Goal: Task Accomplishment & Management: Use online tool/utility

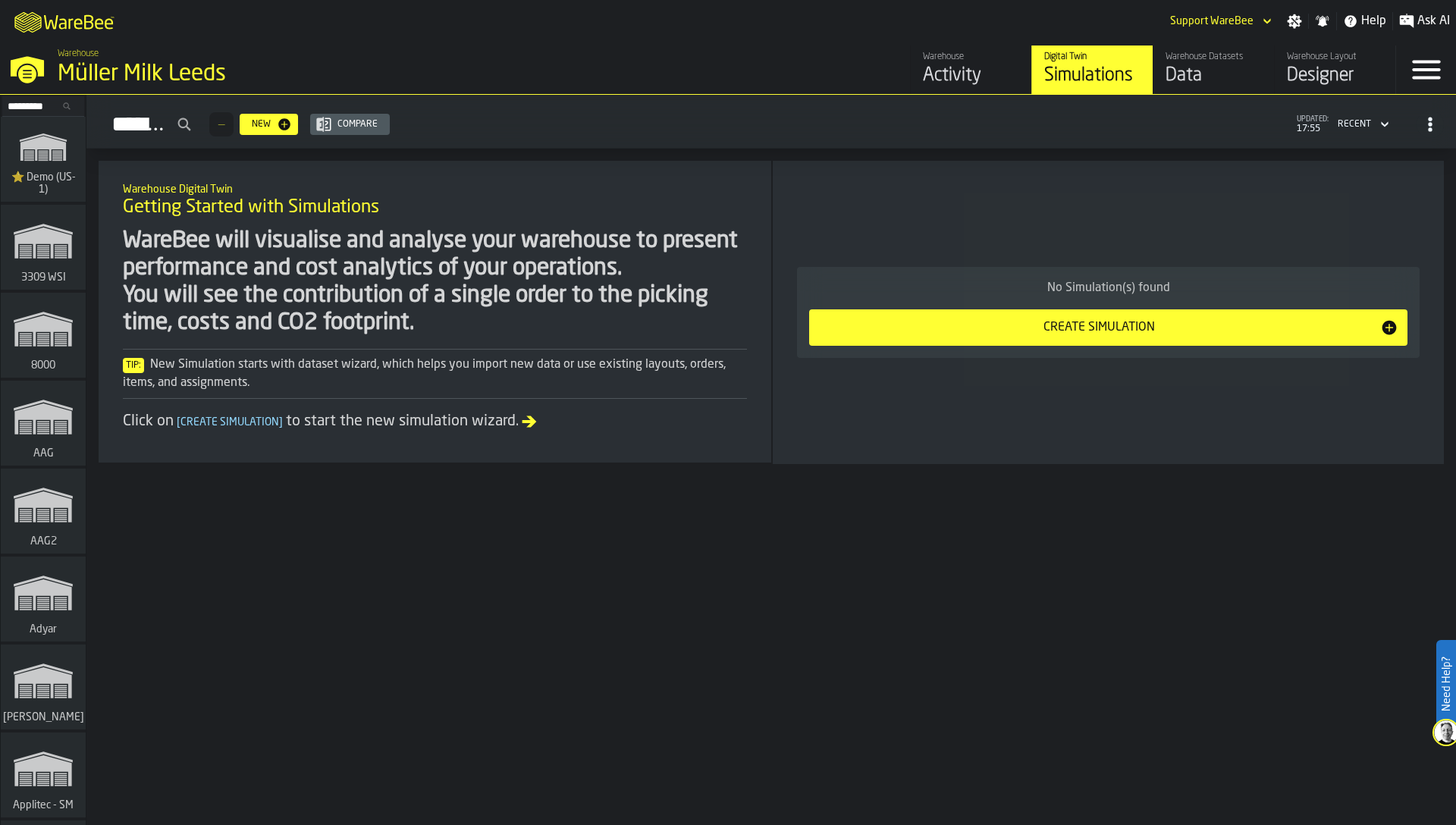
scroll to position [14741, 0]
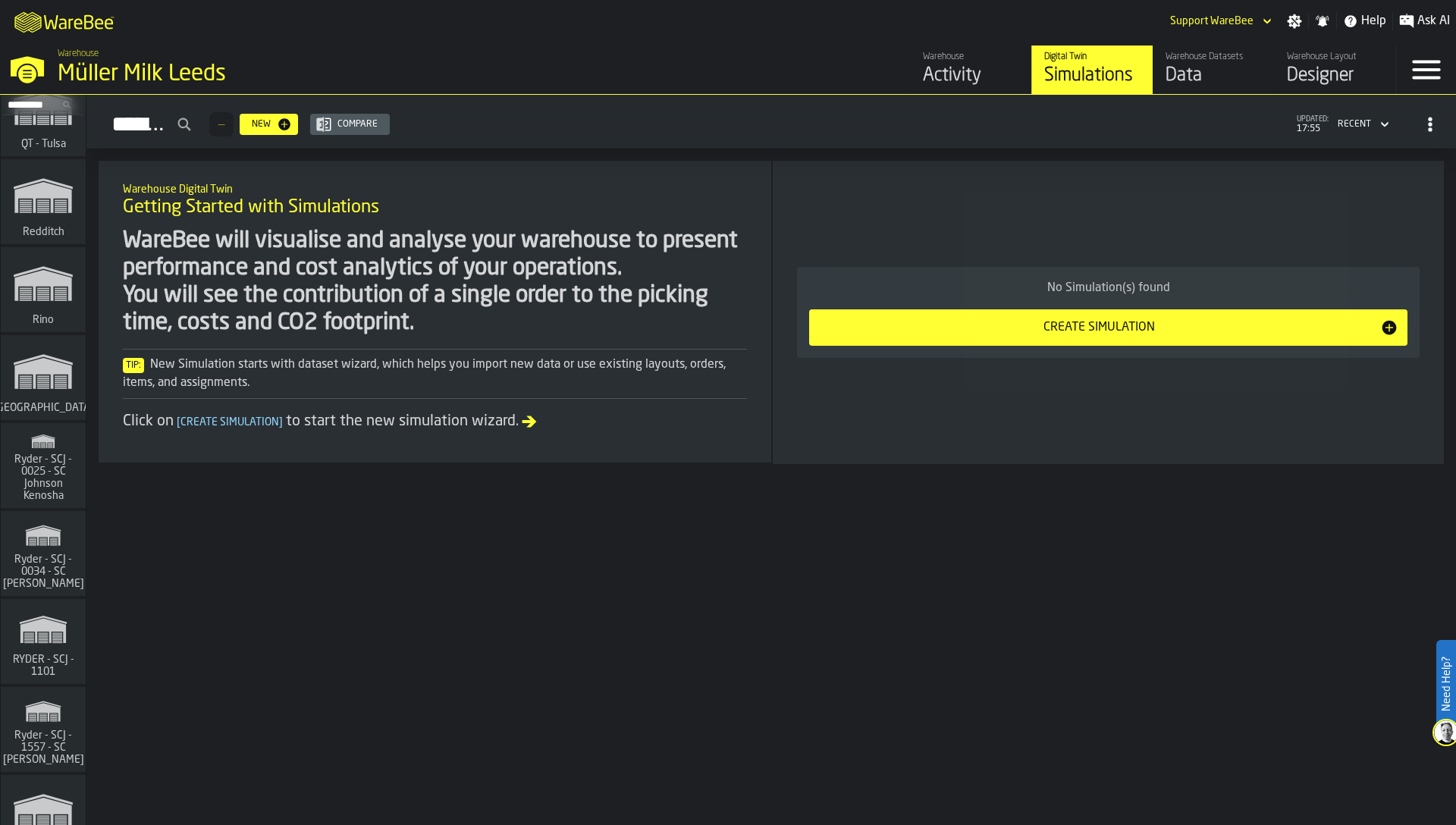
click at [15, 462] on span "Ryder - SCJ - 0025 - SC Johnson Kenosha" at bounding box center [43, 478] width 73 height 48
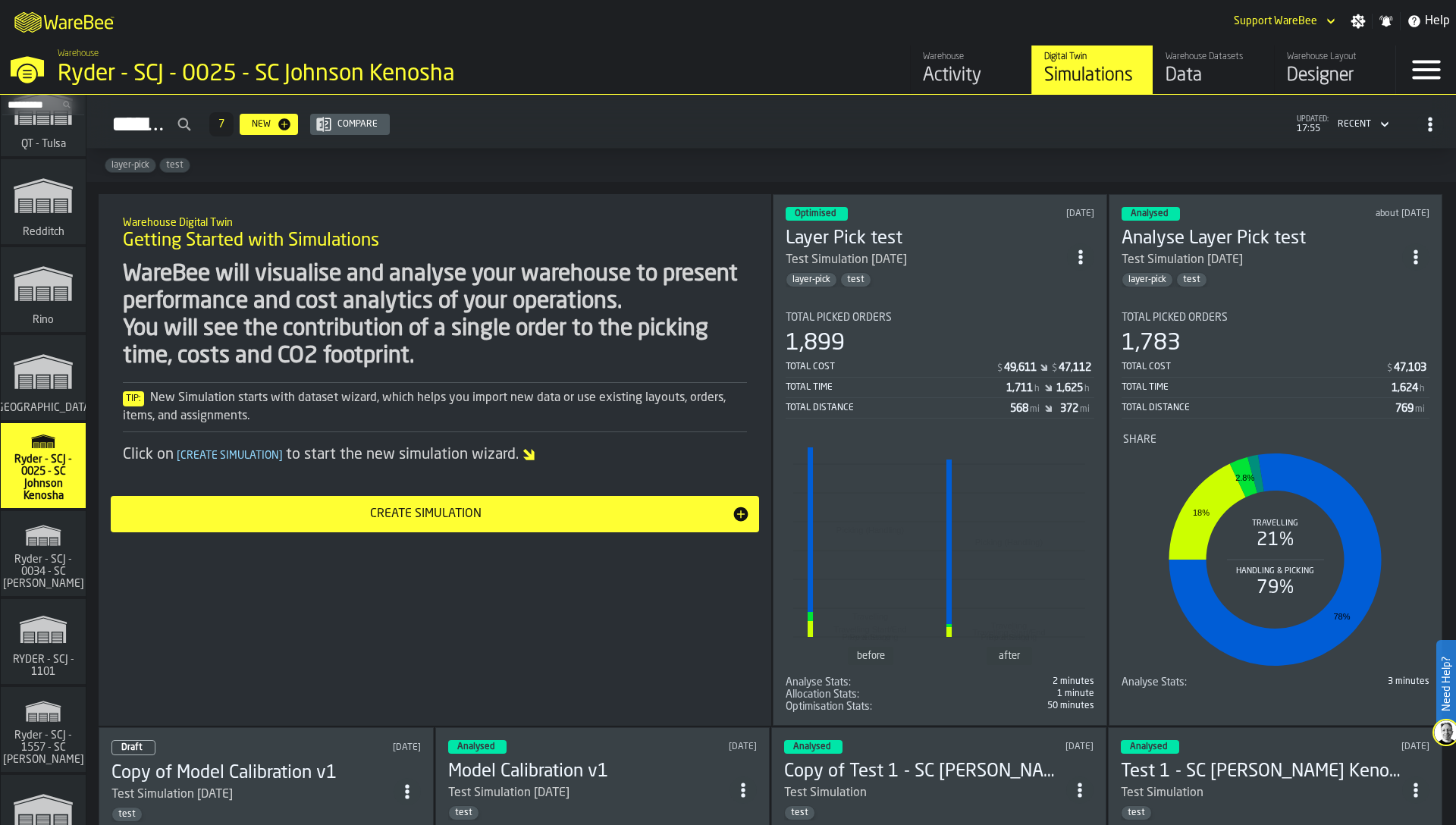
click at [1182, 88] on link "Warehouse Datasets Data" at bounding box center [1213, 70] width 121 height 48
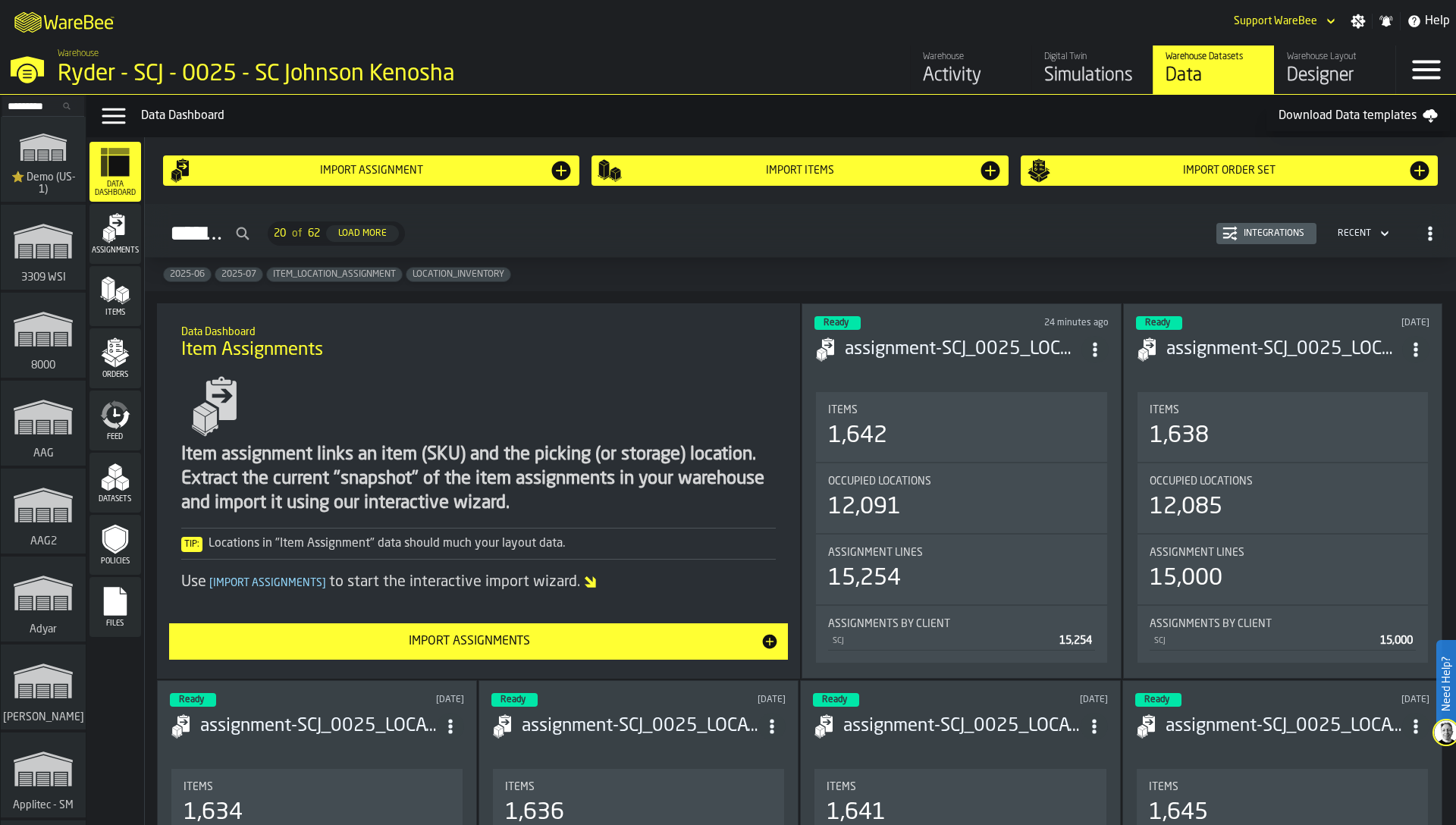
click at [106, 235] on polygon "menu Assignments" at bounding box center [106, 235] width 6 height 10
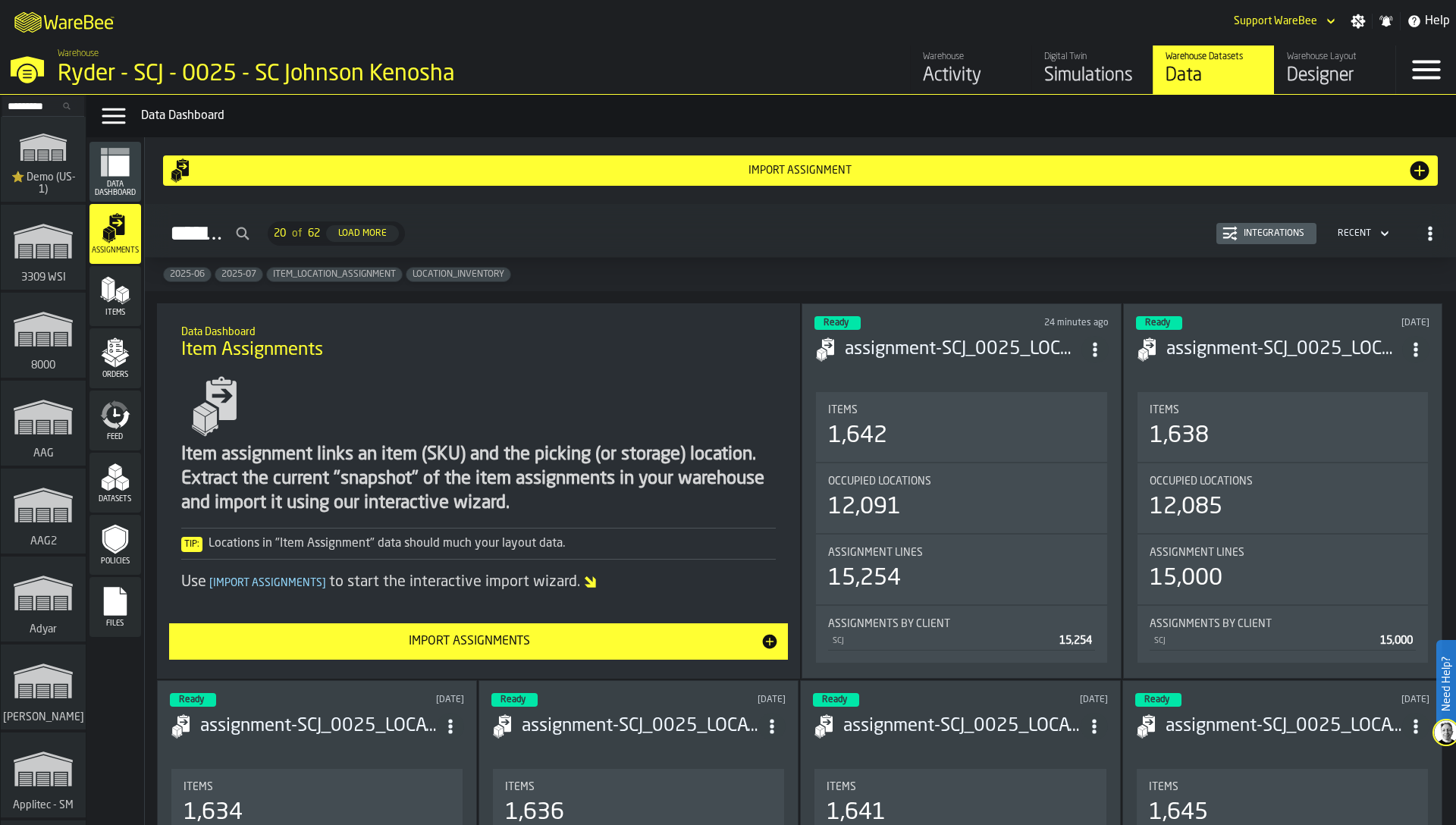
click at [105, 290] on polygon "menu Items" at bounding box center [104, 290] width 6 height 19
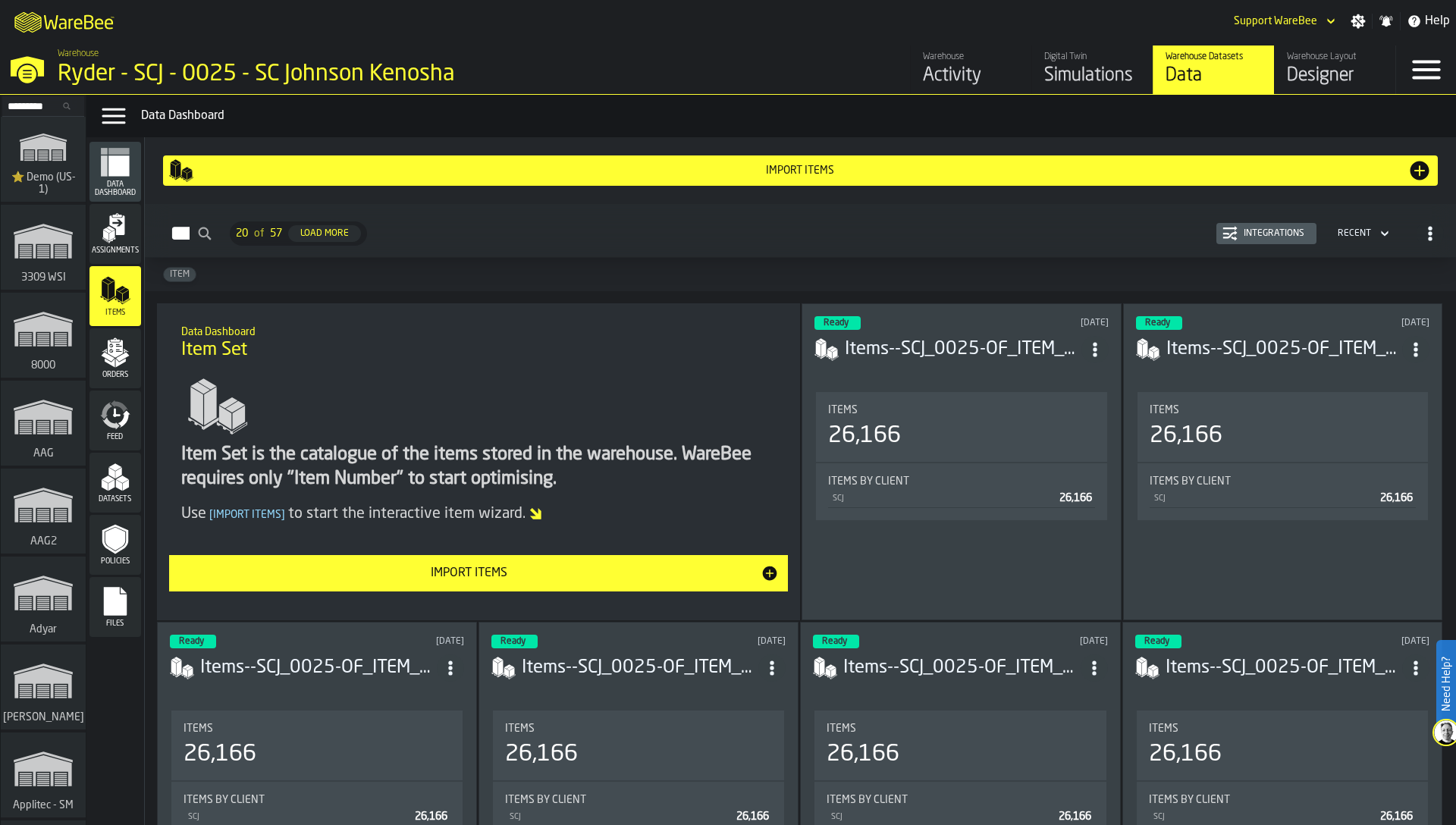
click at [104, 387] on div "Orders" at bounding box center [115, 358] width 52 height 60
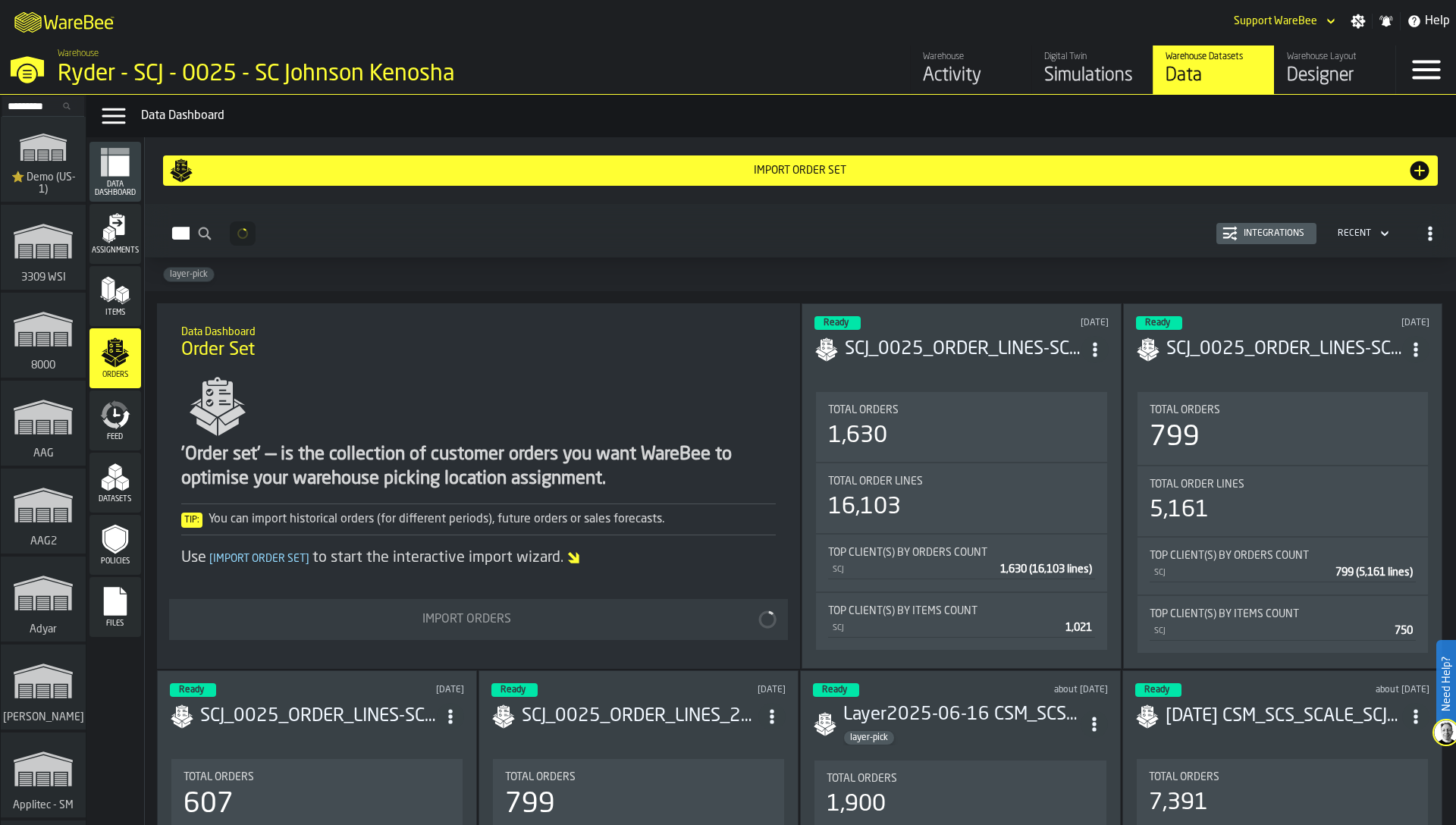
click at [110, 420] on icon "menu Feed" at bounding box center [115, 414] width 30 height 30
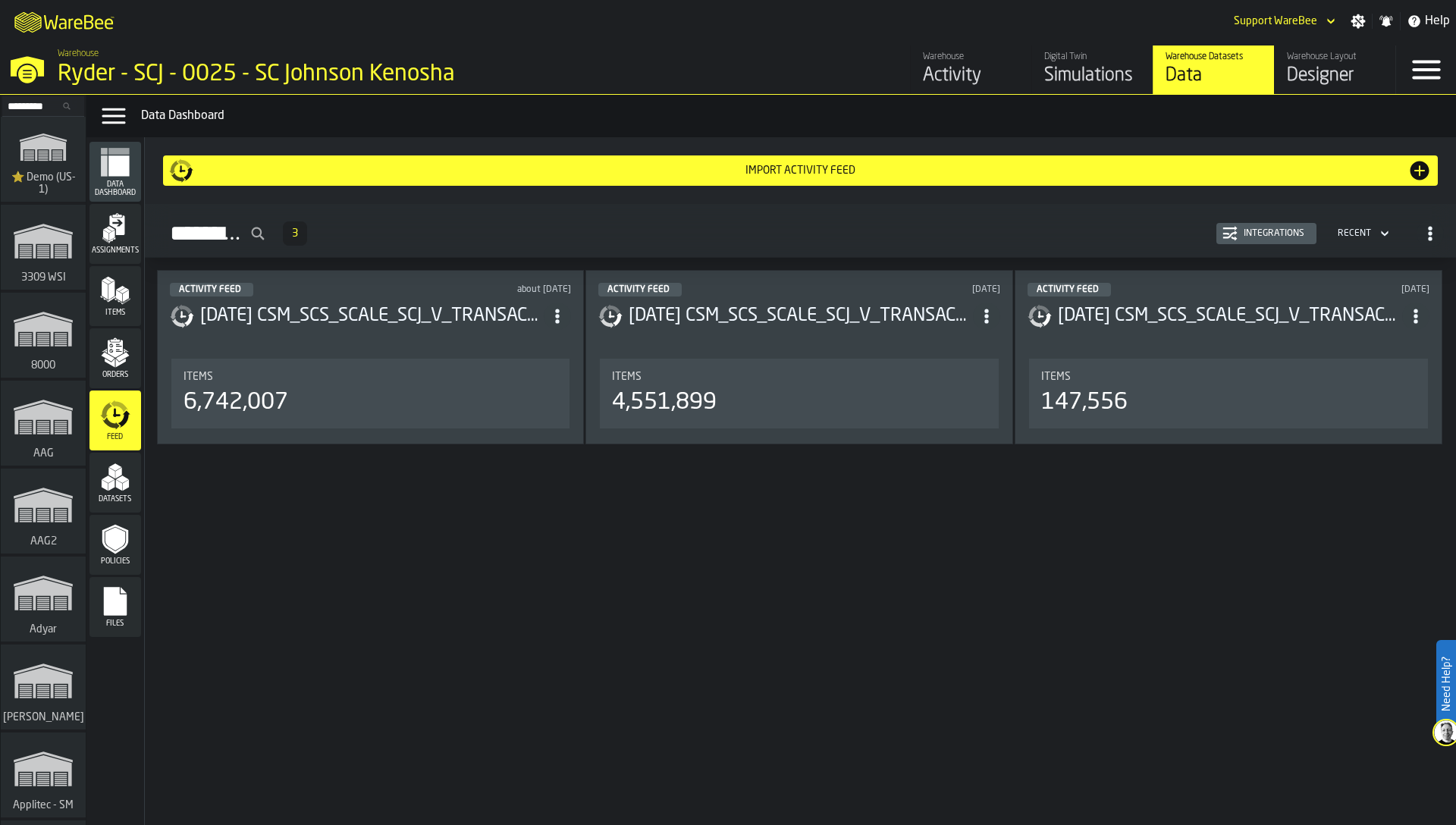
click at [131, 497] on span "Datasets" at bounding box center [115, 499] width 52 height 9
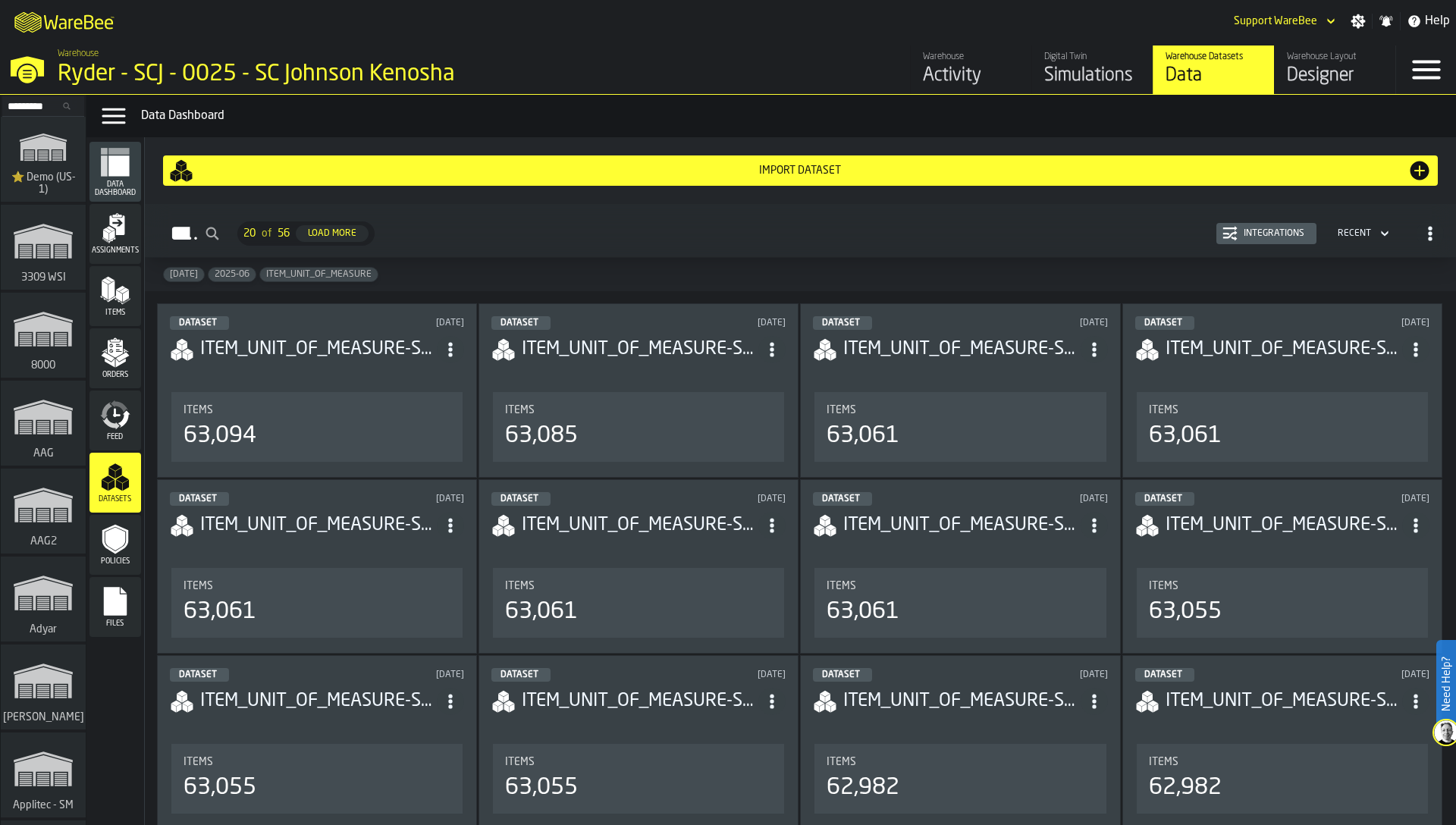
click at [1292, 239] on div "Integrations" at bounding box center [1266, 234] width 88 height 15
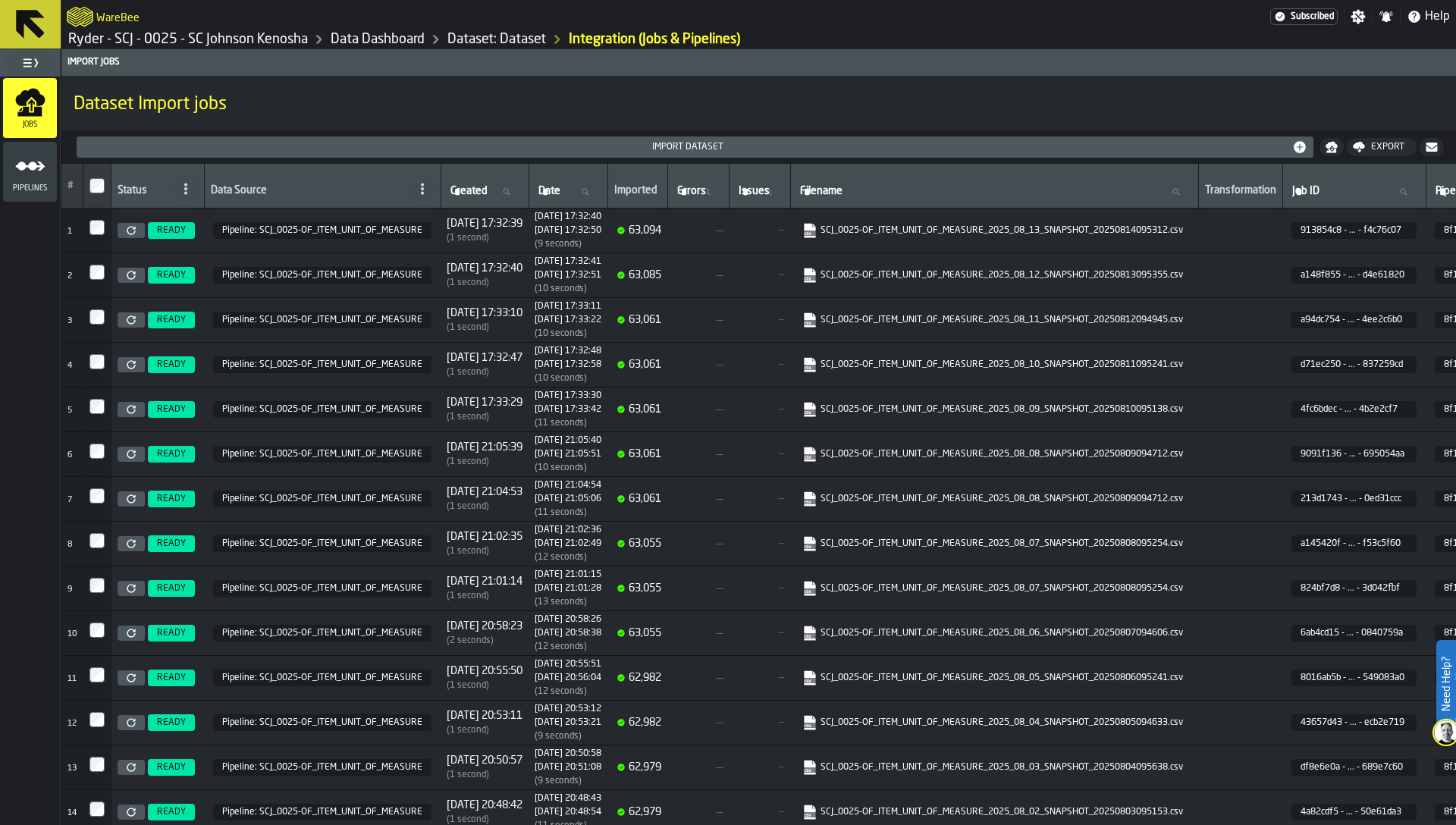
click at [38, 179] on icon "menu Pipelines" at bounding box center [30, 166] width 30 height 30
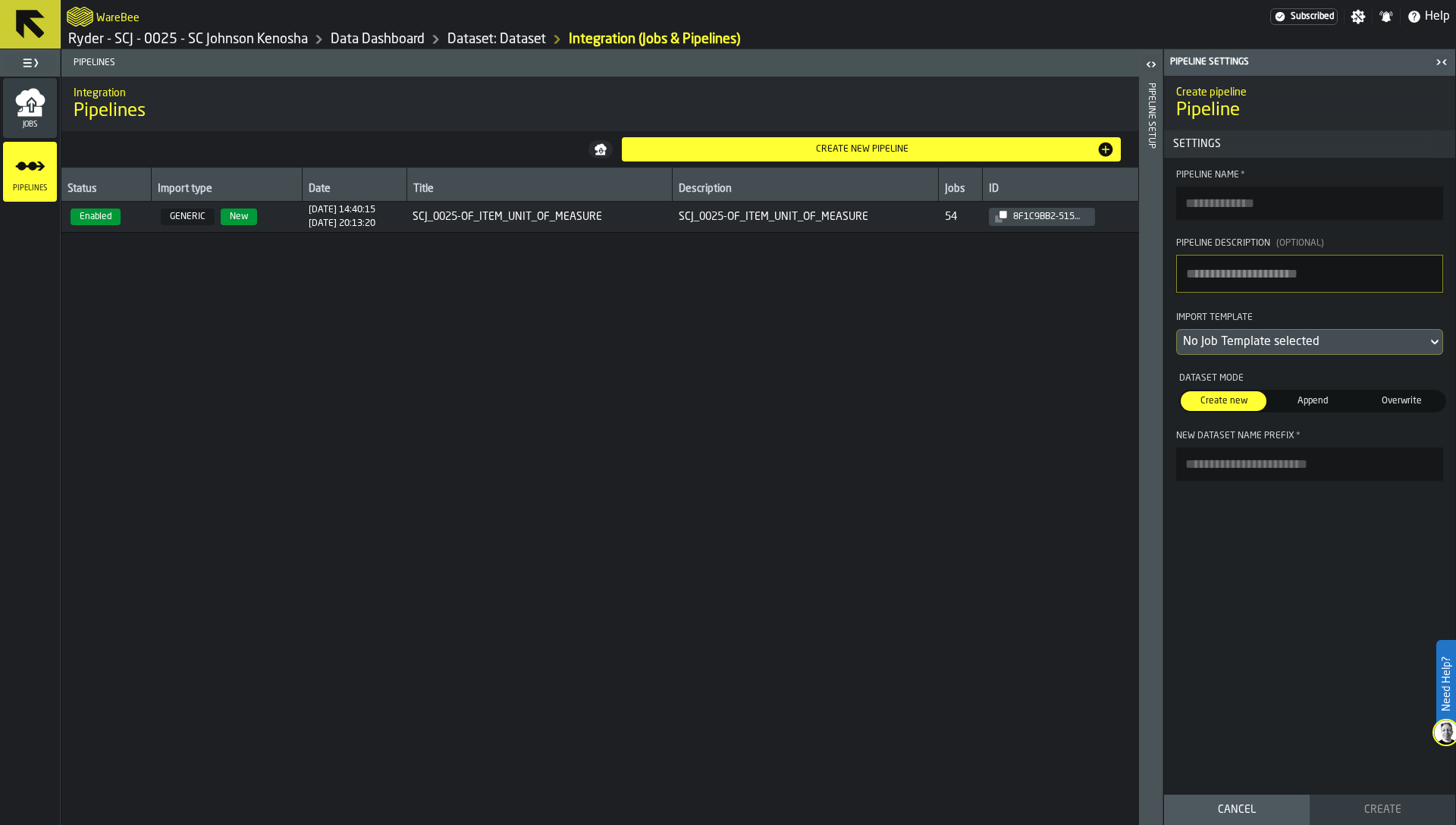
click at [202, 217] on span "GENERIC" at bounding box center [187, 217] width 54 height 16
type input "**********"
type textarea "**********"
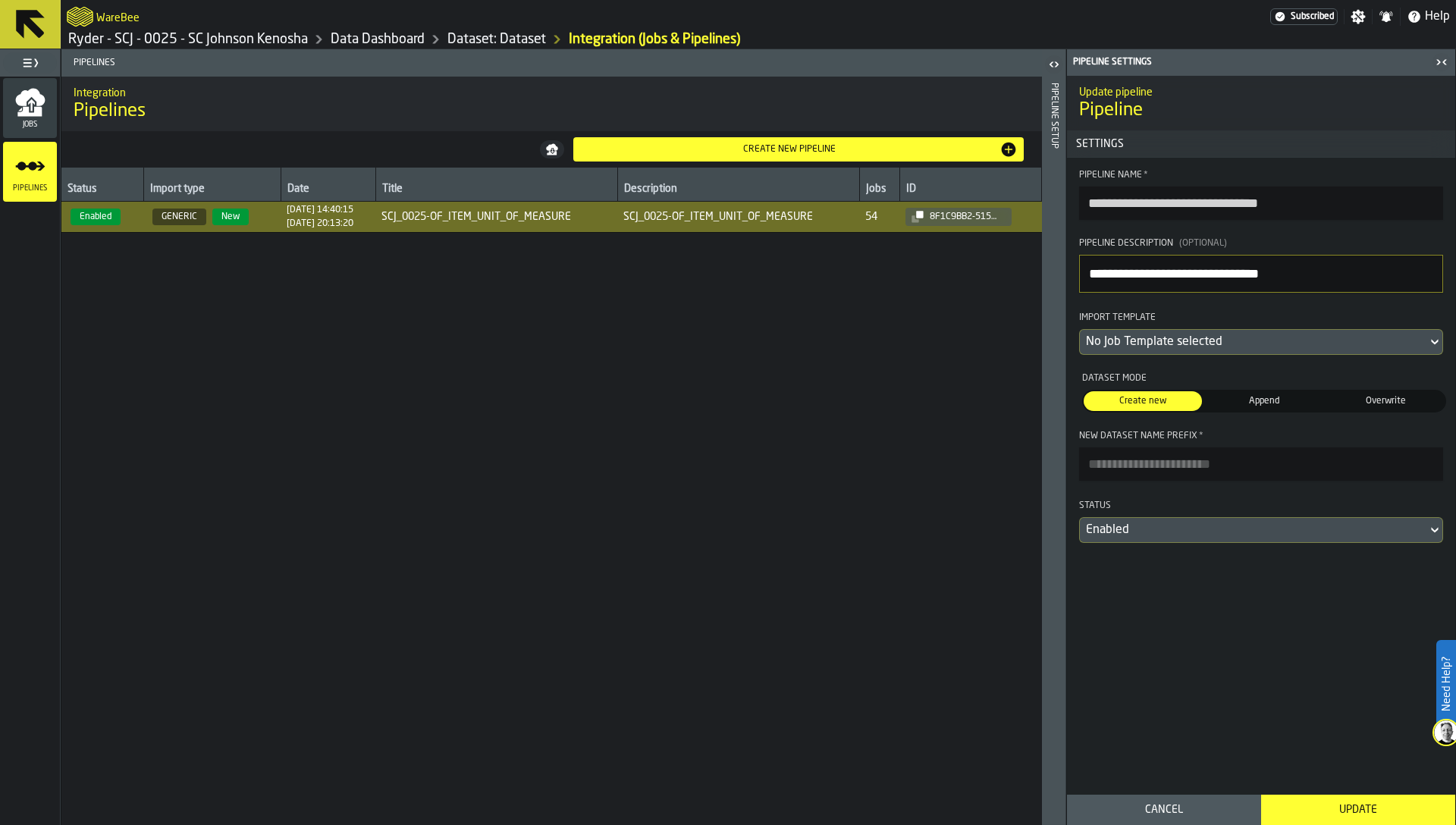
click at [1050, 223] on div "Pipeline Setup" at bounding box center [1054, 450] width 10 height 742
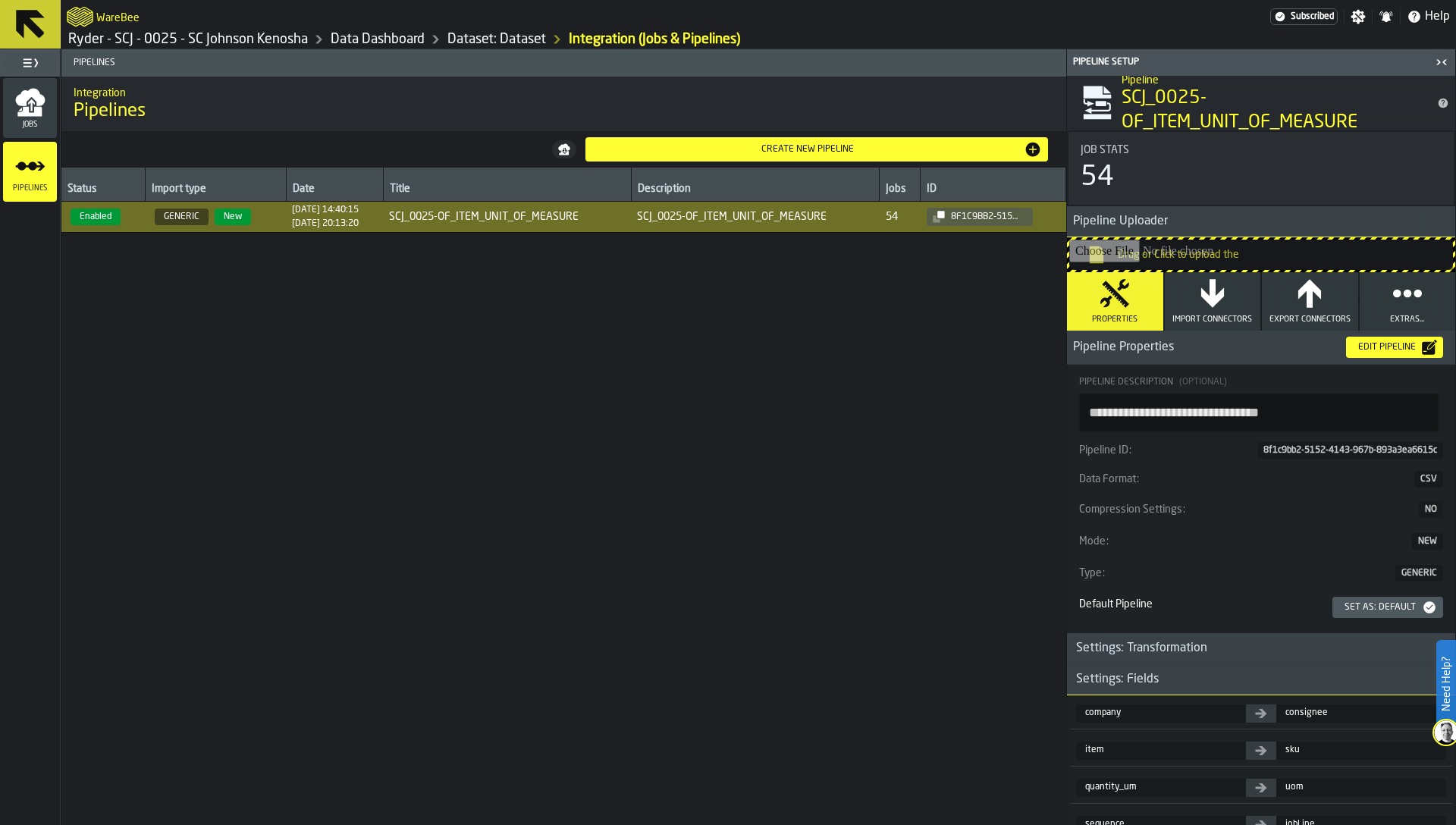
click at [1376, 346] on div "Edit Pipeline" at bounding box center [1386, 347] width 70 height 10
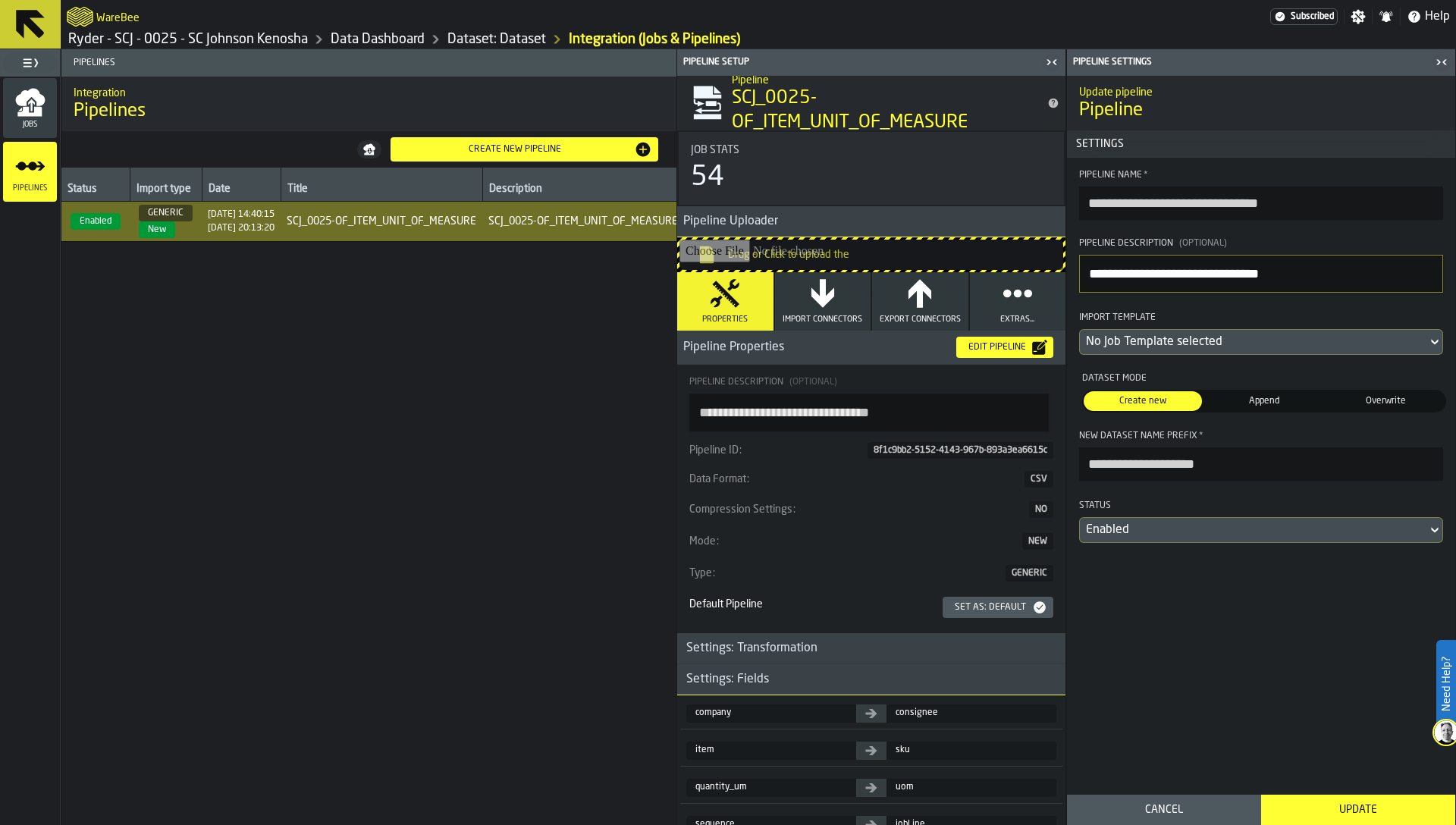
click at [815, 319] on span "Import Connectors" at bounding box center [822, 319] width 80 height 9
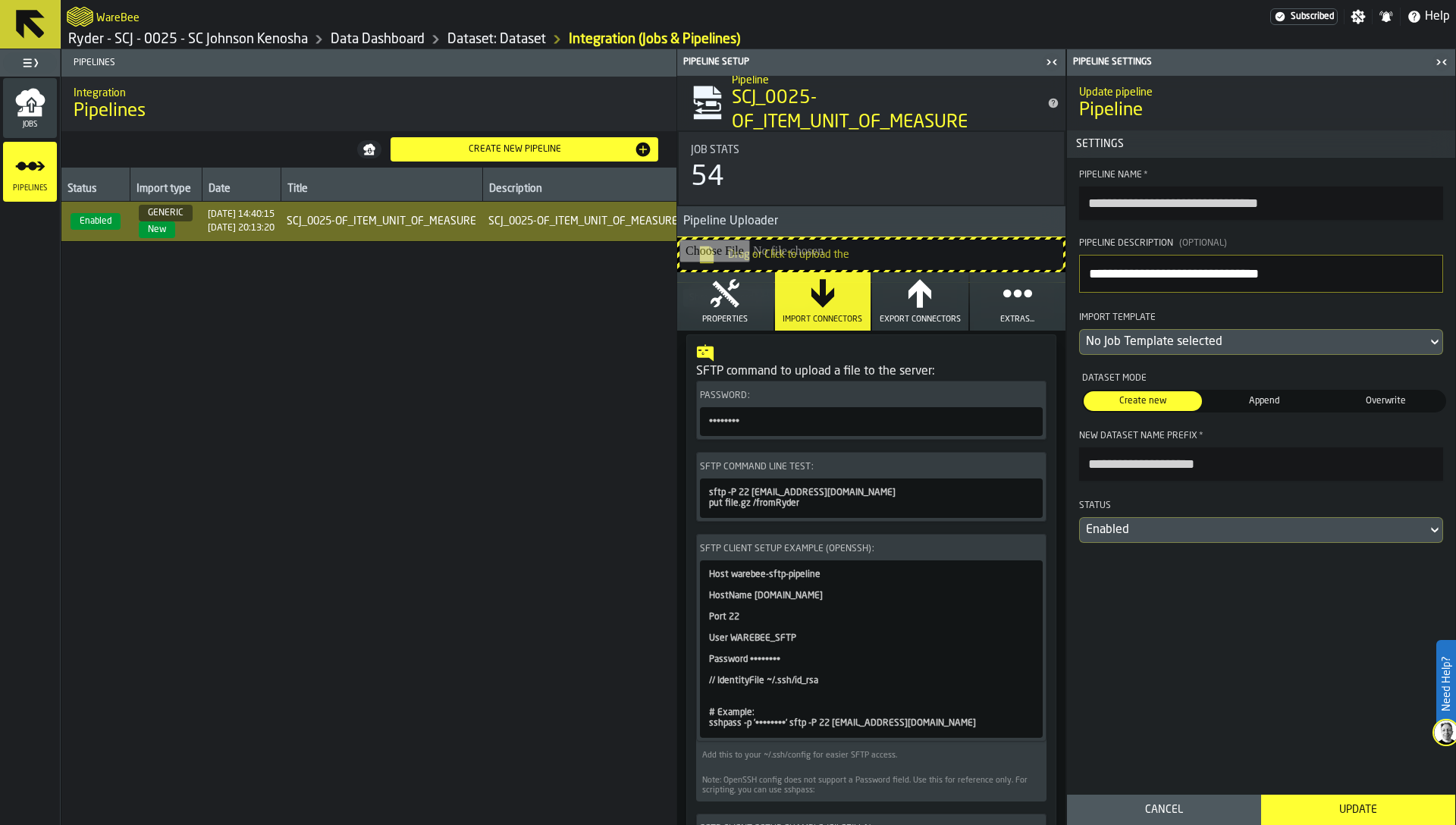
scroll to position [162, 0]
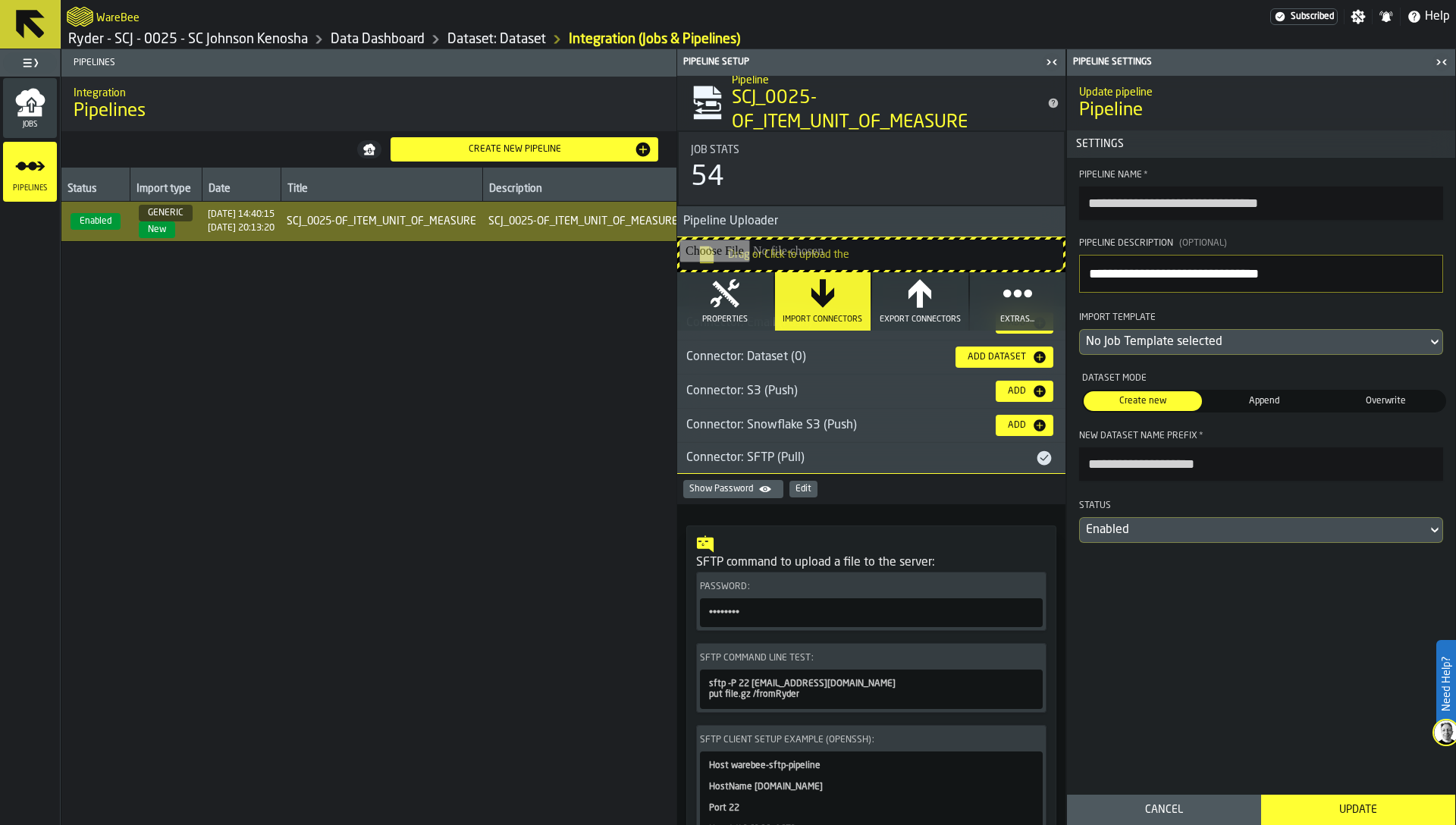
click at [799, 490] on div "Edit" at bounding box center [803, 489] width 16 height 10
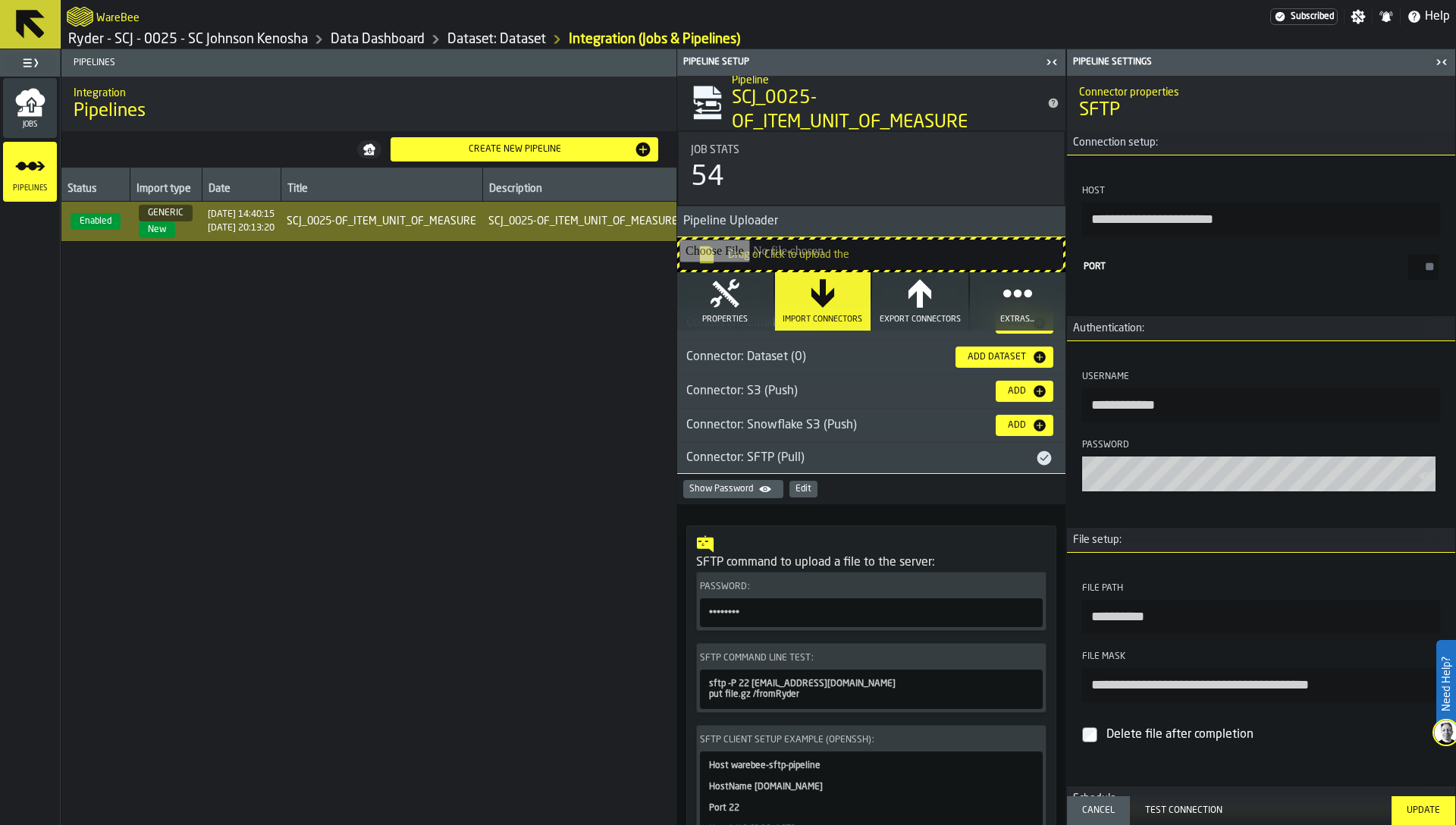
click at [1194, 805] on div "Test Connection" at bounding box center [1260, 810] width 243 height 10
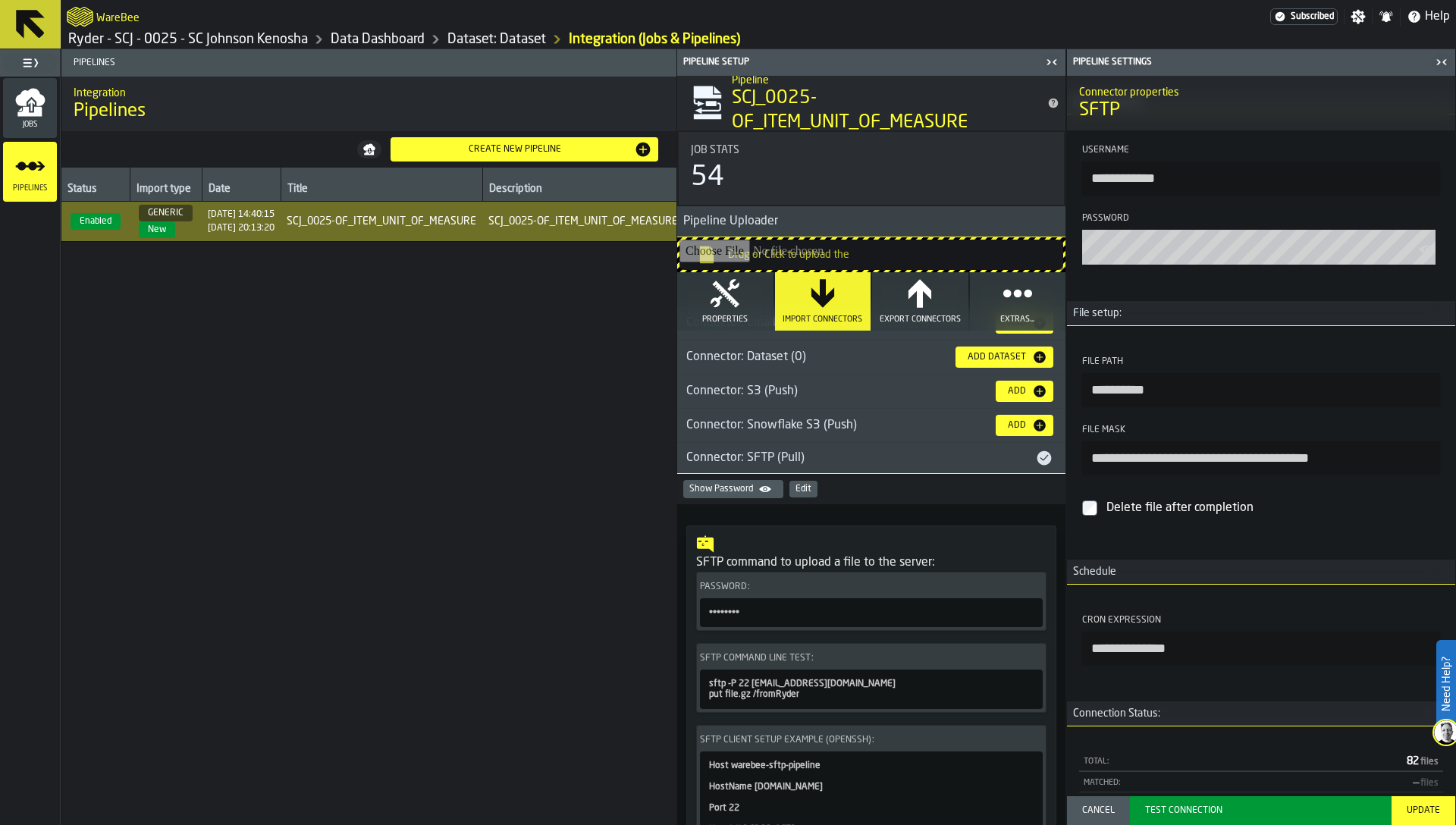
scroll to position [268, 0]
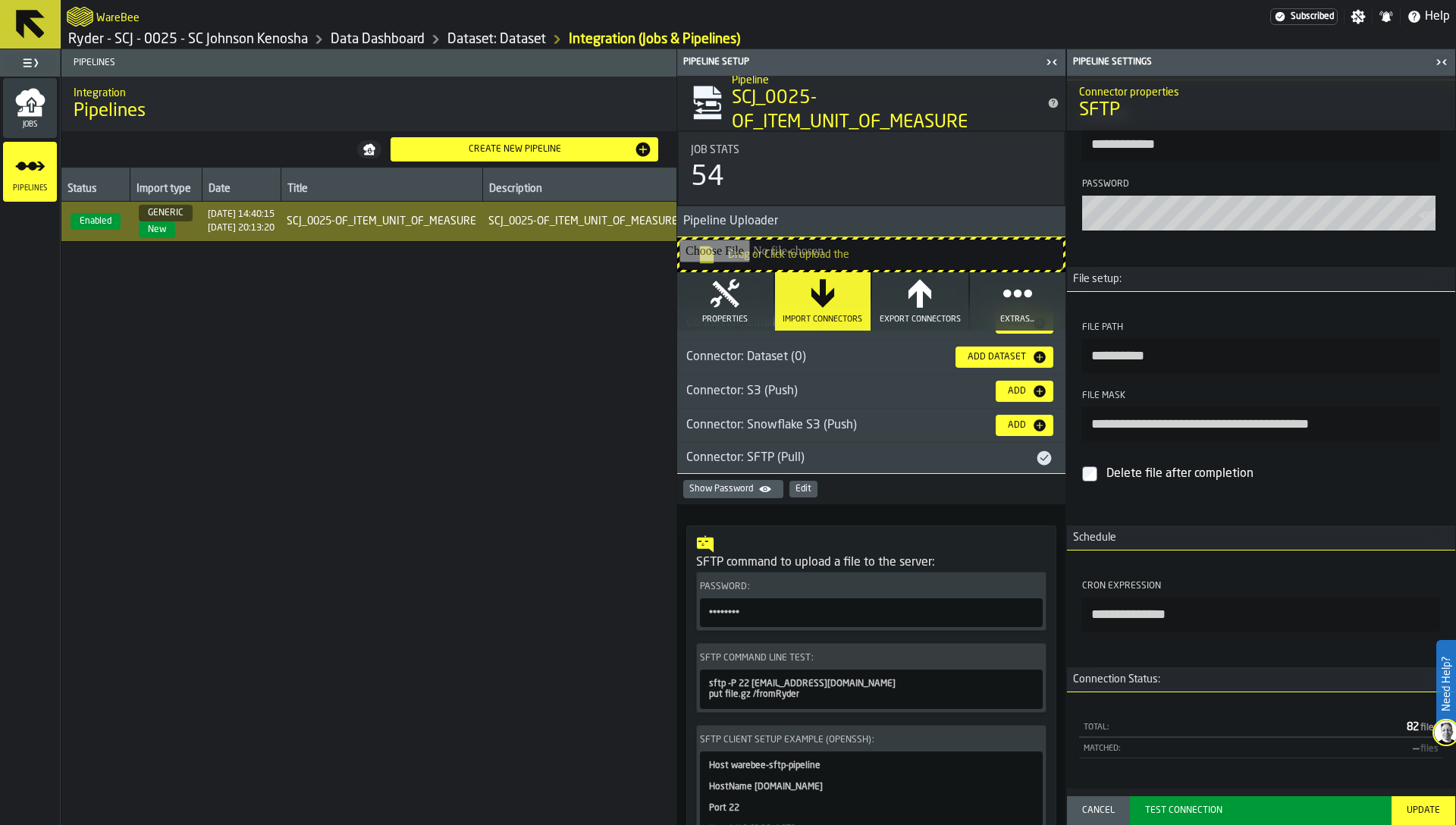
click at [1184, 418] on input "**********" at bounding box center [1261, 424] width 358 height 34
drag, startPoint x: 1165, startPoint y: 421, endPoint x: 1193, endPoint y: 422, distance: 28.0
click at [1184, 421] on input "**********" at bounding box center [1261, 424] width 358 height 34
click at [1305, 805] on div "Test Connection" at bounding box center [1260, 810] width 243 height 10
click at [1161, 423] on input "**********" at bounding box center [1261, 424] width 358 height 34
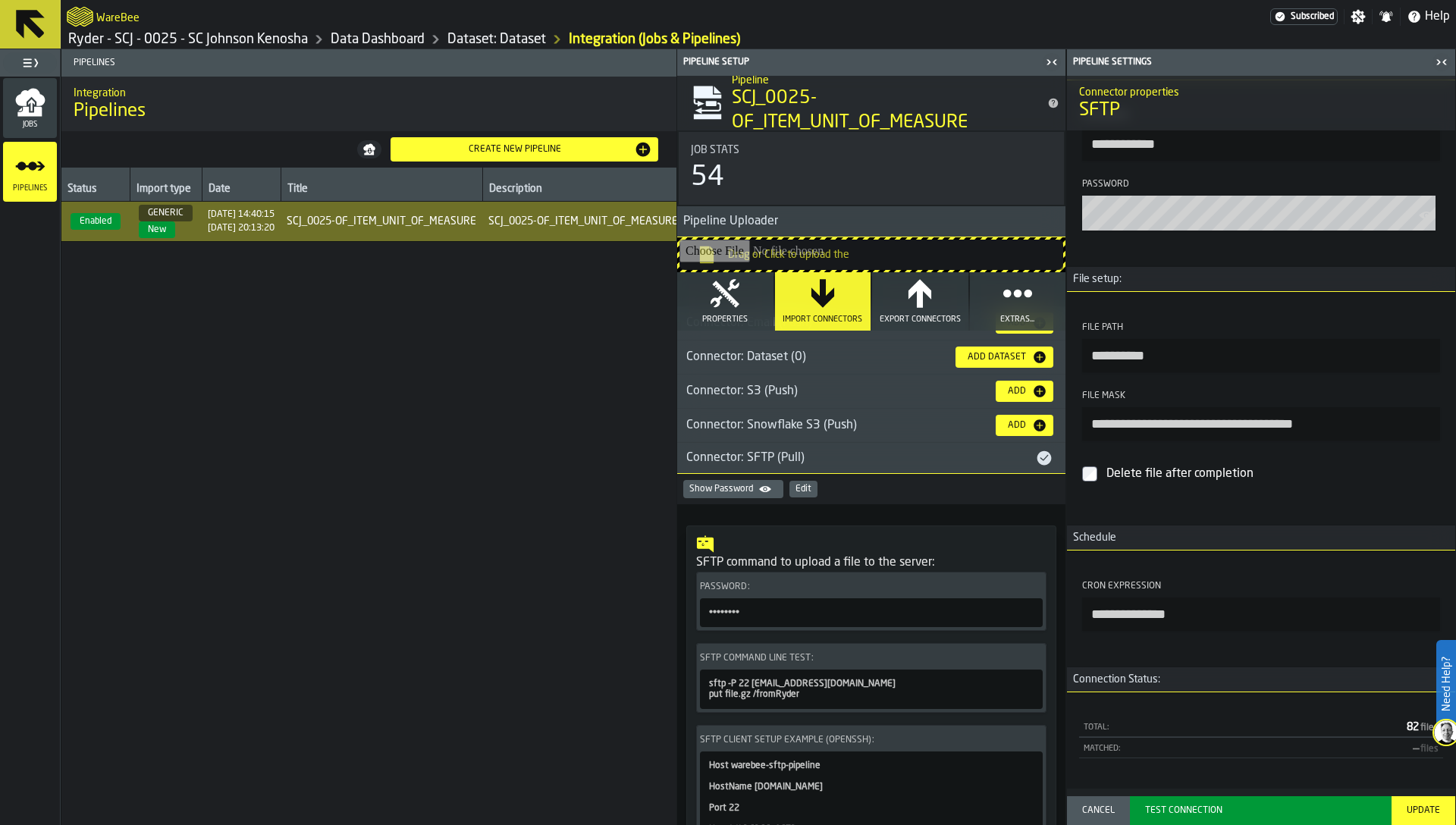
type input "**********"
click at [1213, 807] on div "Test Connection" at bounding box center [1260, 810] width 243 height 10
click at [1427, 811] on div "Update" at bounding box center [1422, 810] width 46 height 10
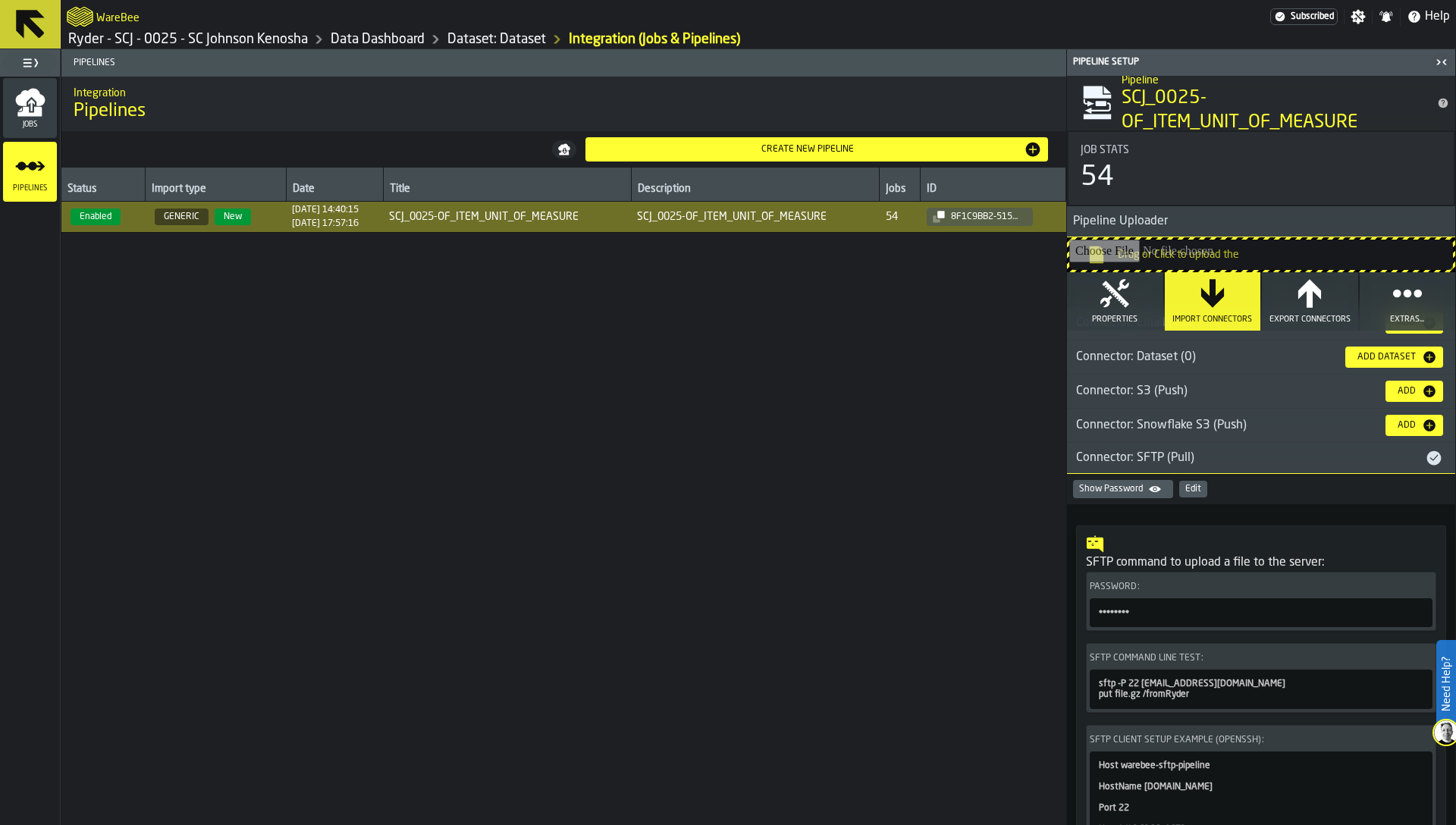
click at [255, 35] on link "Ryder - SCJ - 0025 - SC Johnson Kenosha" at bounding box center [187, 39] width 240 height 16
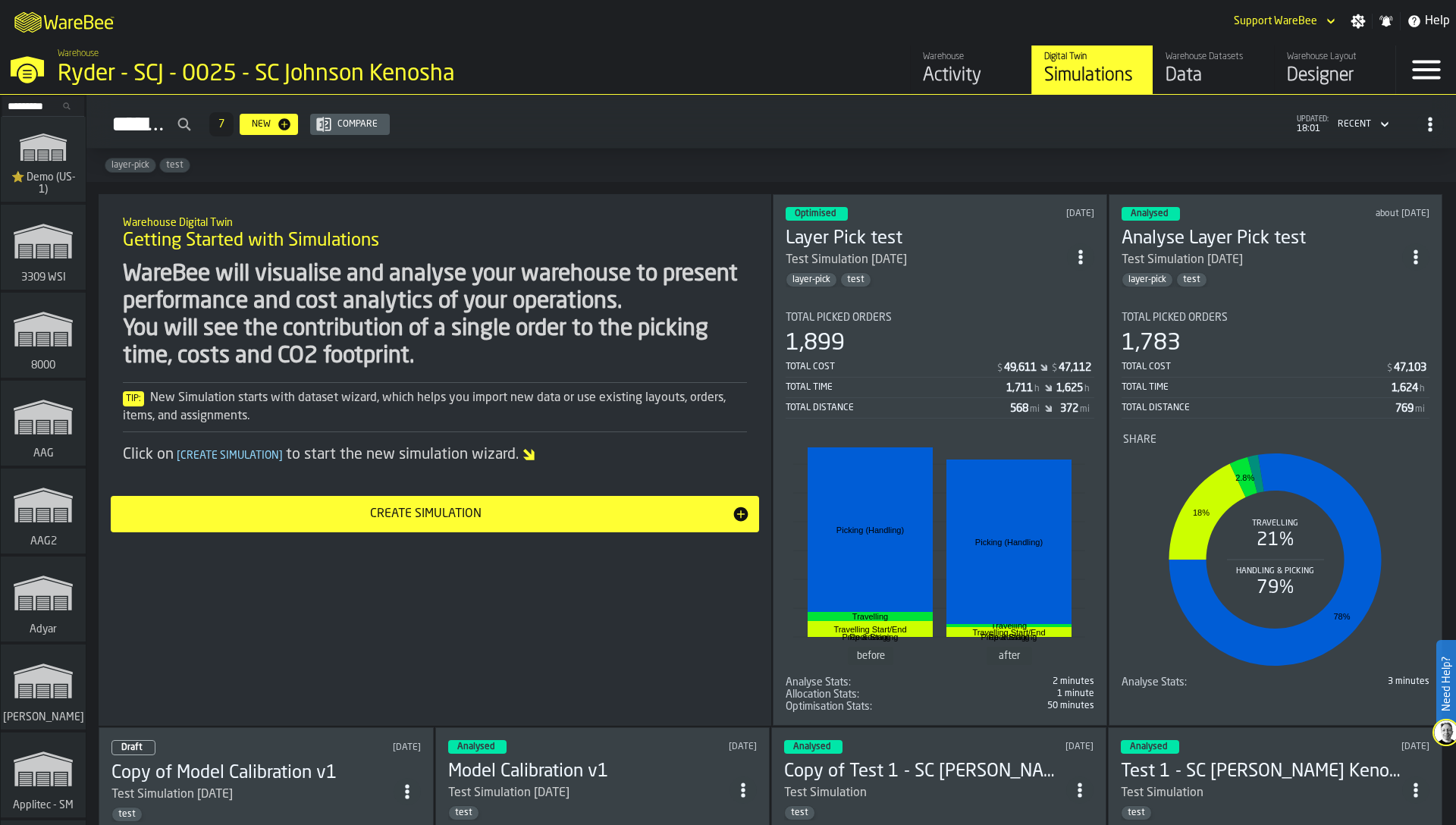
click at [1144, 76] on link "Digital Twin Simulations" at bounding box center [1091, 70] width 121 height 48
click at [1166, 86] on div "Data" at bounding box center [1214, 76] width 96 height 24
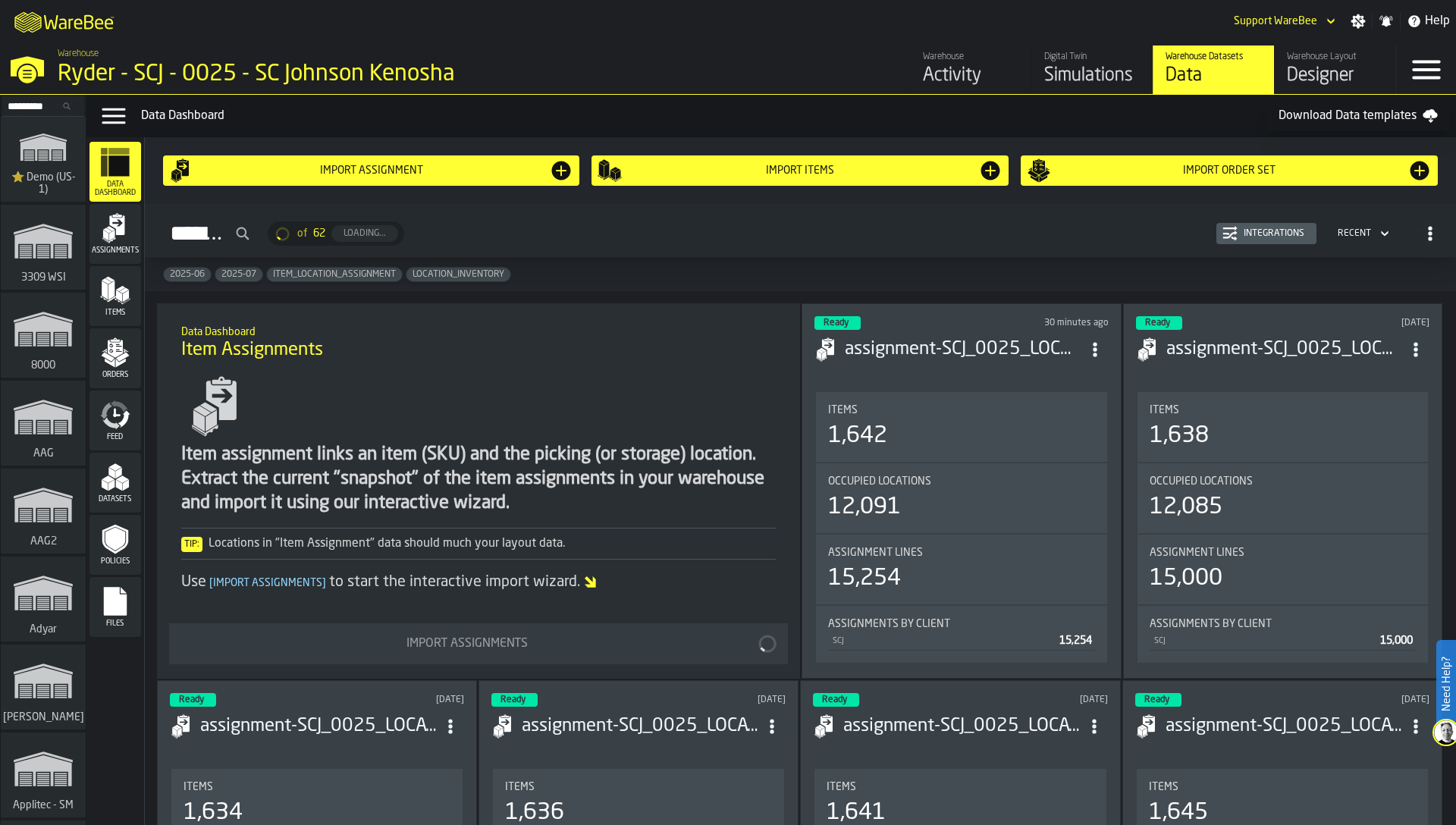
click at [101, 475] on icon "menu Datasets" at bounding box center [115, 477] width 30 height 30
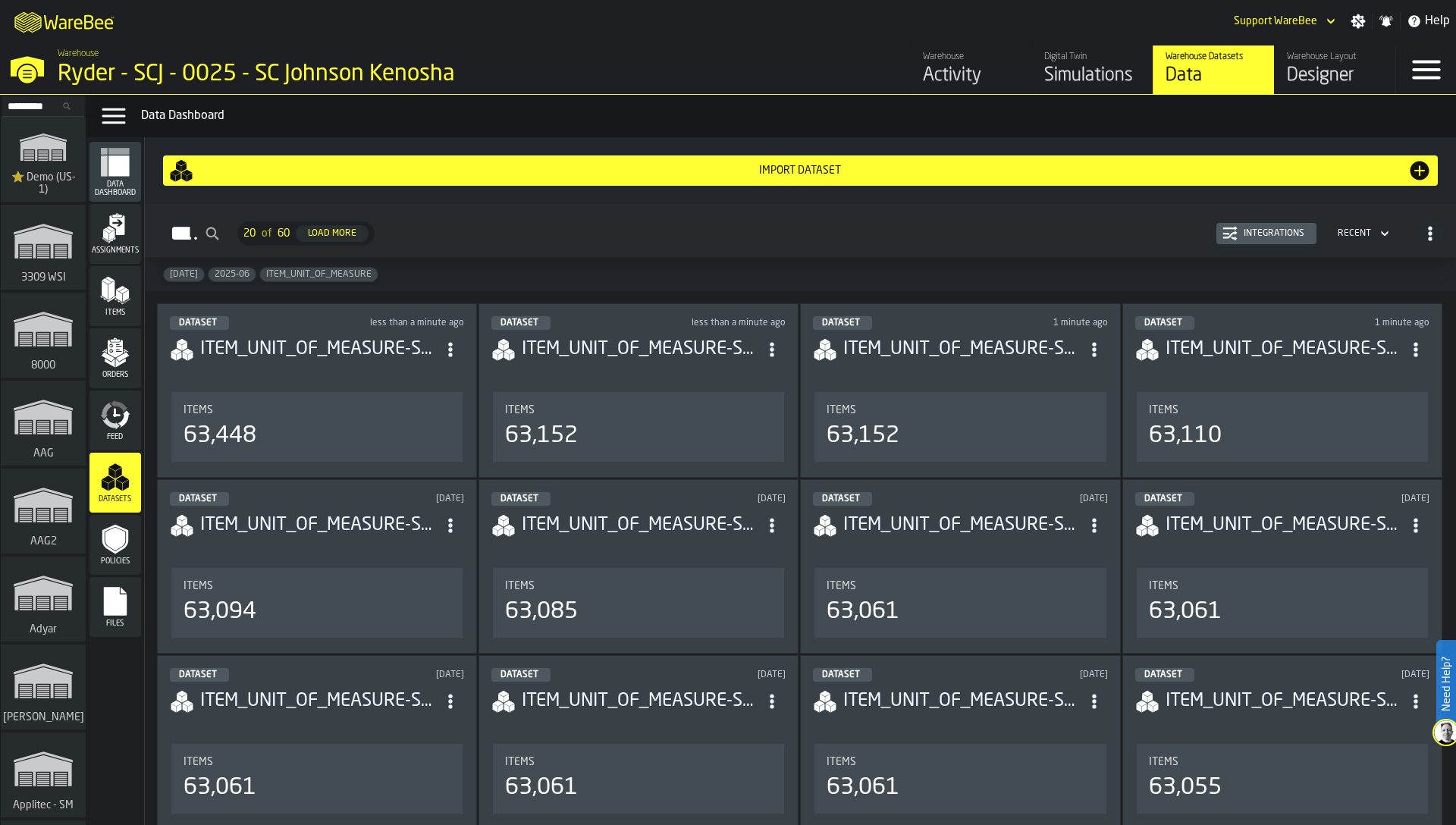
click at [124, 411] on icon "menu Feed" at bounding box center [119, 406] width 17 height 12
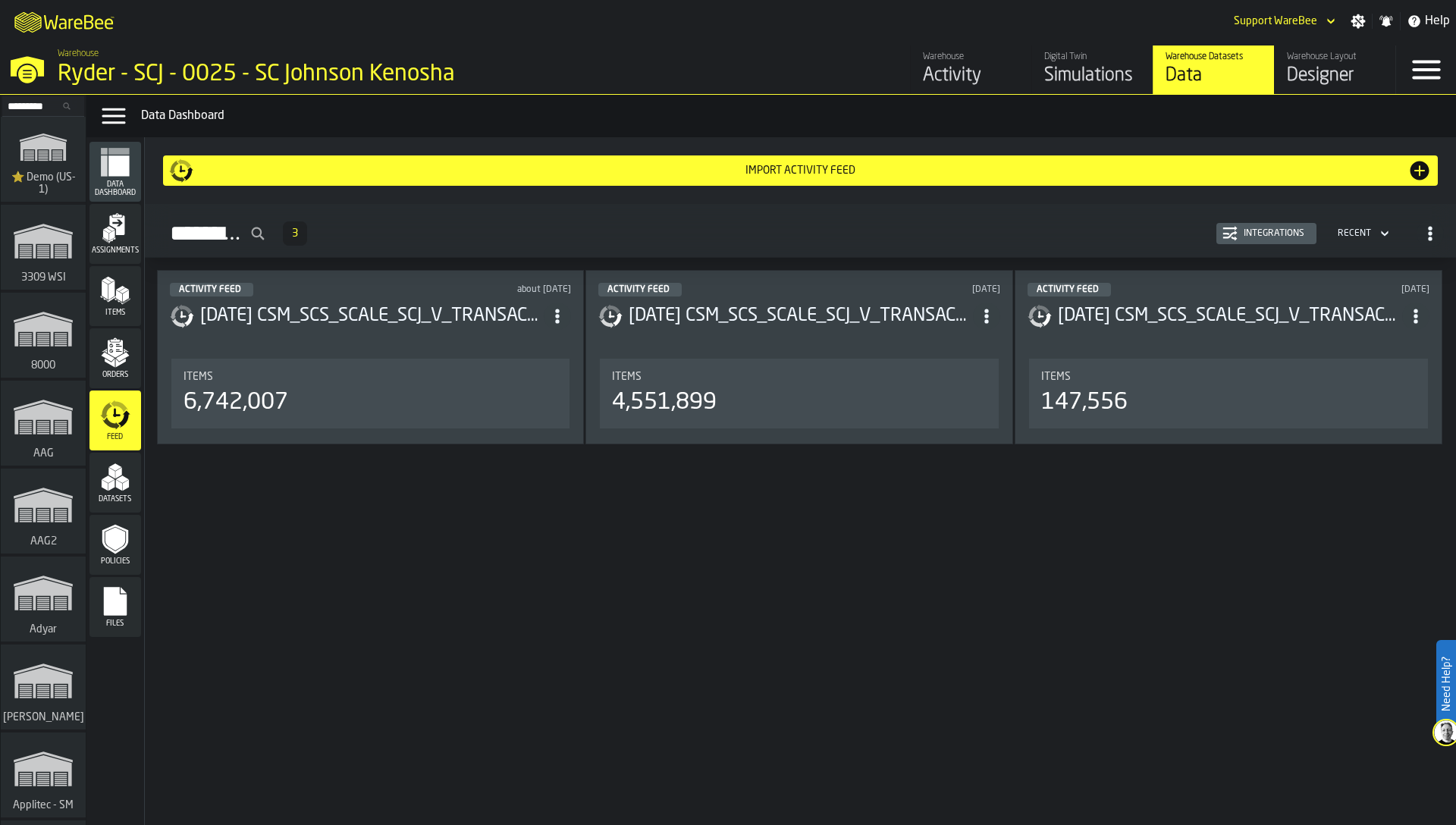
click at [1228, 236] on icon "button-Integrations" at bounding box center [1230, 234] width 15 height 15
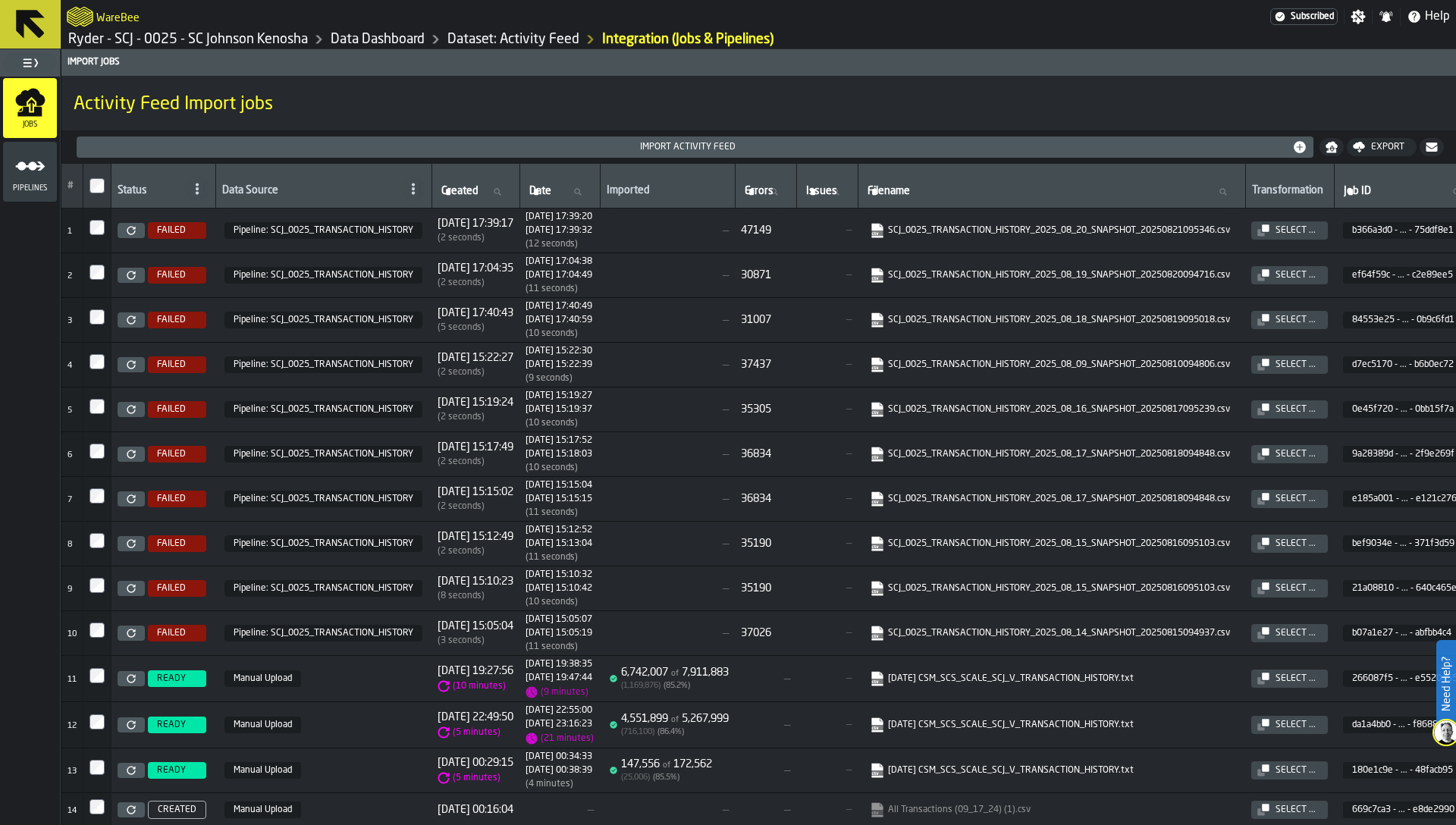
click at [35, 189] on span "Pipelines" at bounding box center [30, 188] width 54 height 9
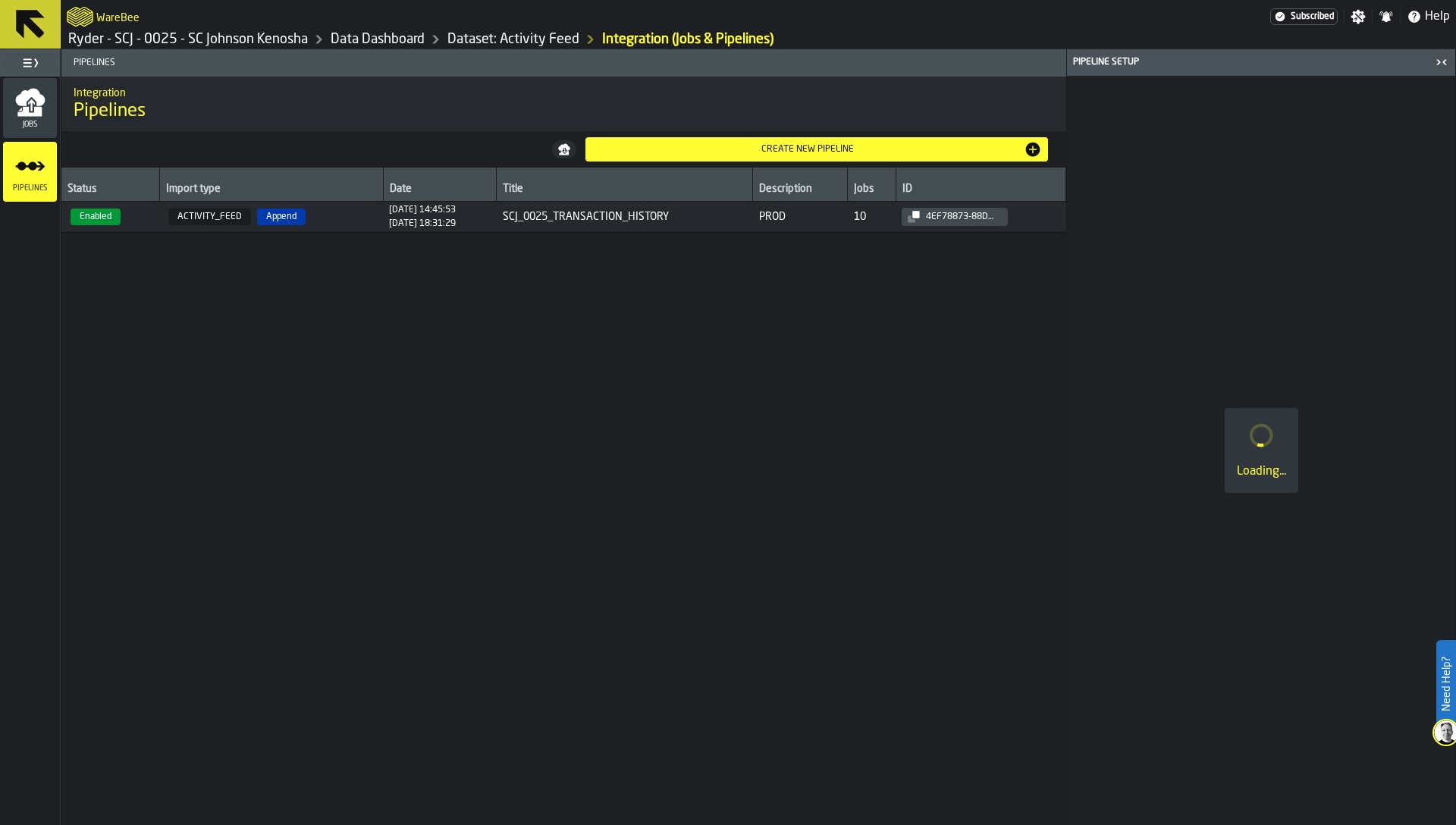
click at [37, 129] on div "Jobs" at bounding box center [30, 108] width 54 height 60
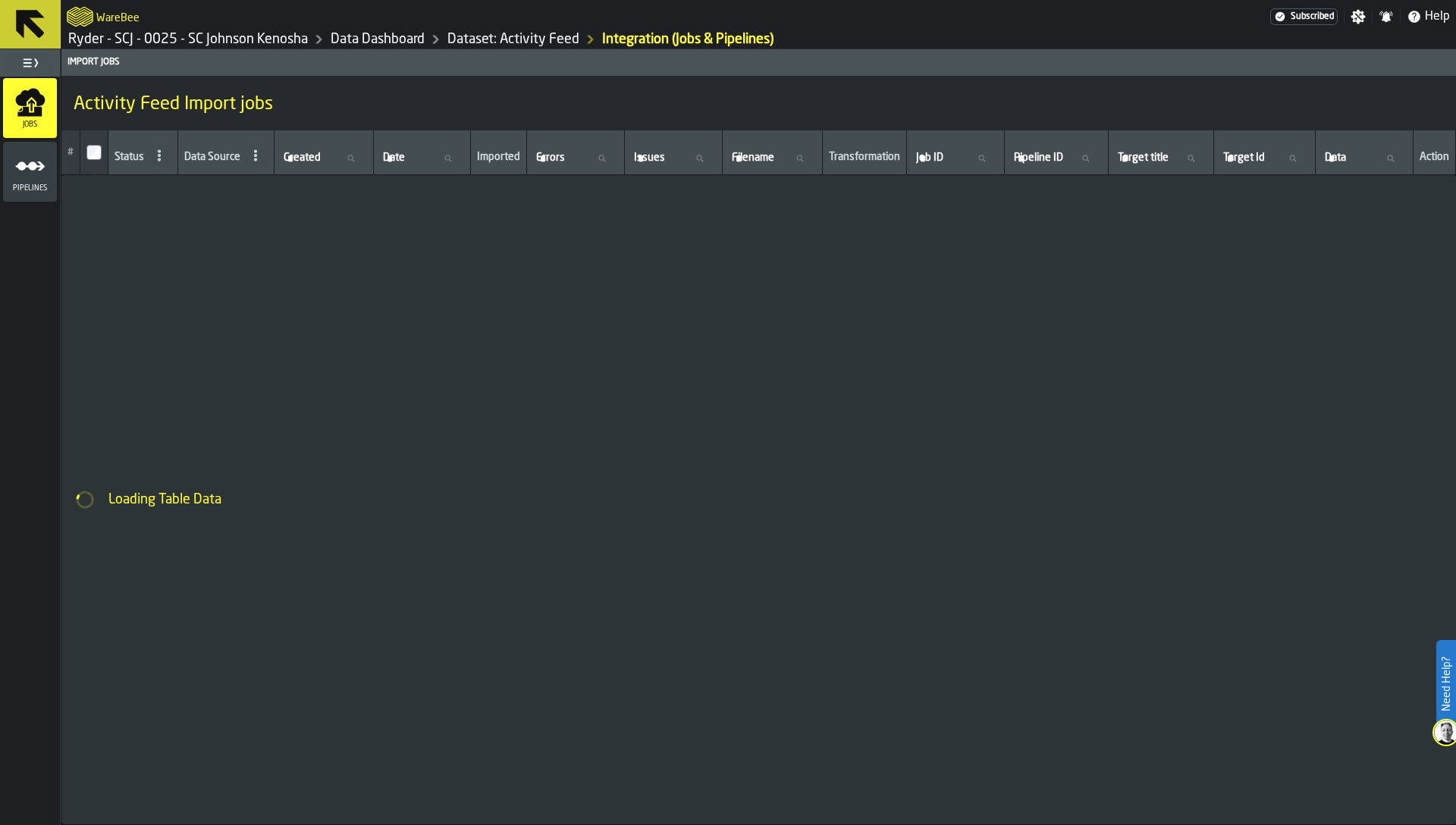
click at [30, 173] on icon "menu Pipelines" at bounding box center [30, 166] width 30 height 30
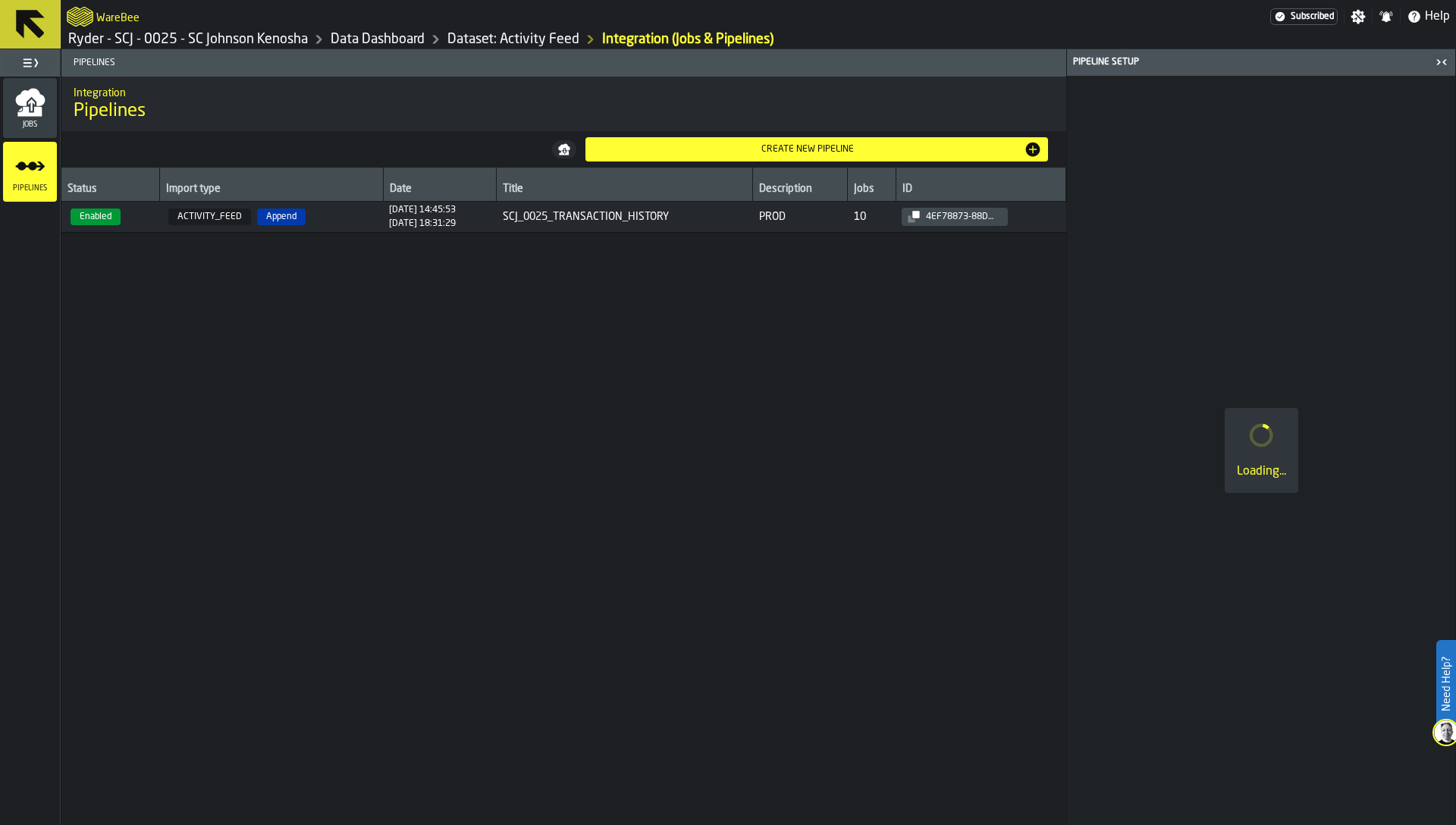
click at [34, 108] on icon "menu Jobs" at bounding box center [30, 102] width 30 height 30
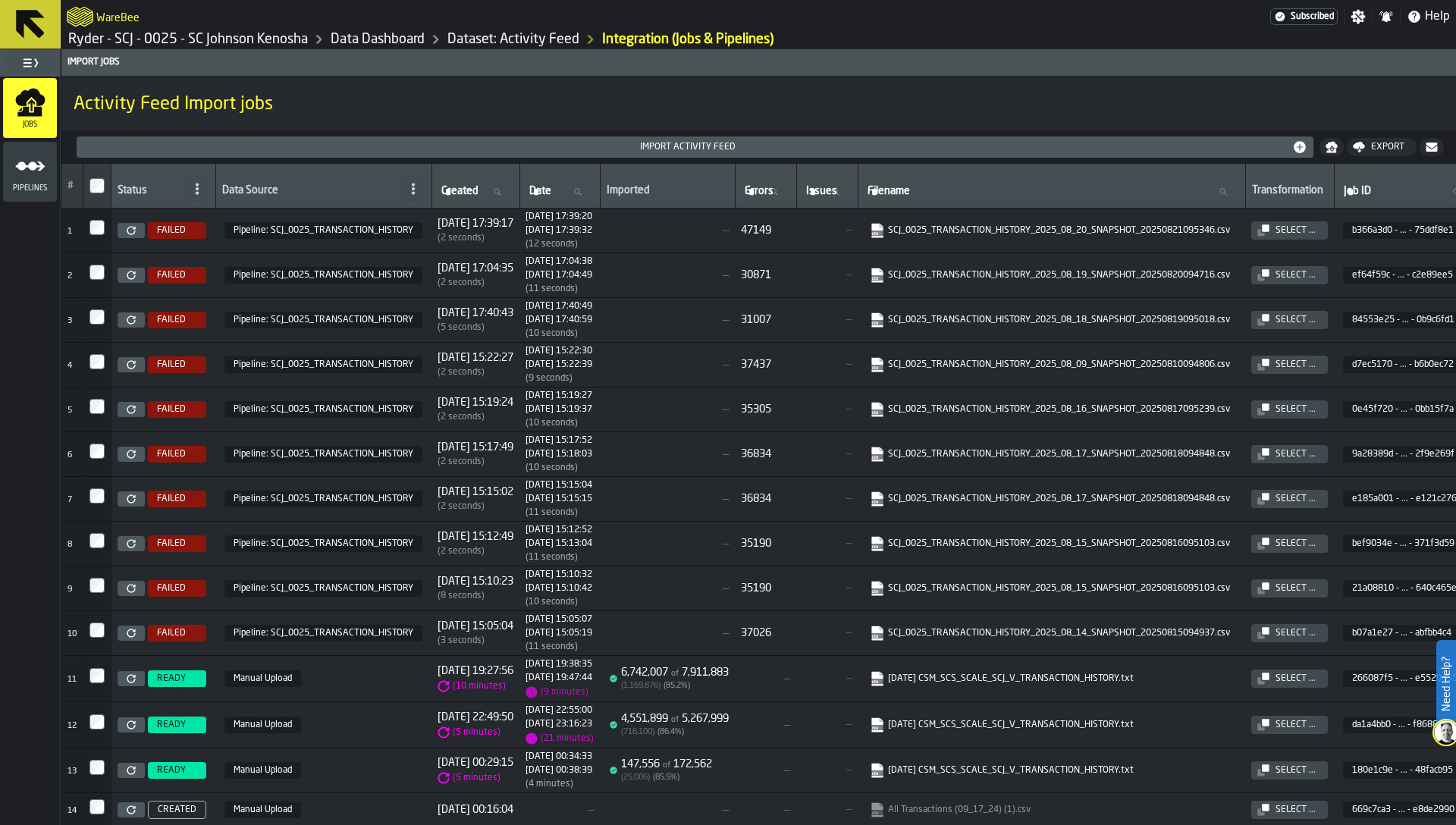
click at [34, 180] on icon "menu Pipelines" at bounding box center [30, 166] width 30 height 30
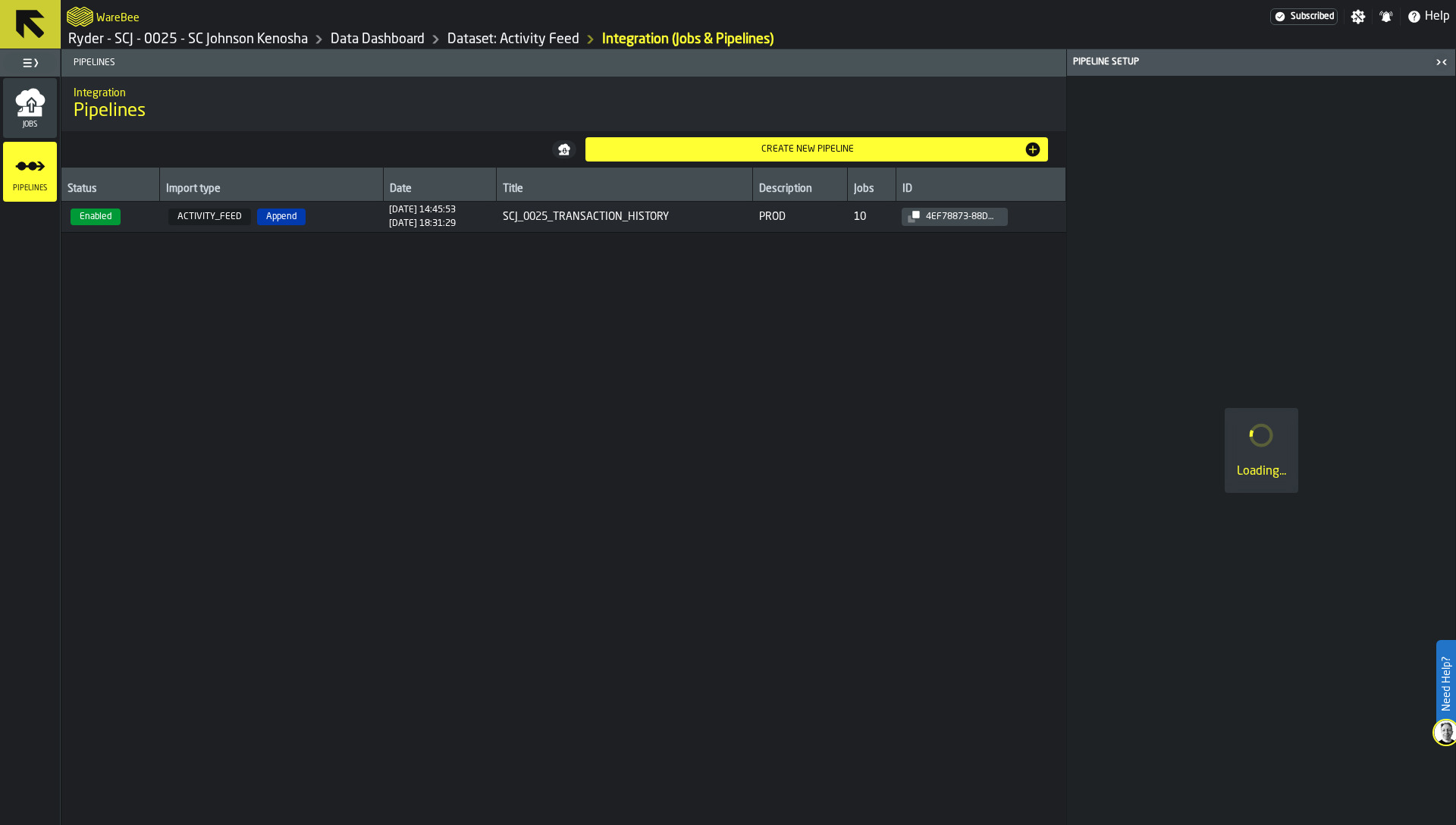
click at [499, 42] on link "Dataset: Activity Feed" at bounding box center [514, 39] width 132 height 16
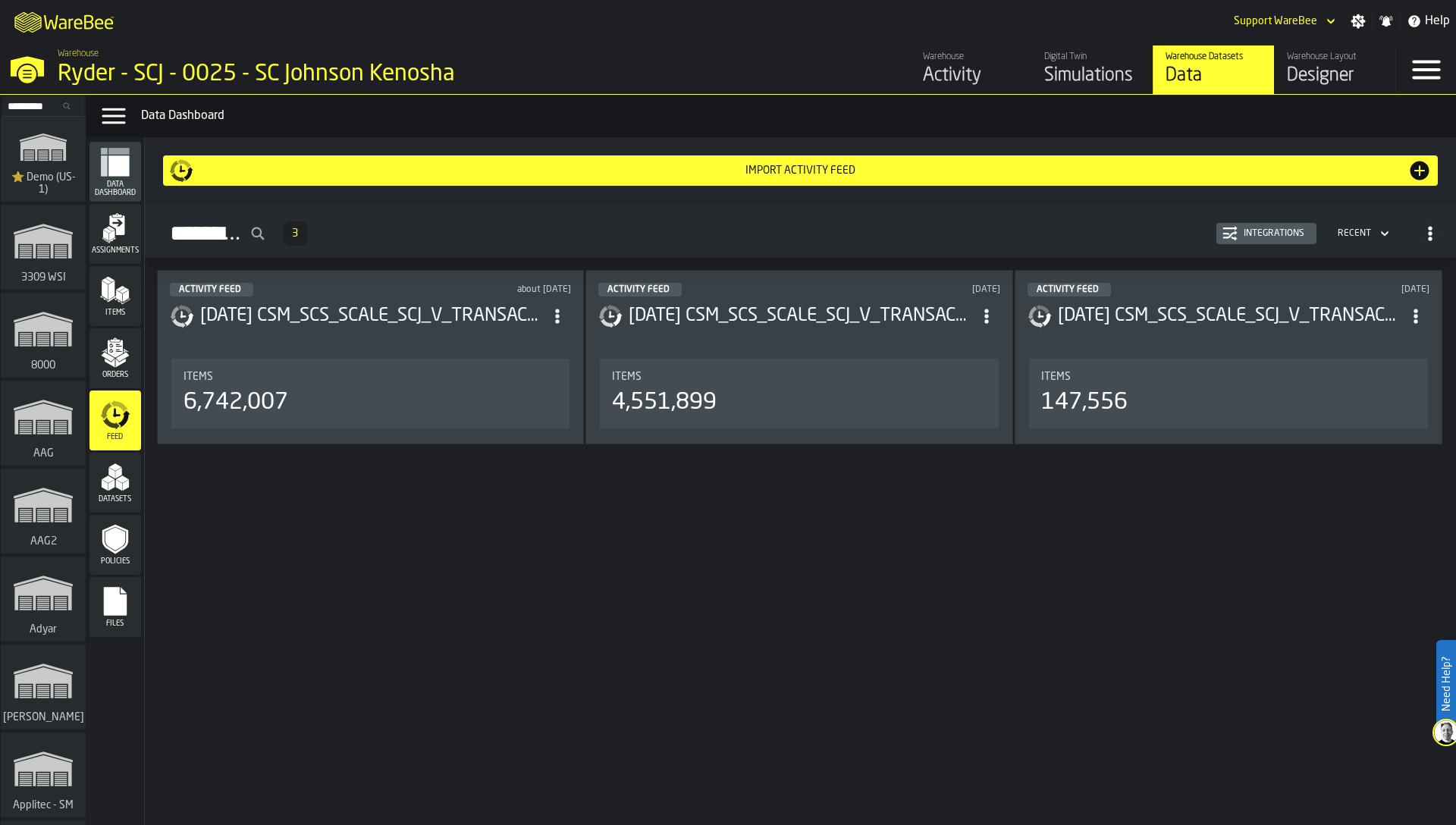
click at [113, 347] on icon "menu Orders" at bounding box center [115, 348] width 15 height 17
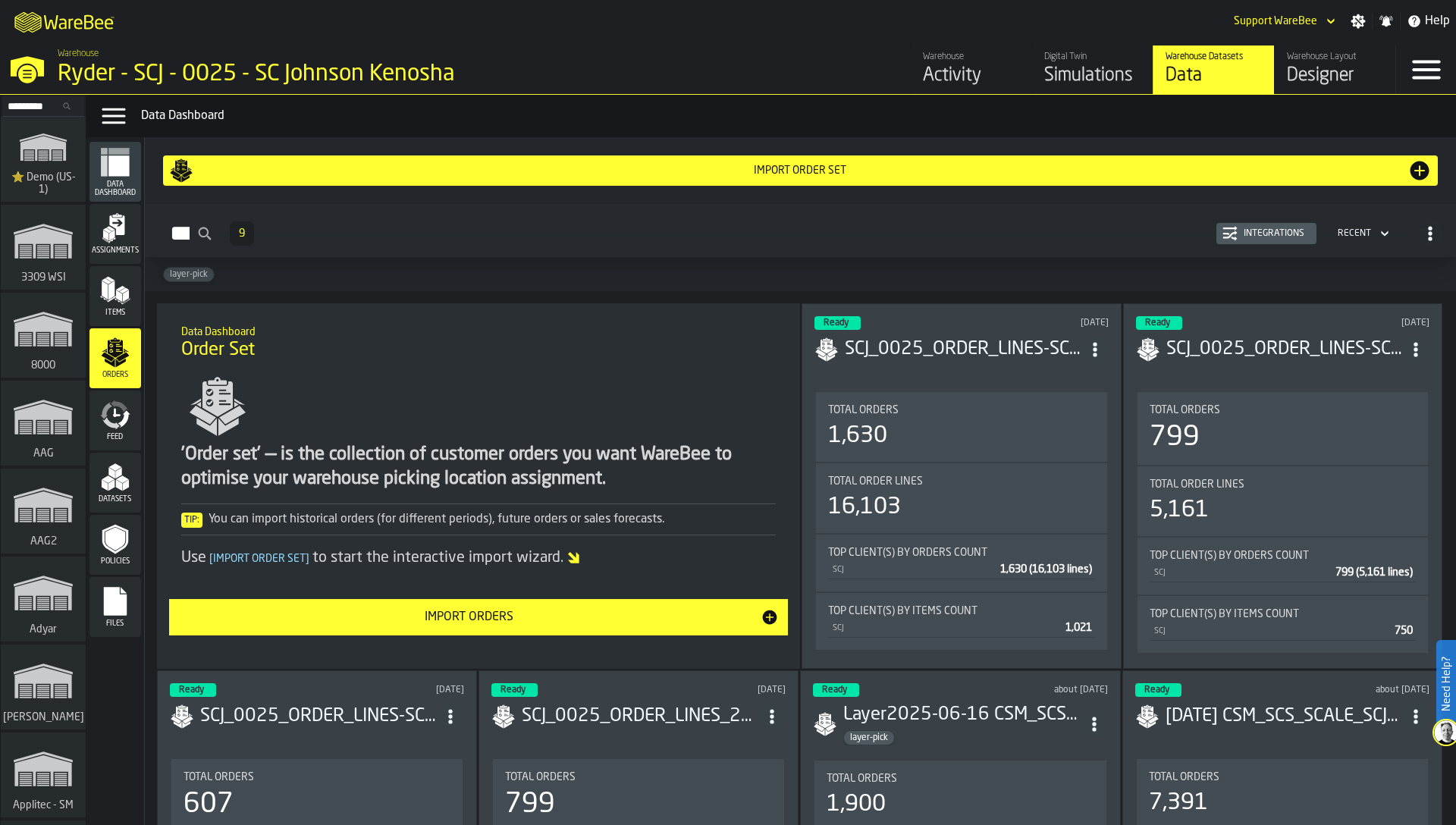
click at [1263, 237] on div "Integrations" at bounding box center [1274, 234] width 73 height 10
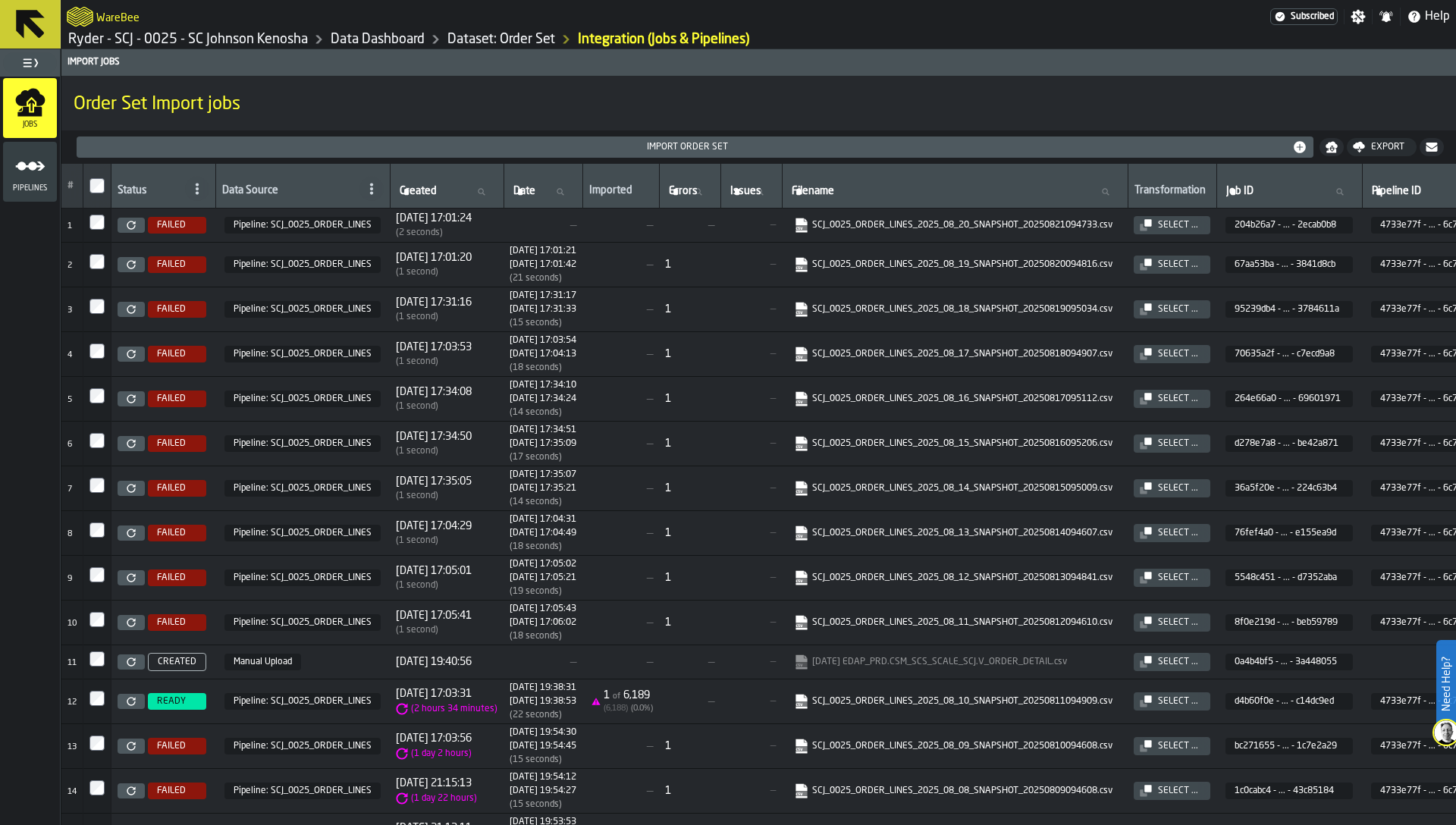
click at [1040, 115] on h1 "Order Set Import jobs" at bounding box center [758, 105] width 1370 height 24
click at [275, 37] on link "Ryder - SCJ - 0025 - SC Johnson Kenosha" at bounding box center [187, 39] width 240 height 16
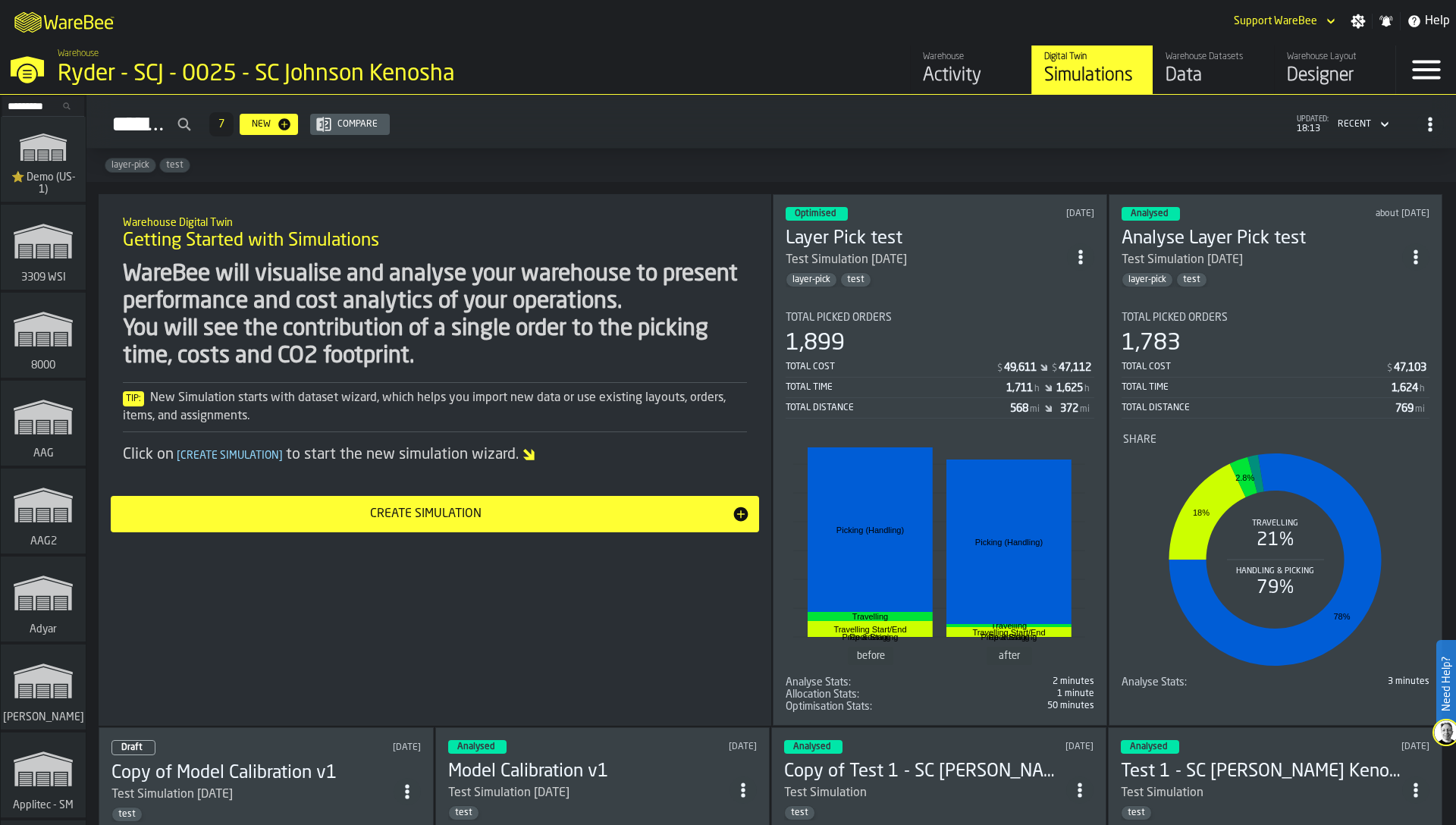
click at [1197, 70] on div "Data" at bounding box center [1214, 76] width 96 height 24
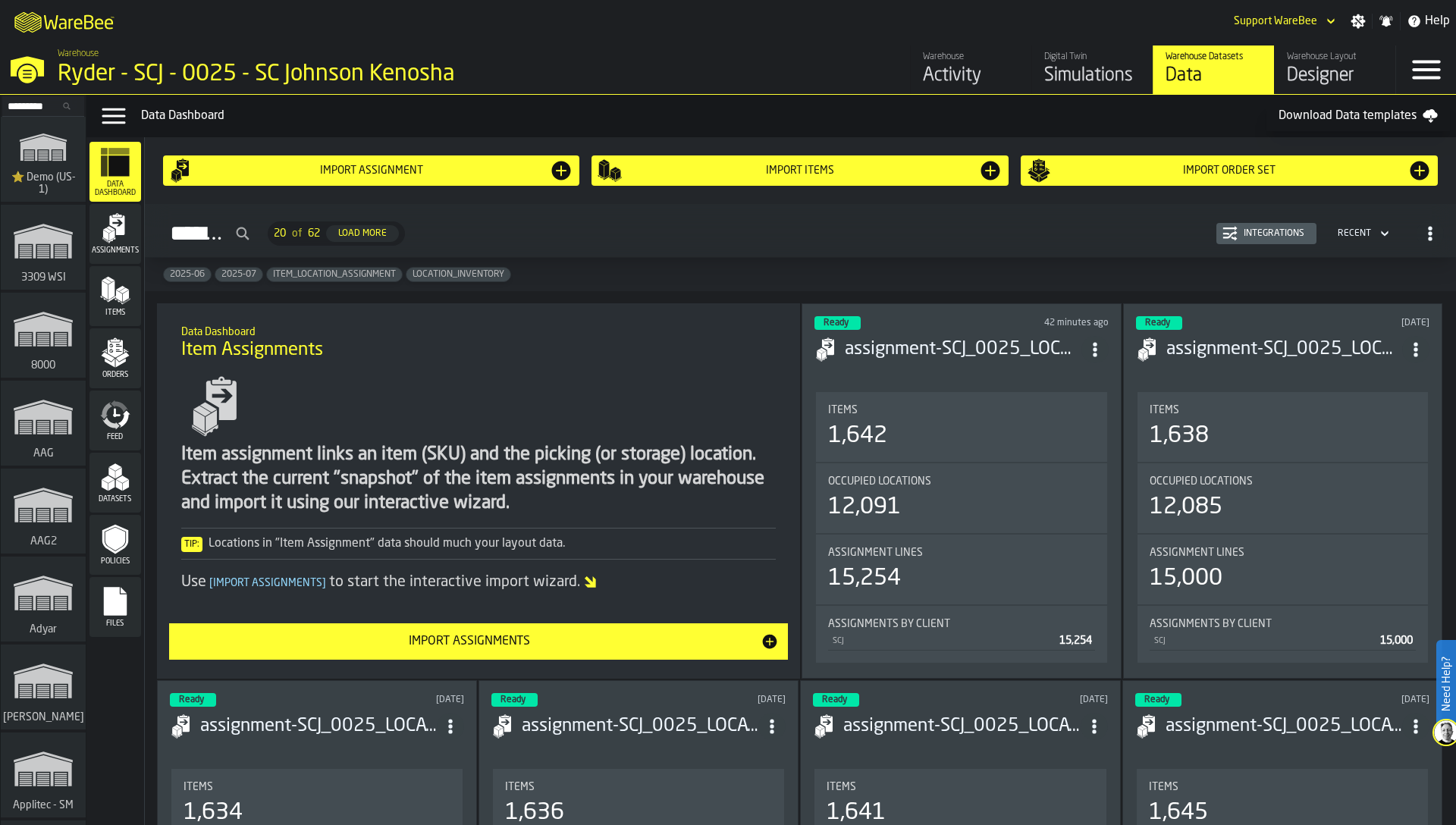
click at [119, 240] on icon "menu Assignments" at bounding box center [115, 228] width 30 height 30
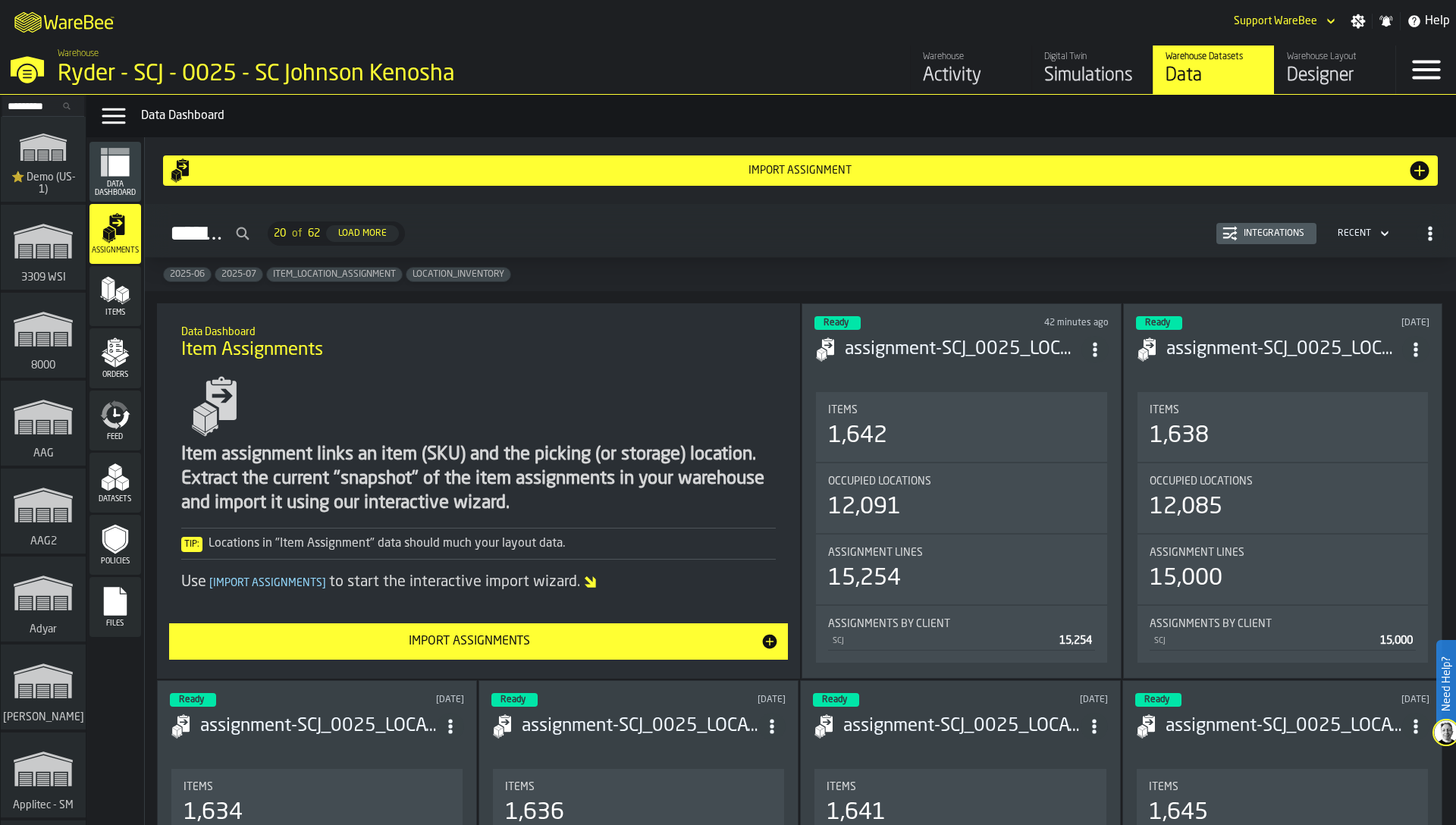
click at [114, 287] on icon "menu Items" at bounding box center [115, 290] width 30 height 30
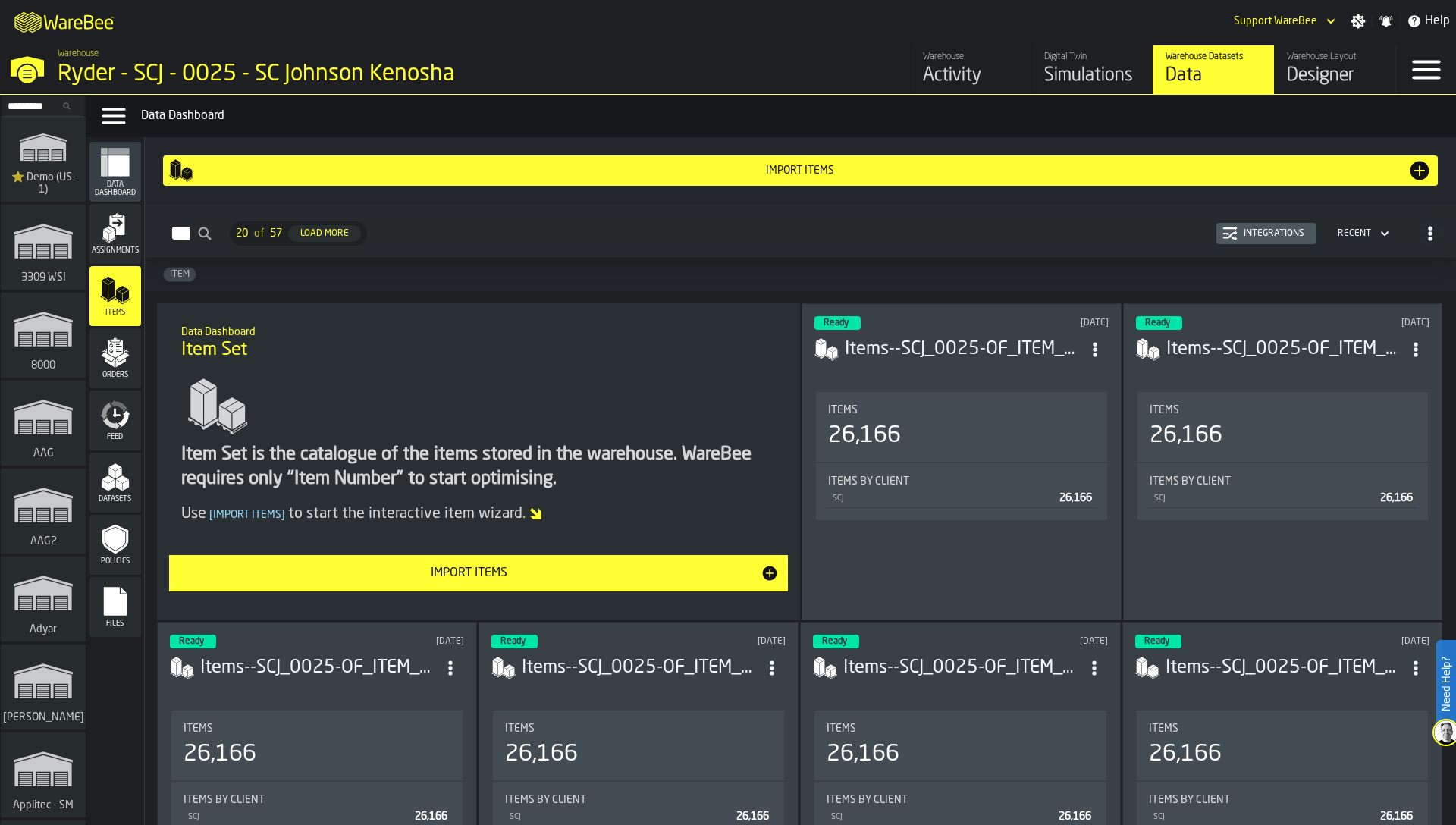
click at [1261, 237] on div "Integrations" at bounding box center [1274, 234] width 73 height 10
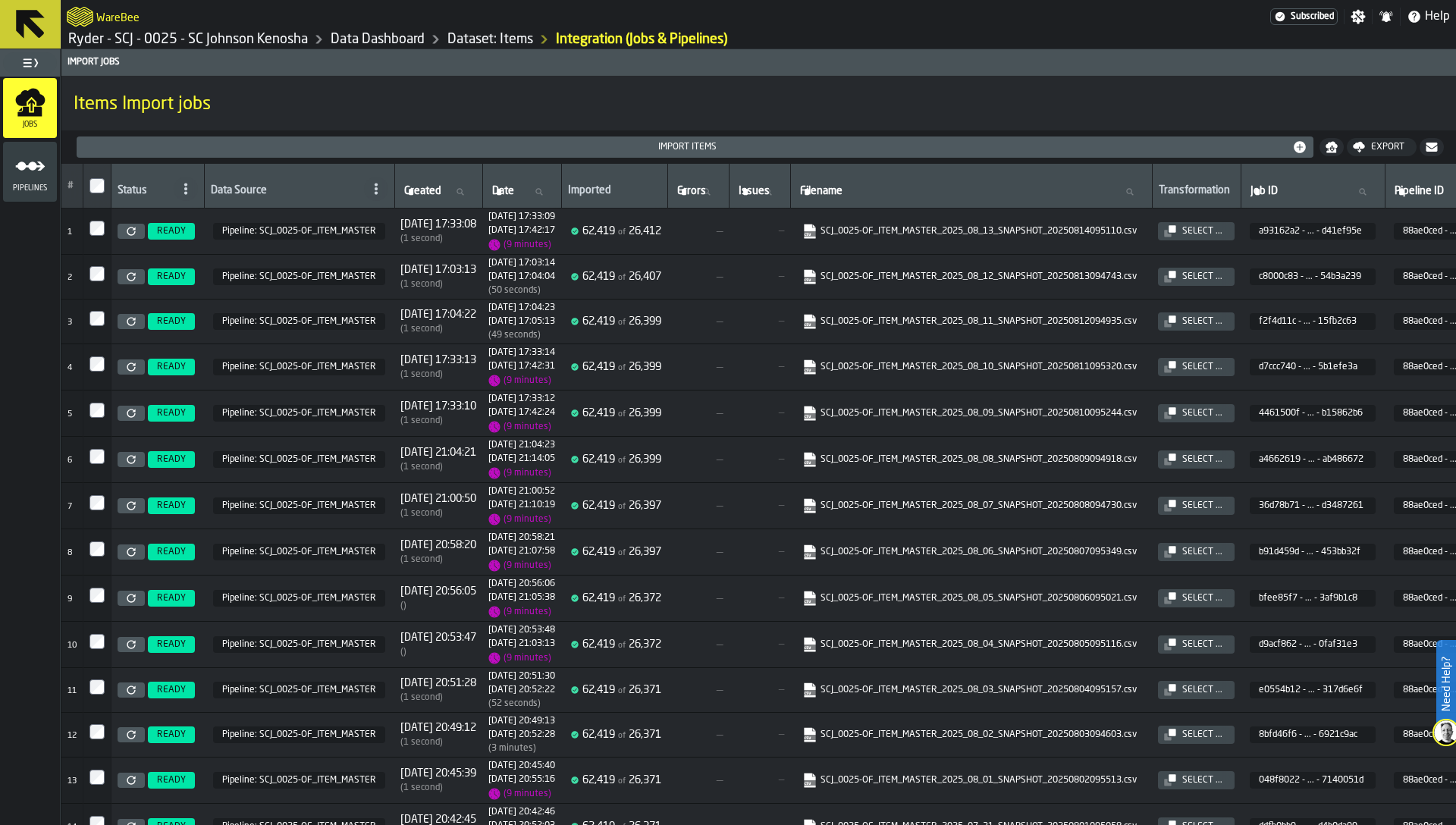
click at [23, 199] on div "Pipelines" at bounding box center [30, 172] width 54 height 60
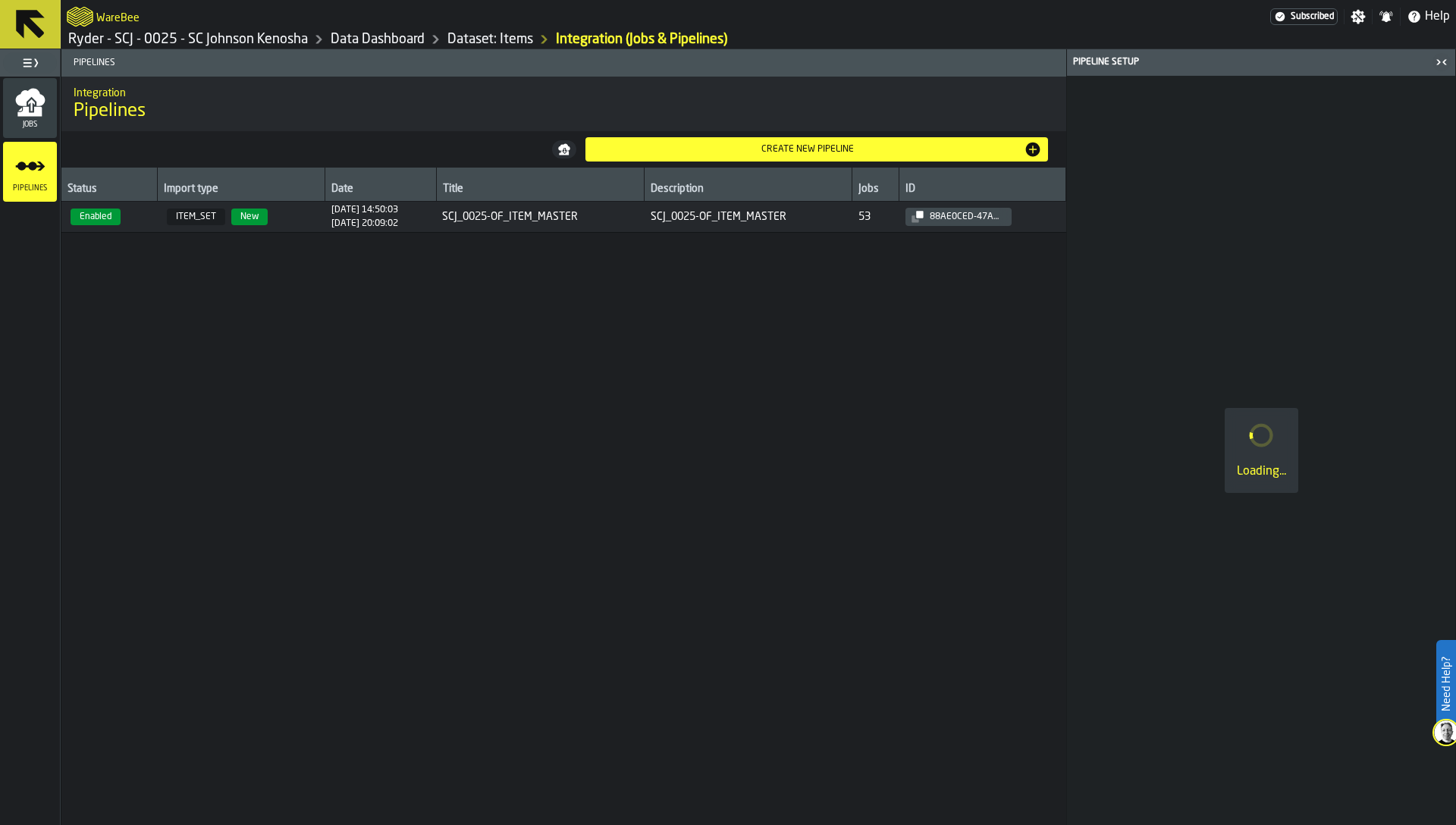
click at [376, 223] on div "09/08/2025, 20:09:02" at bounding box center [365, 223] width 67 height 10
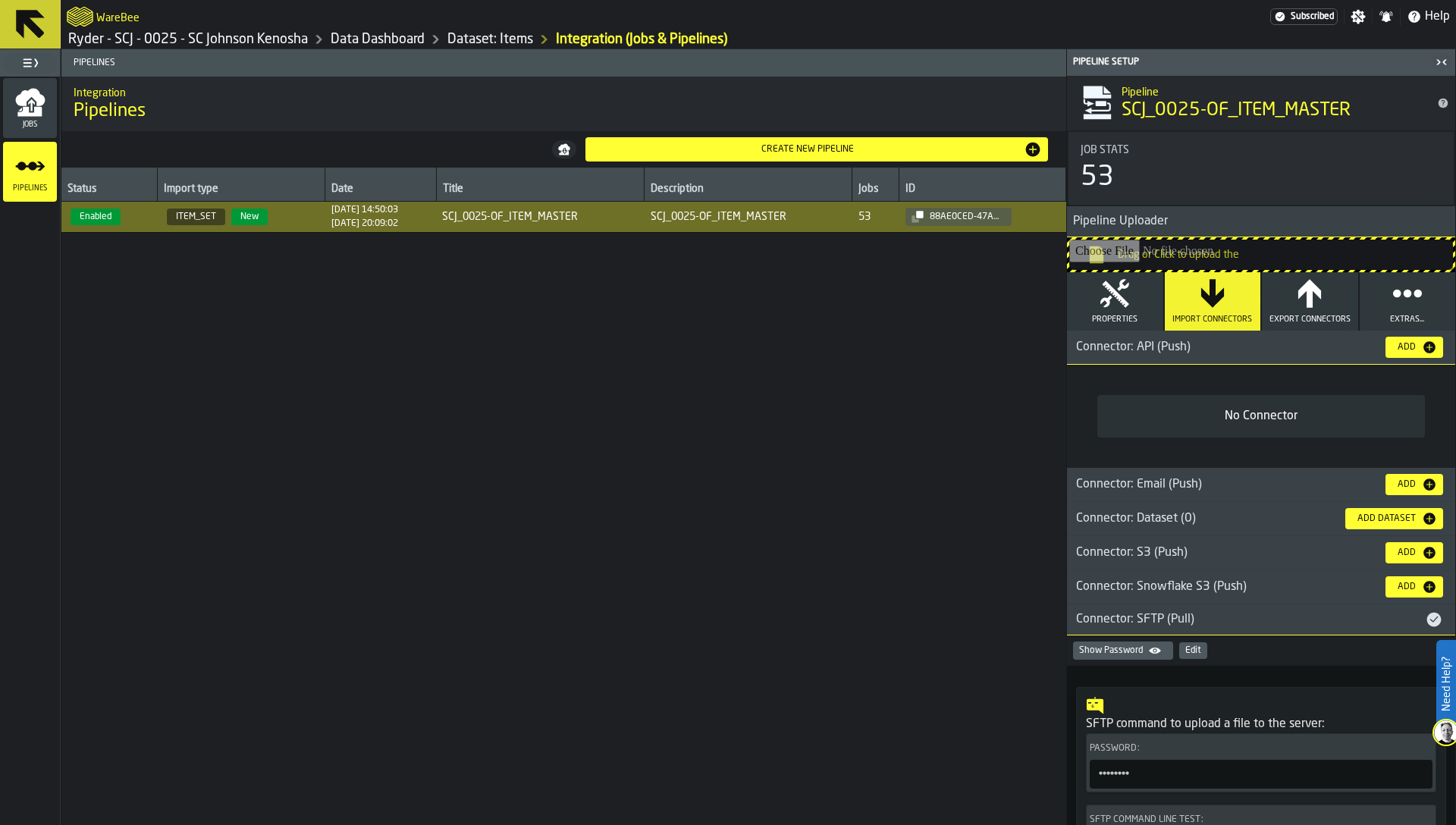
scroll to position [165, 0]
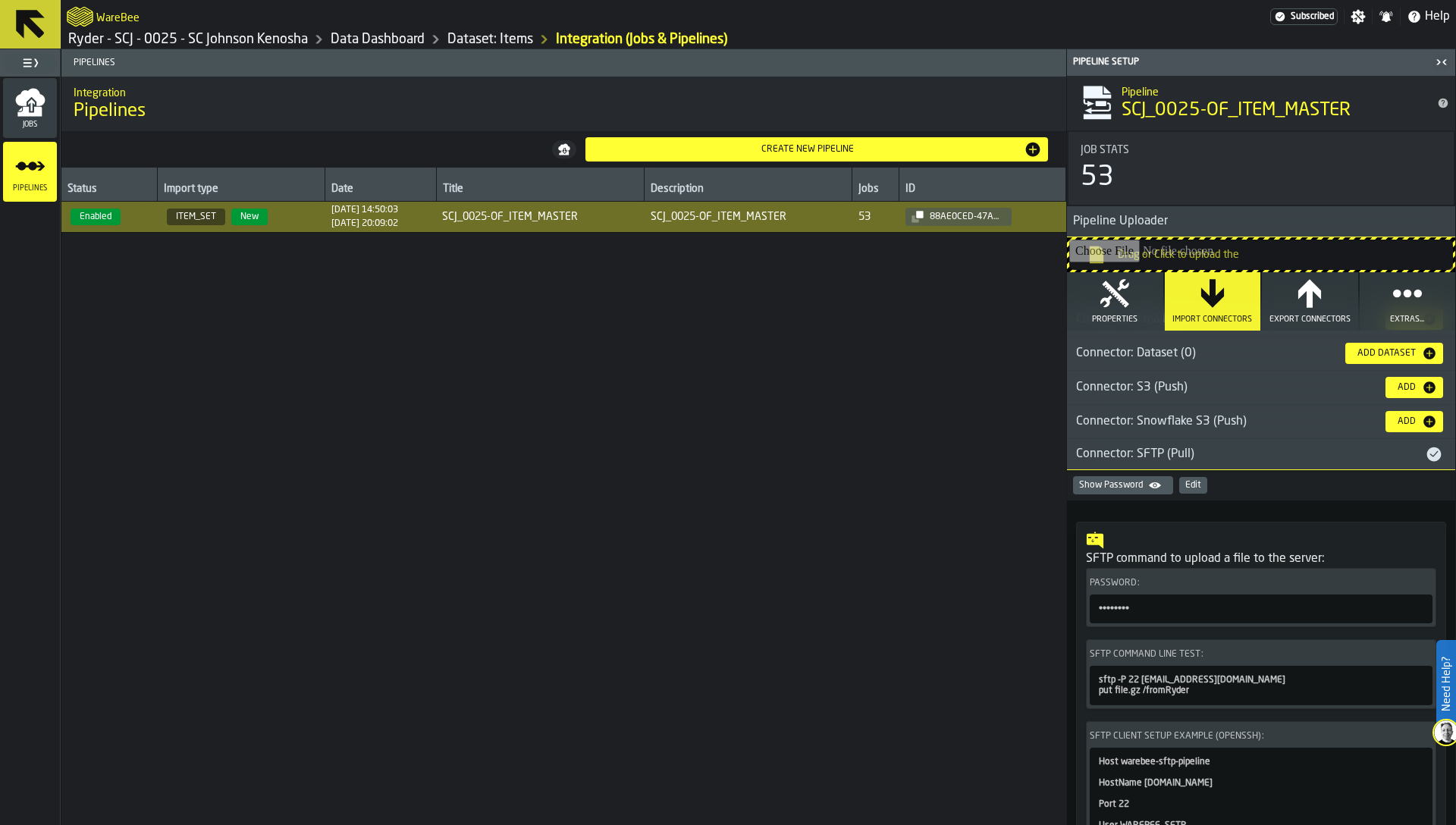
click at [1197, 480] on div "Edit" at bounding box center [1193, 486] width 16 height 10
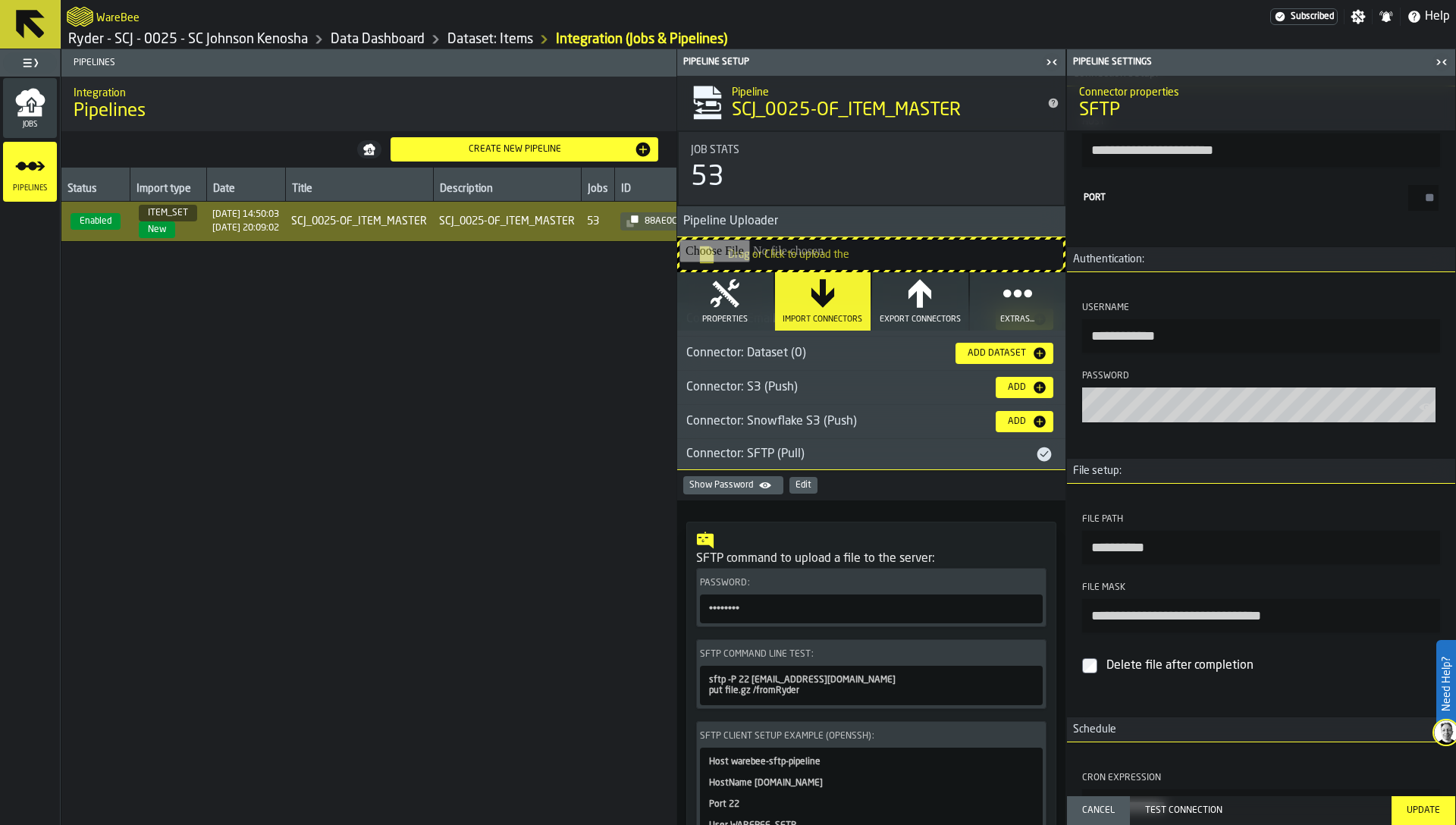
scroll to position [147, 0]
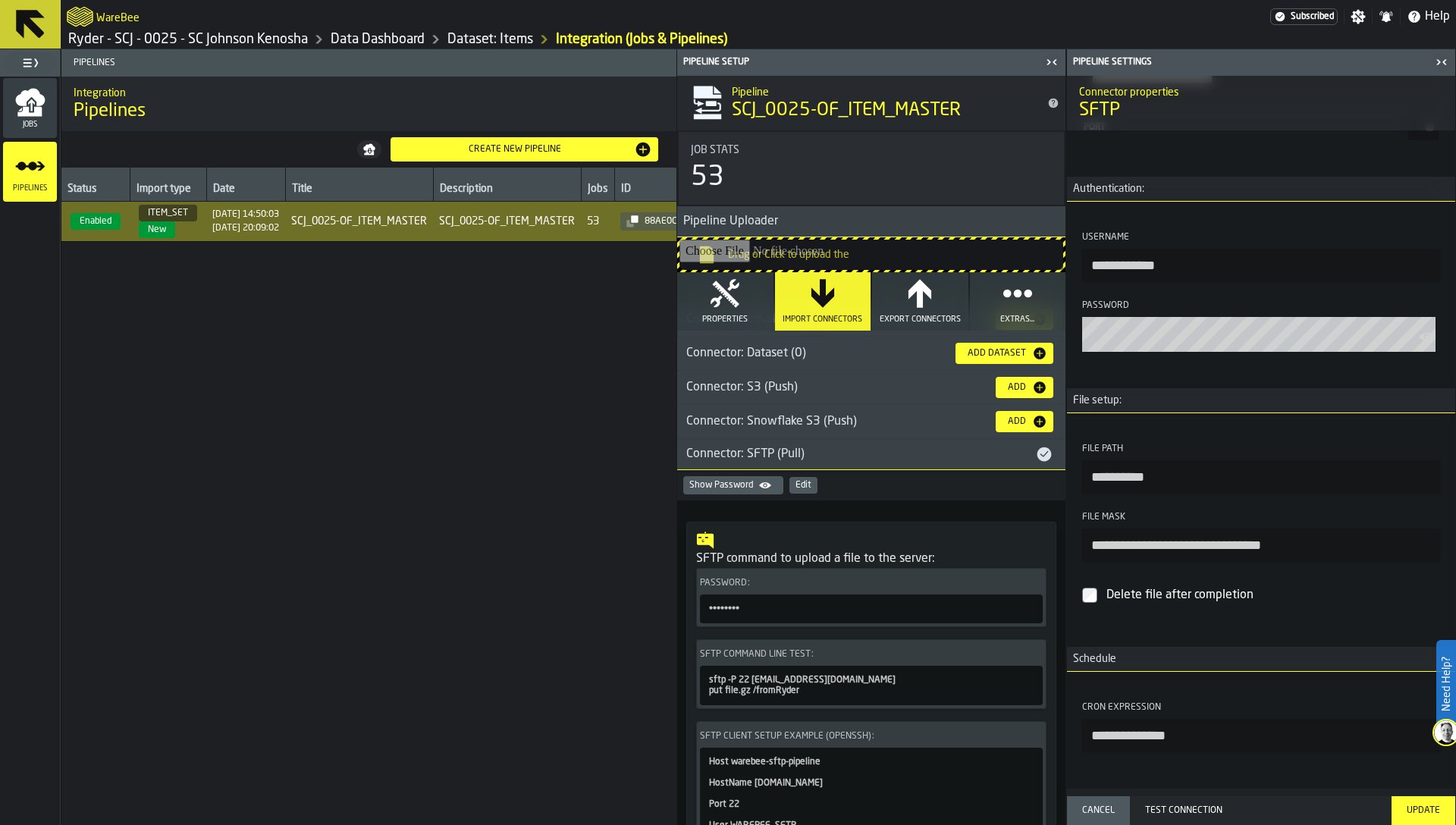
click at [685, 284] on button "Properties" at bounding box center [725, 302] width 96 height 58
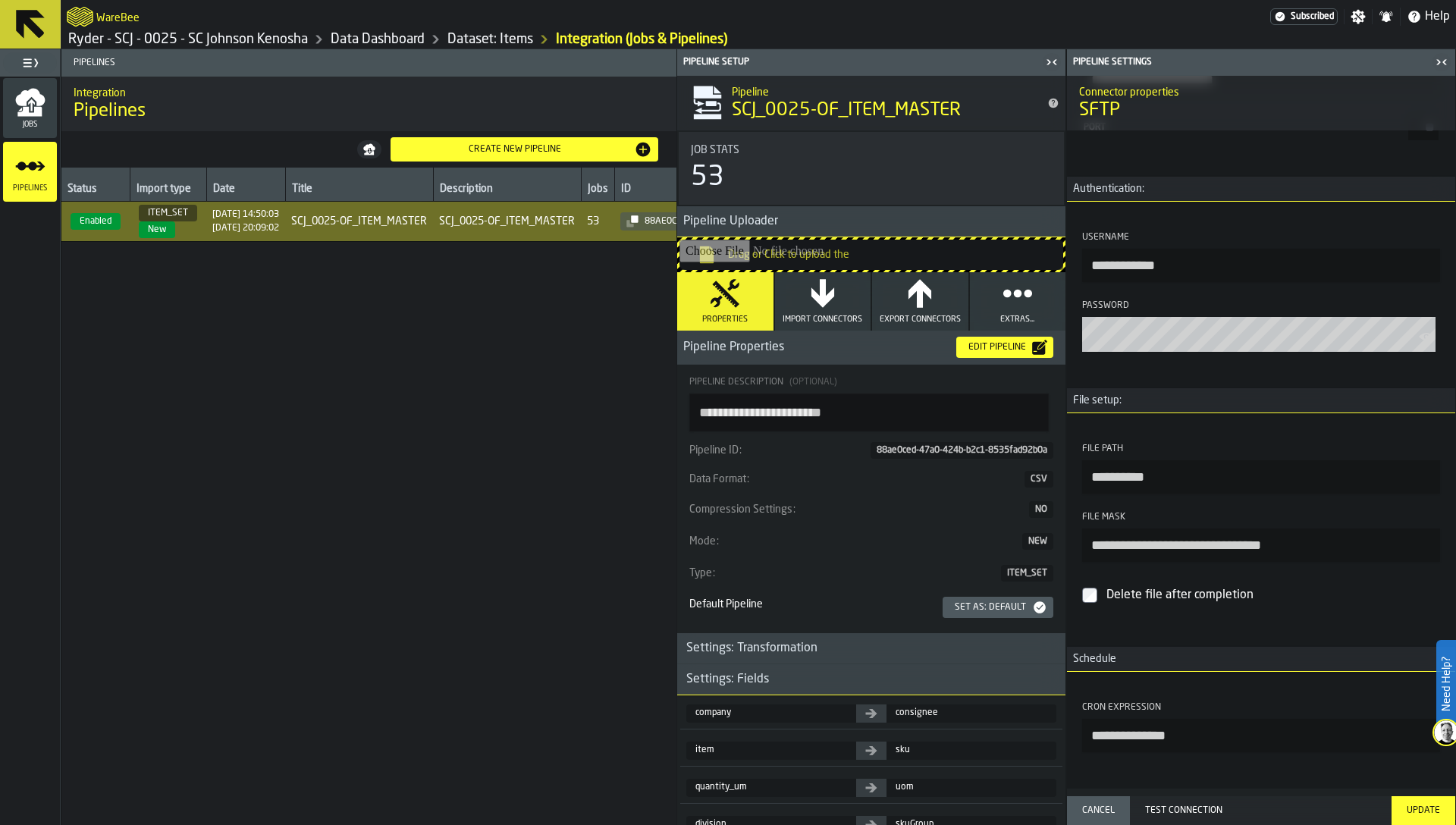
click at [1016, 352] on div "Edit Pipeline" at bounding box center [1004, 347] width 85 height 15
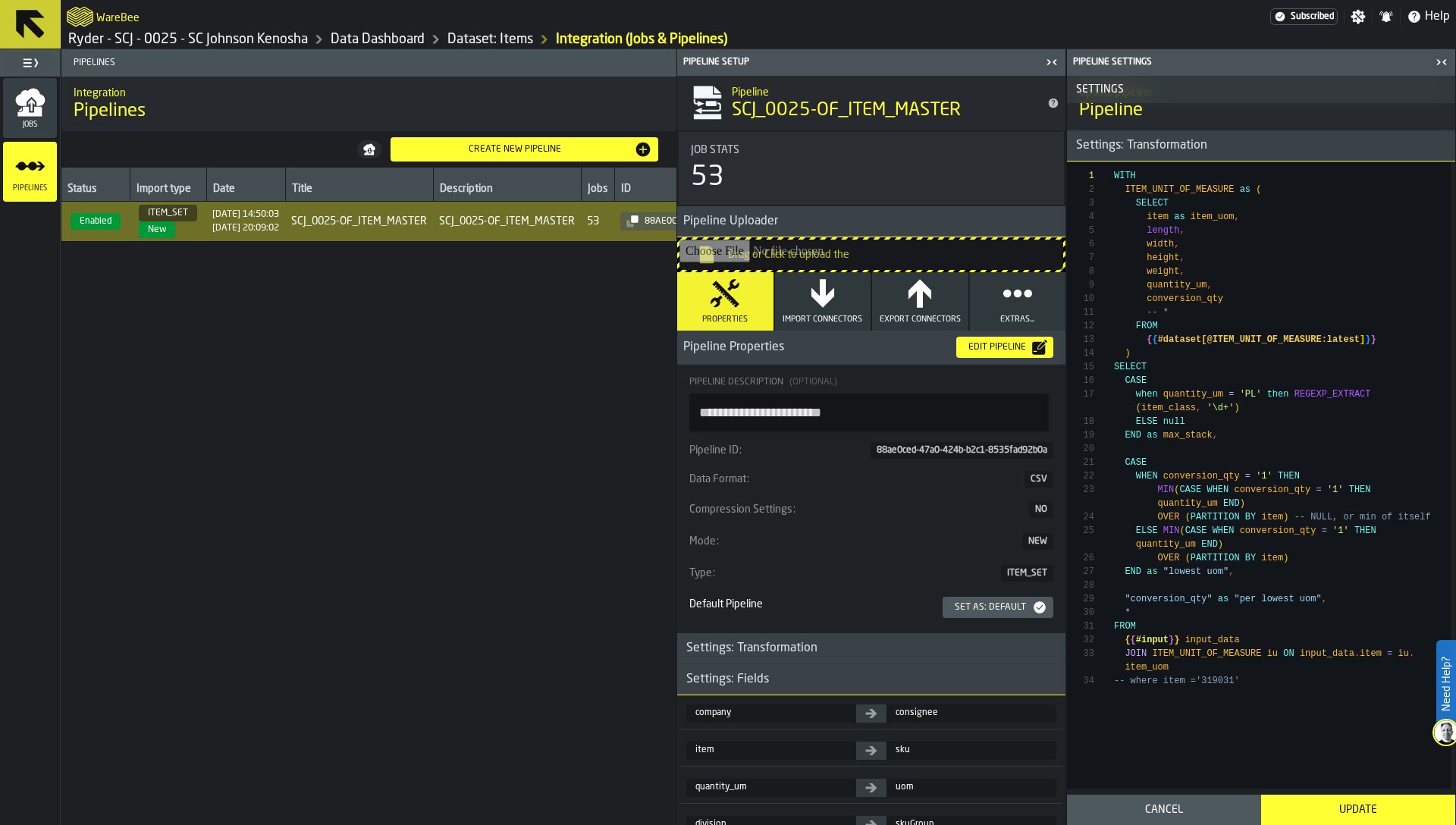
scroll to position [411, 0]
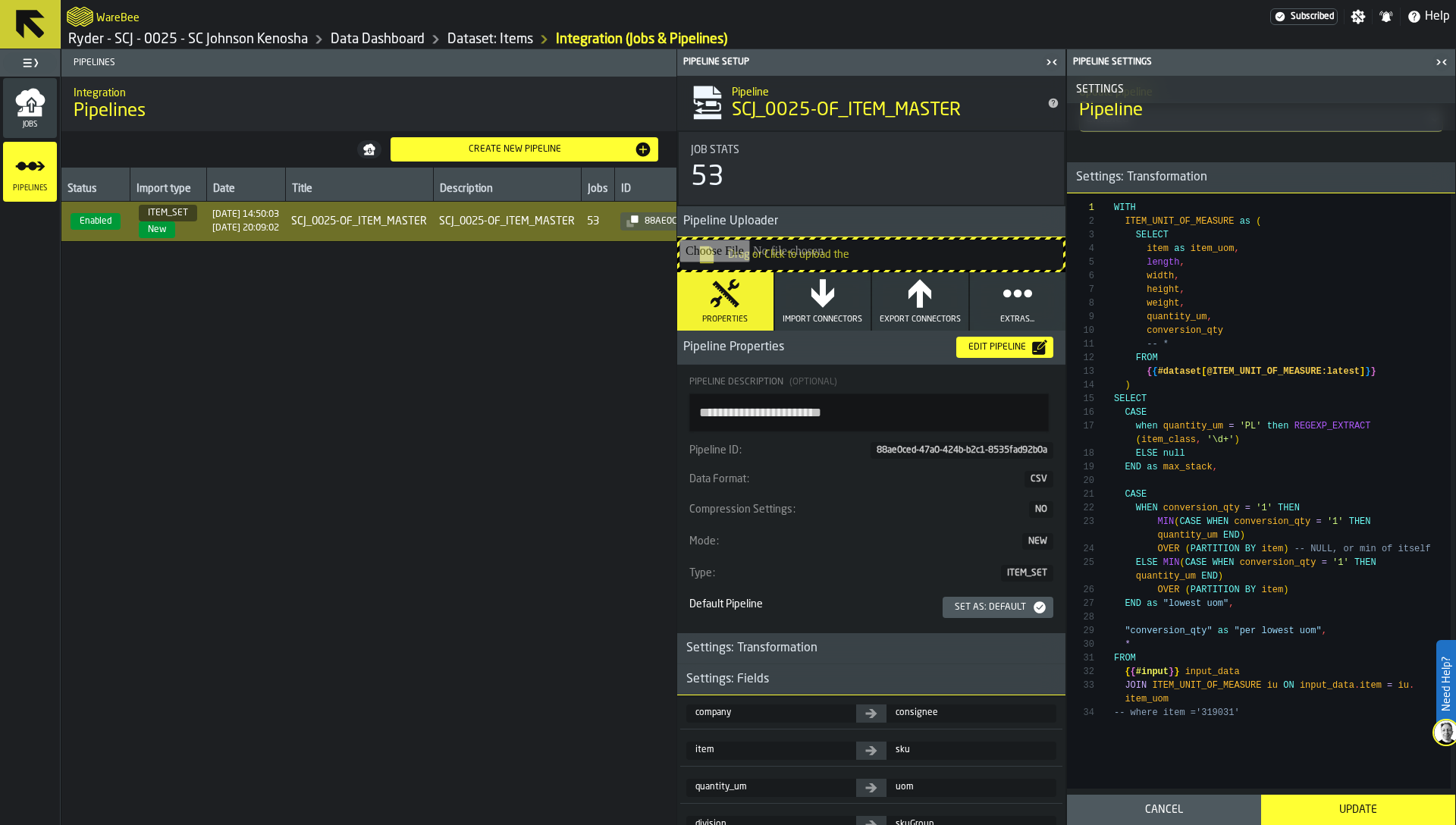
click at [826, 315] on span "Import Connectors" at bounding box center [822, 319] width 80 height 9
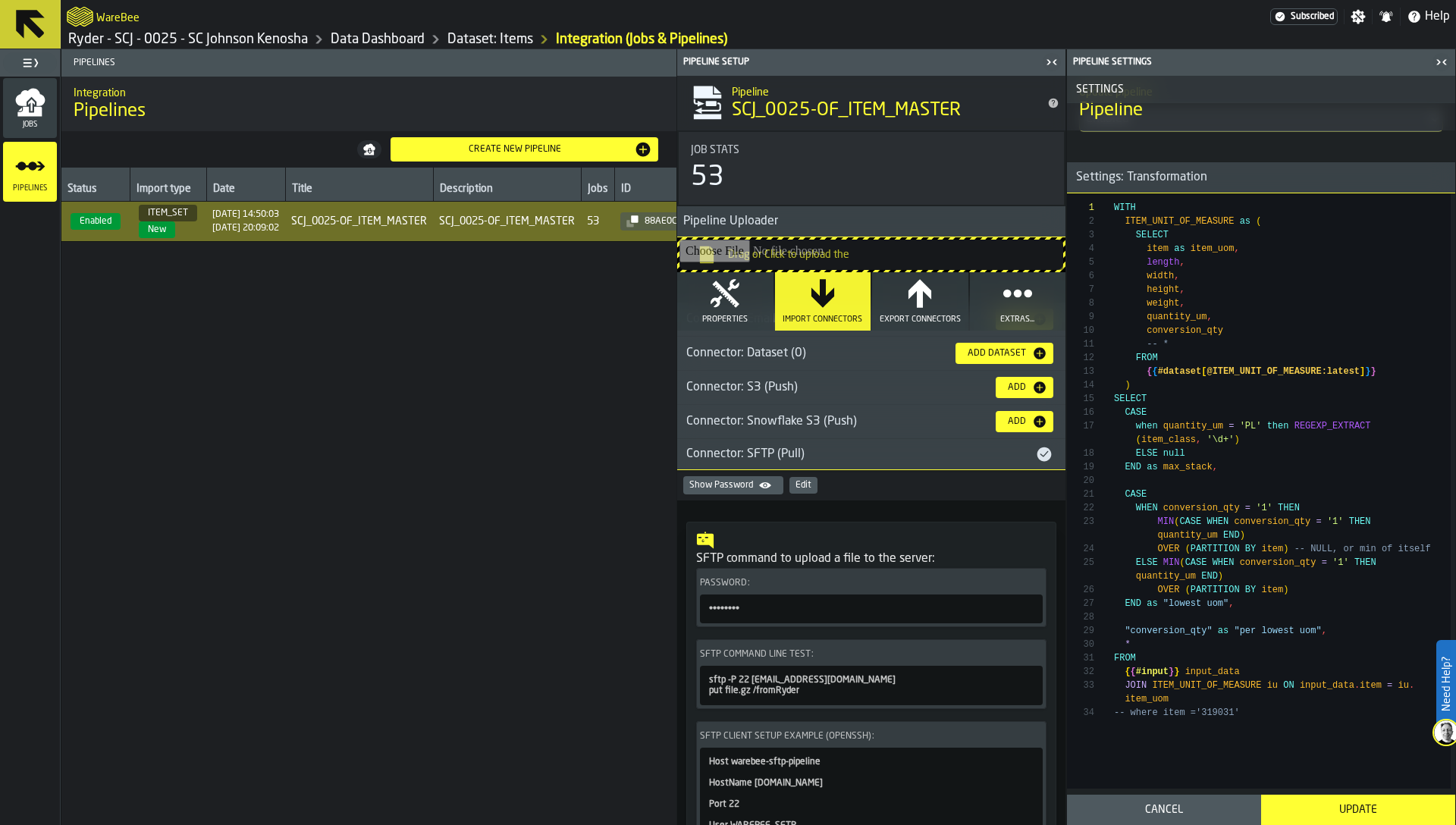
click at [795, 486] on div "Edit" at bounding box center [803, 486] width 16 height 10
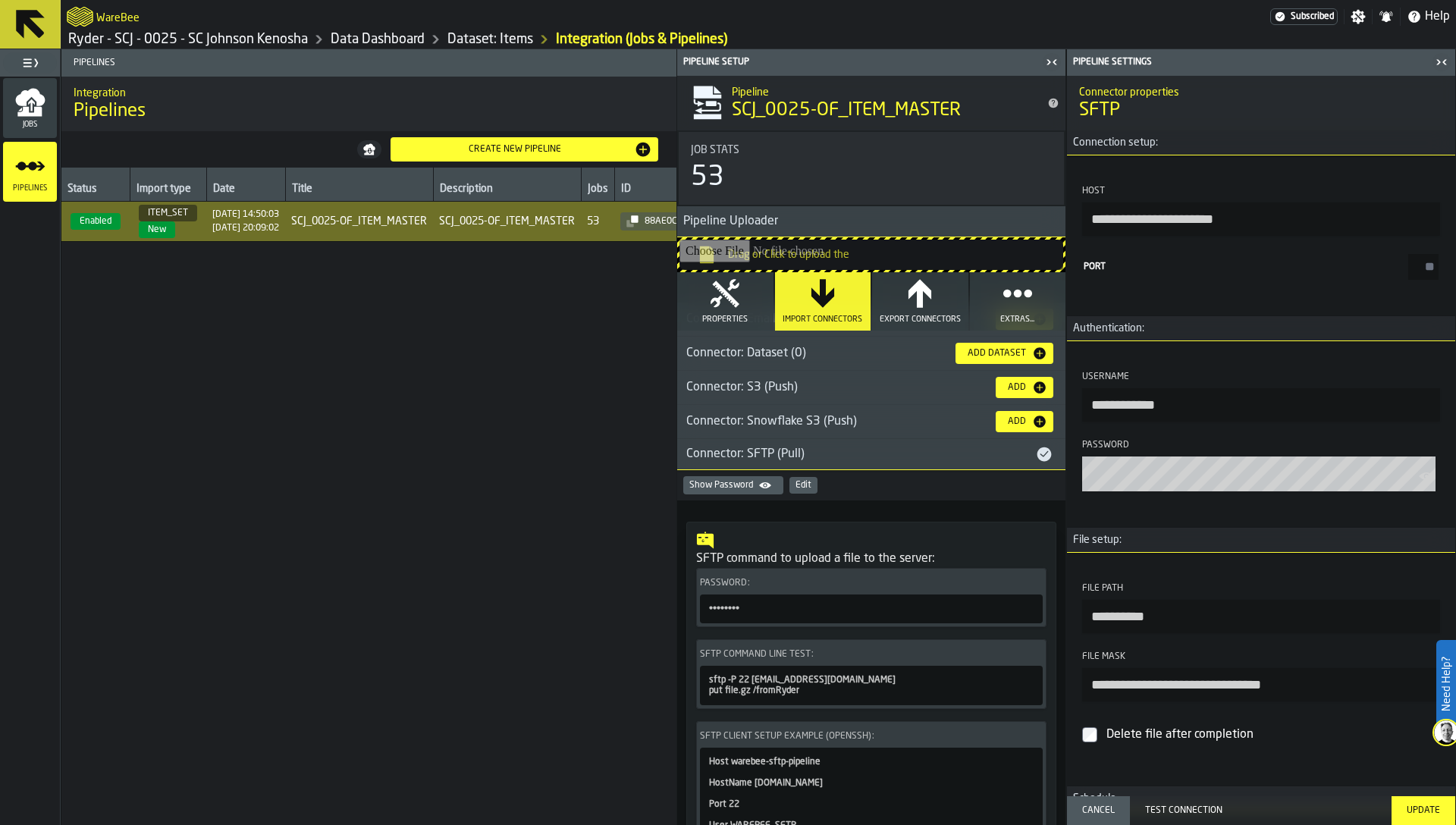
drag, startPoint x: 1158, startPoint y: 688, endPoint x: 1176, endPoint y: 688, distance: 18.0
click at [1176, 688] on input "**********" at bounding box center [1261, 685] width 358 height 34
type input "**********"
click at [1211, 810] on div "Test Connection" at bounding box center [1260, 810] width 243 height 10
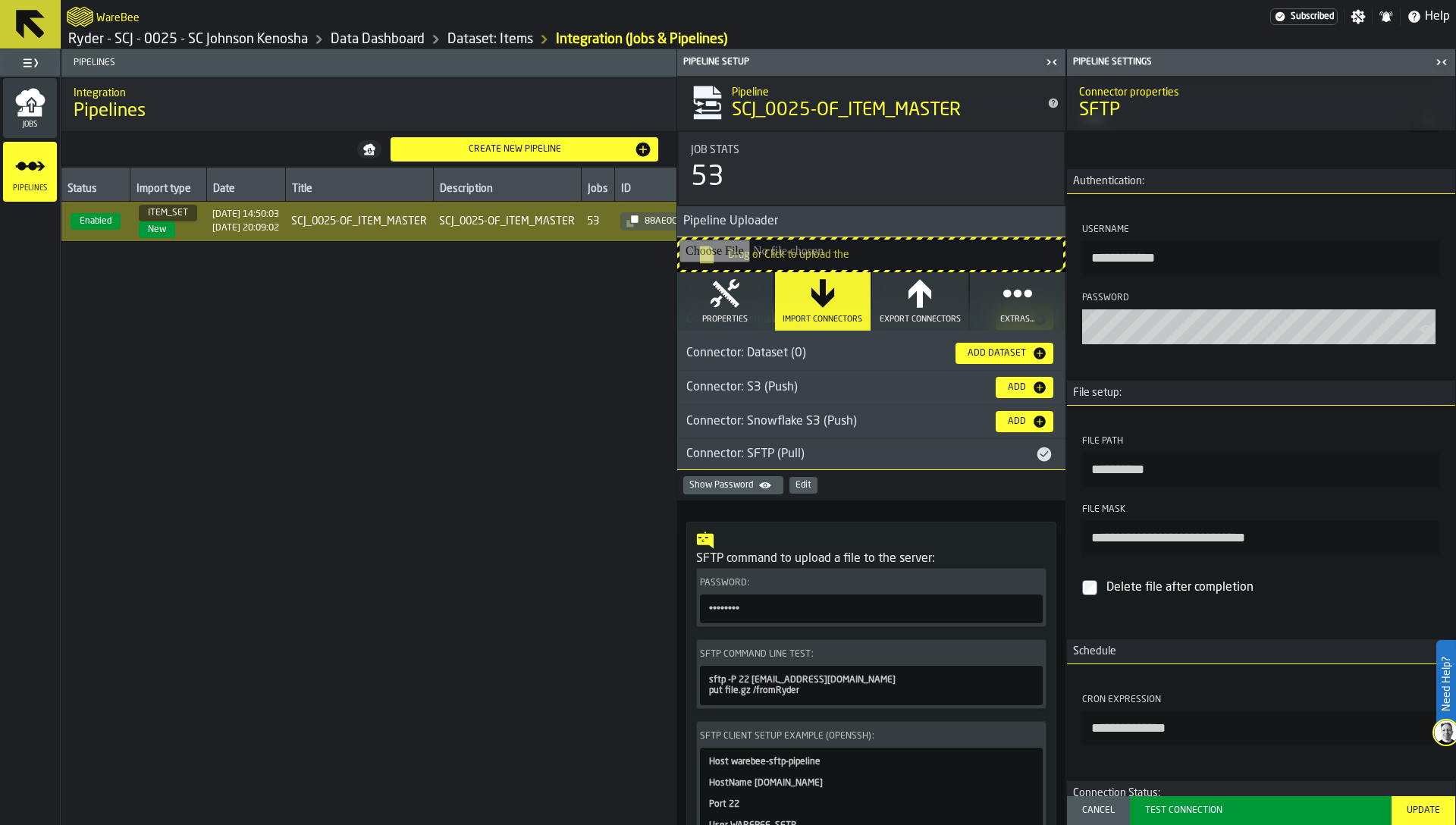
scroll to position [268, 0]
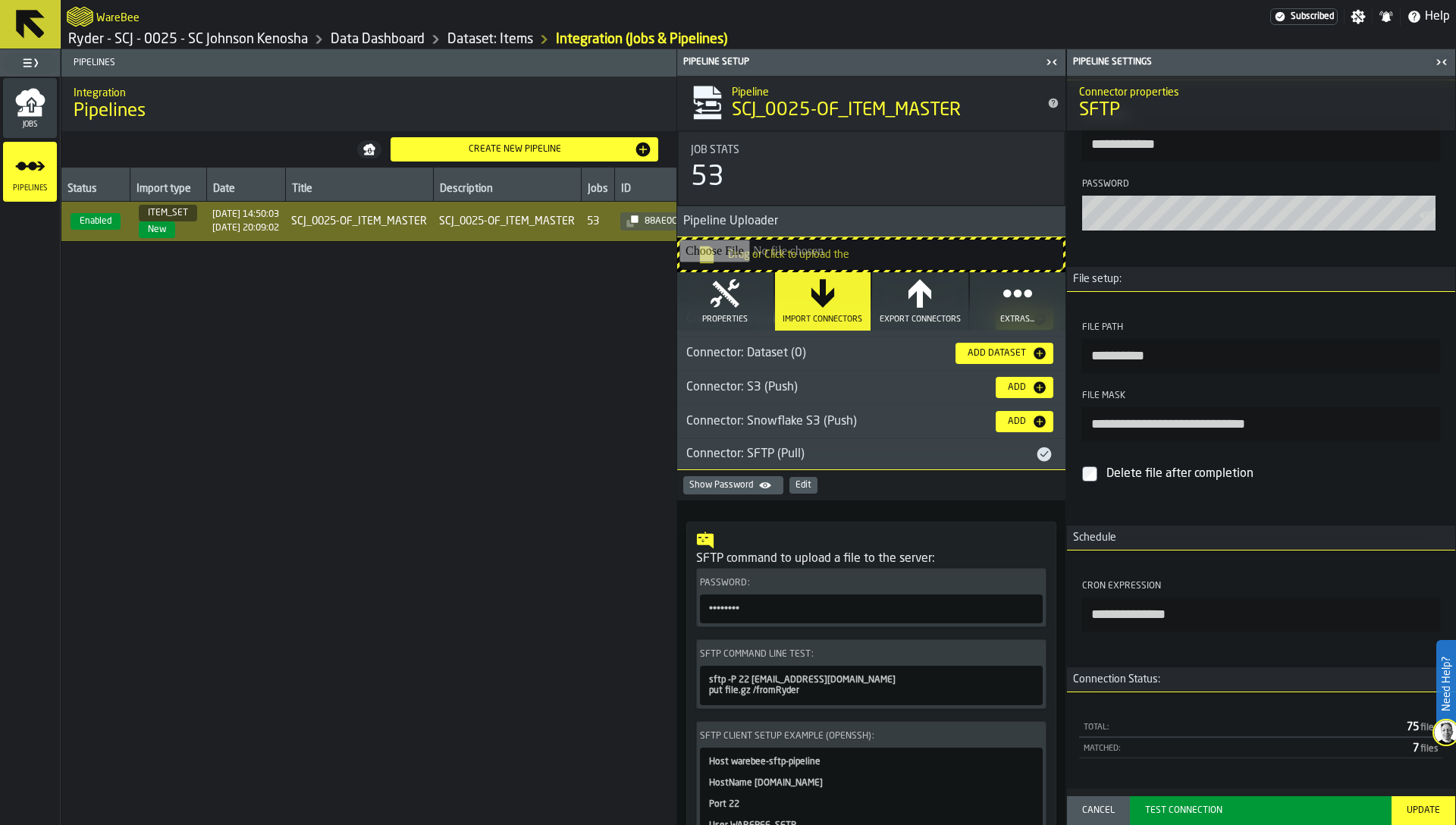
click at [1423, 804] on button "Update" at bounding box center [1423, 811] width 64 height 29
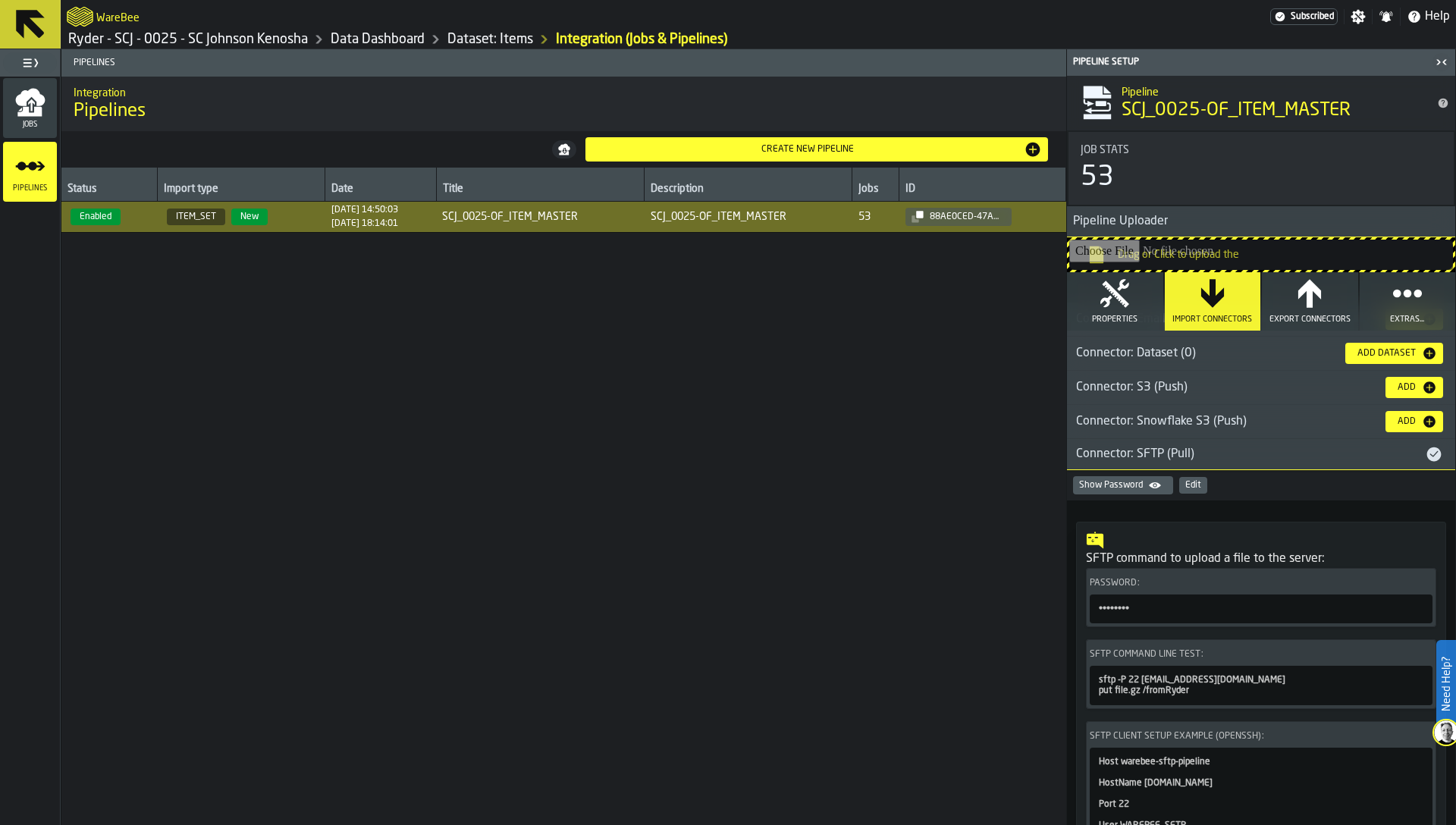
click at [171, 37] on link "Ryder - SCJ - 0025 - SC Johnson Kenosha" at bounding box center [187, 39] width 240 height 16
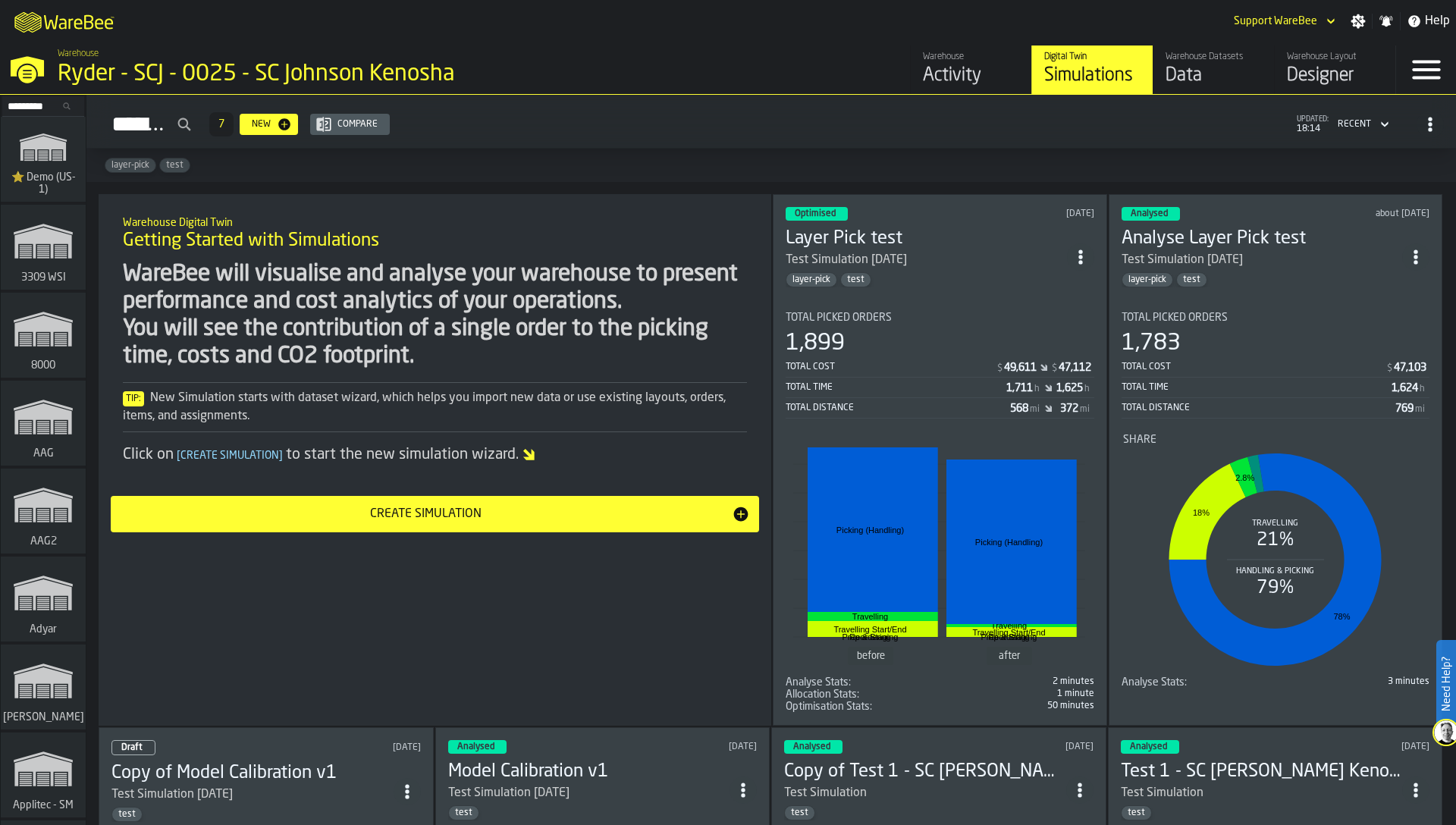
click at [45, 107] on input "Search..." at bounding box center [43, 106] width 79 height 16
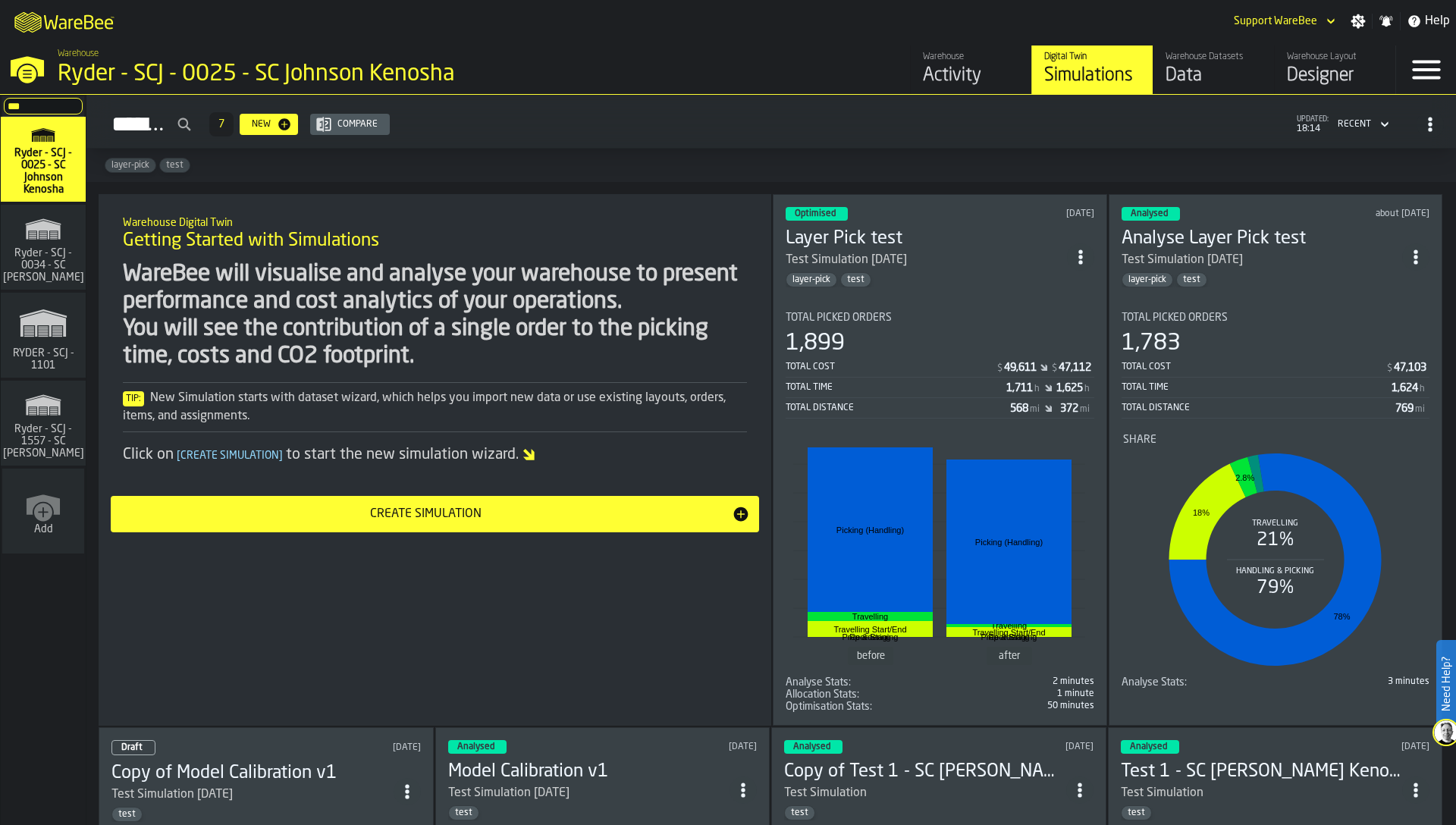
click at [45, 107] on input "***" at bounding box center [43, 106] width 79 height 16
type input "***"
click at [60, 254] on span "Ryder - SCJ - 0034 - SC [PERSON_NAME]" at bounding box center [44, 266] width 88 height 36
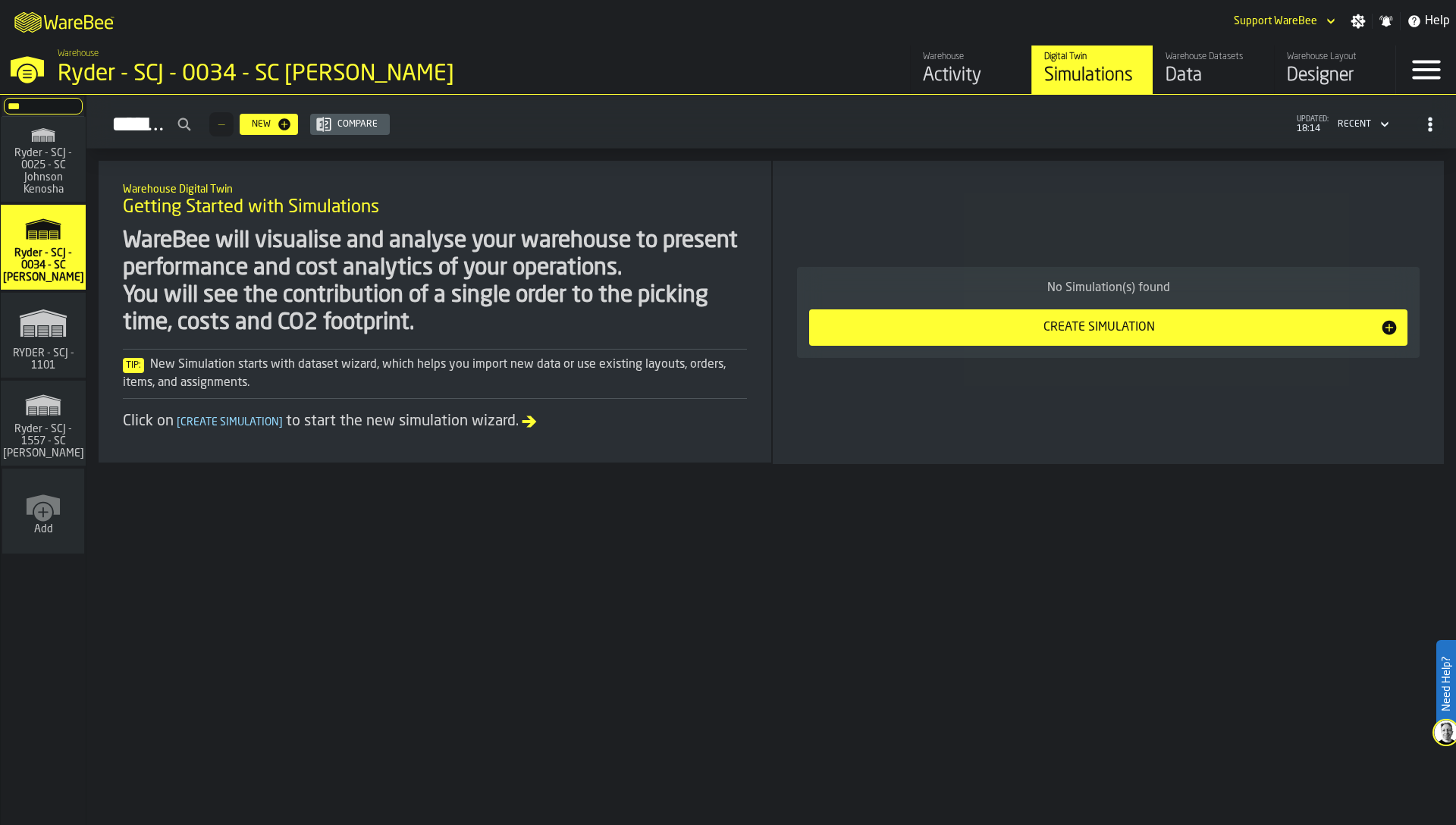
click at [278, 204] on span "Getting Started with Simulations" at bounding box center [251, 208] width 256 height 24
click at [42, 424] on span "Ryder - SCJ - 1557 - SC [PERSON_NAME]" at bounding box center [44, 442] width 88 height 36
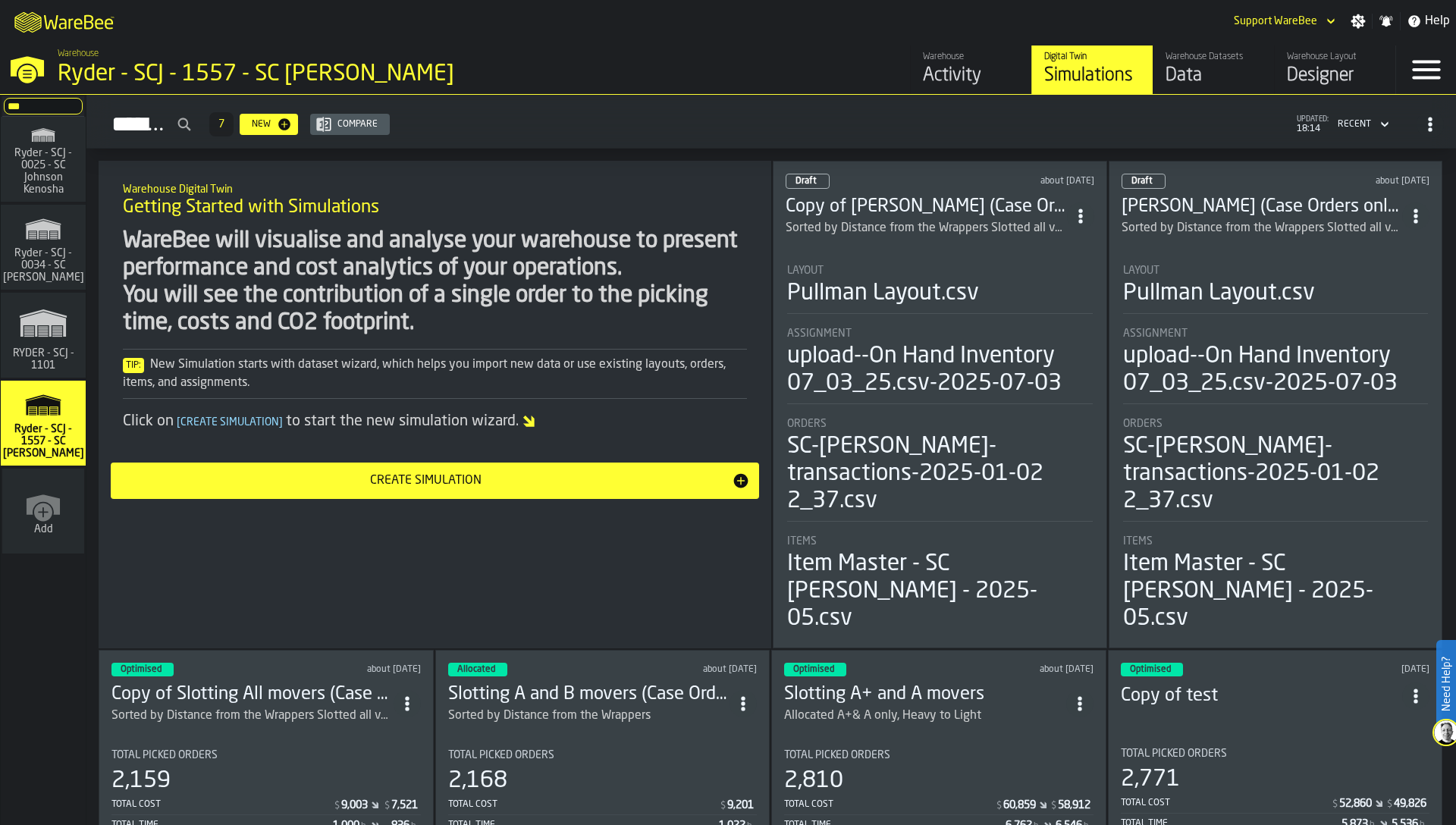
click at [1226, 64] on div "Data" at bounding box center [1214, 76] width 96 height 24
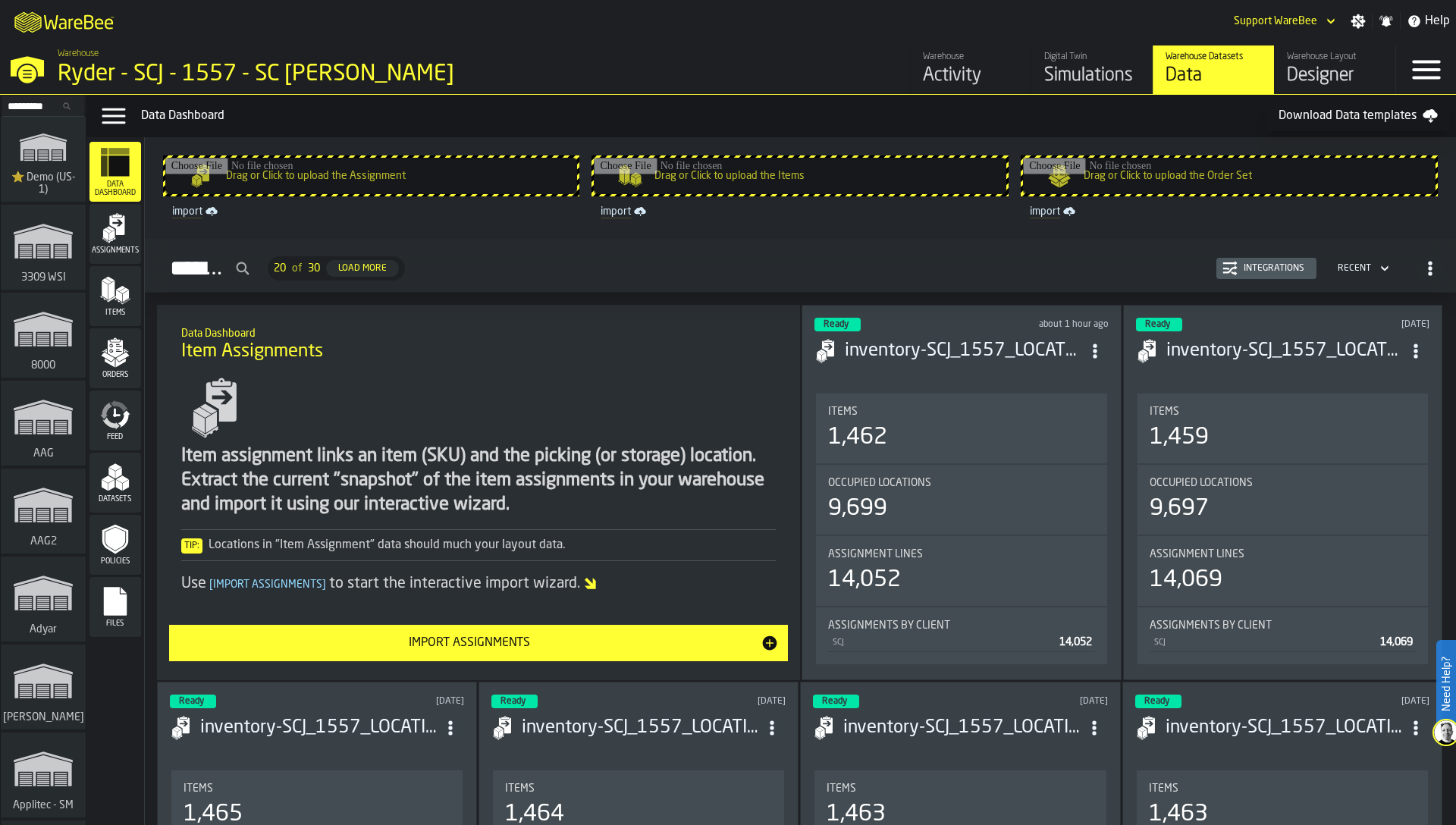
click at [115, 236] on icon "menu Assignments" at bounding box center [115, 228] width 30 height 30
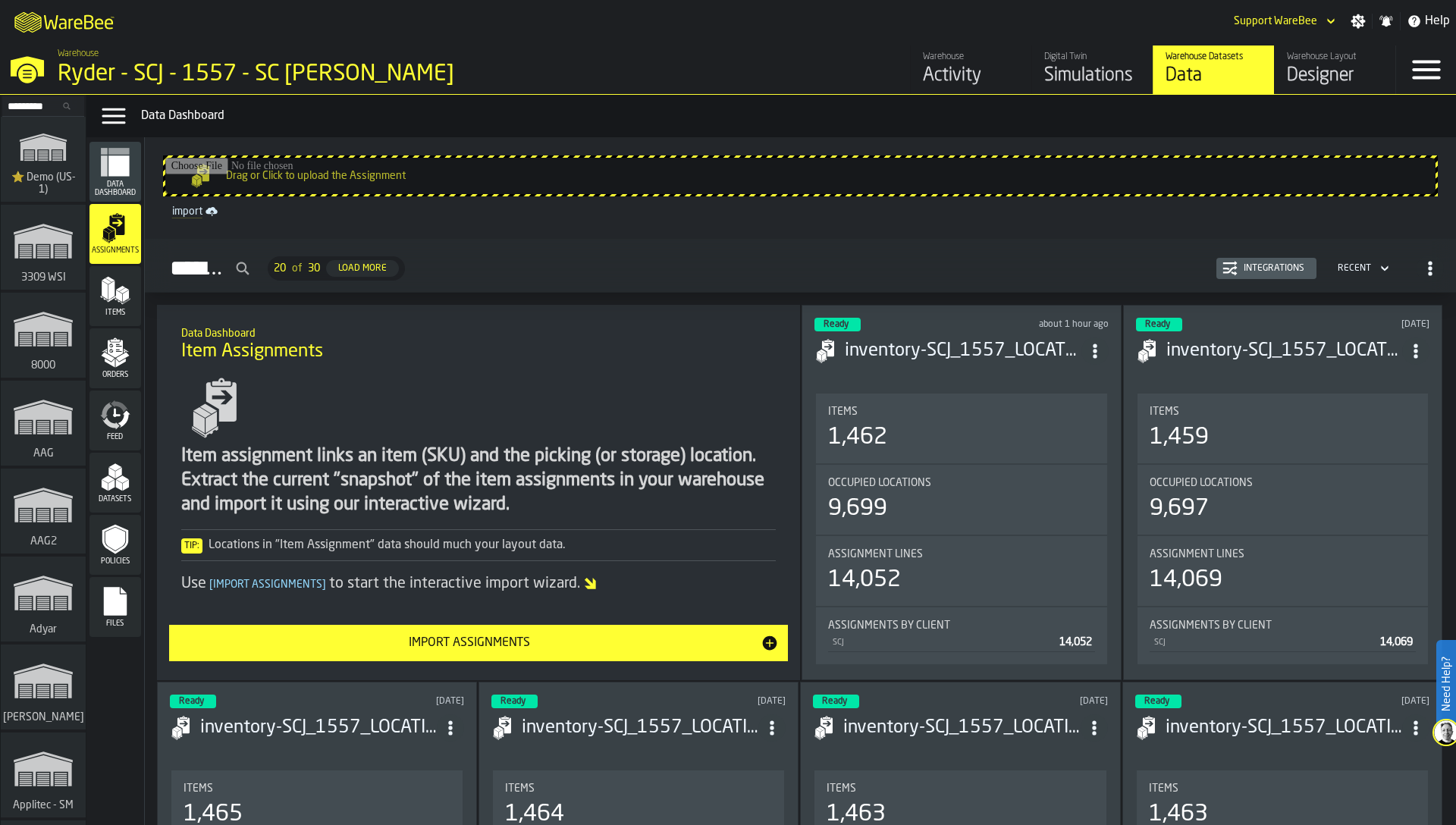
click at [118, 279] on icon "menu Items" at bounding box center [115, 290] width 30 height 30
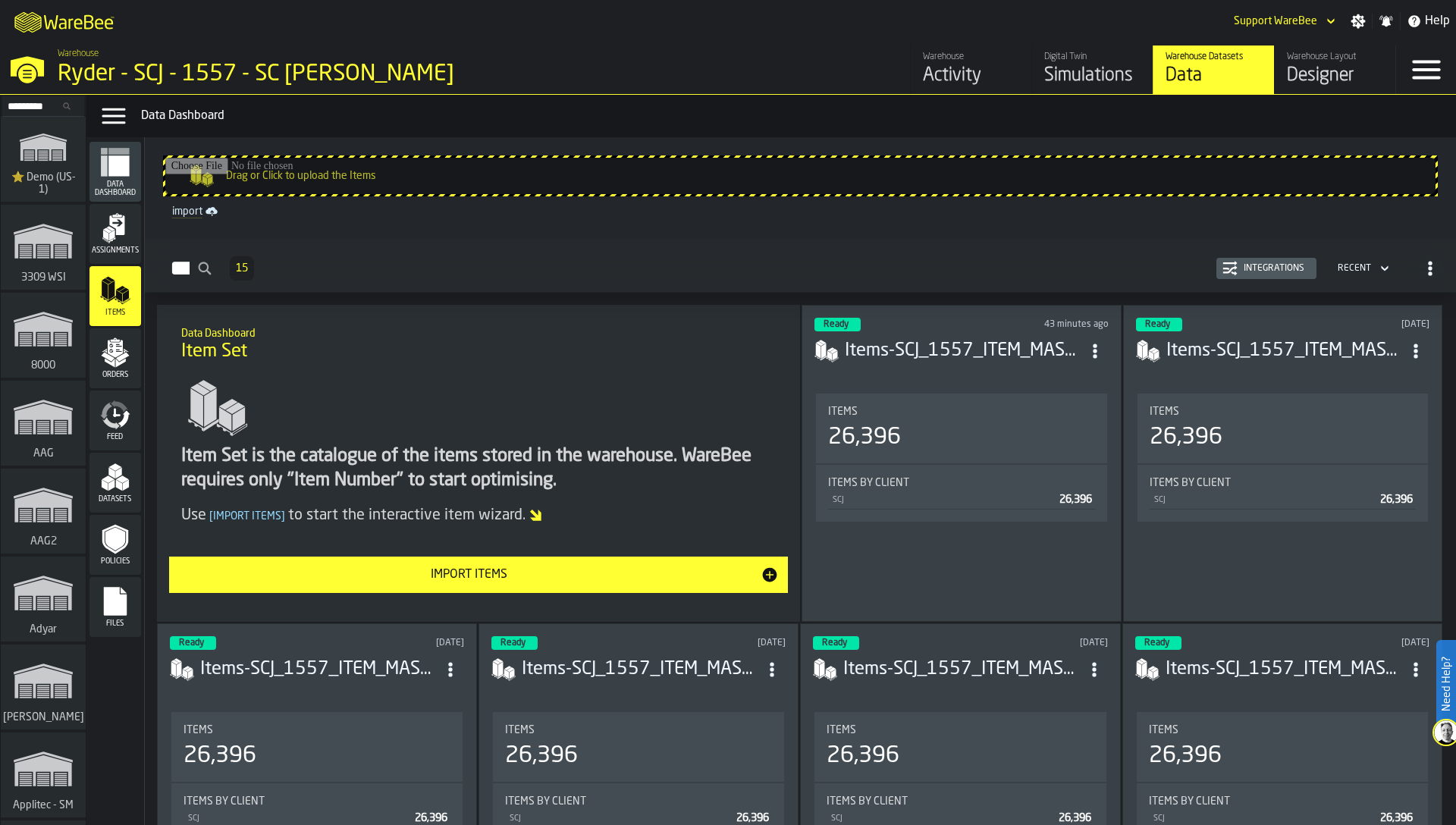
click at [126, 334] on div "Orders" at bounding box center [115, 358] width 52 height 60
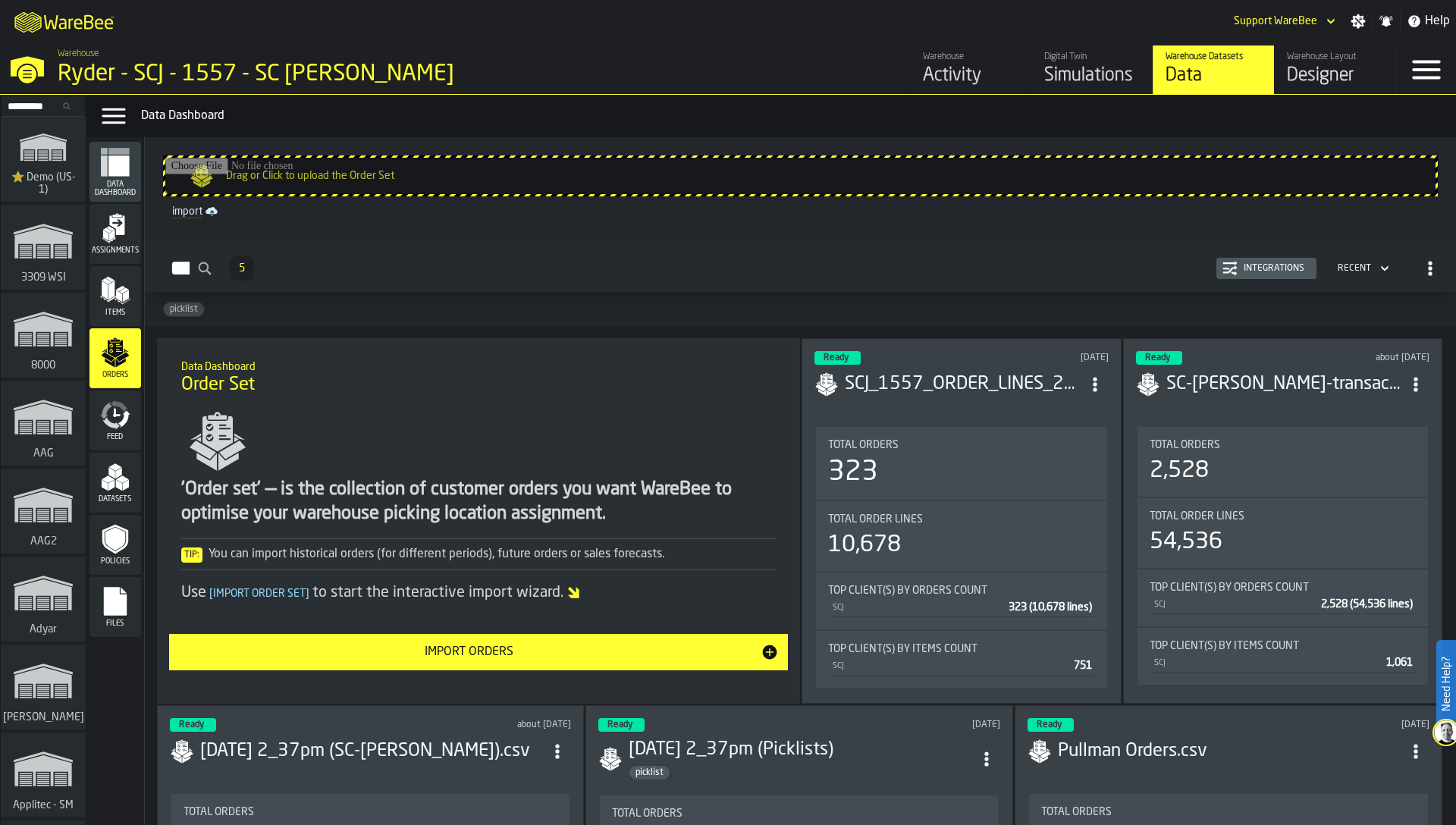
click at [1246, 270] on div "Integrations" at bounding box center [1274, 268] width 73 height 10
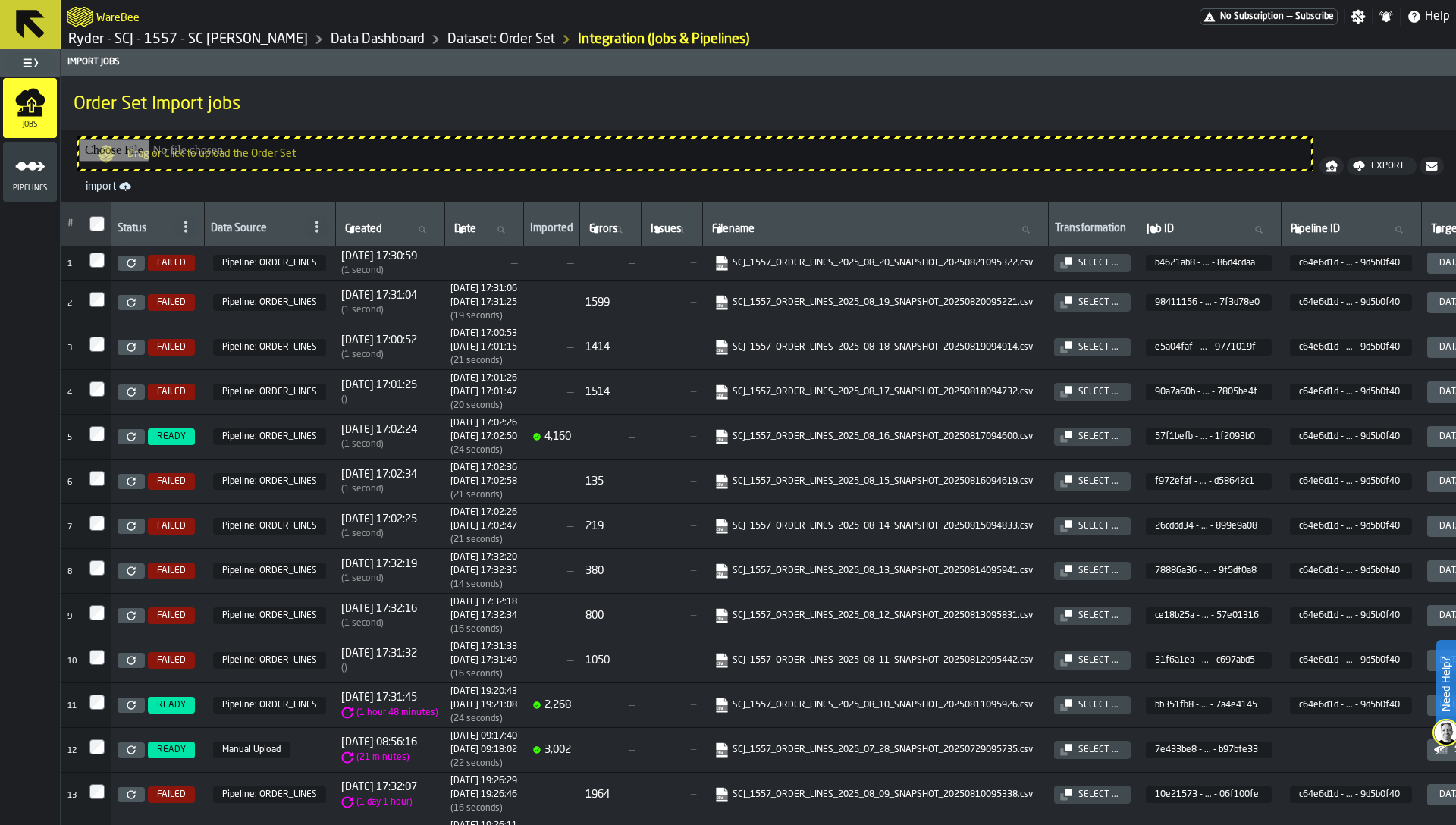
click at [497, 40] on link "Dataset: Order Set" at bounding box center [501, 39] width 107 height 16
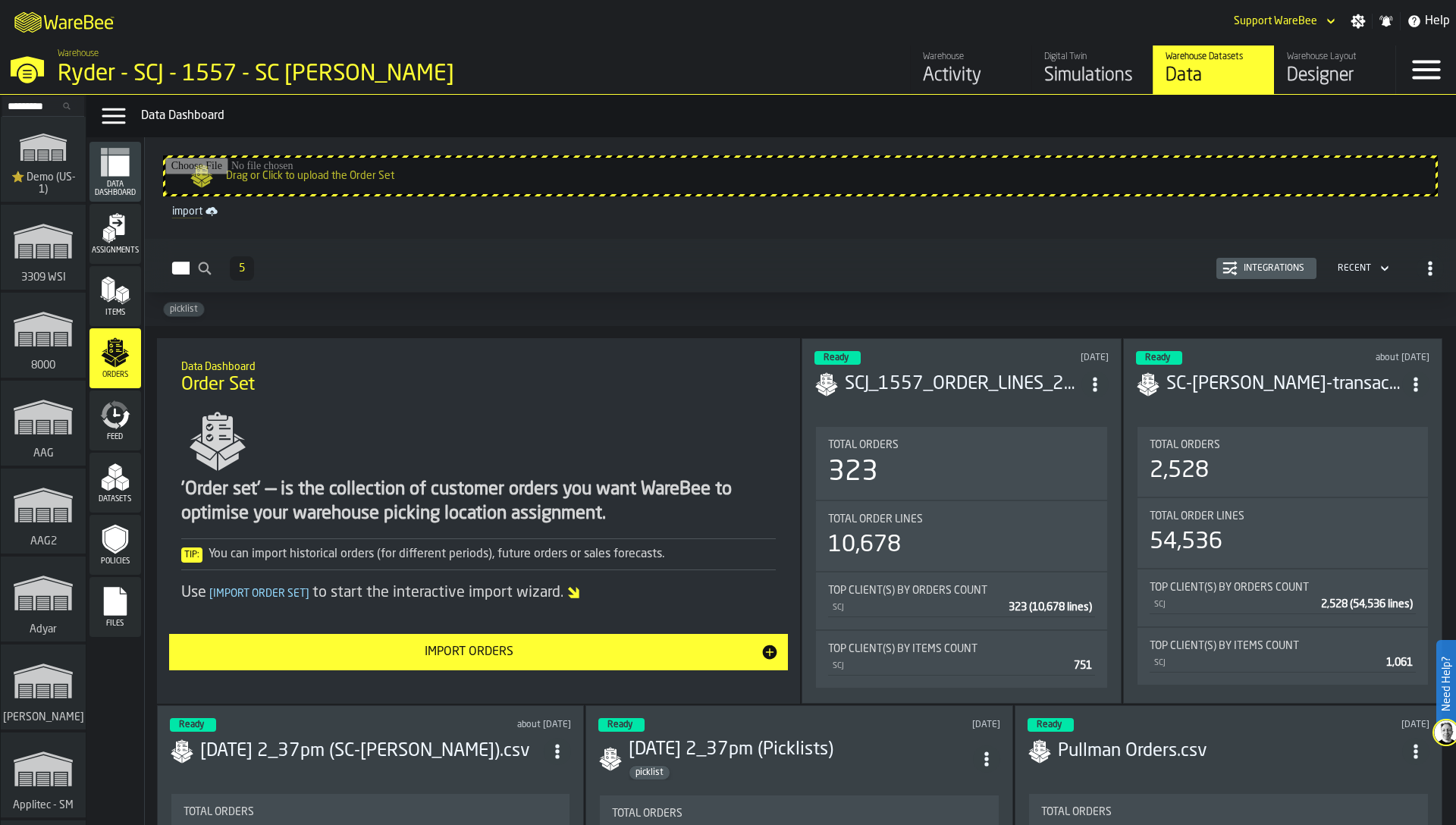
click at [106, 411] on icon "menu Feed" at bounding box center [107, 410] width 12 height 16
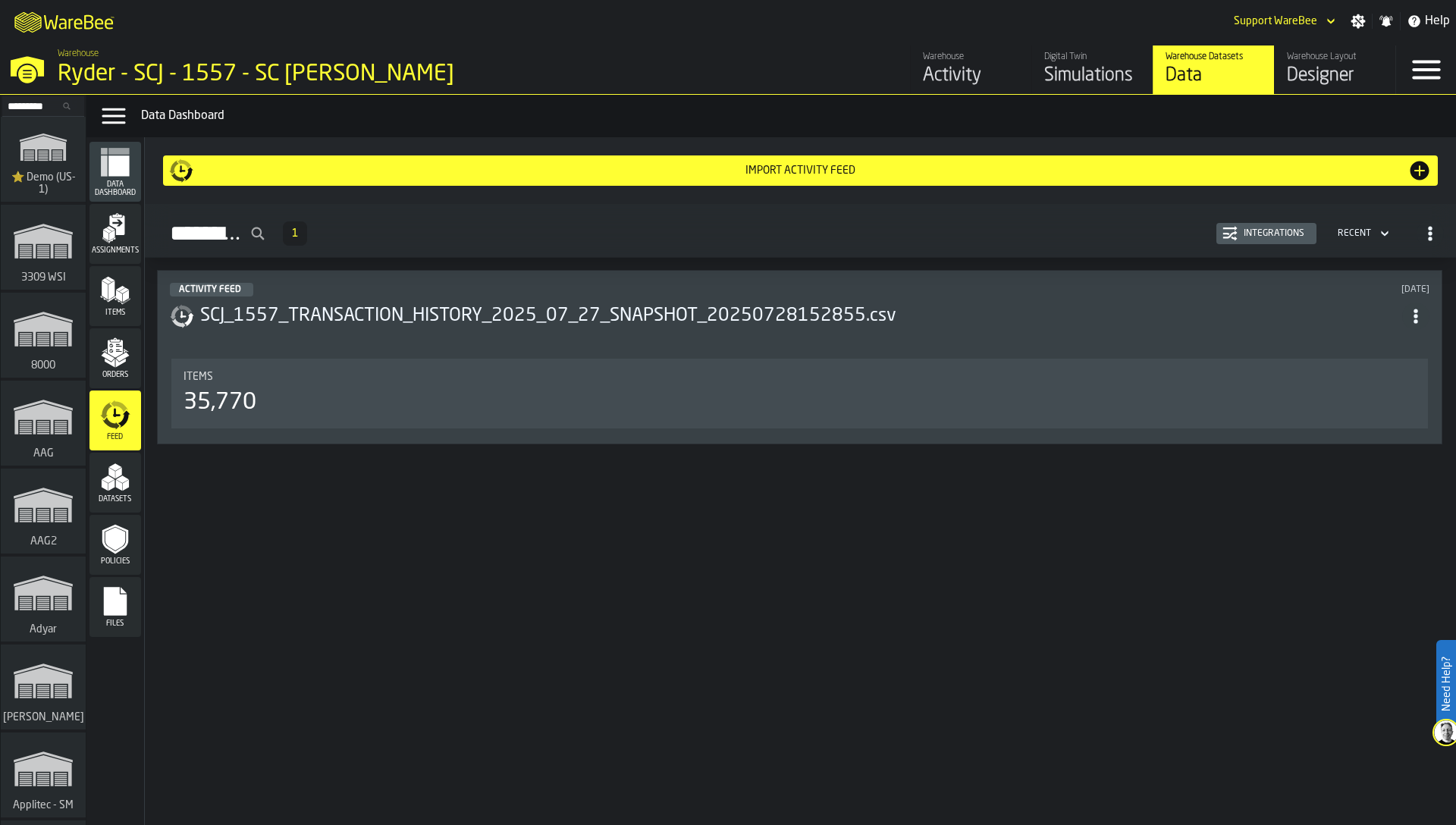
click at [1289, 229] on div "Integrations" at bounding box center [1274, 234] width 73 height 10
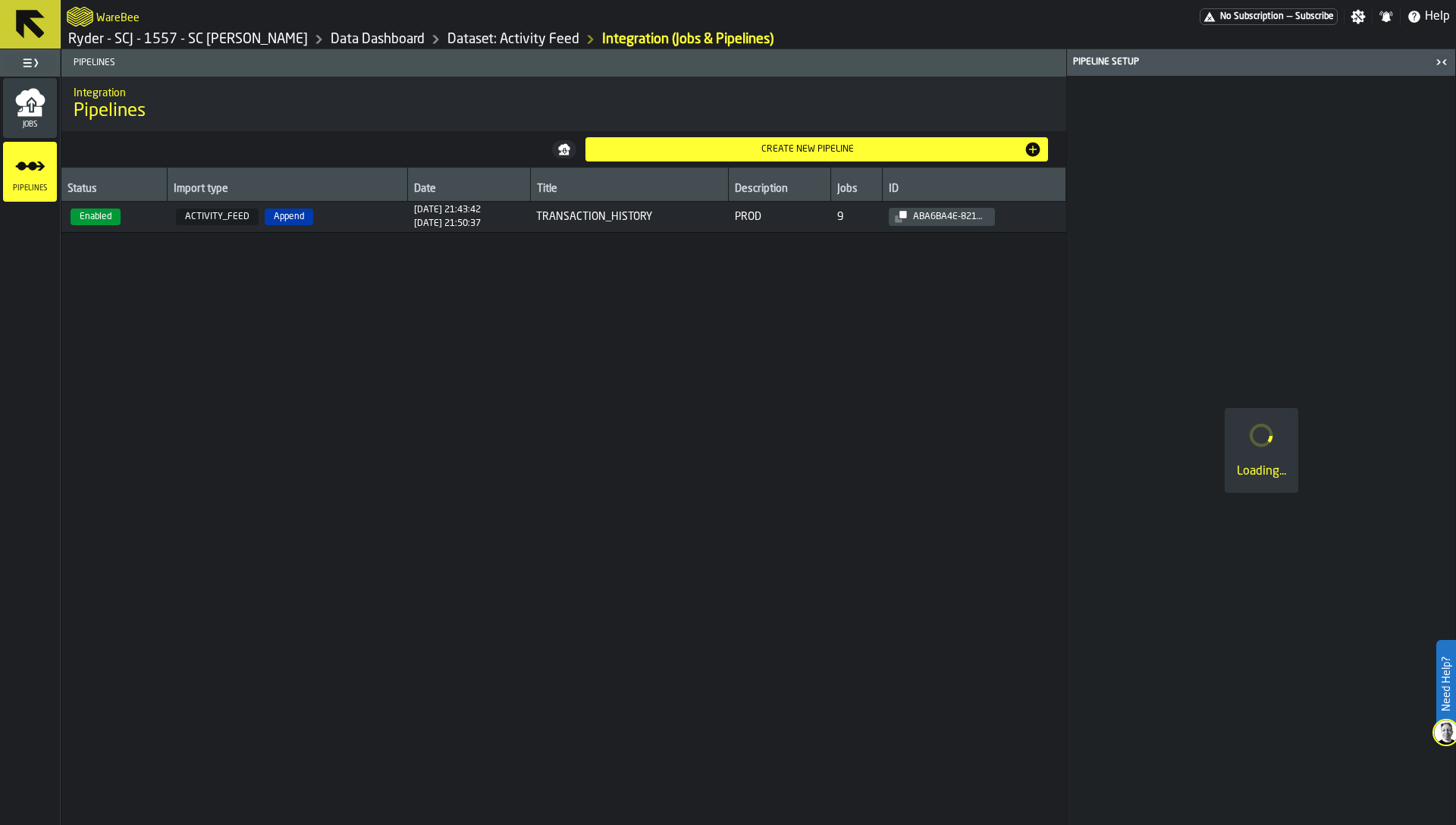
click at [17, 118] on div "Jobs" at bounding box center [30, 108] width 54 height 42
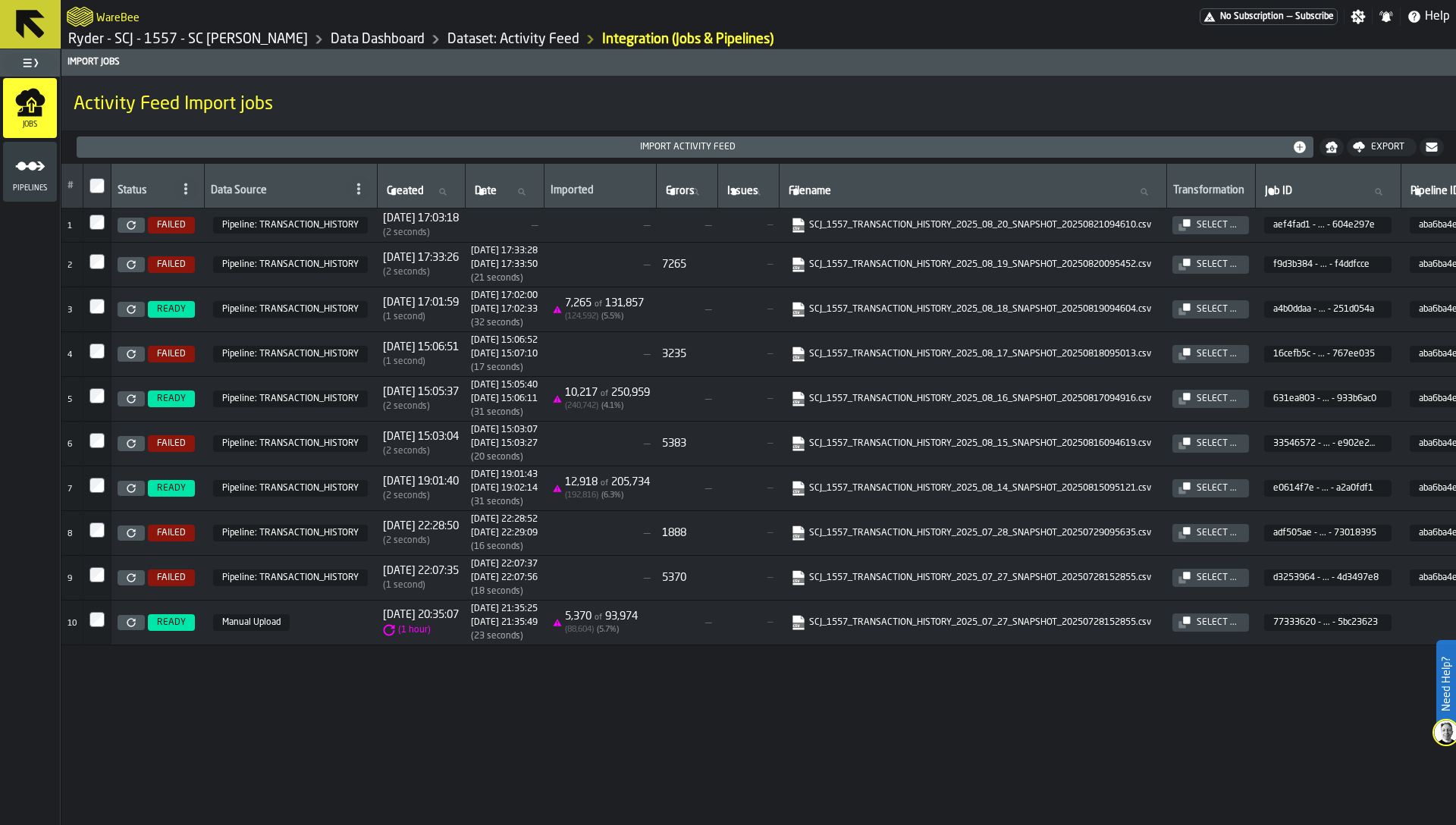
click at [177, 43] on link "Ryder - SCJ - 1557 - SC [PERSON_NAME]" at bounding box center [187, 39] width 240 height 16
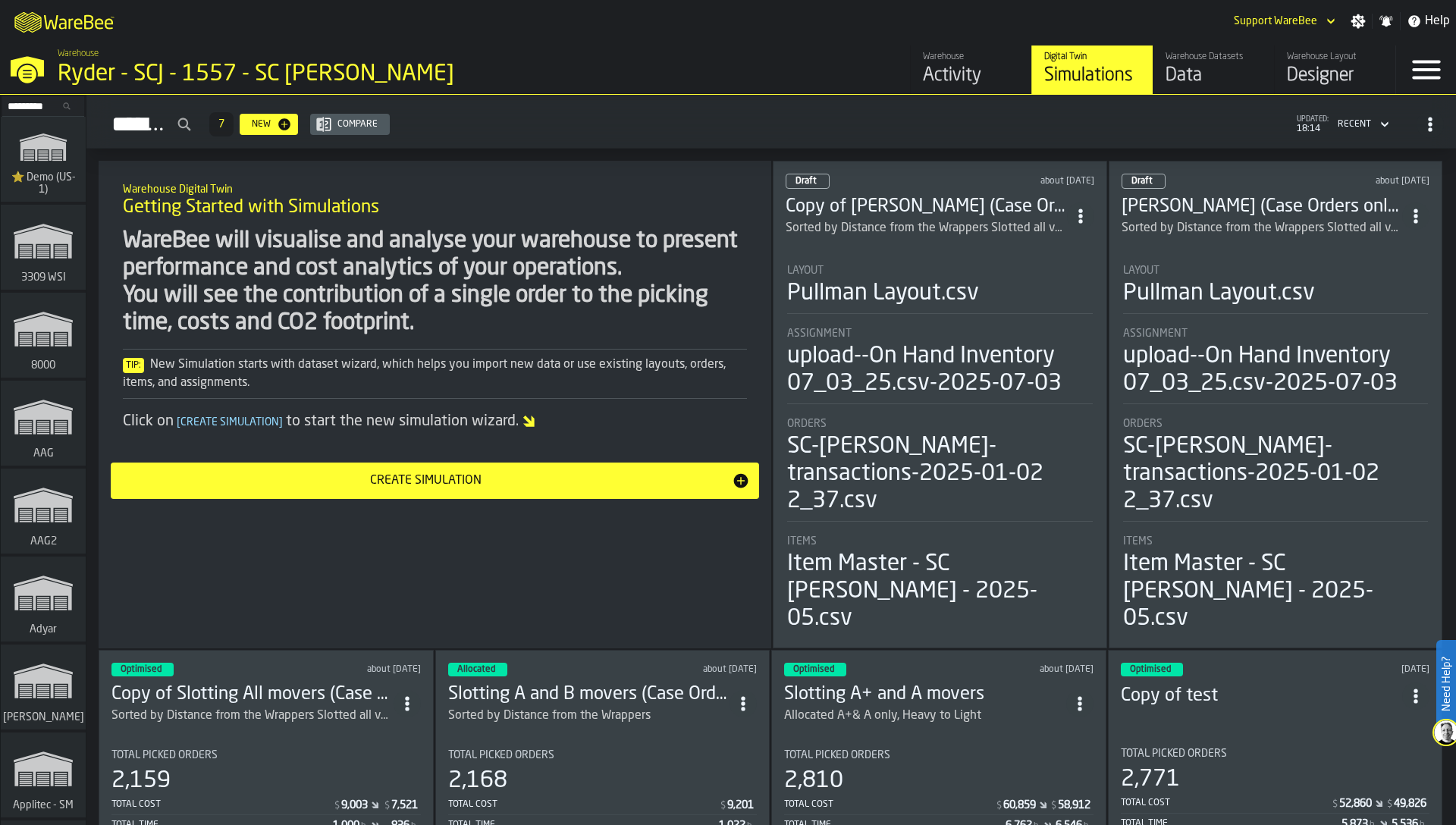
click at [29, 105] on input "Search..." at bounding box center [43, 106] width 79 height 16
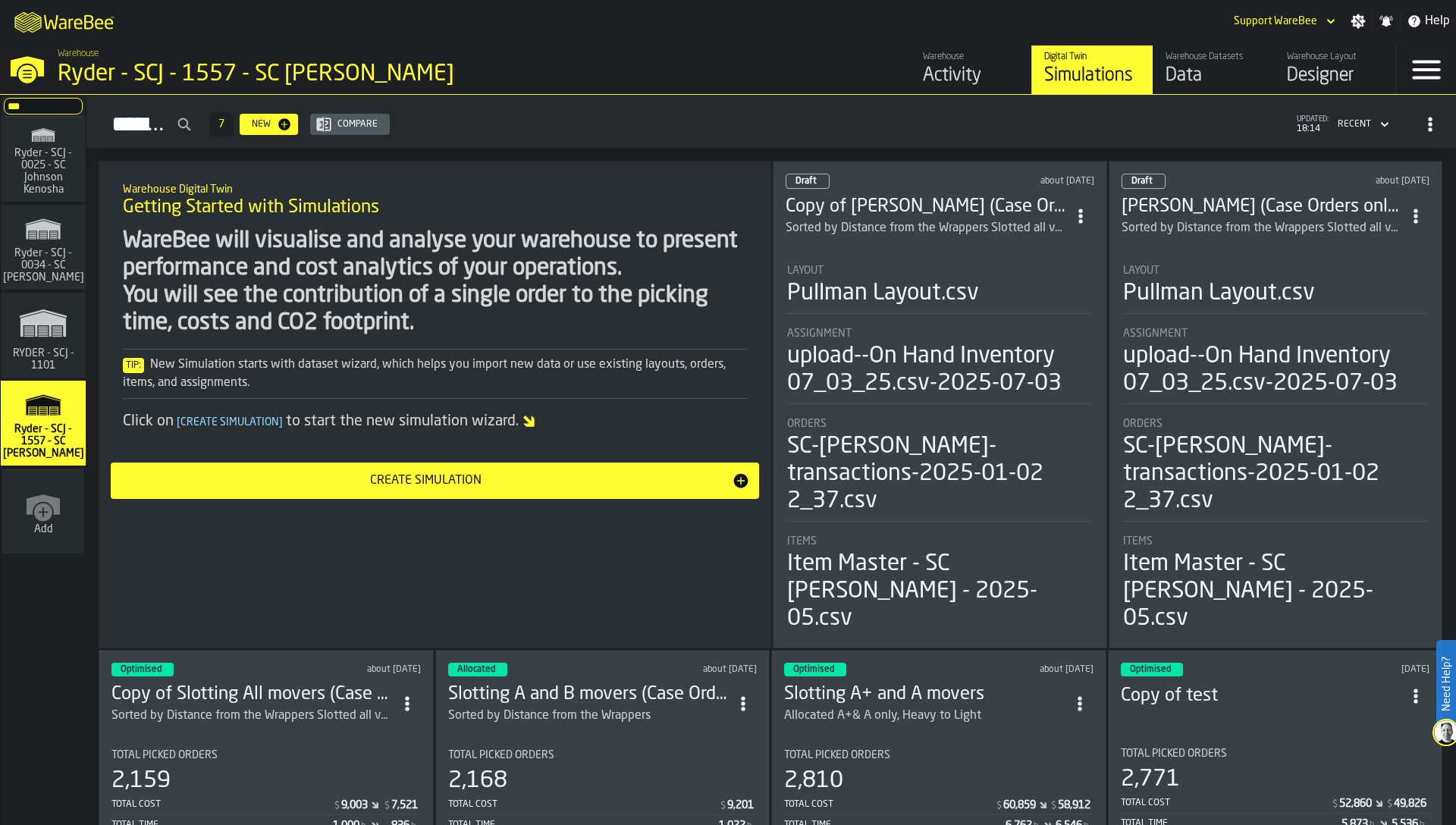
type input "***"
click at [48, 341] on icon "link-to-/wh/i/9d1c09ad-264c-413d-ae5b-7f311bff8d2c/simulations" at bounding box center [43, 323] width 73 height 48
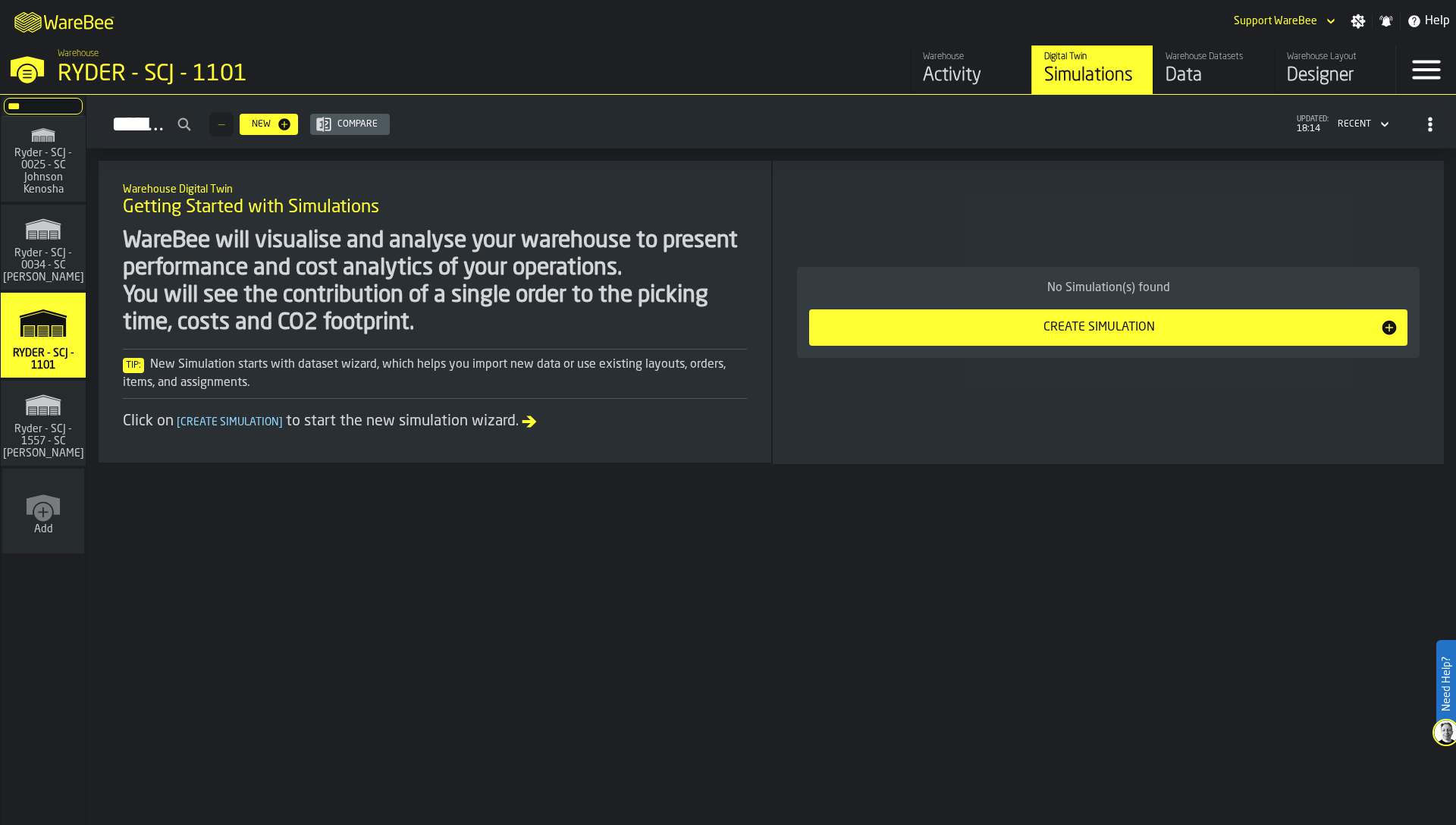
click at [1195, 68] on div "Data" at bounding box center [1214, 76] width 96 height 24
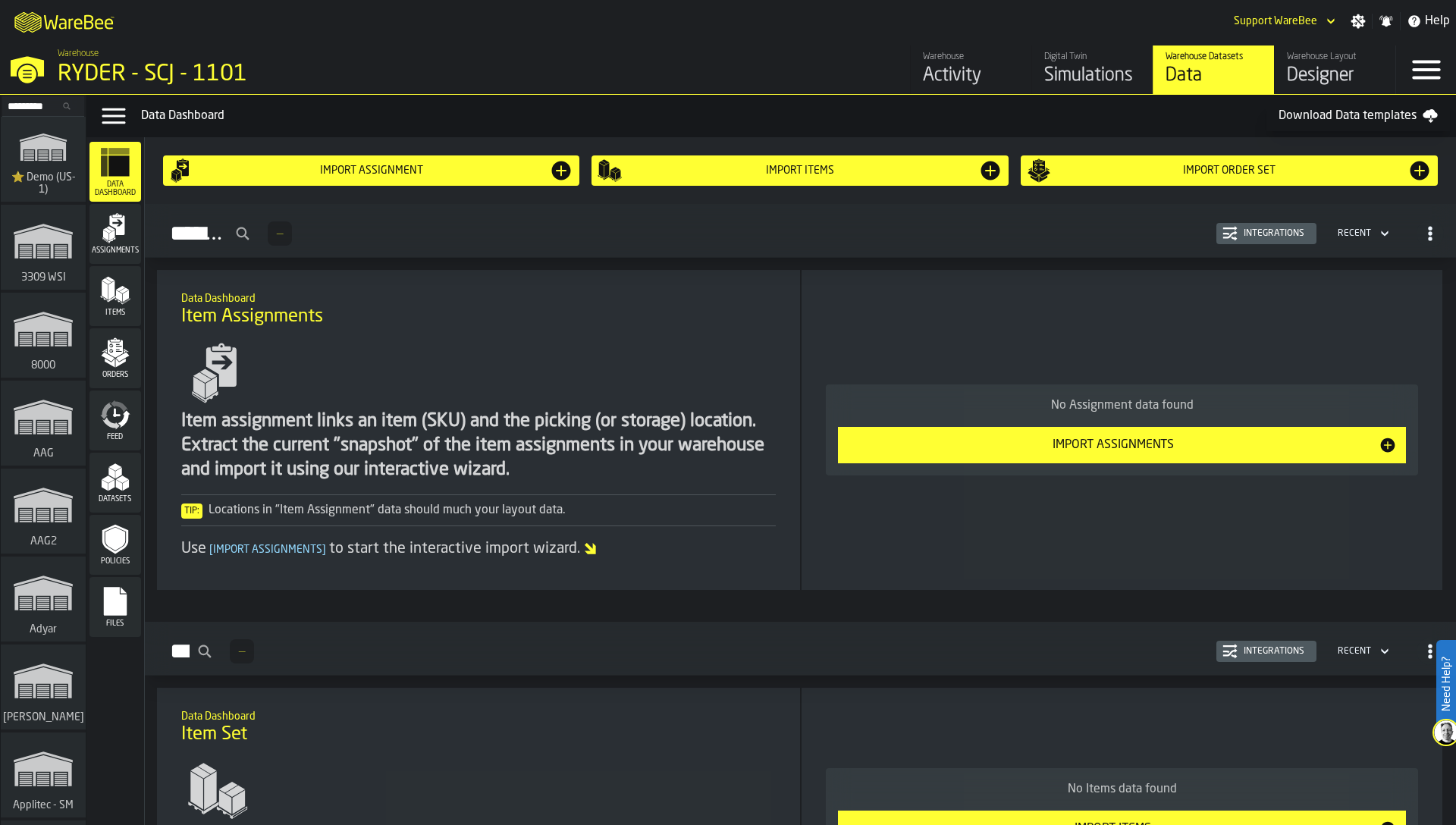
click at [137, 239] on div "Assignments" at bounding box center [115, 234] width 52 height 42
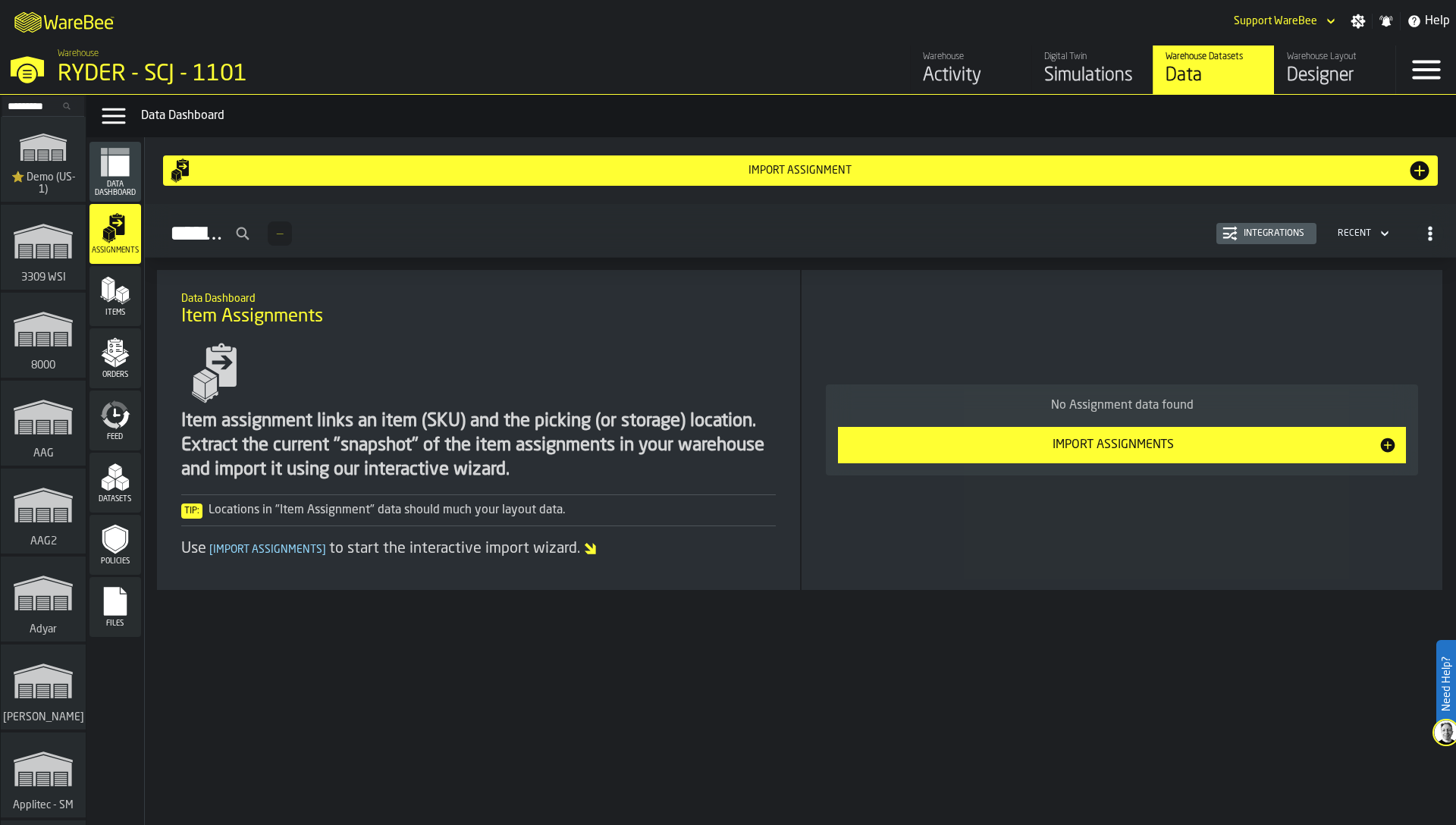
click at [111, 299] on icon "menu Items" at bounding box center [112, 298] width 8 height 6
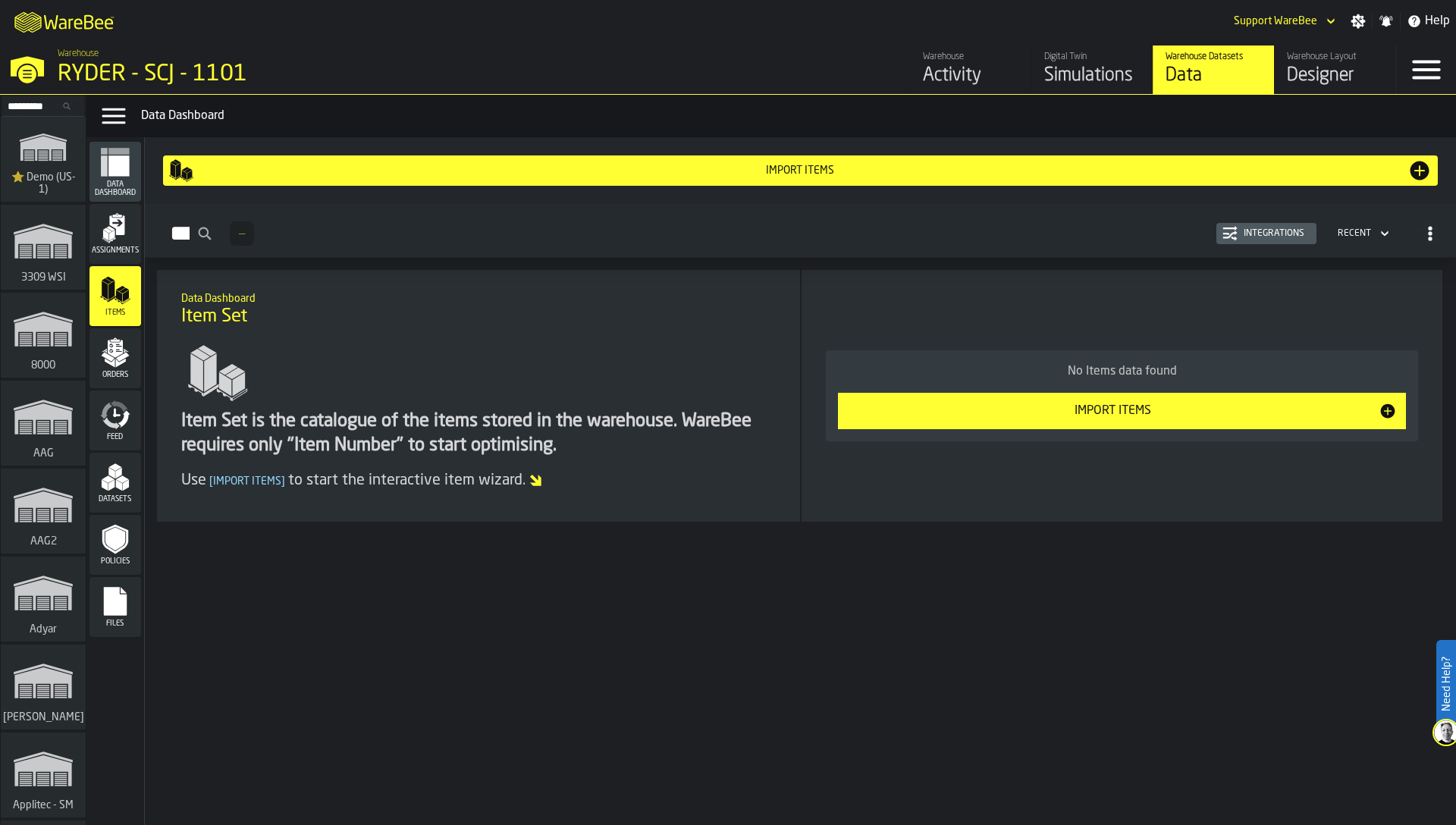
click at [112, 364] on polygon "menu Orders" at bounding box center [109, 364] width 9 height 9
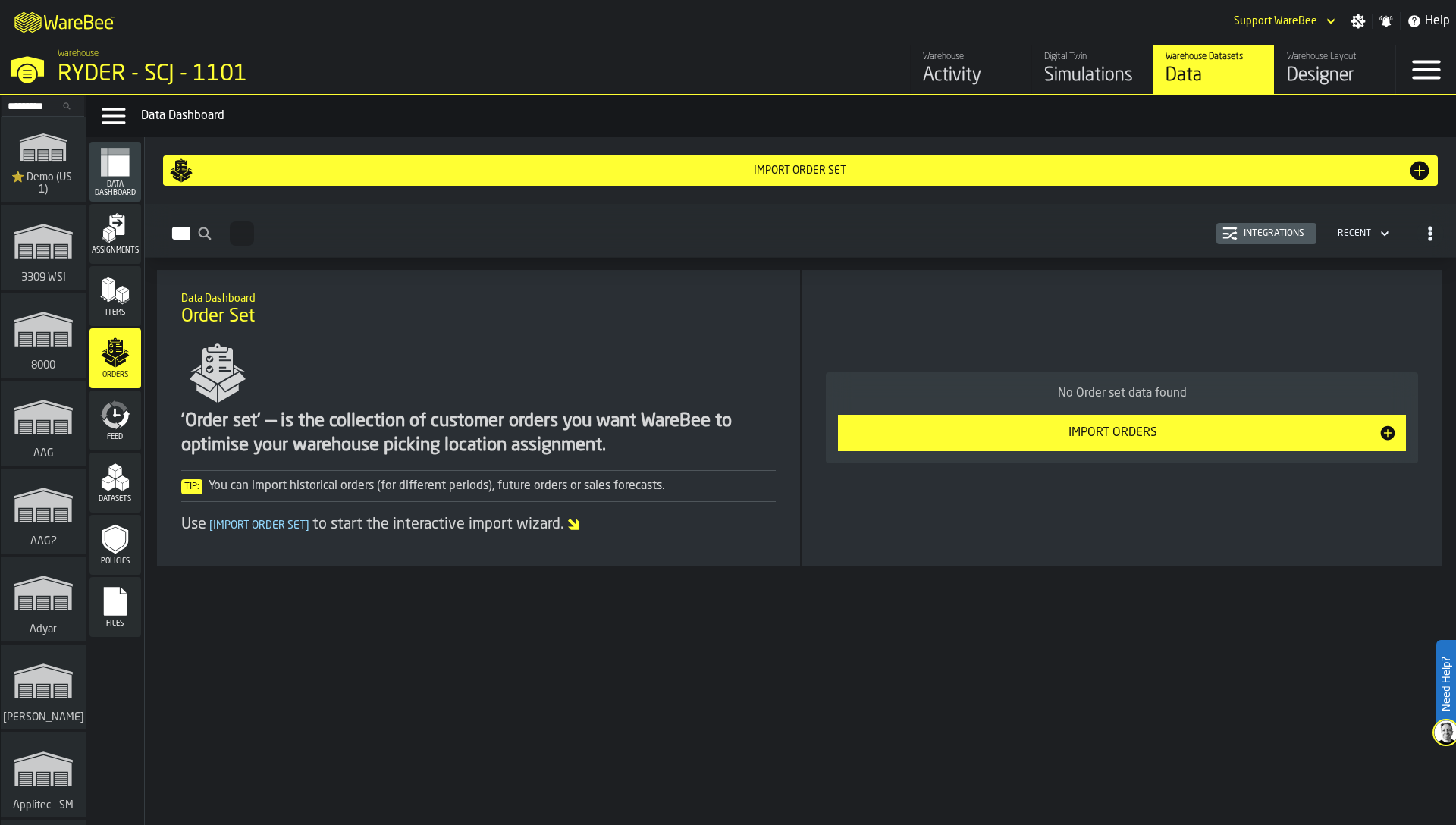
click at [113, 439] on span "Feed" at bounding box center [115, 437] width 52 height 9
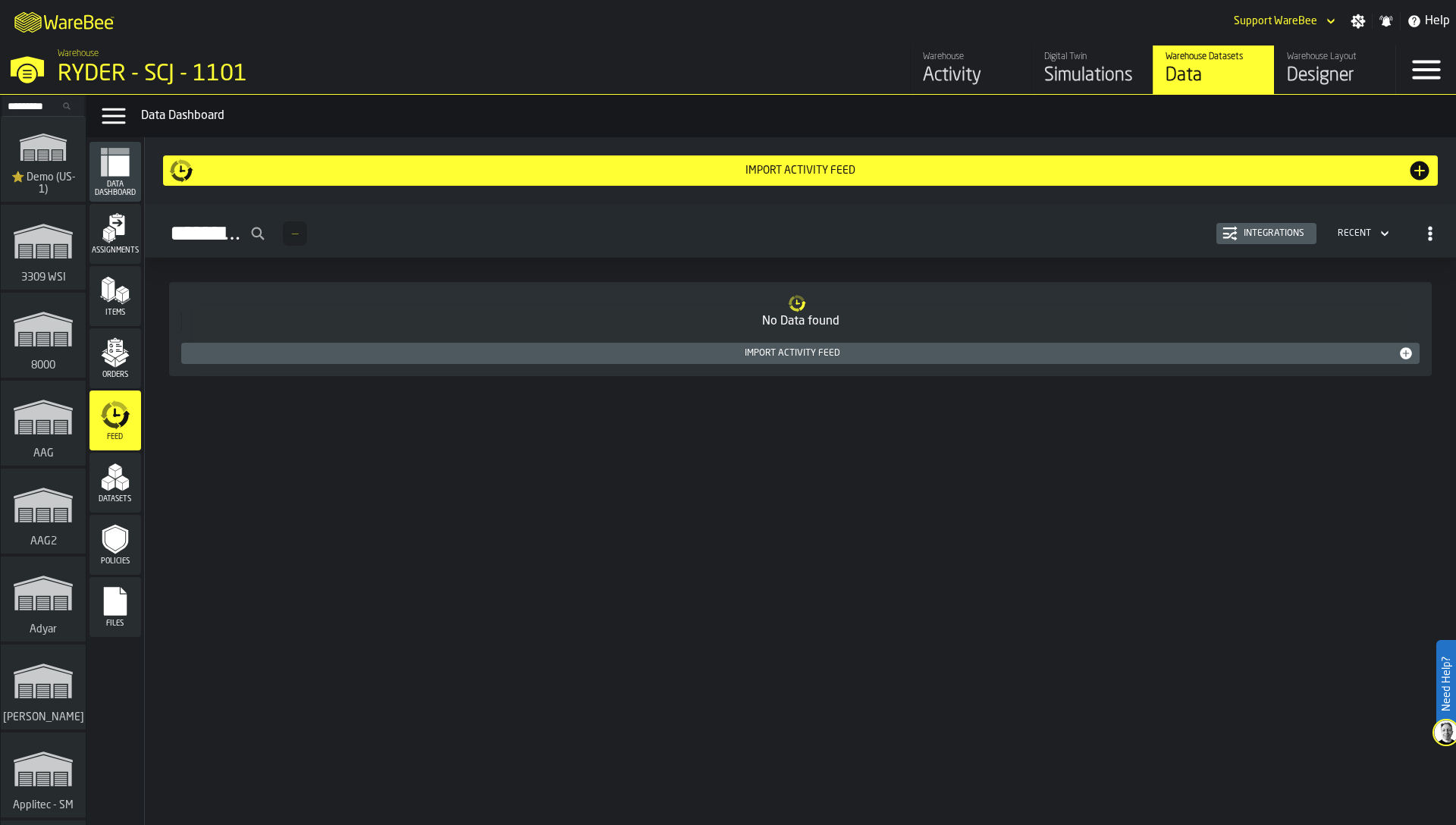
click at [119, 498] on span "Datasets" at bounding box center [115, 499] width 52 height 9
click at [44, 107] on input "Search..." at bounding box center [43, 106] width 79 height 16
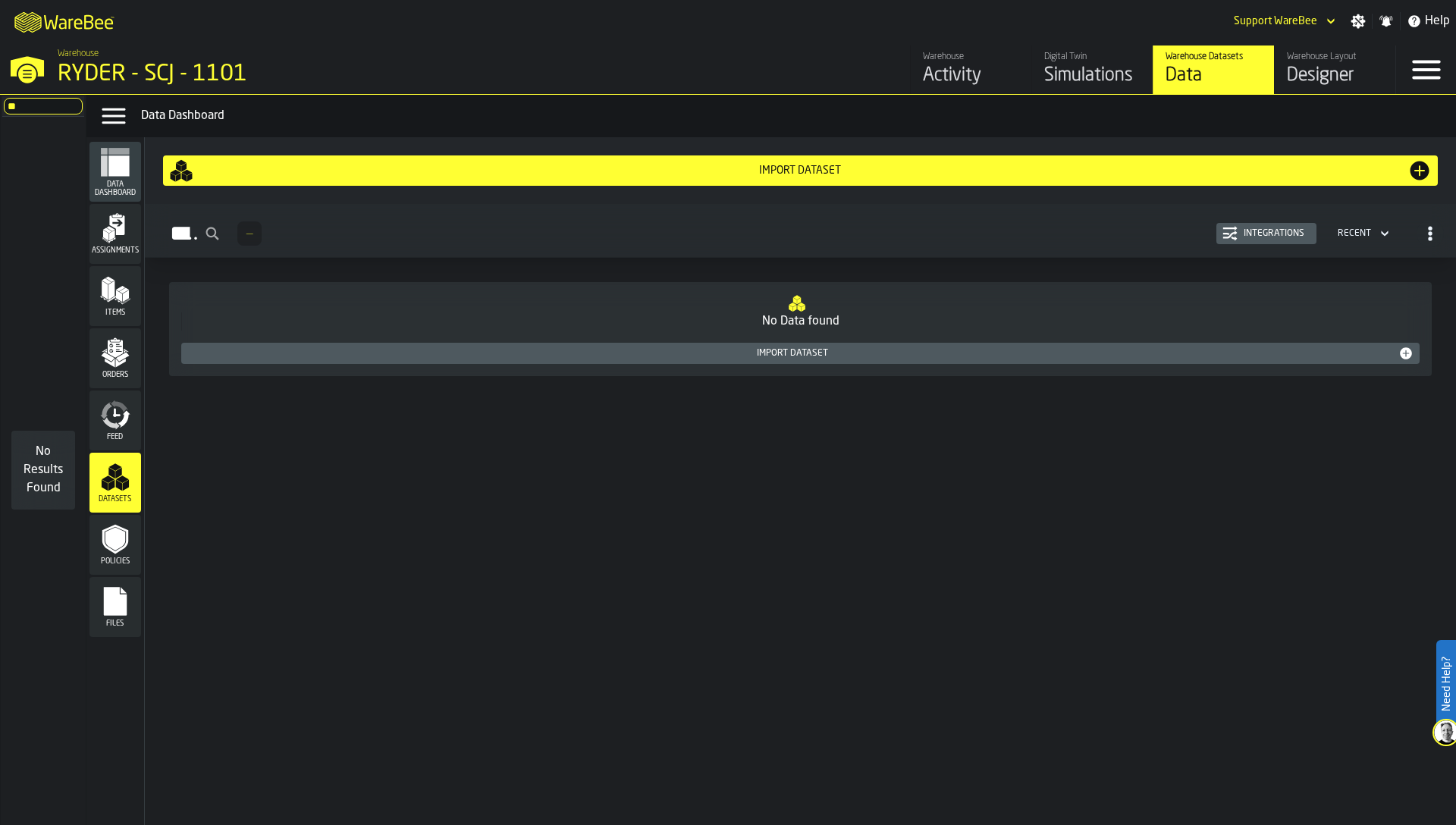
type input "*"
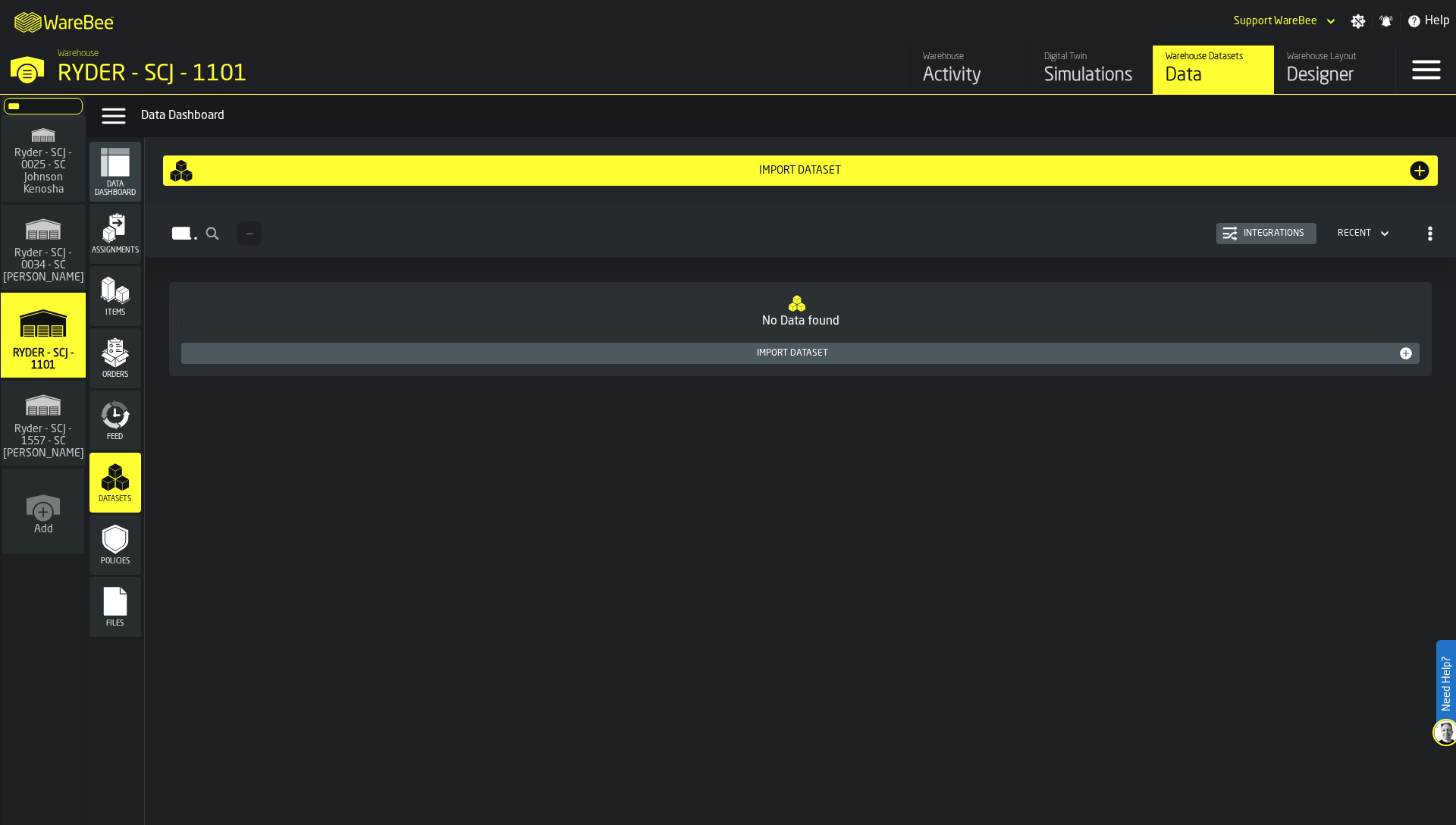
type input "***"
click at [29, 255] on span "Ryder - SCJ - 0034 - SC [PERSON_NAME]" at bounding box center [44, 266] width 88 height 36
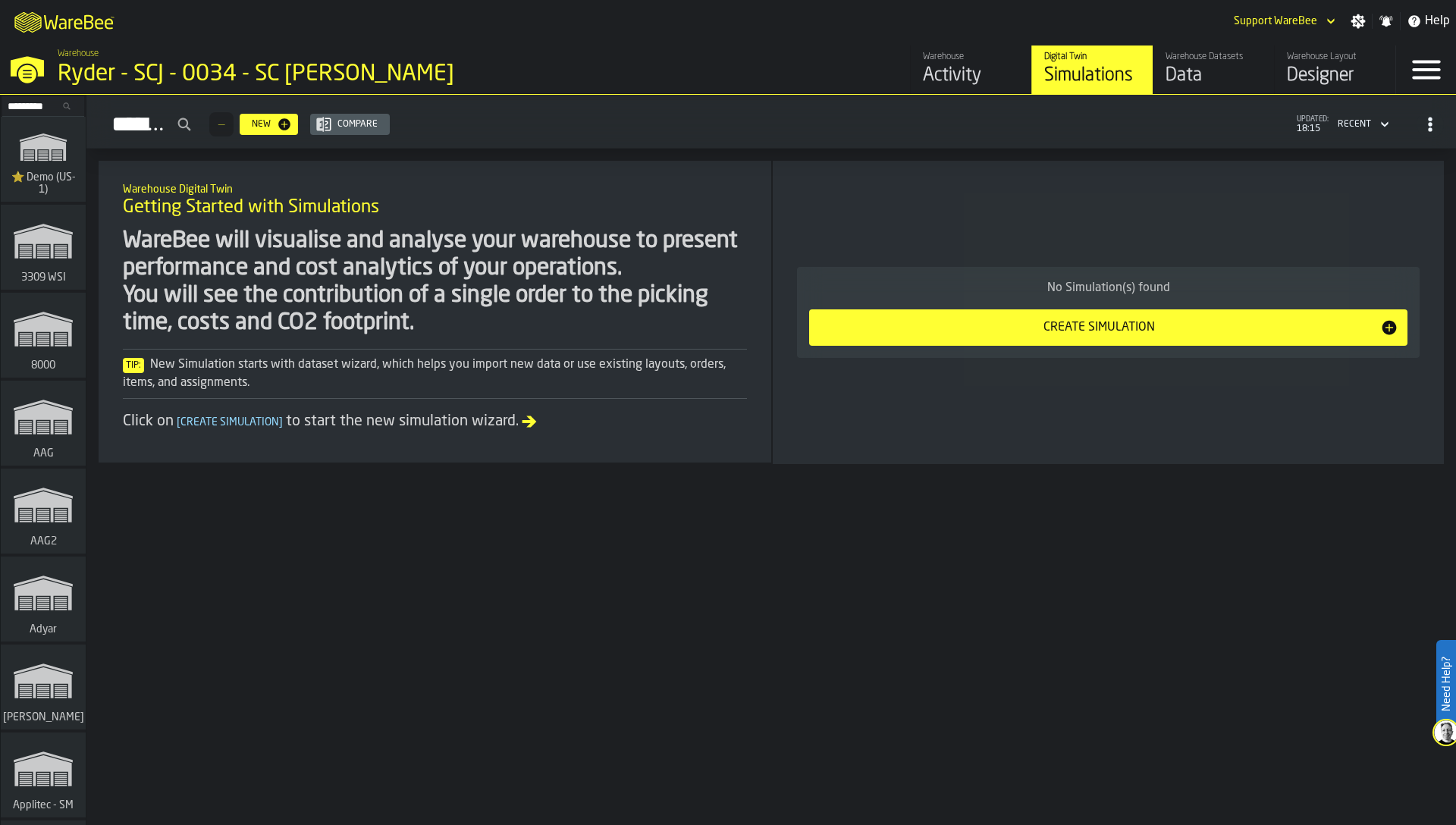
click at [1204, 62] on div "Warehouse Datasets Data" at bounding box center [1214, 70] width 96 height 36
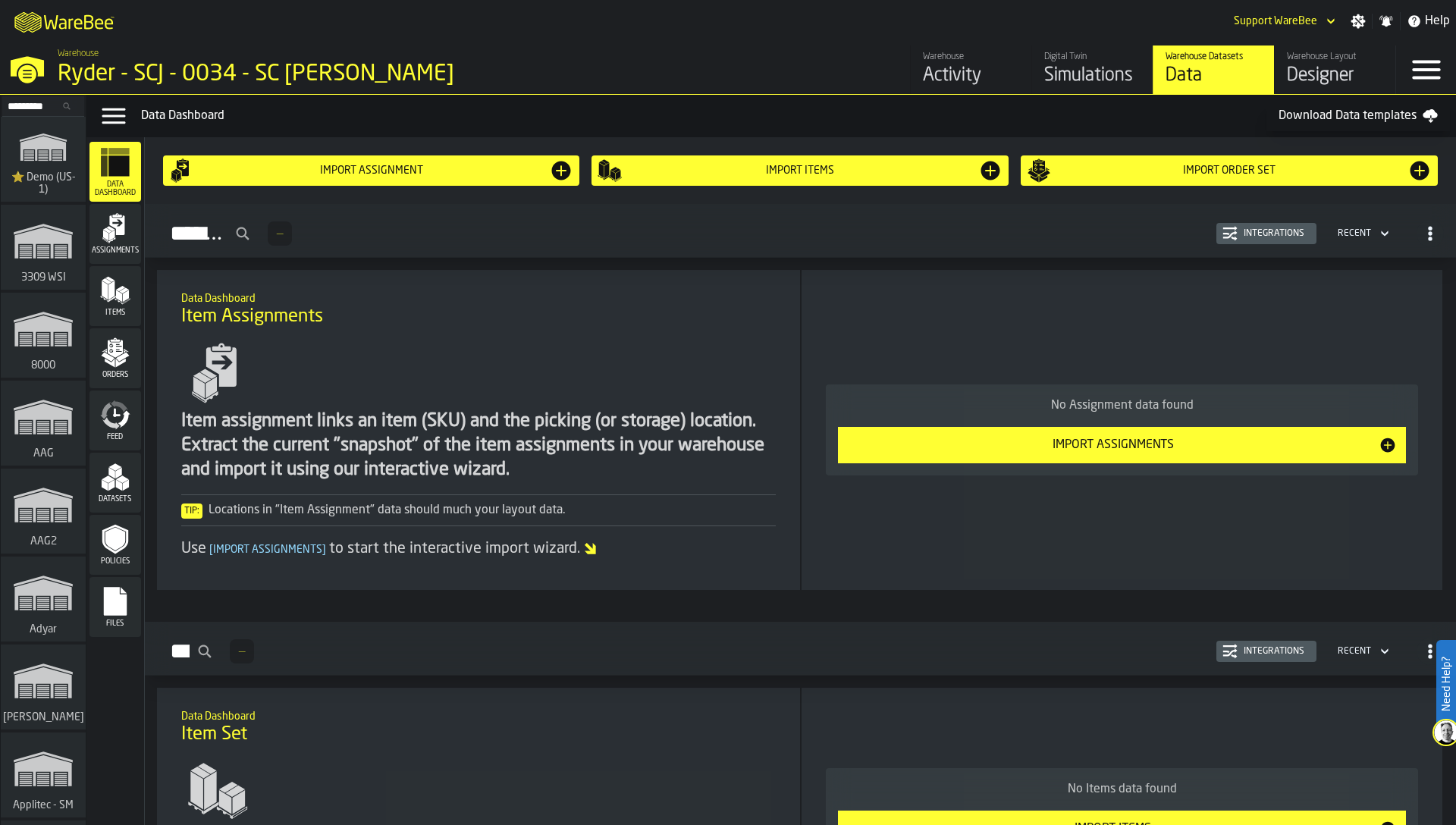
scroll to position [639, 0]
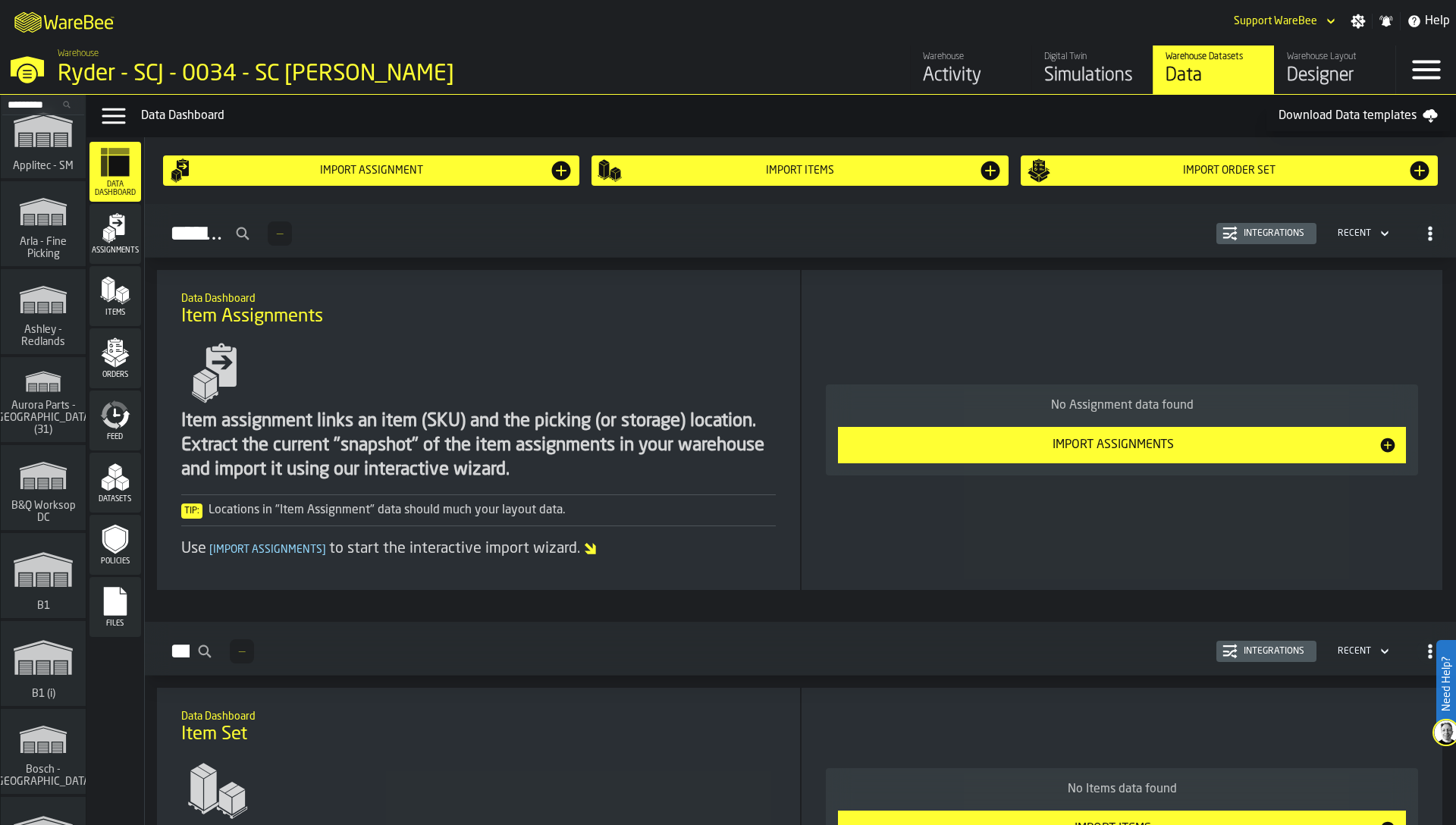
click at [107, 251] on span "Assignments" at bounding box center [115, 251] width 52 height 9
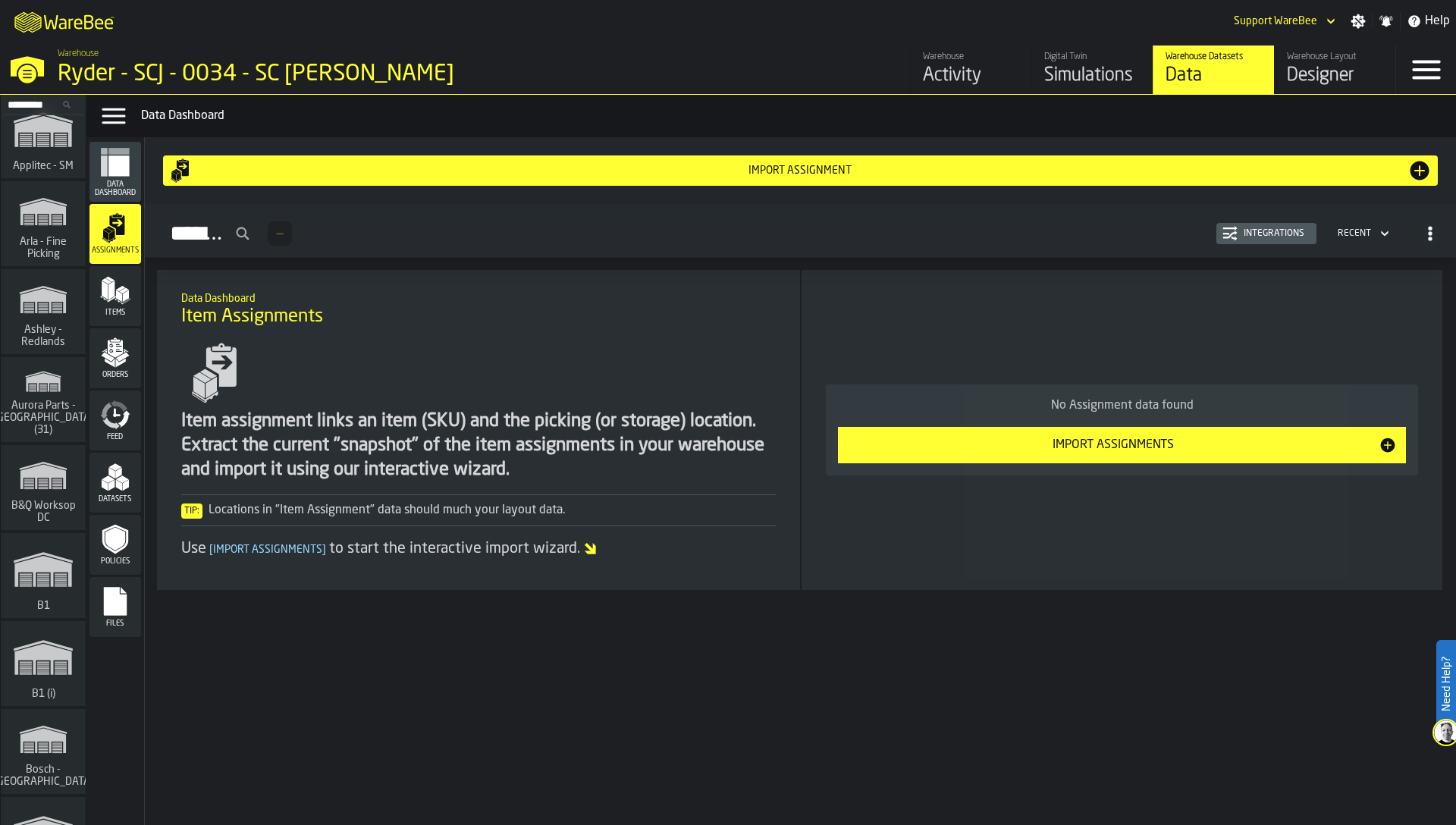
click at [117, 297] on polygon "menu Items" at bounding box center [119, 296] width 6 height 12
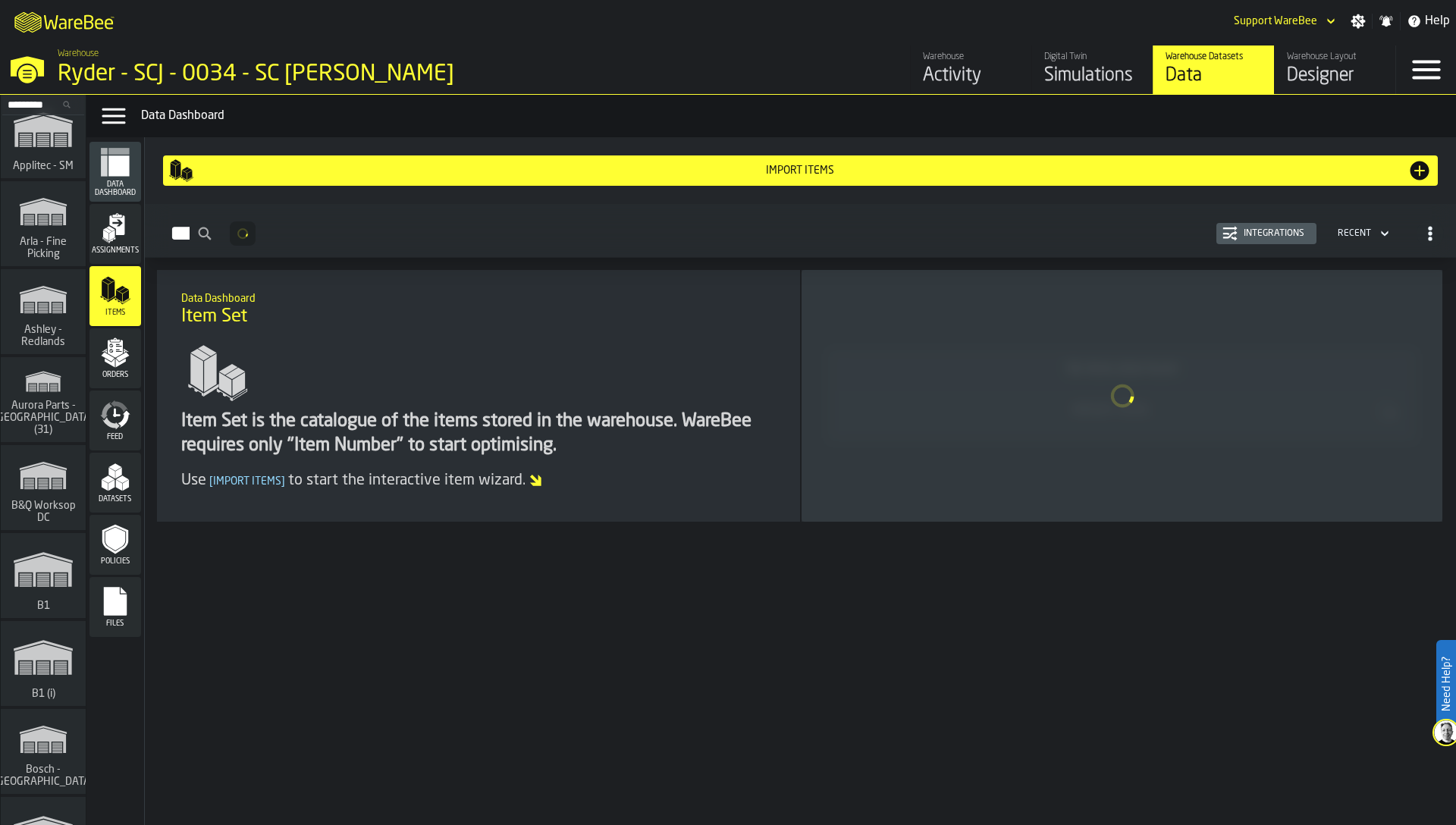
click at [120, 371] on span "Orders" at bounding box center [115, 376] width 52 height 9
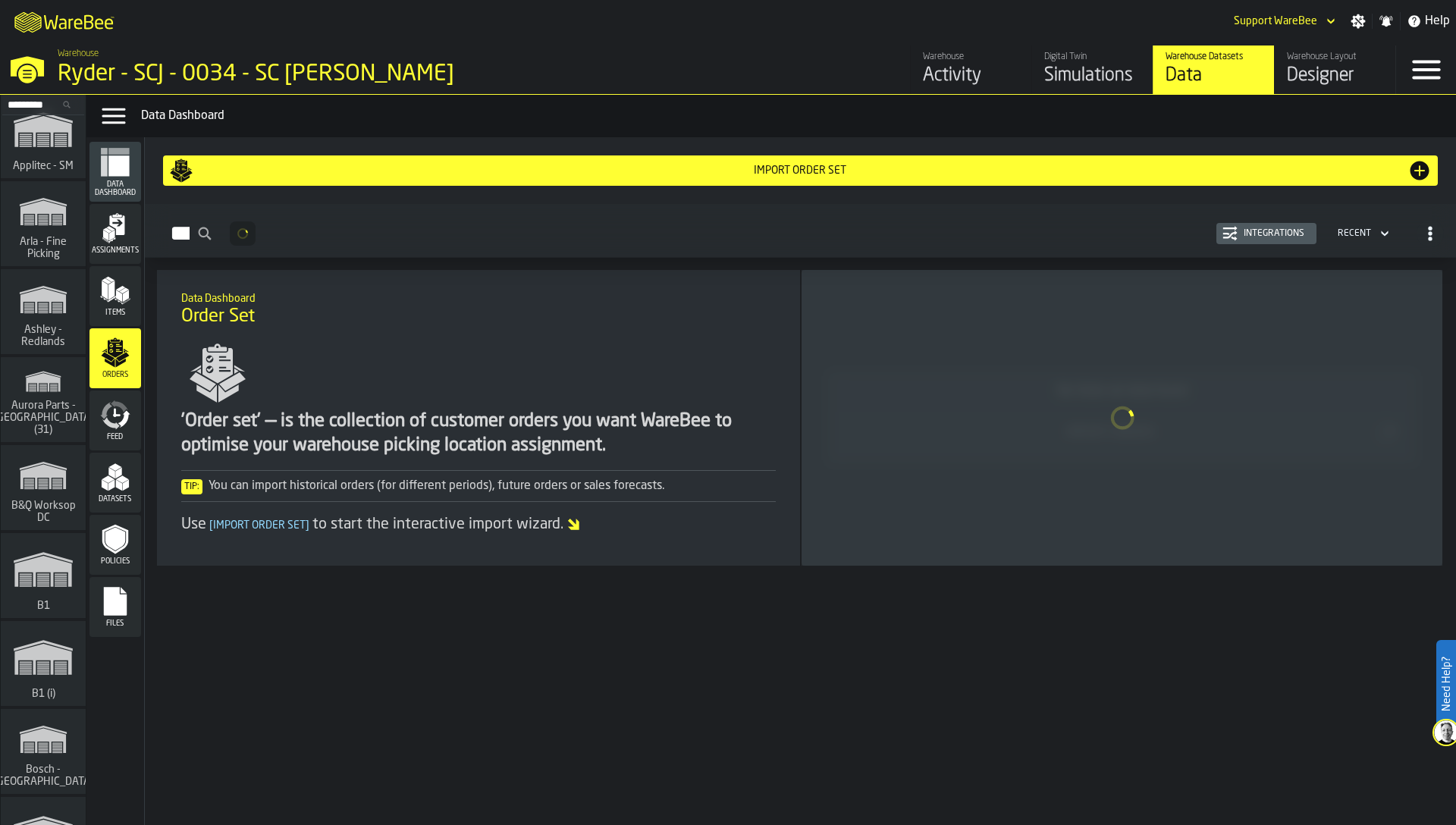
click at [125, 425] on icon "menu Feed" at bounding box center [115, 414] width 30 height 30
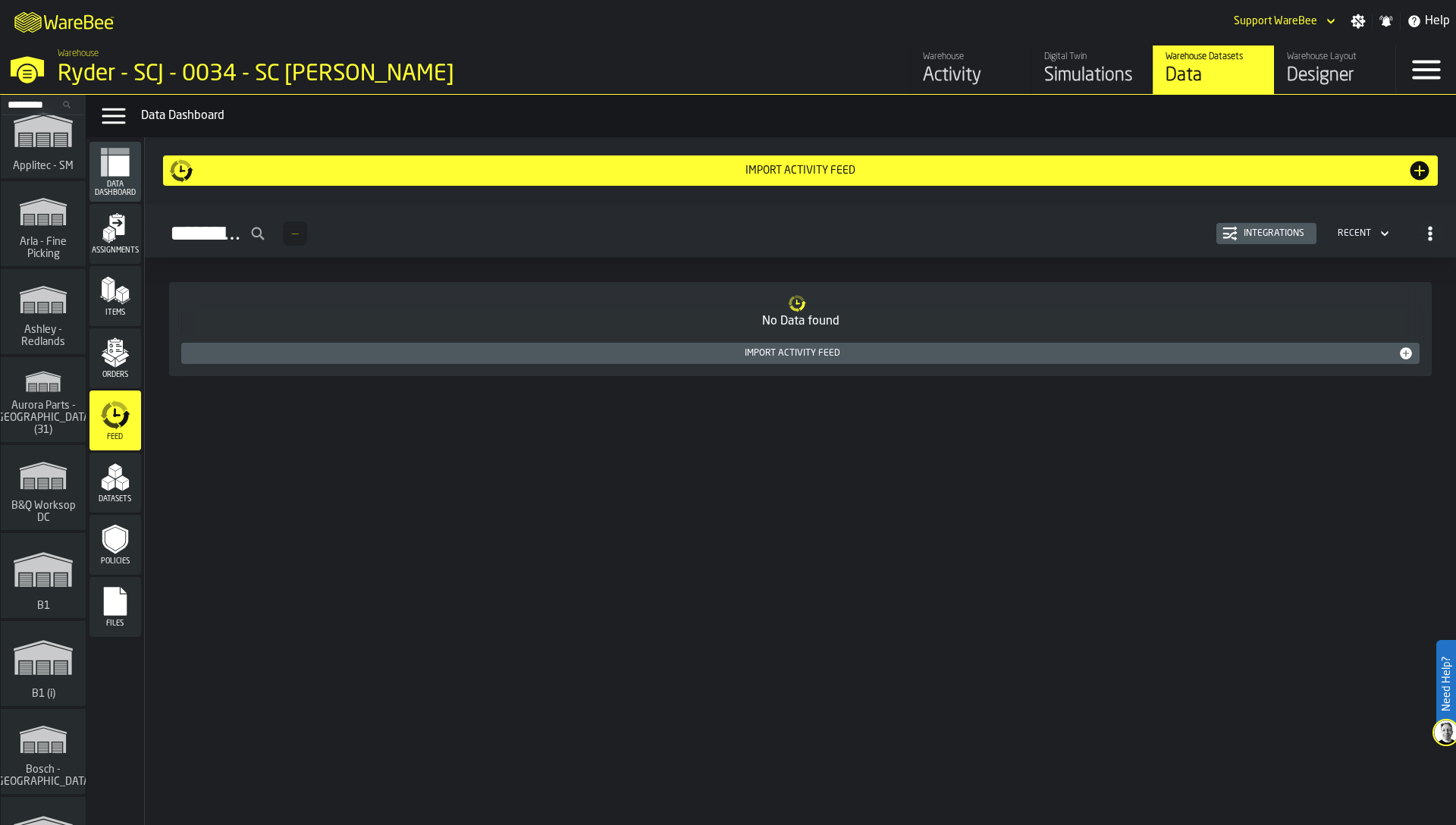
click at [130, 472] on icon "menu Datasets" at bounding box center [115, 477] width 30 height 30
click at [110, 433] on span "Feed" at bounding box center [115, 437] width 52 height 9
click at [112, 353] on icon "menu Orders" at bounding box center [115, 348] width 15 height 17
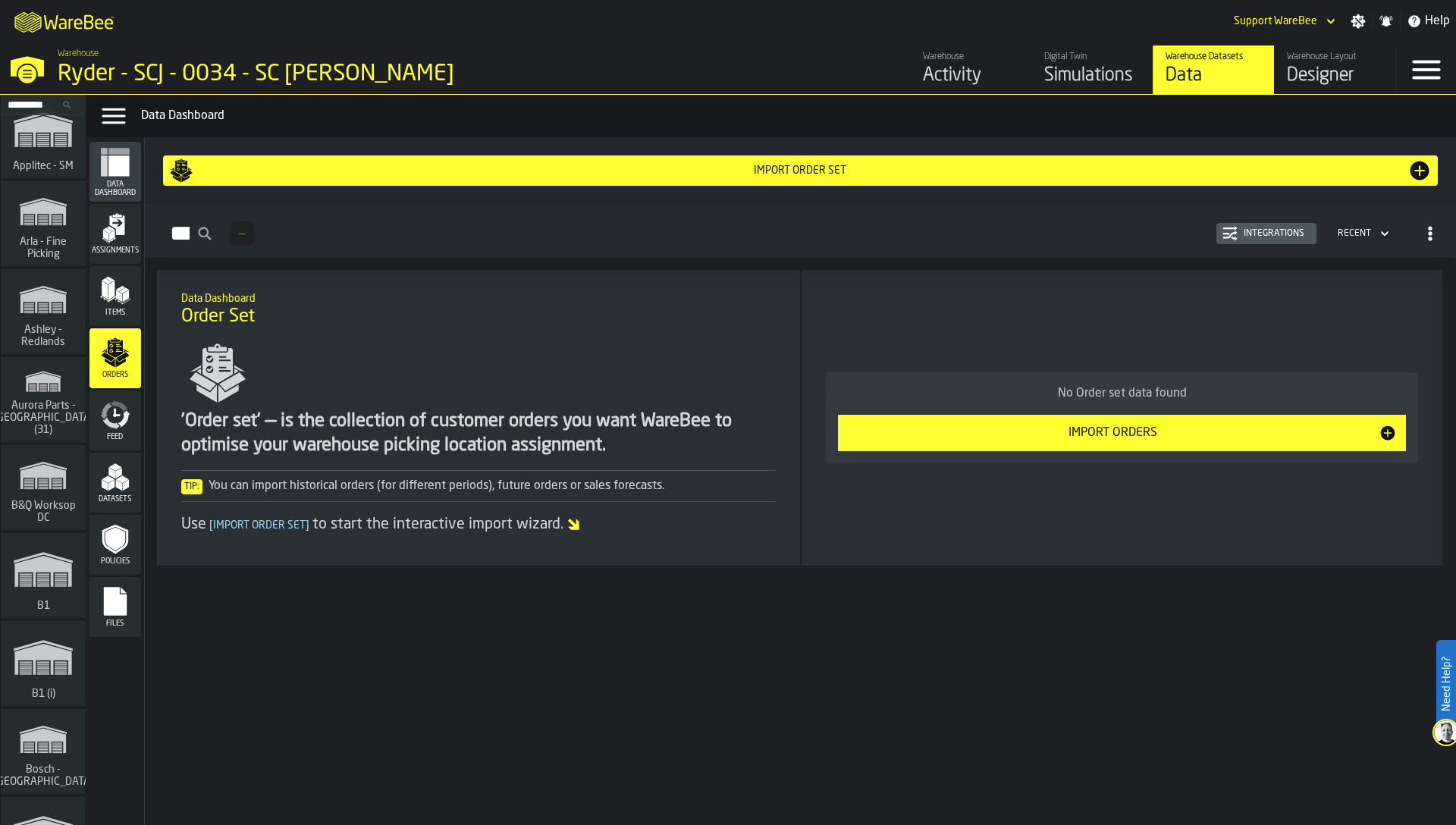
click at [1251, 230] on div "Integrations" at bounding box center [1274, 234] width 73 height 10
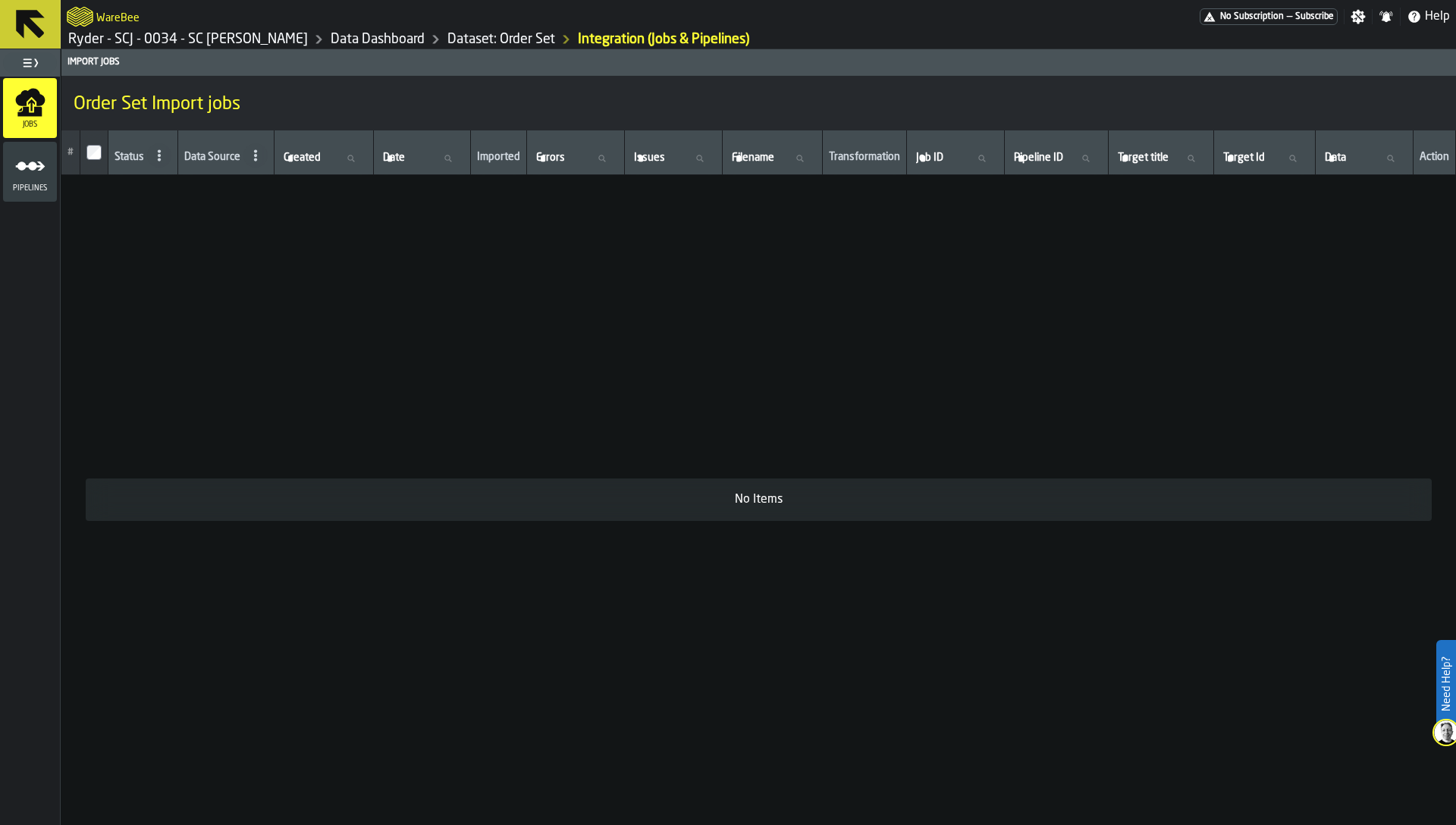
click at [35, 163] on circle "menu Pipelines" at bounding box center [33, 166] width 9 height 9
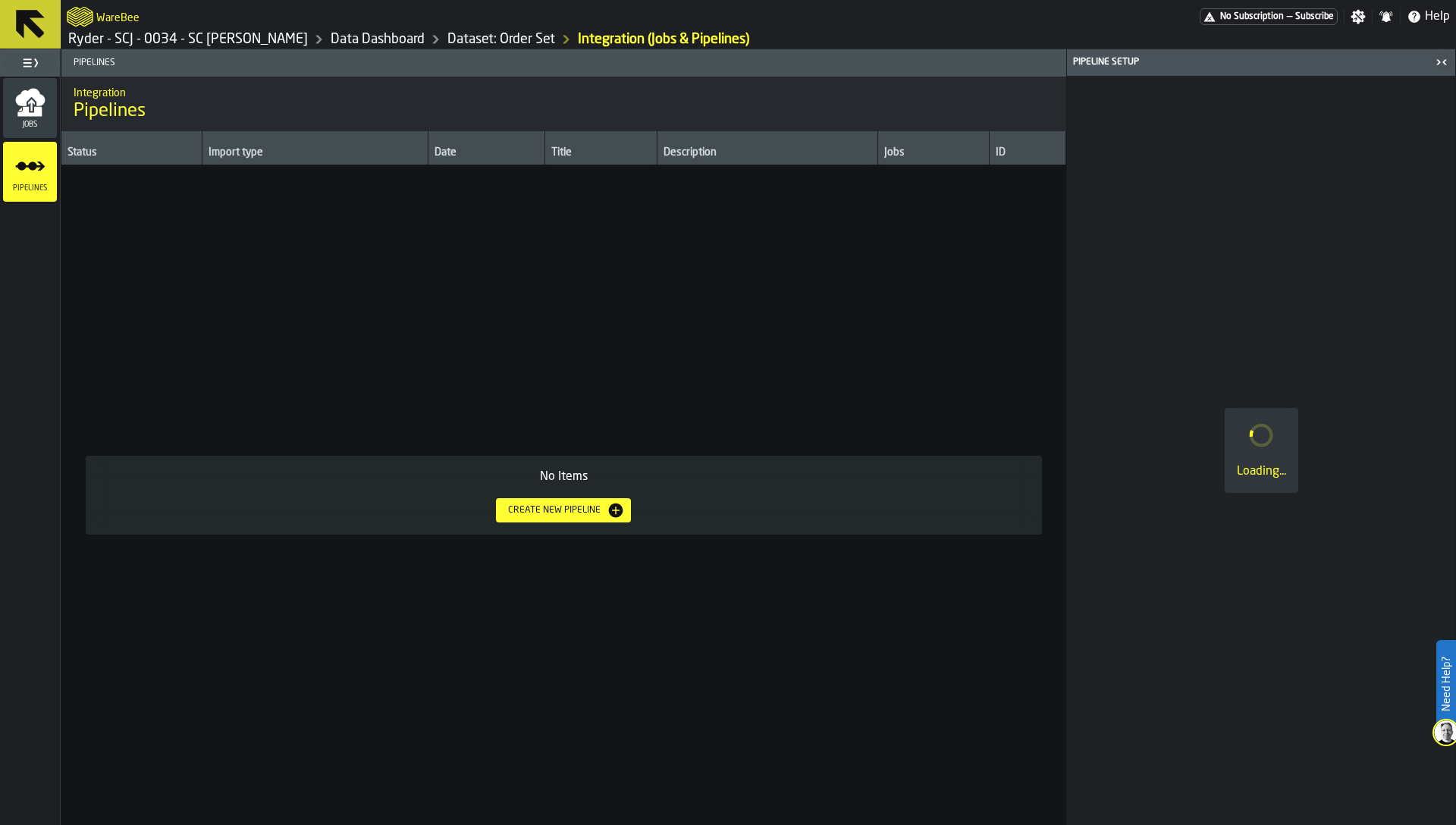
click at [233, 38] on link "Ryder - SCJ - 0034 - SC [PERSON_NAME]" at bounding box center [187, 39] width 240 height 16
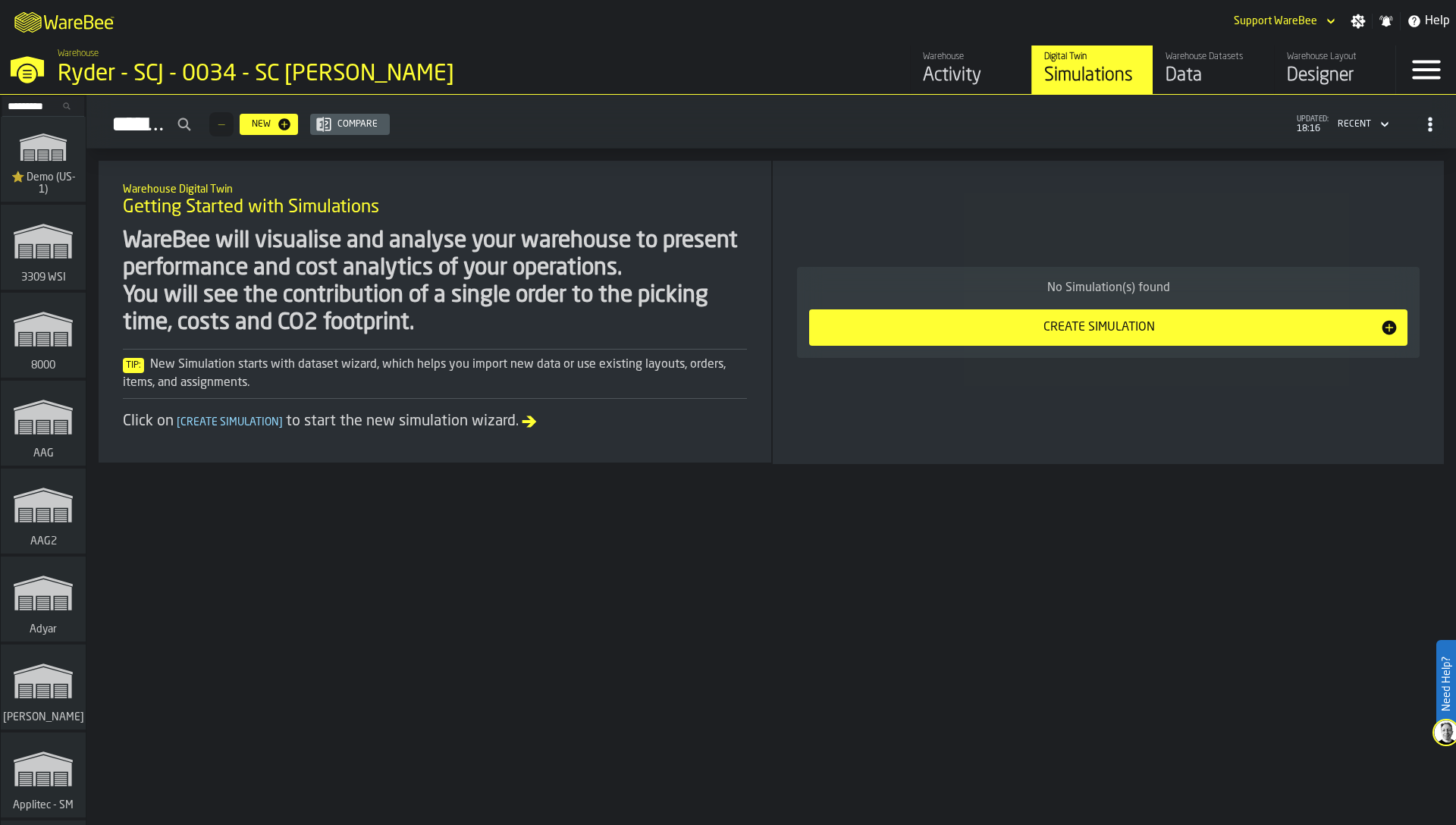
click at [41, 107] on input "Search..." at bounding box center [43, 106] width 79 height 16
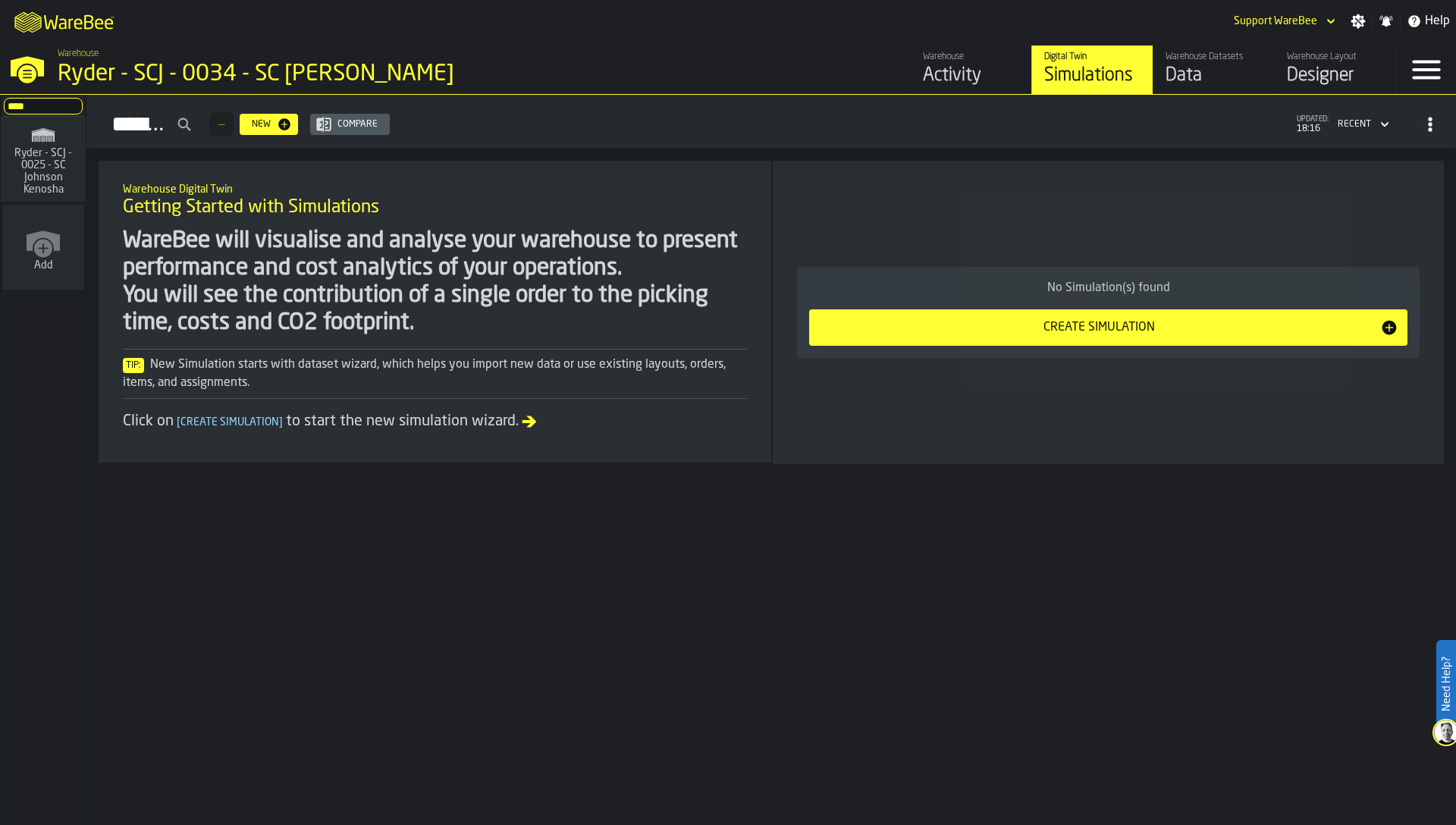
type input "****"
click at [44, 180] on span "Ryder - SCJ - 0025 - SC Johnson Kenosha" at bounding box center [43, 171] width 73 height 48
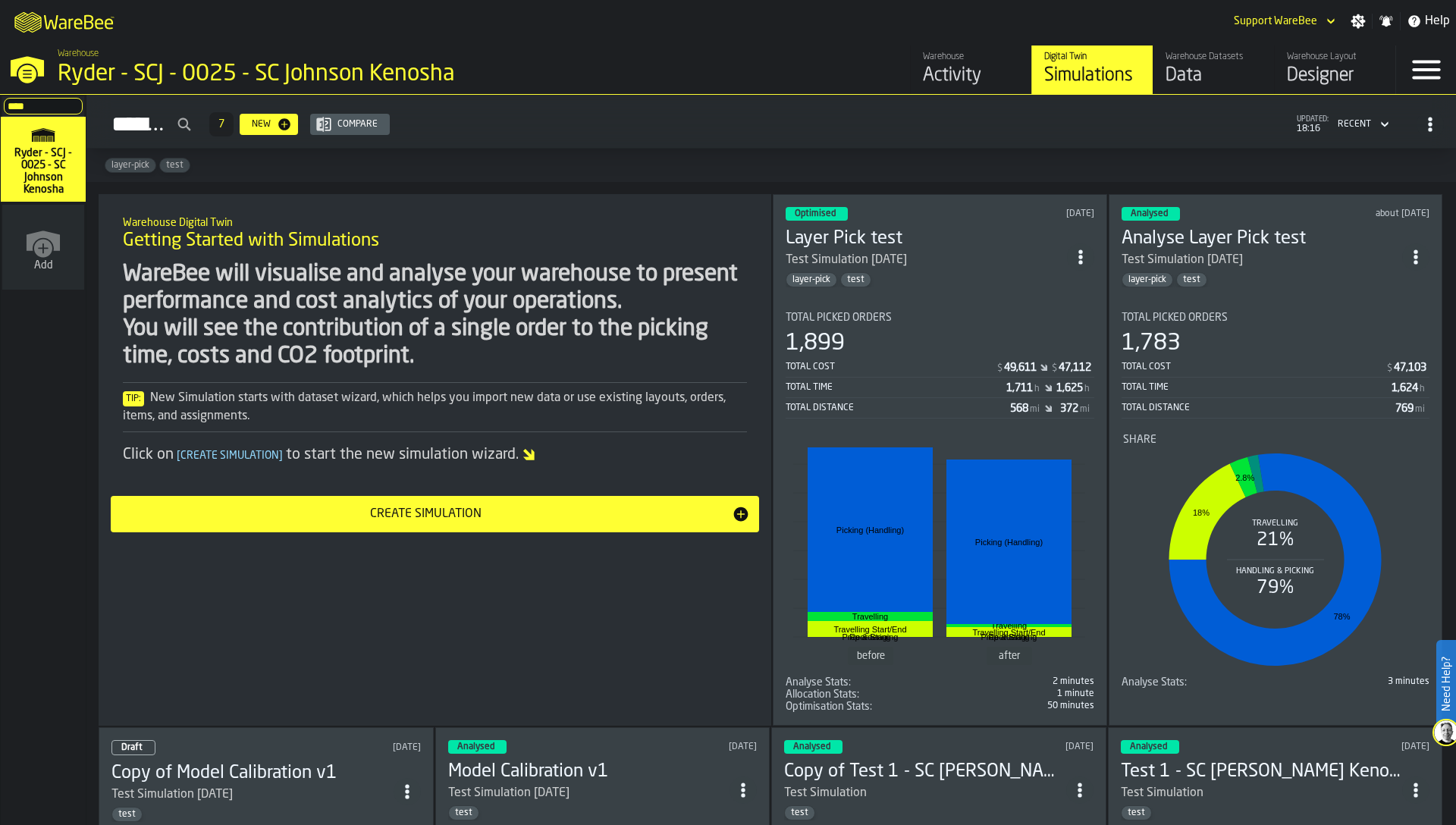
click at [1212, 85] on div "Data" at bounding box center [1214, 76] width 96 height 24
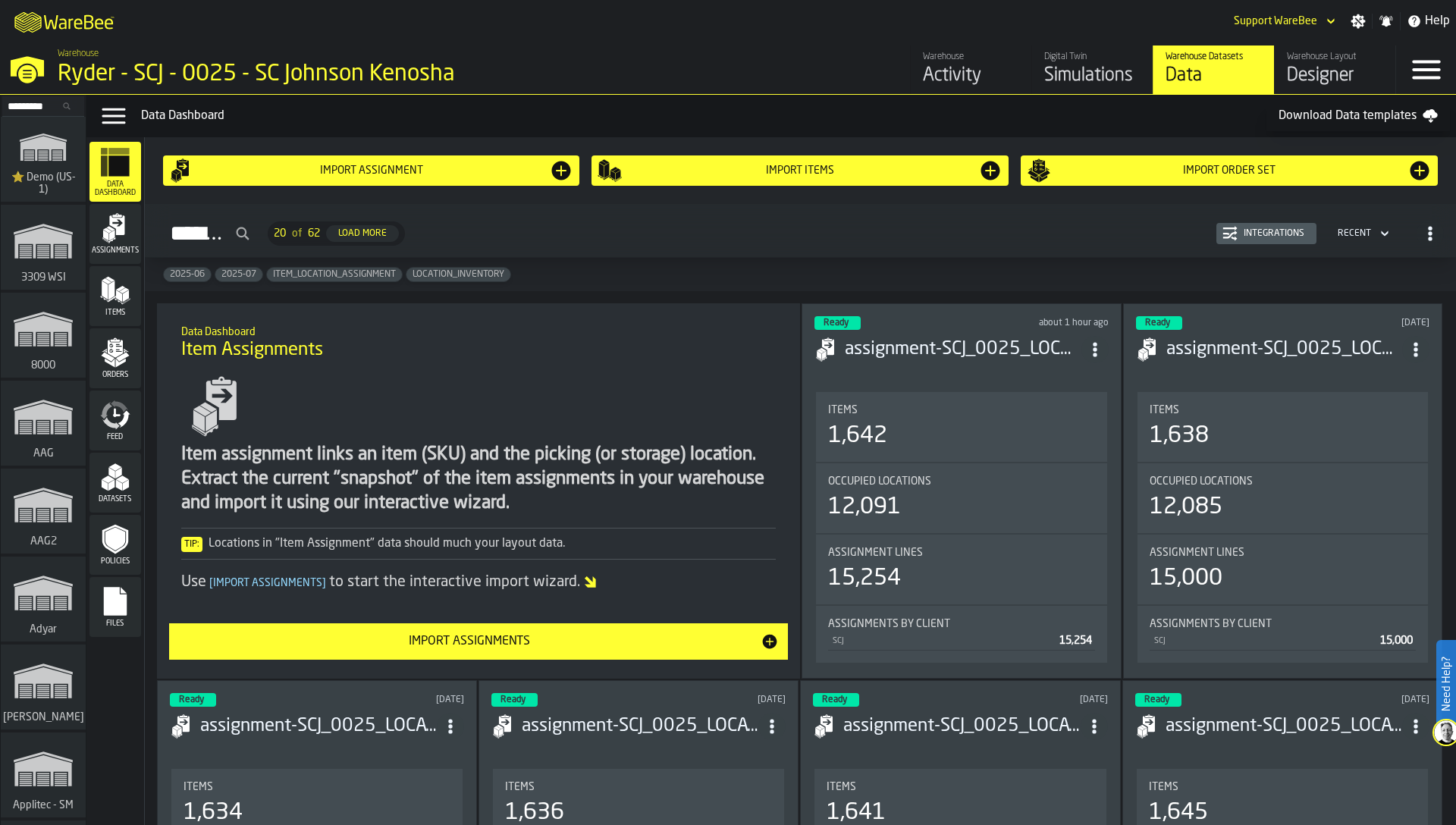
click at [124, 480] on polygon "menu Datasets" at bounding box center [122, 479] width 13 height 8
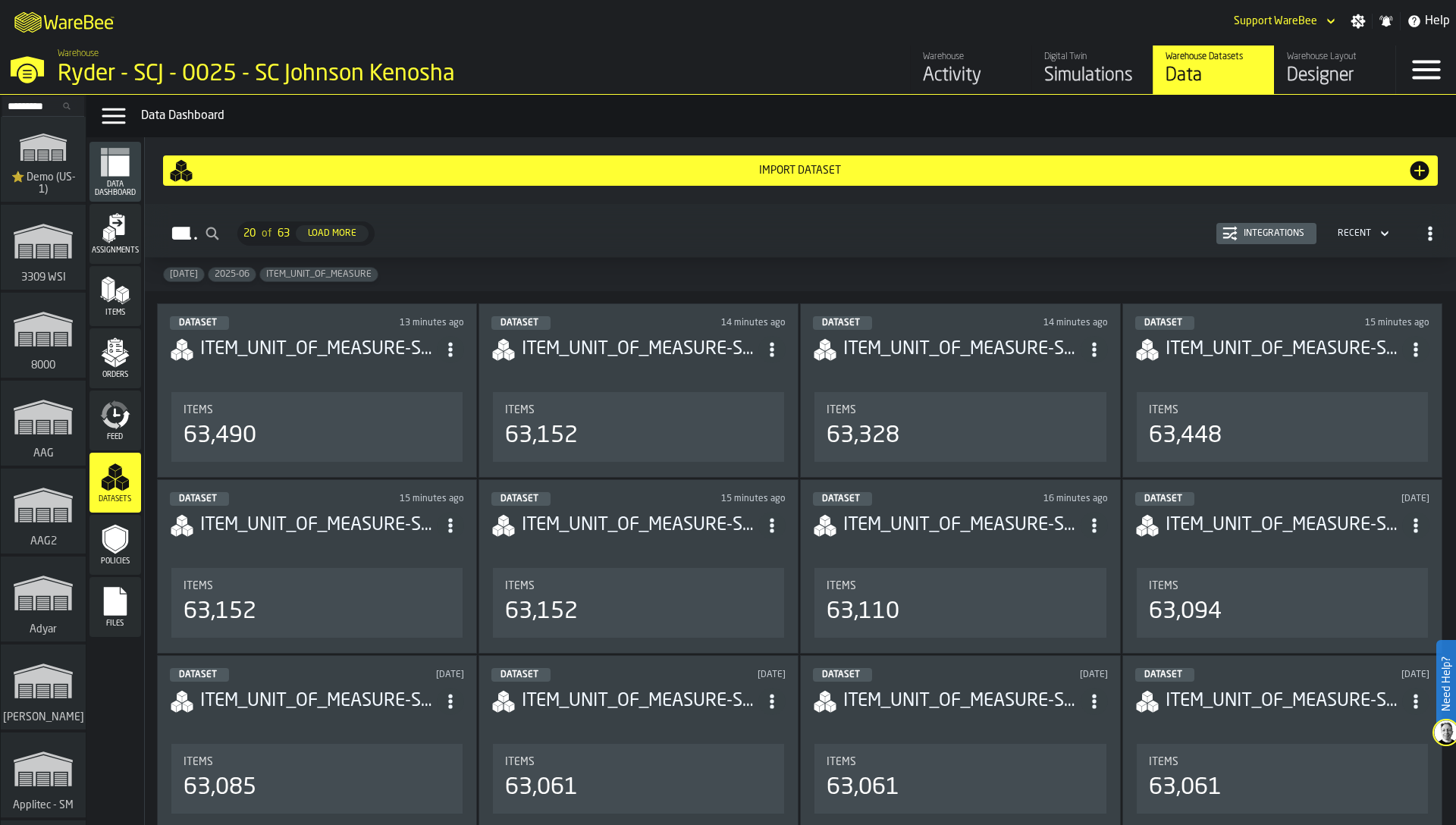
click at [124, 289] on polygon "menu Items" at bounding box center [124, 290] width 9 height 6
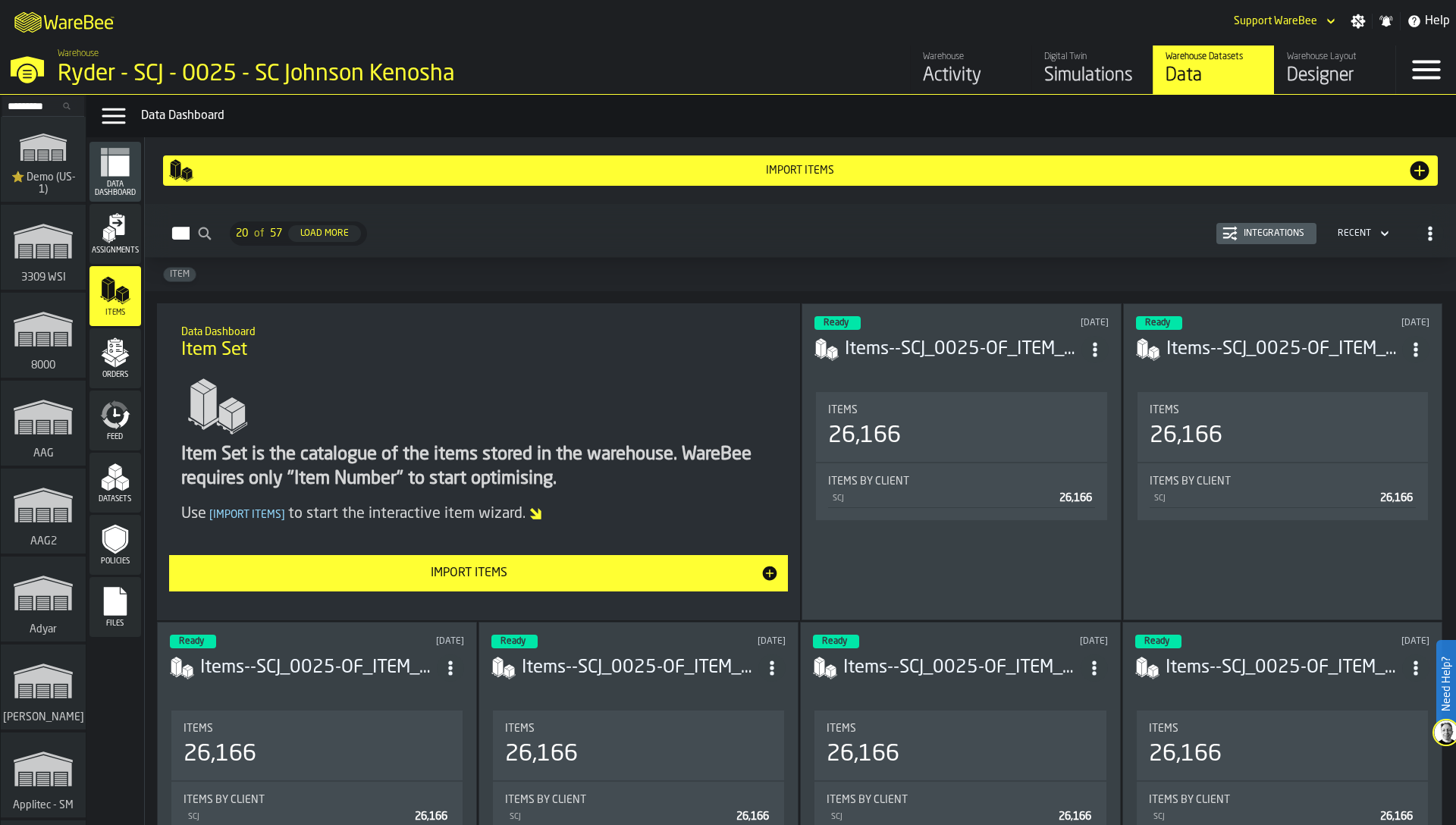
click at [1348, 70] on div "Designer" at bounding box center [1335, 76] width 96 height 24
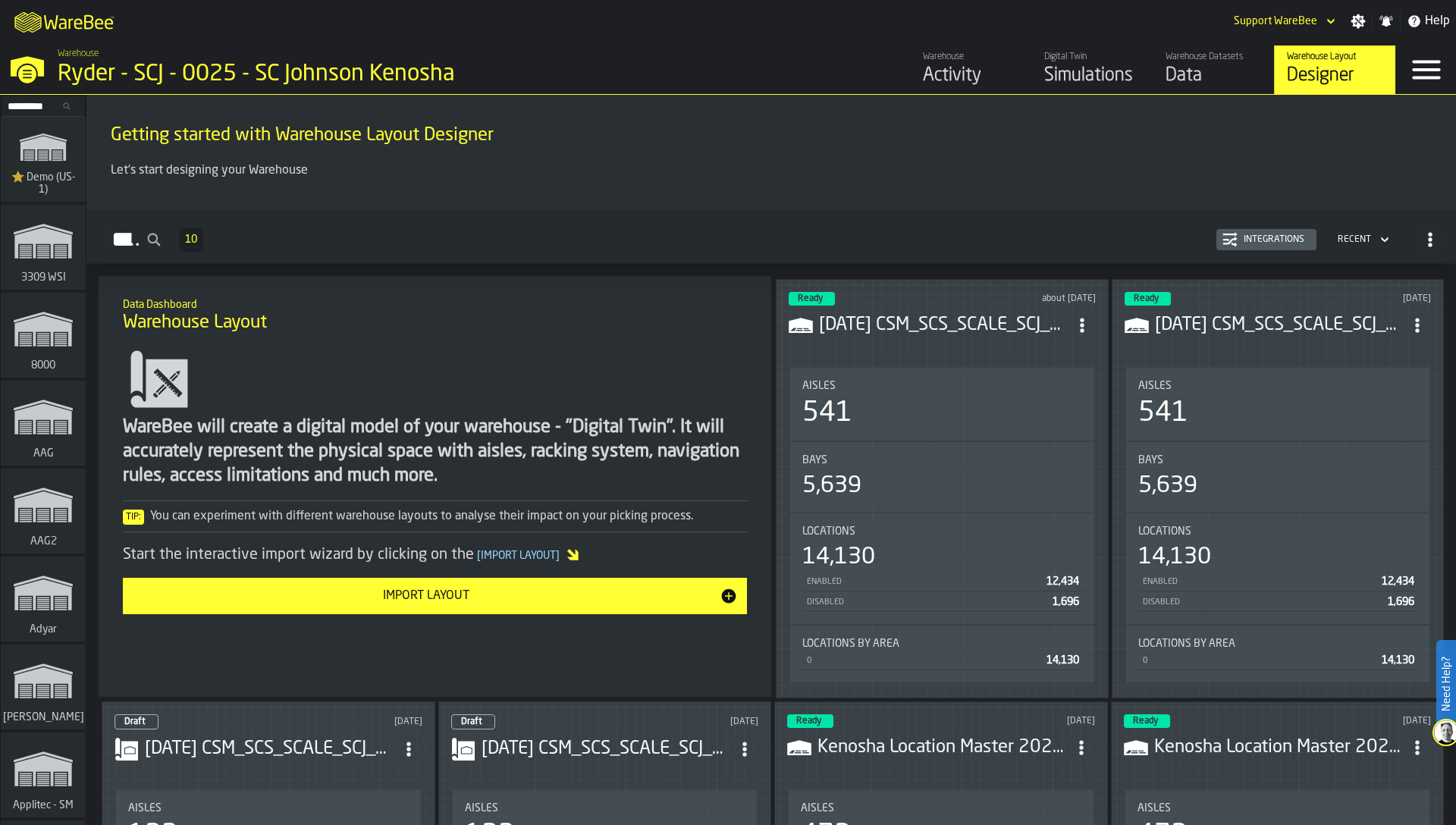
click at [1252, 235] on div "Integrations" at bounding box center [1274, 240] width 73 height 10
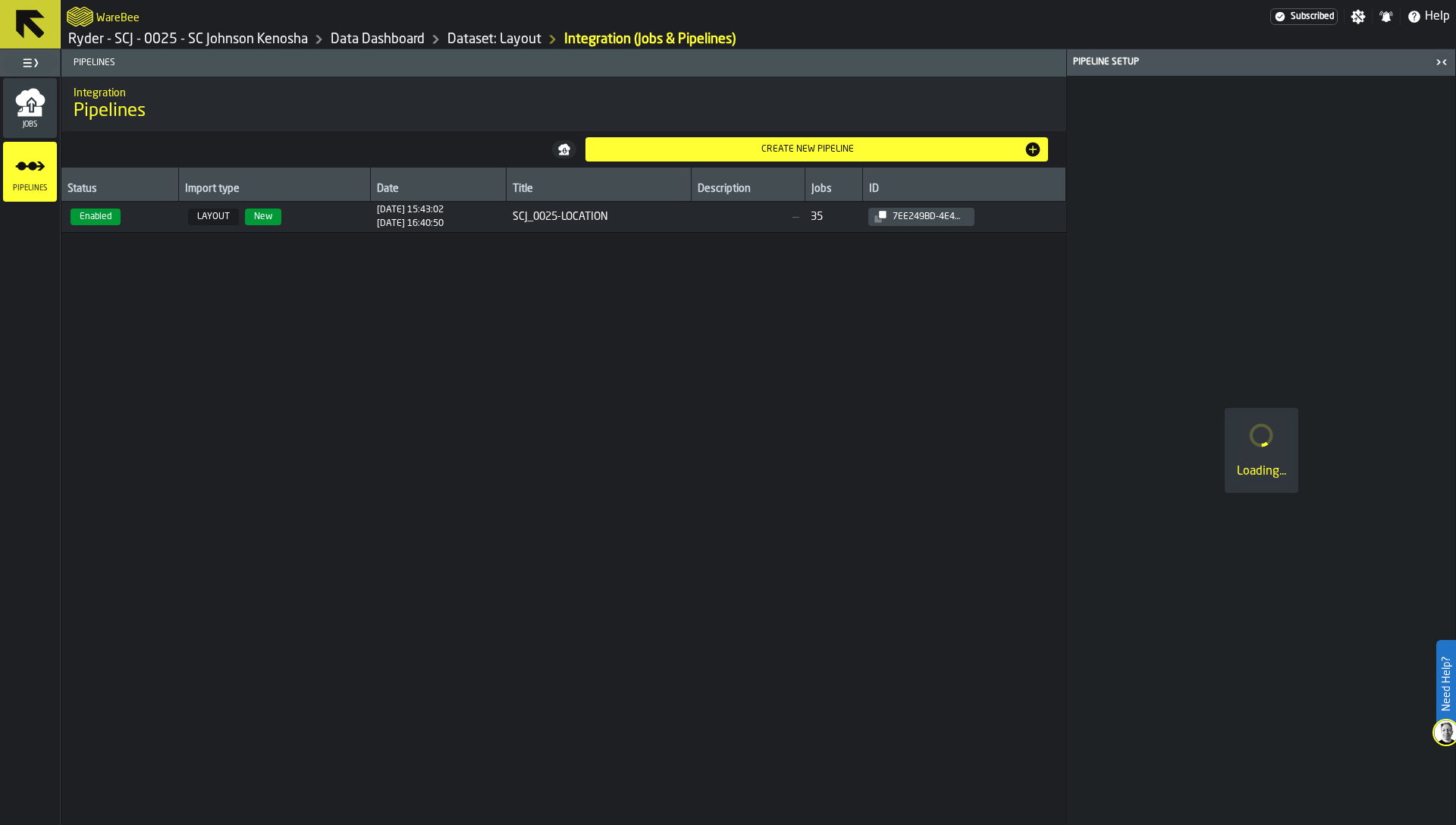
click at [35, 108] on icon "menu Jobs" at bounding box center [29, 111] width 24 height 9
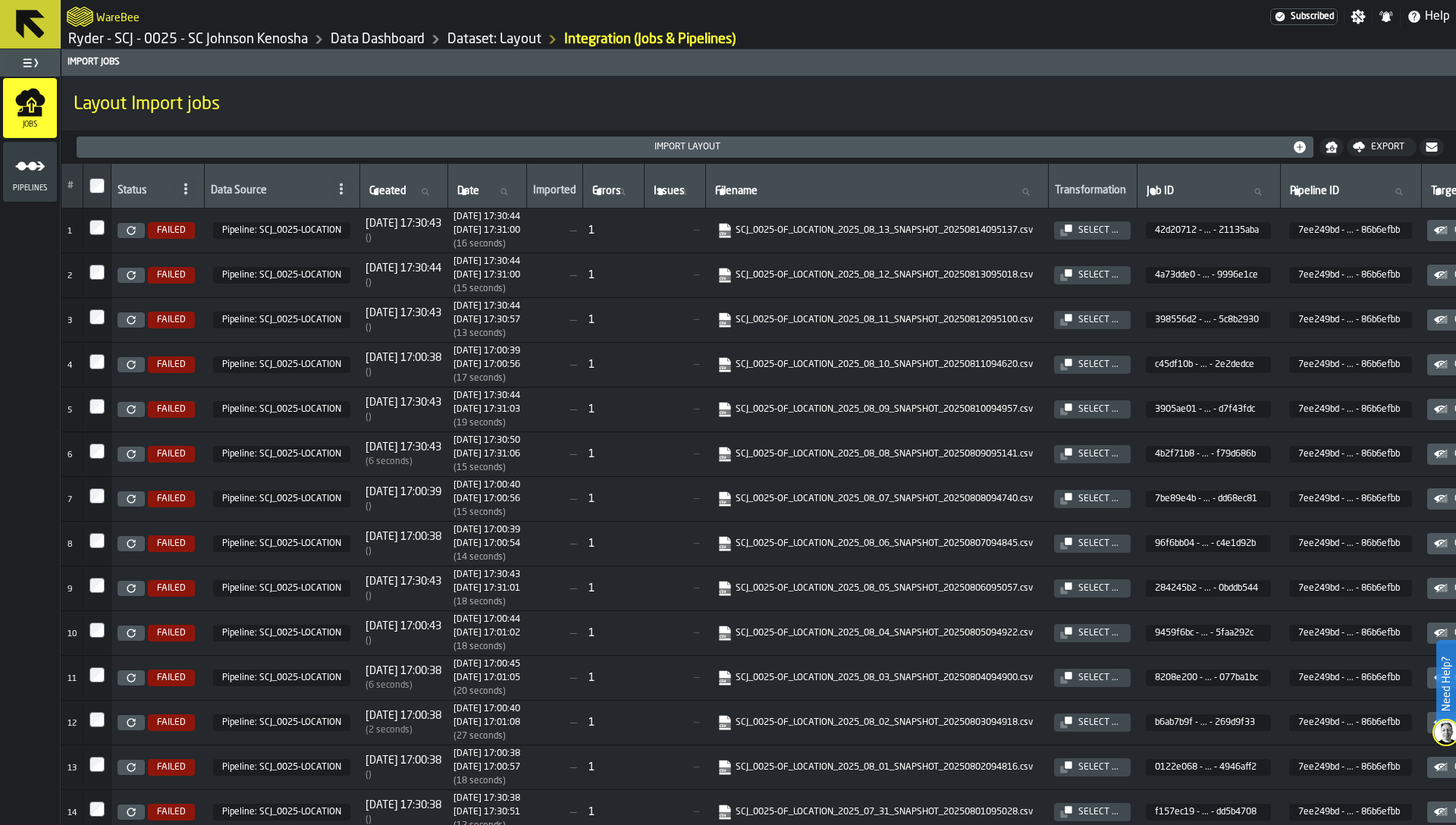
click at [15, 156] on icon "menu Pipelines" at bounding box center [30, 166] width 30 height 30
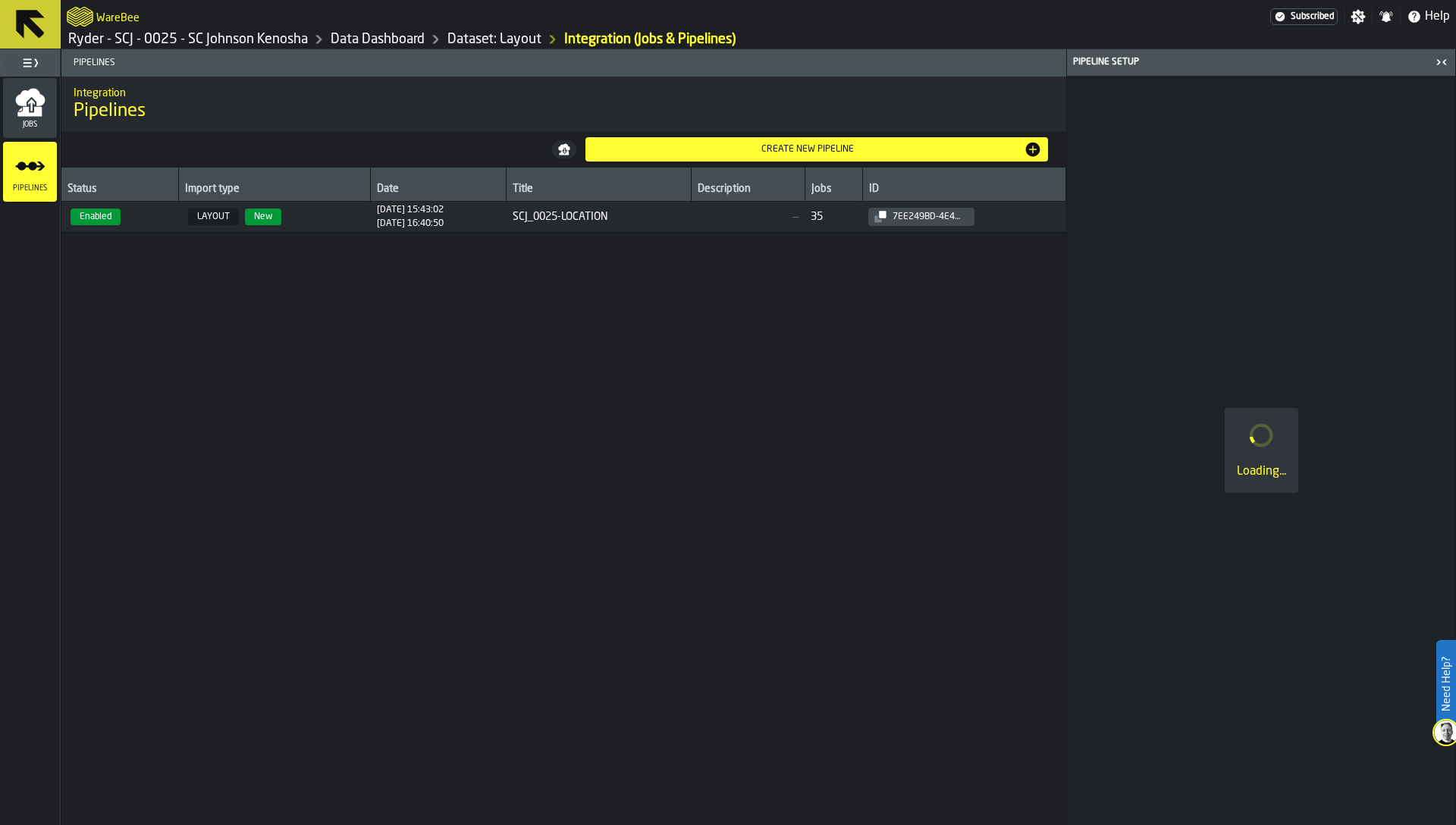
click at [188, 223] on span "LAYOUT" at bounding box center [213, 217] width 51 height 16
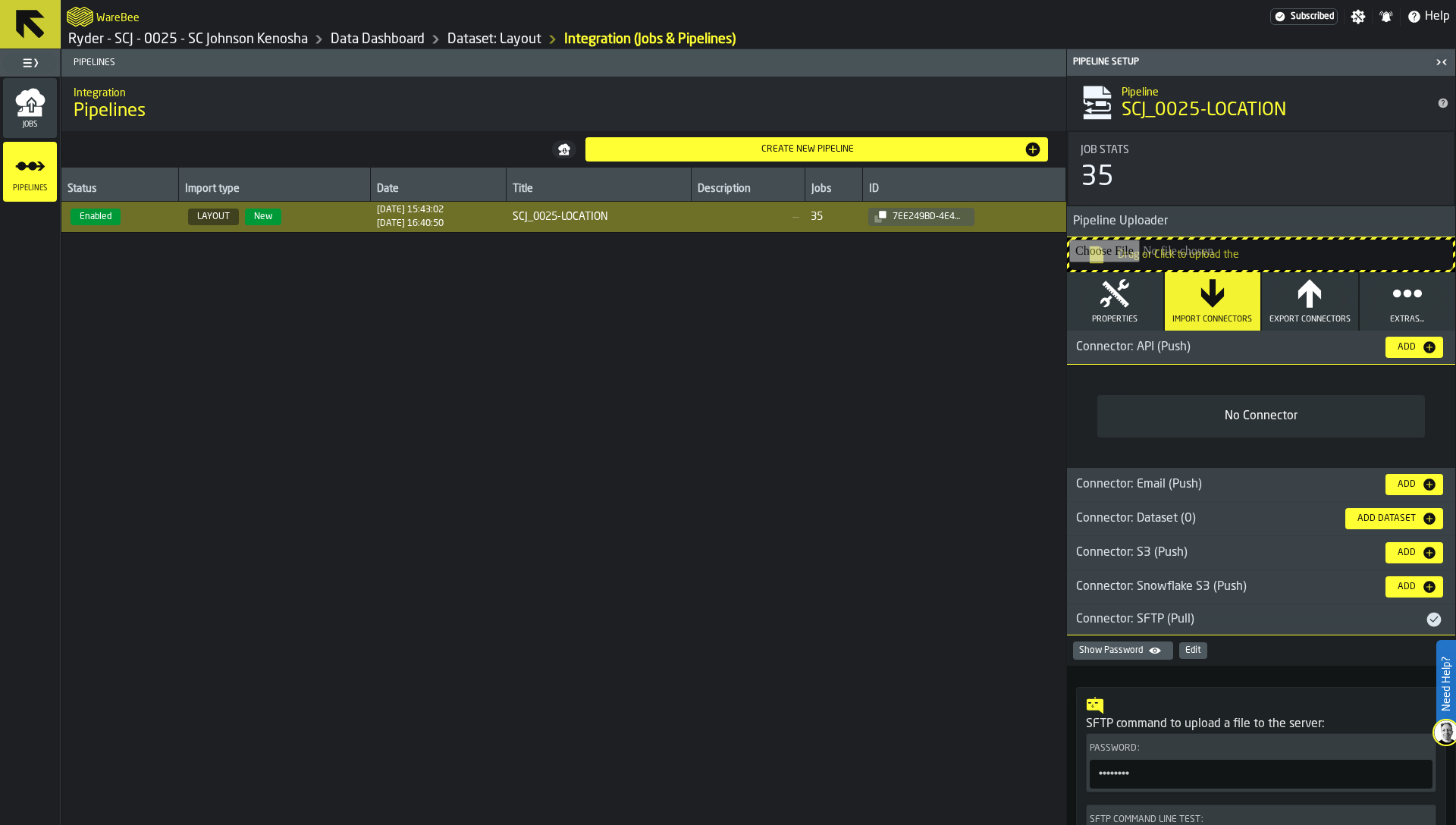
click at [1193, 652] on div "Edit" at bounding box center [1193, 651] width 16 height 10
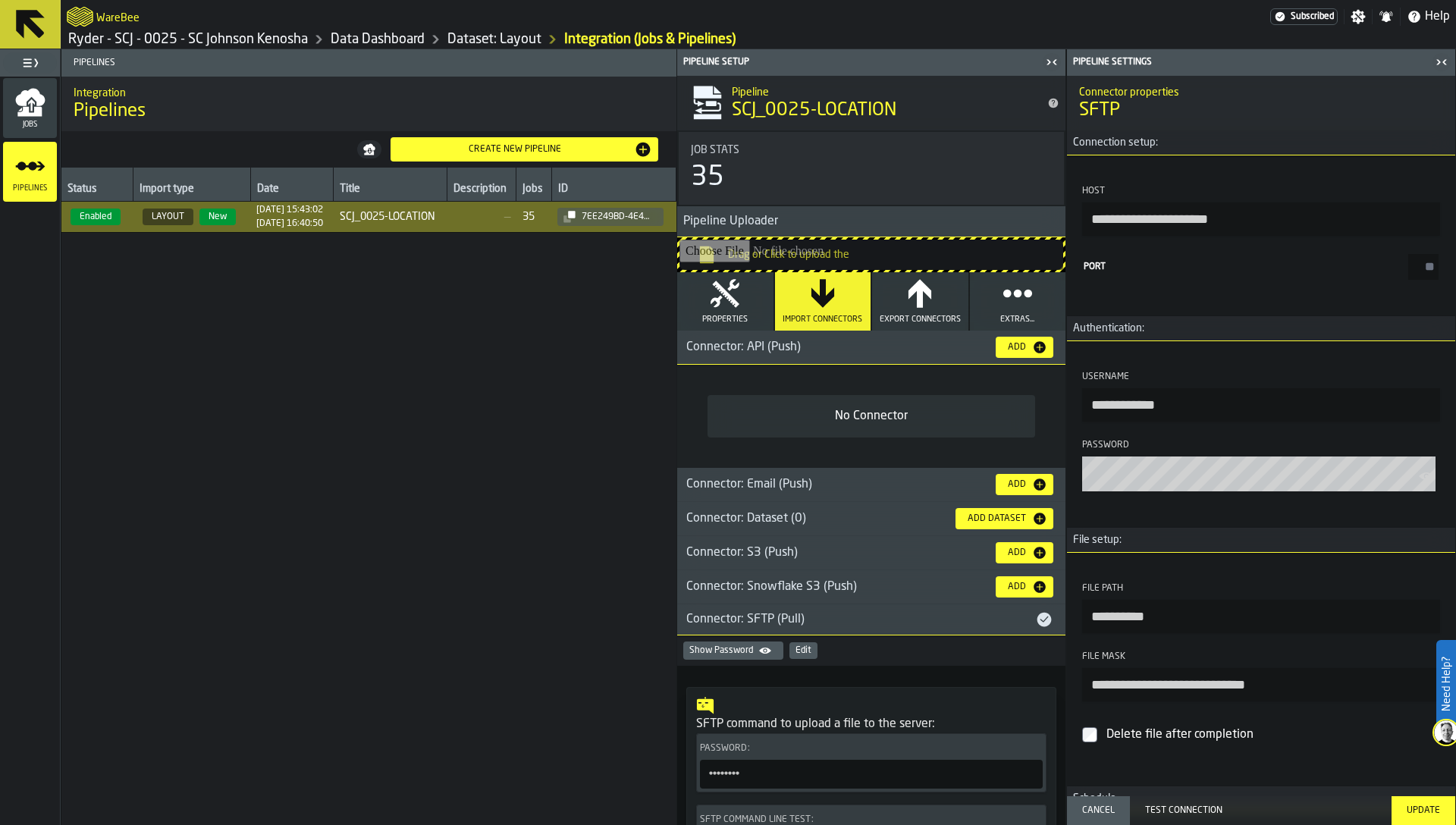
drag, startPoint x: 1157, startPoint y: 686, endPoint x: 1177, endPoint y: 687, distance: 20.0
click at [1177, 687] on input "**********" at bounding box center [1261, 685] width 358 height 34
type input "**********"
click at [1425, 814] on div "Update" at bounding box center [1422, 810] width 46 height 10
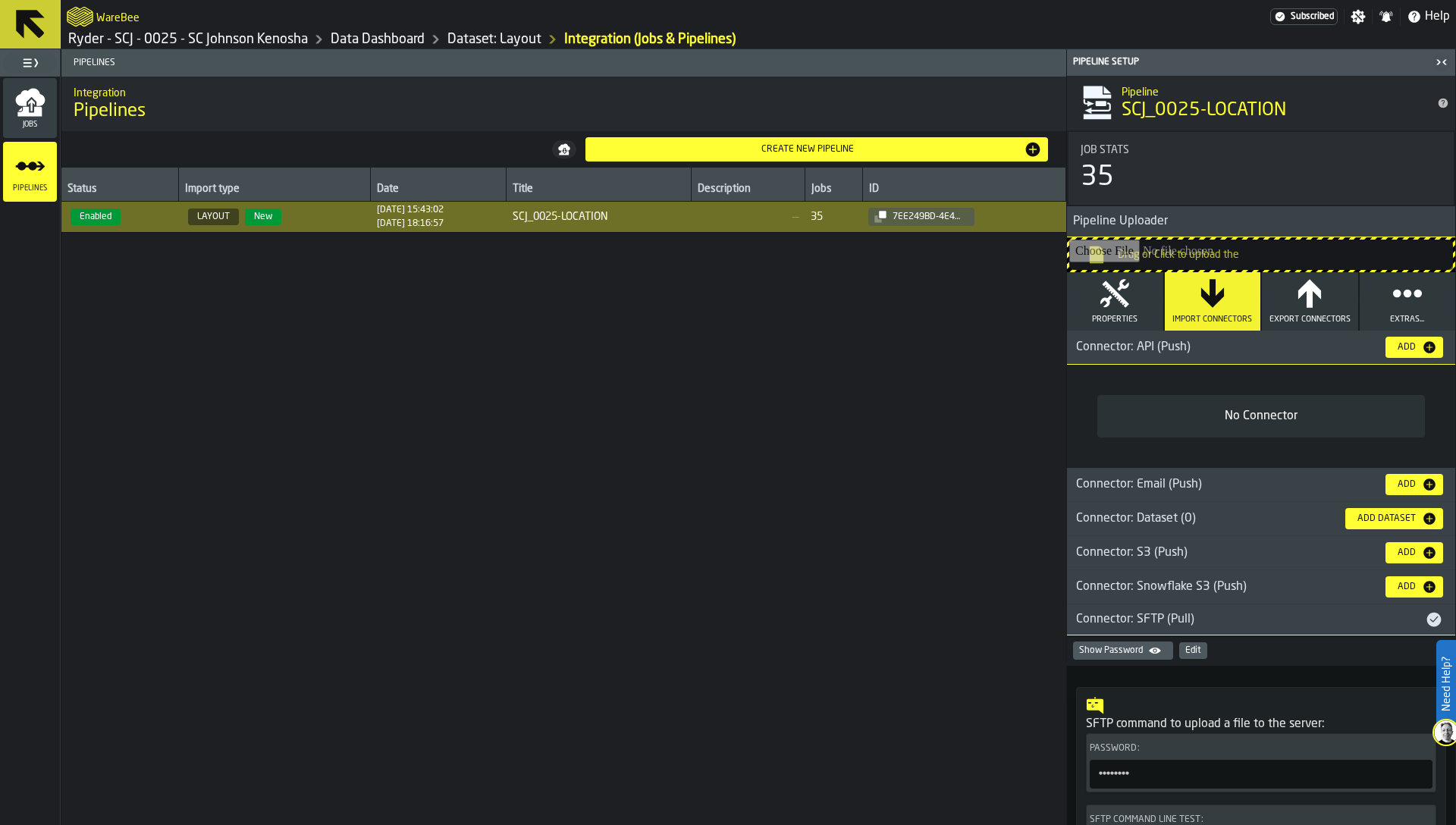
click at [562, 540] on div "Status Import type Date Title Description Jobs ID Enabled LAYOUT New 28/07/2025…" at bounding box center [564, 496] width 1005 height 657
click at [275, 39] on link "Ryder - SCJ - 0025 - SC Johnson Kenosha" at bounding box center [187, 39] width 240 height 16
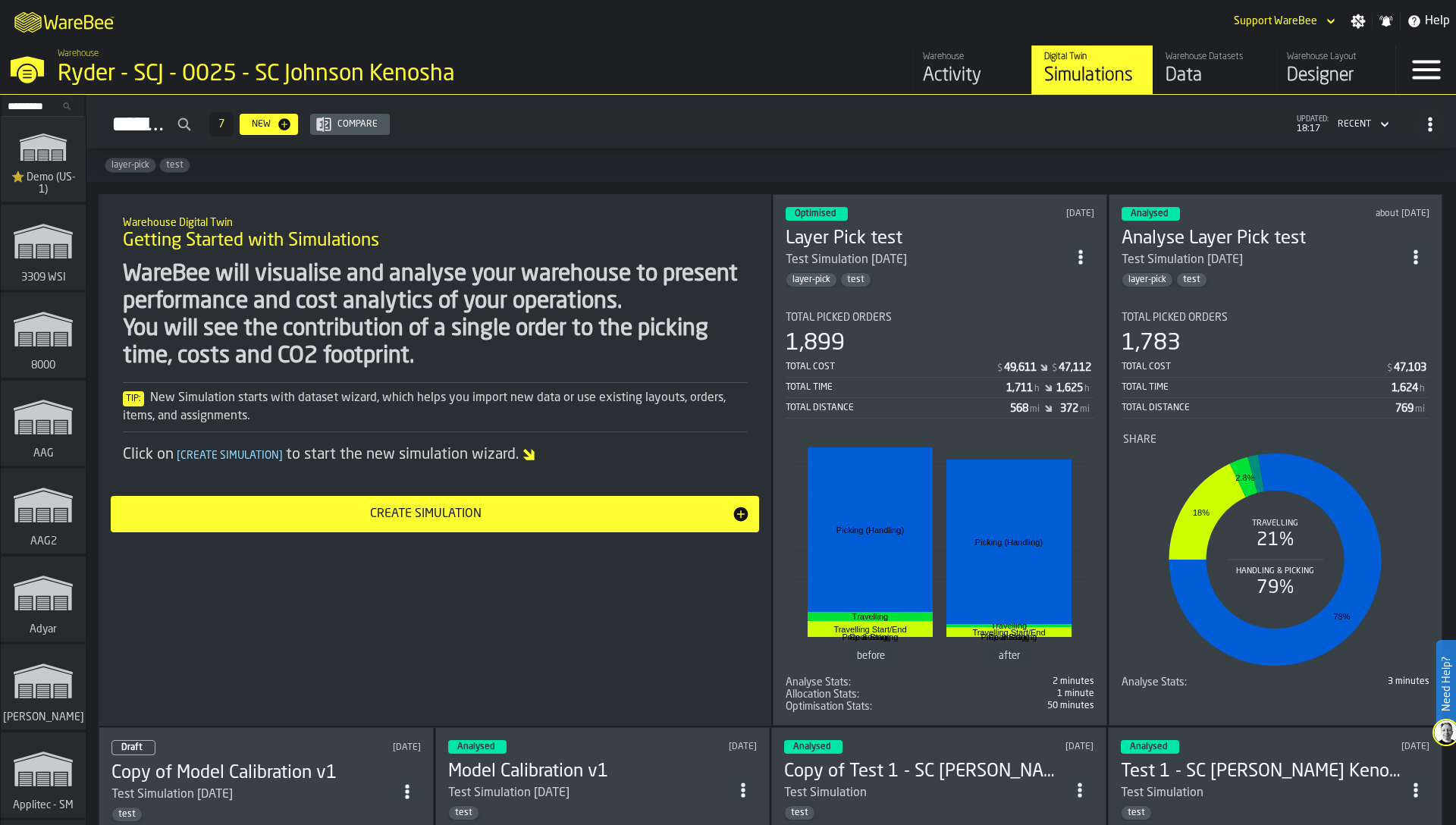
click at [1082, 250] on icon "ItemListCard-DashboardItemContainer" at bounding box center [1081, 257] width 15 height 15
click at [1057, 351] on div "Duplicate" at bounding box center [1046, 356] width 79 height 18
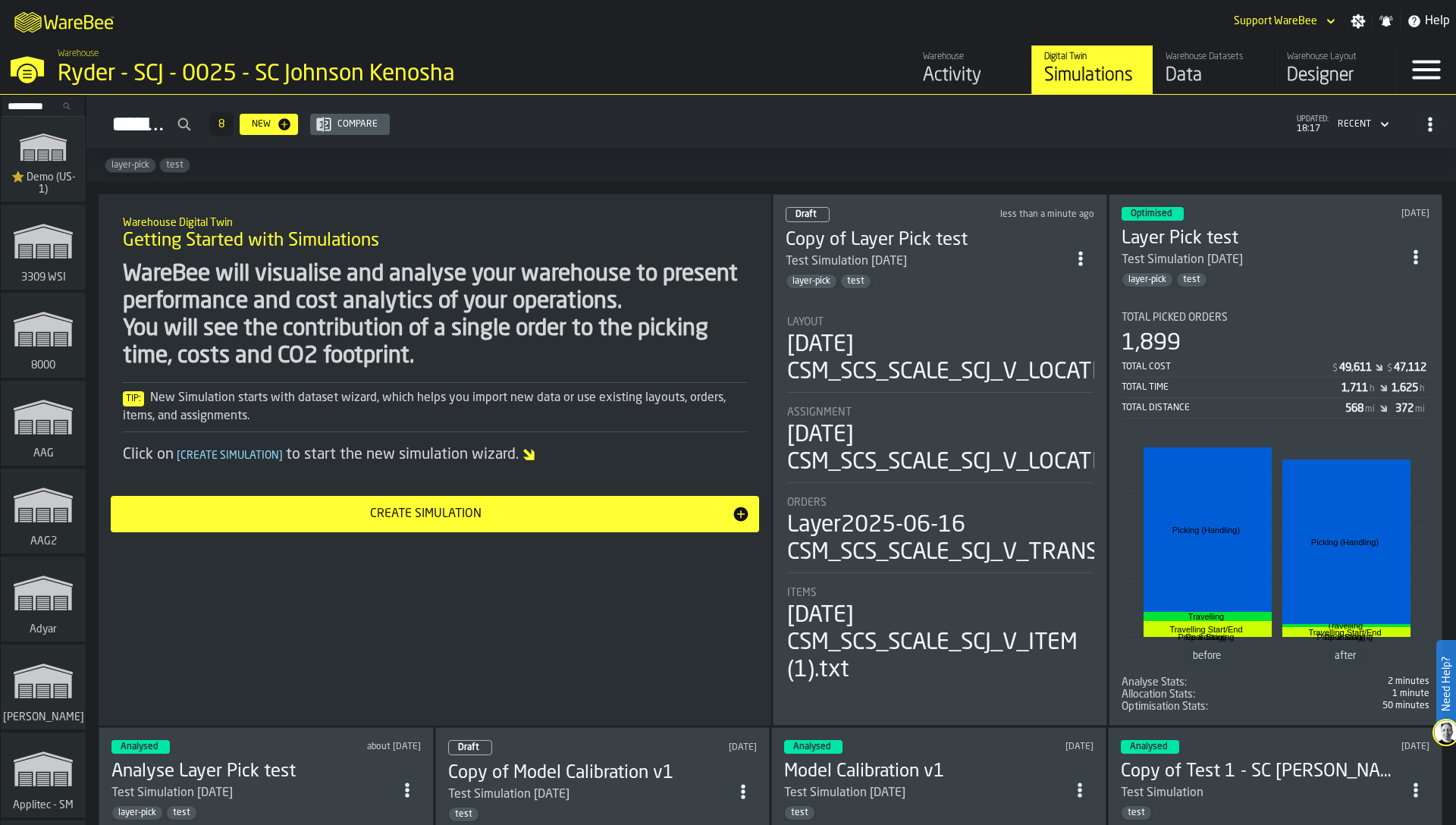
click at [941, 77] on div "Activity" at bounding box center [971, 76] width 96 height 24
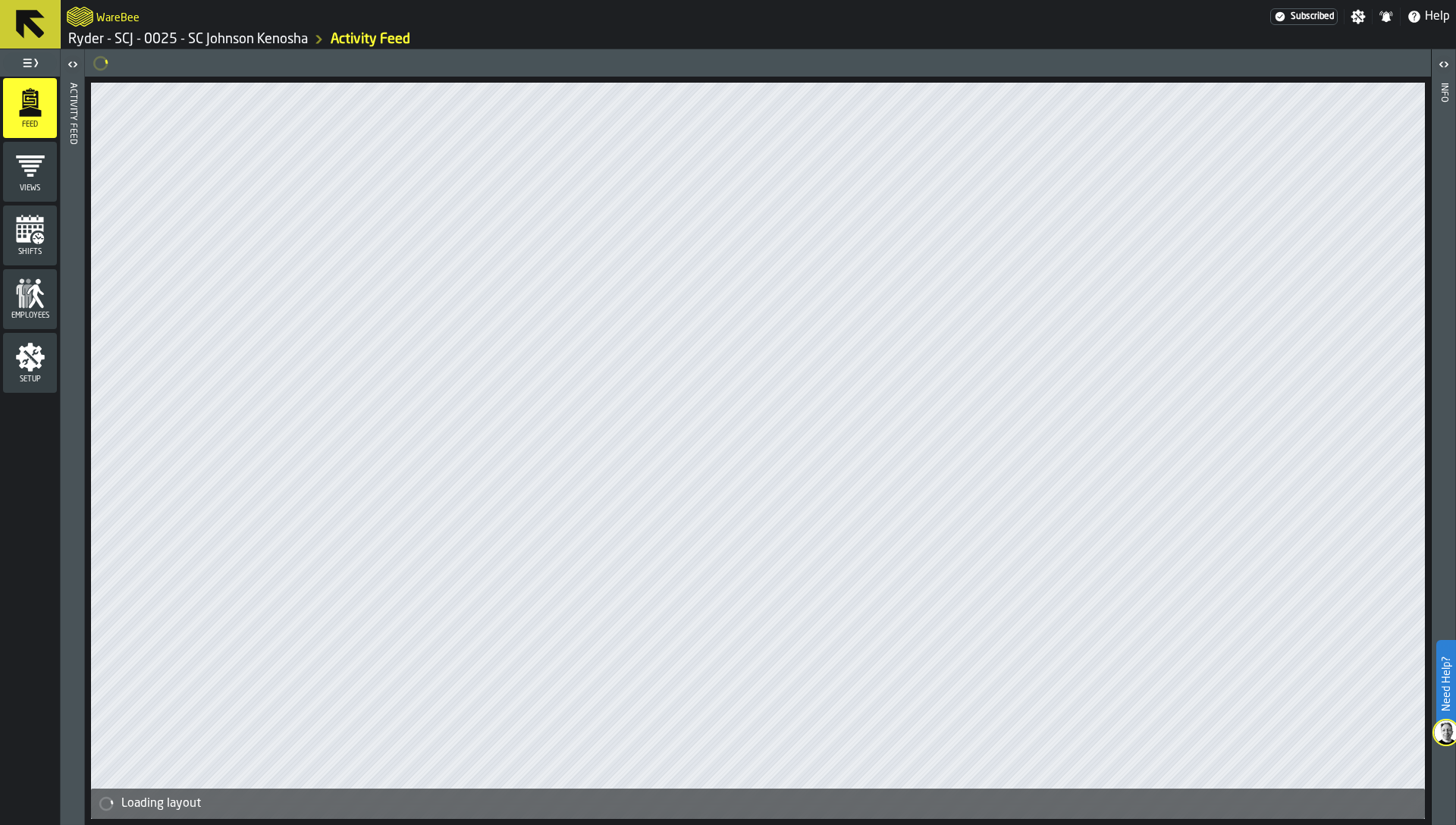
click at [42, 198] on div "Views" at bounding box center [30, 172] width 54 height 60
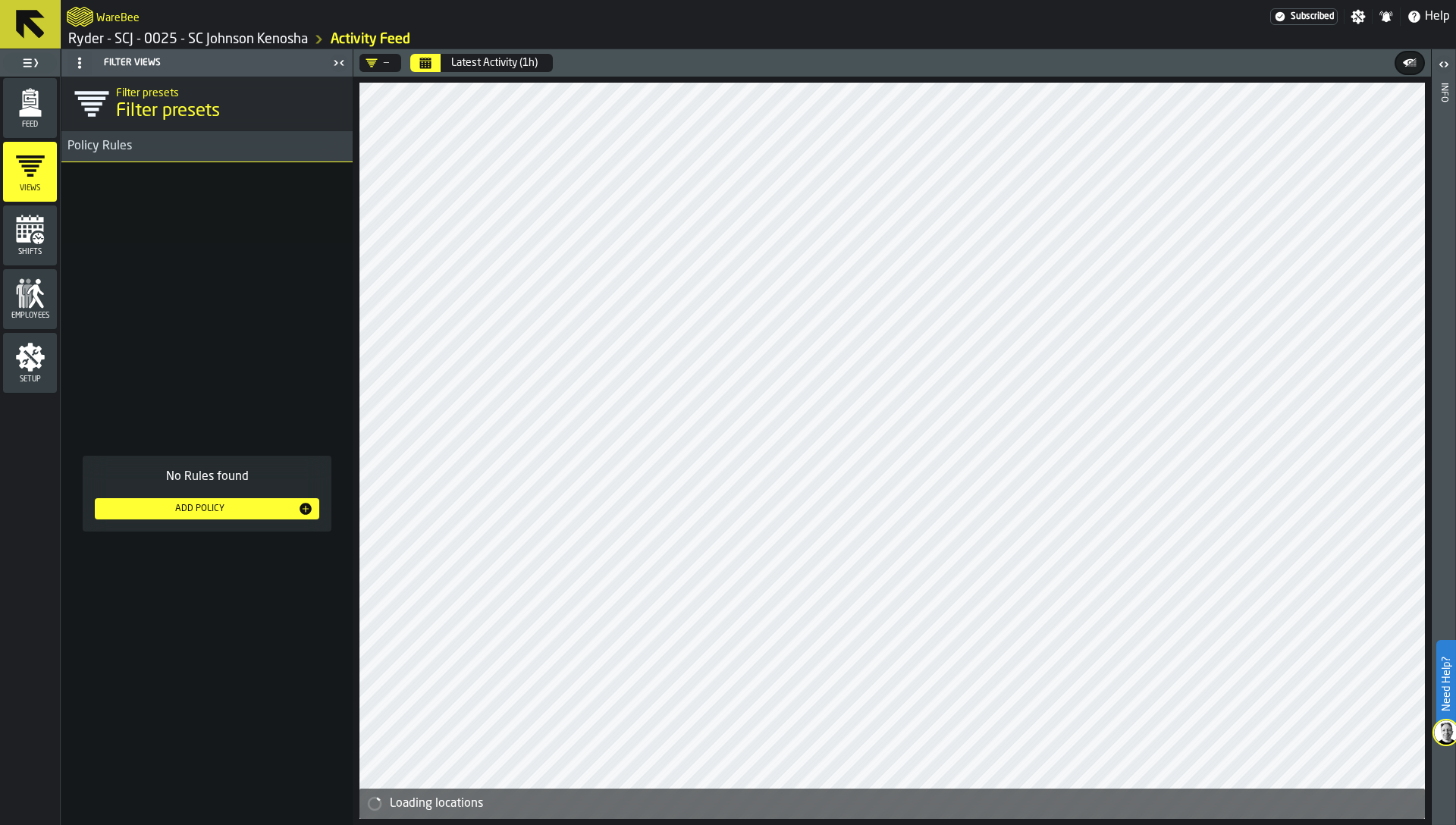
click at [36, 225] on icon "menu Shifts" at bounding box center [30, 233] width 27 height 18
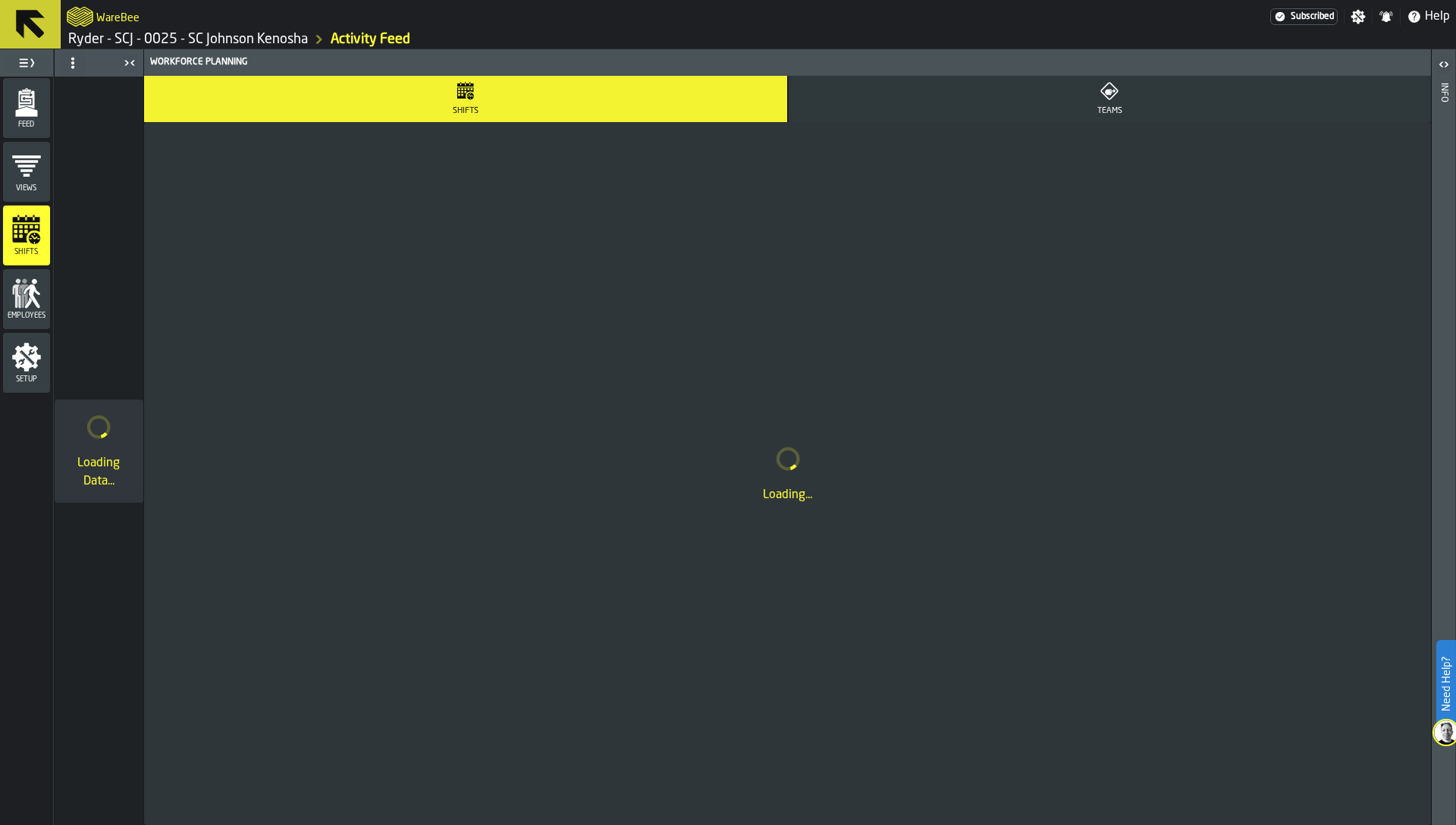
click at [46, 123] on span "Feed" at bounding box center [27, 125] width 47 height 9
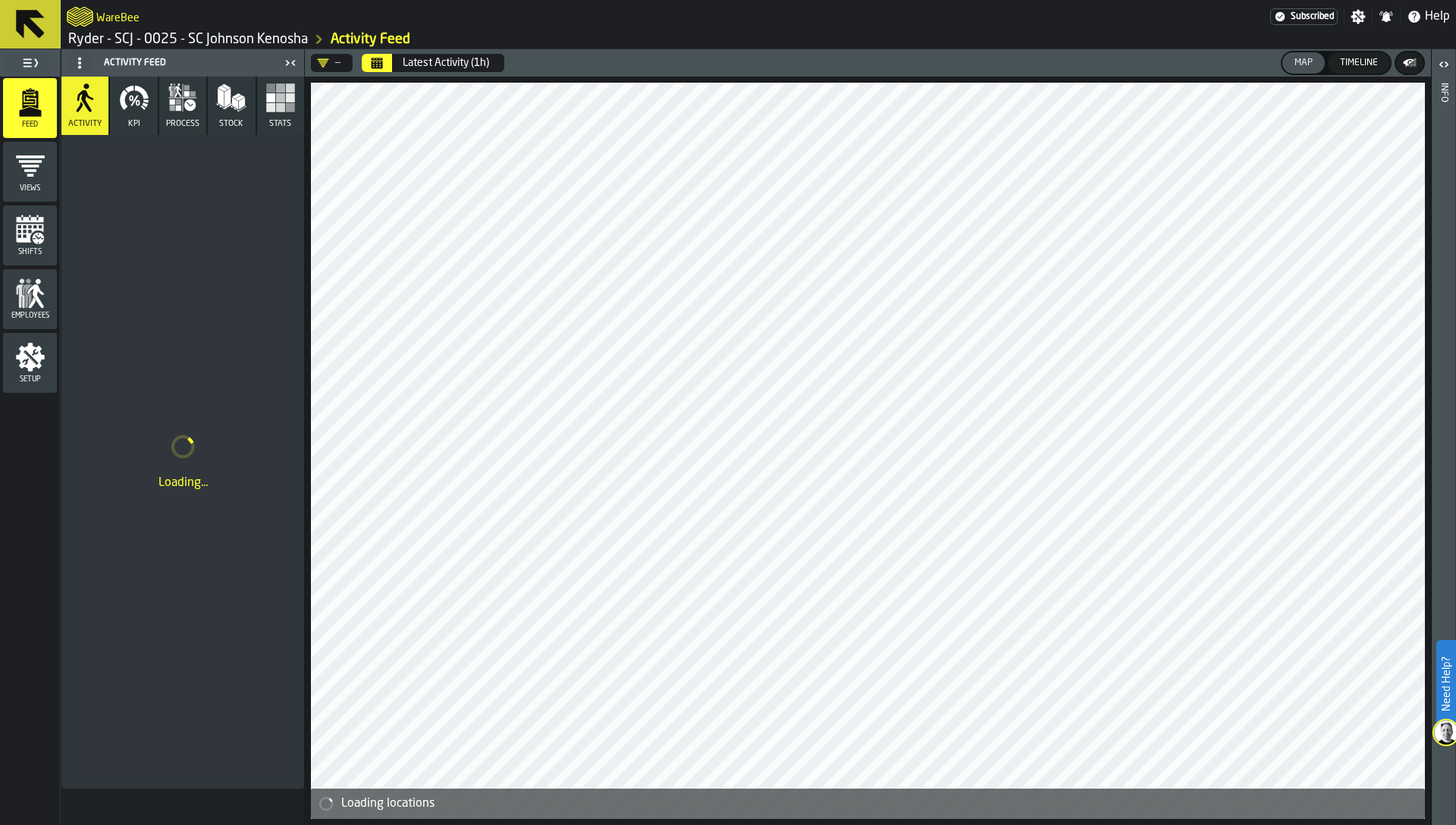
click at [126, 107] on icon "button" at bounding box center [123, 100] width 8 height 21
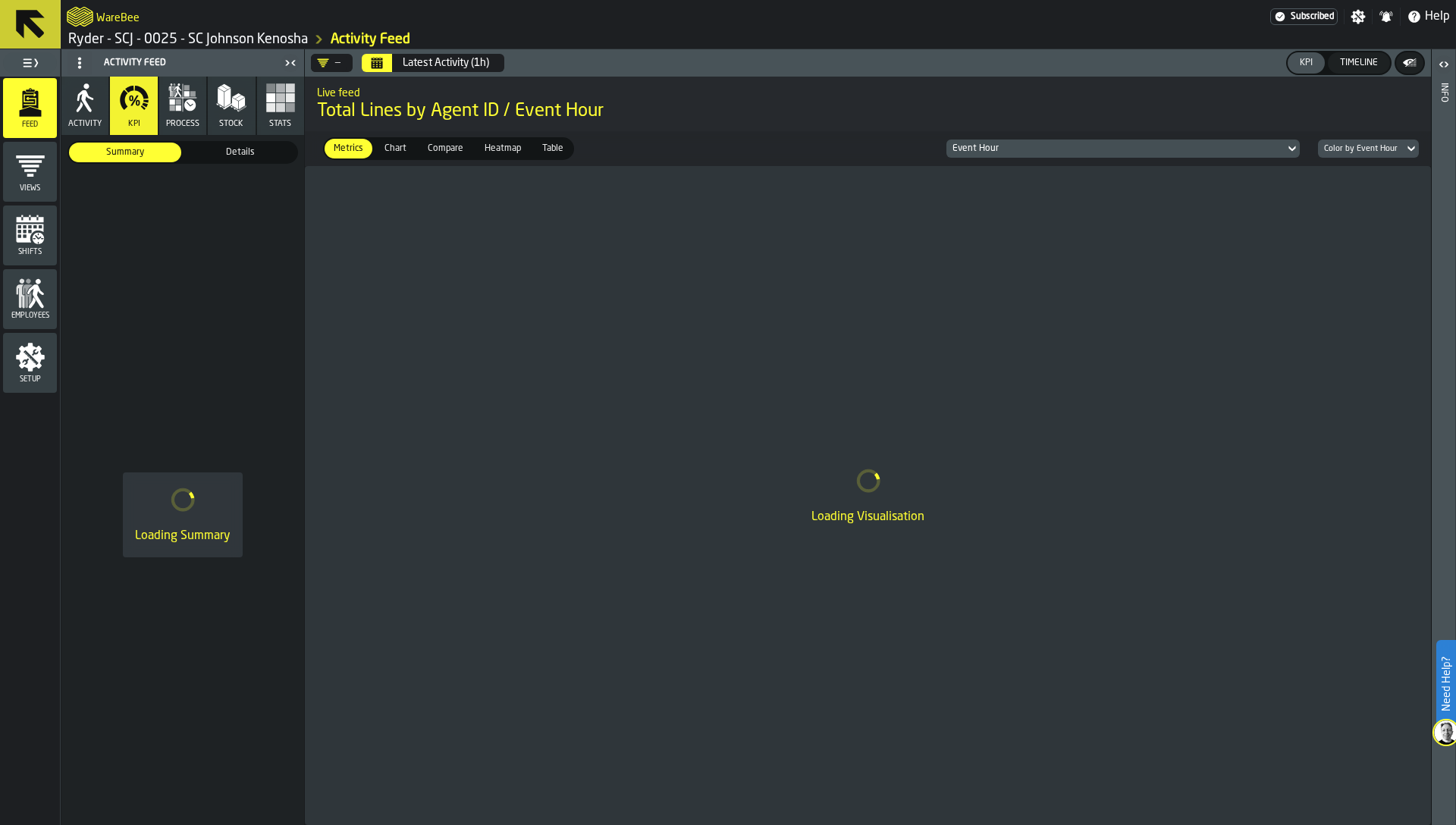
click at [180, 121] on span "process" at bounding box center [182, 124] width 34 height 9
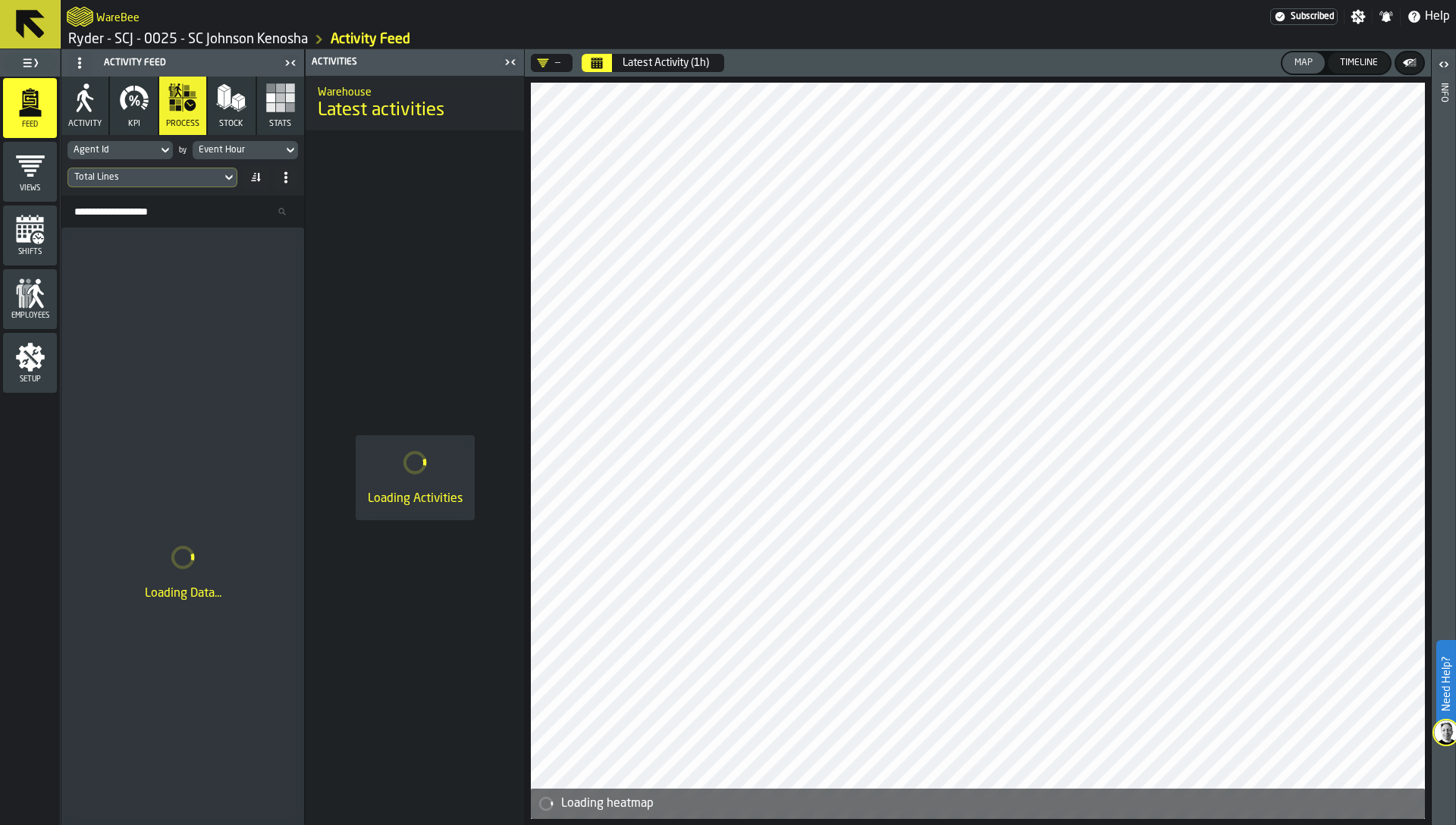
click at [228, 107] on icon "button" at bounding box center [231, 97] width 30 height 30
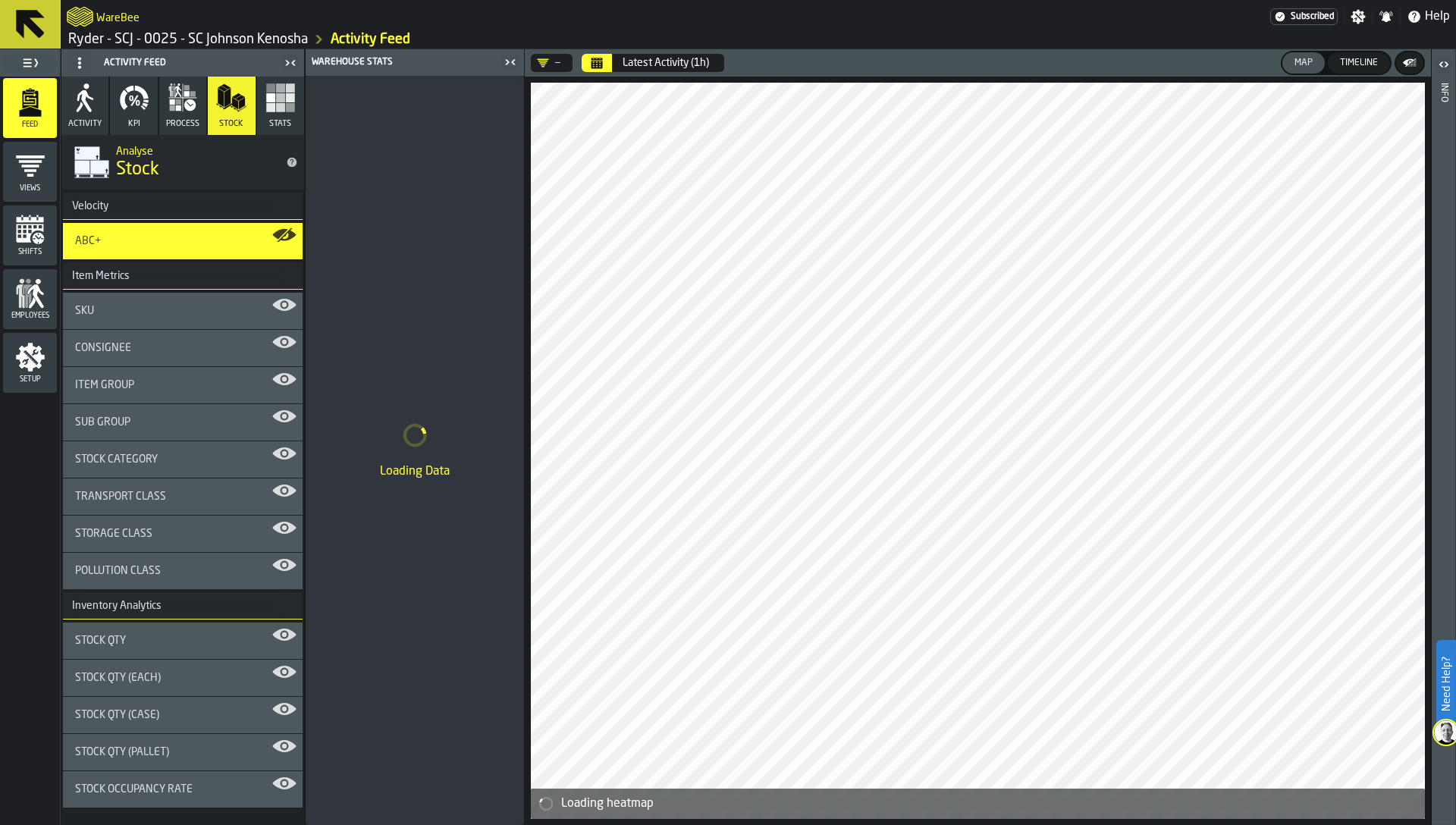
click at [183, 106] on icon "button" at bounding box center [182, 97] width 30 height 30
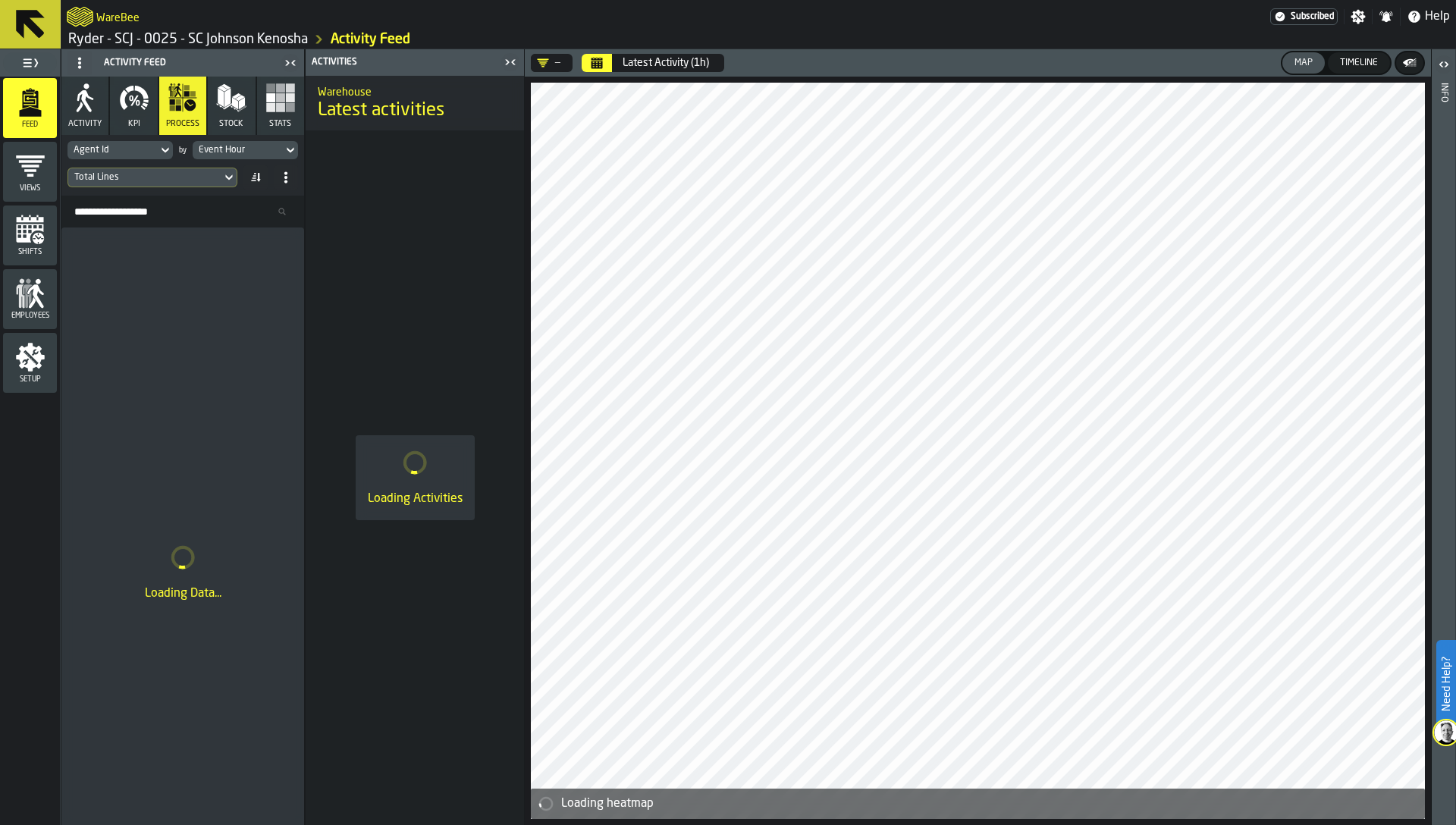
click at [225, 40] on link "Ryder - SCJ - 0025 - SC Johnson Kenosha" at bounding box center [187, 39] width 240 height 16
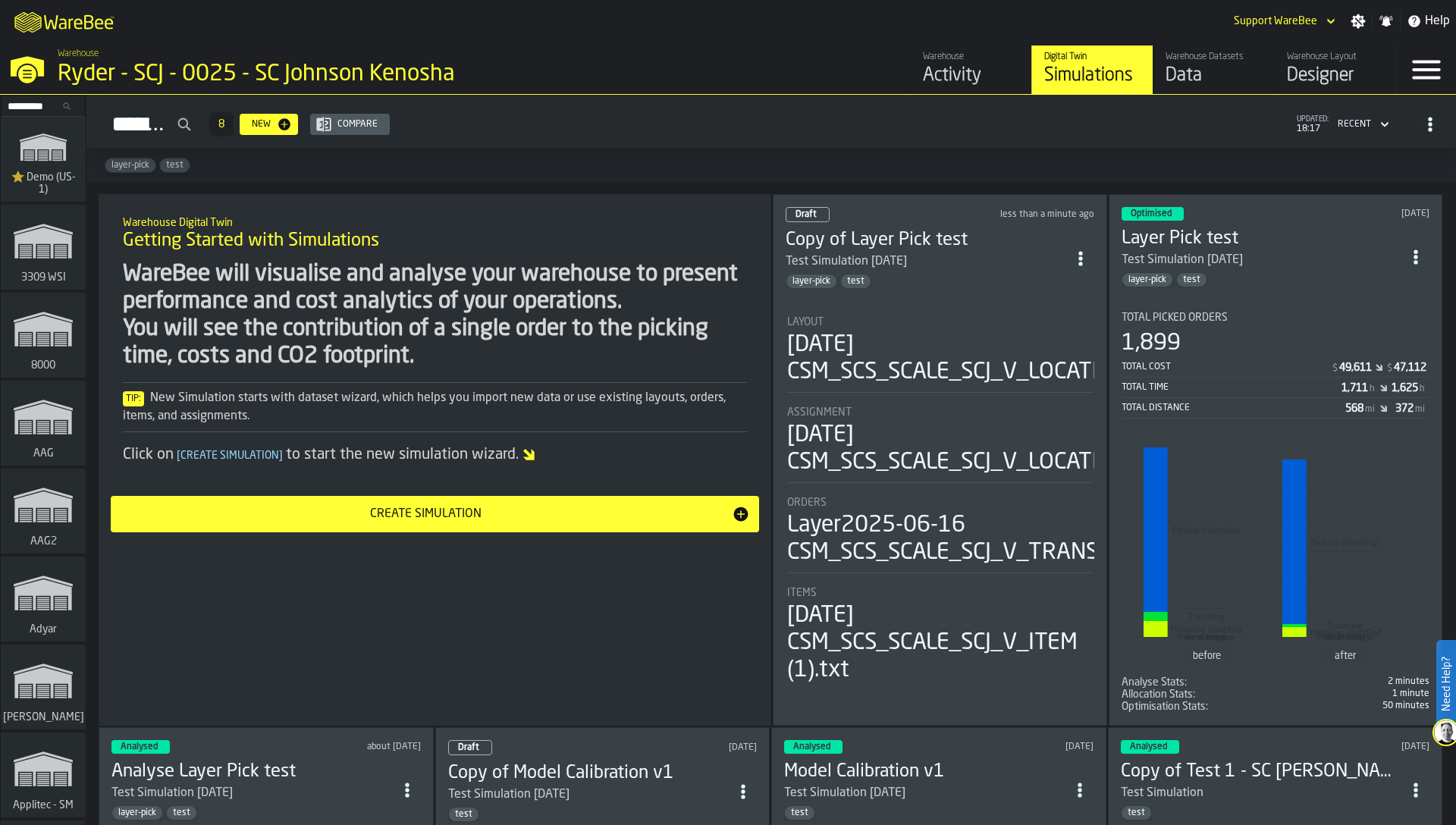
click at [1199, 70] on div "Data" at bounding box center [1214, 76] width 96 height 24
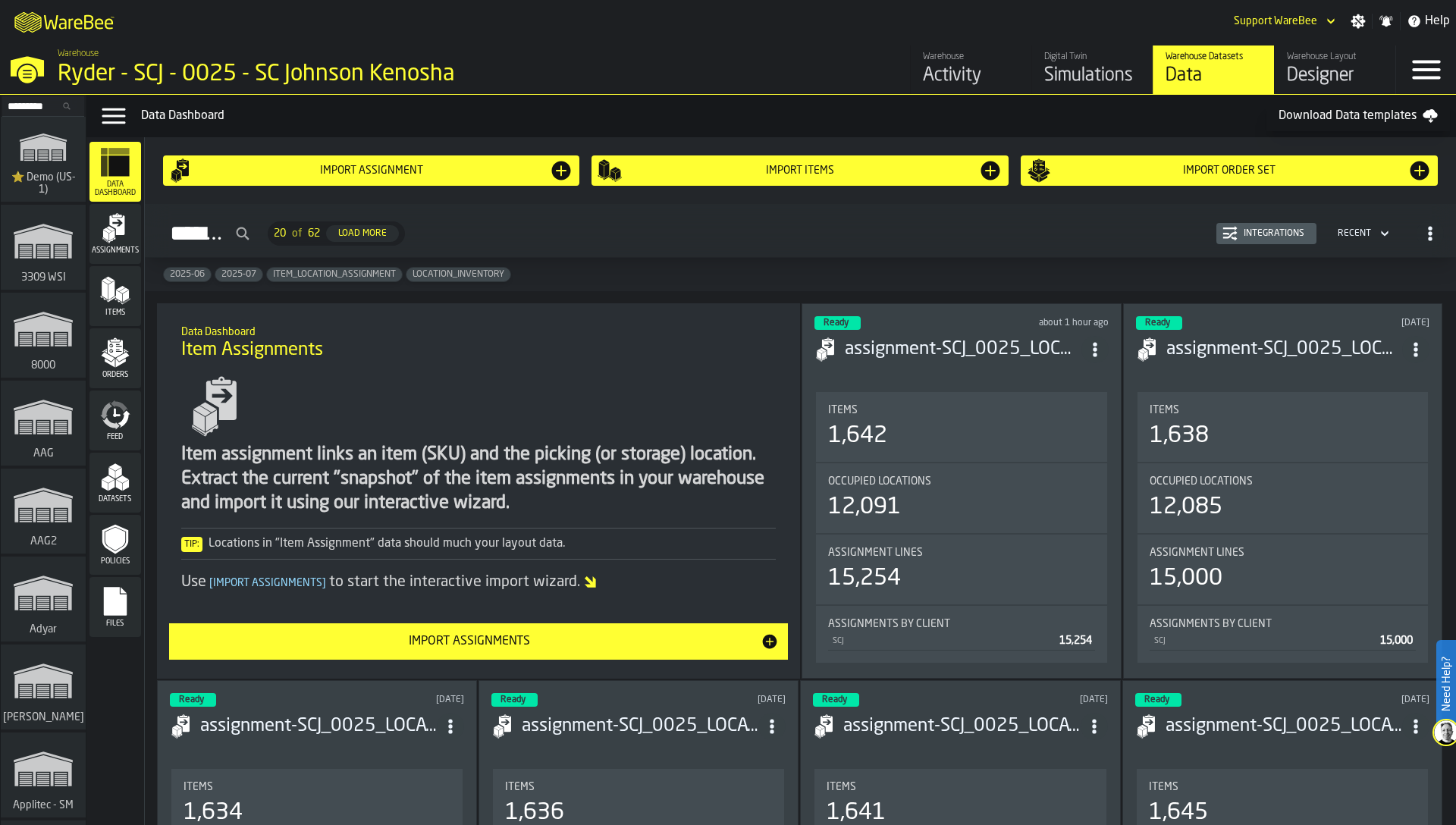
click at [114, 486] on icon "menu Datasets" at bounding box center [115, 477] width 30 height 30
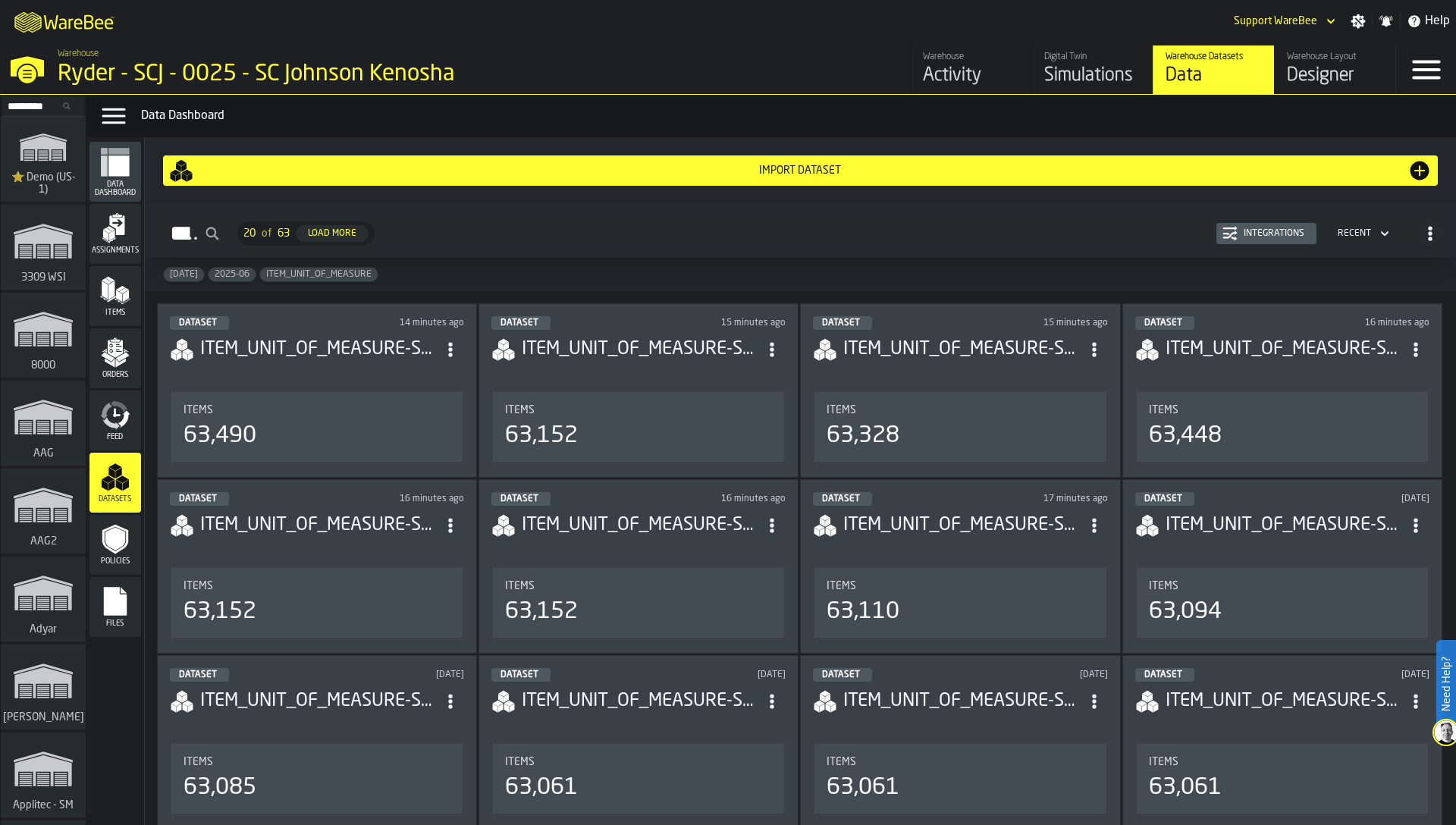
click at [113, 422] on icon "menu Feed" at bounding box center [115, 414] width 30 height 30
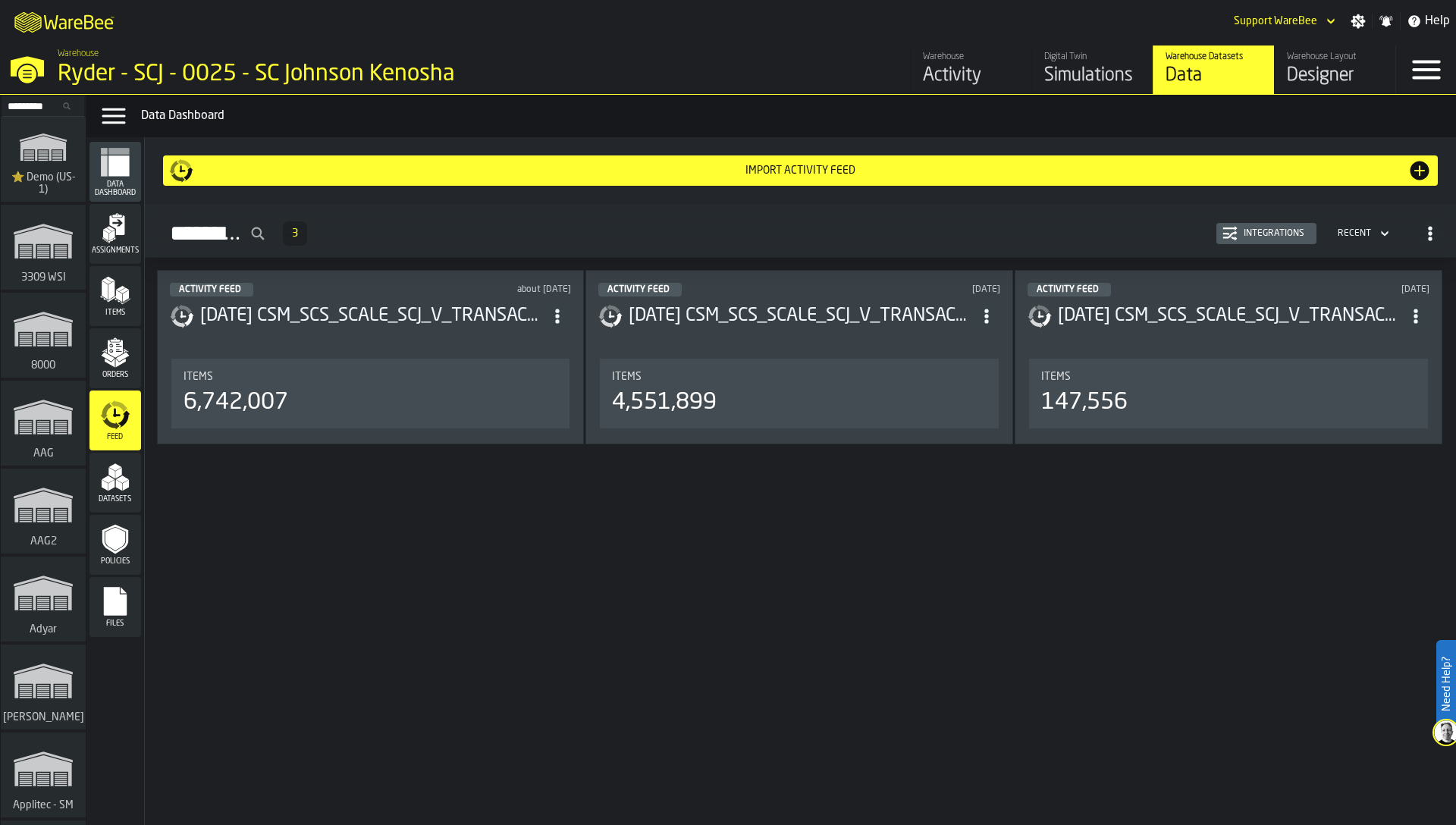
click at [1288, 229] on div "Integrations" at bounding box center [1274, 234] width 73 height 10
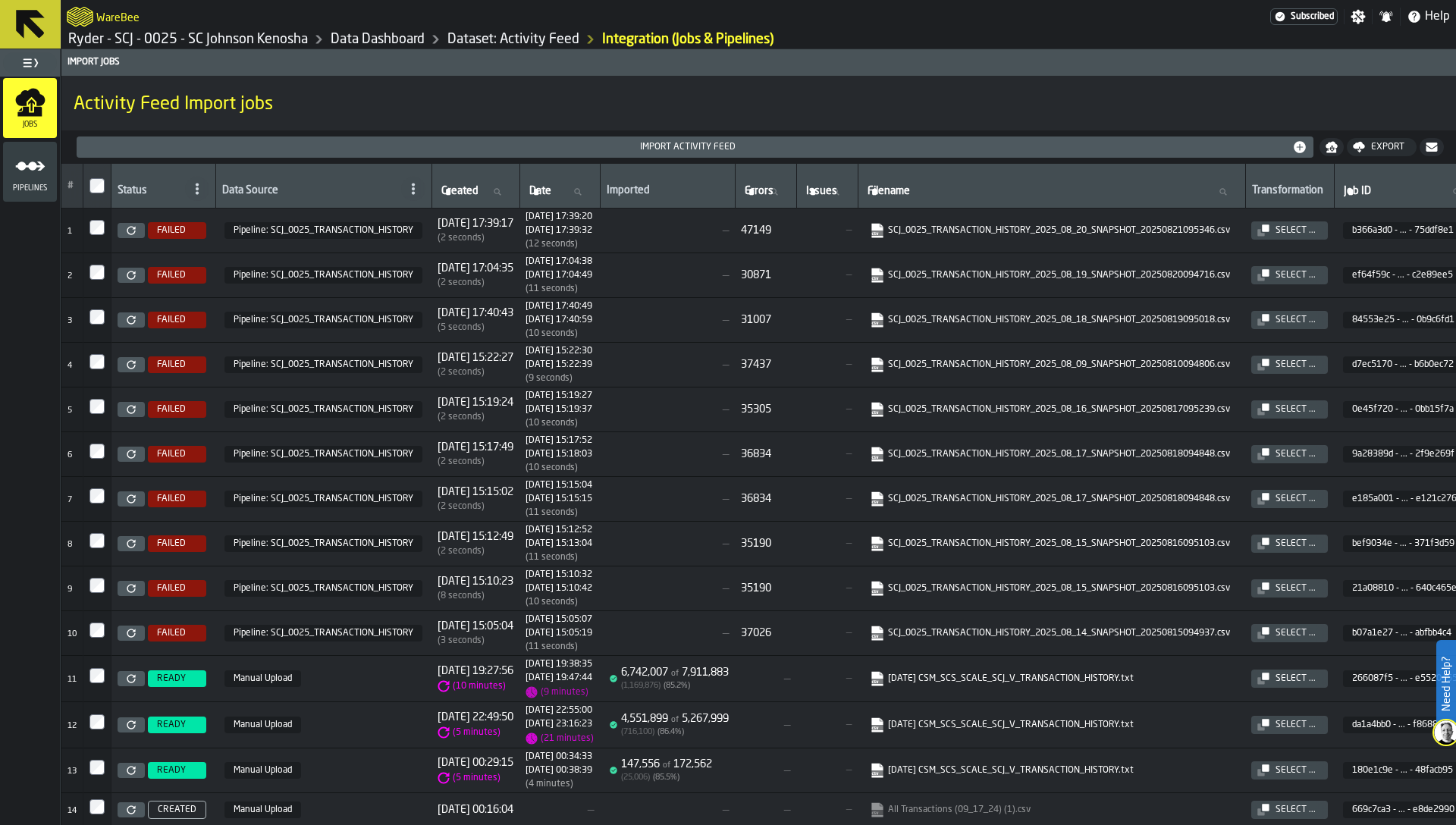
click at [289, 34] on link "Ryder - SCJ - 0025 - SC Johnson Kenosha" at bounding box center [187, 39] width 240 height 16
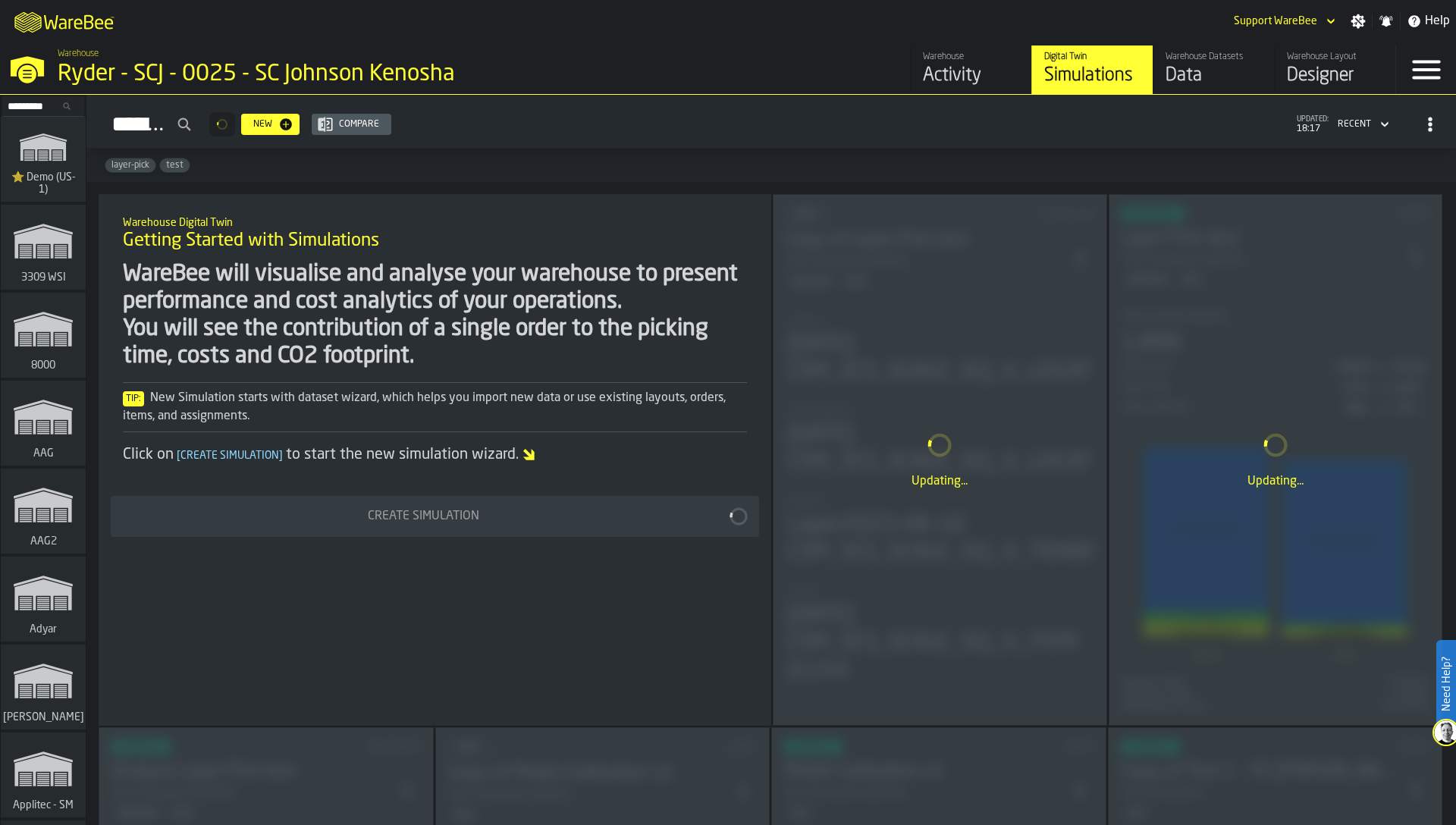
click at [1209, 68] on div "Data" at bounding box center [1214, 76] width 96 height 24
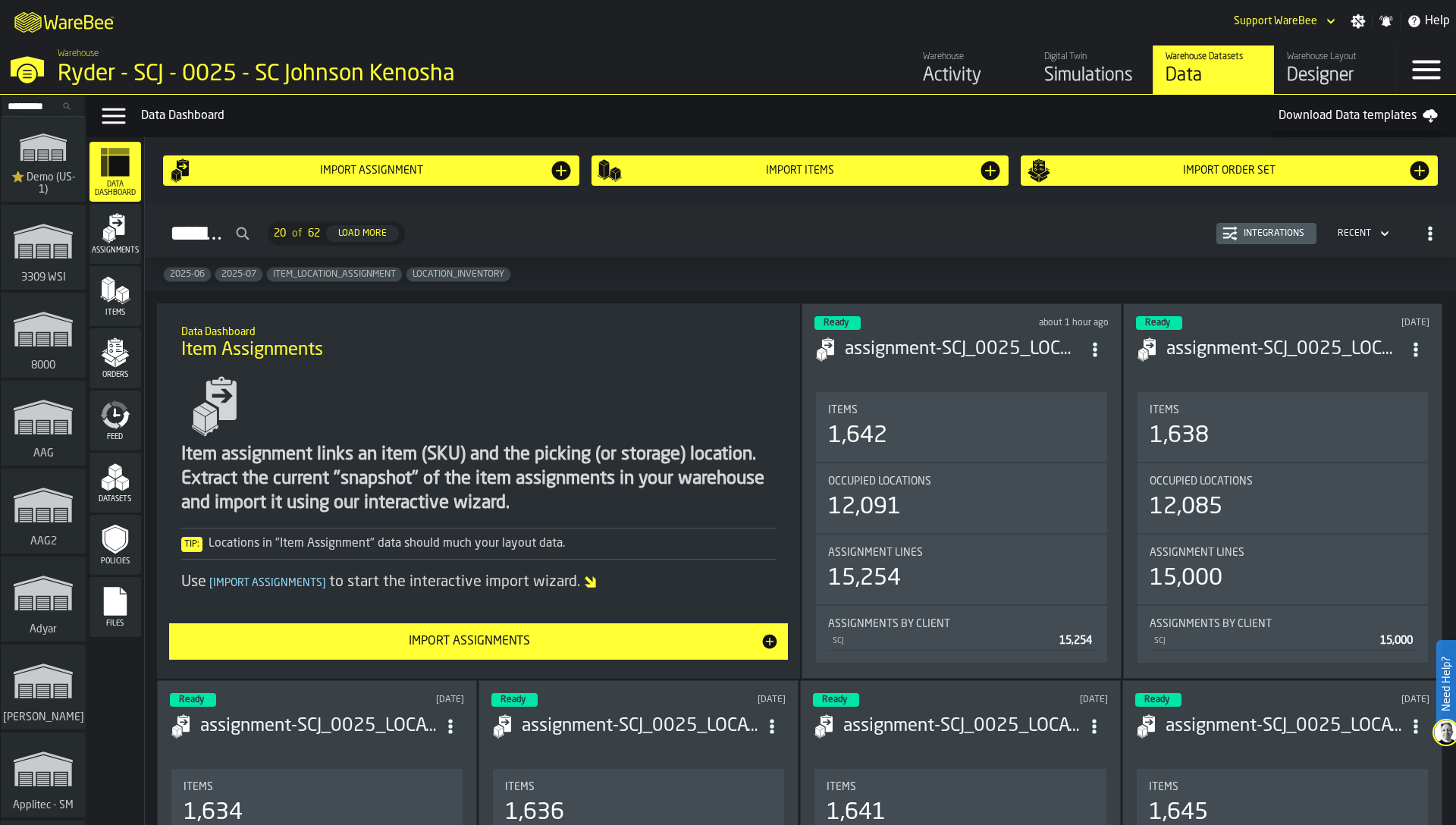
click at [126, 242] on icon "menu Assignments" at bounding box center [115, 228] width 30 height 30
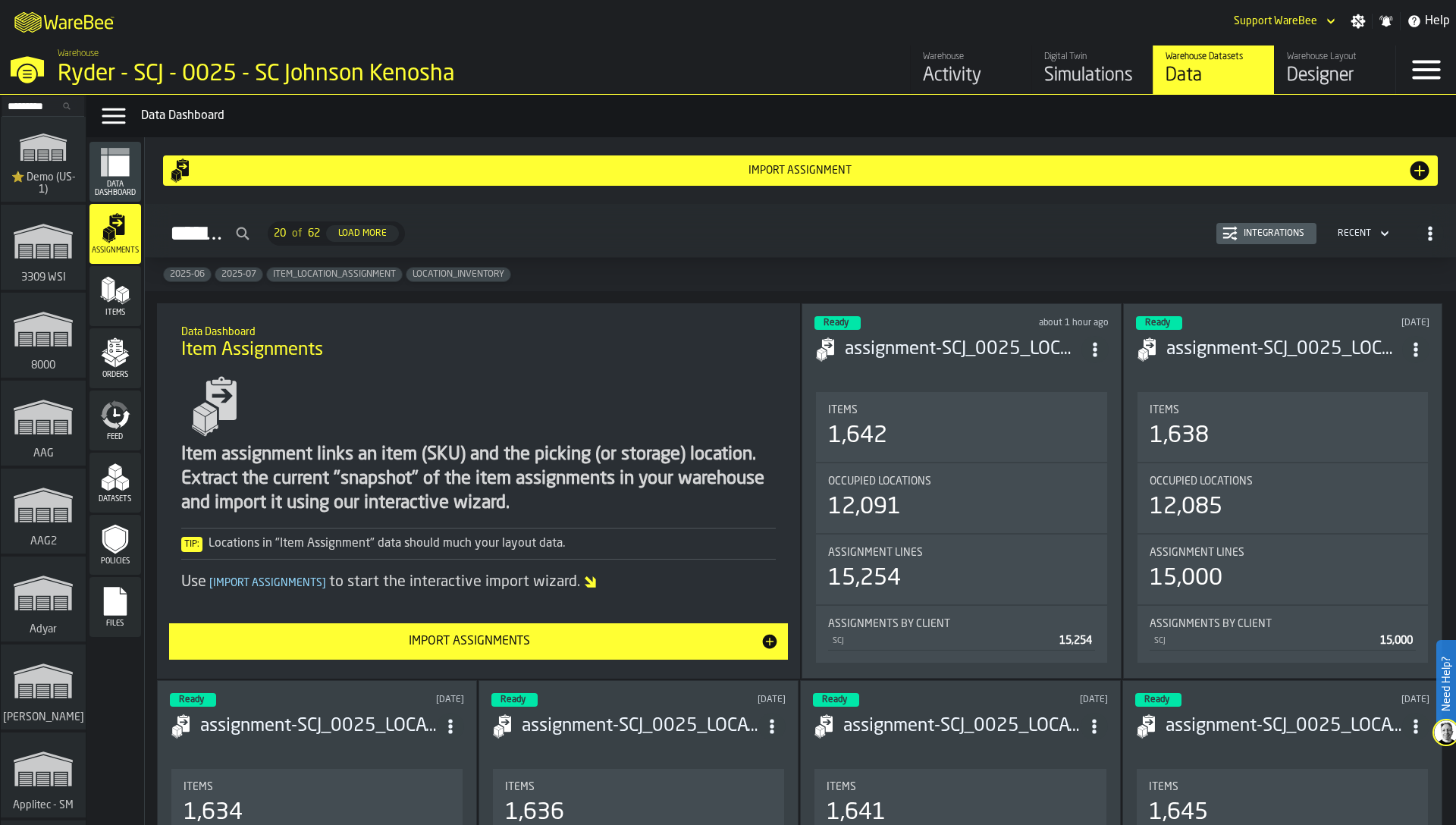
click at [483, 649] on div "Import Assignments" at bounding box center [469, 641] width 583 height 18
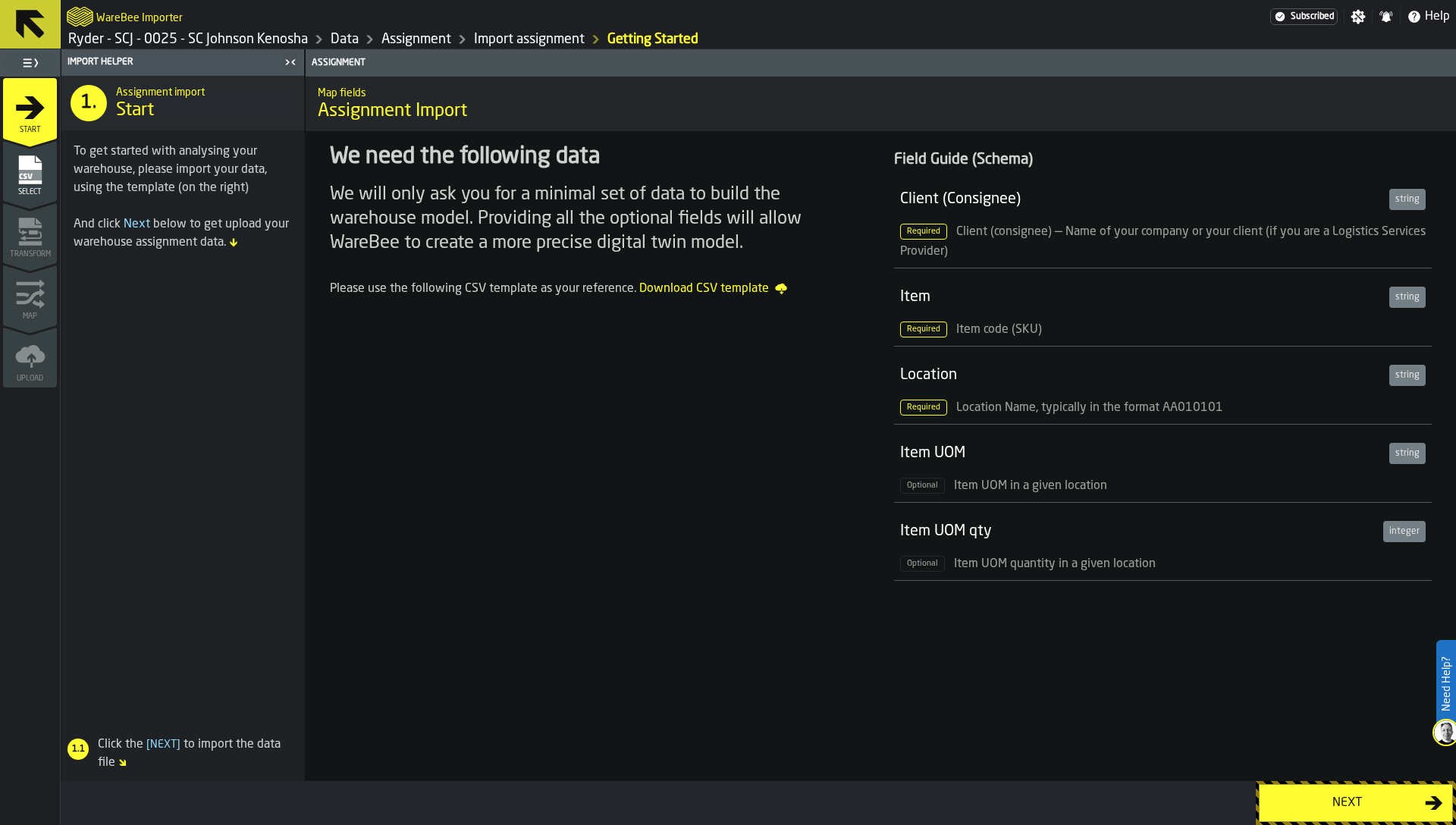
click at [1337, 814] on button "Next" at bounding box center [1355, 804] width 194 height 38
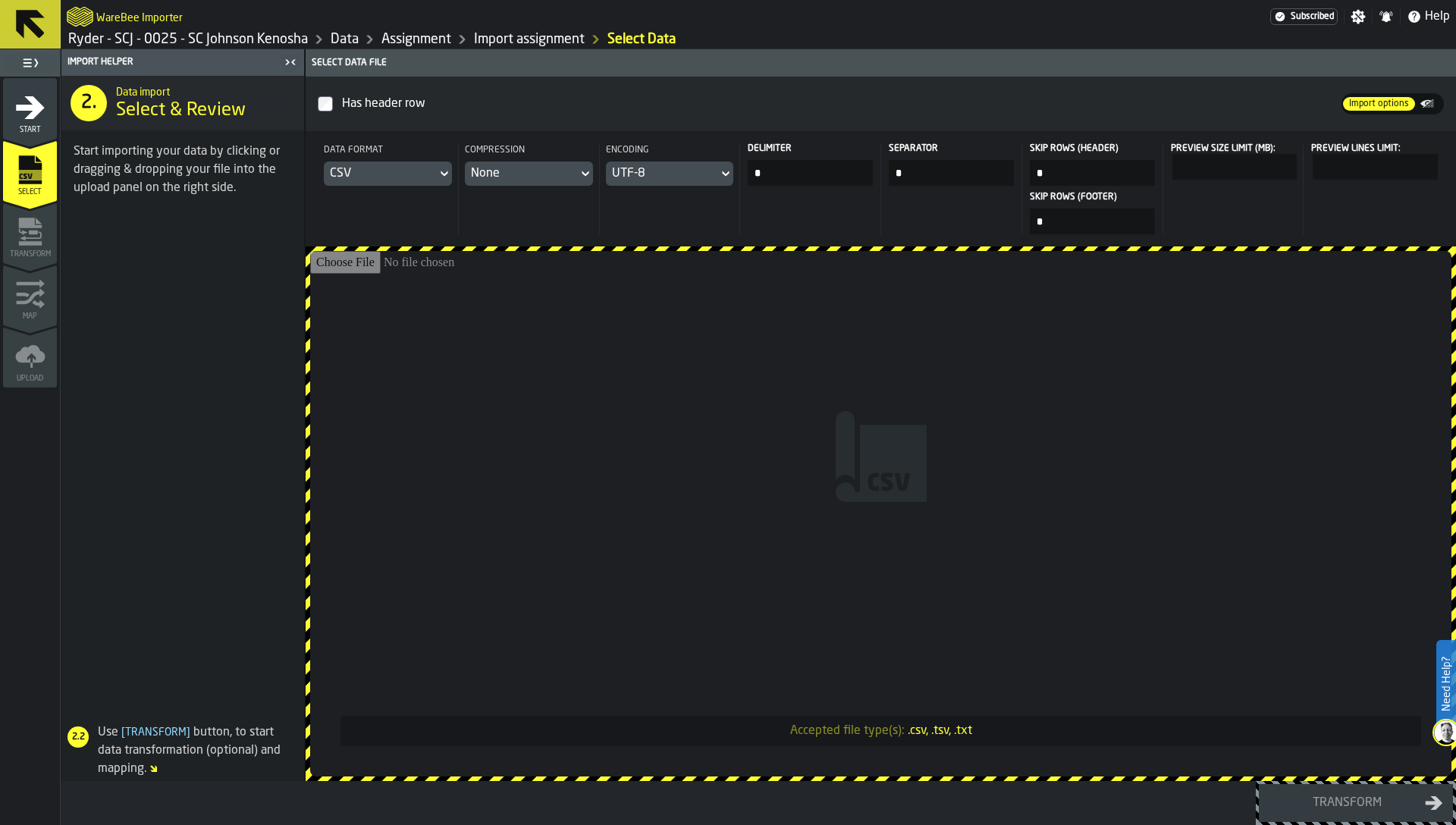
click at [1051, 521] on input "Accepted file type(s): .csv, .tsv, .txt" at bounding box center [880, 514] width 1141 height 526
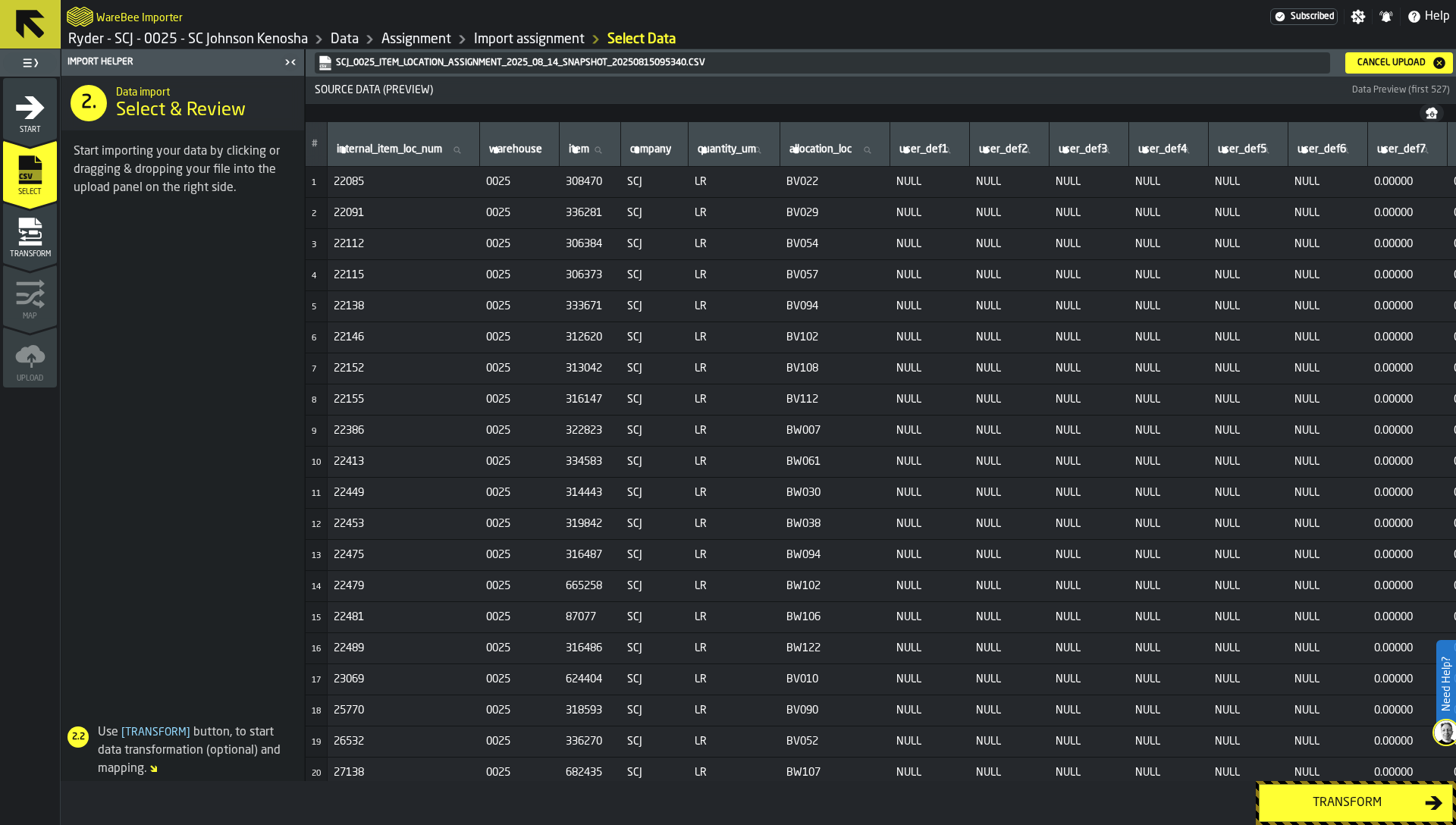
click at [40, 237] on icon "menu Transform" at bounding box center [31, 235] width 22 height 9
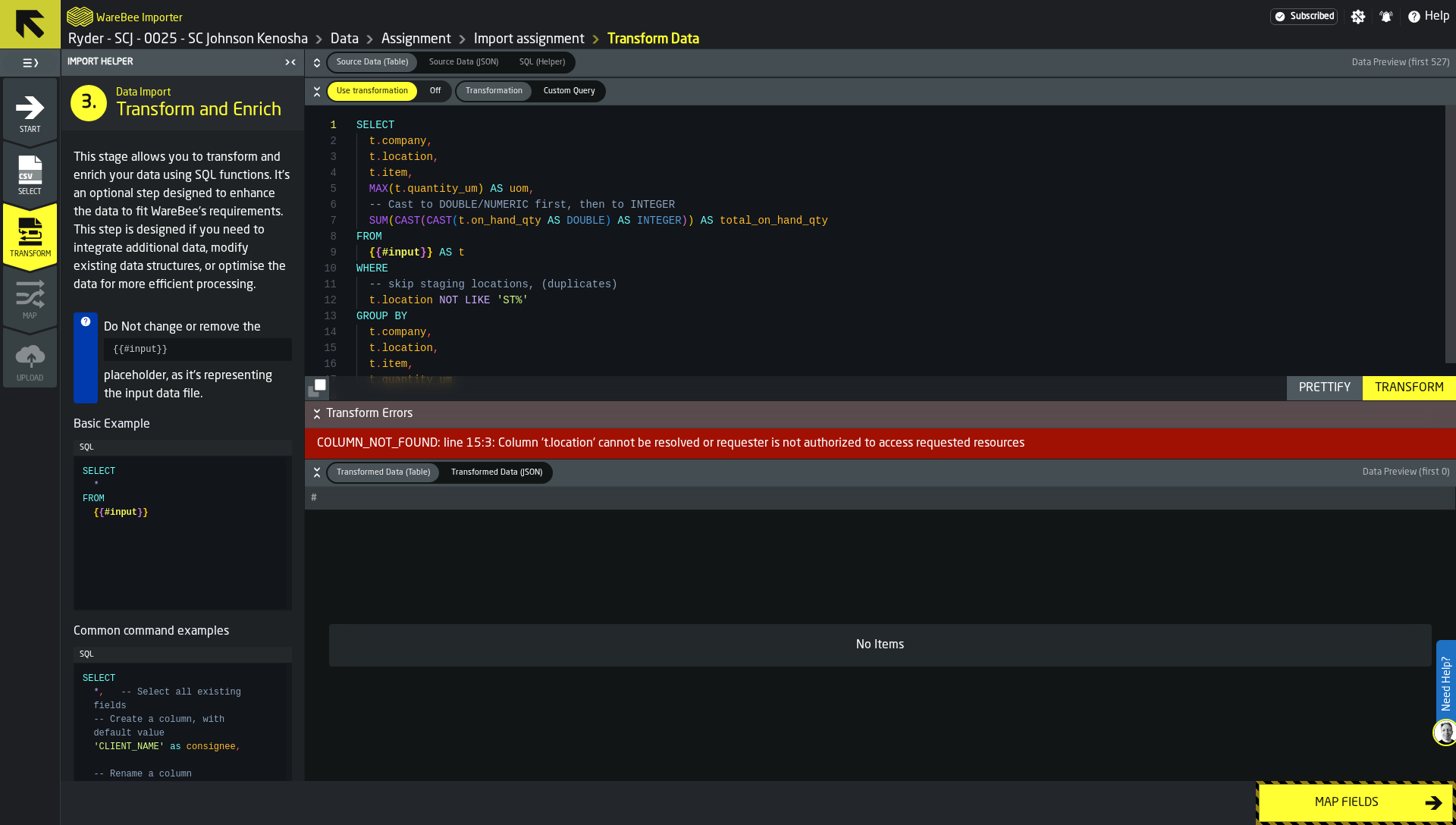
click at [319, 64] on icon "button-" at bounding box center [316, 64] width 5 height 3
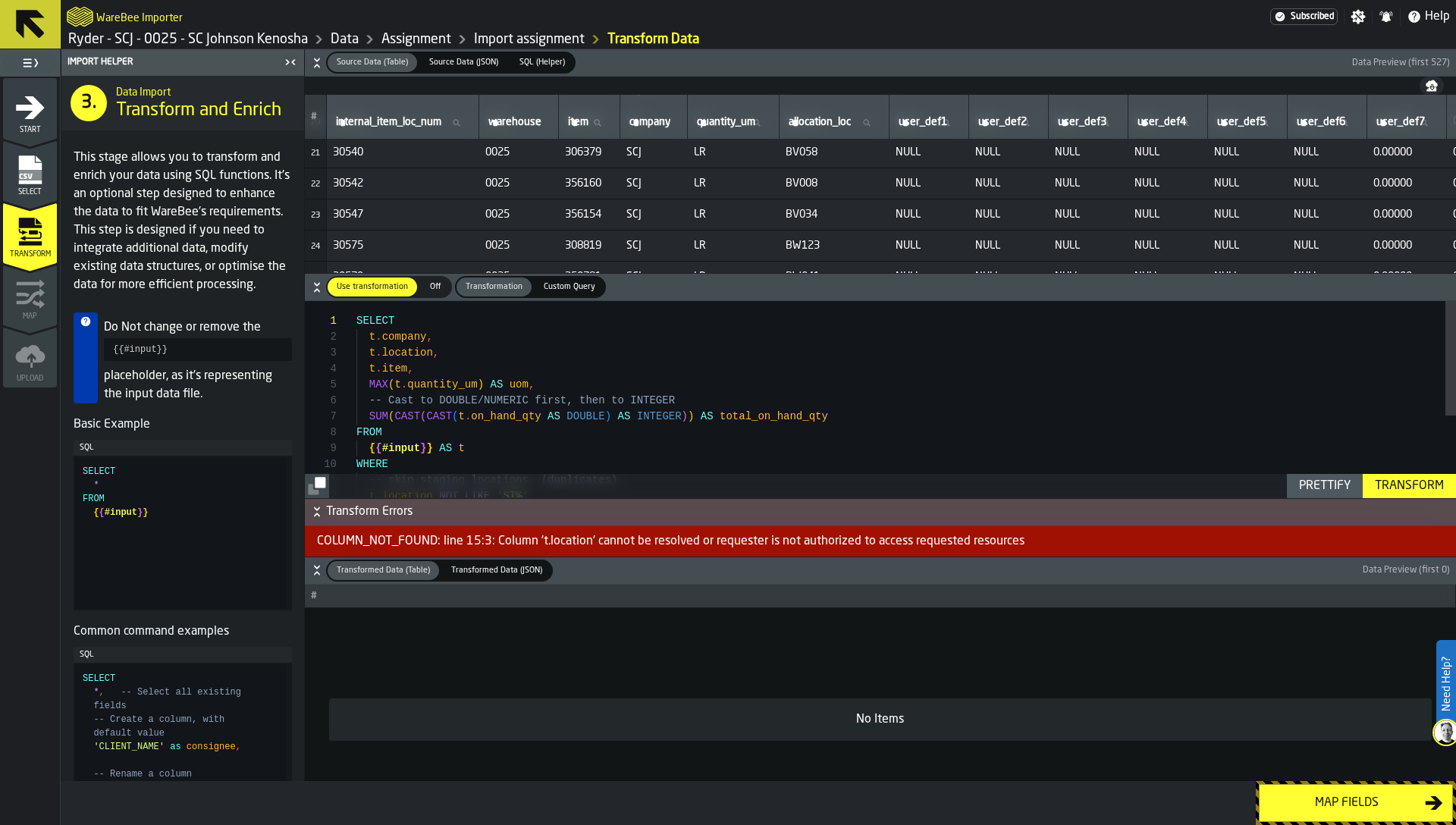
scroll to position [626, 0]
click at [523, 372] on div "SELECT t . company , t . location , t . item , MAX ( t . quantity_um ) AS uom ,…" at bounding box center [906, 468] width 1100 height 335
click at [395, 350] on div "SELECT t . company , t . location , t . item , MAX ( t . quantity_um ) AS uom ,…" at bounding box center [906, 468] width 1100 height 335
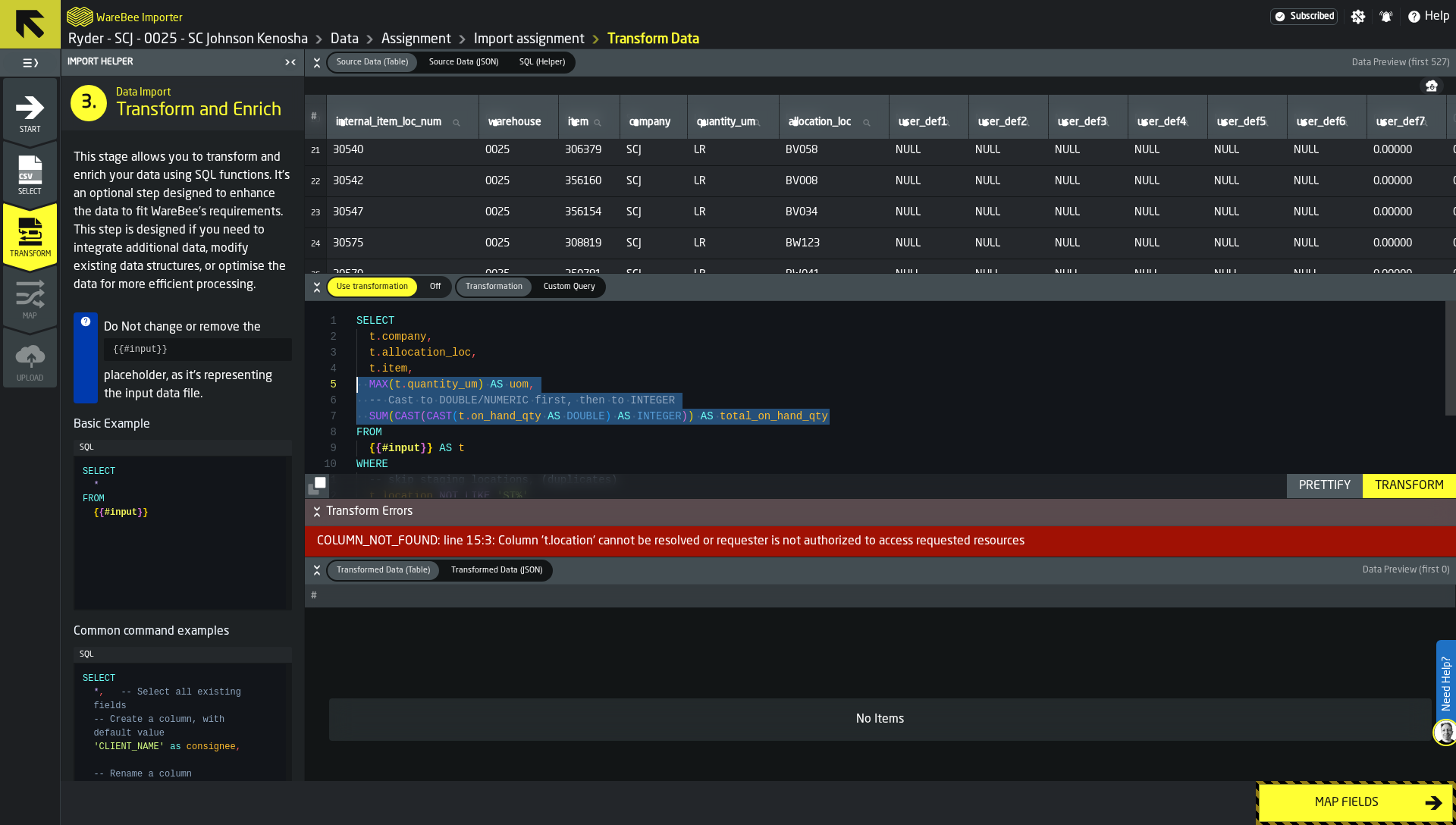
scroll to position [64, 0]
drag, startPoint x: 846, startPoint y: 419, endPoint x: 314, endPoint y: 382, distance: 533.3
click at [356, 382] on div "SELECT t . company , t . allocation_loc , t . item , MAX ( t . quantity_um ) AS…" at bounding box center [906, 468] width 1100 height 335
click at [535, 400] on div "SELECT t . company , t . allocation_loc , t . item , FROM { { #input } } AS t W…" at bounding box center [906, 468] width 1100 height 335
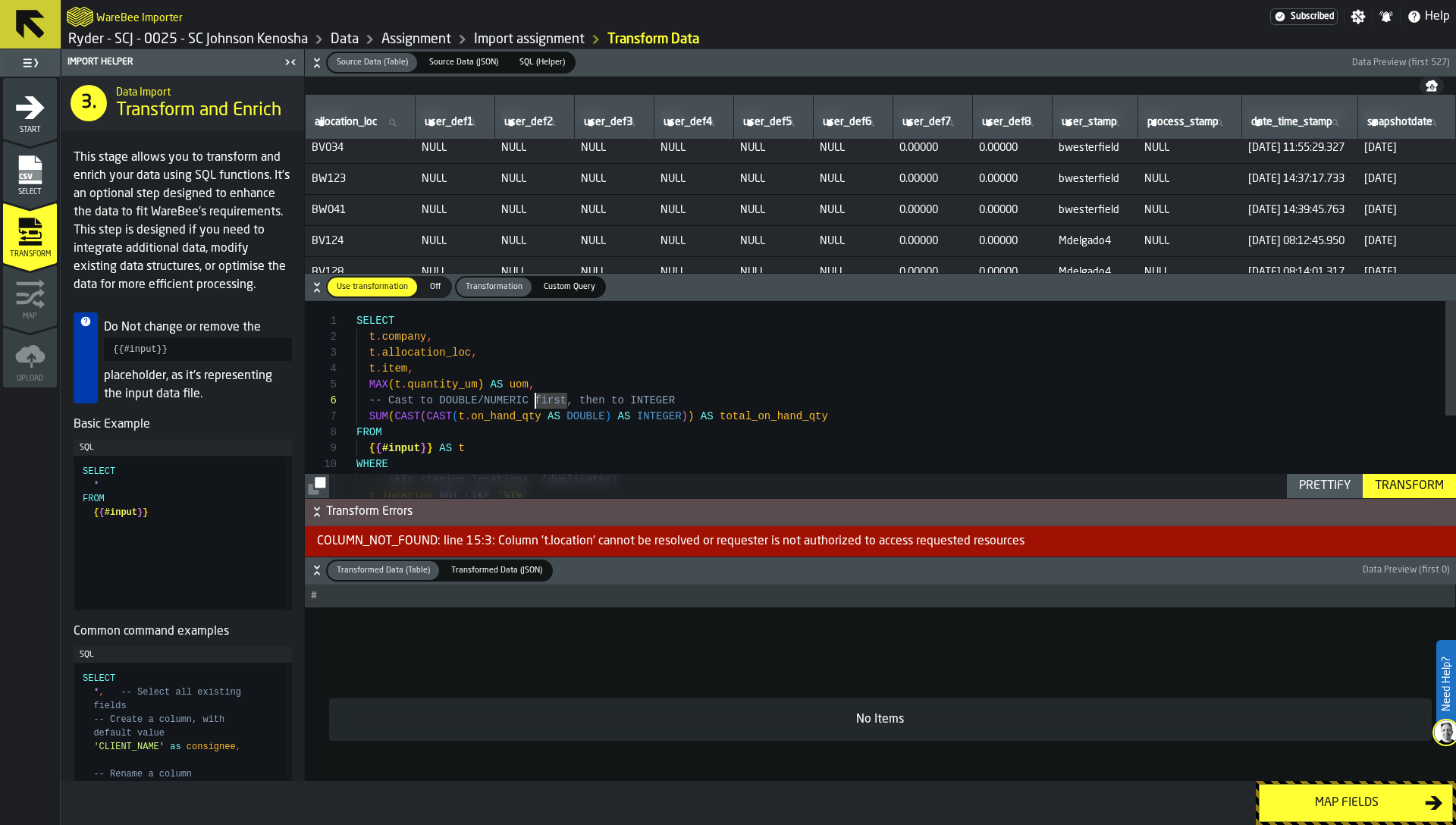
scroll to position [696, 576]
click at [531, 383] on div "SELECT t . company , t . allocation_loc , t . item , FROM { { #input } } AS t W…" at bounding box center [906, 468] width 1100 height 335
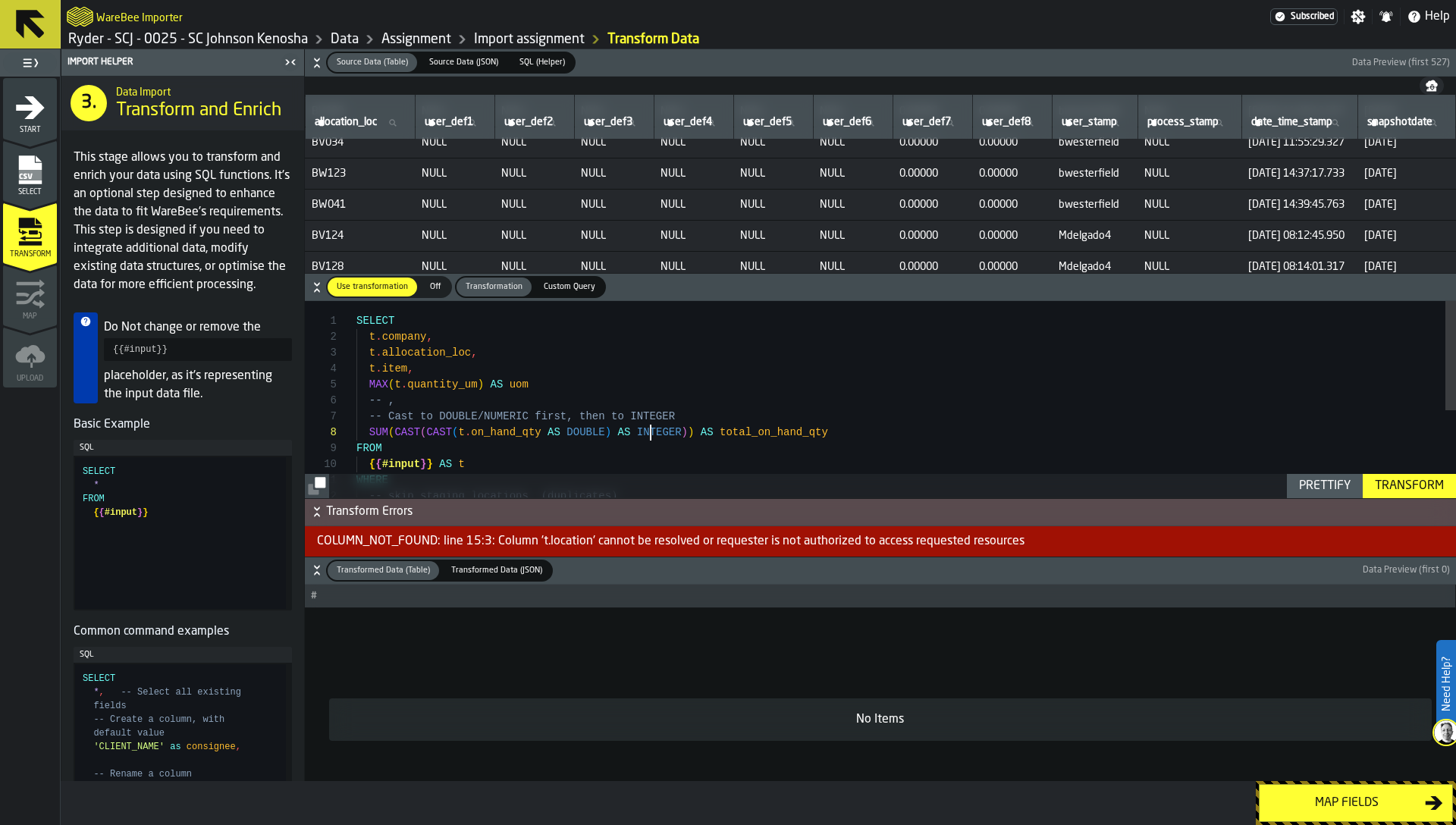
scroll to position [112, 0]
click at [648, 441] on div "SELECT t . company , t . allocation_loc , t . item , FROM { { #input } } AS t W…" at bounding box center [906, 476] width 1100 height 351
type textarea "**********"
click at [1415, 486] on div "Transform" at bounding box center [1409, 486] width 81 height 18
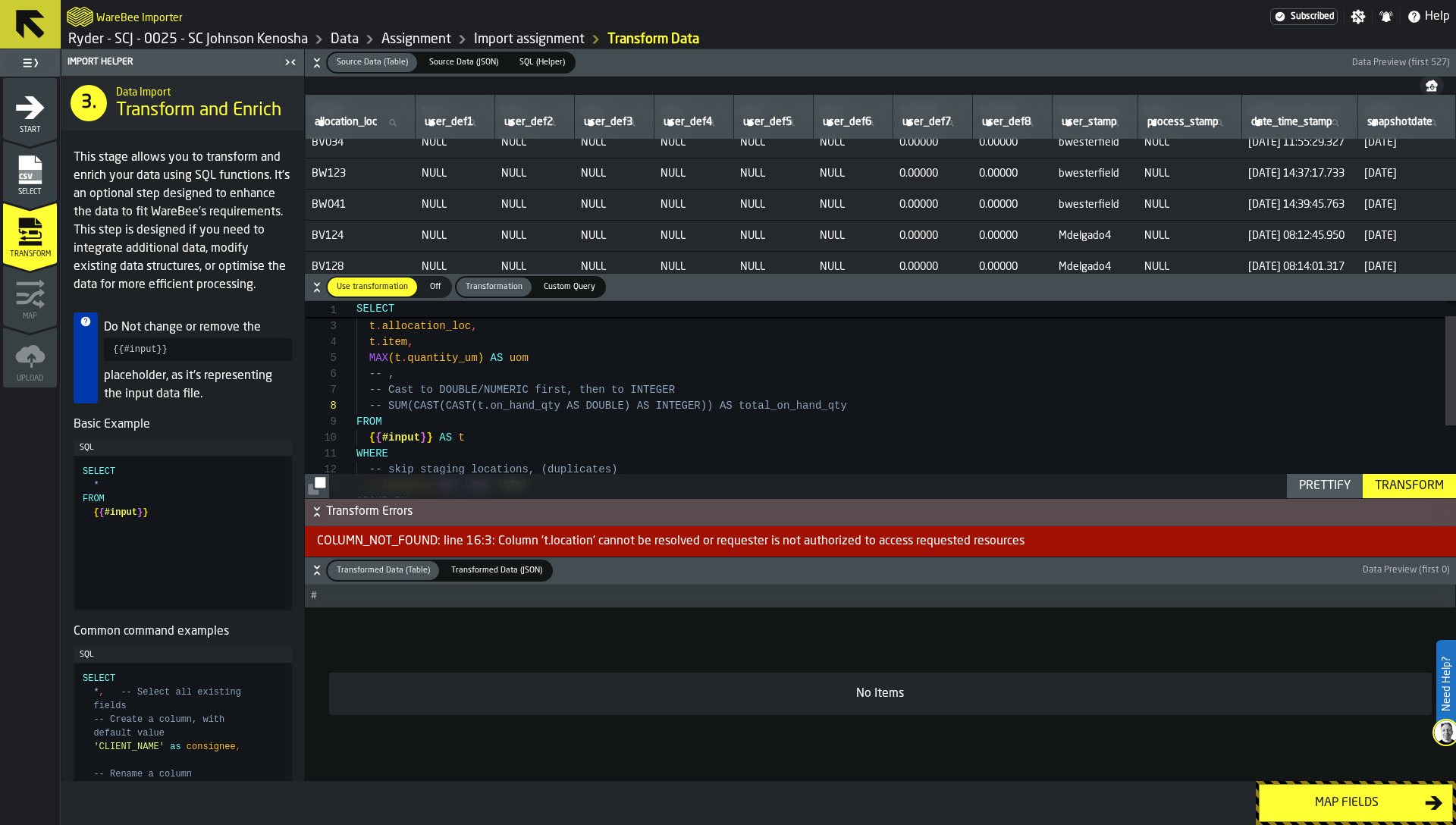
click at [442, 333] on div "FROM { { #input } } AS t WHERE -- skip staging locations, (duplicates) t . loca…" at bounding box center [906, 450] width 1100 height 351
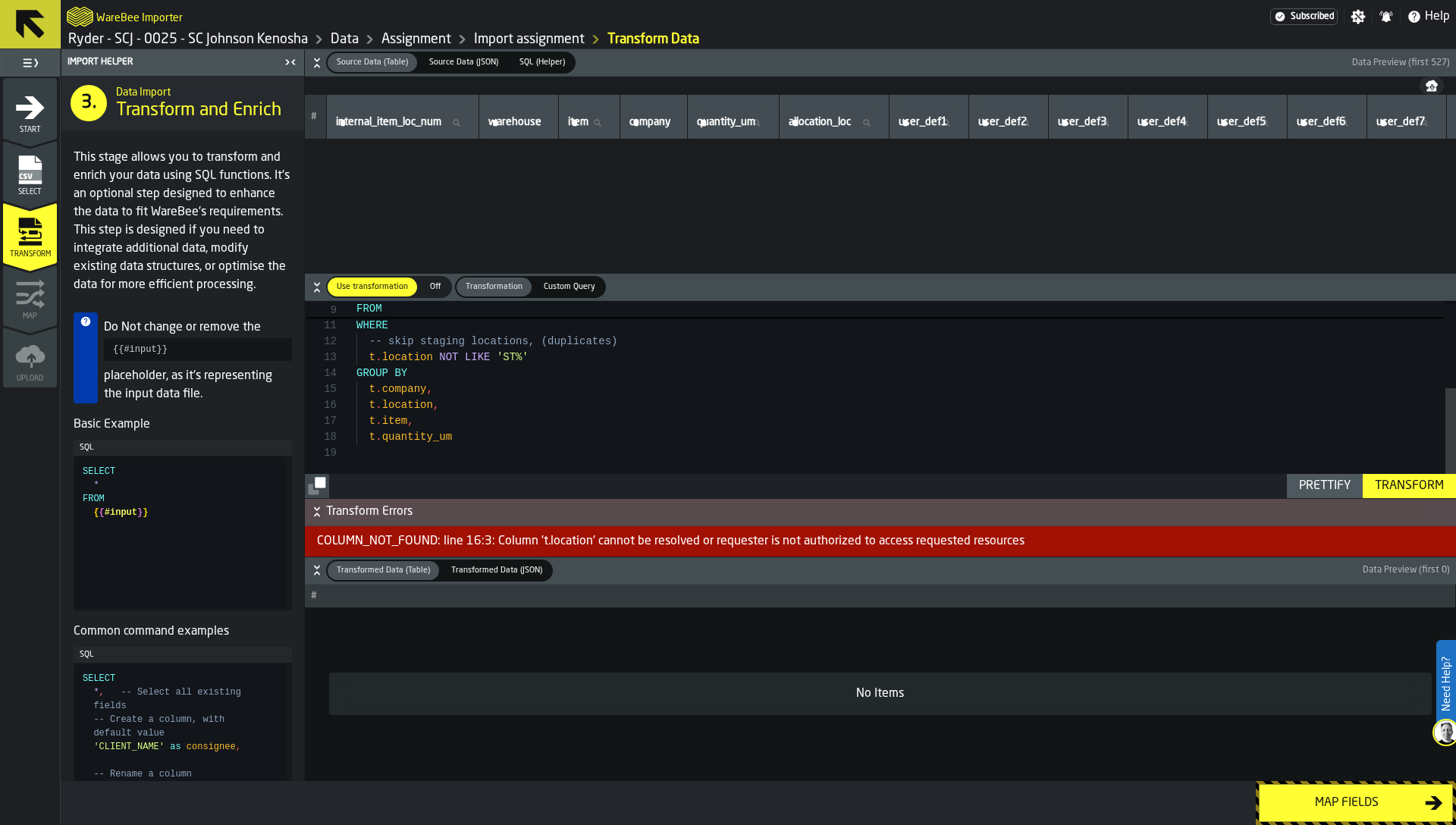
scroll to position [696, 576]
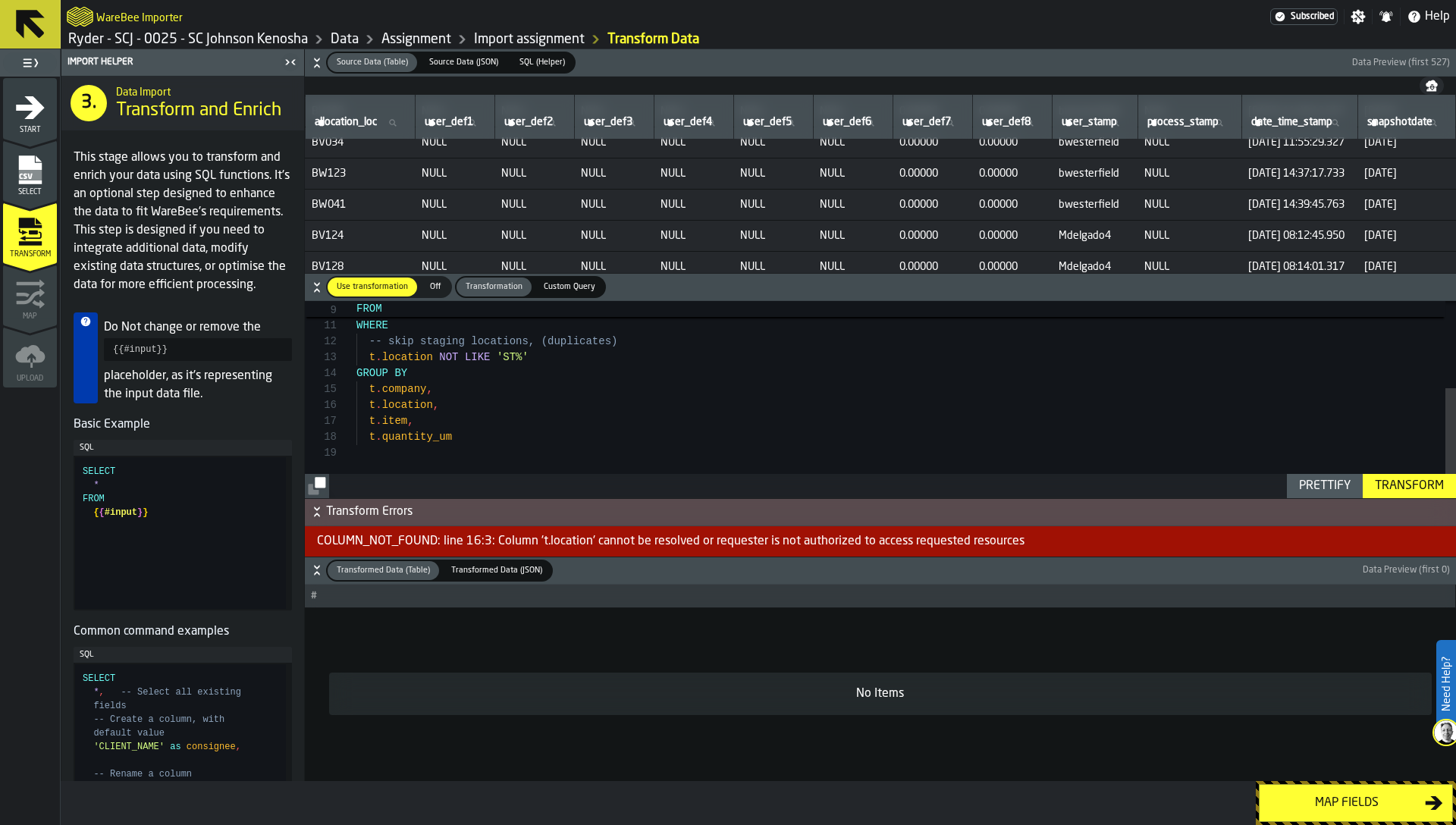
click at [403, 405] on div "FROM { { #input } } AS t WHERE -- skip staging locations, (duplicates) t . loca…" at bounding box center [906, 321] width 1100 height 351
click at [550, 428] on div "FROM { { #input } } AS t WHERE -- skip staging locations, (duplicates) t . loca…" at bounding box center [906, 321] width 1100 height 351
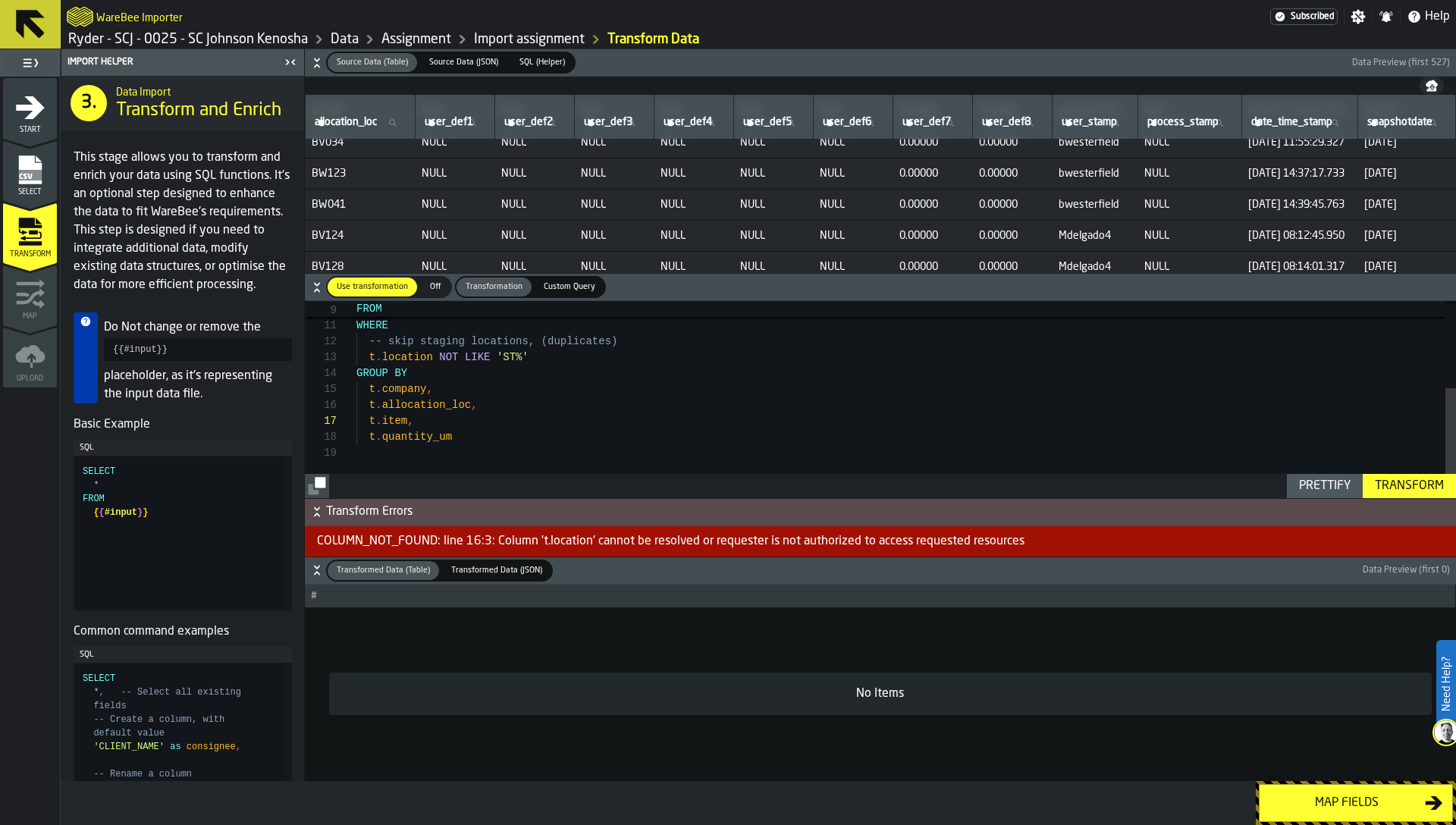
click at [1399, 485] on div "Transform" at bounding box center [1409, 486] width 81 height 18
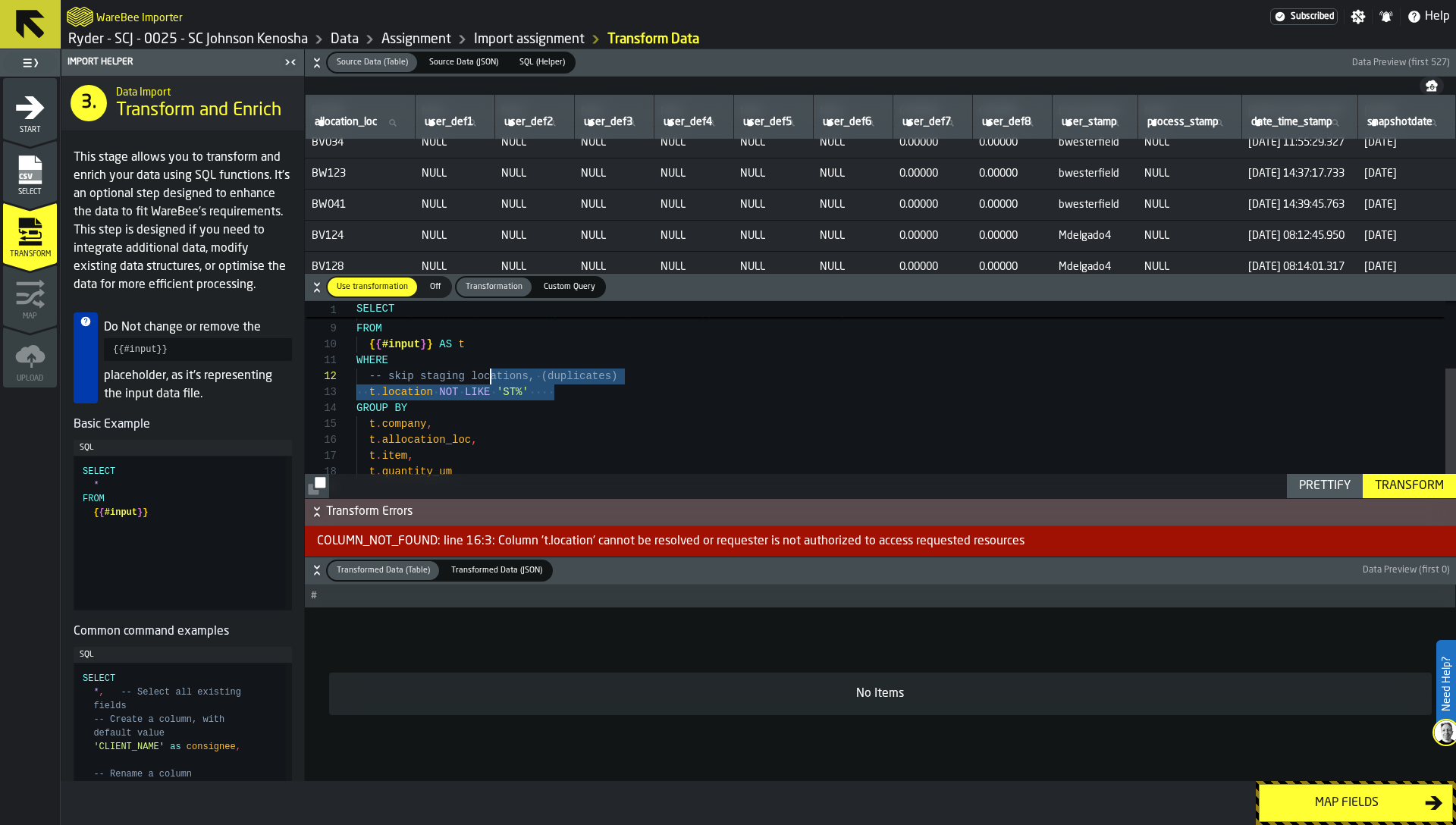
scroll to position [0, 0]
drag, startPoint x: 563, startPoint y: 388, endPoint x: 320, endPoint y: 352, distance: 245.7
click at [356, 352] on div "{ { #input } } AS t WHERE -- skip staging locations, (duplicates) t . location …" at bounding box center [906, 357] width 1100 height 351
type textarea "**********"
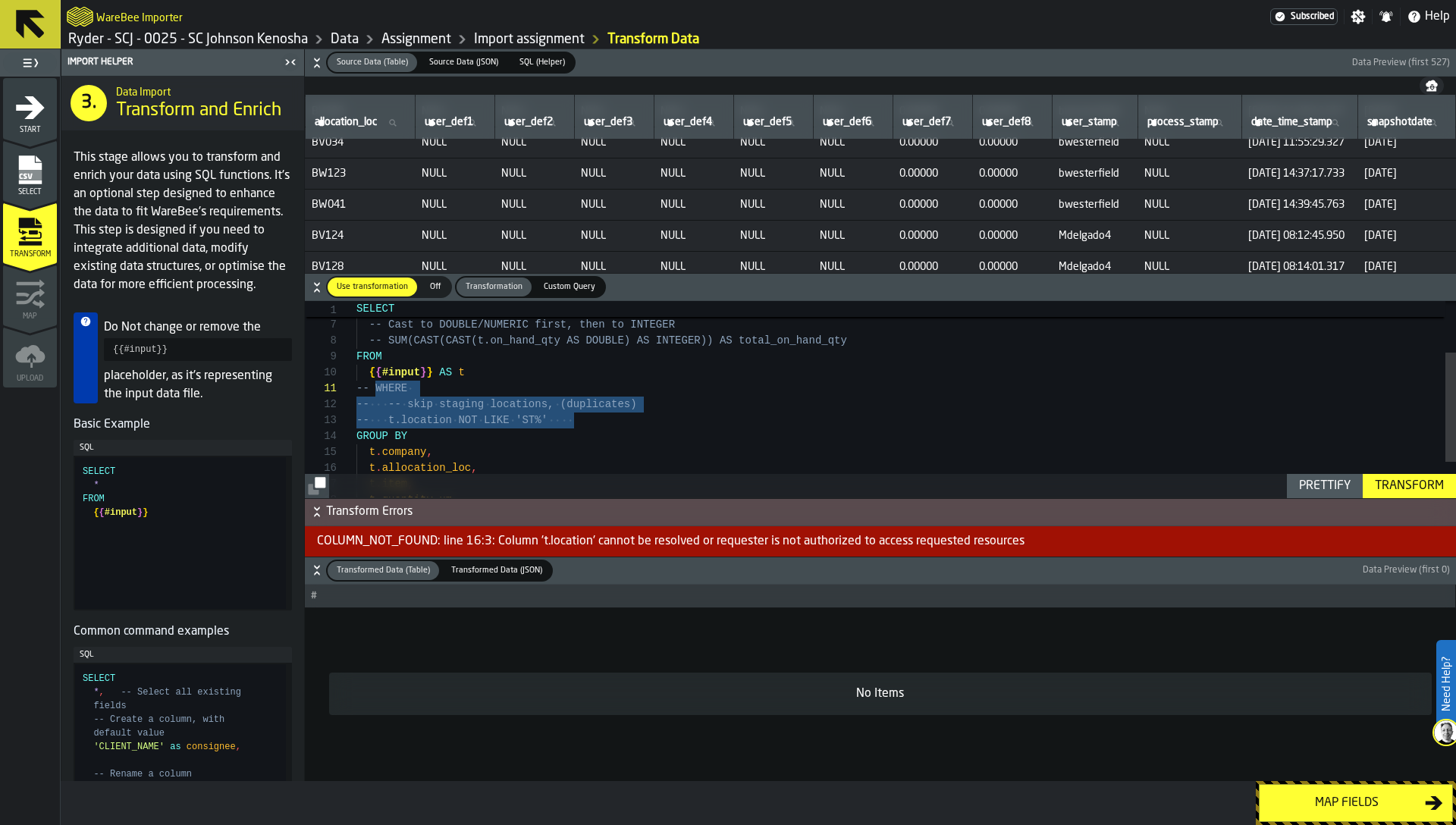
click at [486, 390] on div "{ { #input } } AS t -- WHERE -- -- skip staging locations, (duplicates) -- t.lo…" at bounding box center [906, 385] width 1100 height 351
click at [1403, 484] on div "Transform" at bounding box center [1409, 486] width 81 height 18
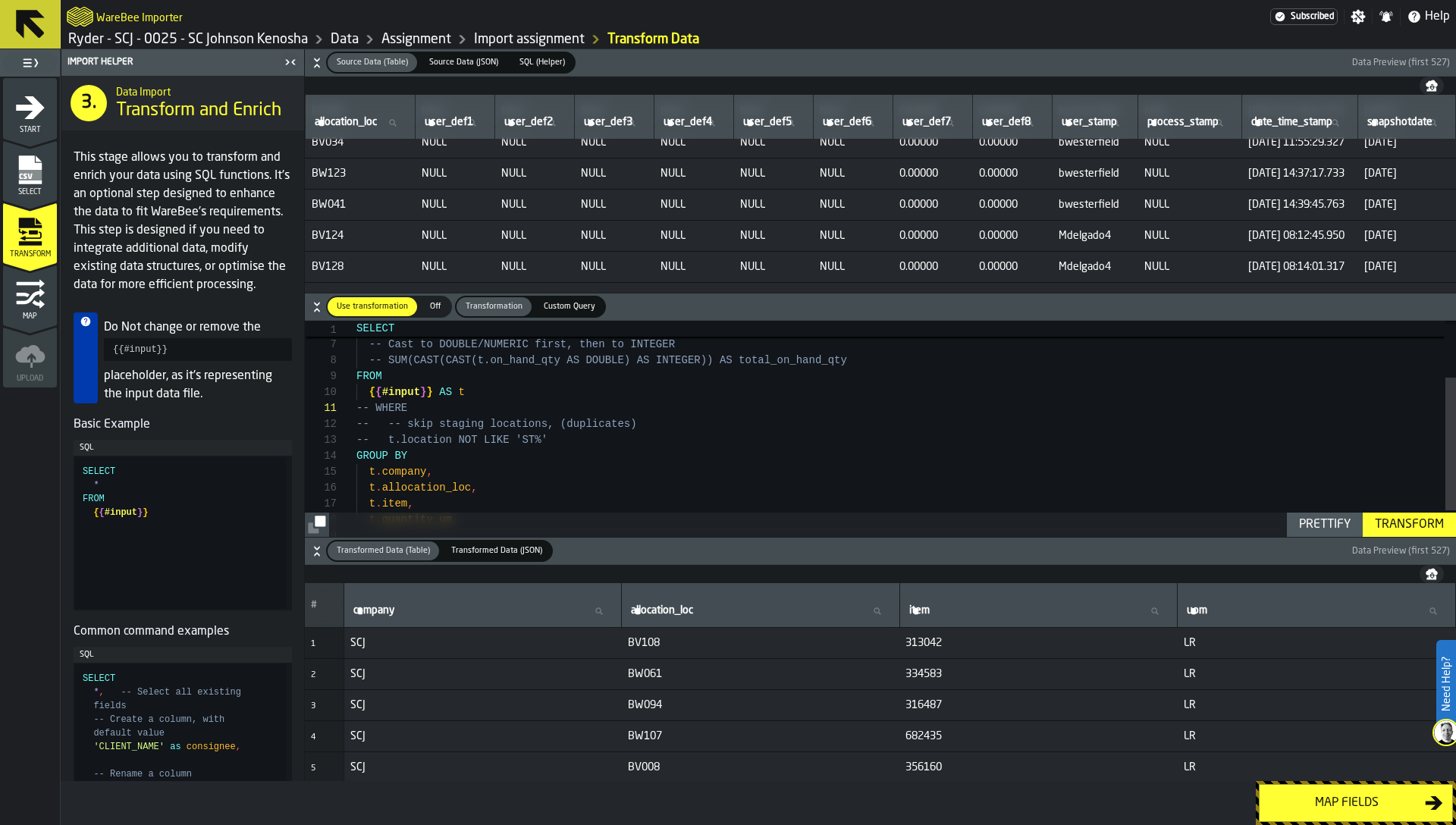
click at [1283, 792] on button "Map fields" at bounding box center [1355, 804] width 194 height 38
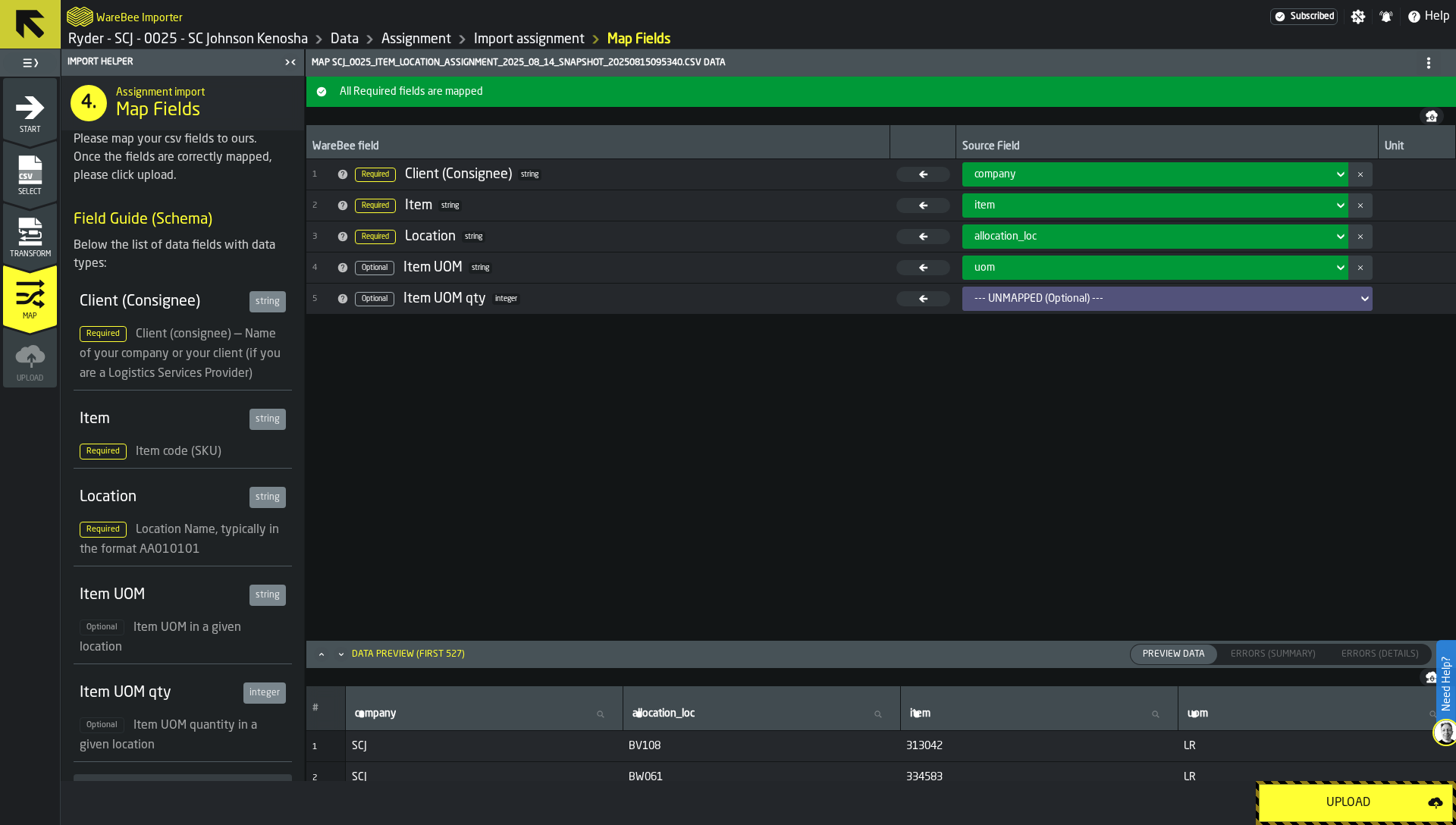
click at [1303, 805] on div "Upload" at bounding box center [1348, 803] width 159 height 18
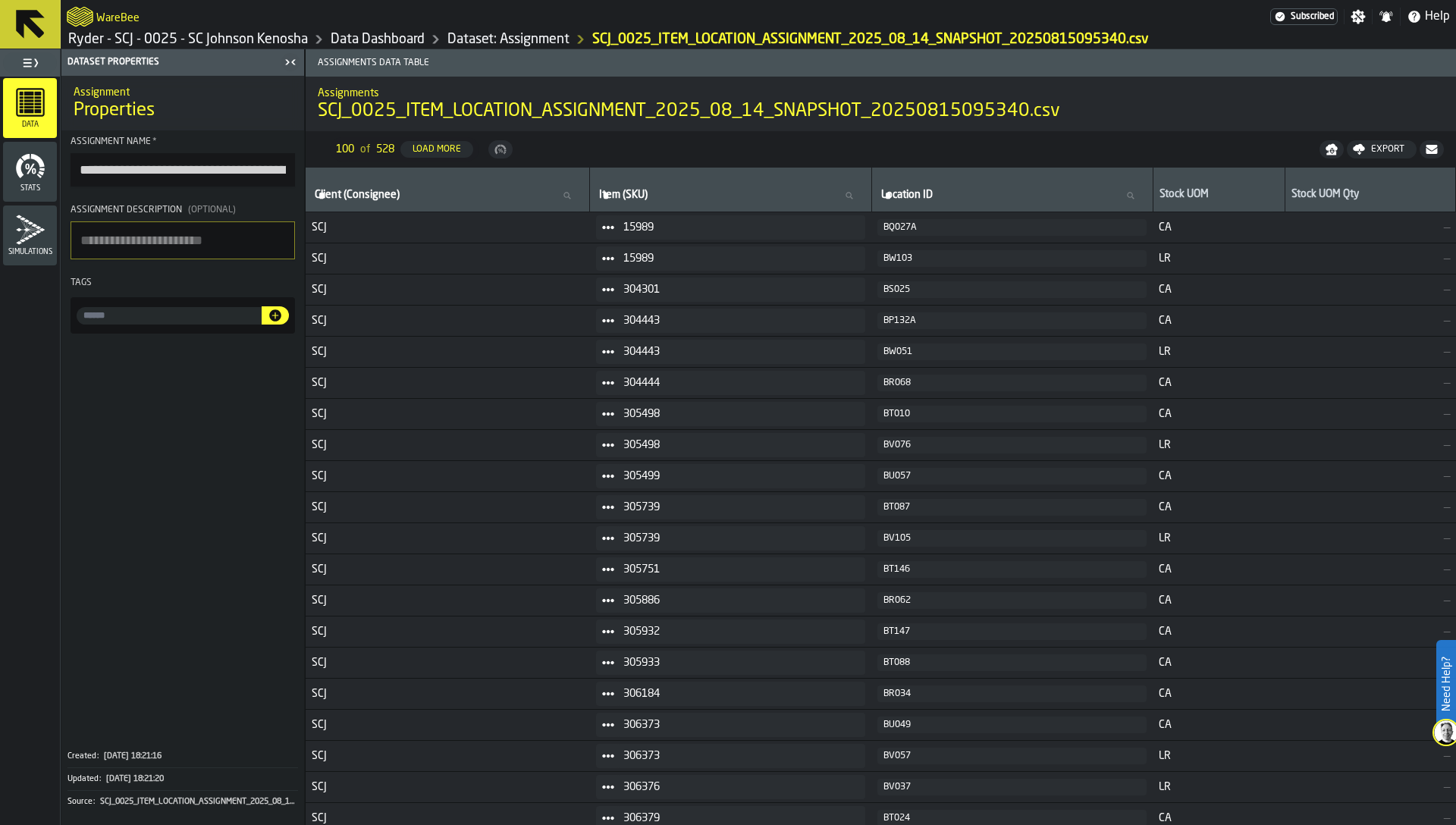
click at [411, 104] on span "SCJ_0025_ITEM_LOCATION_ASSIGNMENT_2025_08_14_SNAPSHOT_20250815095340.csv" at bounding box center [689, 112] width 742 height 24
drag, startPoint x: 404, startPoint y: 111, endPoint x: 570, endPoint y: 111, distance: 166.0
click at [570, 111] on span "SCJ_0025_ITEM_LOCATION_ASSIGNMENT_2025_08_14_SNAPSHOT_20250815095340.csv" at bounding box center [689, 112] width 742 height 24
click at [114, 324] on input "input-value-" at bounding box center [168, 315] width 185 height 17
type input "**********"
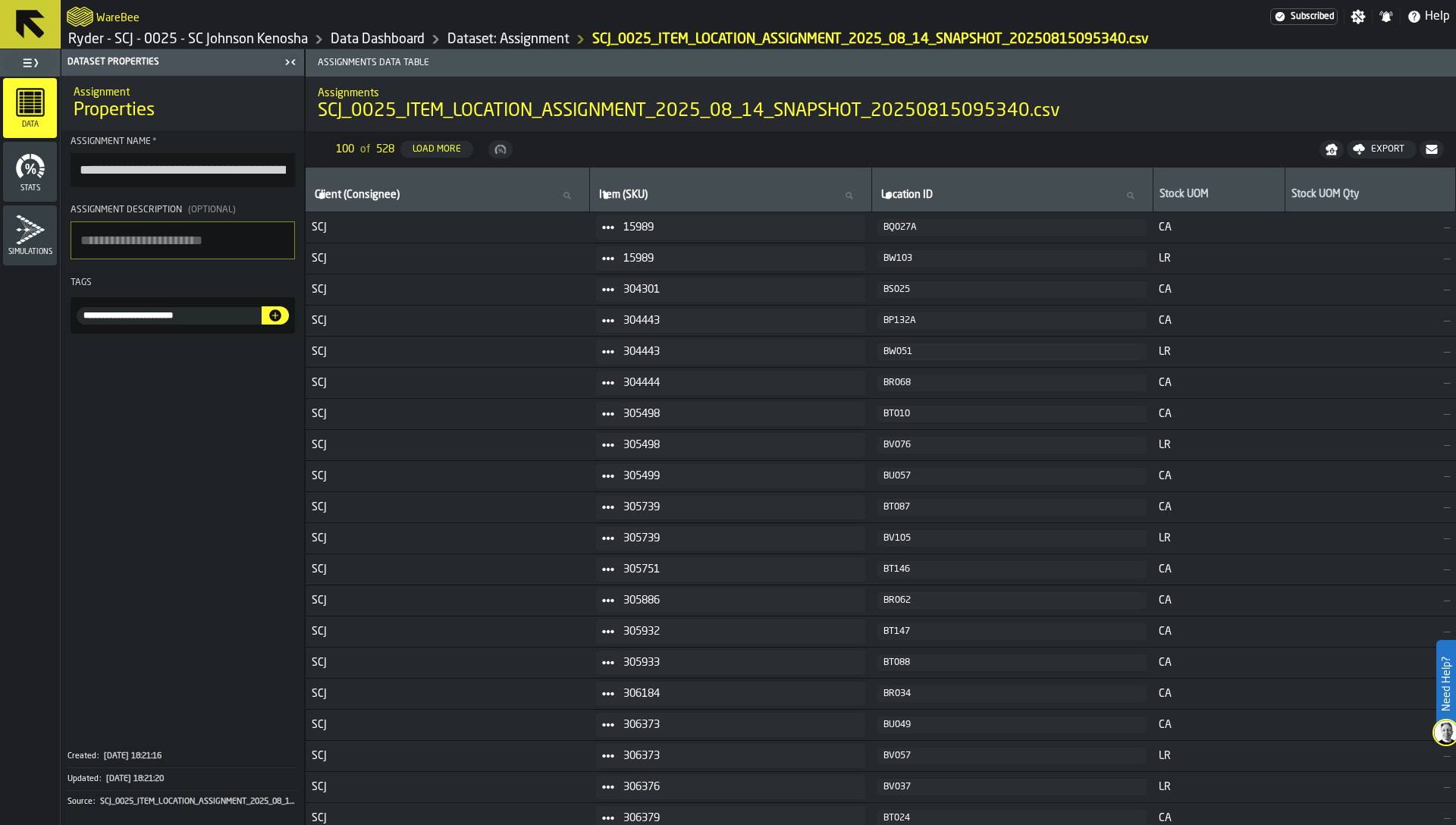
click at [271, 317] on icon "button-" at bounding box center [275, 315] width 12 height 12
click at [182, 380] on span at bounding box center [182, 539] width 242 height 400
click at [469, 35] on link "Dataset: Assignment" at bounding box center [509, 39] width 122 height 16
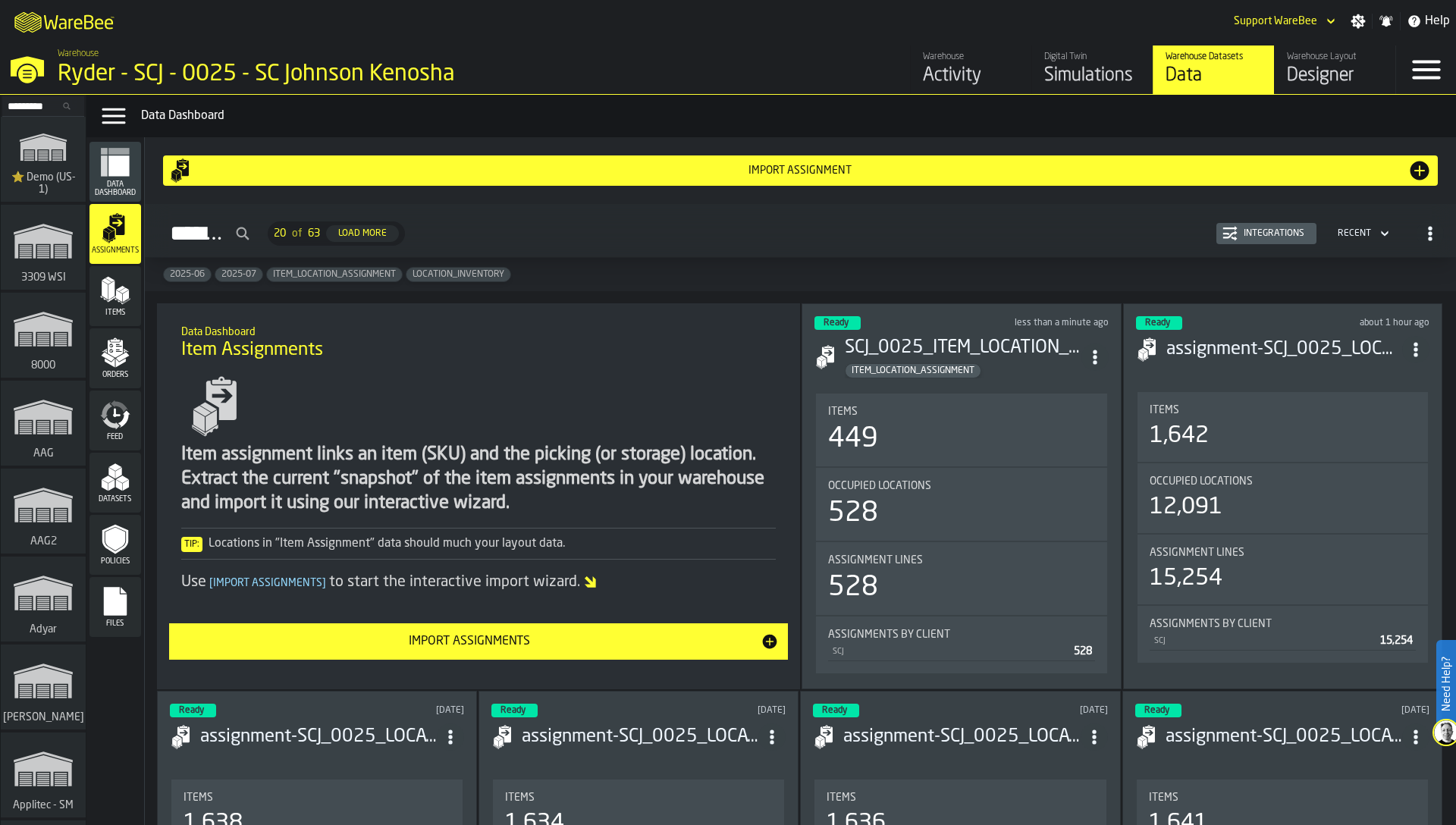
click at [1242, 229] on div "Integrations" at bounding box center [1274, 234] width 73 height 10
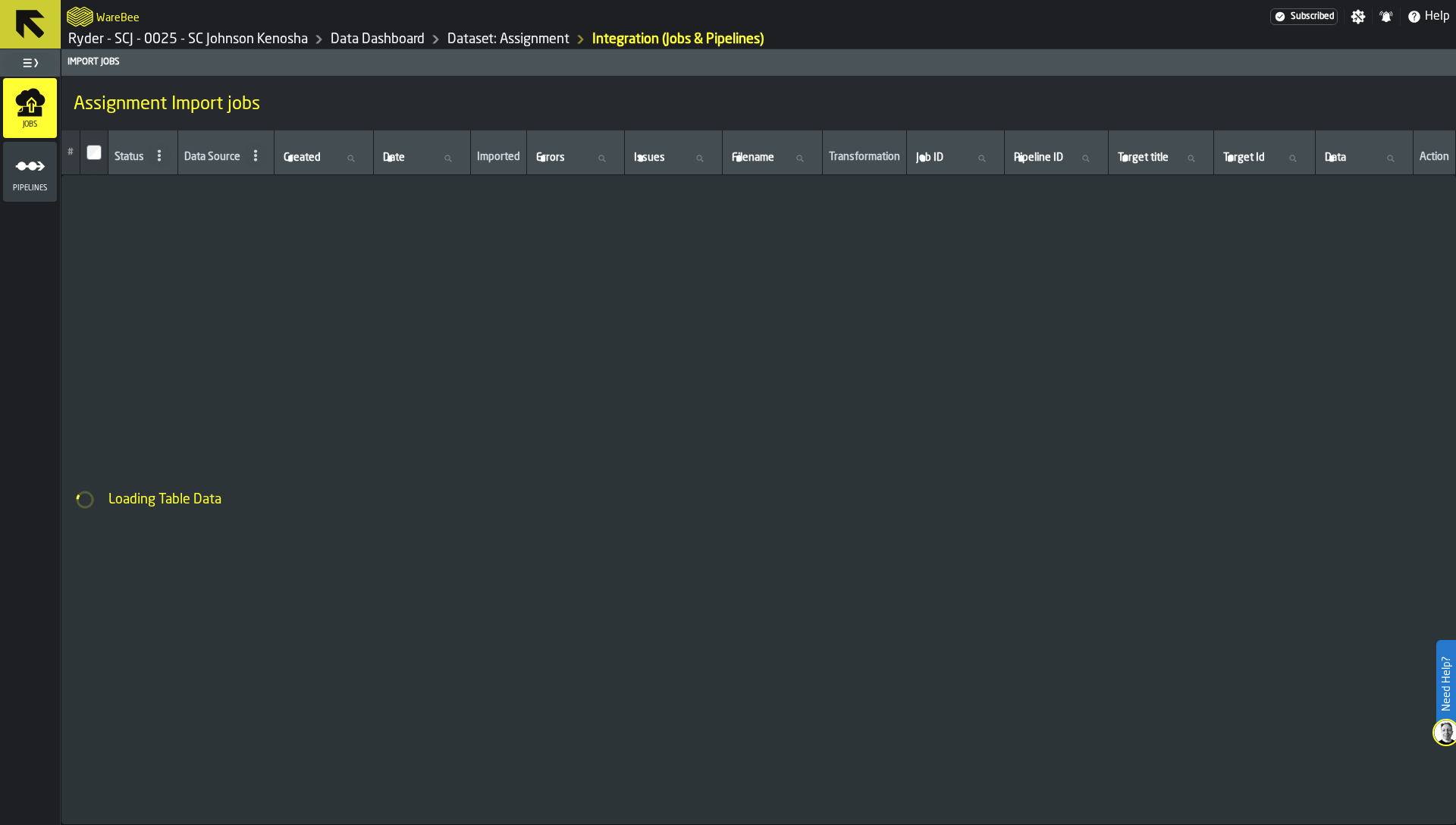
click at [30, 180] on icon "menu Pipelines" at bounding box center [30, 166] width 30 height 30
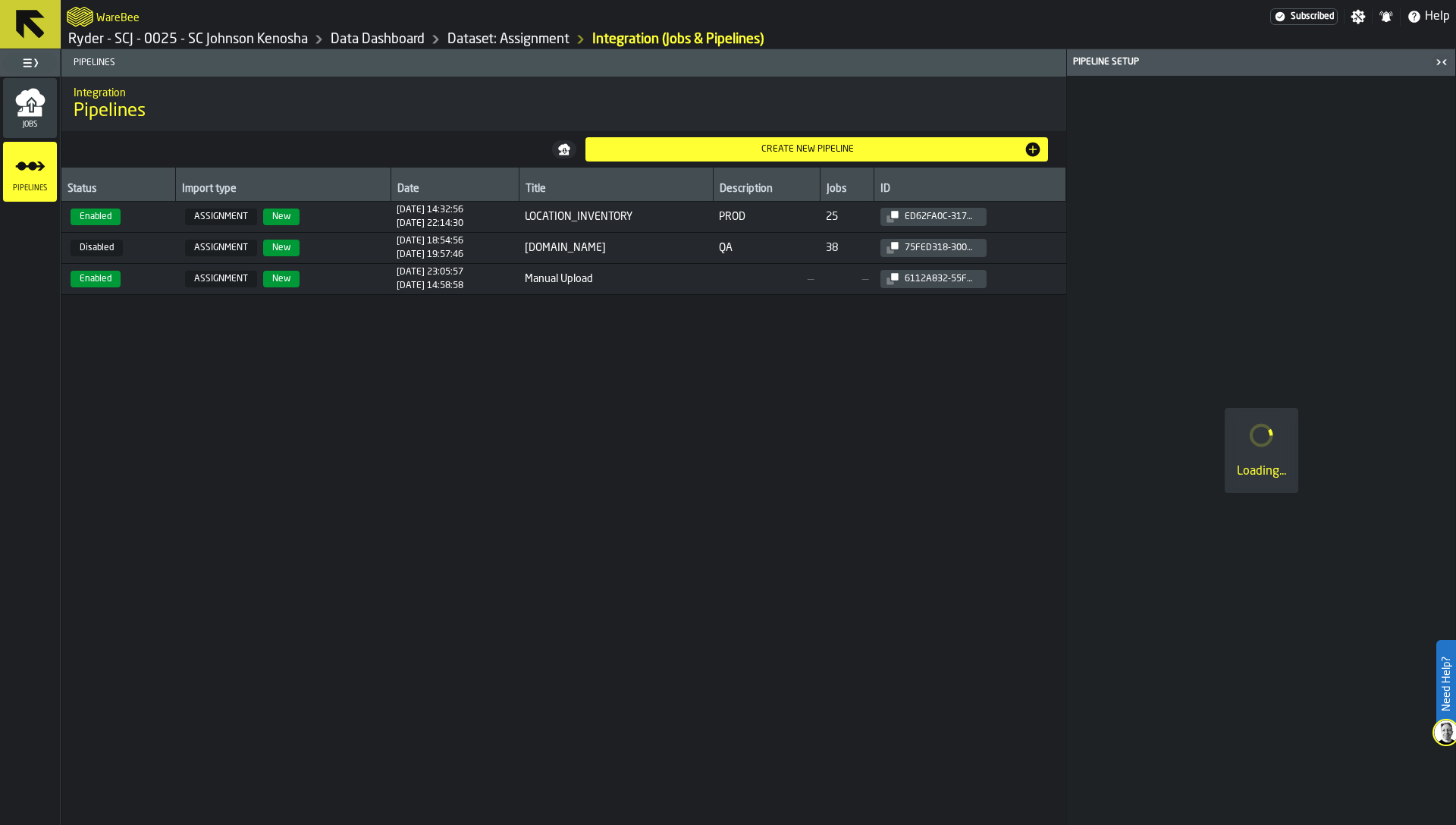
click at [801, 154] on div "Create new pipeline" at bounding box center [808, 150] width 433 height 10
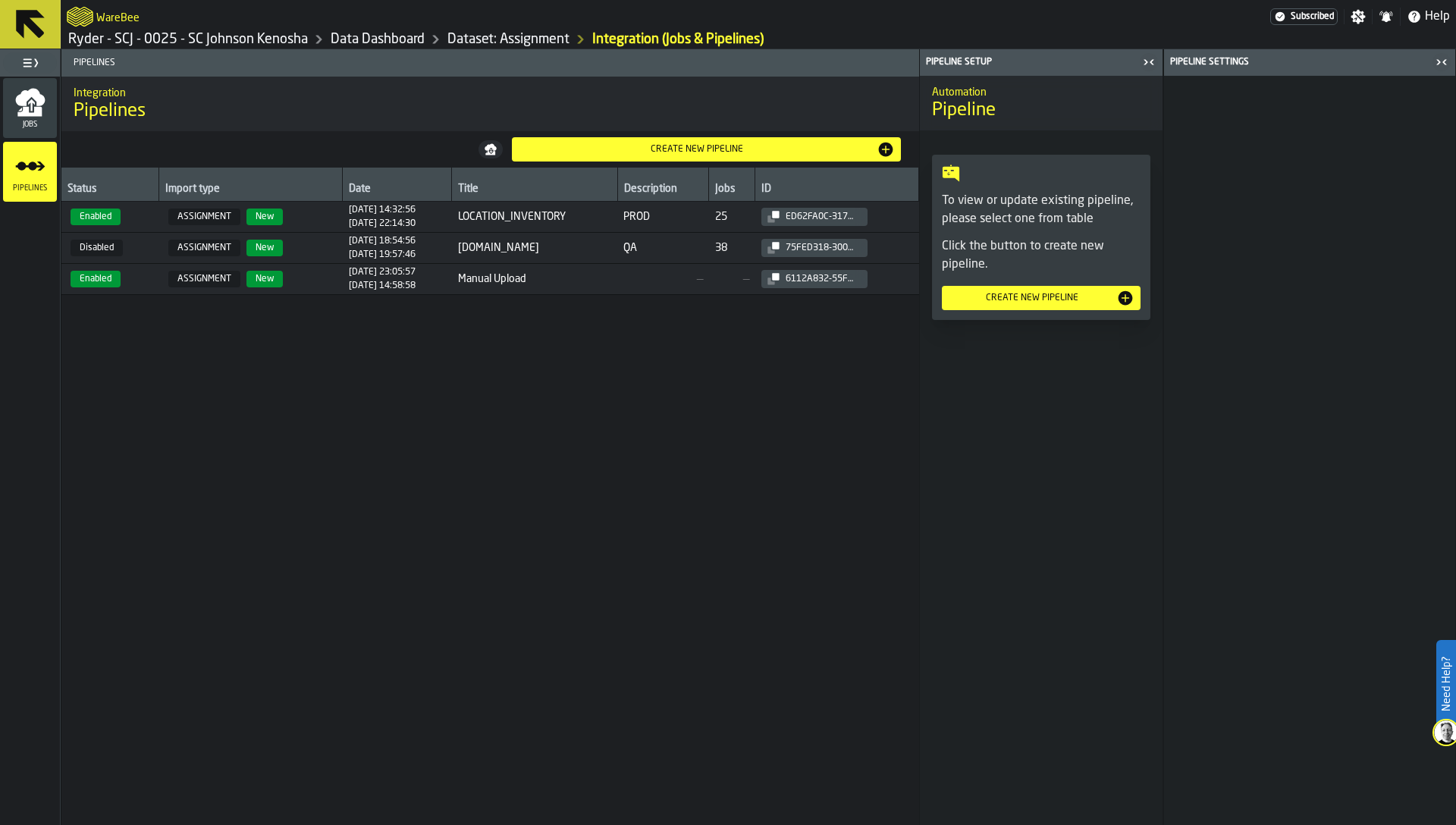
click at [1039, 300] on div "Create new pipeline" at bounding box center [1032, 298] width 168 height 10
click at [1447, 63] on icon "button-toggle-Close me" at bounding box center [1441, 62] width 18 height 18
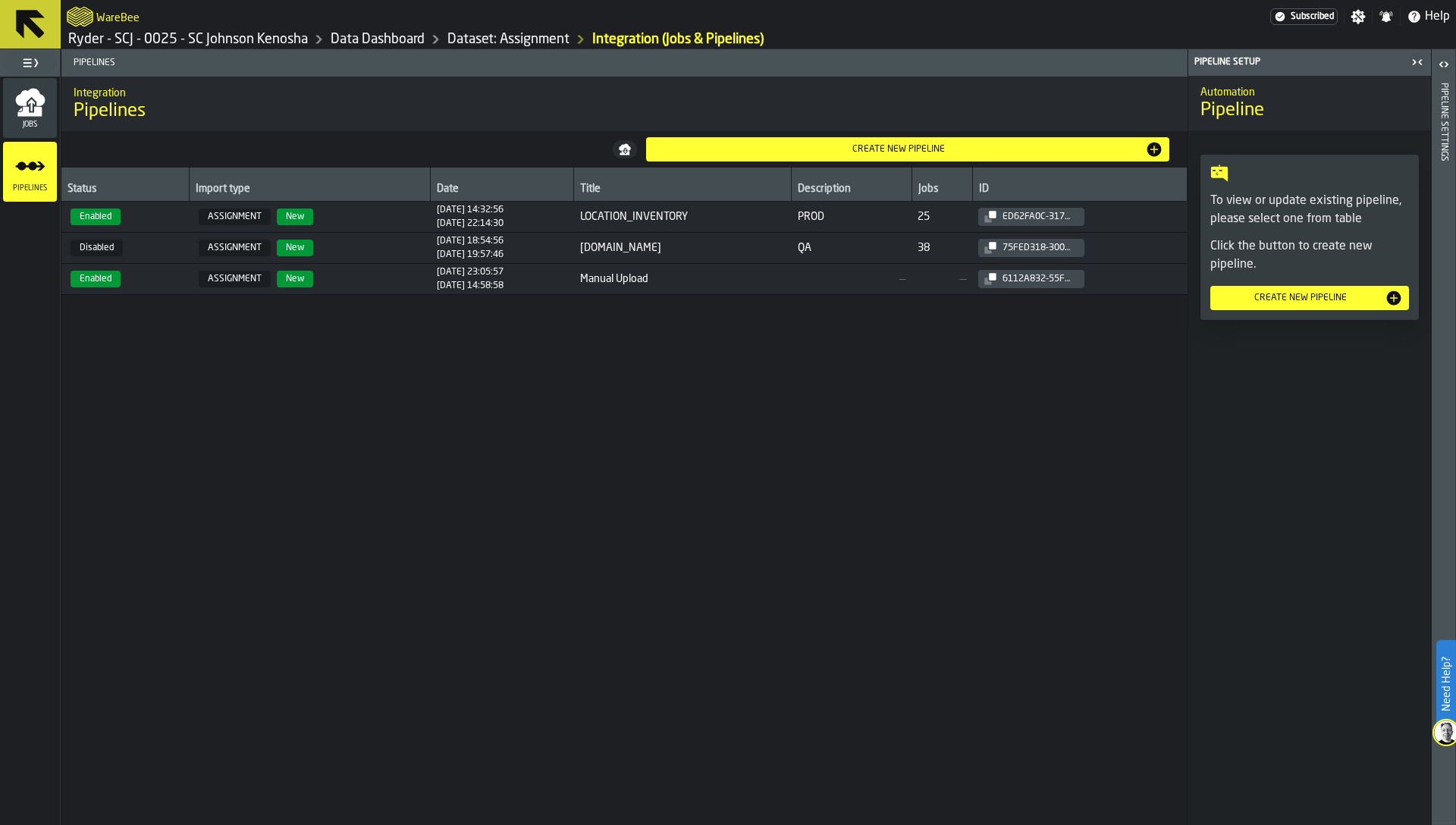
click at [843, 151] on div "Create new pipeline" at bounding box center [899, 150] width 494 height 10
click at [638, 229] on td "LOCATION_INVENTORY" at bounding box center [682, 217] width 217 height 31
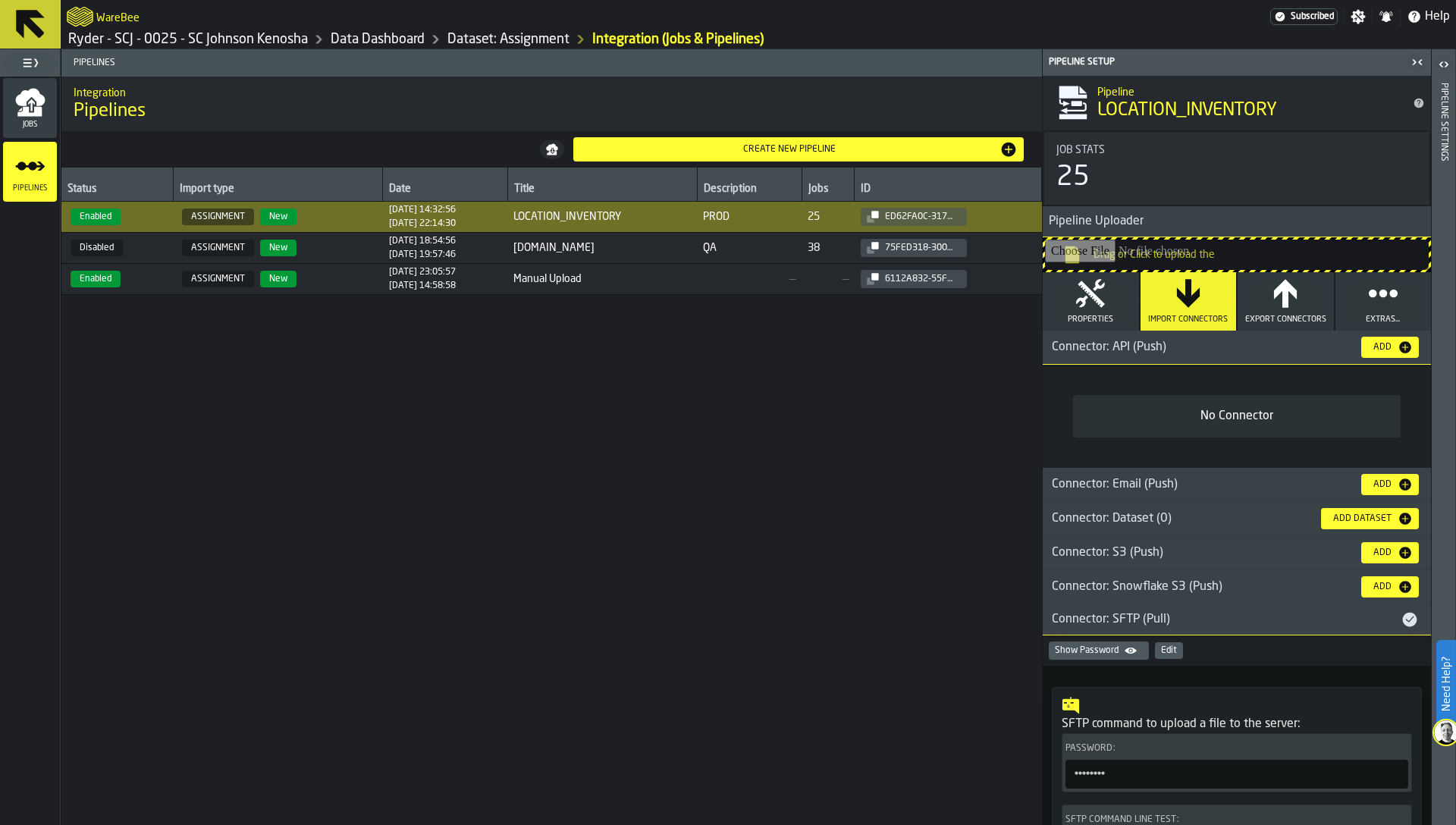
click at [608, 249] on span "rydmz-mft-qa.ryder.com" at bounding box center [602, 248] width 178 height 12
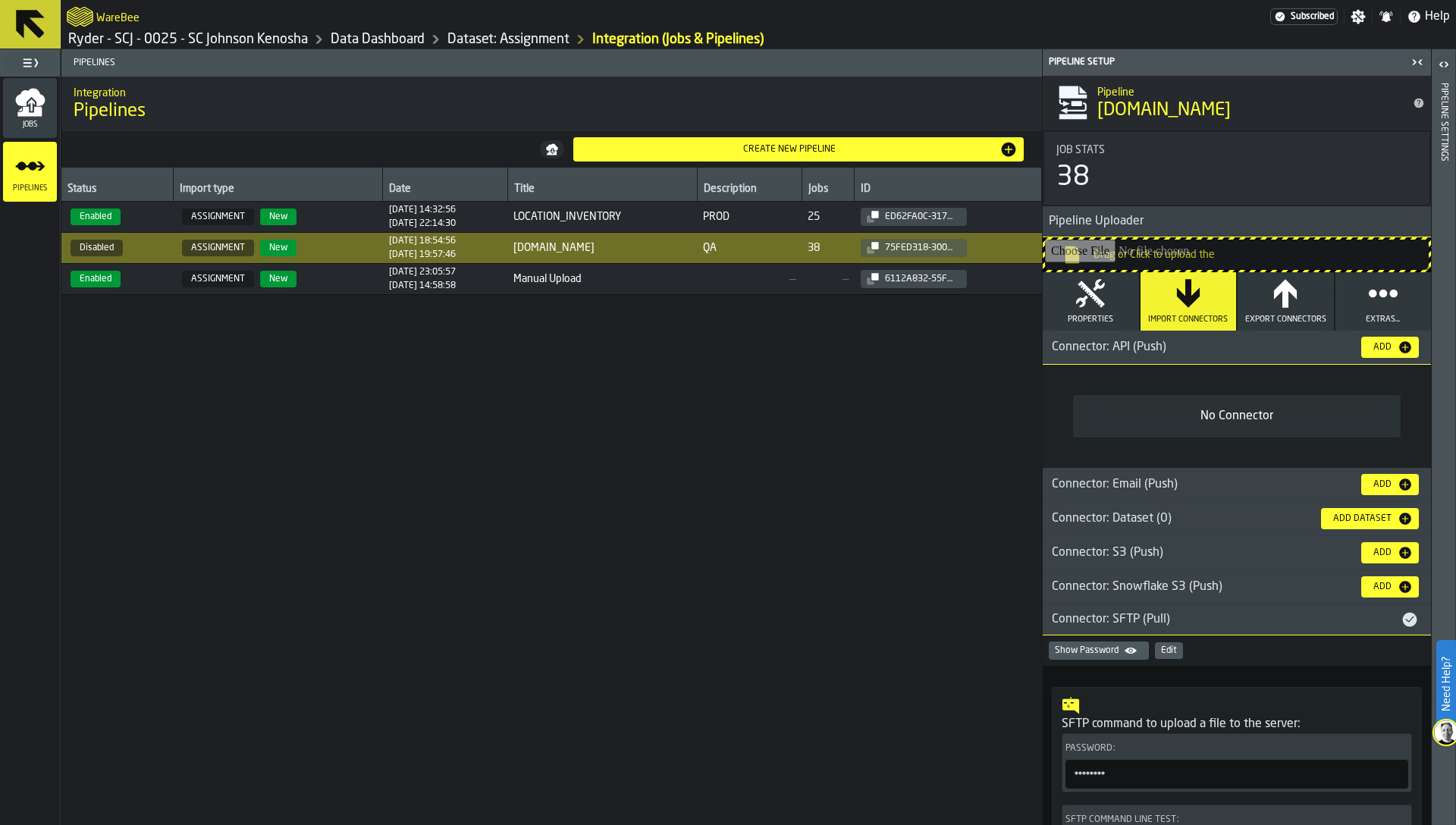
click at [599, 286] on td "Manual Upload" at bounding box center [602, 279] width 190 height 31
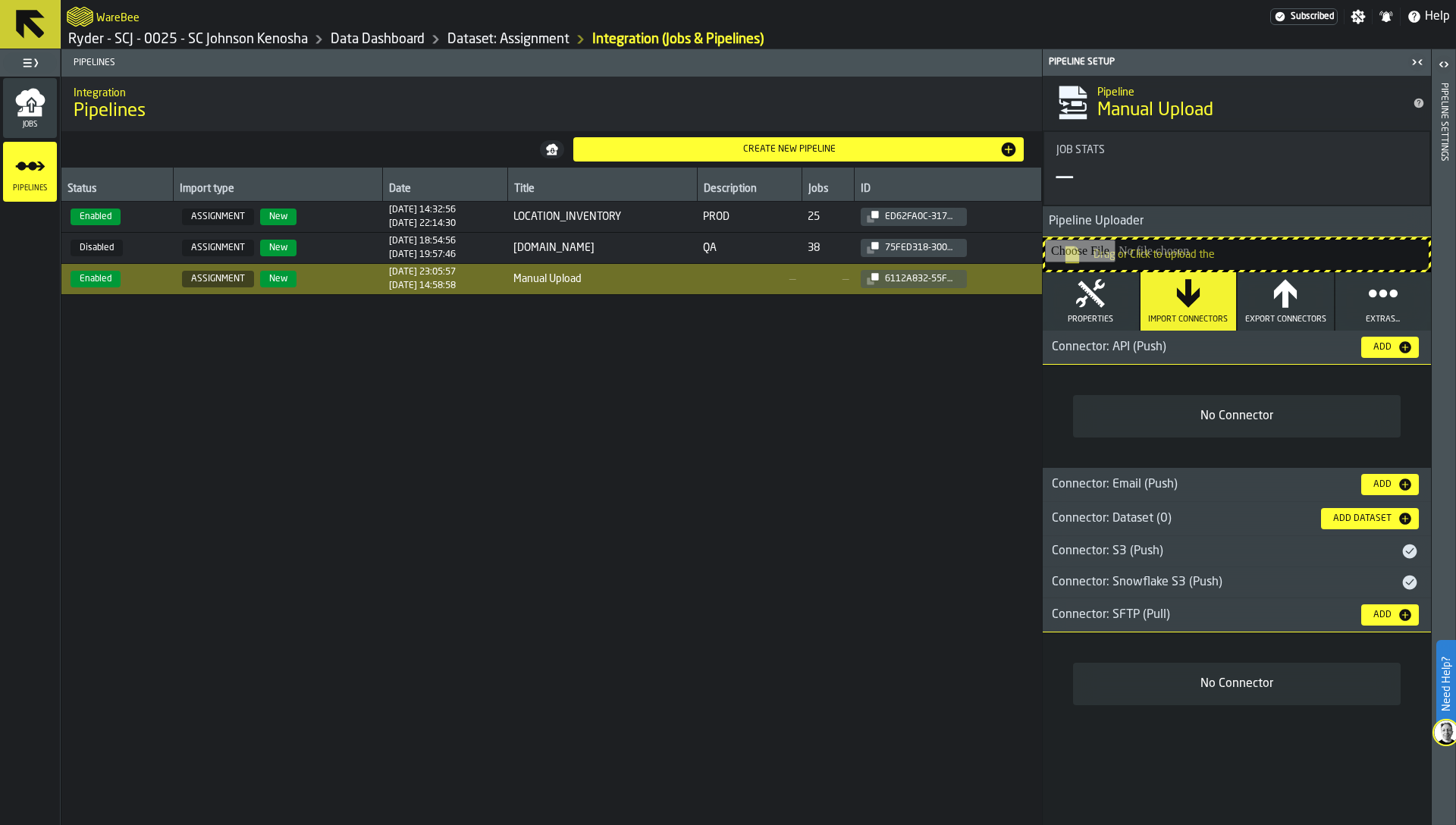
click at [704, 153] on div "Create new pipeline" at bounding box center [789, 150] width 421 height 10
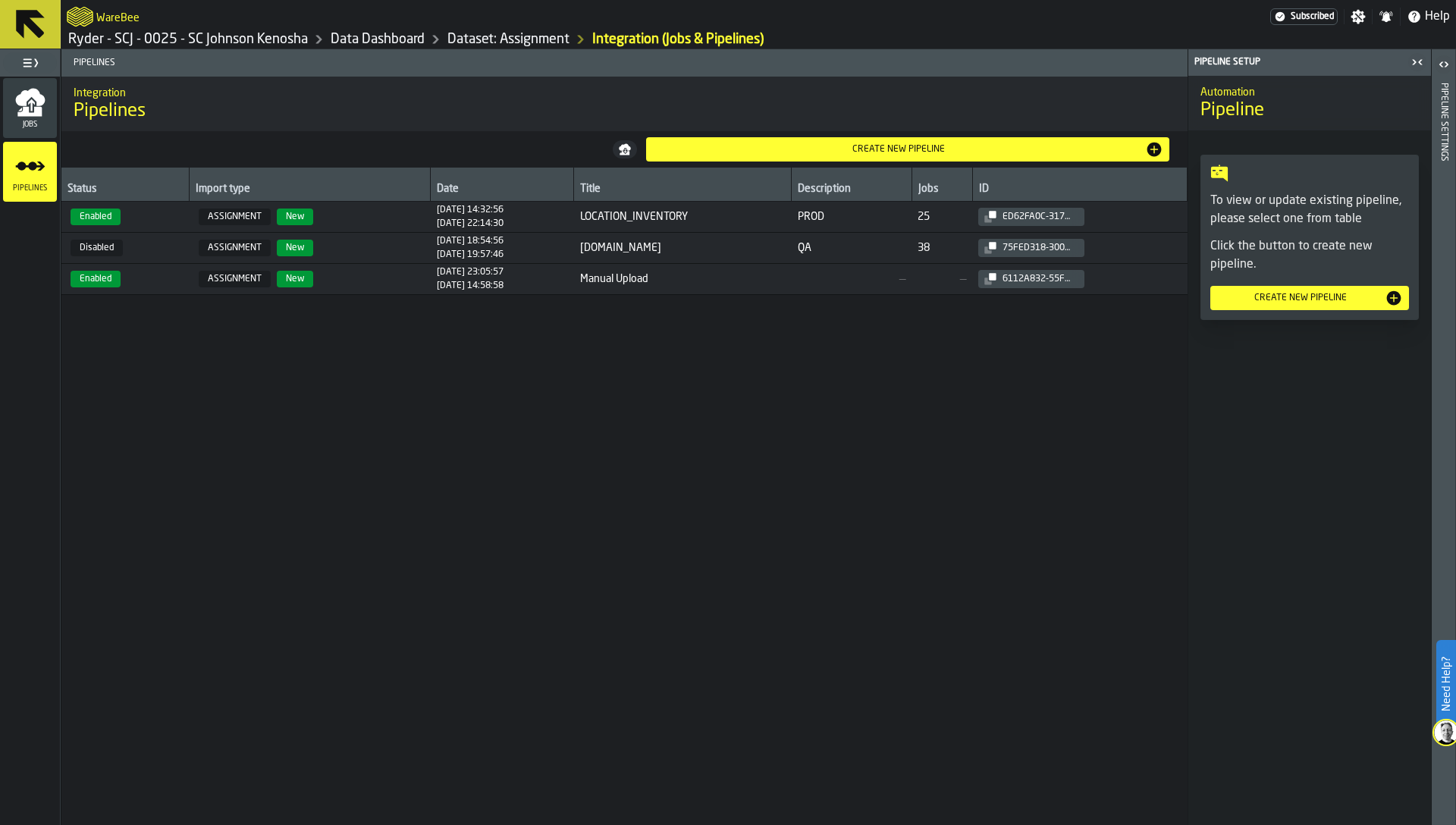
click at [704, 153] on div "Create new pipeline" at bounding box center [899, 150] width 494 height 10
click at [733, 145] on div "Create new pipeline" at bounding box center [899, 150] width 494 height 10
click at [1295, 306] on div "Create new pipeline" at bounding box center [1309, 297] width 186 height 18
click at [1439, 236] on div "Pipeline Settings" at bounding box center [1444, 450] width 10 height 742
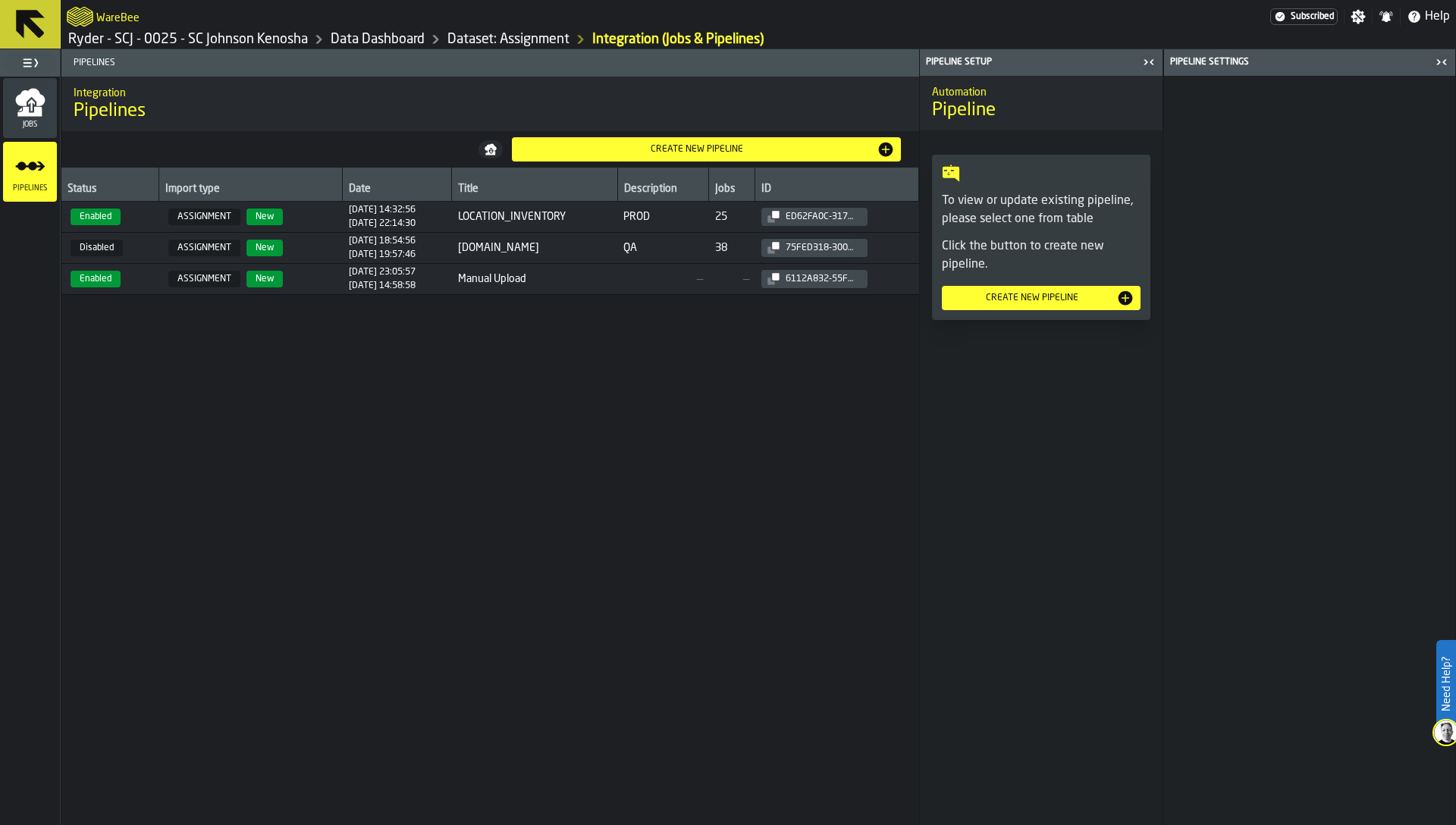
click at [1372, 237] on div at bounding box center [1309, 450] width 291 height 749
click at [1368, 236] on div at bounding box center [1309, 450] width 291 height 749
click at [603, 568] on div "Status Import type Date Title Description Jobs ID Enabled ASSIGNMENT New 28/07/…" at bounding box center [490, 496] width 857 height 657
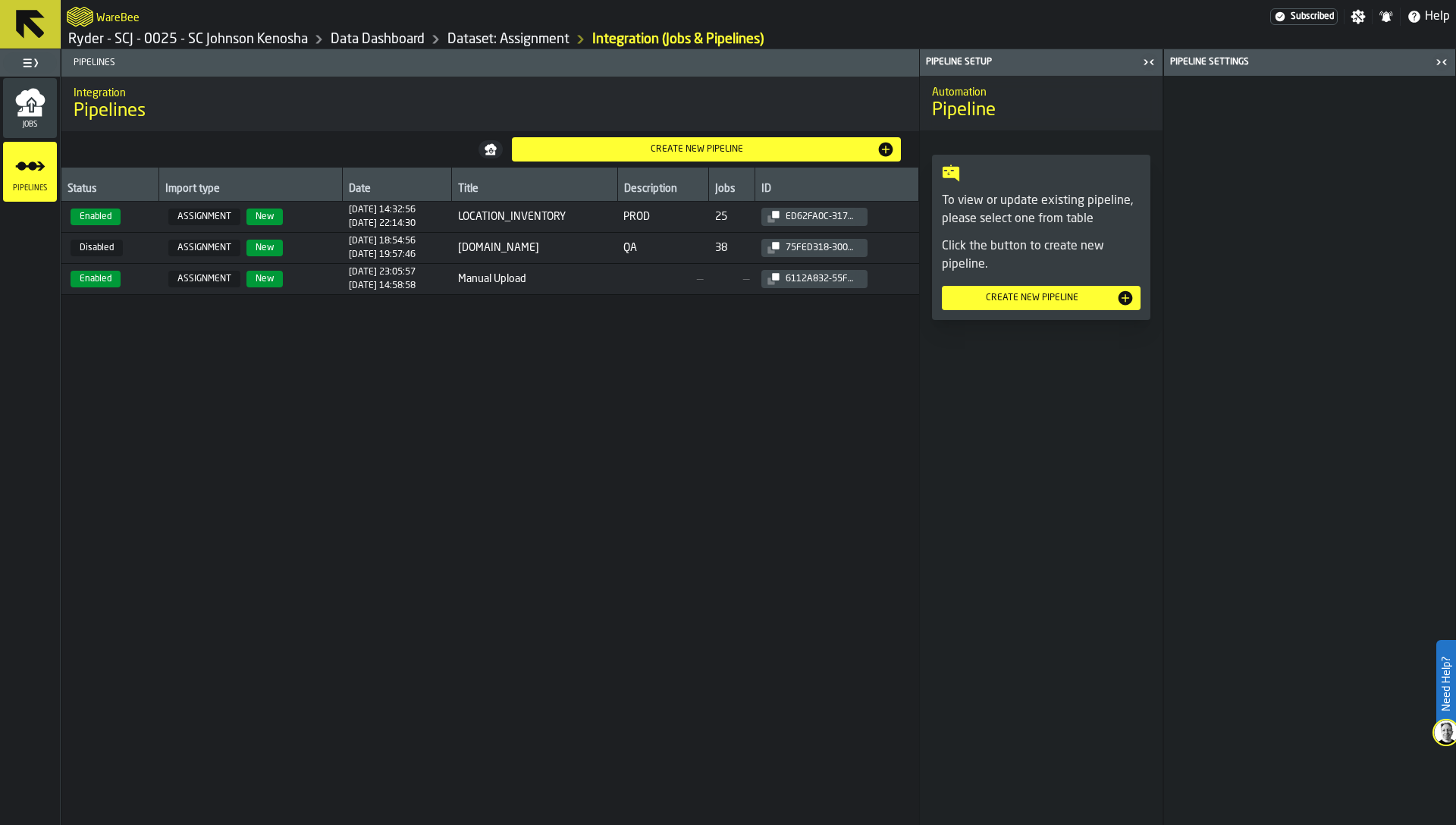
click at [617, 269] on td "Manual Upload" at bounding box center [534, 279] width 166 height 31
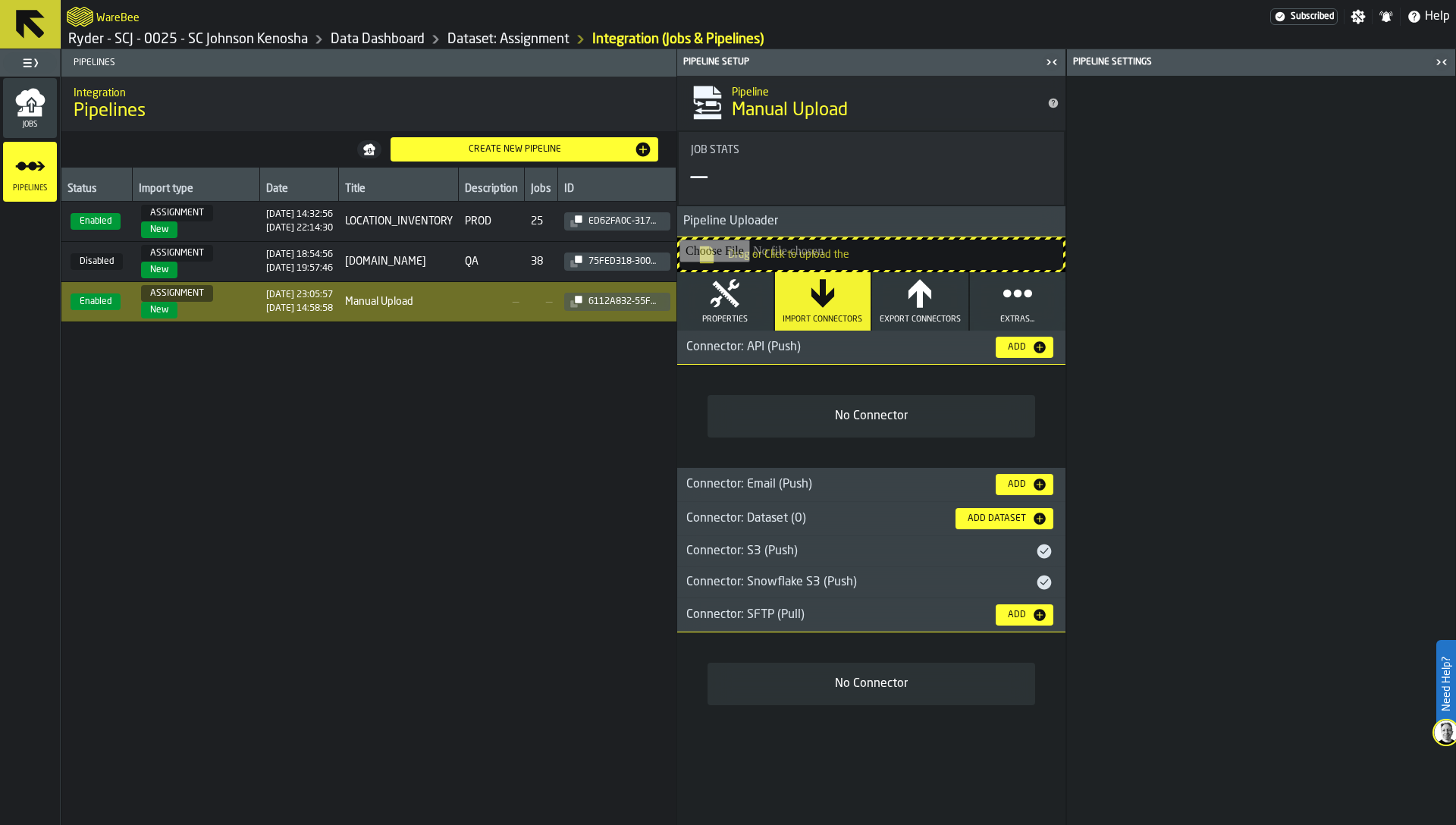
click at [1163, 211] on div at bounding box center [1261, 450] width 388 height 749
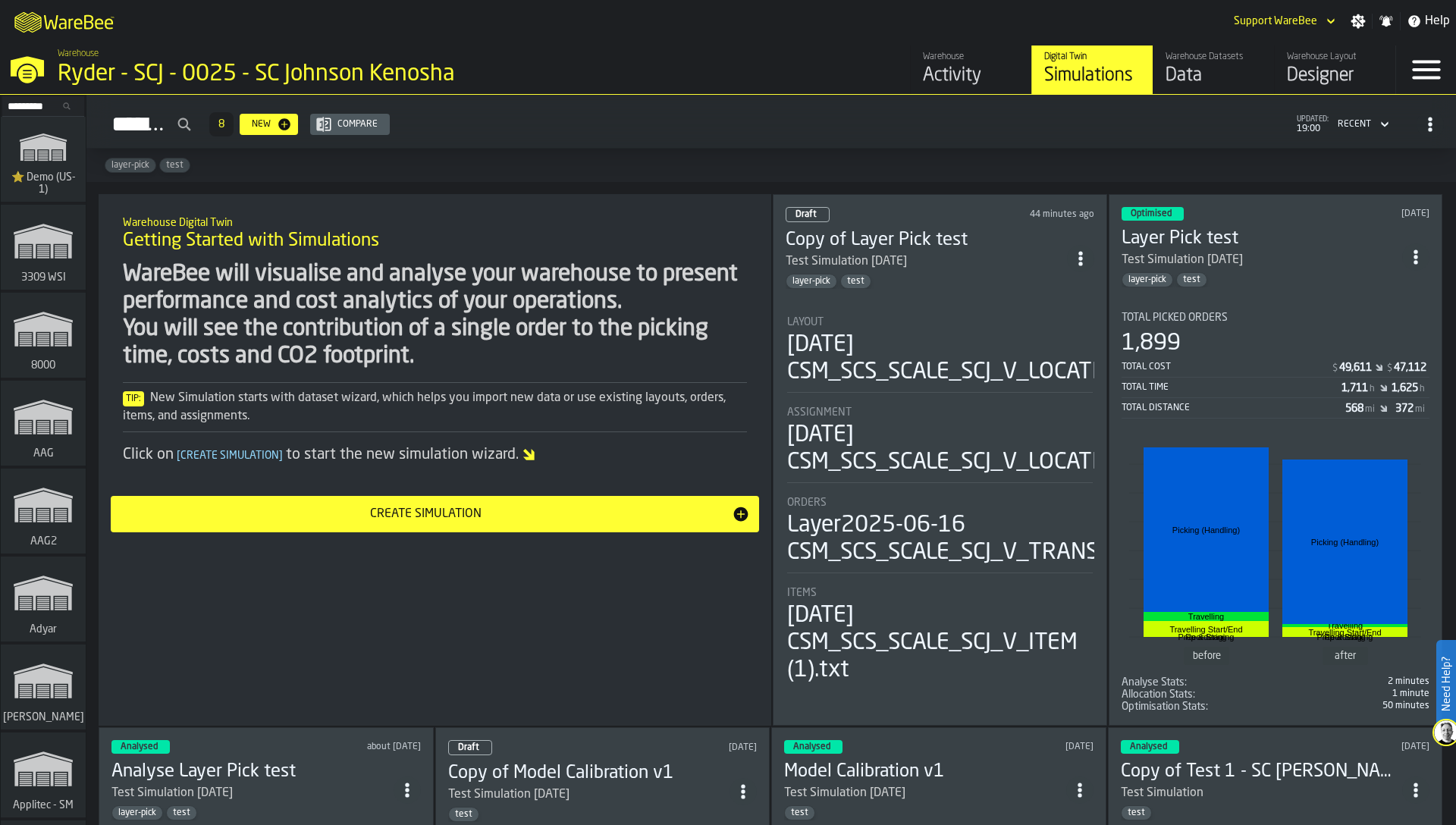
click at [1212, 77] on div "Data" at bounding box center [1214, 76] width 96 height 24
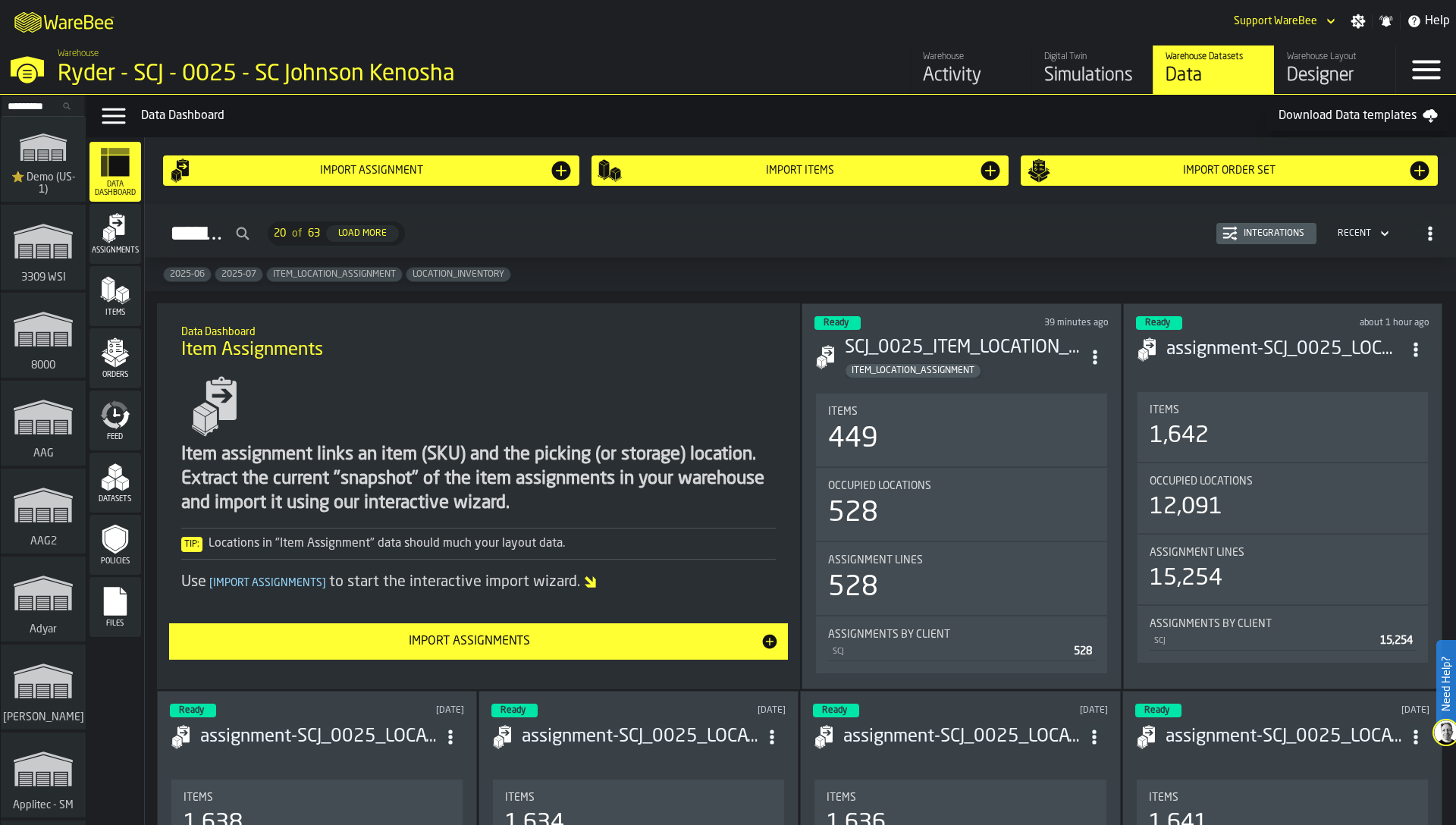
click at [116, 354] on icon "menu Orders" at bounding box center [115, 348] width 15 height 17
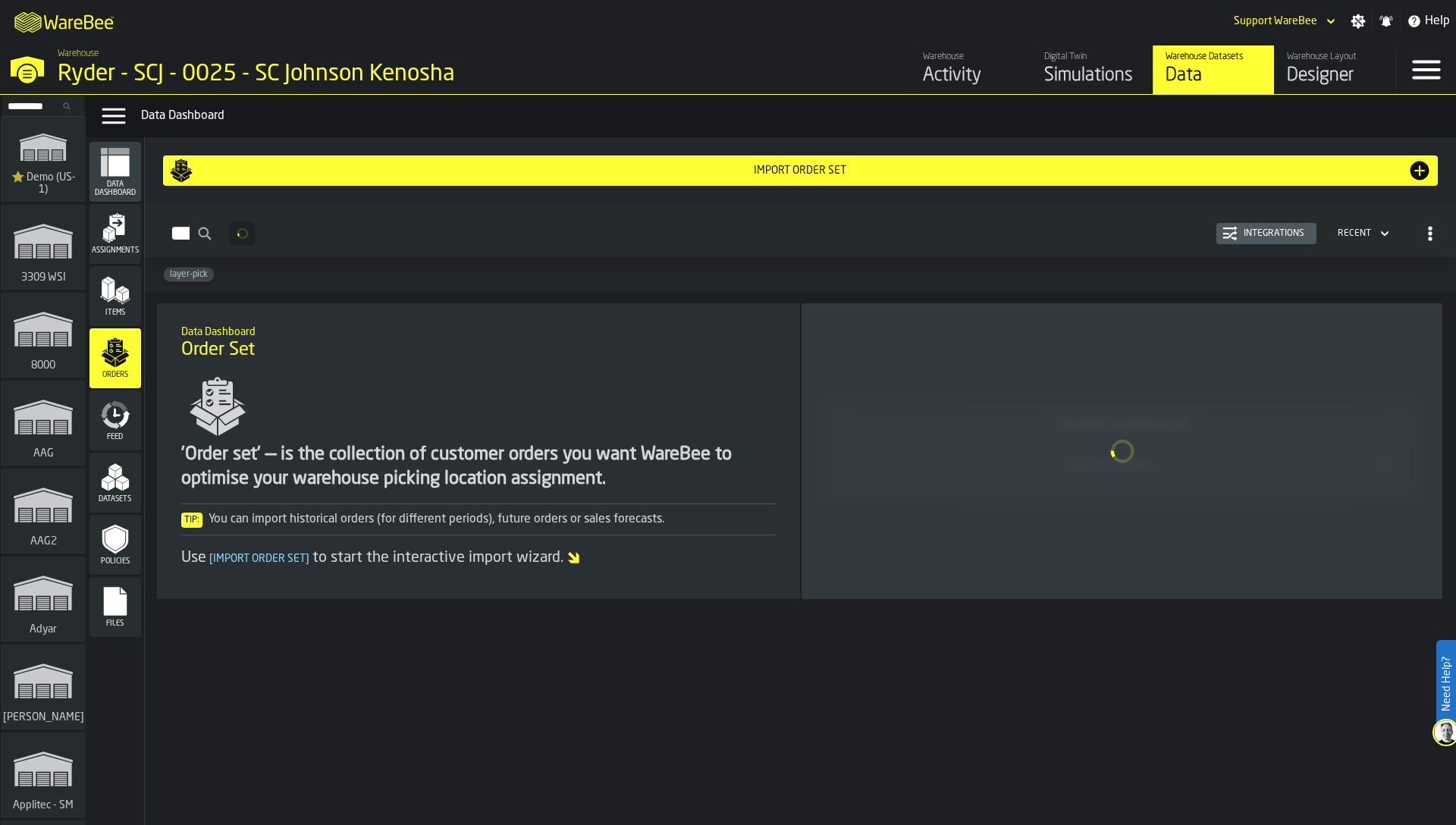
click at [115, 229] on icon "menu Assignments" at bounding box center [115, 228] width 30 height 30
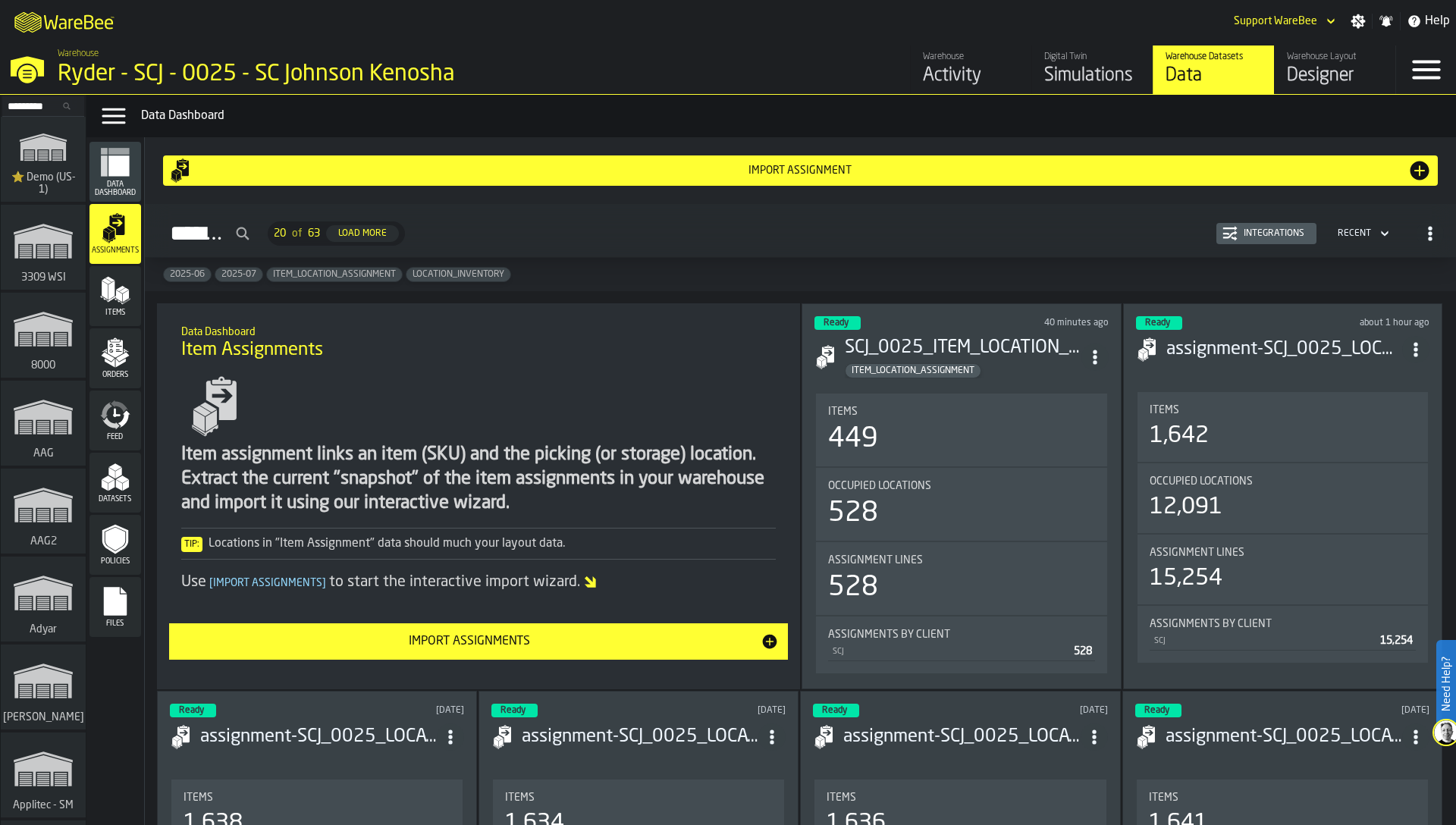
click at [1326, 67] on div "Designer" at bounding box center [1335, 76] width 96 height 24
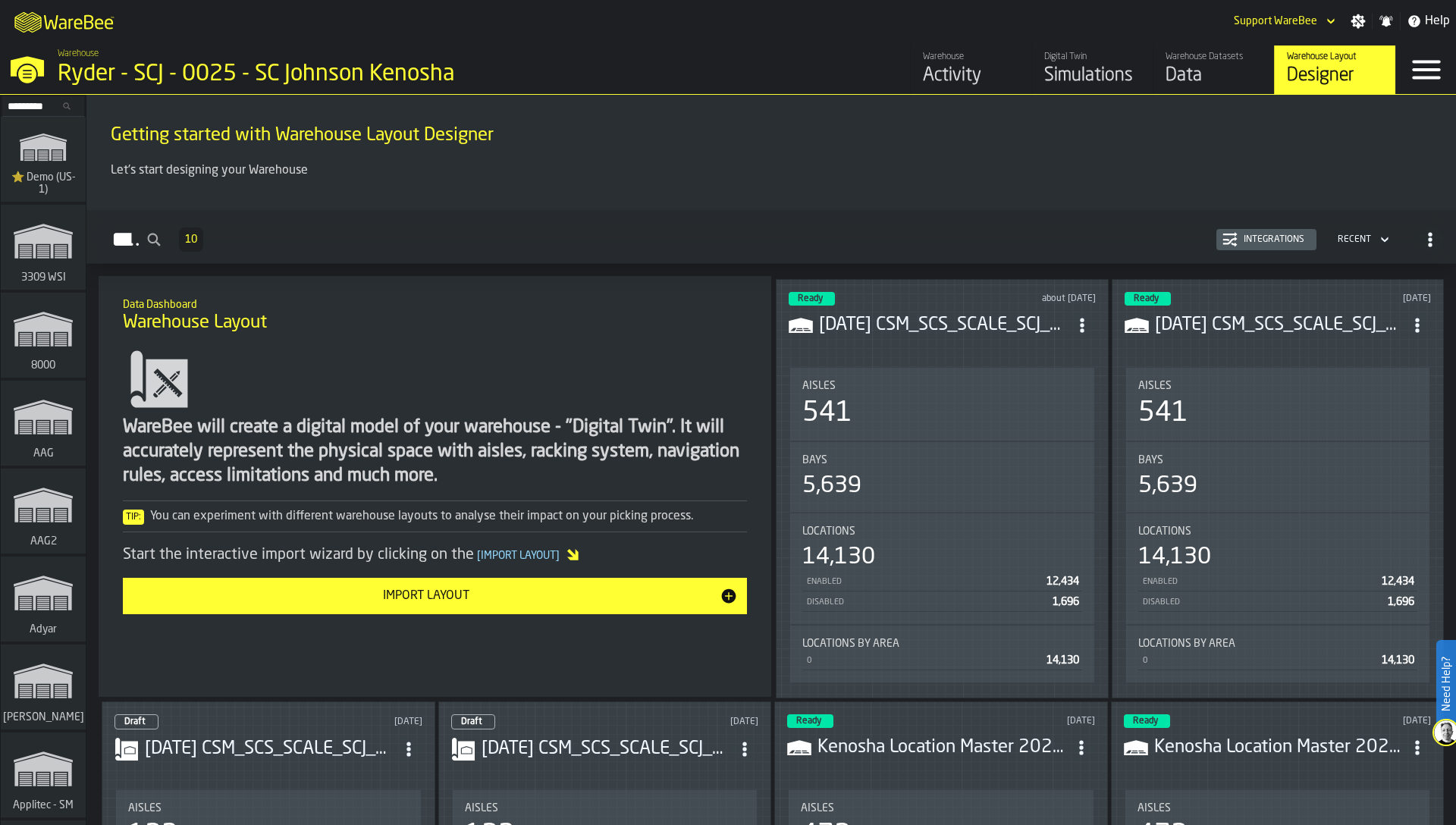
click at [1082, 339] on header "Ready about 1 month ago 2025-02-03 CSM_SCS_SCALE_SCJ_V_LOCATION.txt" at bounding box center [941, 322] width 307 height 61
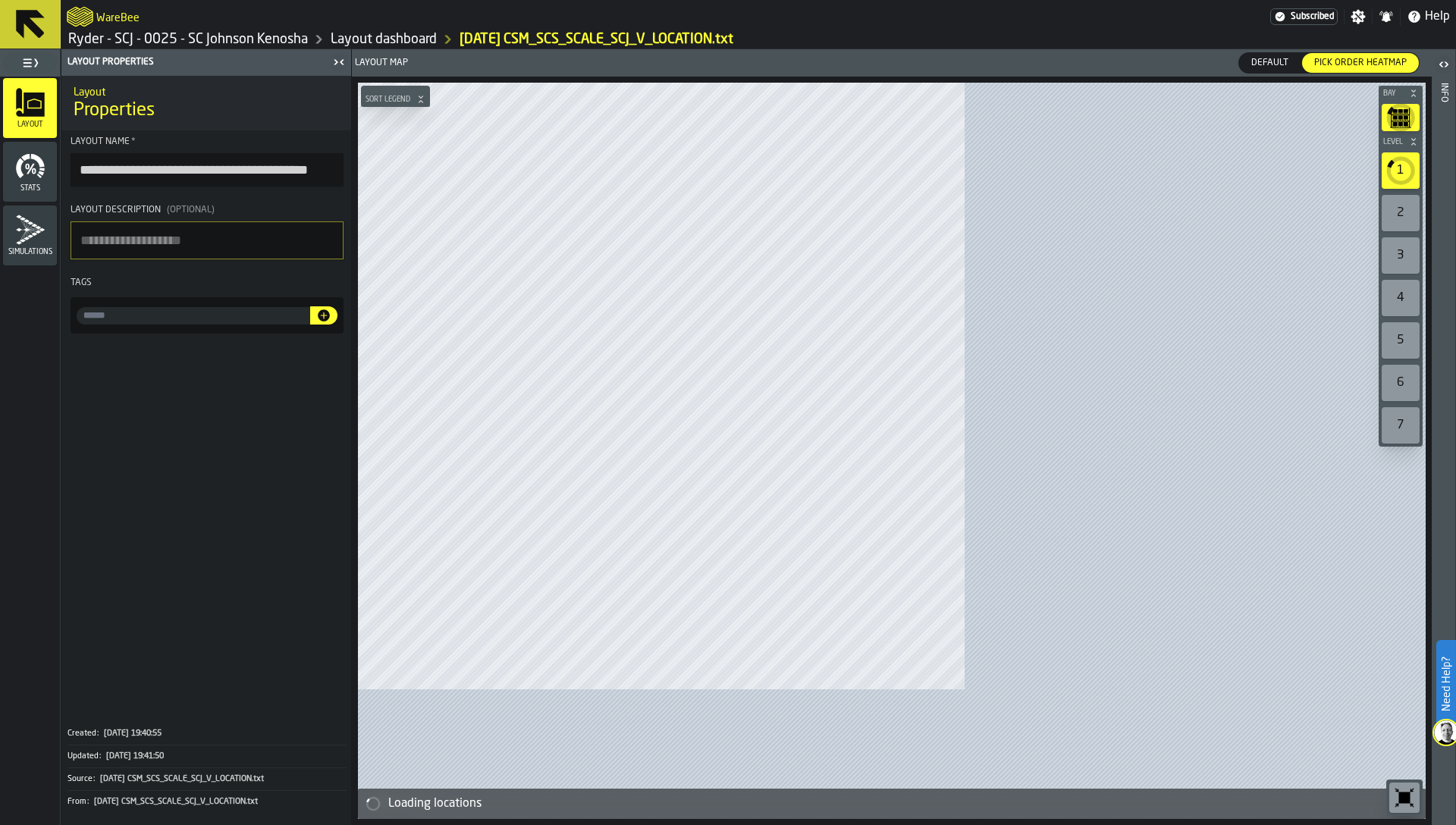
click at [281, 42] on link "Ryder - SCJ - 0025 - SC Johnson Kenosha" at bounding box center [187, 39] width 240 height 16
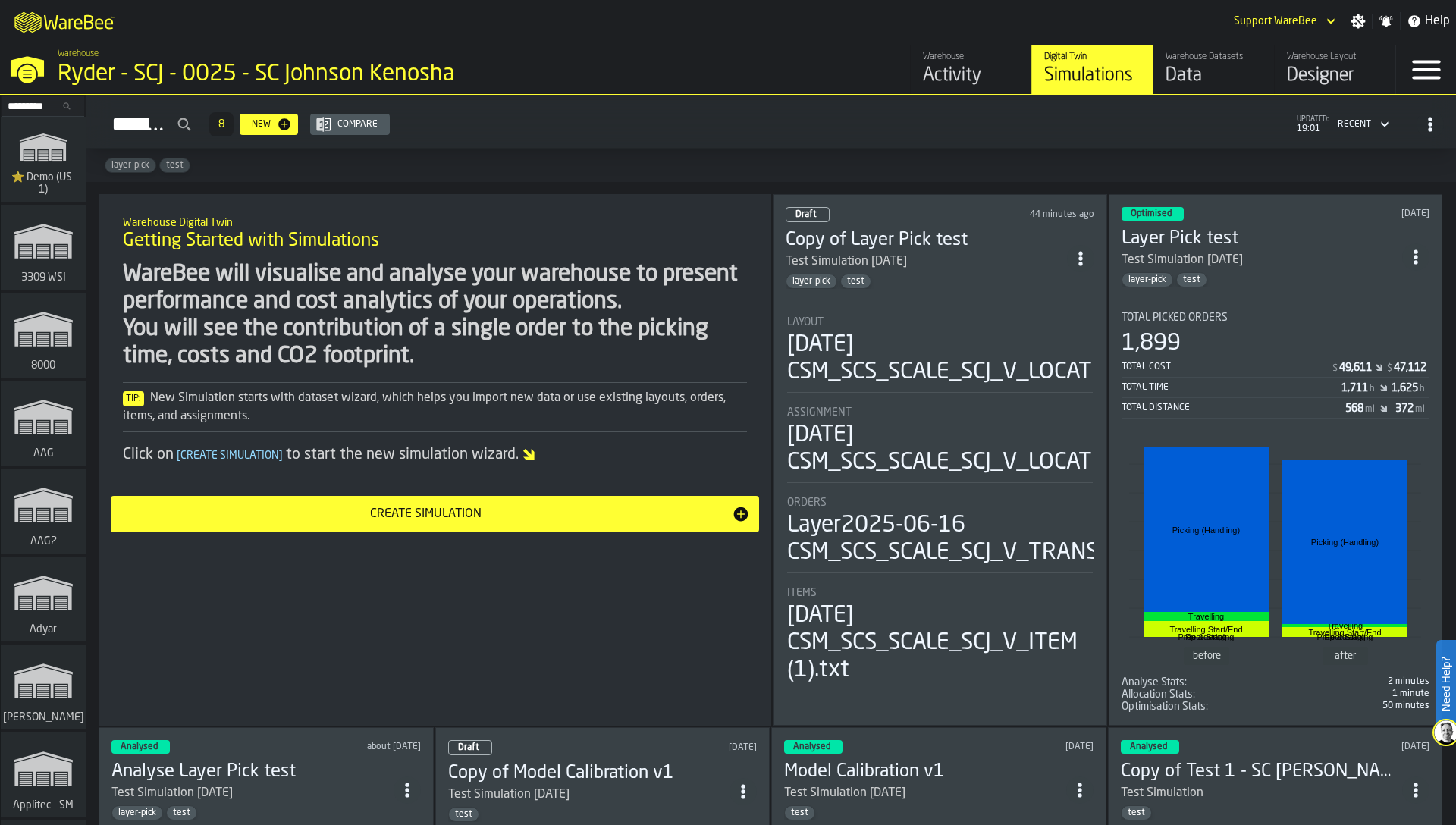
click at [1079, 262] on circle "ItemListCard-DashboardItemContainer" at bounding box center [1080, 264] width 3 height 3
click at [905, 305] on li "Layout 2025-02-03 CSM_SCS_SCALE_SCJ_V_LOCATION.txt Assignment 2025-07-14 CSM_SC…" at bounding box center [939, 494] width 308 height 383
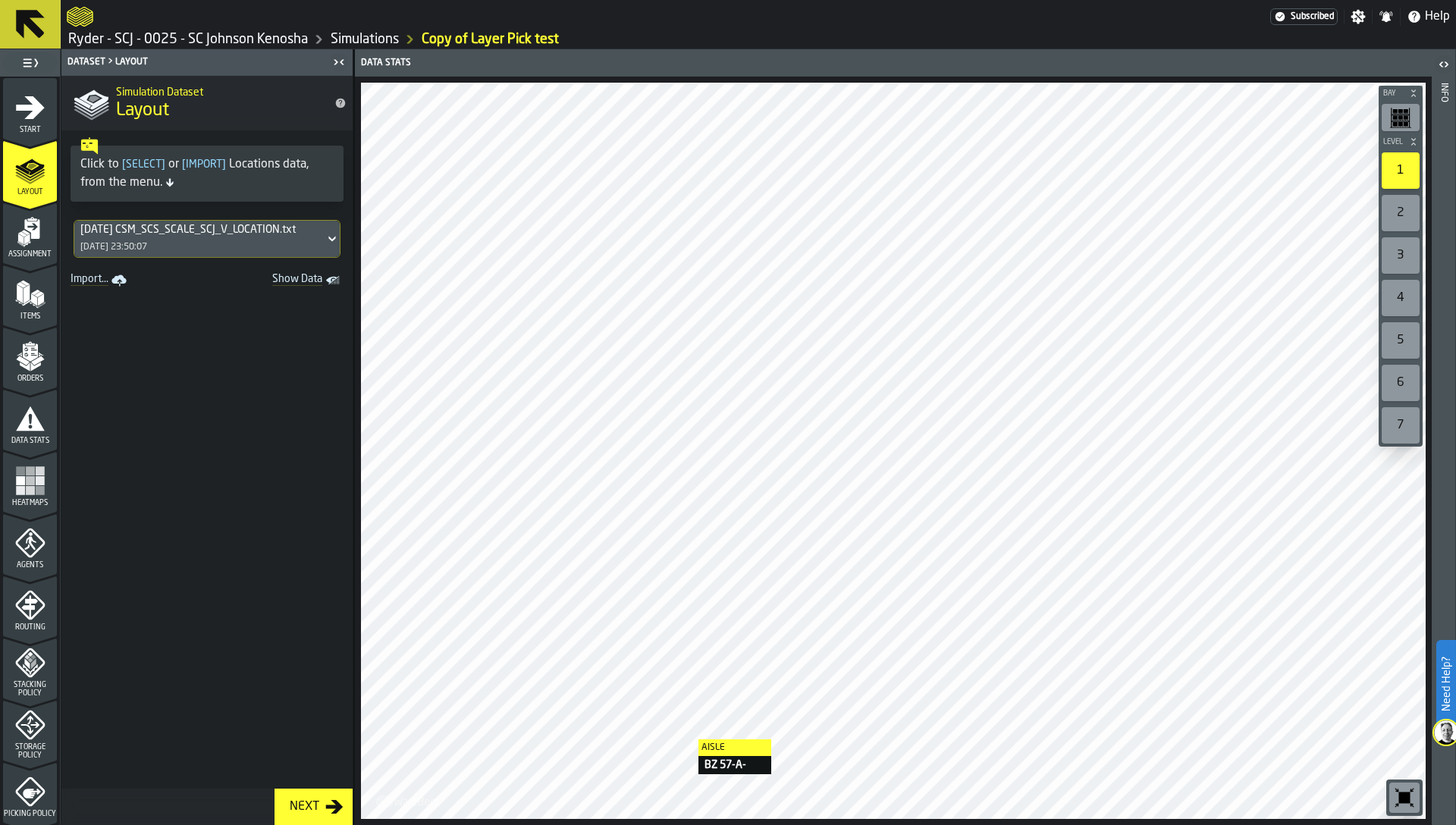
click at [22, 309] on div "Items" at bounding box center [30, 300] width 54 height 42
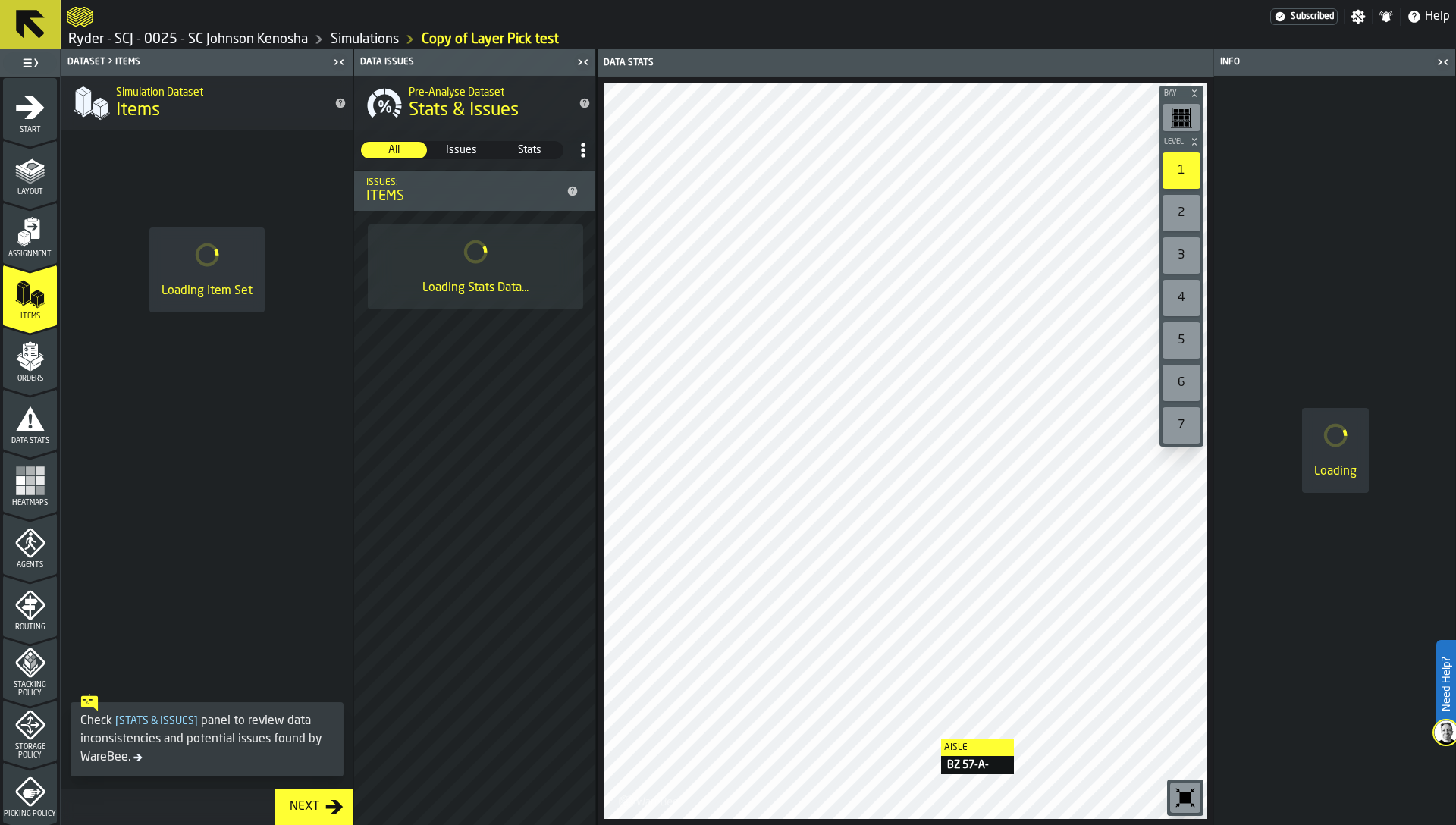
click at [21, 376] on span "Orders" at bounding box center [30, 379] width 54 height 9
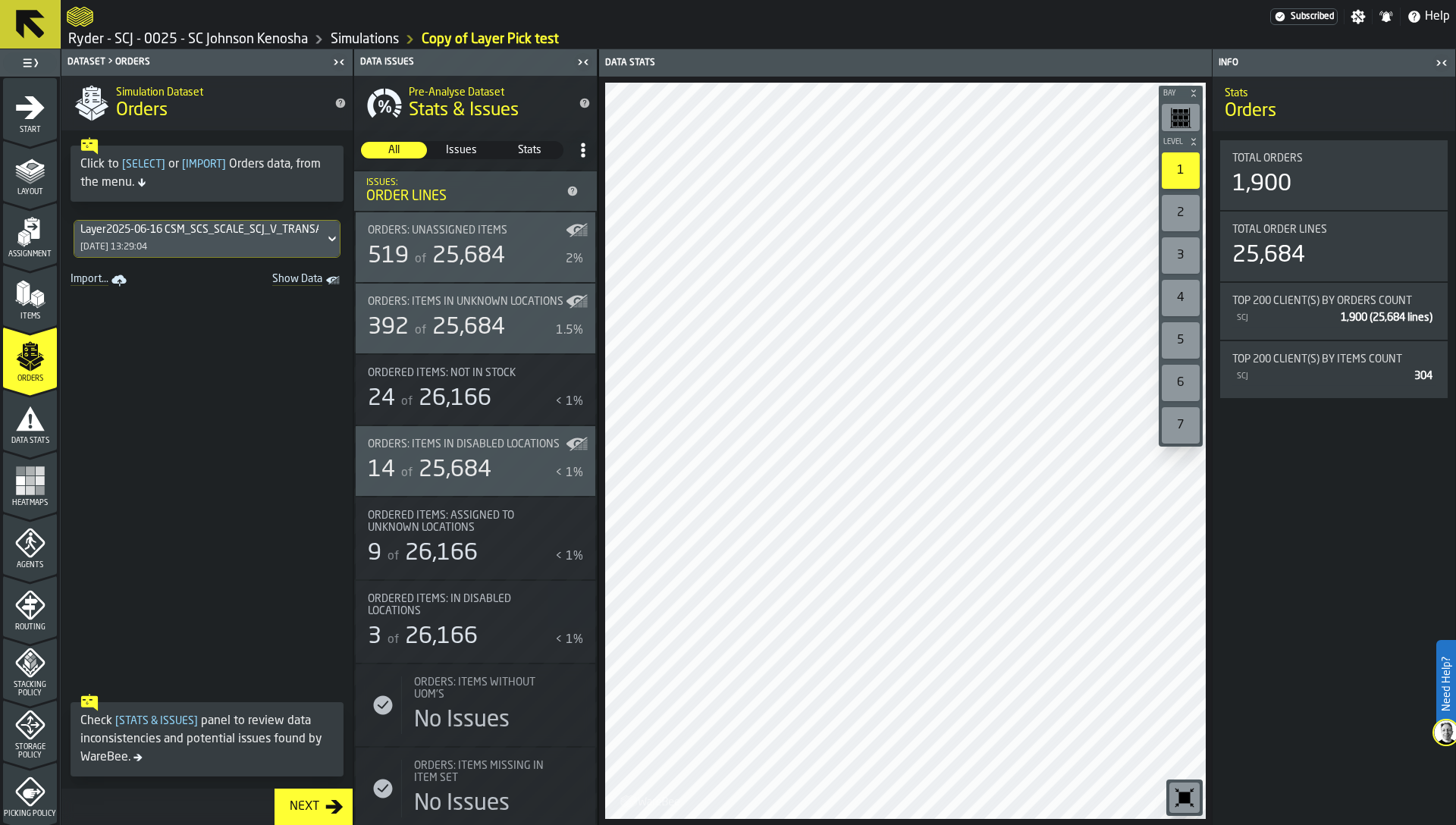
click at [356, 40] on link "Simulations" at bounding box center [364, 39] width 68 height 16
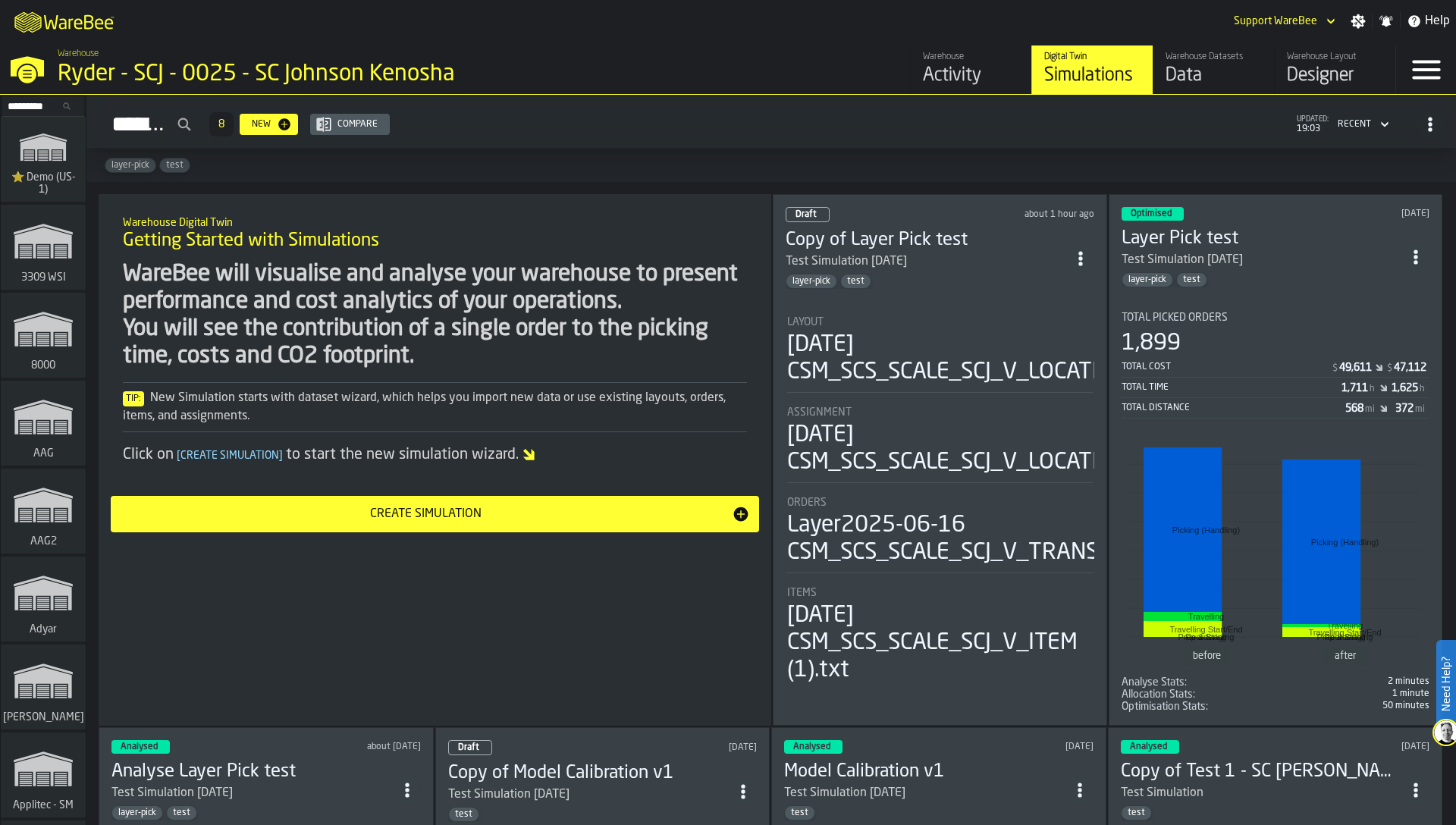
click at [1199, 69] on div "Data" at bounding box center [1214, 76] width 96 height 24
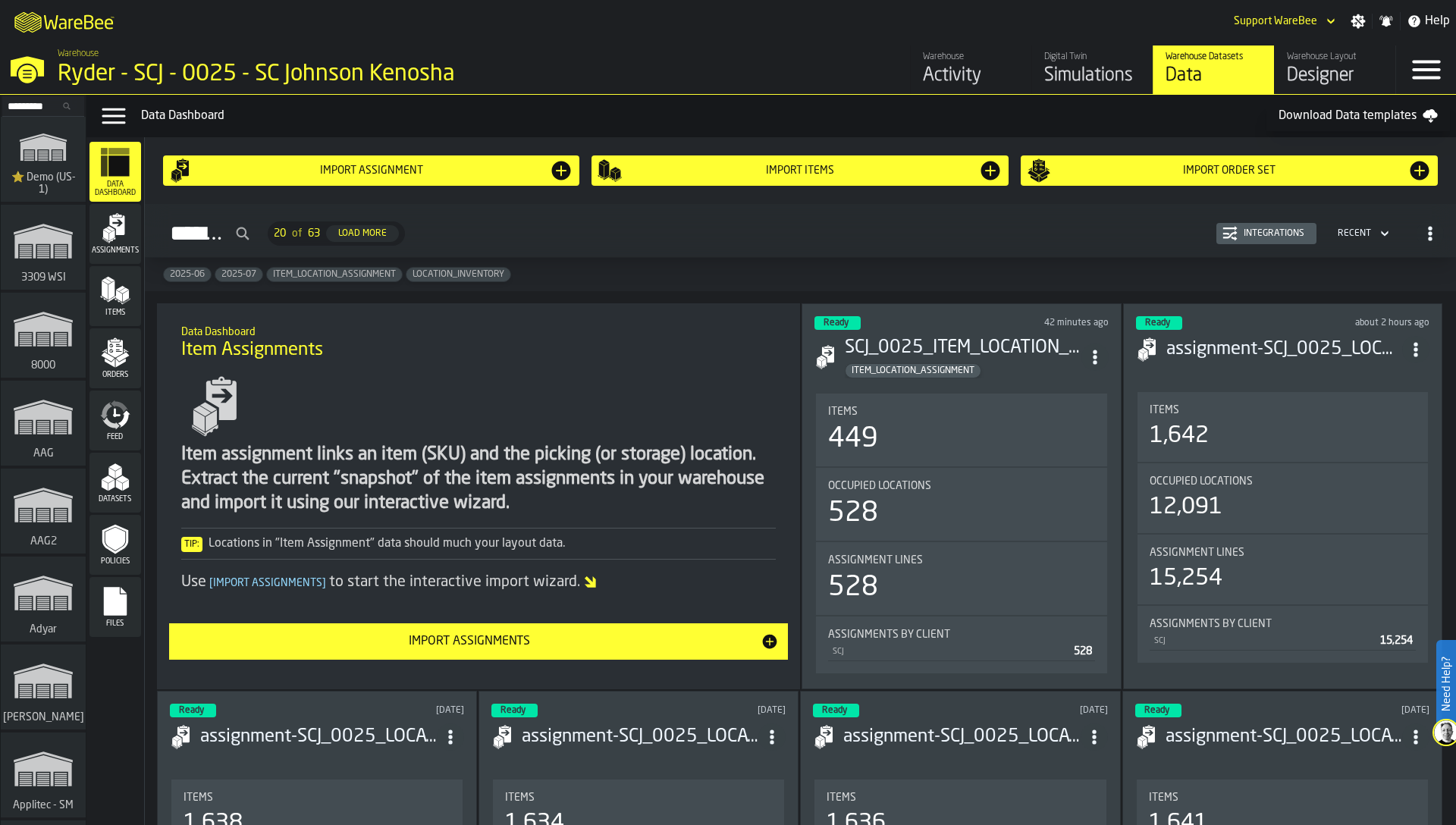
click at [111, 367] on icon "menu Orders" at bounding box center [115, 352] width 30 height 30
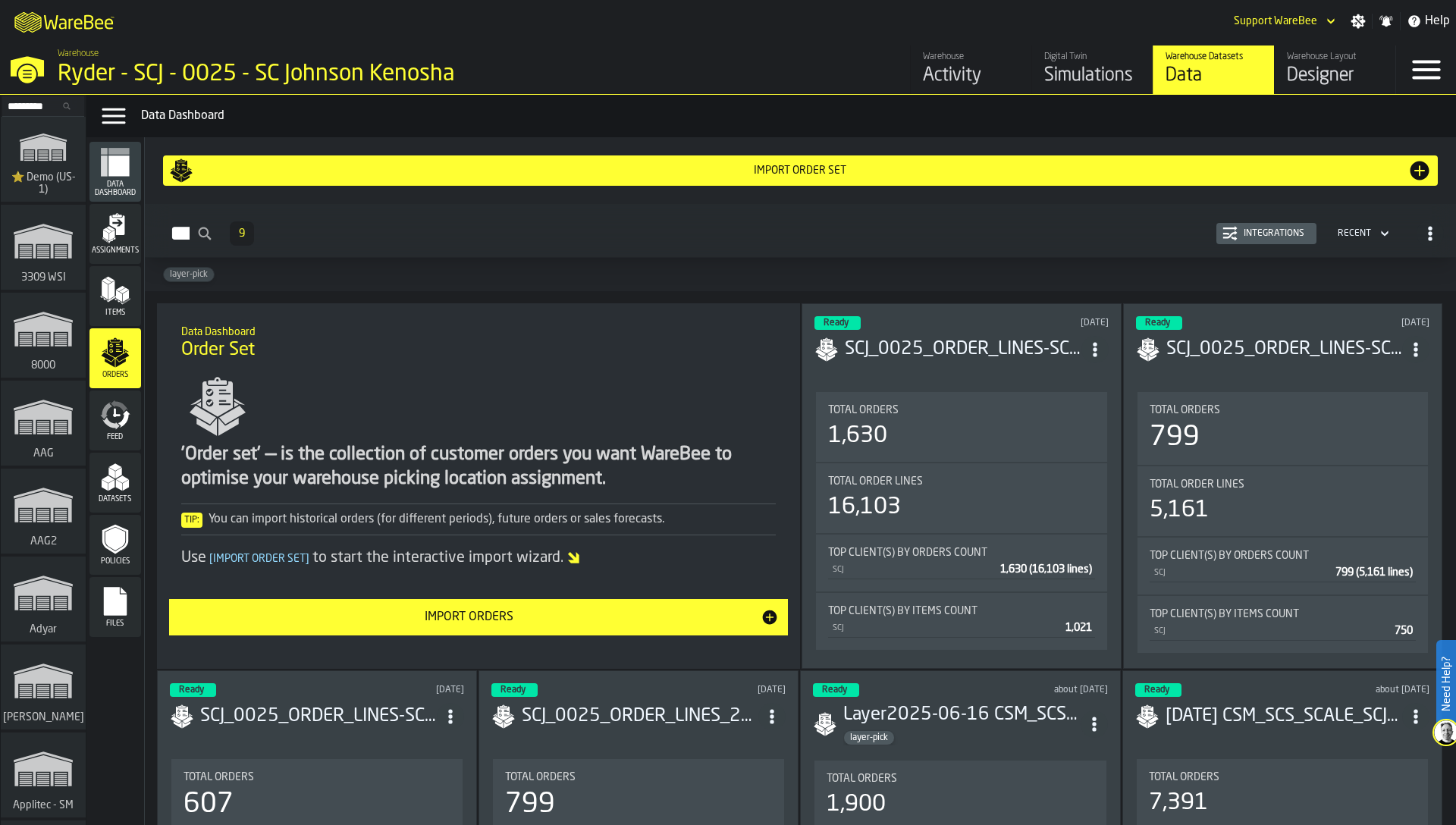
click at [107, 412] on icon "menu Feed" at bounding box center [115, 414] width 30 height 30
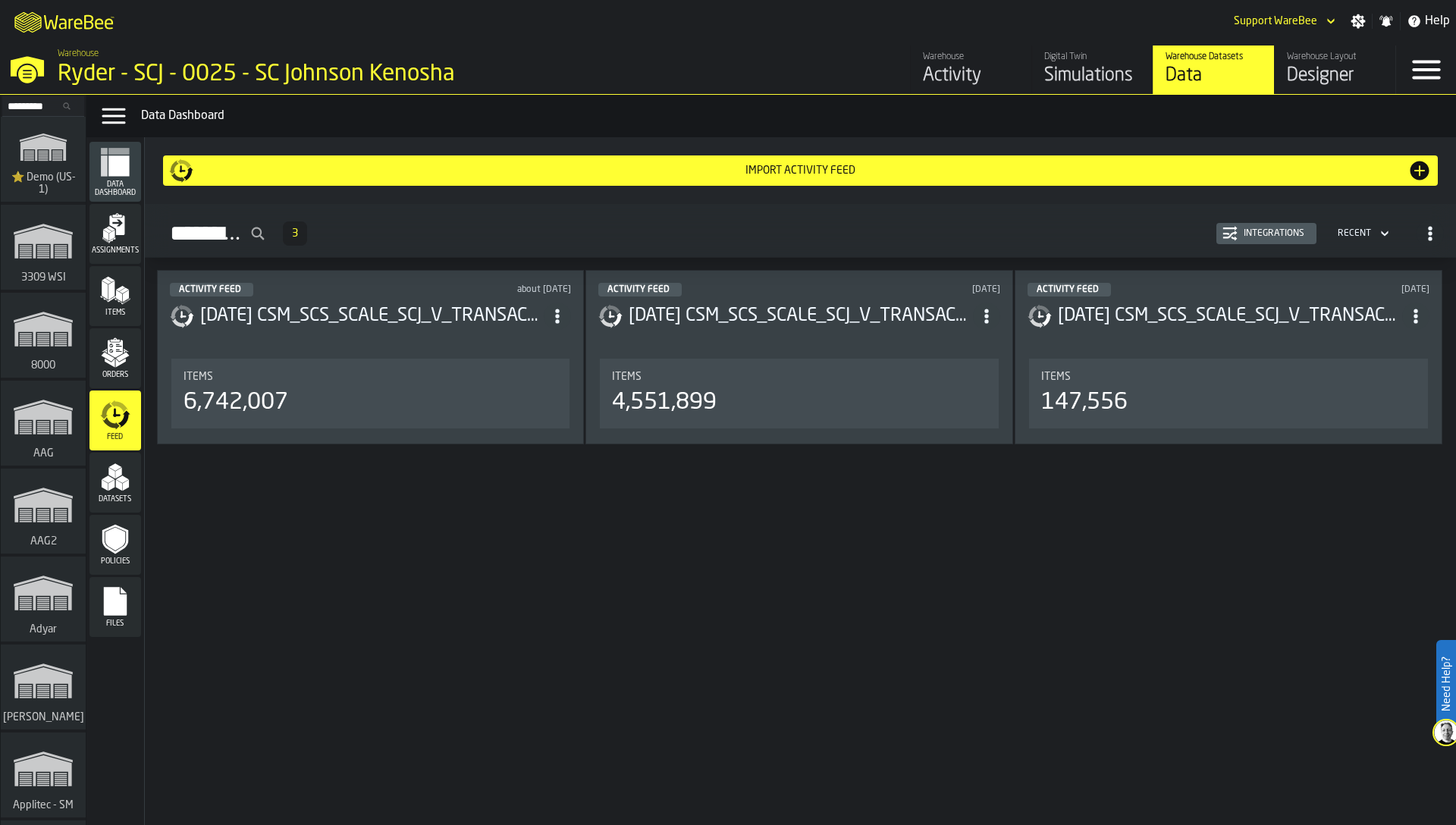
click at [113, 302] on icon "menu Items" at bounding box center [115, 290] width 30 height 30
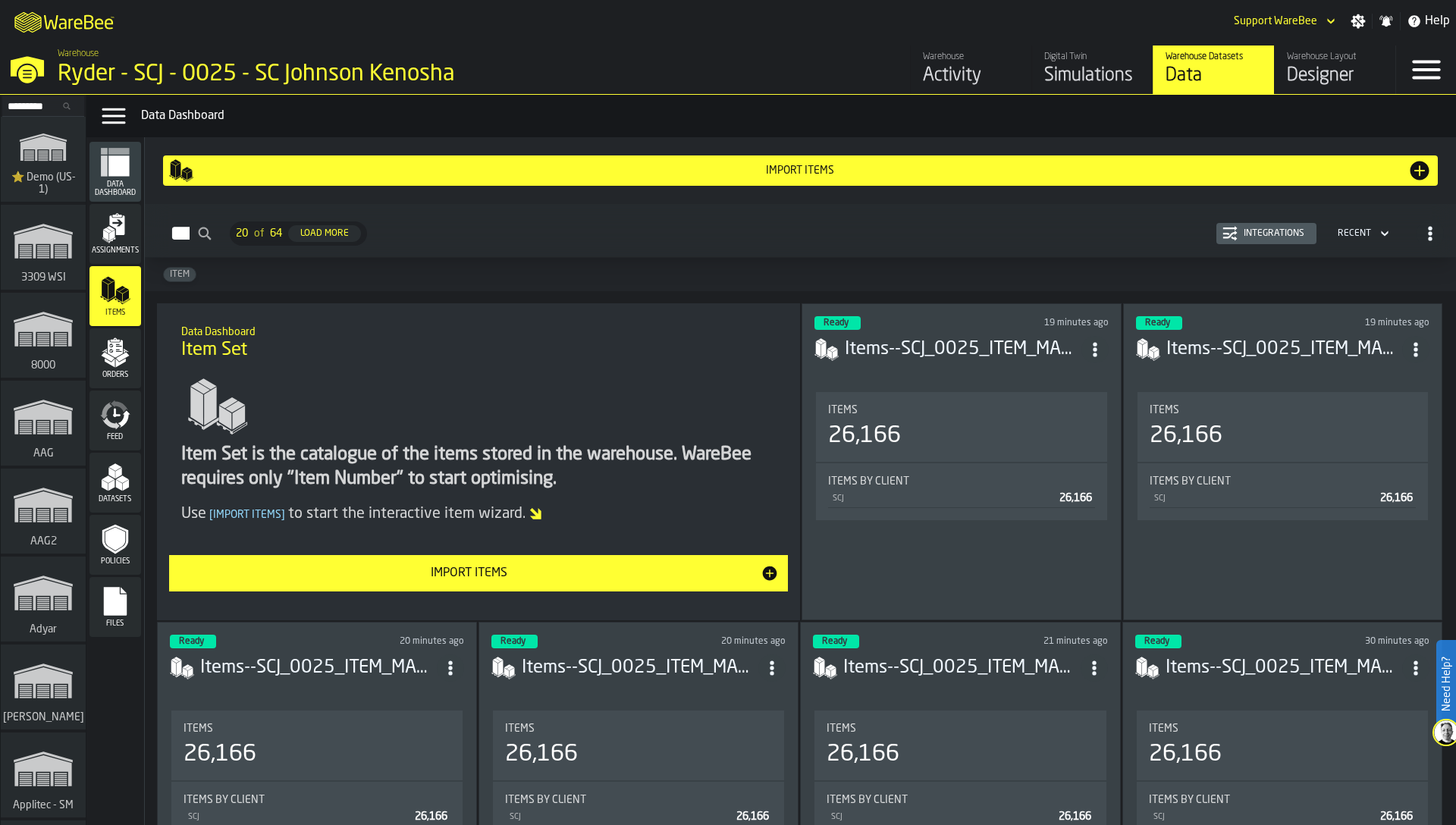
click at [115, 480] on polygon "menu Datasets" at bounding box center [119, 486] width 7 height 11
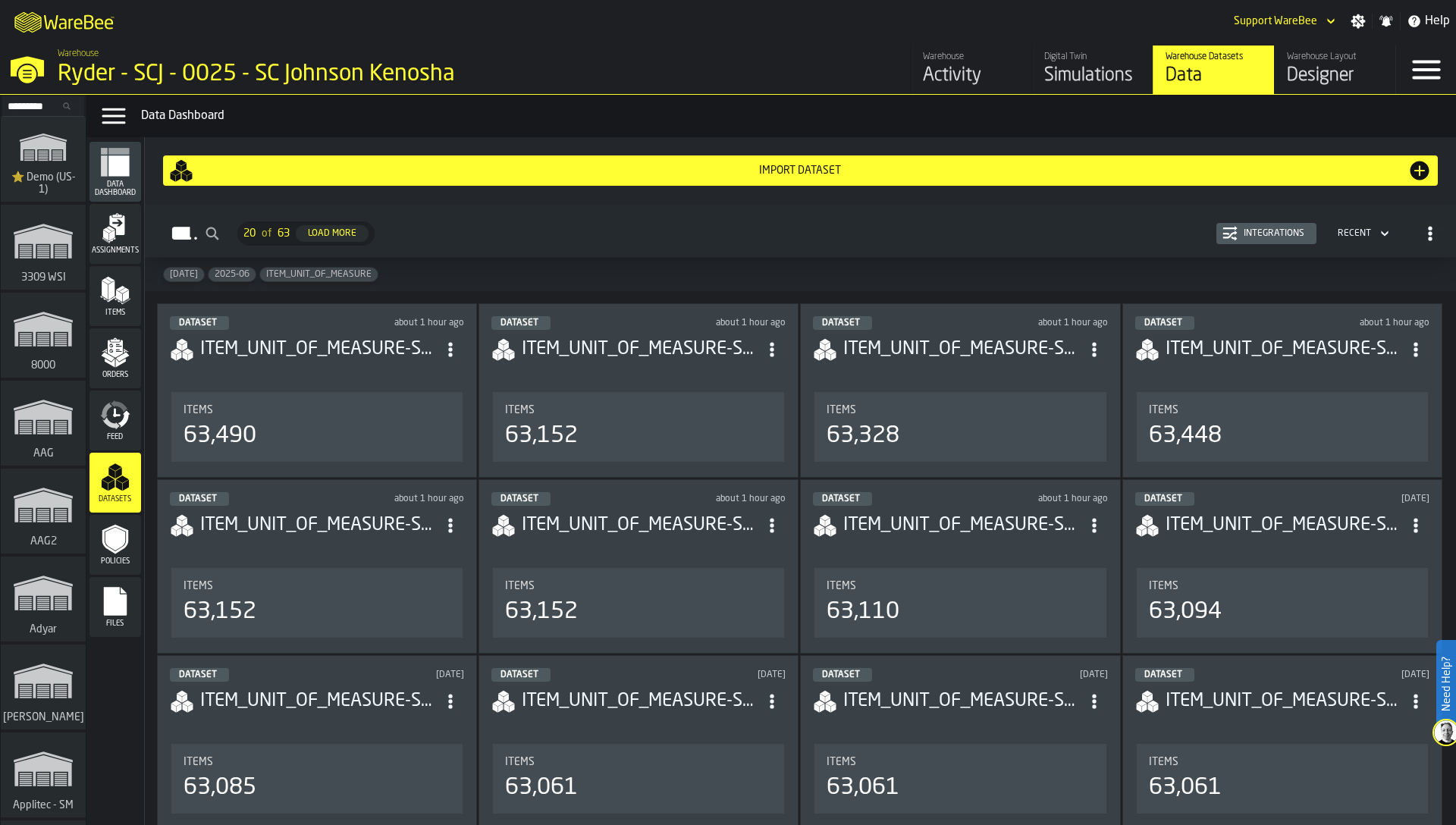
click at [129, 412] on icon "menu Feed" at bounding box center [115, 414] width 30 height 30
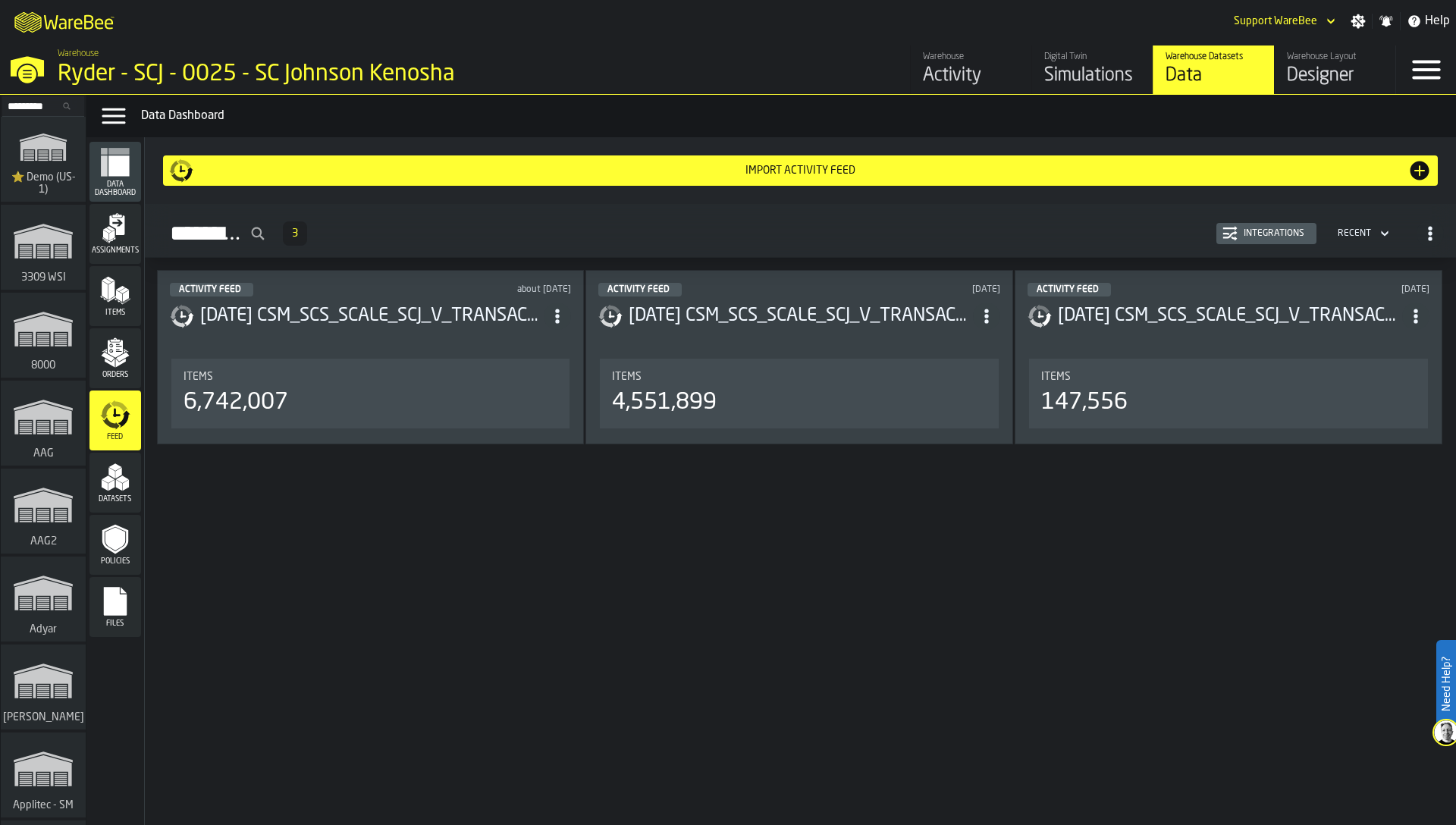
click at [96, 358] on div "Orders" at bounding box center [115, 358] width 52 height 42
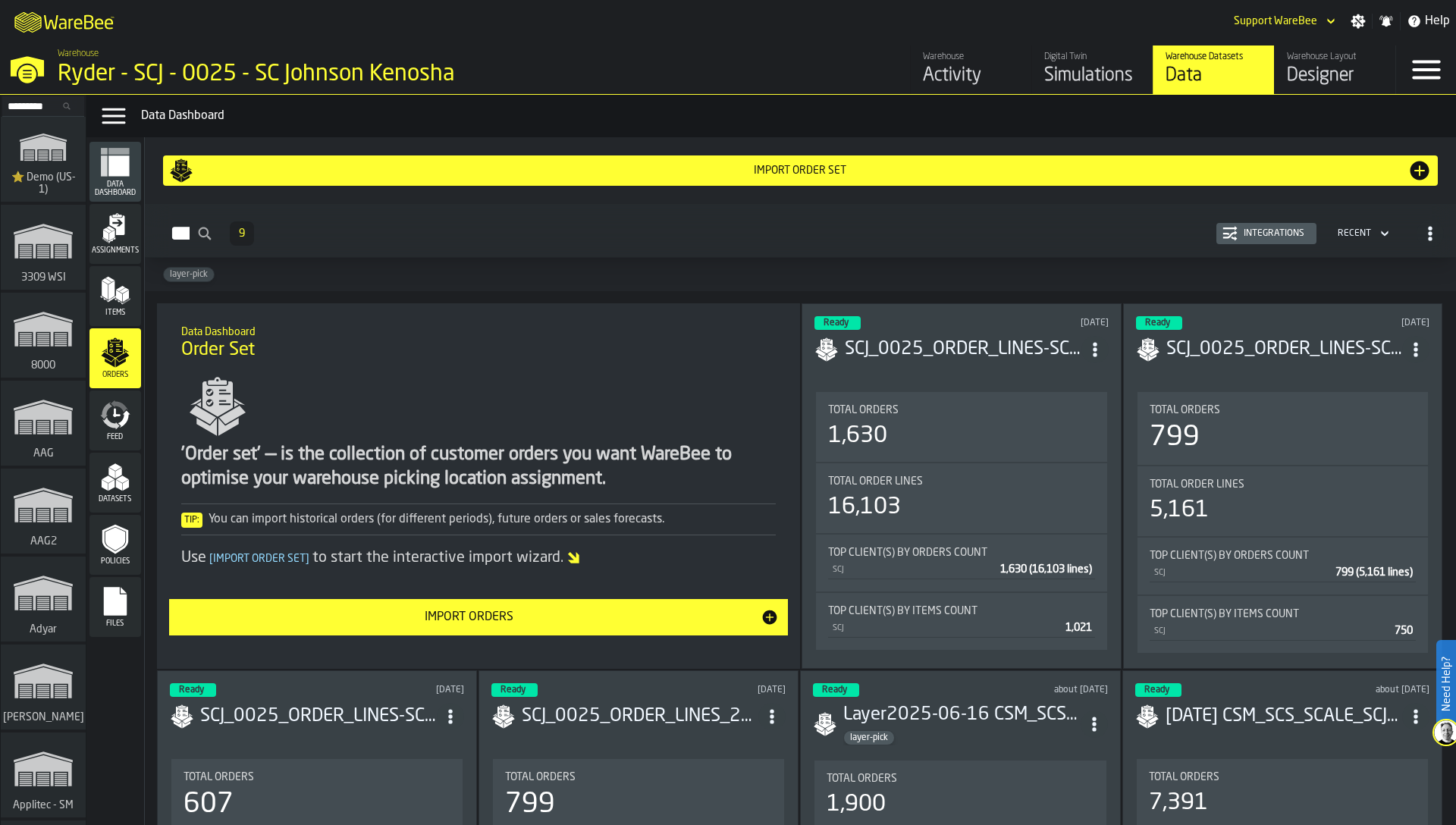
click at [1238, 236] on div "Integrations" at bounding box center [1274, 234] width 73 height 10
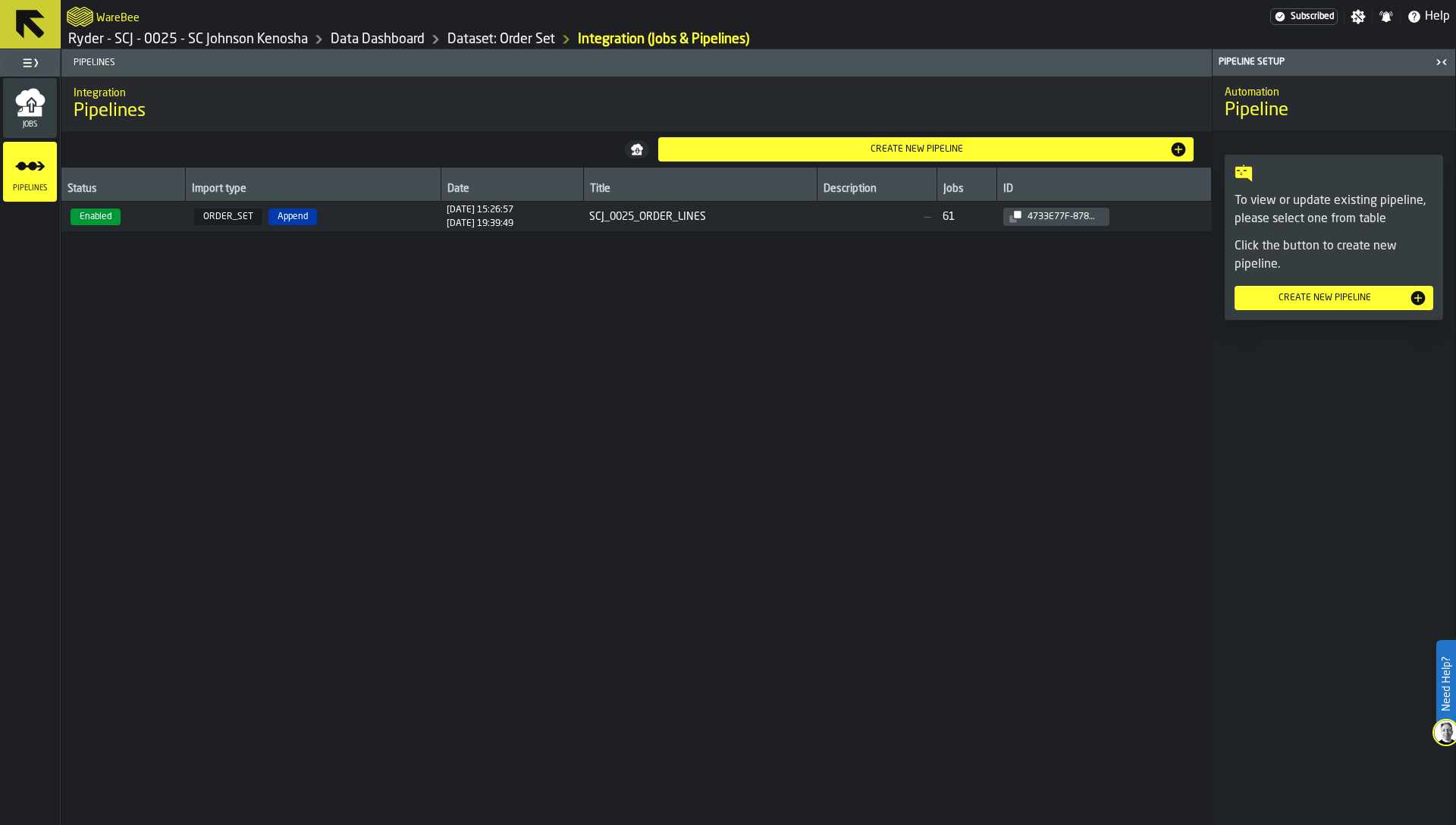
click at [35, 117] on icon "menu Jobs" at bounding box center [30, 102] width 30 height 30
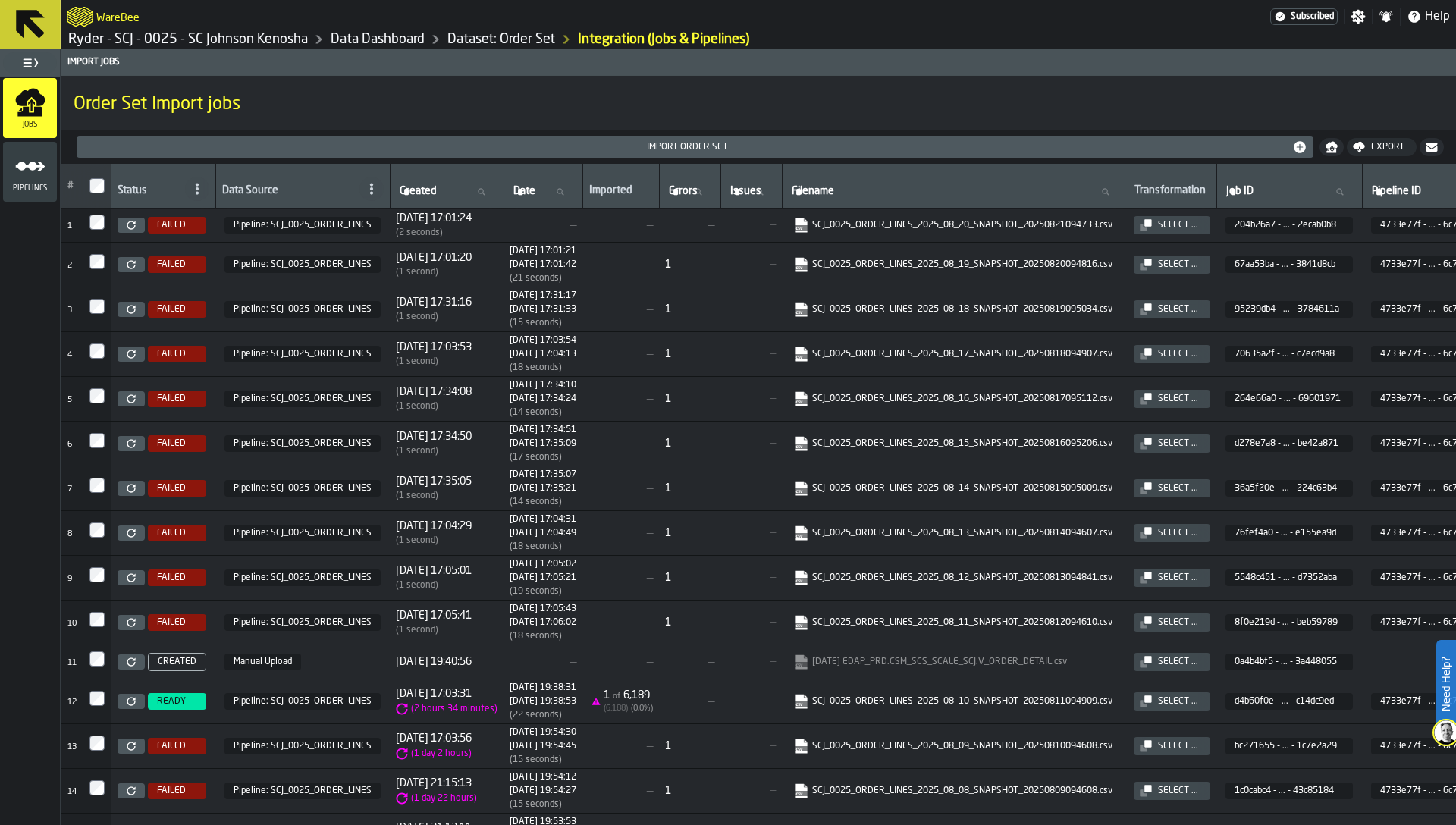
click at [127, 262] on icon at bounding box center [131, 265] width 9 height 9
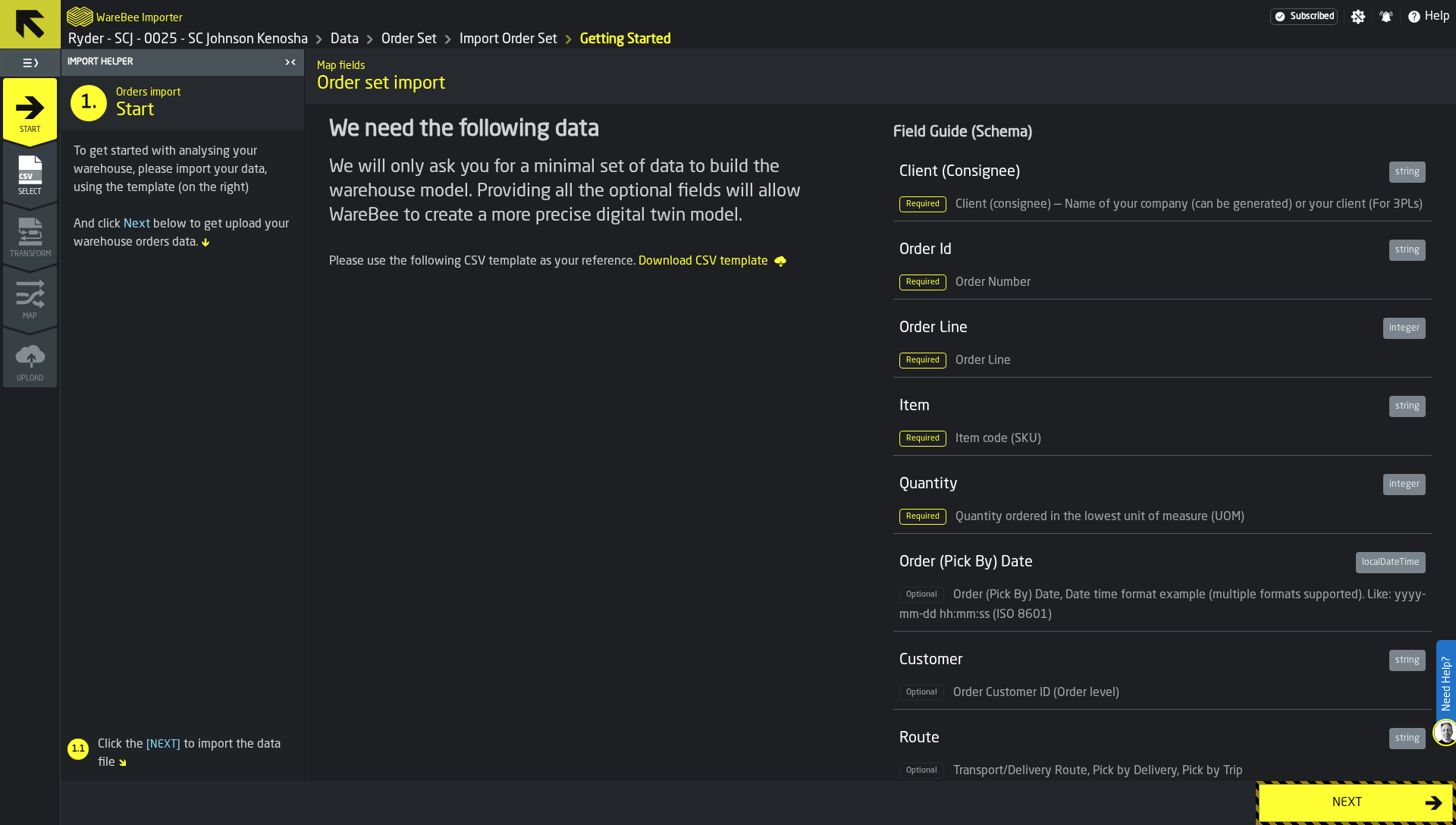
click at [35, 194] on div "2 Select" at bounding box center [30, 170] width 54 height 61
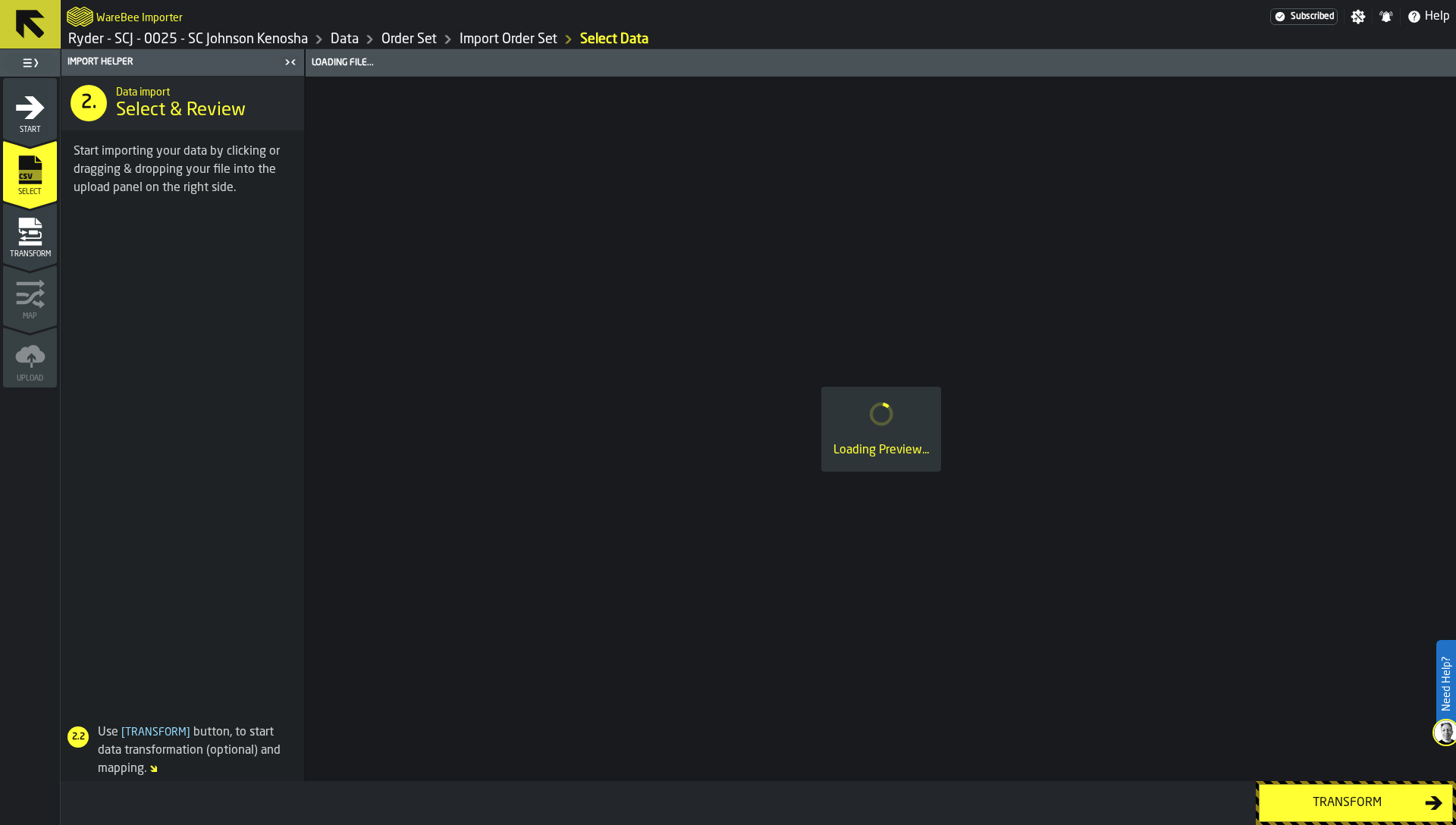
click at [29, 234] on icon "menu Transform" at bounding box center [34, 231] width 9 height 4
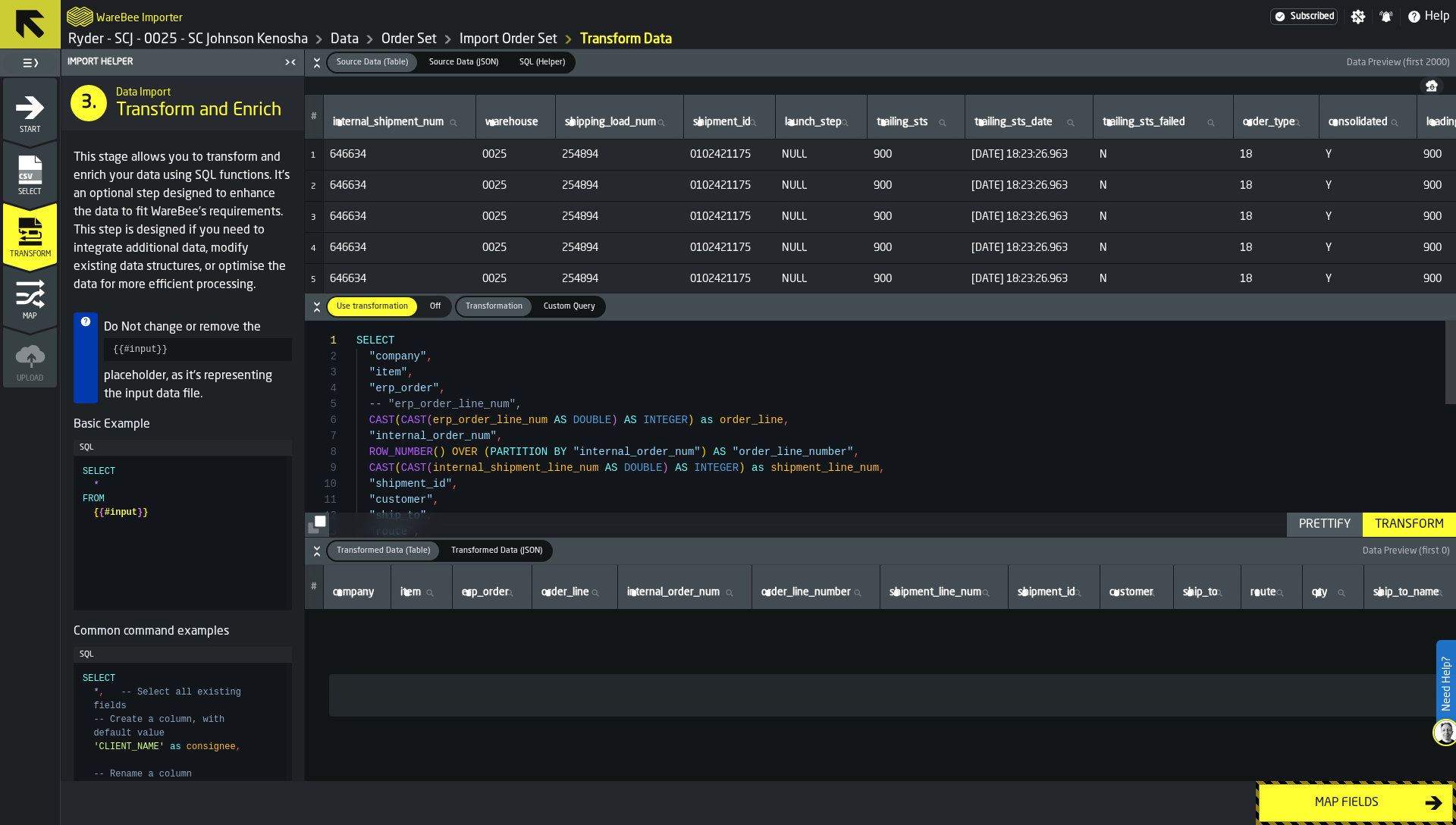
click at [31, 298] on icon "menu Map" at bounding box center [30, 296] width 28 height 16
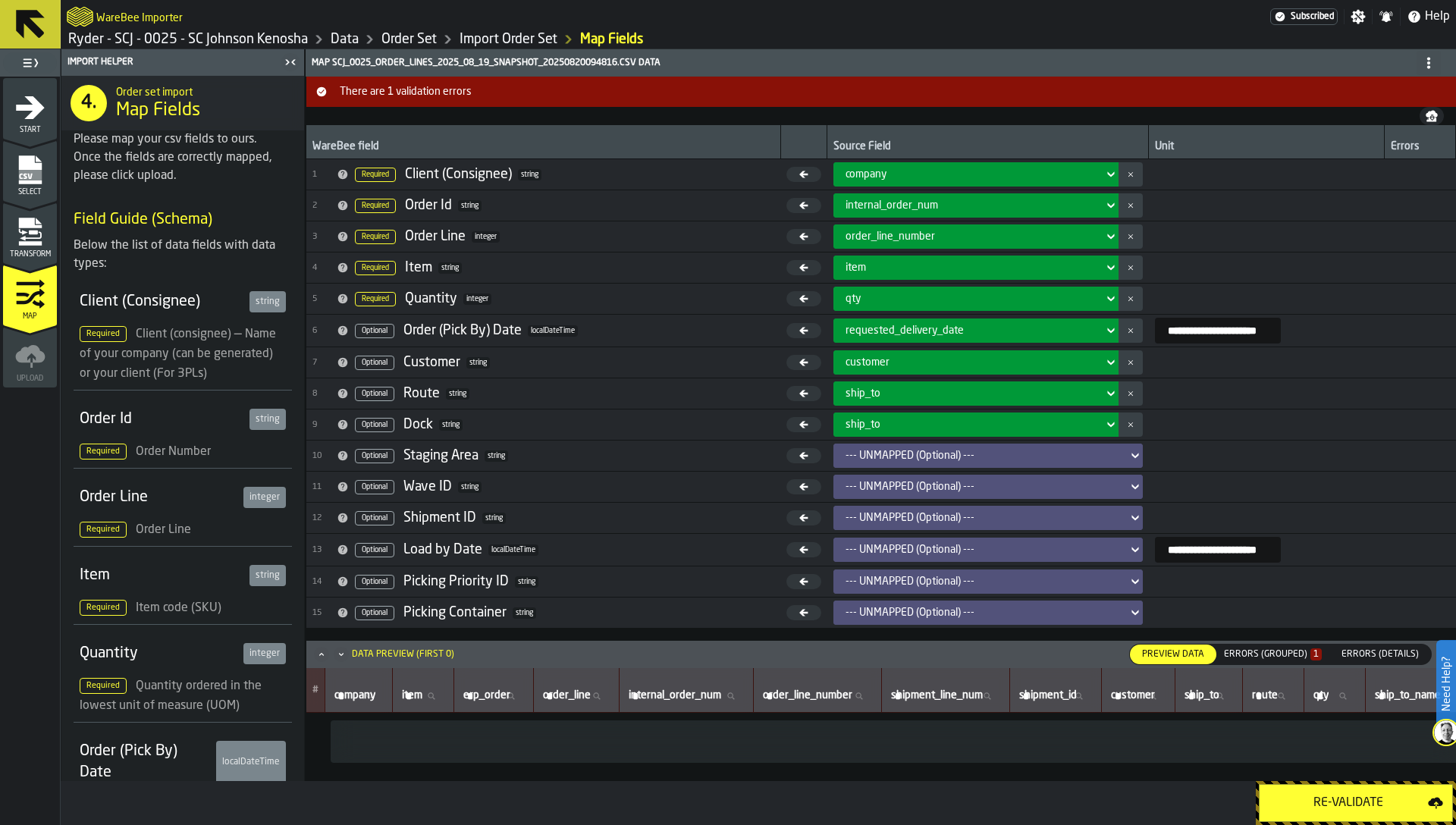
click at [1304, 657] on div "Errors (Grouped) 1" at bounding box center [1273, 655] width 98 height 10
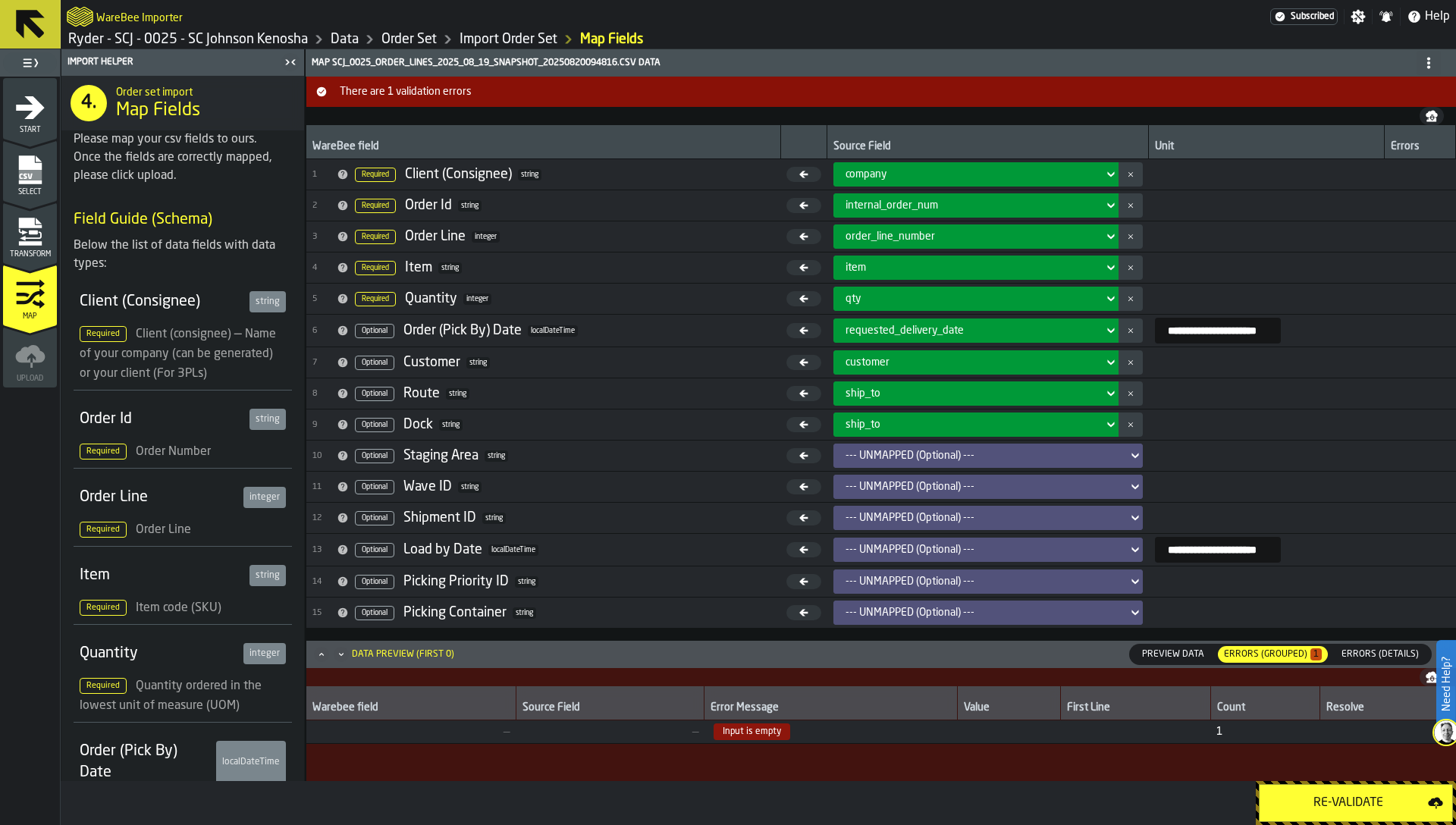
click at [46, 256] on span "Transform" at bounding box center [30, 254] width 54 height 9
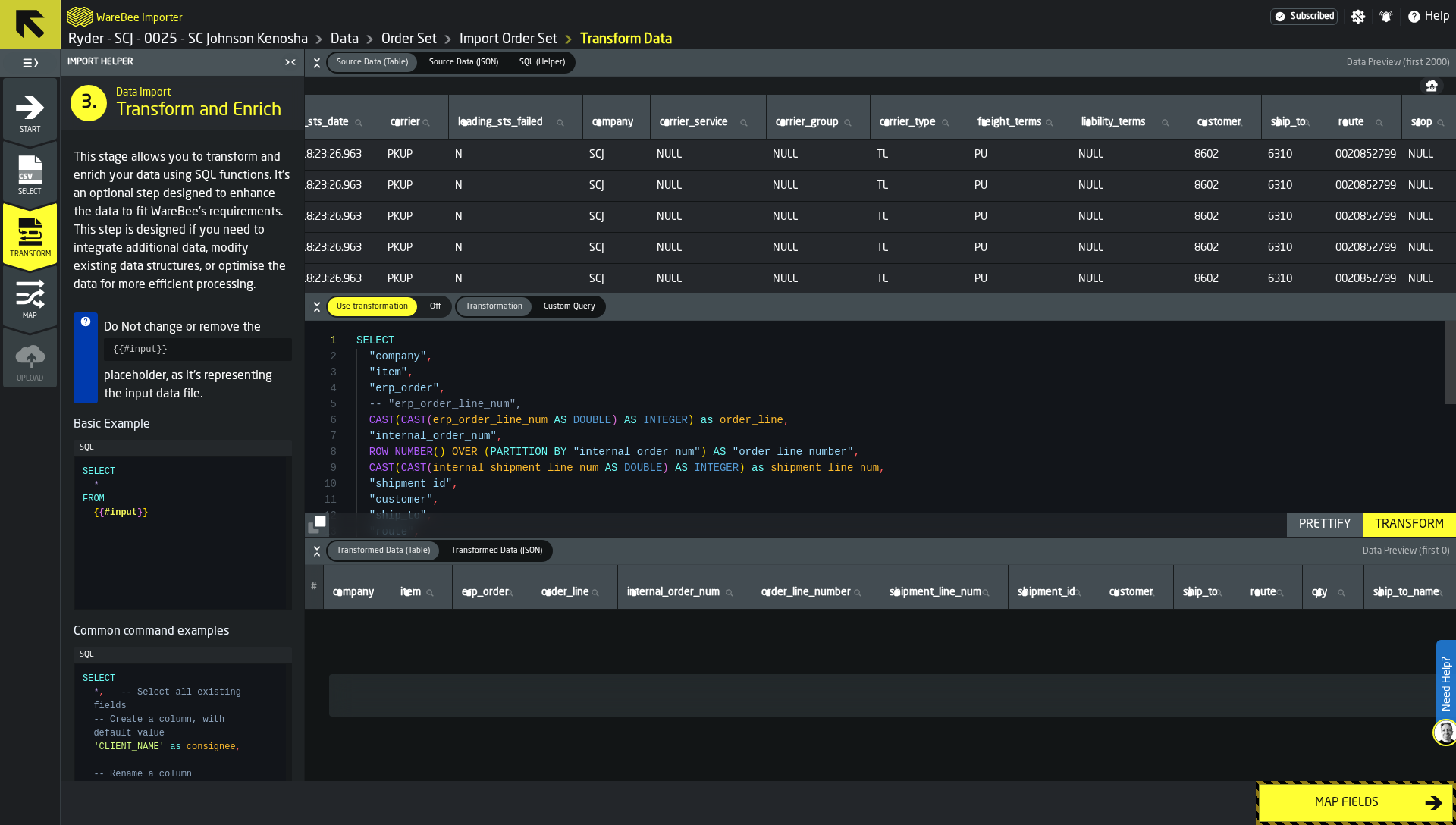
scroll to position [0, 1251]
drag, startPoint x: 288, startPoint y: 60, endPoint x: 317, endPoint y: 553, distance: 493.9
click at [288, 60] on icon "button-toggle-Close me" at bounding box center [289, 62] width 18 height 18
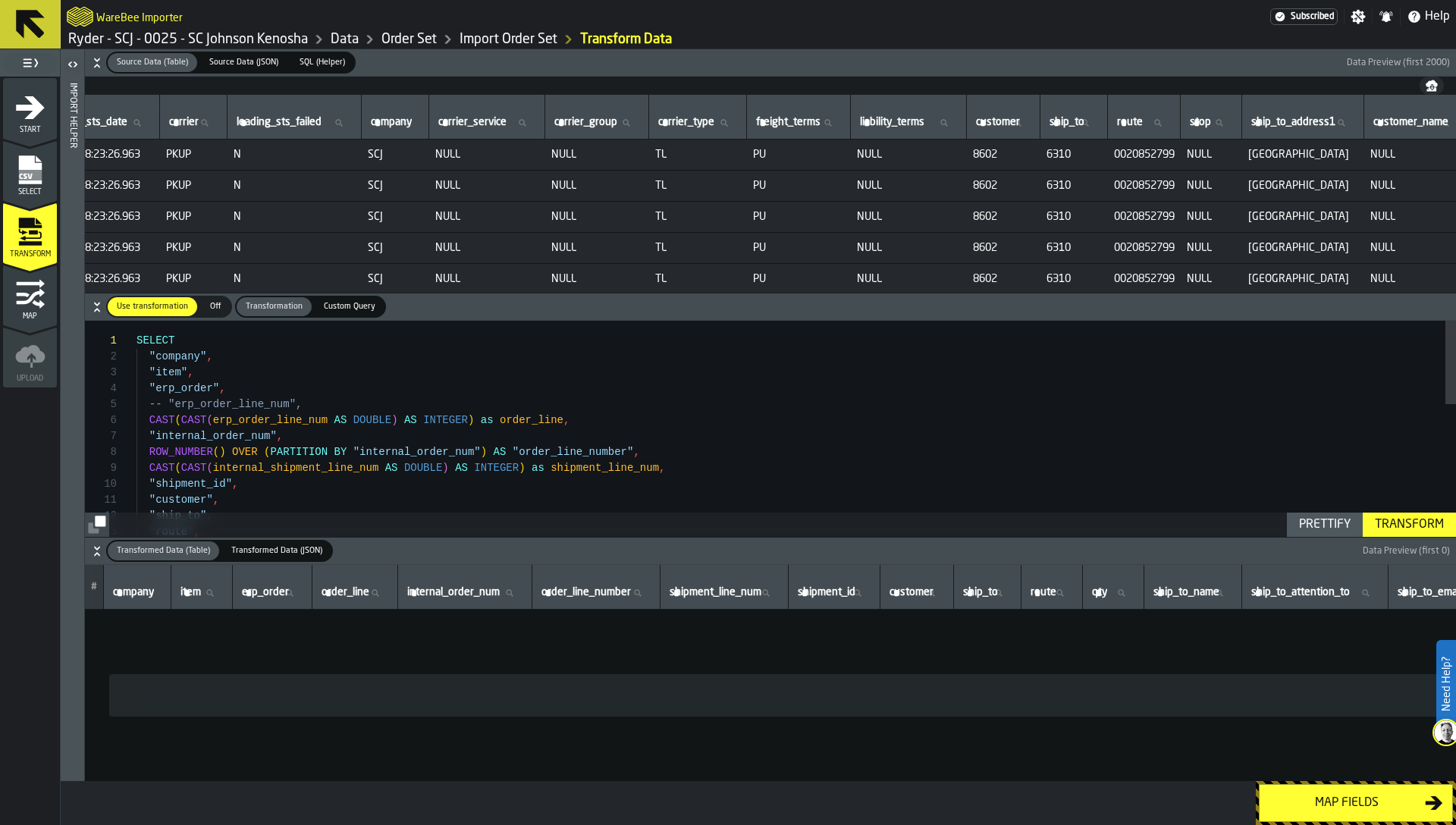
click at [96, 550] on icon "button-" at bounding box center [97, 552] width 15 height 15
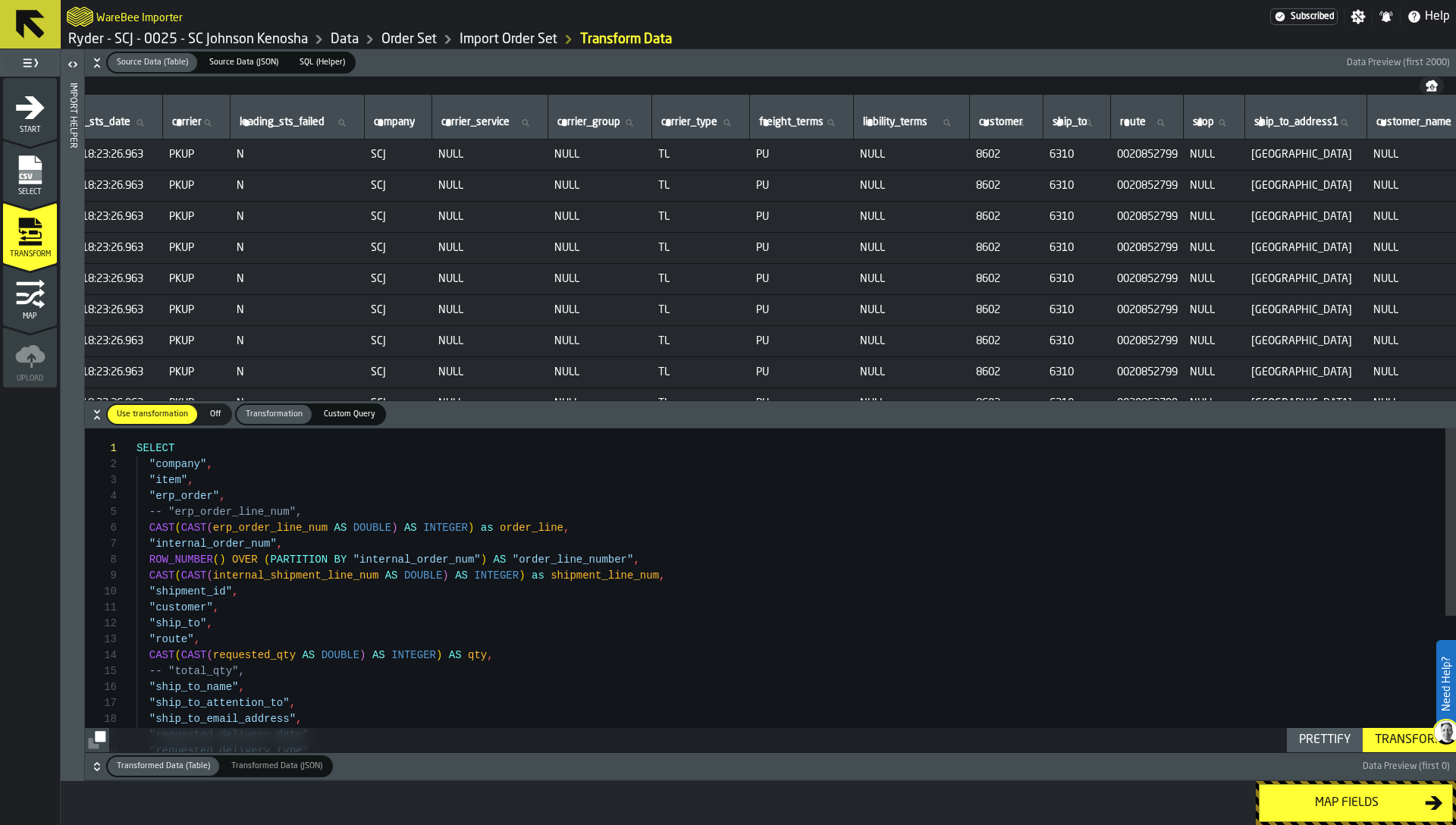
click at [94, 62] on icon "button-" at bounding box center [97, 63] width 15 height 15
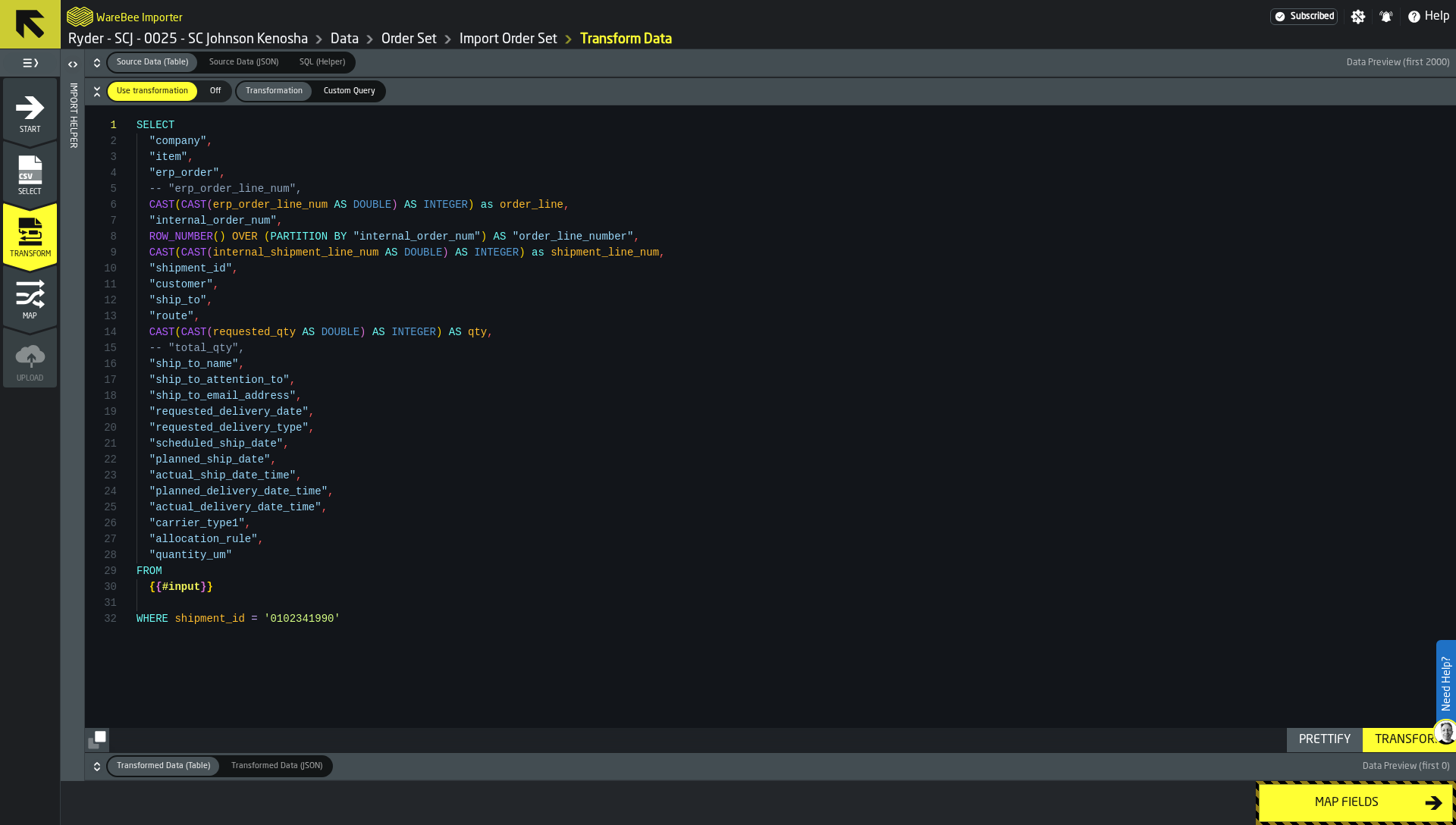
type textarea "**********"
click at [216, 621] on div "SELECT "company" , "item" , "erp_order" , -- "erp_order_line_num", CAST ( CAST …" at bounding box center [796, 429] width 1319 height 647
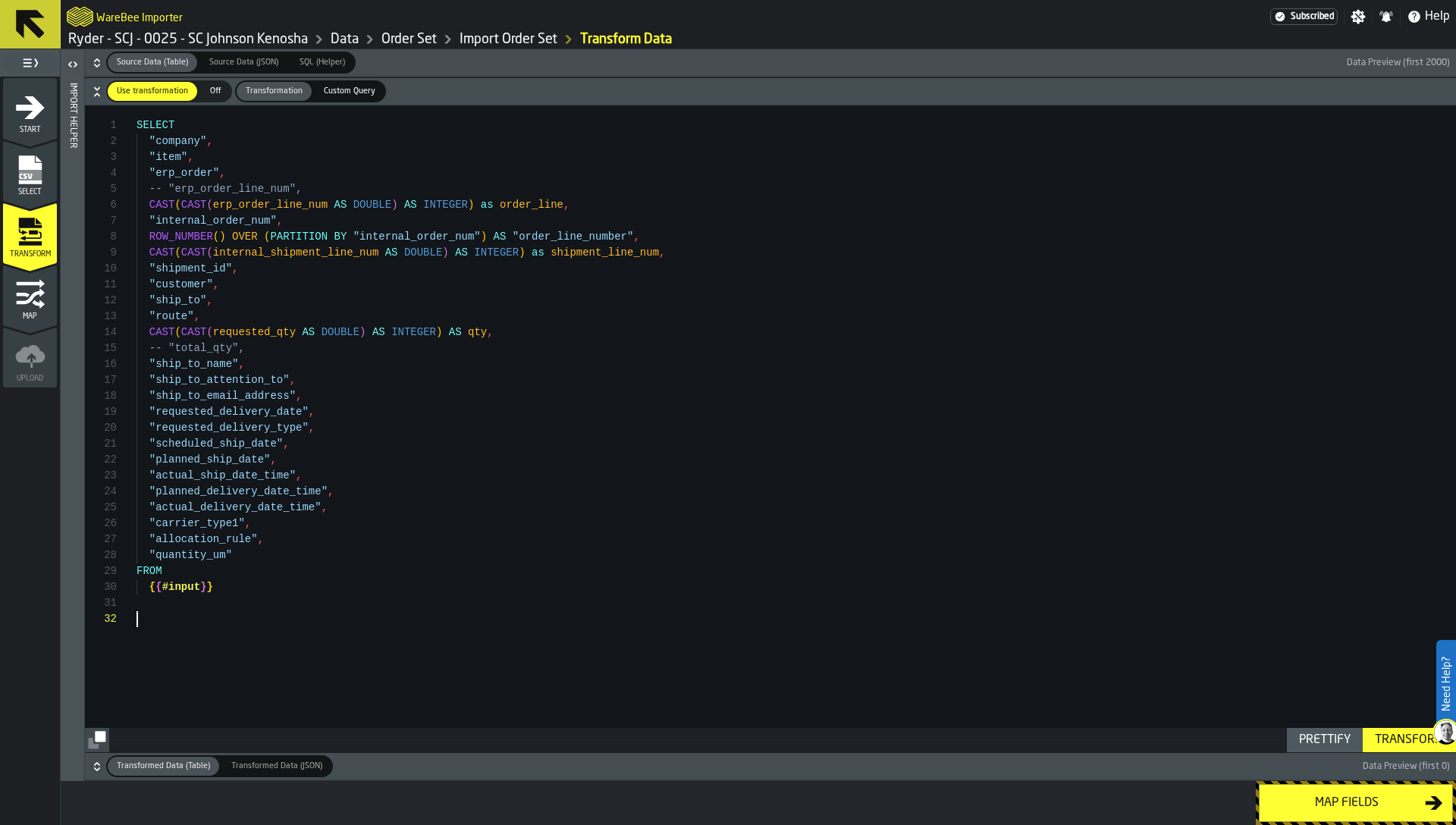
click at [1390, 741] on div "Transform" at bounding box center [1409, 740] width 81 height 18
click at [96, 768] on icon "button-" at bounding box center [97, 767] width 15 height 15
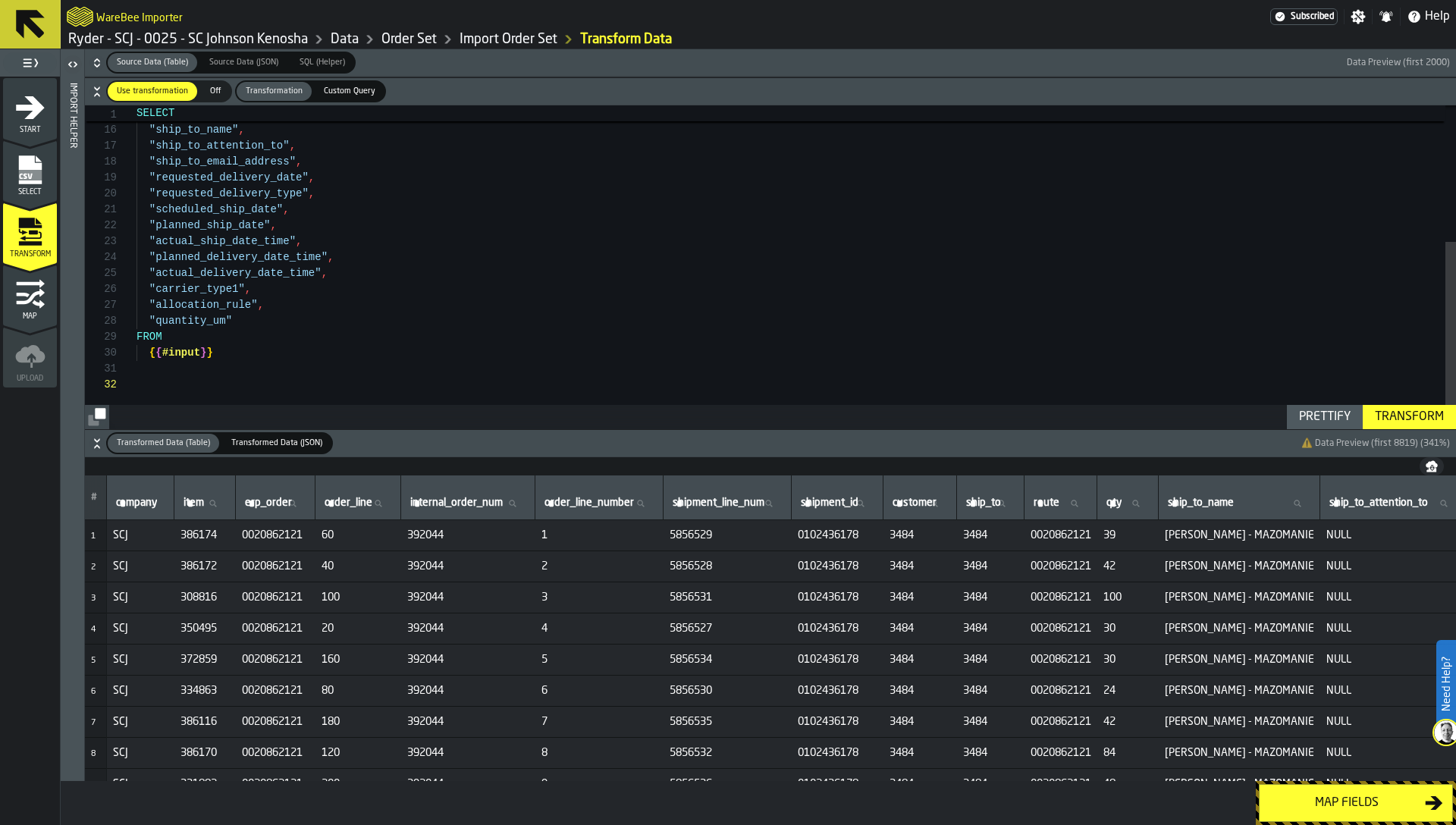
click at [1329, 807] on div "Map fields" at bounding box center [1347, 803] width 156 height 18
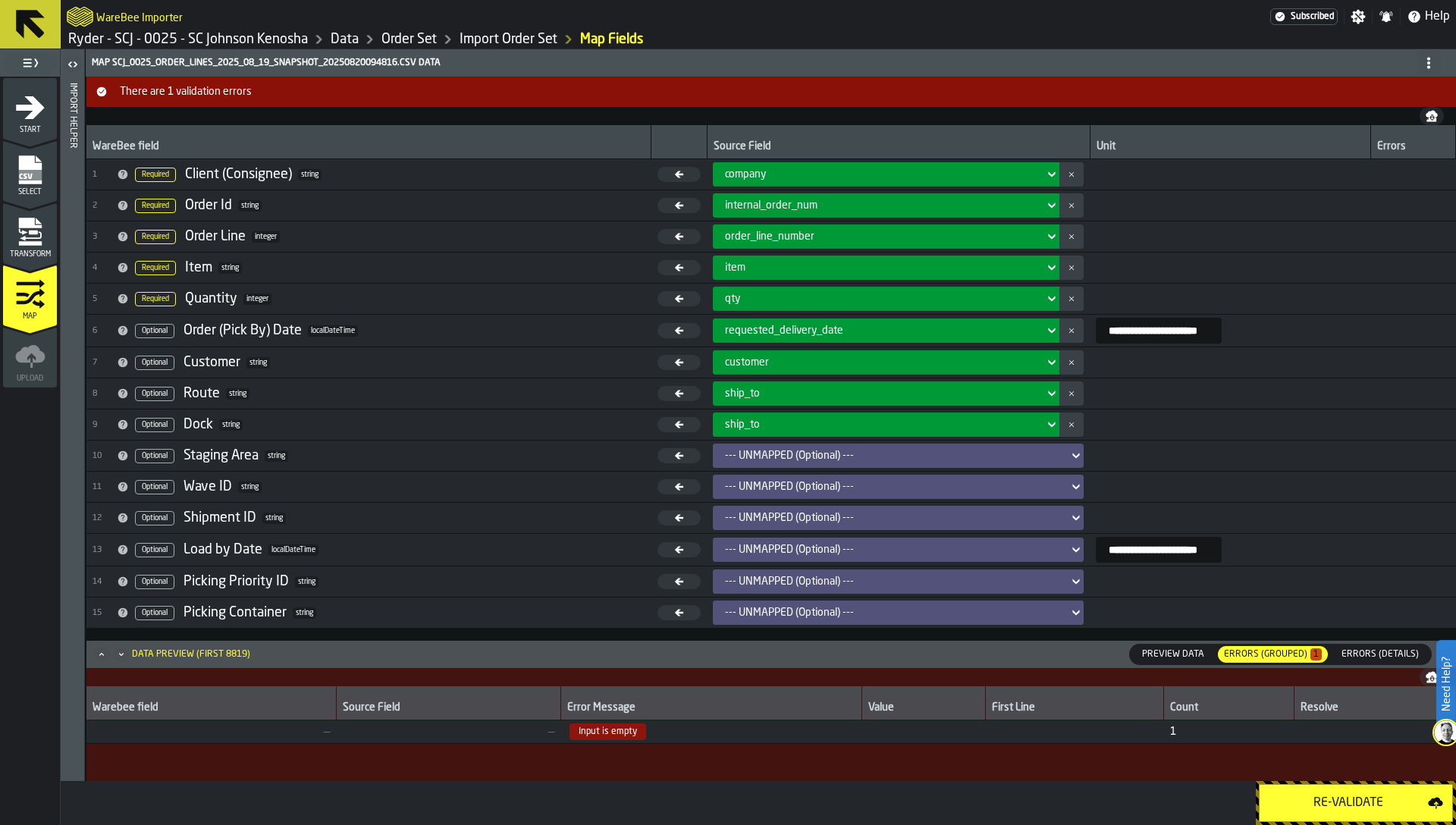
drag, startPoint x: 1330, startPoint y: 804, endPoint x: 1198, endPoint y: 483, distance: 347.1
click at [1198, 483] on div "**********" at bounding box center [758, 437] width 1395 height 776
click at [1325, 798] on div "Re-Validate" at bounding box center [1348, 803] width 159 height 18
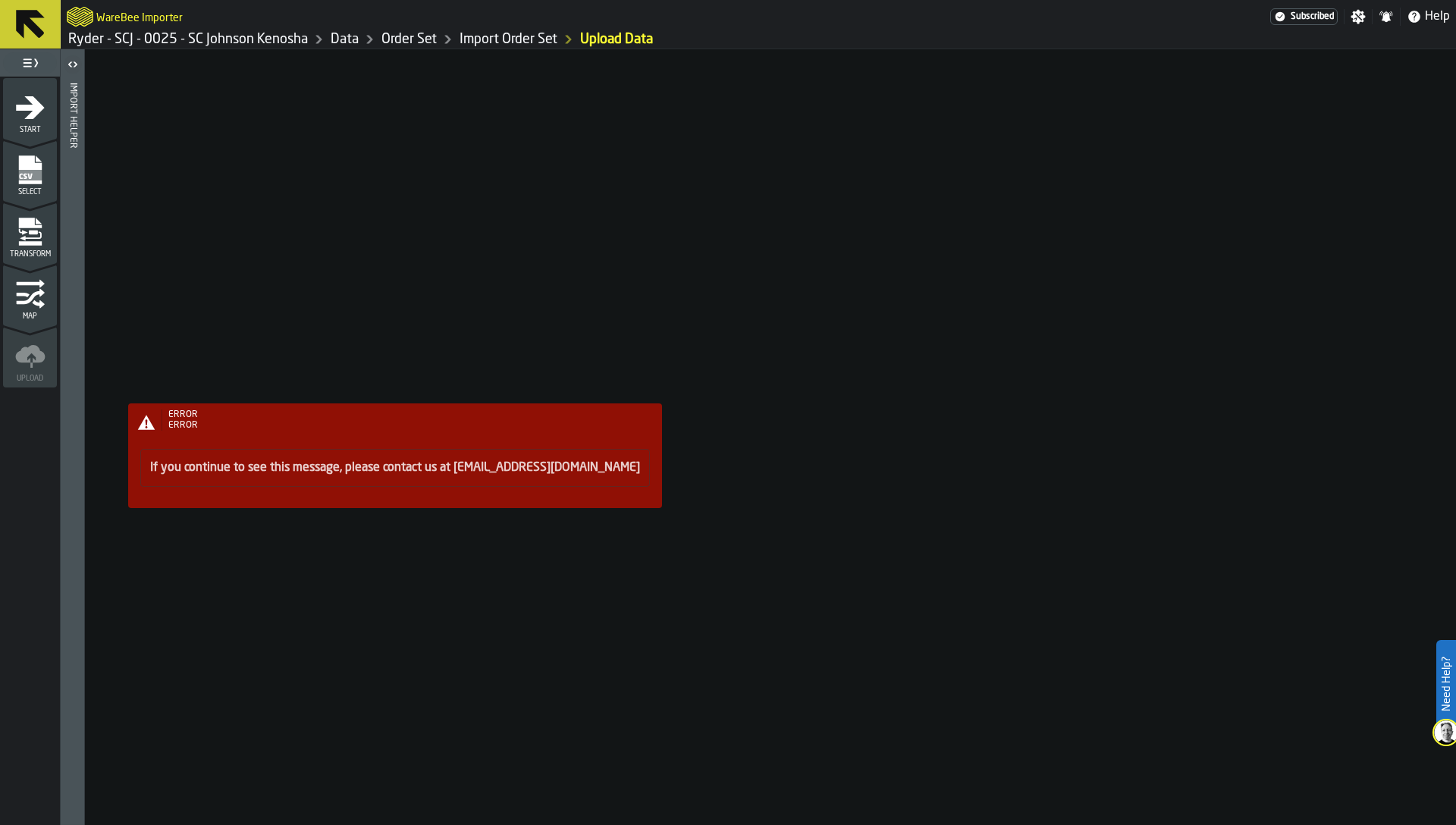
click at [18, 297] on icon "menu Map" at bounding box center [30, 294] width 30 height 30
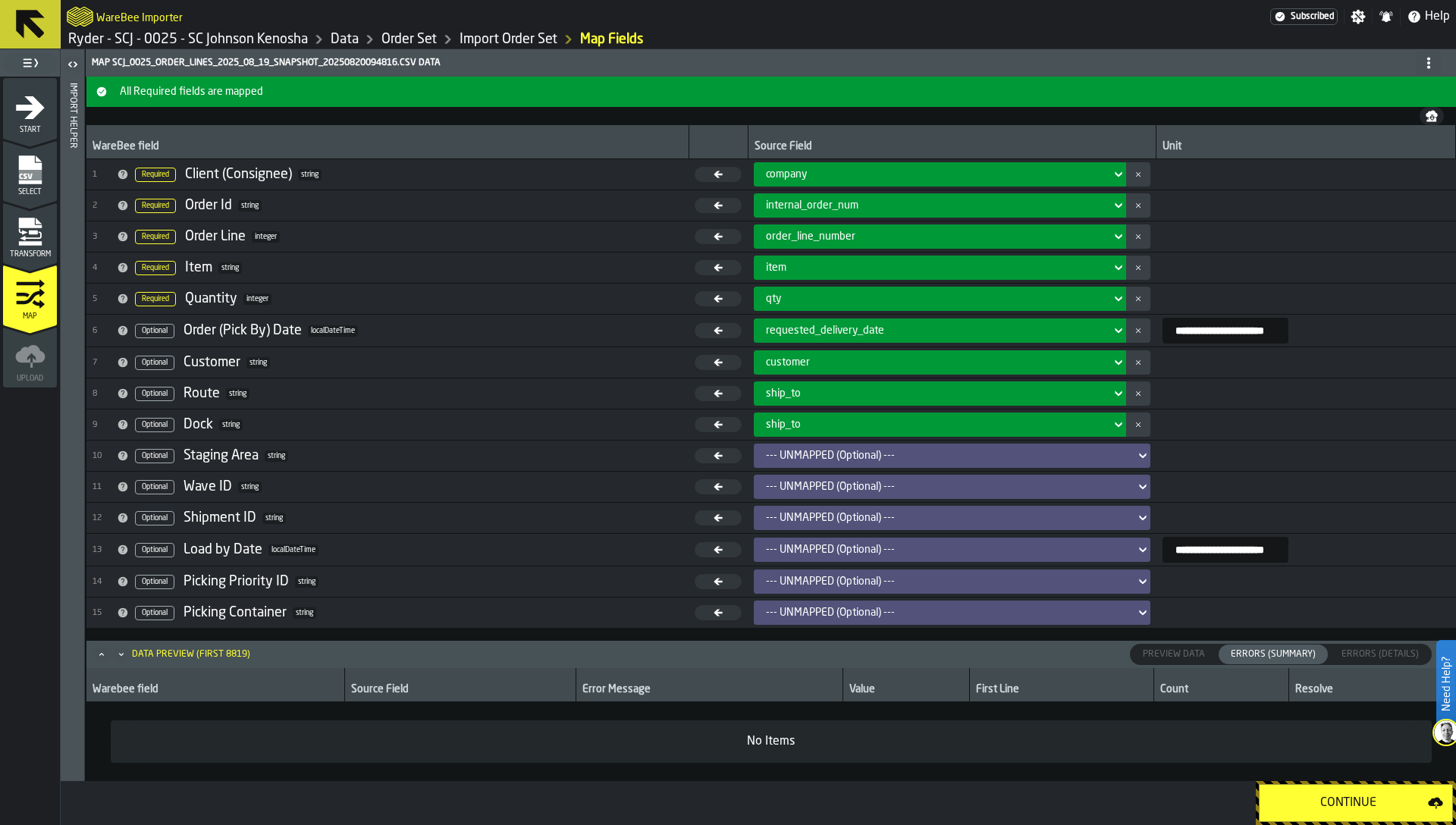
click at [477, 302] on span "5 Required Quantity integer" at bounding box center [387, 299] width 590 height 22
click at [397, 35] on link "Order Set" at bounding box center [409, 39] width 55 height 16
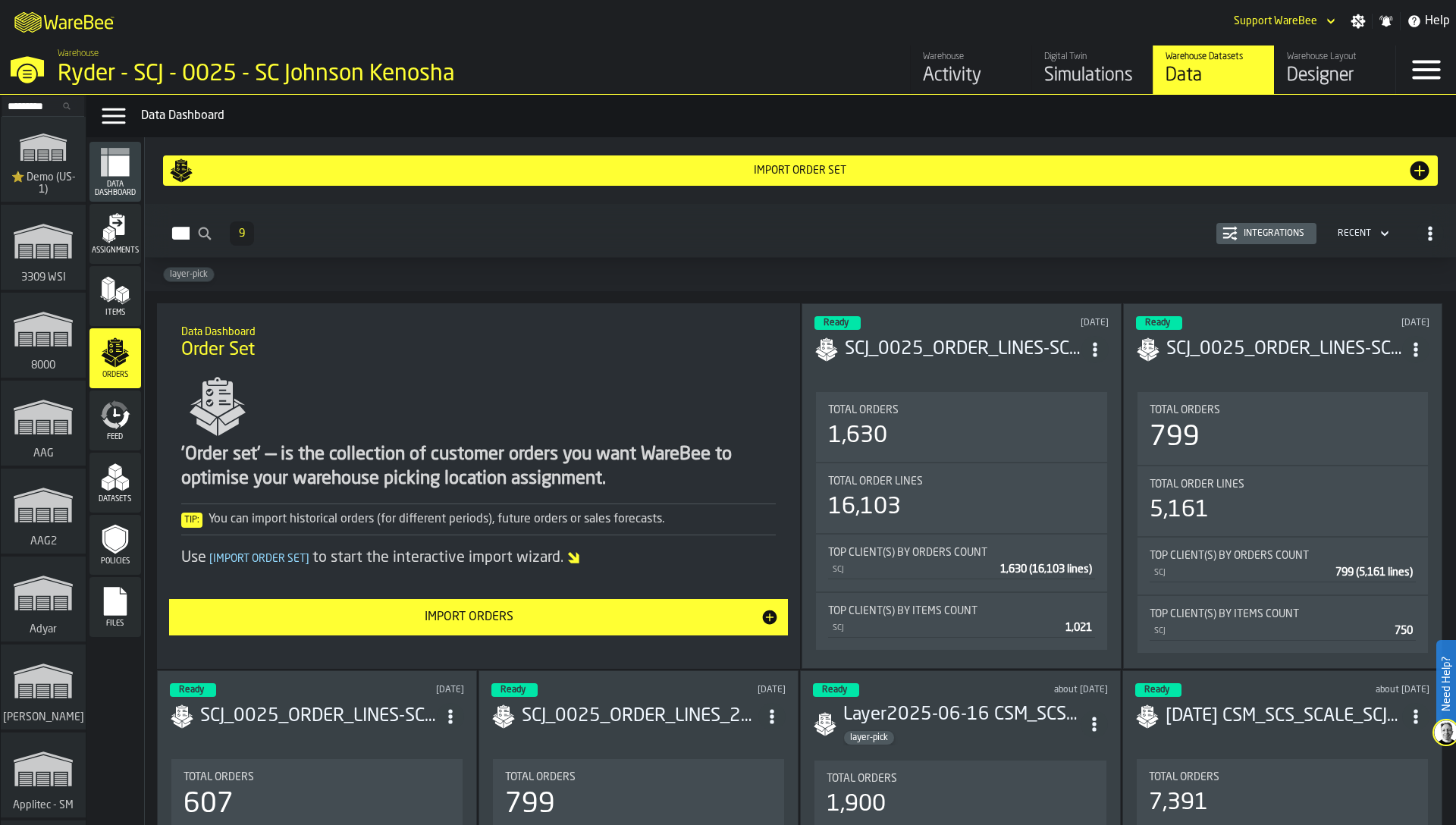
click at [462, 465] on div "'Order set' — is the collection of customer orders you want WareBee to optimise…" at bounding box center [478, 468] width 595 height 48
click at [35, 103] on input "Search..." at bounding box center [43, 106] width 79 height 16
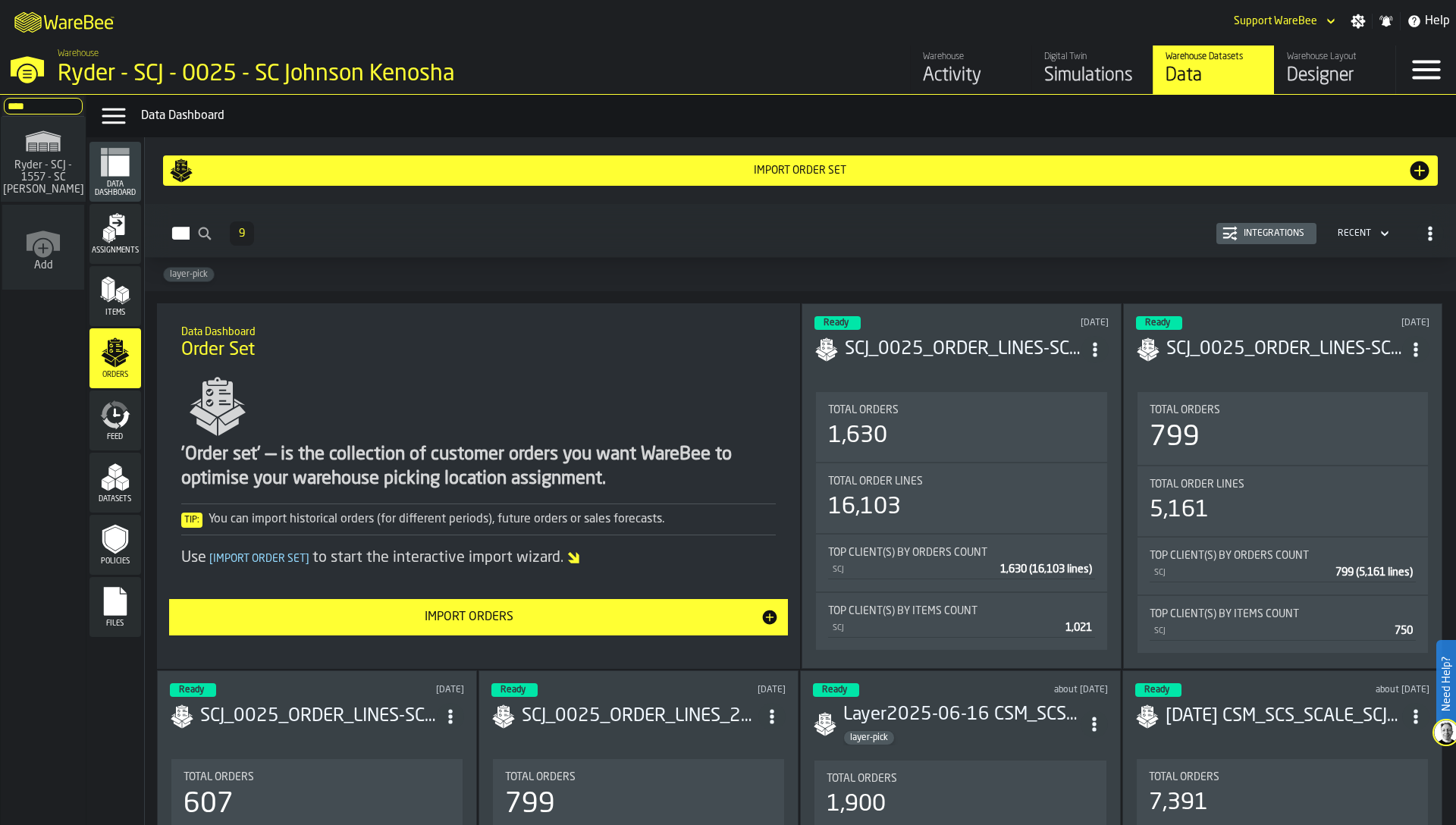
type input "****"
click at [46, 166] on span "Ryder - SCJ - 1557 - SC [PERSON_NAME]" at bounding box center [44, 177] width 88 height 36
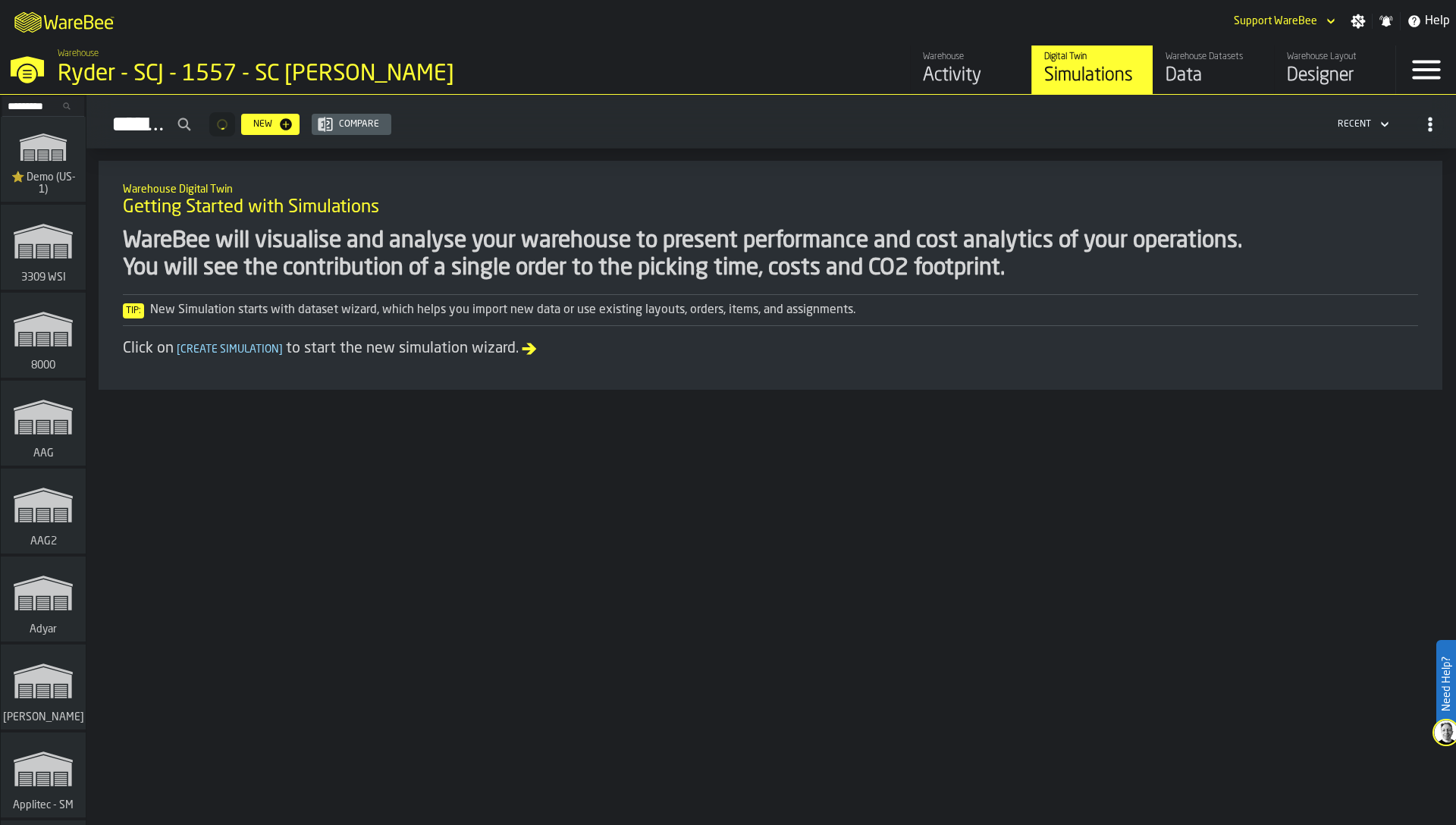
click at [1191, 64] on div "Data" at bounding box center [1214, 76] width 96 height 24
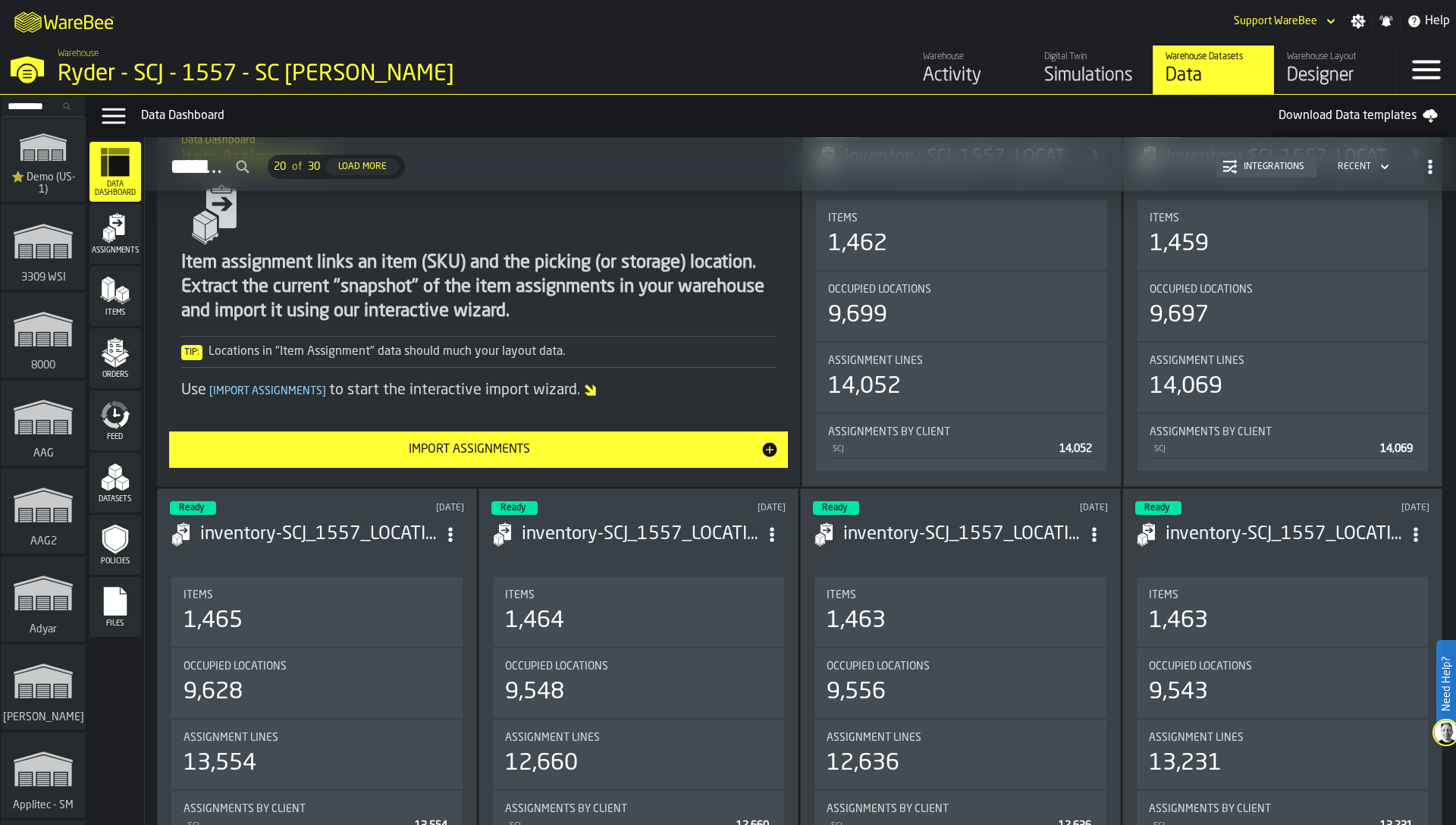
scroll to position [343, 0]
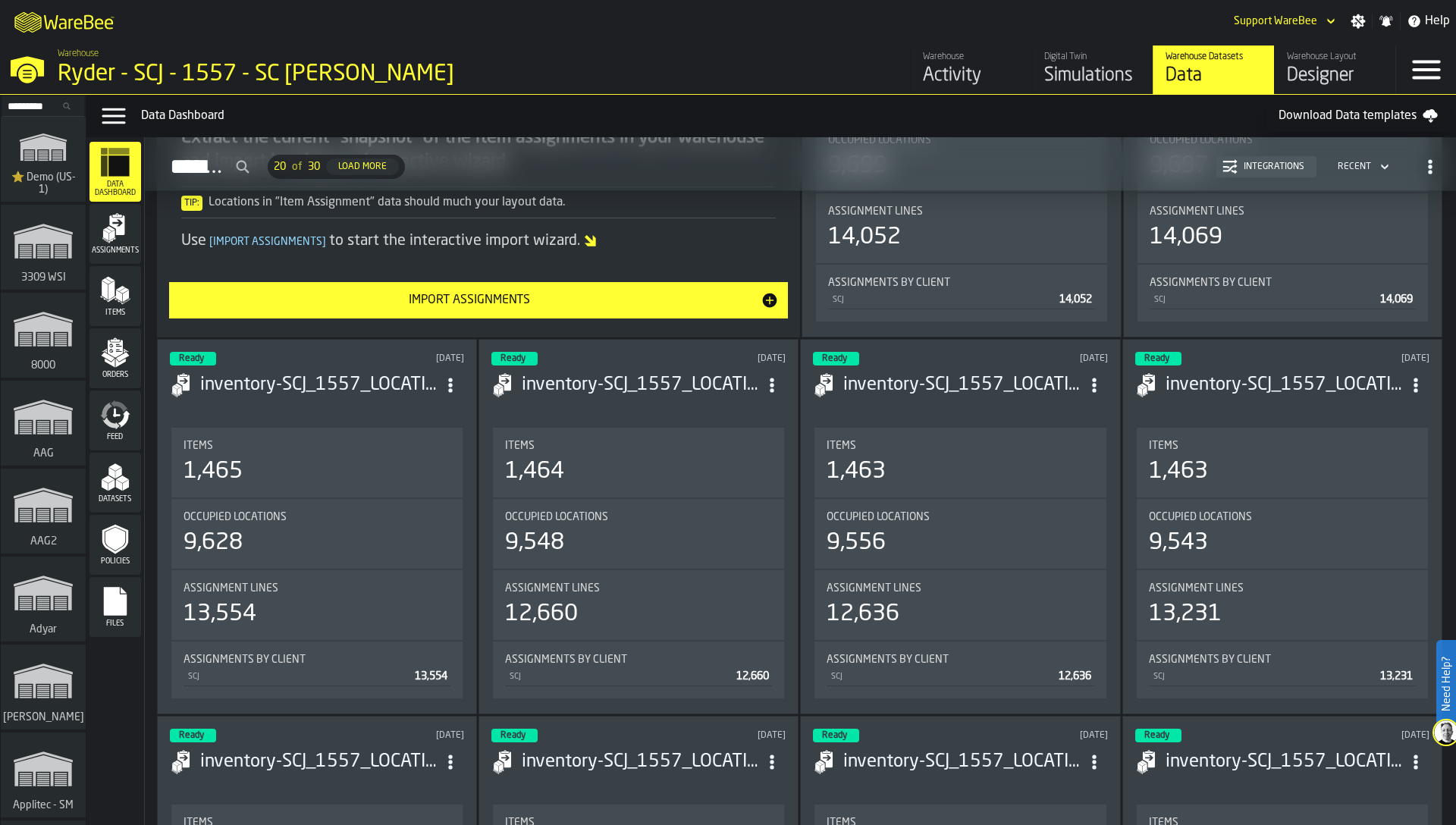
click at [121, 239] on icon "menu Assignments" at bounding box center [115, 228] width 30 height 30
click at [113, 298] on icon "menu Items" at bounding box center [112, 298] width 8 height 6
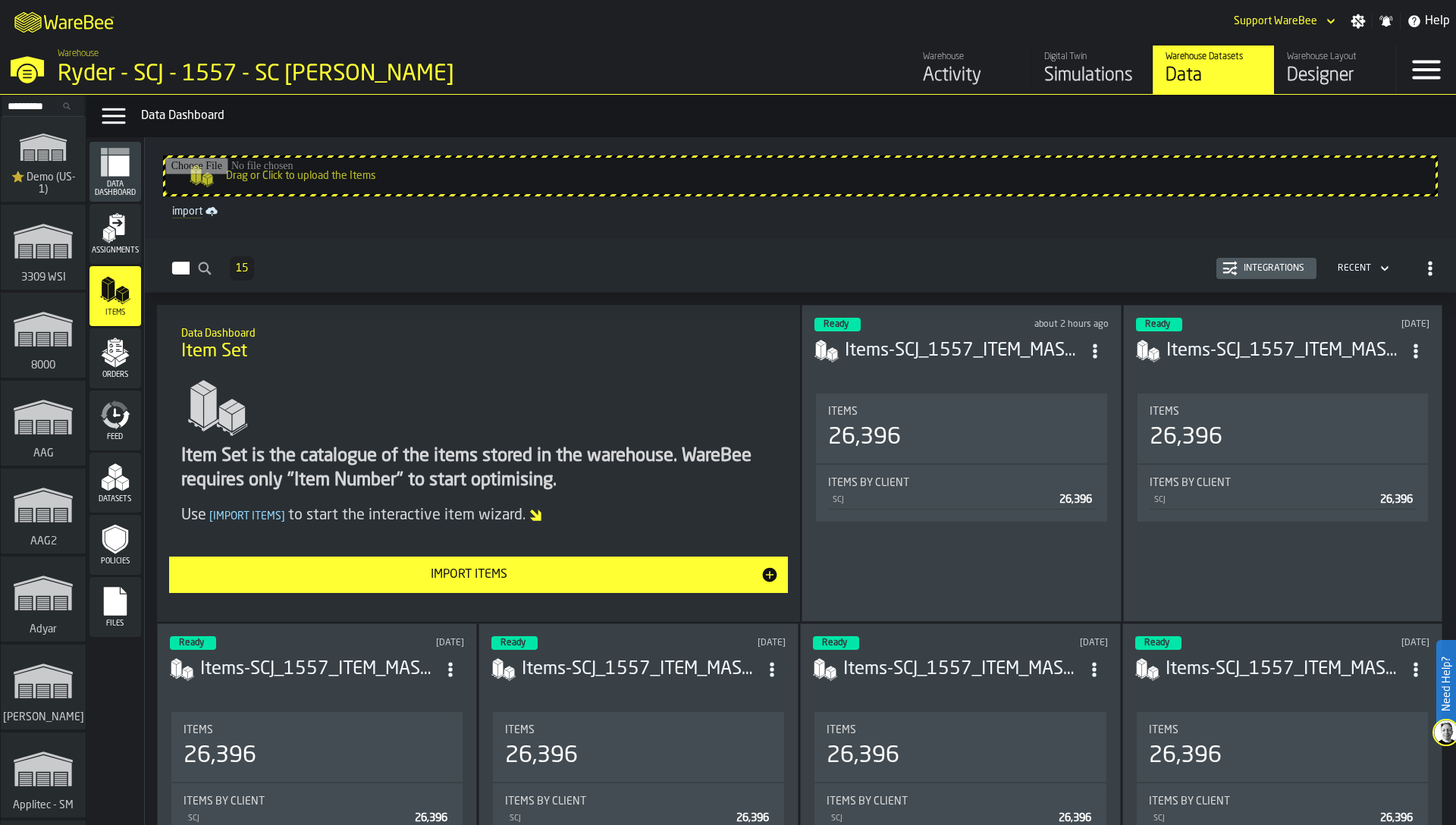
click at [109, 357] on polygon "menu Orders" at bounding box center [107, 357] width 13 height 9
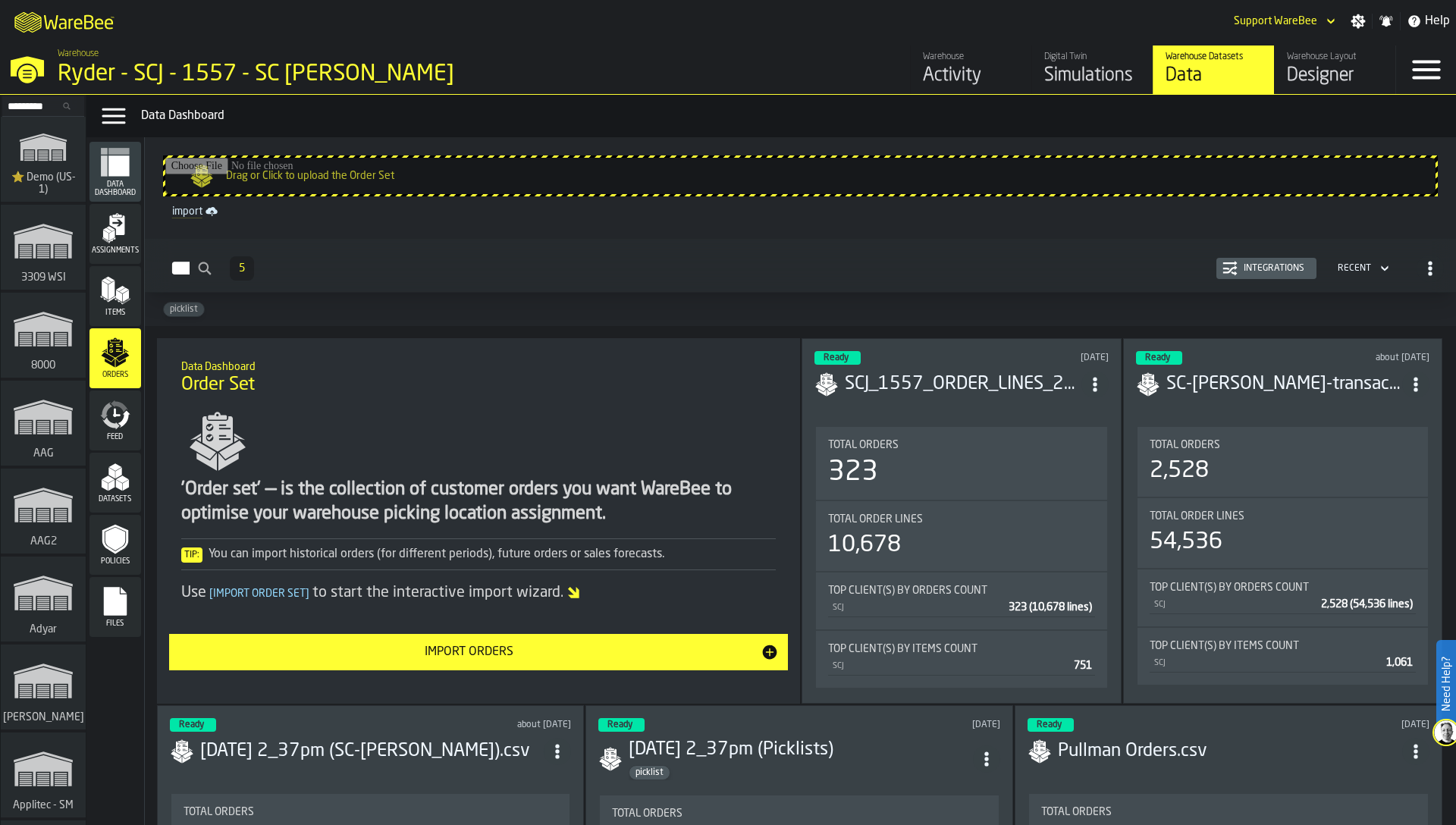
click at [116, 478] on icon "menu Datasets" at bounding box center [115, 477] width 30 height 30
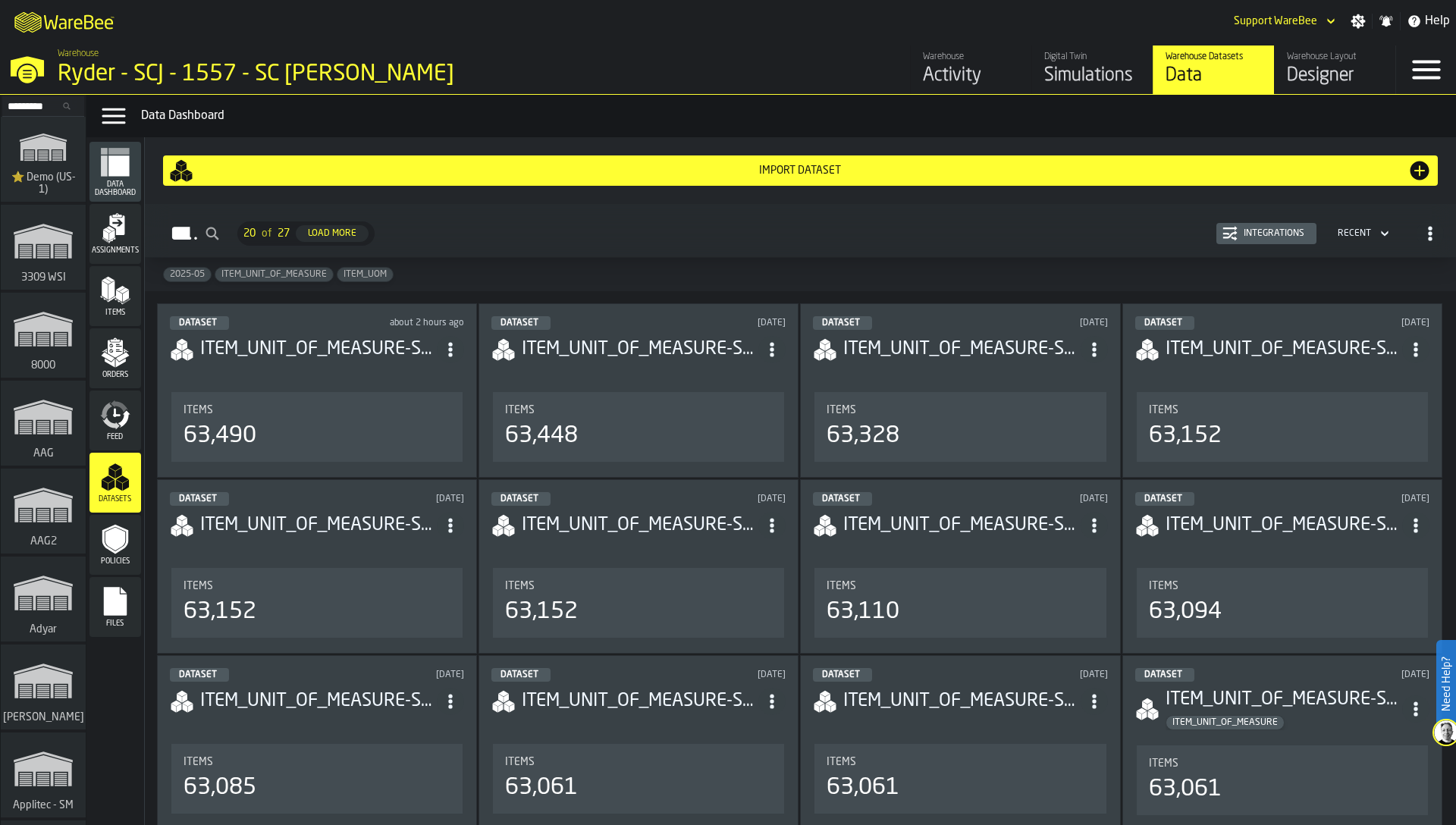
click at [568, 169] on div "Import Dataset" at bounding box center [800, 171] width 1214 height 12
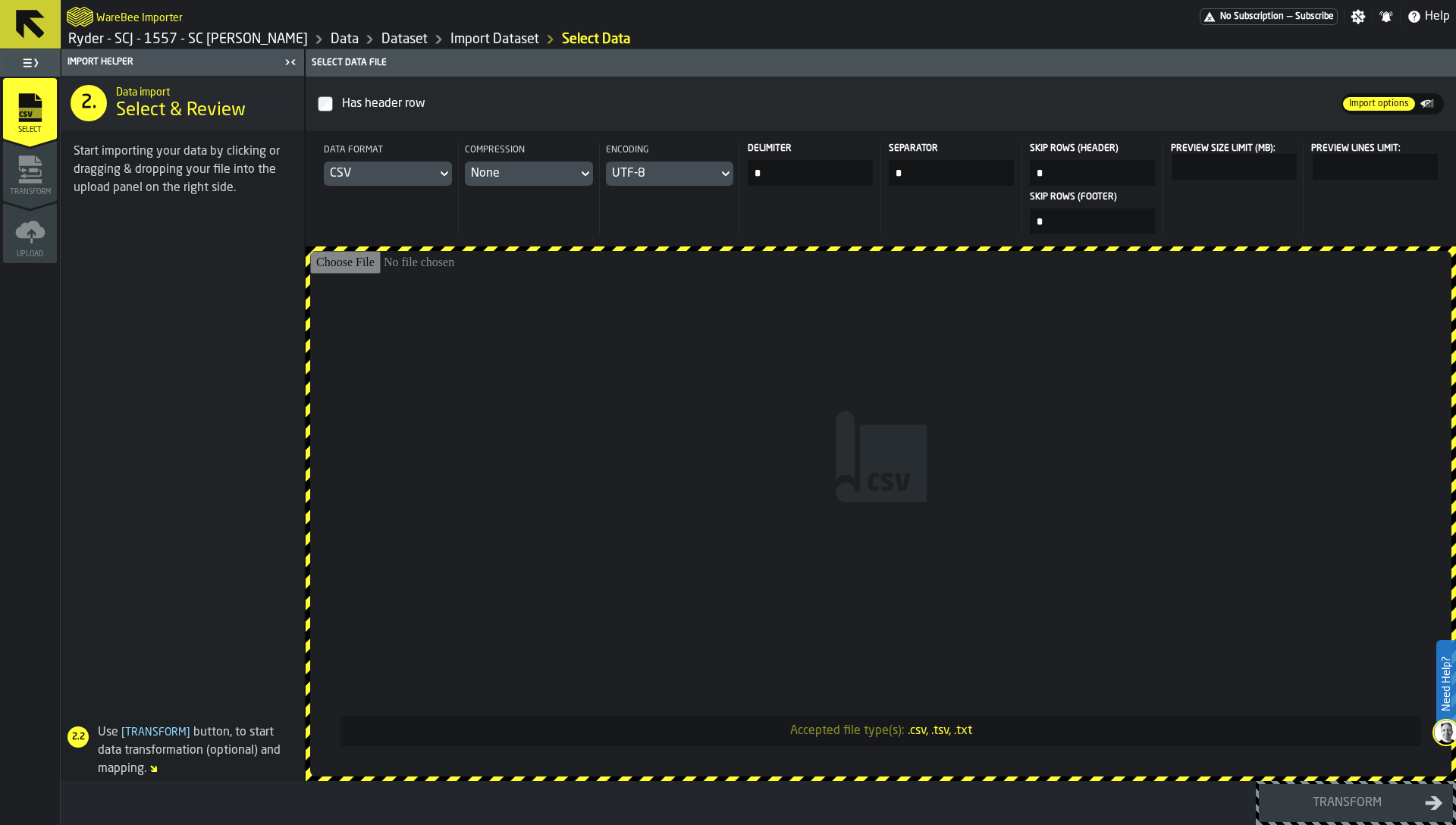
click at [820, 391] on input "Accepted file type(s): .csv, .tsv, .txt" at bounding box center [880, 514] width 1141 height 526
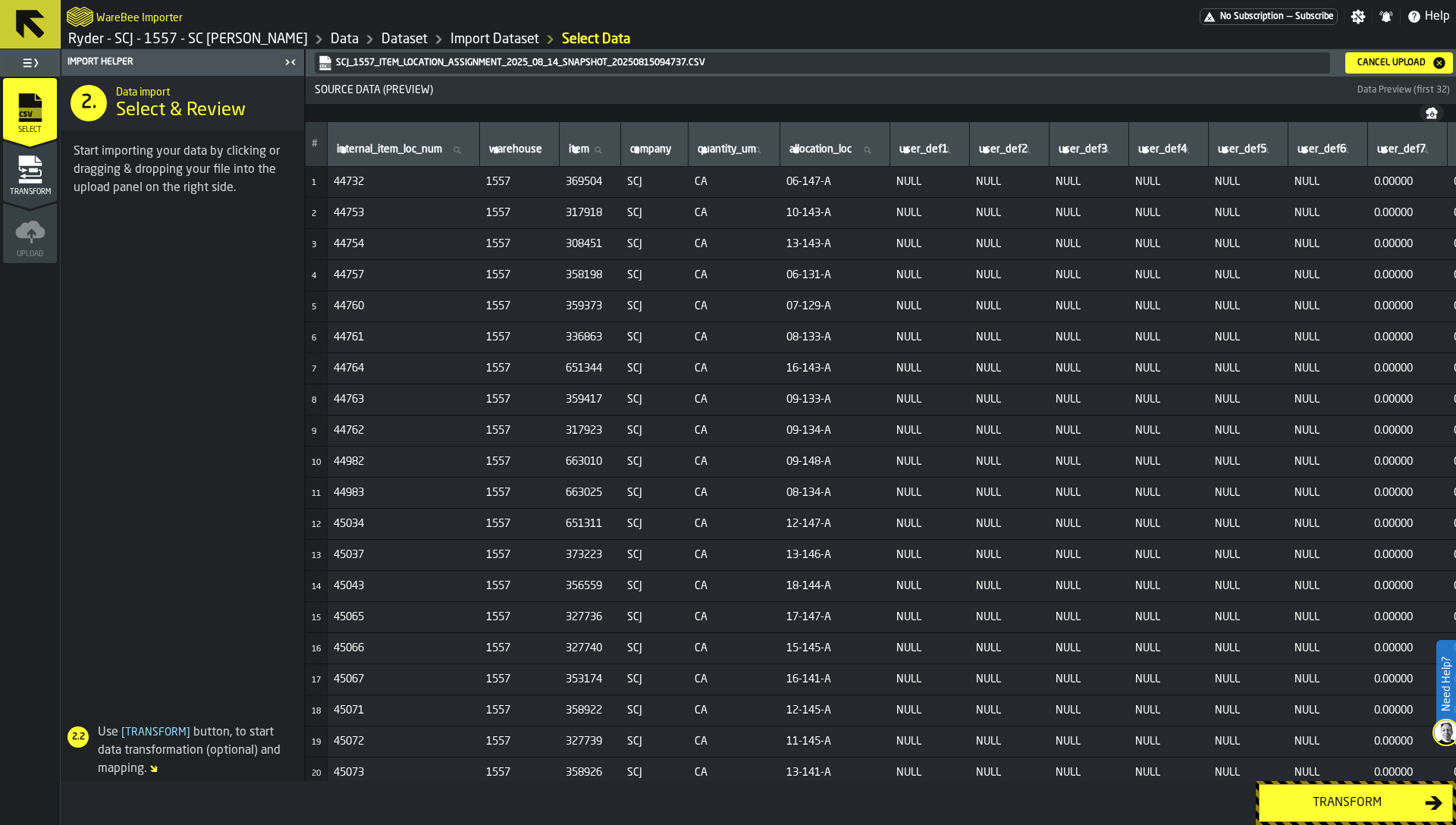
click at [1302, 799] on div "Transform" at bounding box center [1347, 803] width 156 height 18
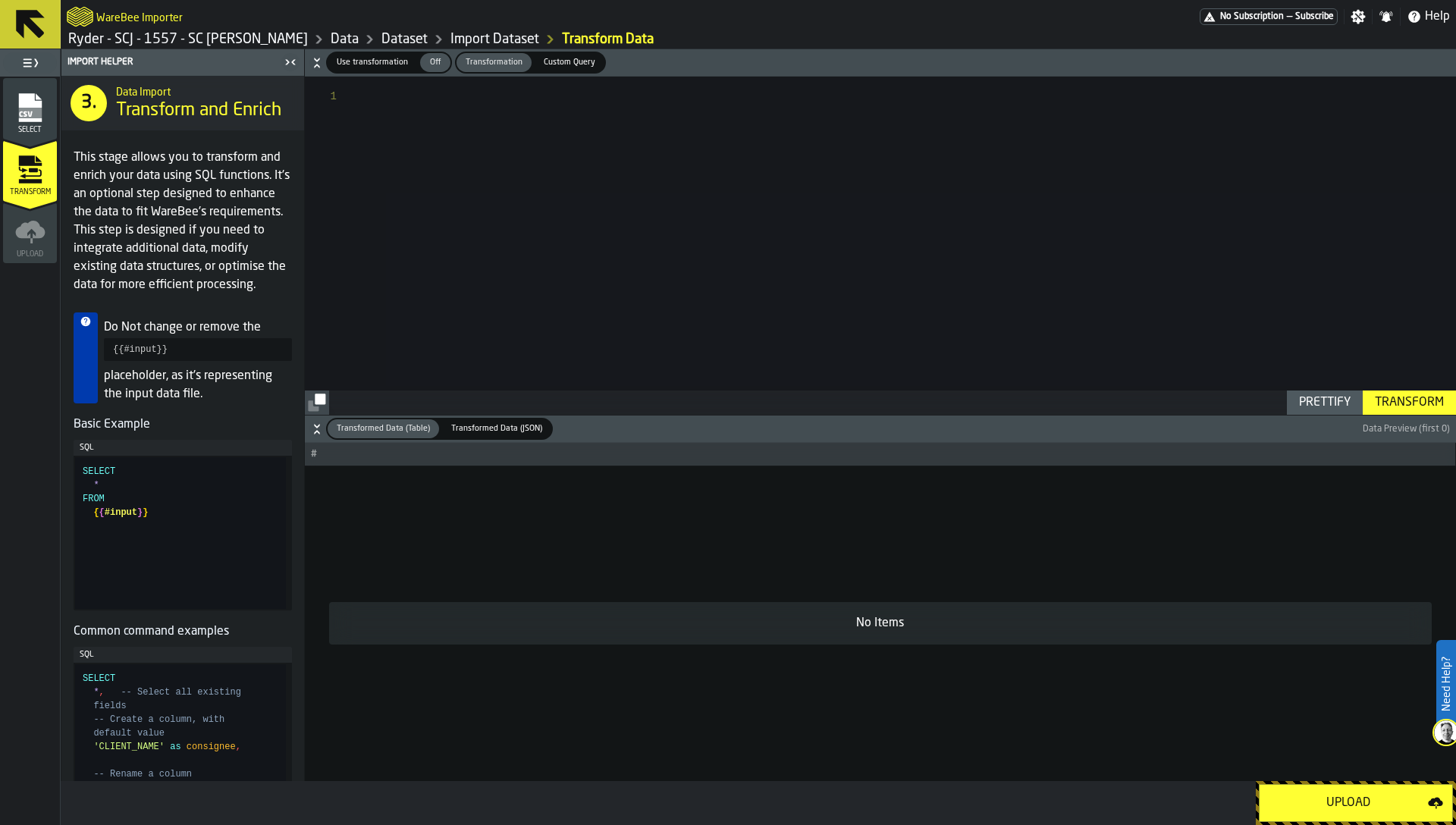
click at [1295, 799] on div "Upload" at bounding box center [1348, 803] width 159 height 18
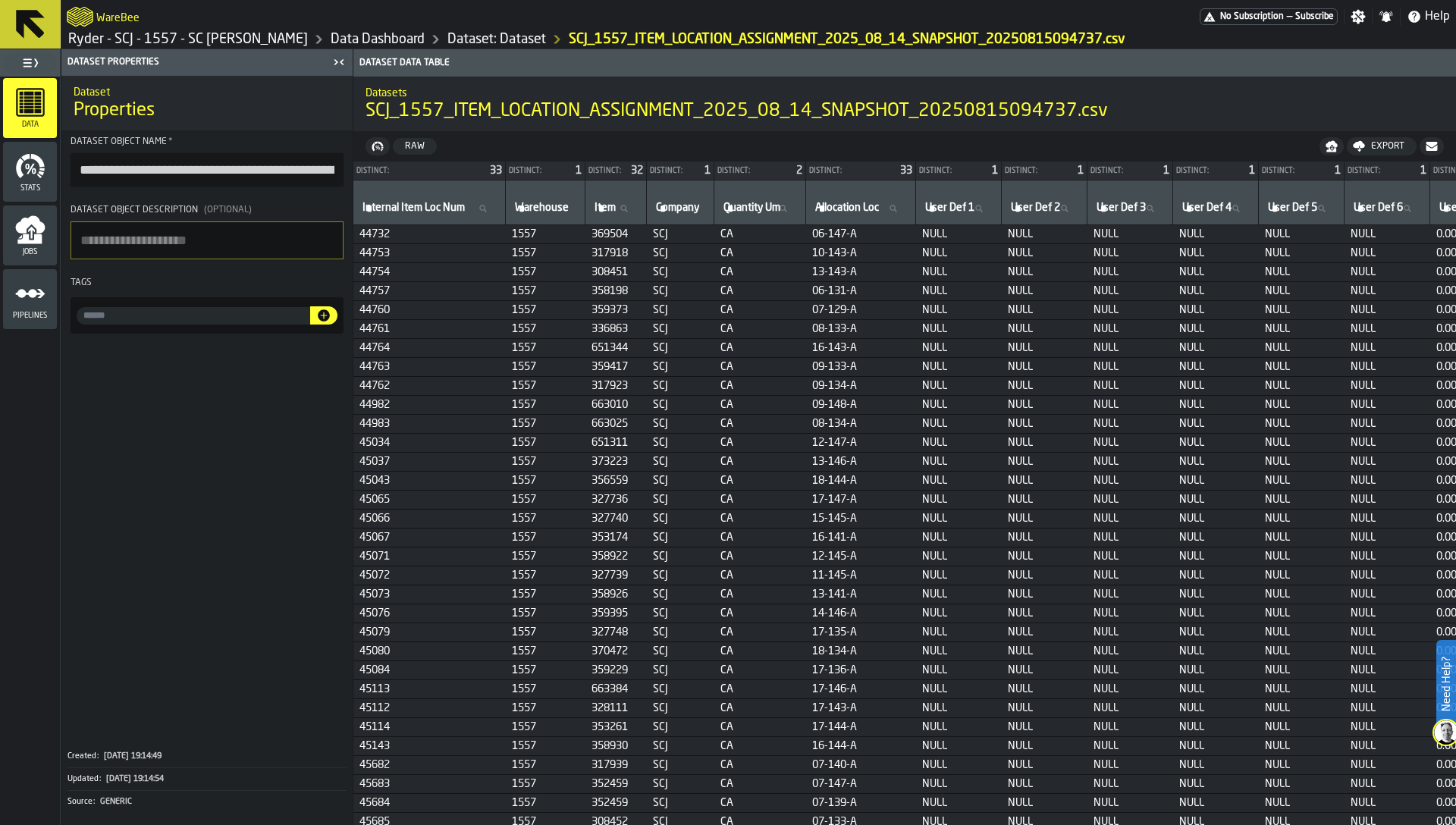
drag, startPoint x: 449, startPoint y: 105, endPoint x: 570, endPoint y: 107, distance: 121.0
click at [570, 107] on span "SCJ_1557_ITEM_LOCATION_ASSIGNMENT_2025_08_14_SNAPSHOT_20250815094737.csv" at bounding box center [736, 112] width 742 height 24
click at [235, 321] on input "input-value-" at bounding box center [193, 315] width 234 height 17
drag, startPoint x: 144, startPoint y: 175, endPoint x: 169, endPoint y: 169, distance: 25.7
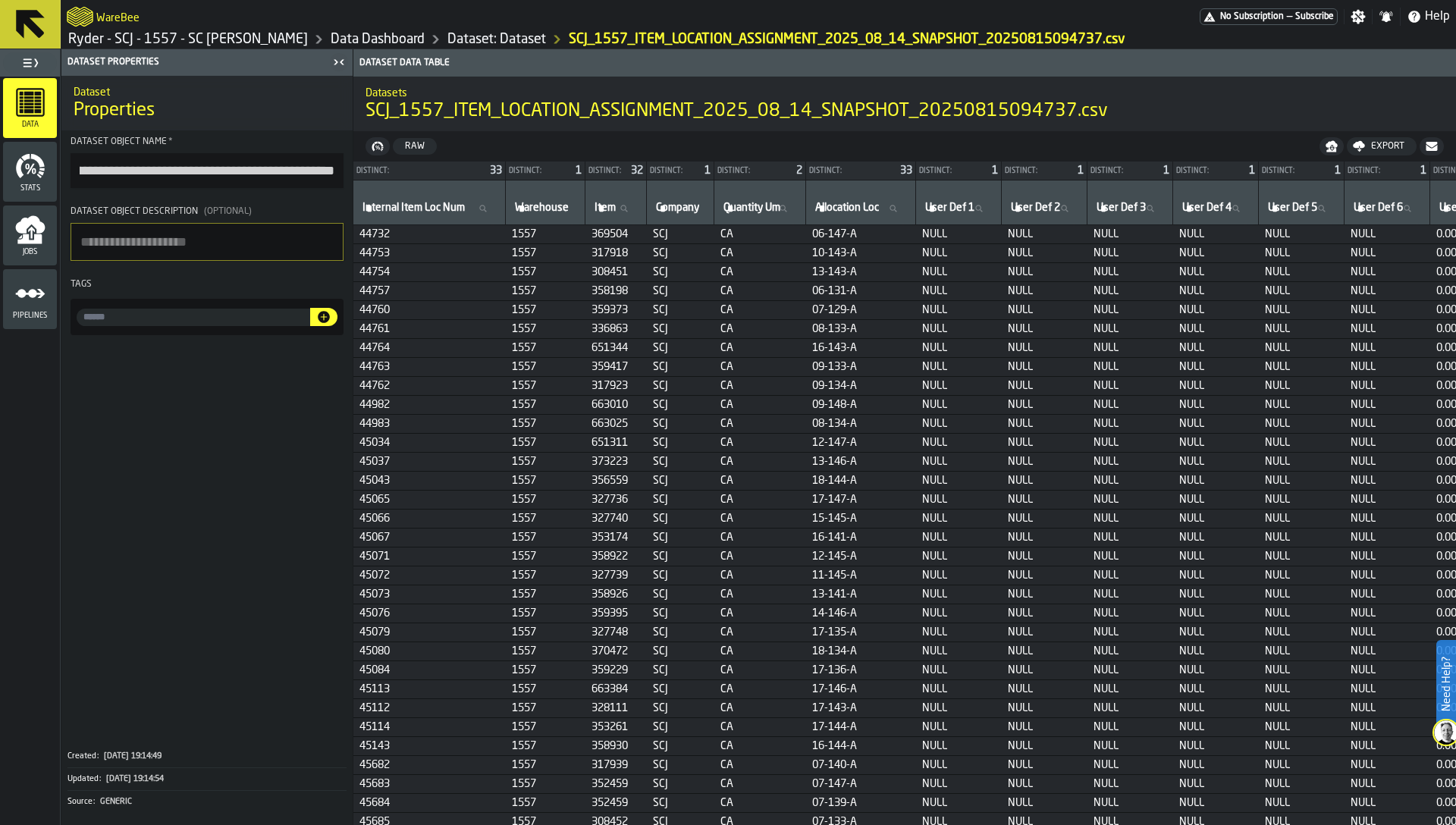
click at [169, 169] on input "**********" at bounding box center [207, 170] width 273 height 35
click at [172, 174] on input "**********" at bounding box center [207, 170] width 273 height 35
drag, startPoint x: 143, startPoint y: 172, endPoint x: 229, endPoint y: 169, distance: 86.1
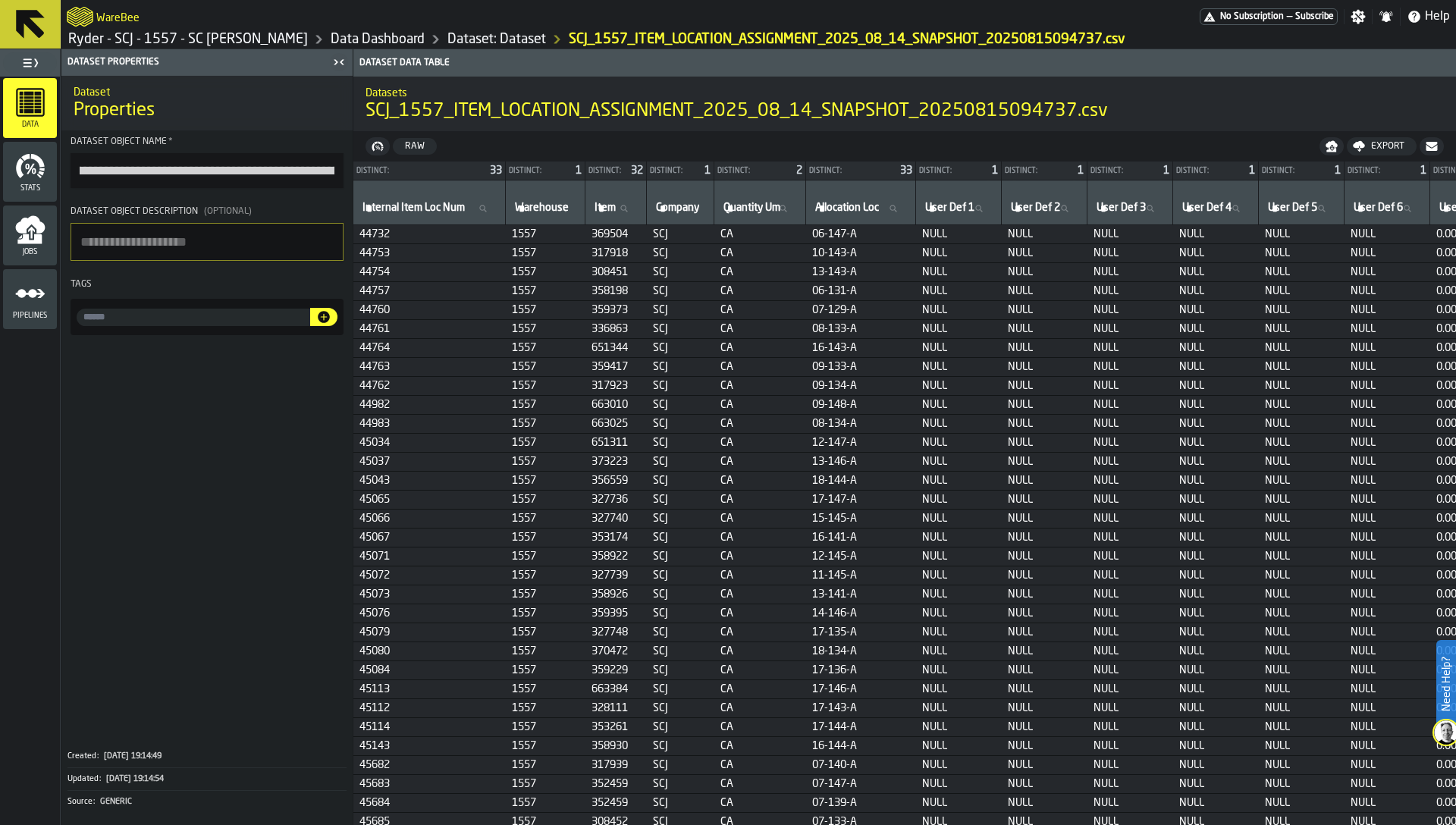
click at [229, 169] on input "**********" at bounding box center [207, 170] width 273 height 35
click at [135, 315] on input "input-value-" at bounding box center [193, 317] width 234 height 17
paste input "**********"
type input "**********"
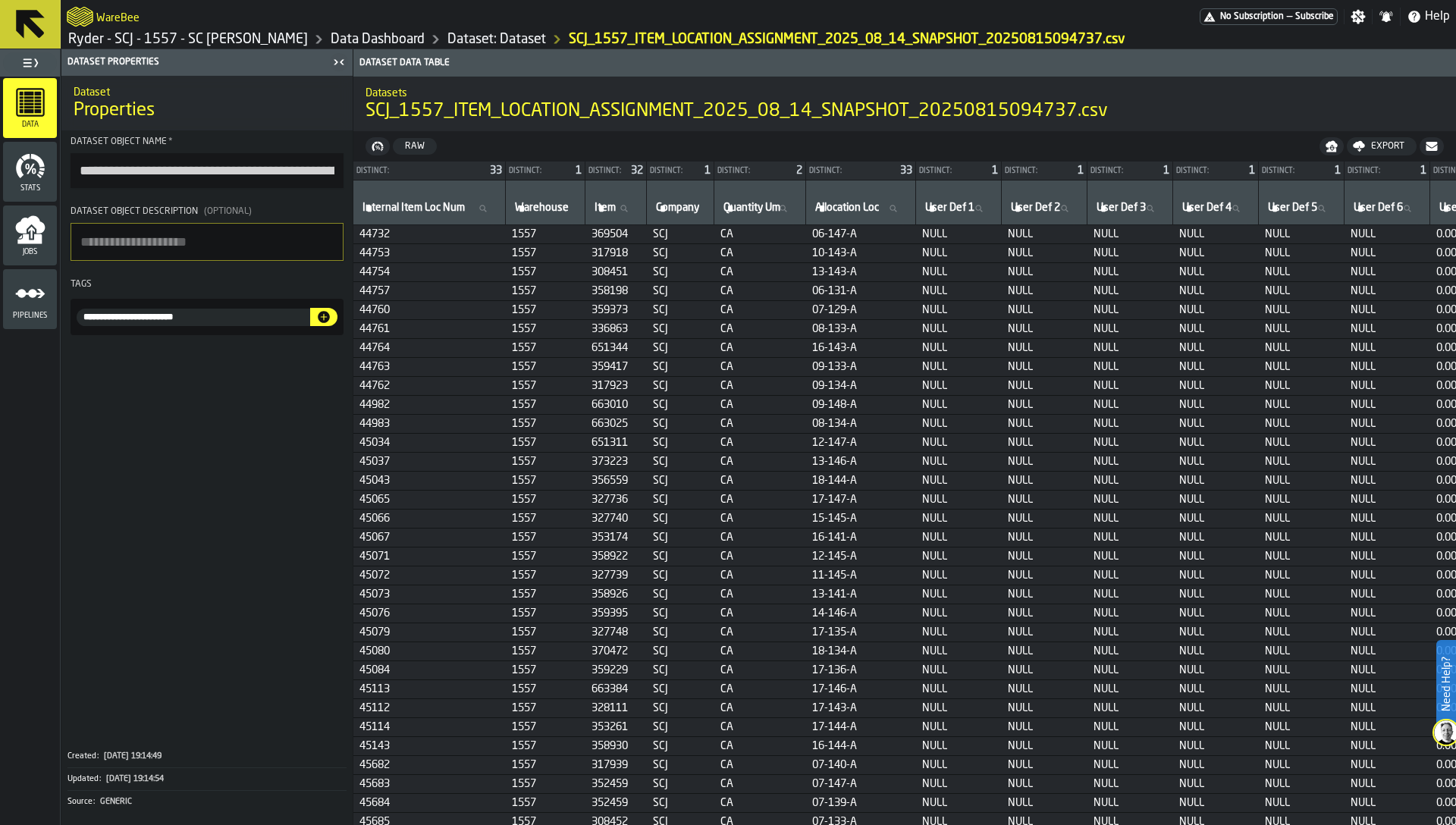
click at [320, 321] on icon "button-" at bounding box center [324, 317] width 12 height 12
click at [534, 41] on link "Dataset: Dataset" at bounding box center [497, 39] width 99 height 16
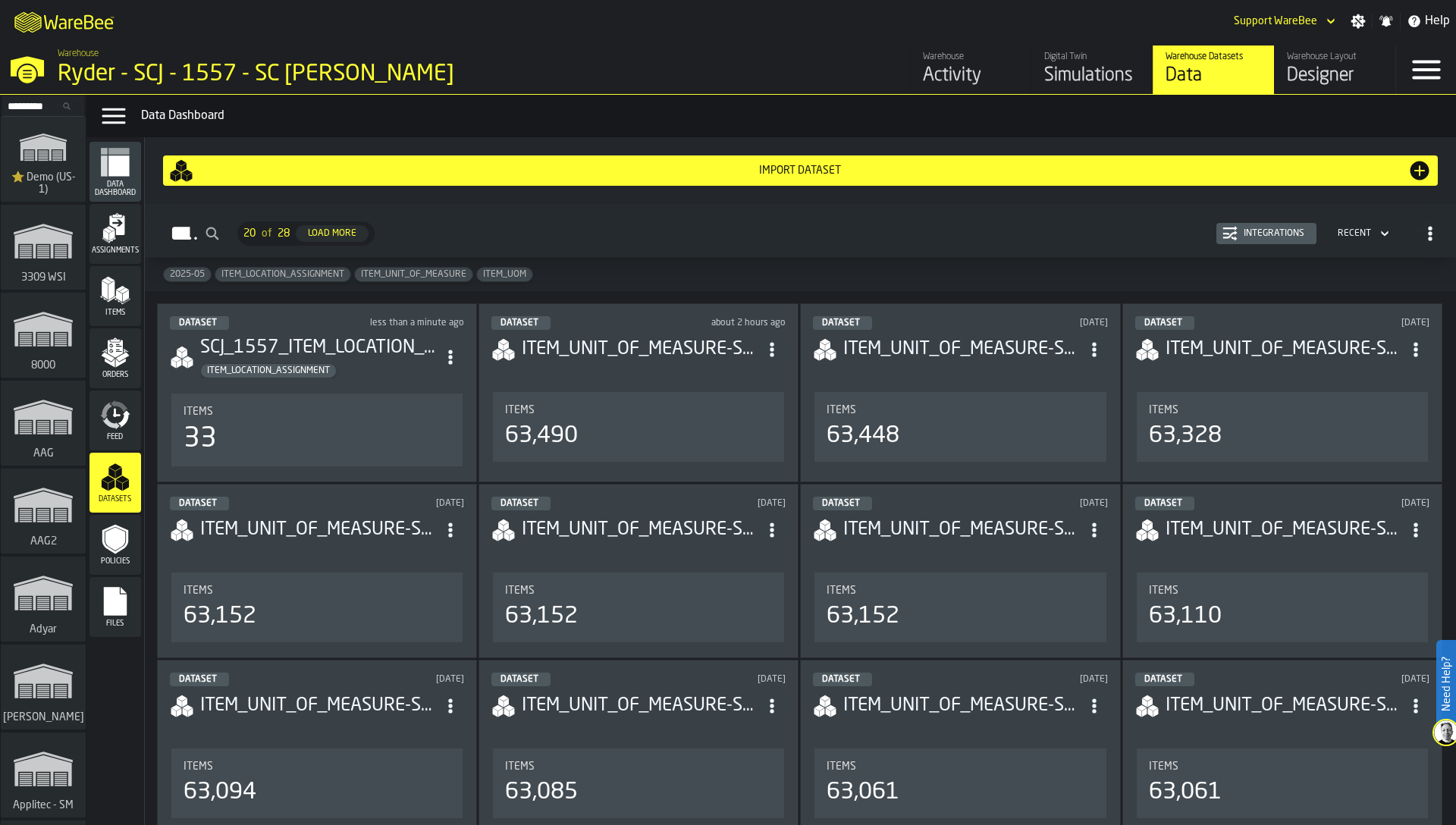
click at [1291, 235] on div "Integrations" at bounding box center [1274, 234] width 73 height 10
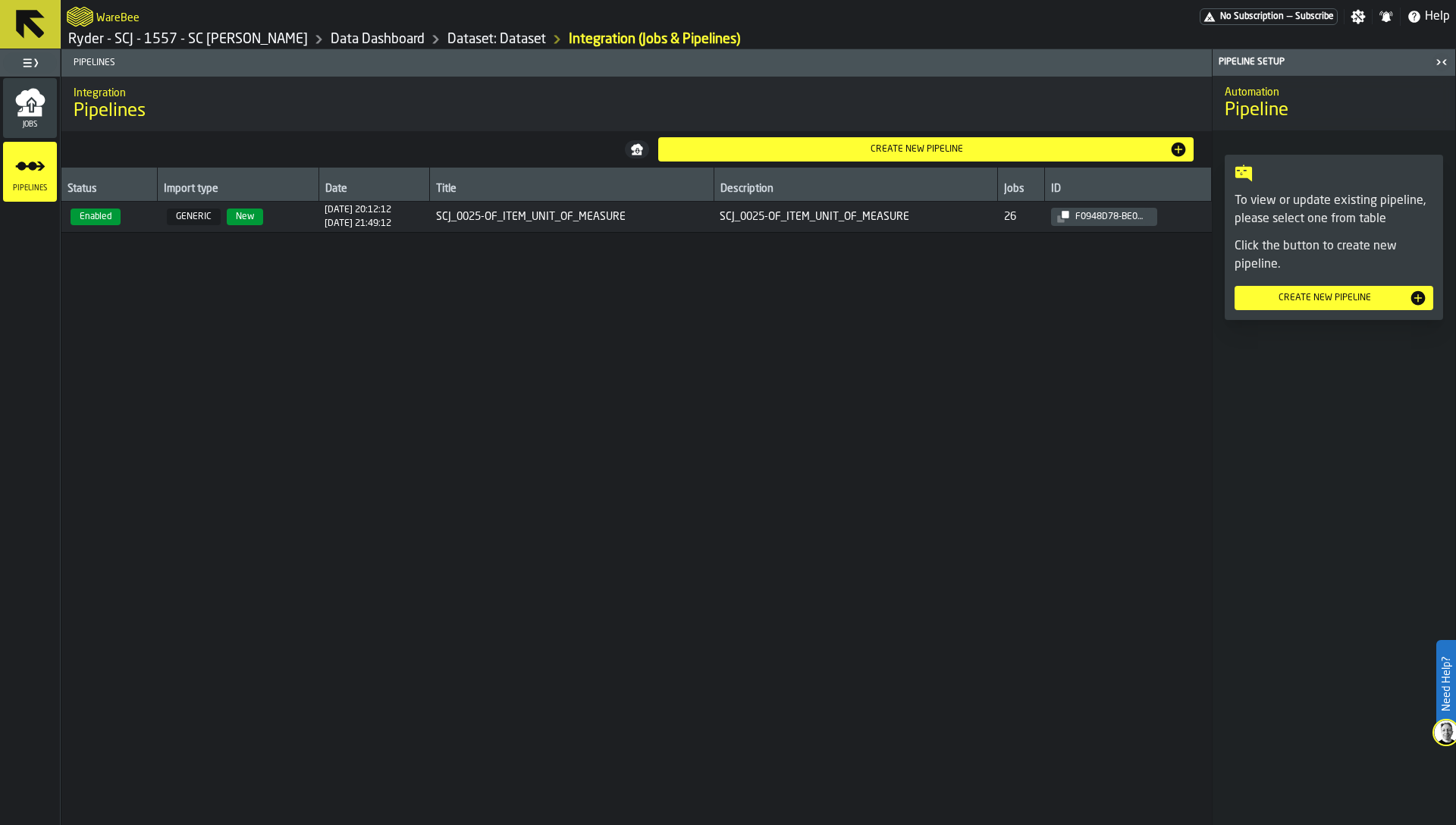
click at [758, 158] on div "Create new pipeline" at bounding box center [926, 149] width 524 height 18
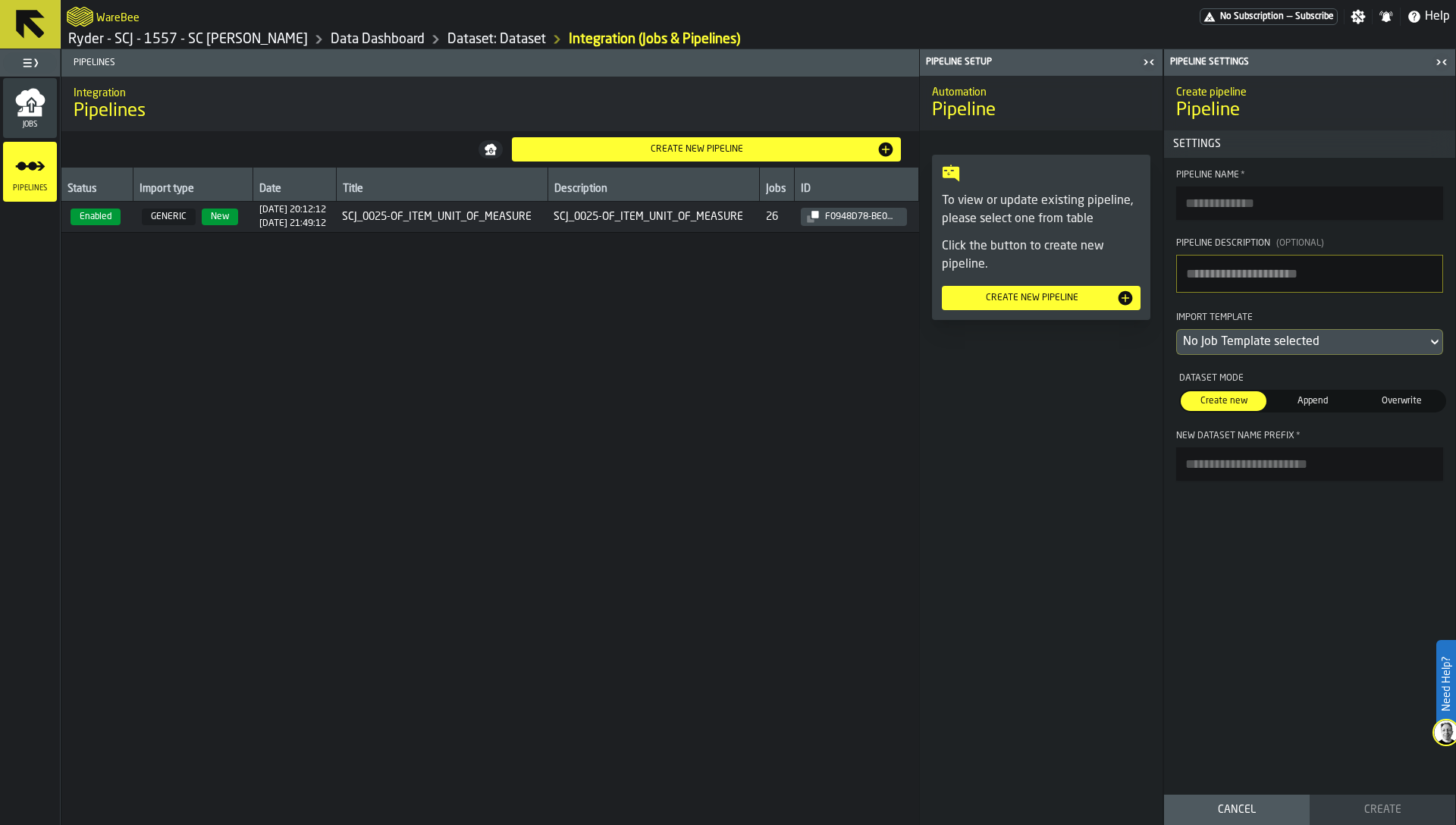
click at [1231, 266] on textarea "Pipeline Description (Optional)" at bounding box center [1309, 274] width 267 height 38
paste textarea "**********"
type textarea "**********"
click at [1246, 196] on input "Pipeline Name *" at bounding box center [1309, 203] width 267 height 34
paste input "**********"
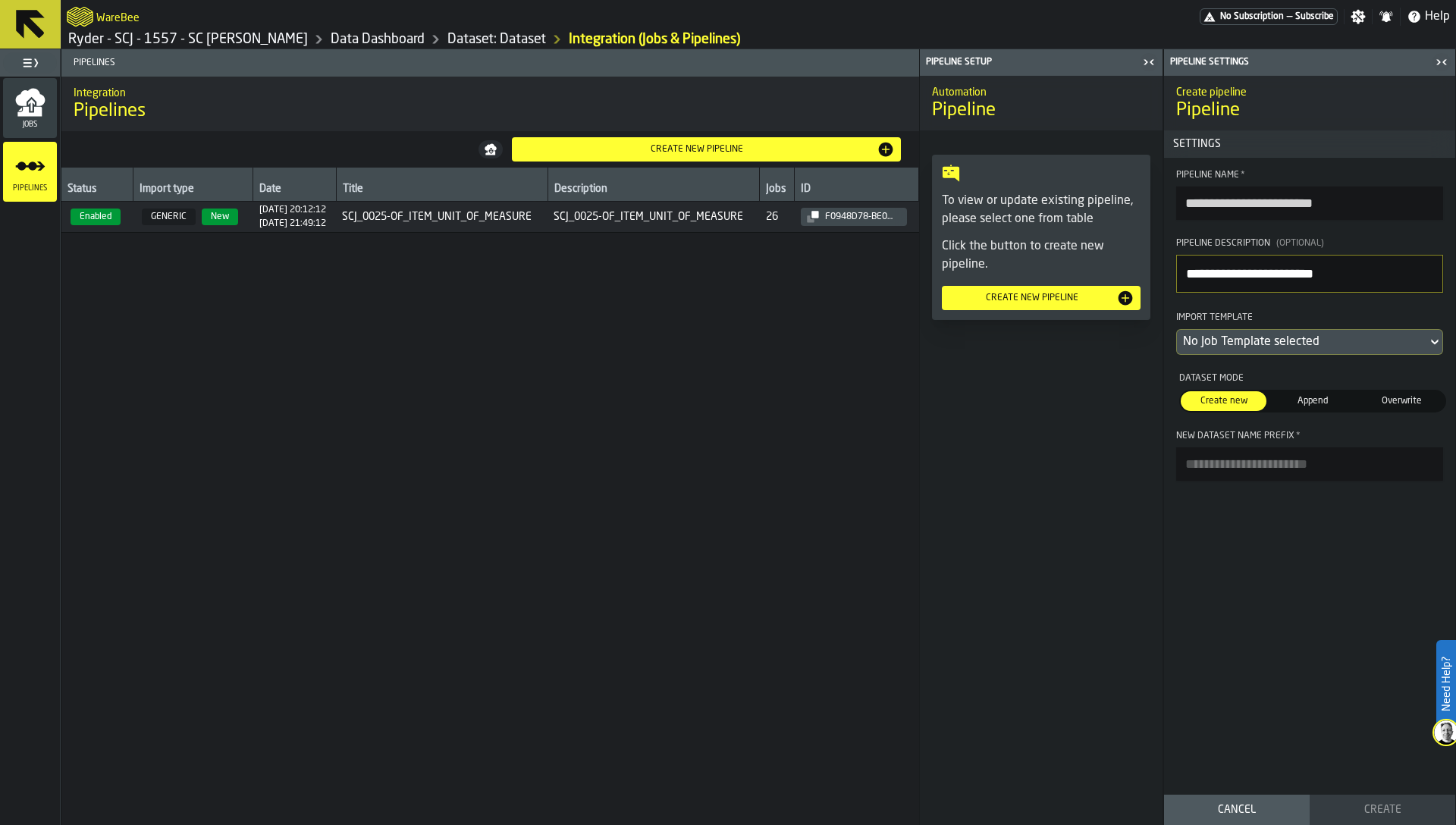
click at [1186, 197] on input "**********" at bounding box center [1309, 203] width 267 height 34
type input "**********"
click at [1298, 344] on div "No Job Template selected" at bounding box center [1301, 342] width 238 height 18
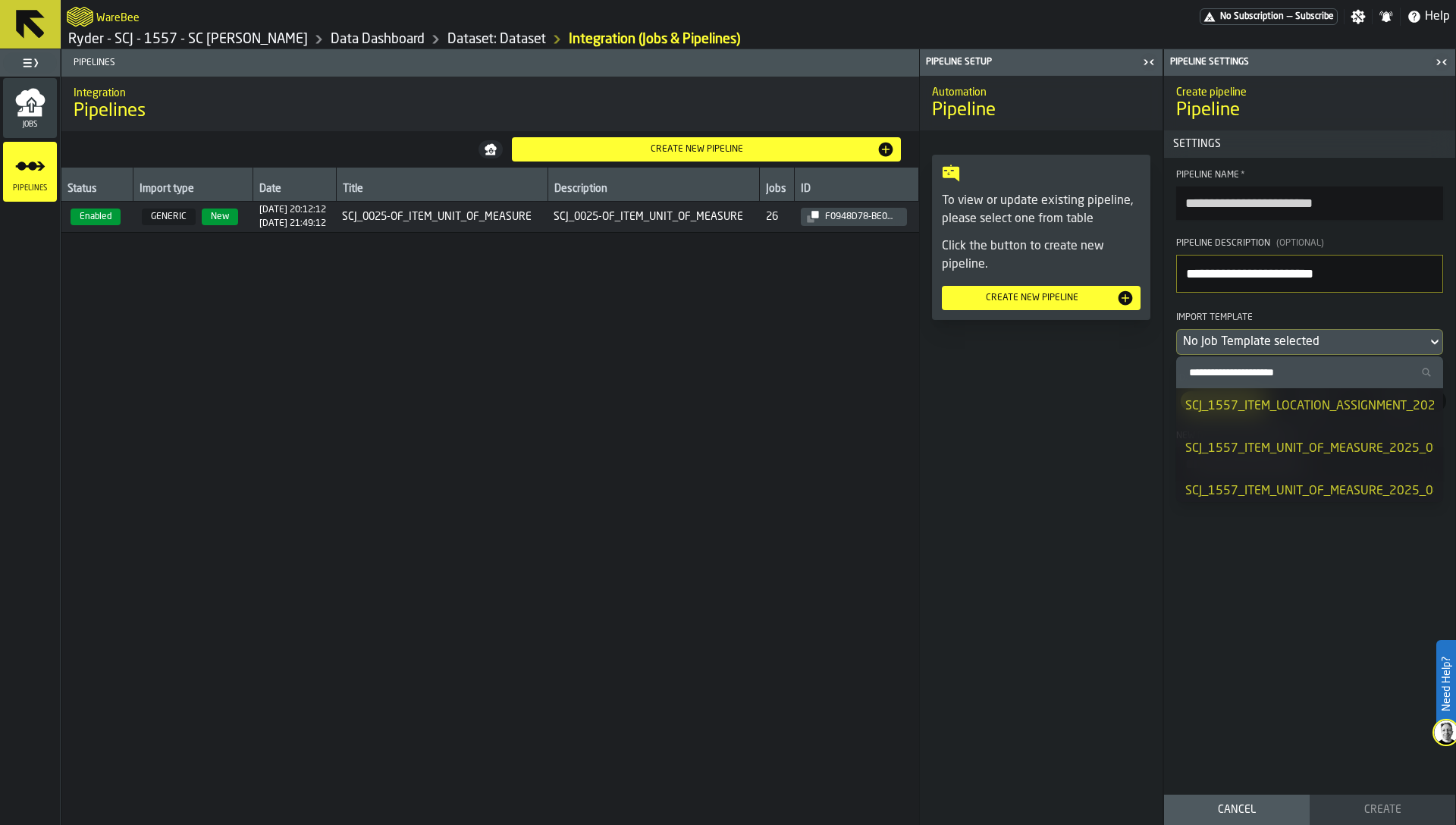
click at [1298, 408] on div "SCJ_1557_ITEM_LOCATION_ASSIGNMENT_2025_08_14_SNAPSHOT_20250815094737.csv" at bounding box center [1434, 406] width 497 height 18
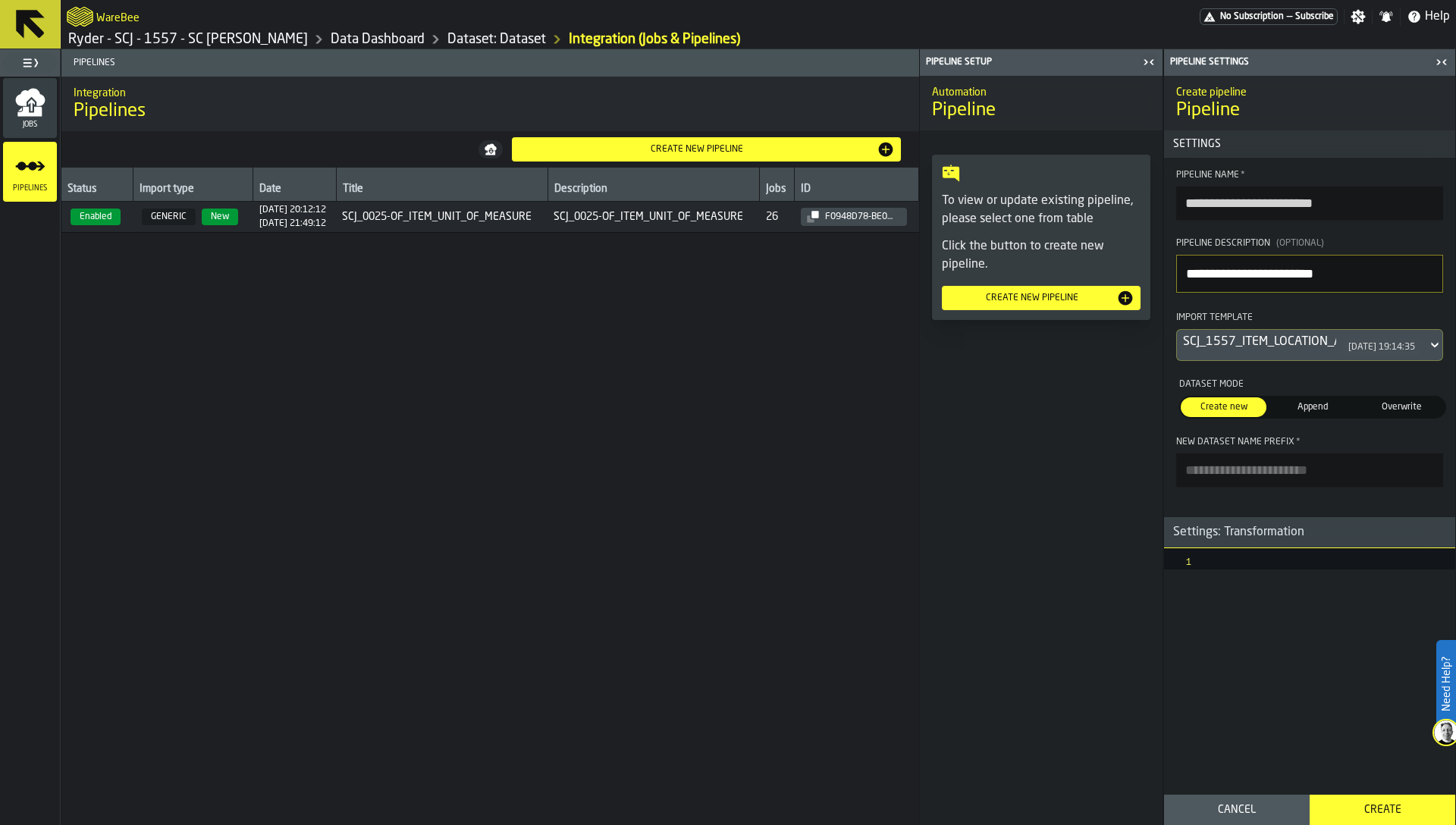
click at [1283, 472] on input "New Dataset Name Prefix *" at bounding box center [1309, 470] width 267 height 34
paste input "**********"
type input "**********"
click at [1369, 806] on div "Create" at bounding box center [1382, 810] width 127 height 12
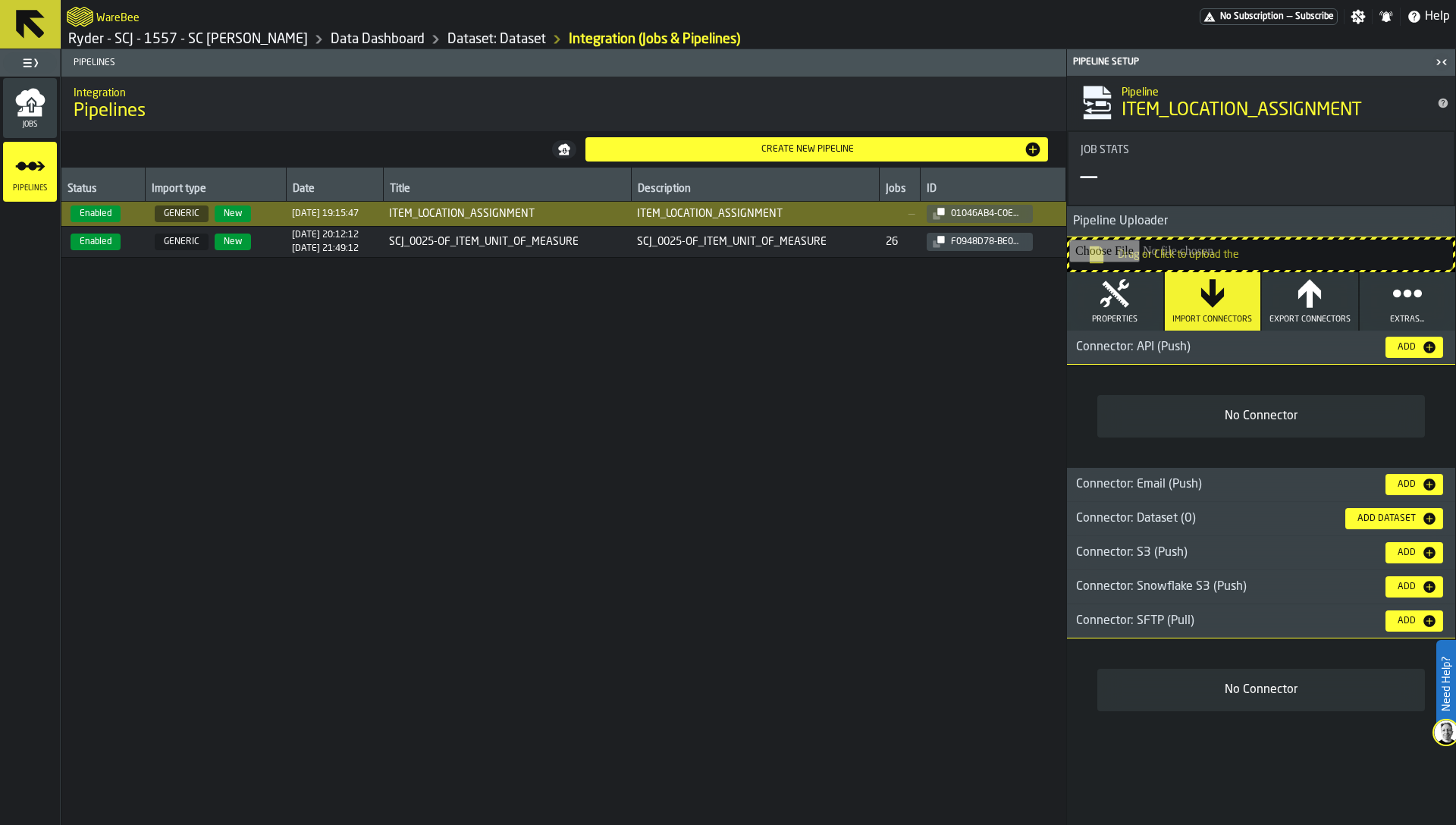
click at [1406, 624] on div "Add" at bounding box center [1406, 621] width 30 height 10
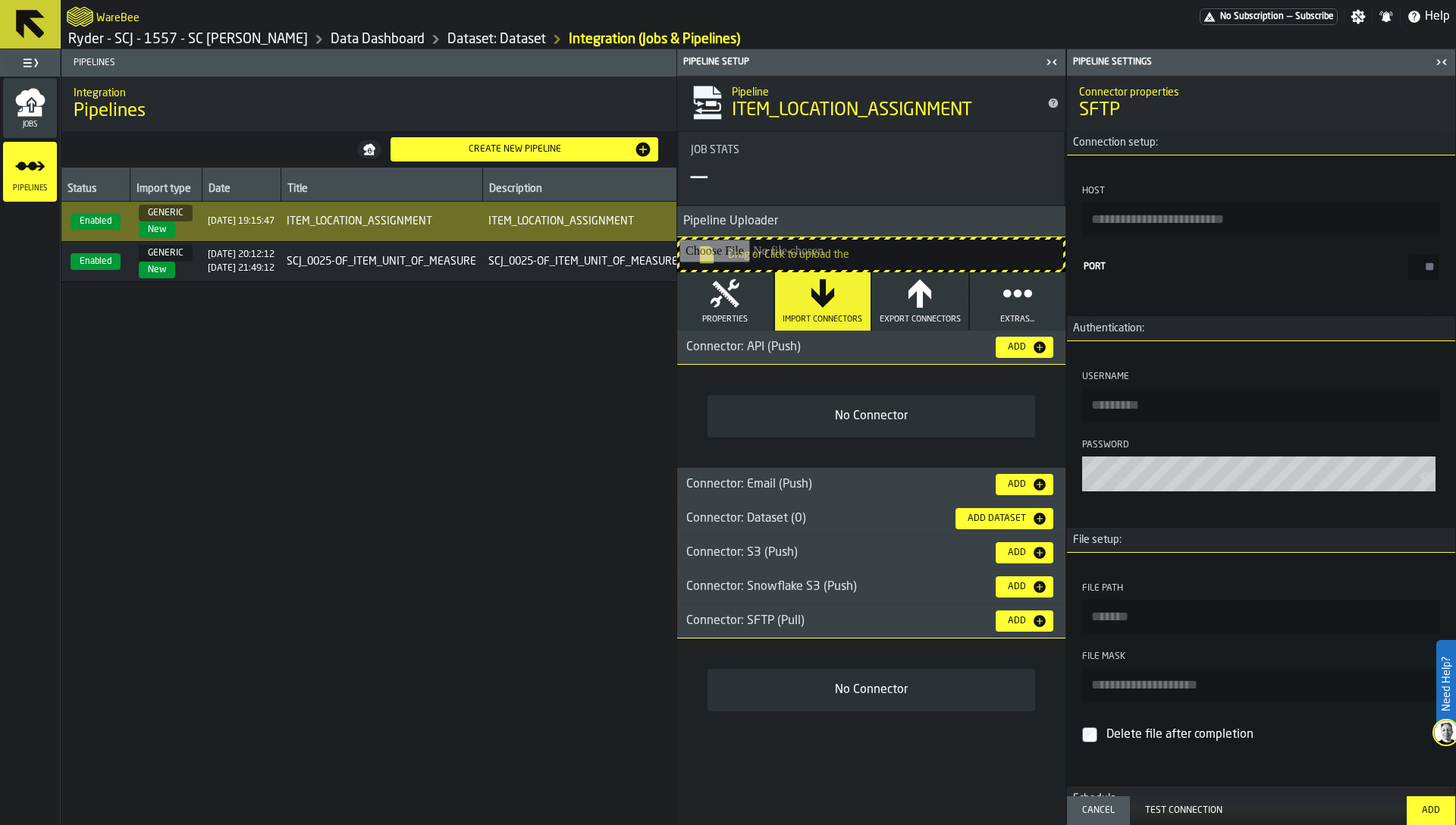
click at [1198, 222] on input "Host" at bounding box center [1261, 219] width 358 height 34
click at [514, 582] on div "Status Import type Date Title Description Jobs ID Enabled GENERIC New 21/08/202…" at bounding box center [369, 496] width 615 height 657
click at [512, 417] on div "Status Import type Date Title Description Jobs ID Enabled GENERIC New 21/08/202…" at bounding box center [369, 496] width 615 height 657
click at [295, 44] on link "Ryder - SCJ - 1557 - SC Johnson - Pullman" at bounding box center [187, 39] width 240 height 16
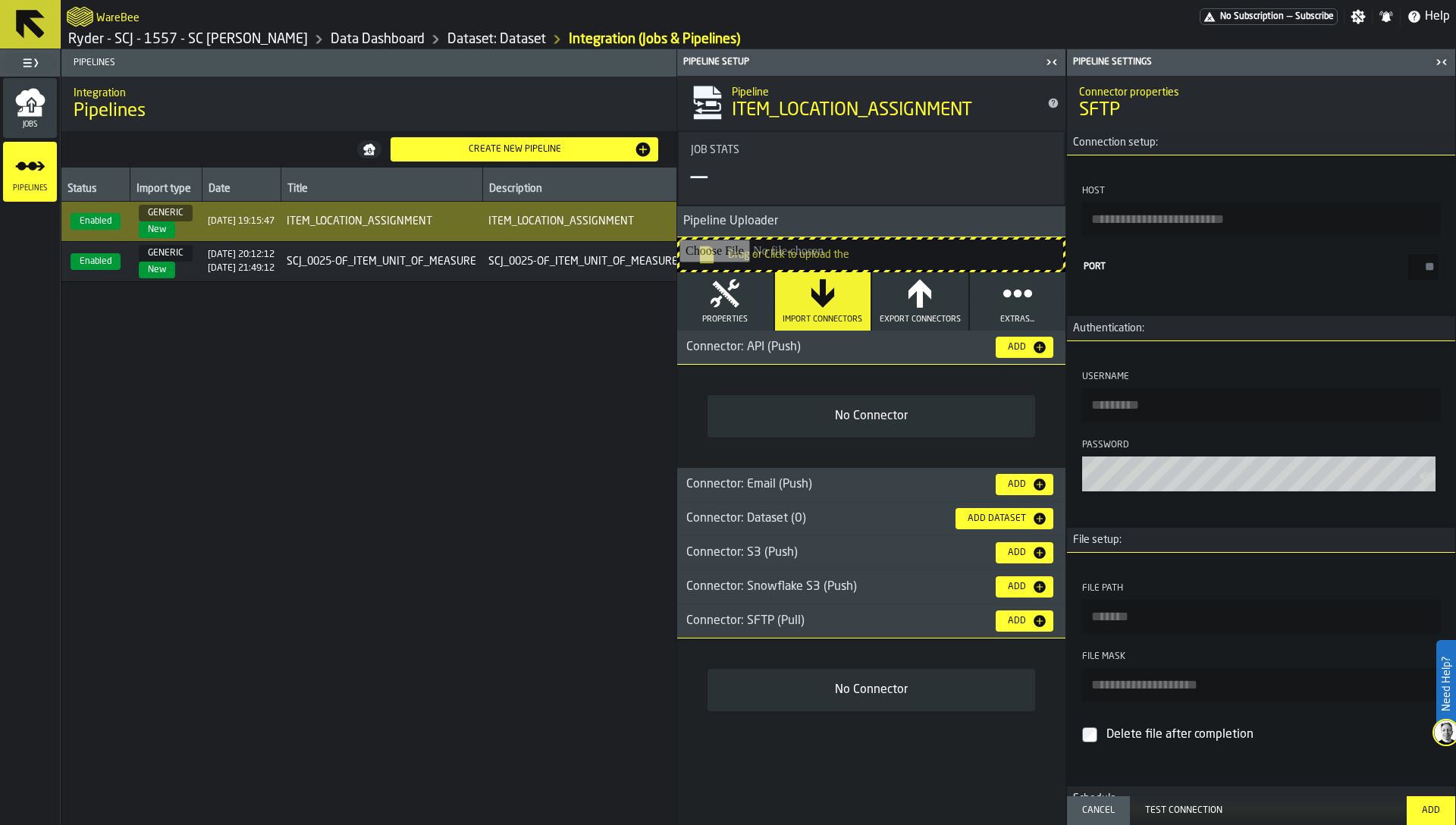
click at [1211, 231] on input "Host" at bounding box center [1261, 219] width 358 height 34
paste input "**********"
type input "**********"
click at [1418, 260] on input "****" at bounding box center [1422, 267] width 30 height 26
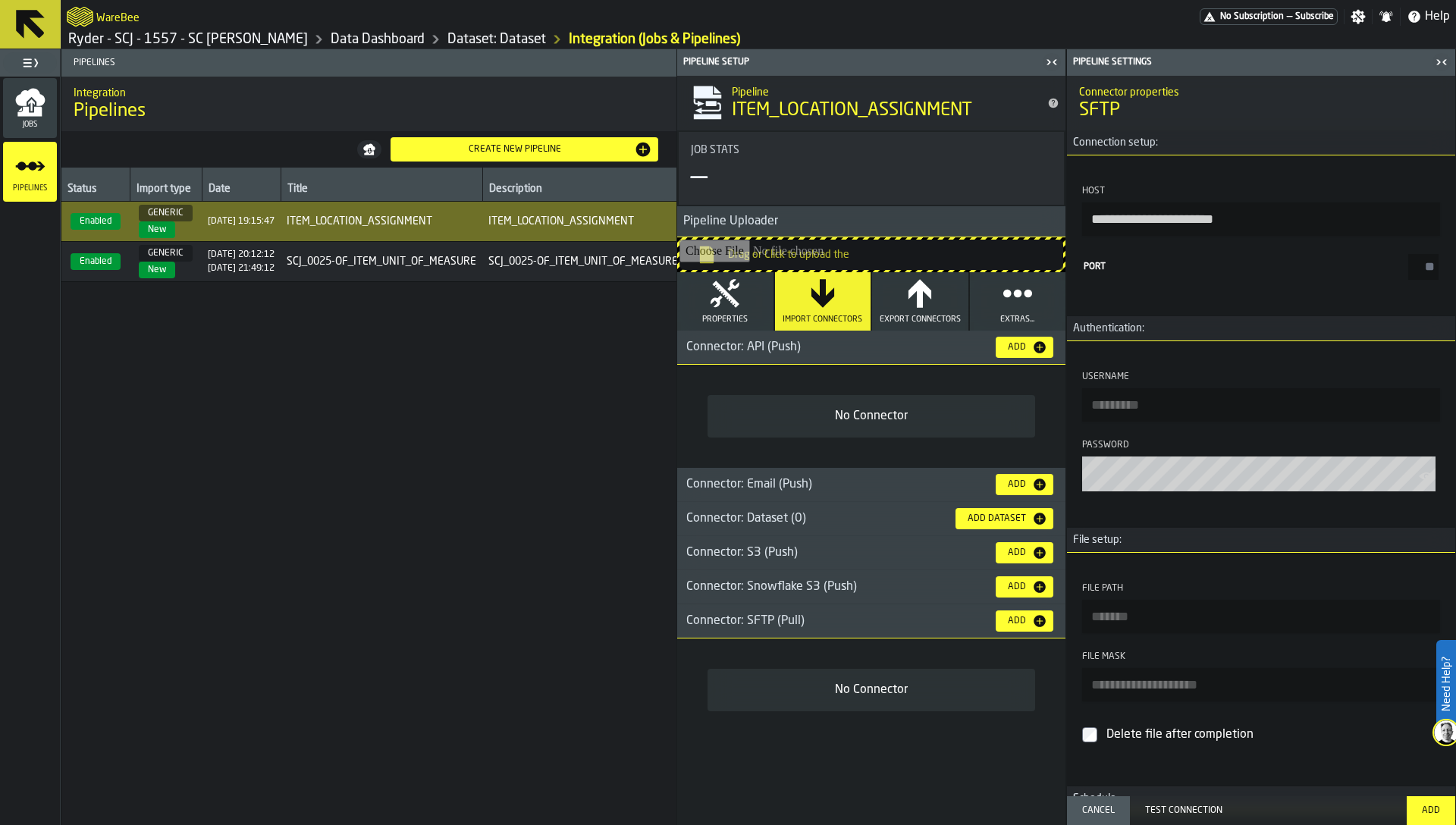
click at [1418, 260] on input "****" at bounding box center [1422, 267] width 30 height 26
type input "**"
click at [1166, 404] on input "Username" at bounding box center [1261, 405] width 358 height 34
paste input "**********"
type input "**********"
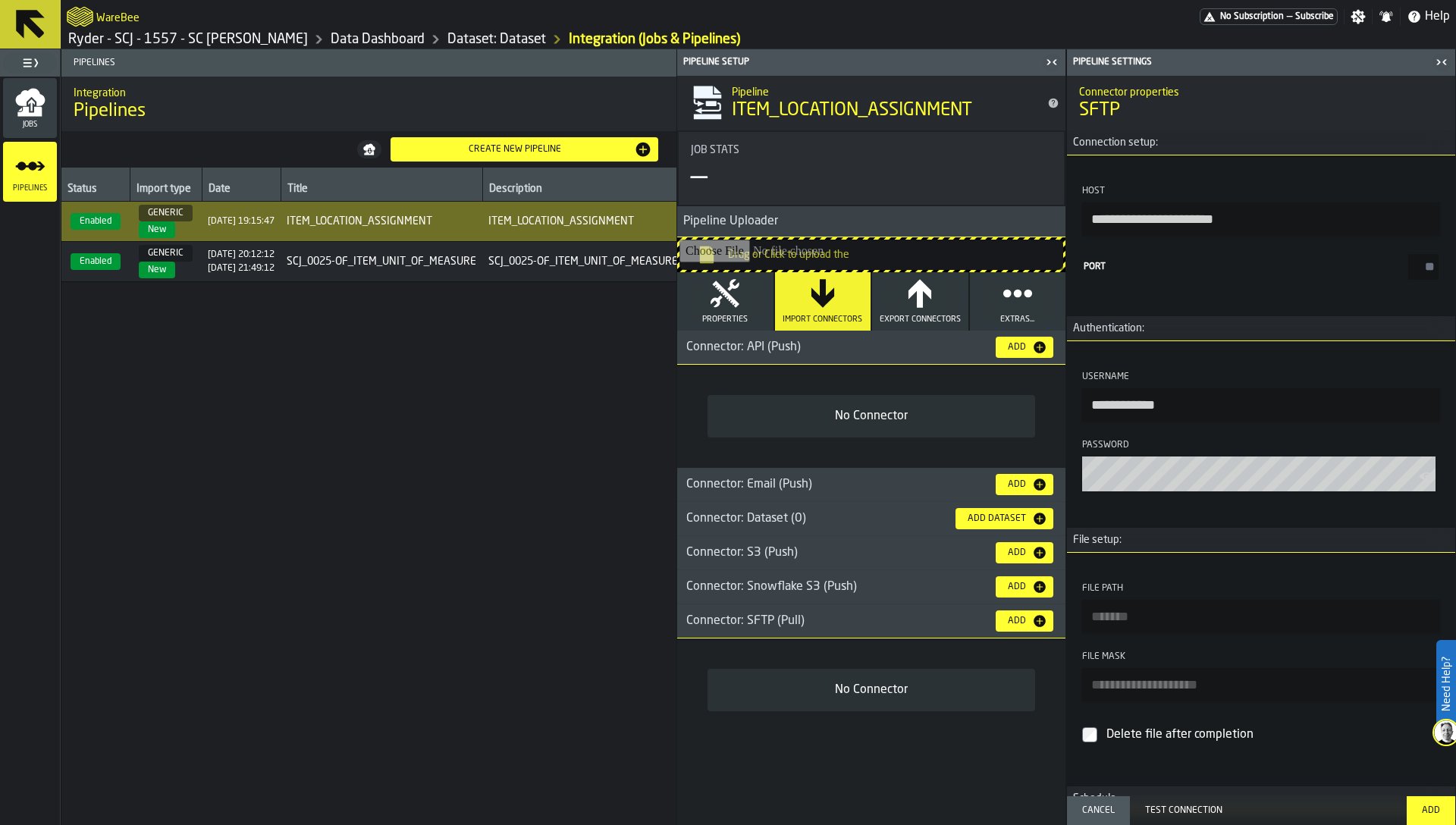
click at [1234, 633] on input "File Path" at bounding box center [1261, 616] width 358 height 34
click at [1207, 680] on input "File mask" at bounding box center [1261, 685] width 358 height 34
paste input "**********"
drag, startPoint x: 1165, startPoint y: 695, endPoint x: 1316, endPoint y: 694, distance: 151.0
click at [1316, 694] on input "**********" at bounding box center [1261, 685] width 358 height 34
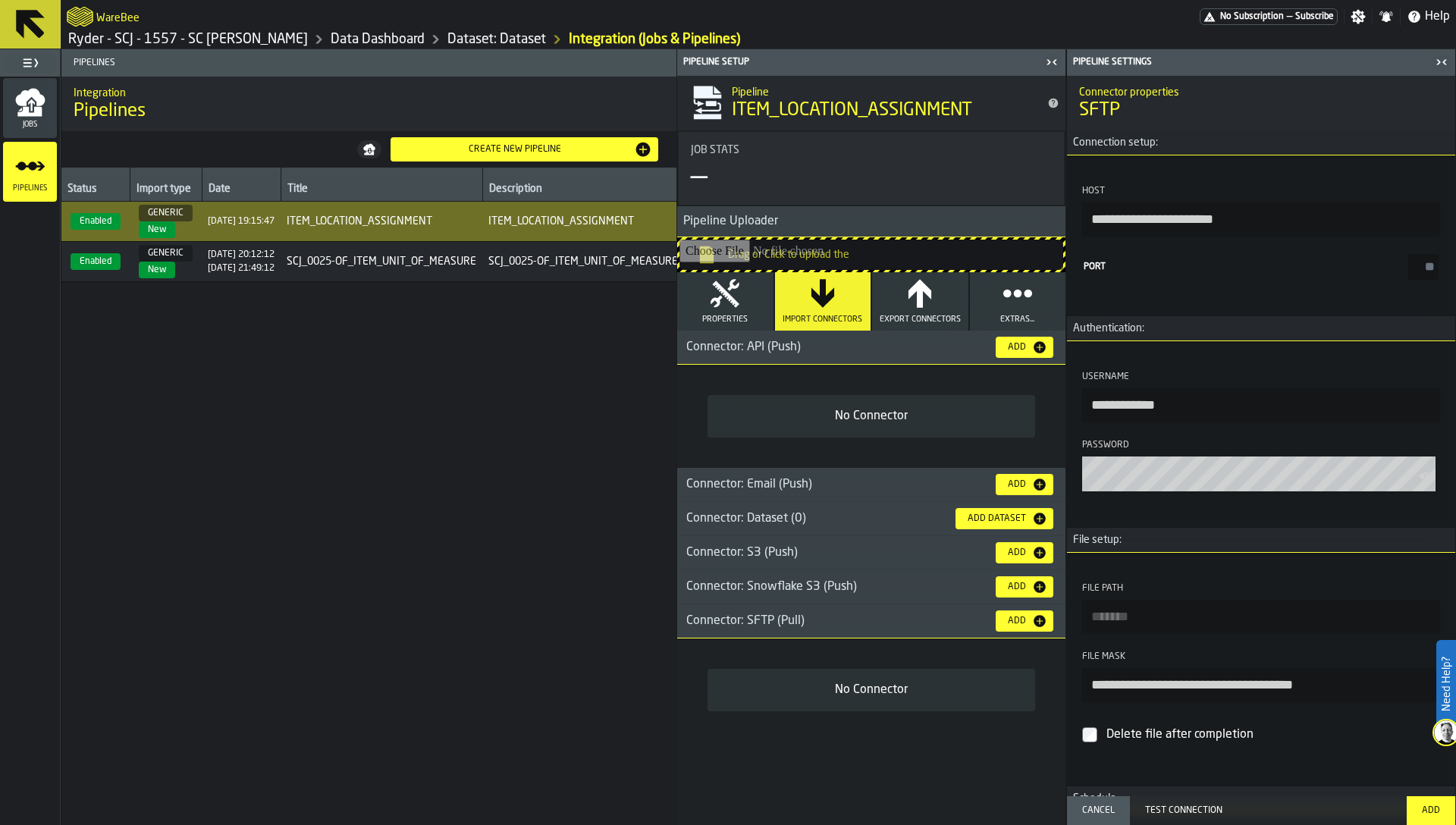
paste input "****"
type input "**********"
click at [1172, 742] on div "Delete file after completion" at bounding box center [1270, 735] width 333 height 24
click at [1154, 624] on input "File Path" at bounding box center [1261, 616] width 358 height 34
paste input "**********"
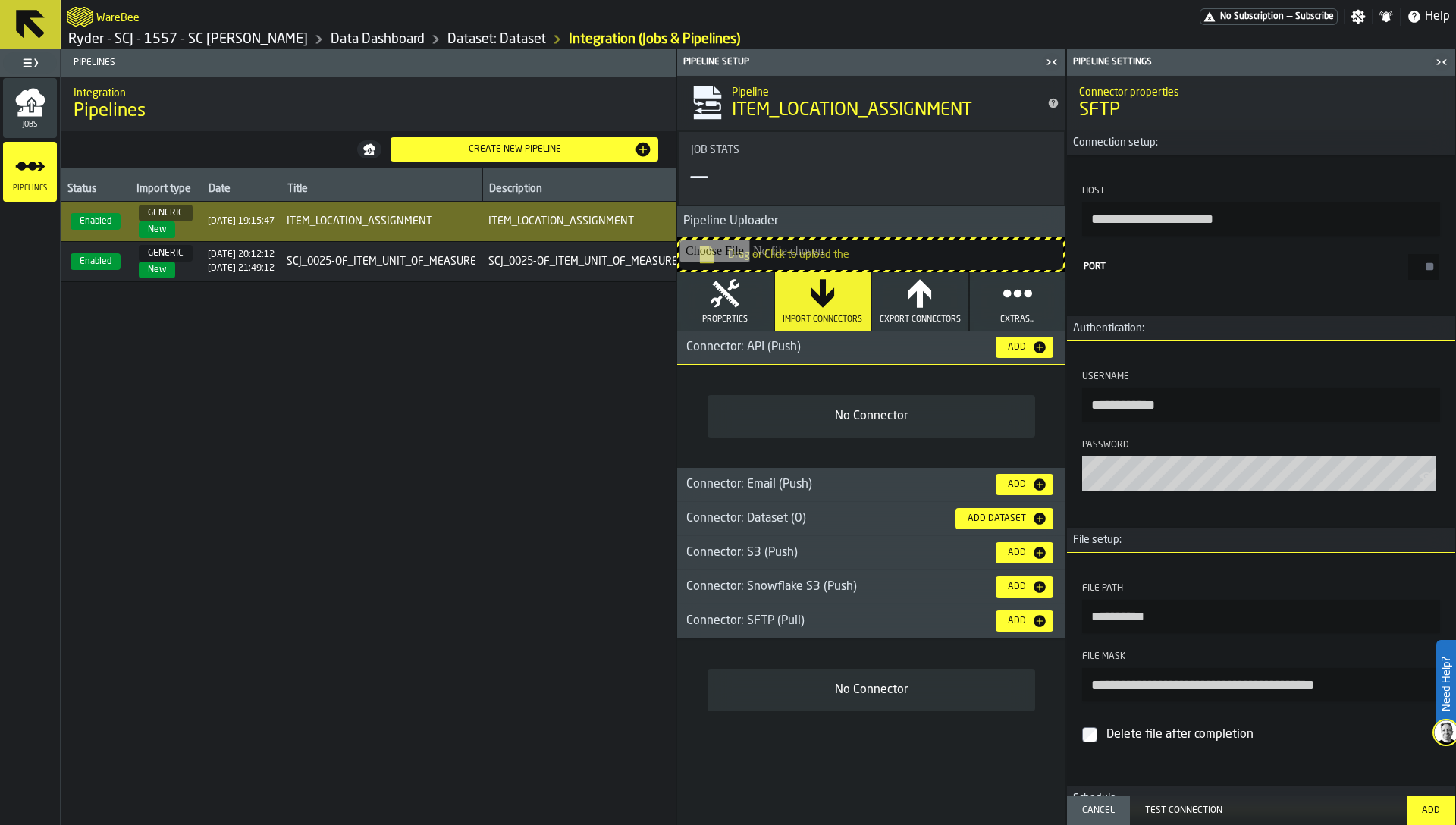
scroll to position [147, 0]
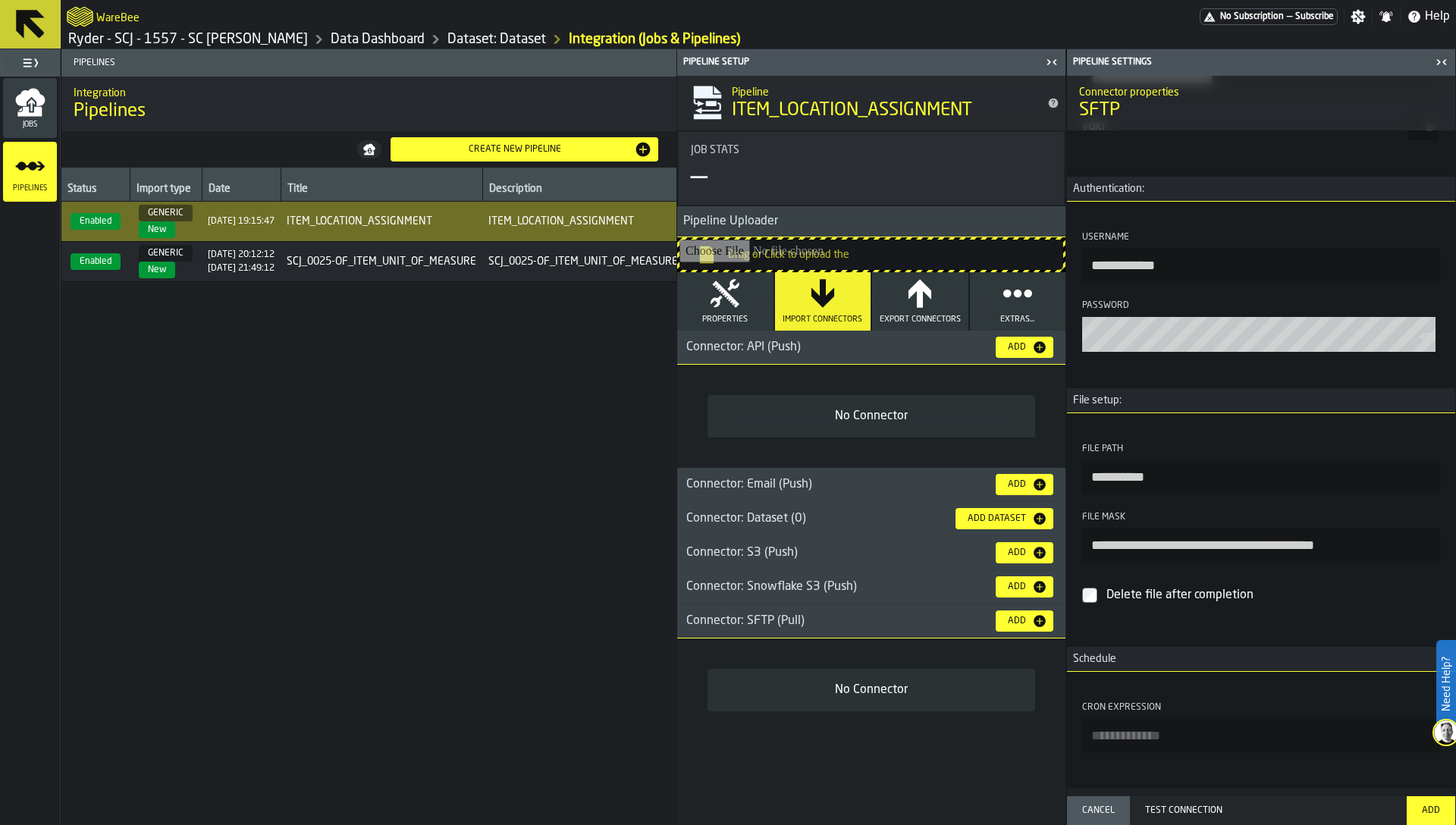
type input "**********"
click at [1159, 721] on input "Cron expression" at bounding box center [1261, 736] width 358 height 34
paste input "**********"
drag, startPoint x: 1108, startPoint y: 734, endPoint x: 1119, endPoint y: 734, distance: 11.0
click at [1119, 734] on input "**********" at bounding box center [1261, 736] width 358 height 34
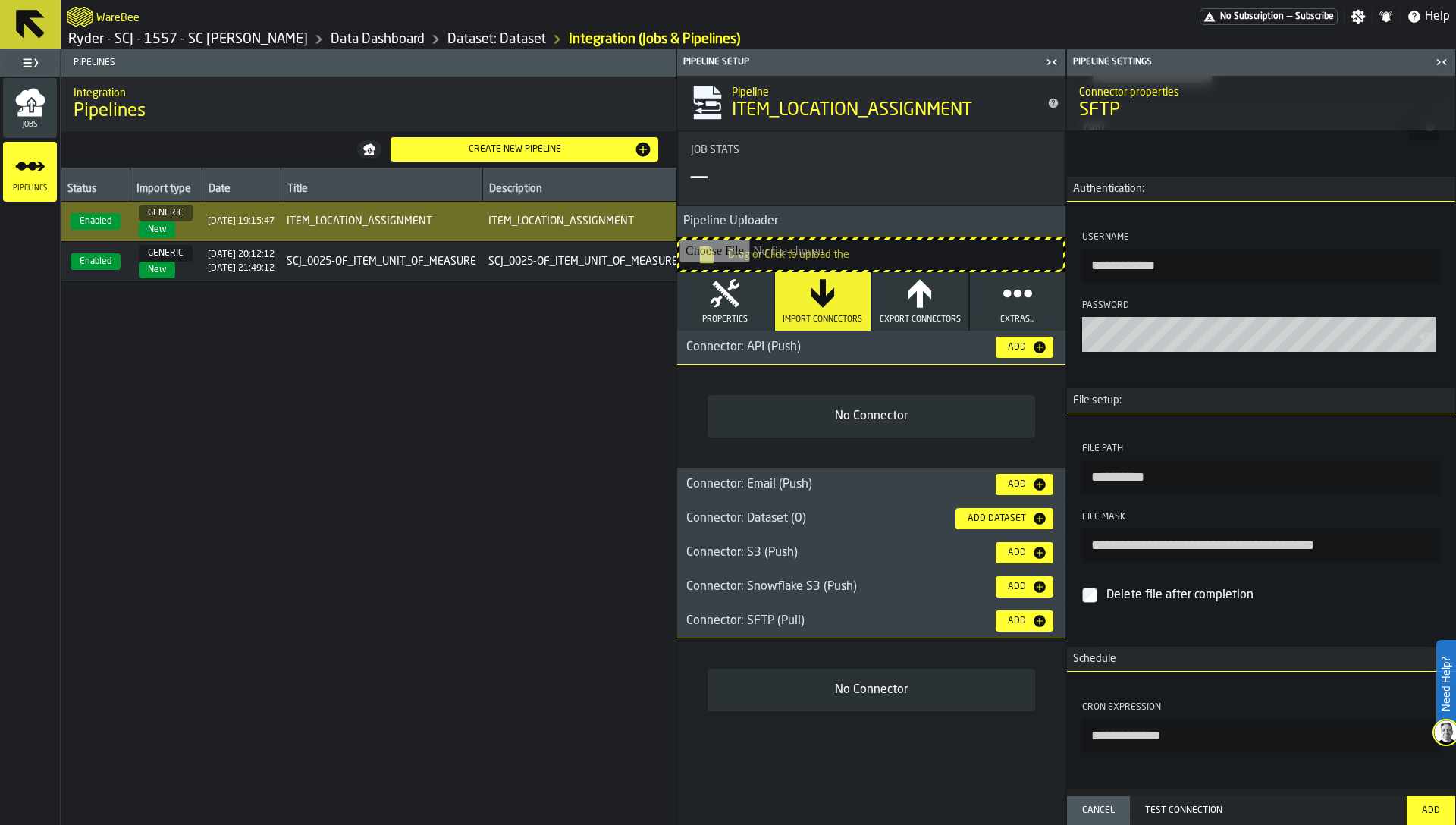
type input "**********"
click at [1224, 809] on div "Test Connection" at bounding box center [1268, 810] width 259 height 10
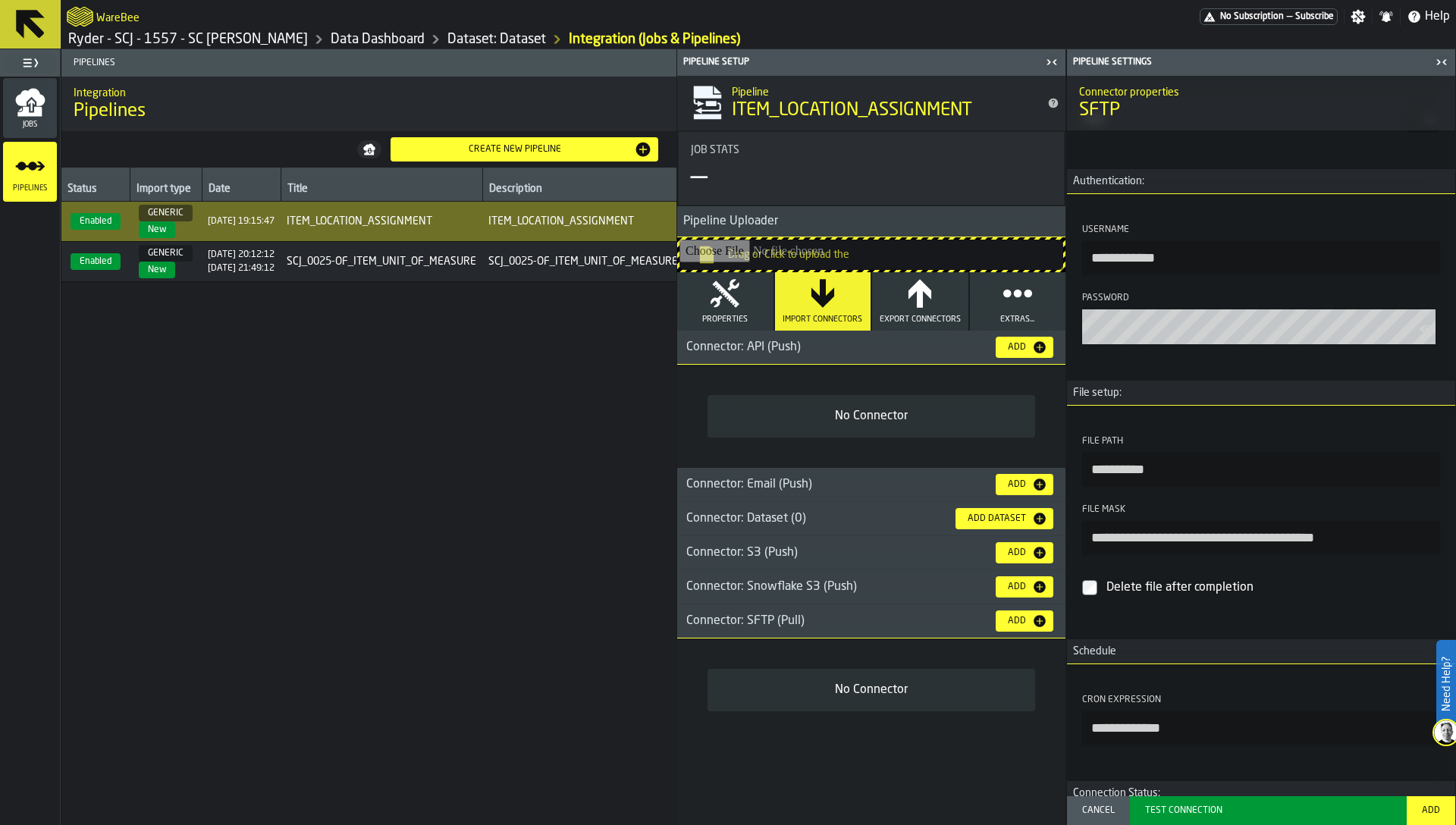
scroll to position [268, 0]
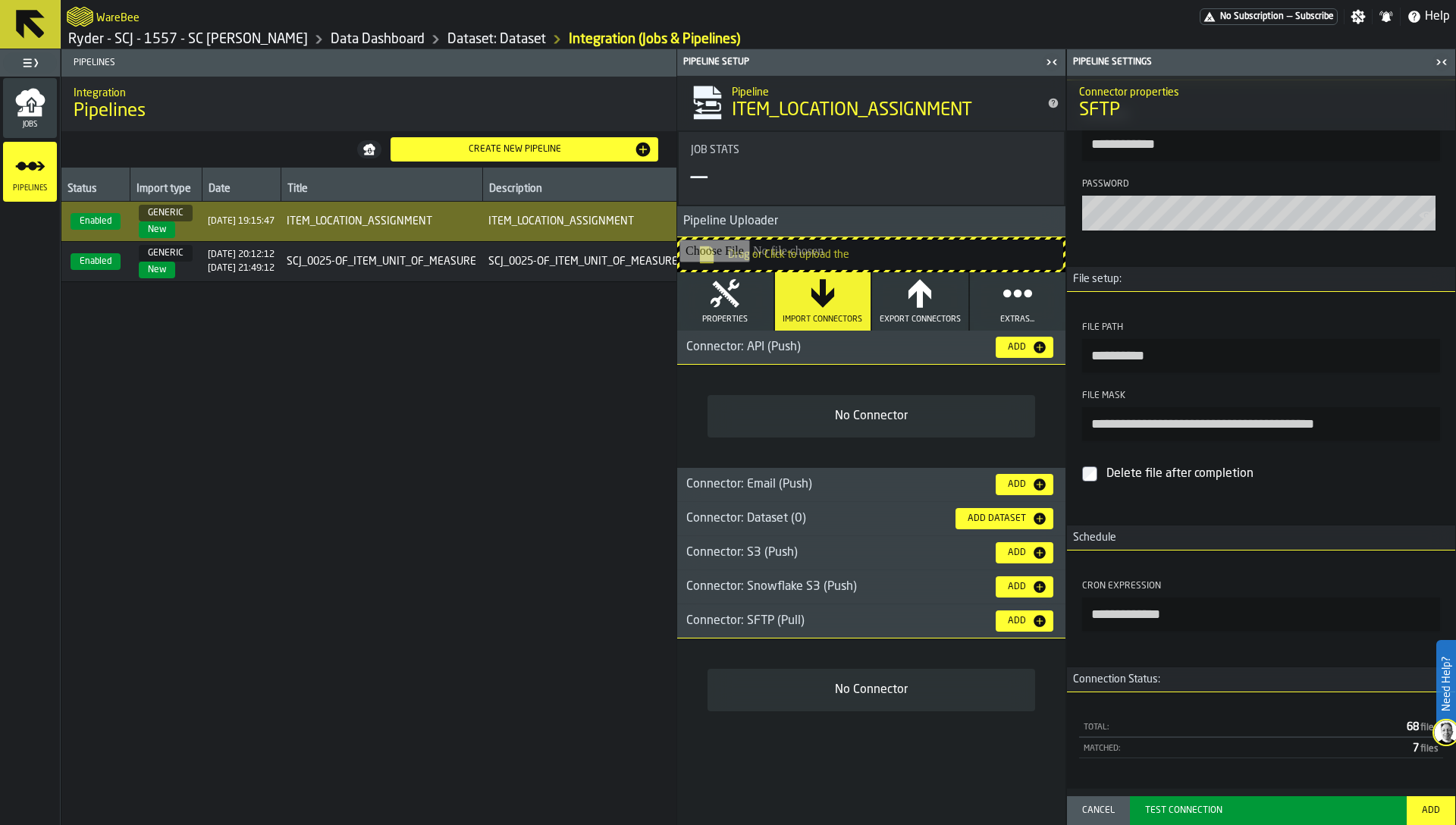
click at [1439, 812] on div "Add" at bounding box center [1430, 810] width 30 height 10
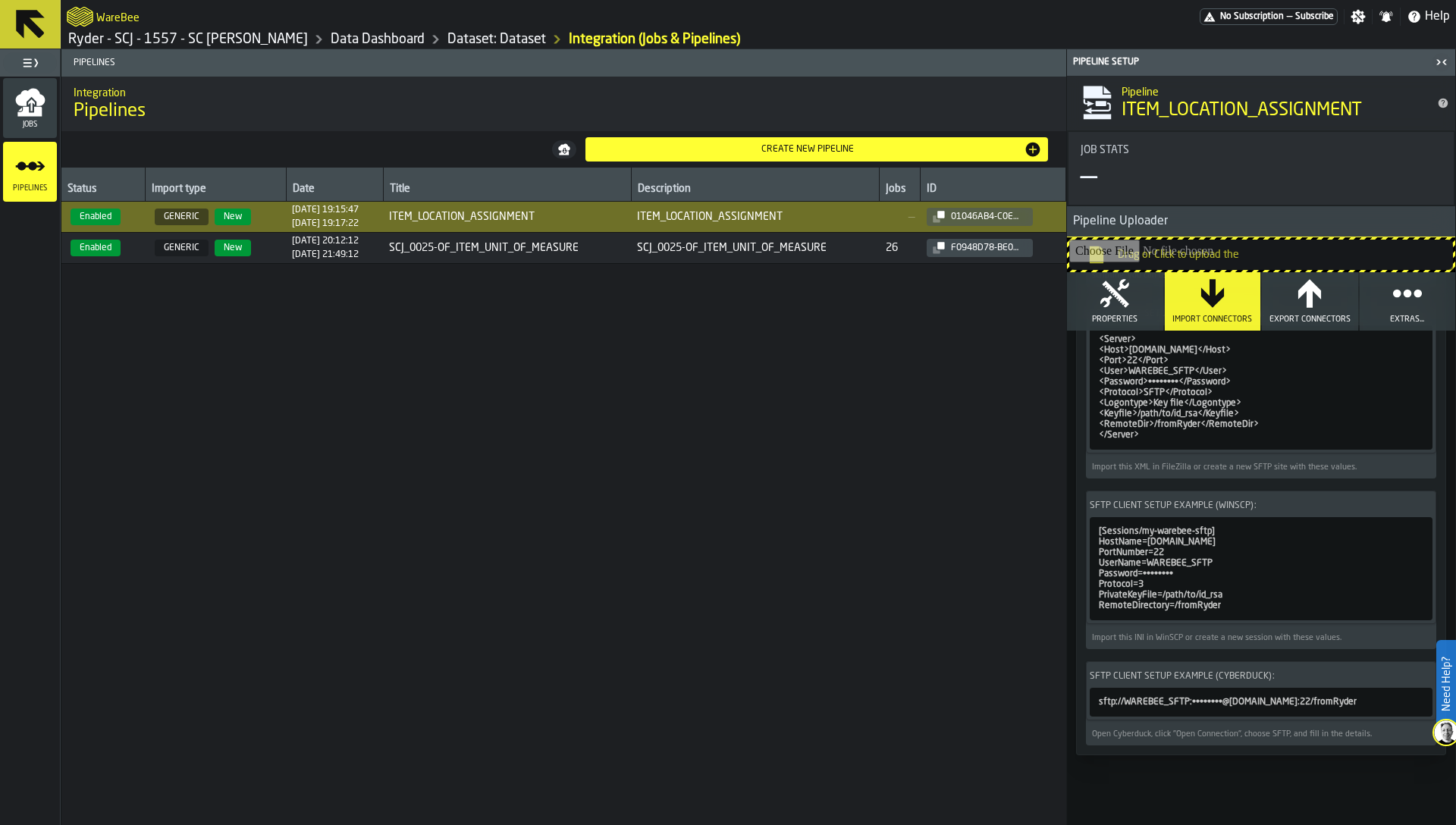
scroll to position [0, 0]
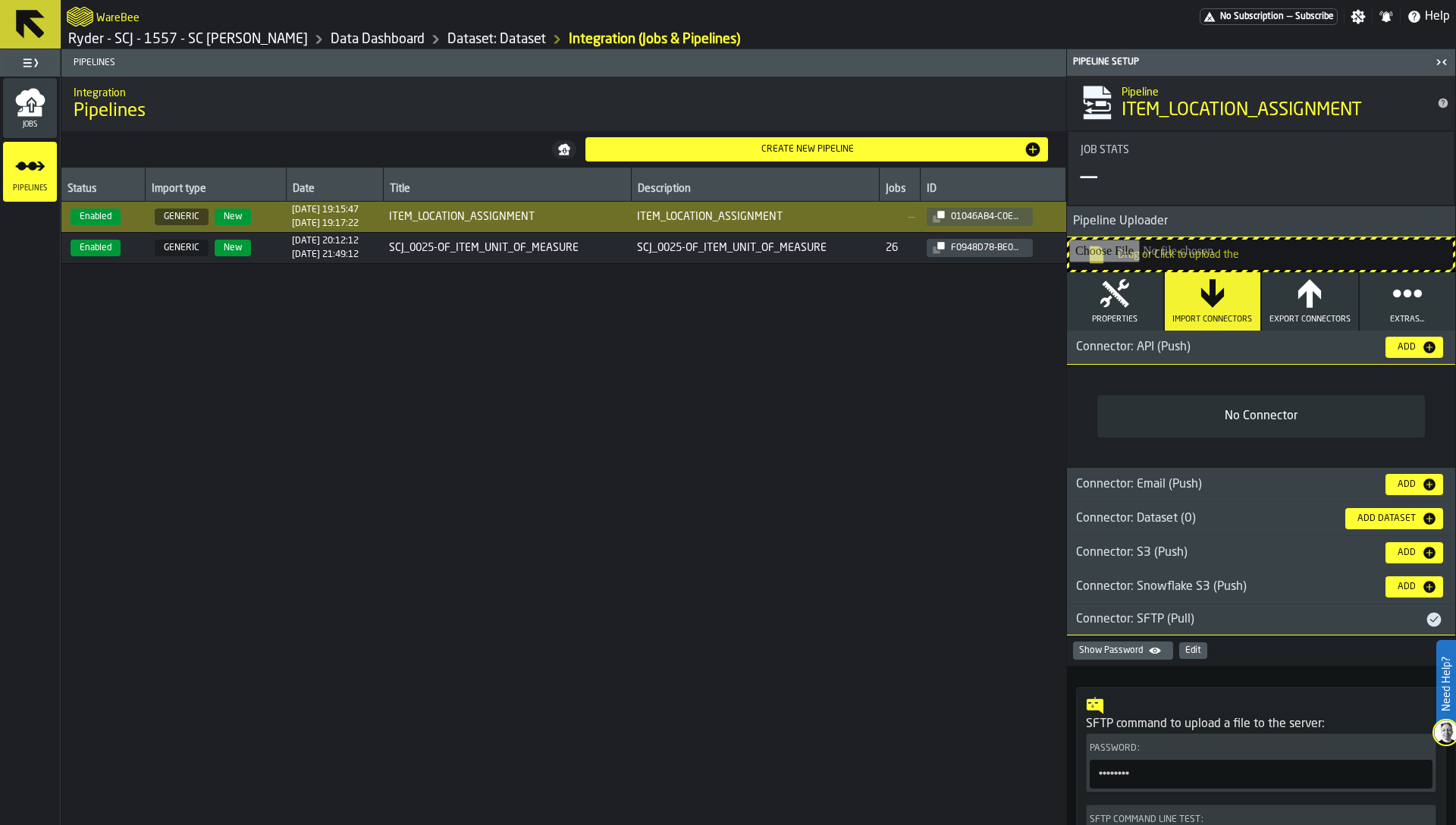
drag, startPoint x: 36, startPoint y: 138, endPoint x: 36, endPoint y: 126, distance: 12.0
click at [36, 126] on ul "Jobs Pipelines" at bounding box center [30, 140] width 60 height 127
click at [35, 112] on icon "menu Jobs" at bounding box center [29, 111] width 24 height 9
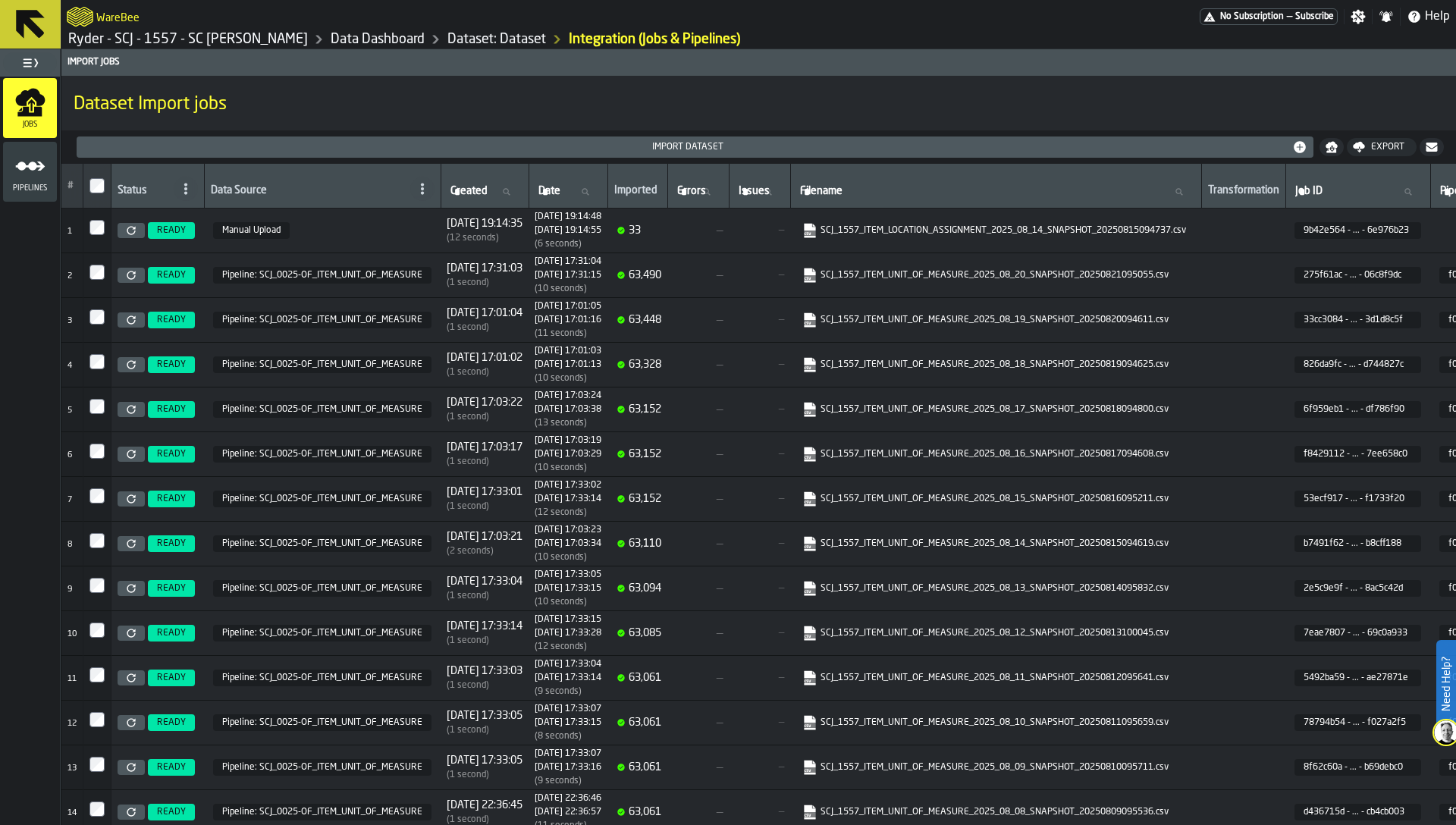
click at [503, 35] on link "Dataset: Dataset" at bounding box center [497, 39] width 99 height 16
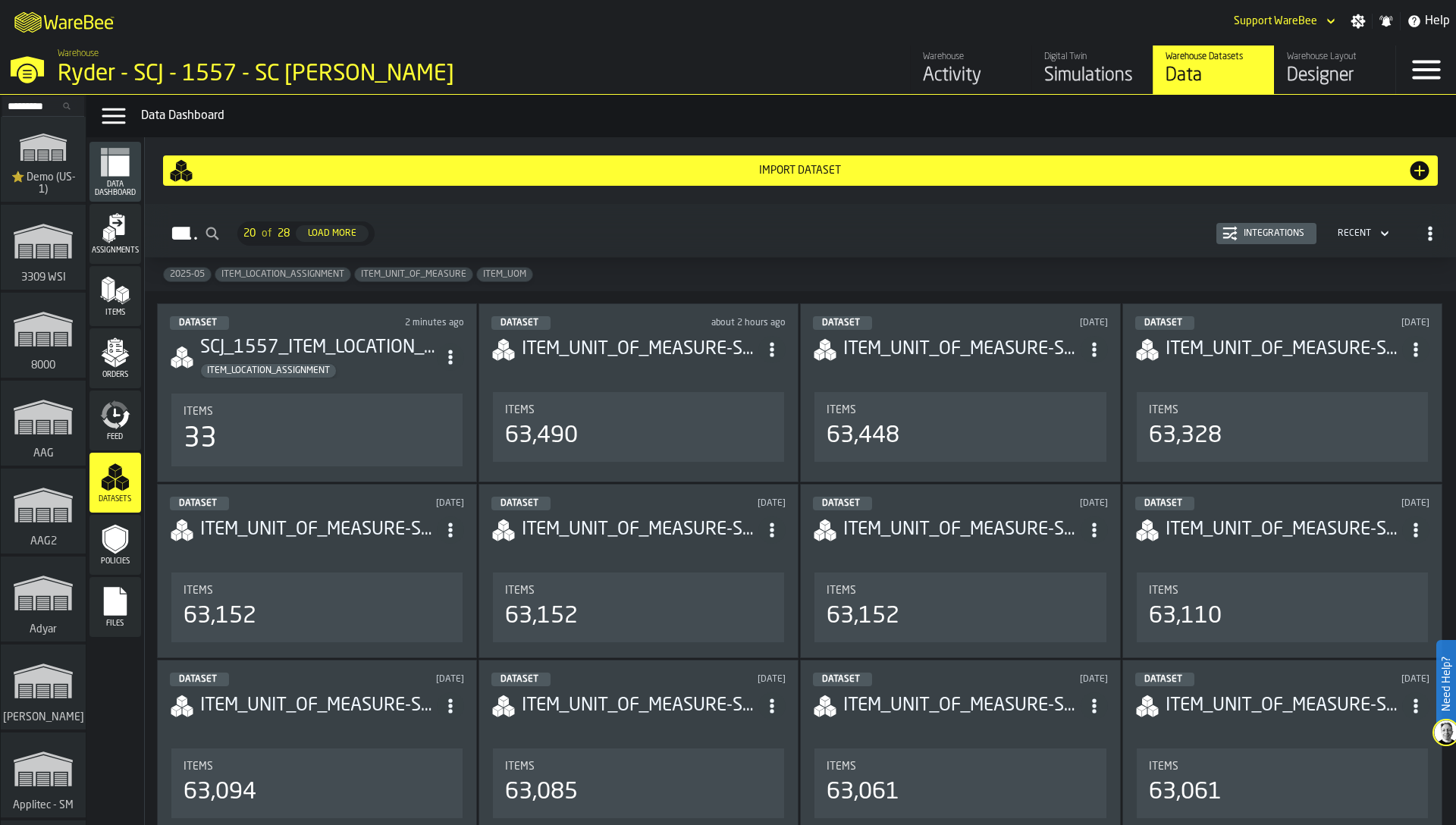
click at [39, 107] on input "Search..." at bounding box center [43, 106] width 79 height 16
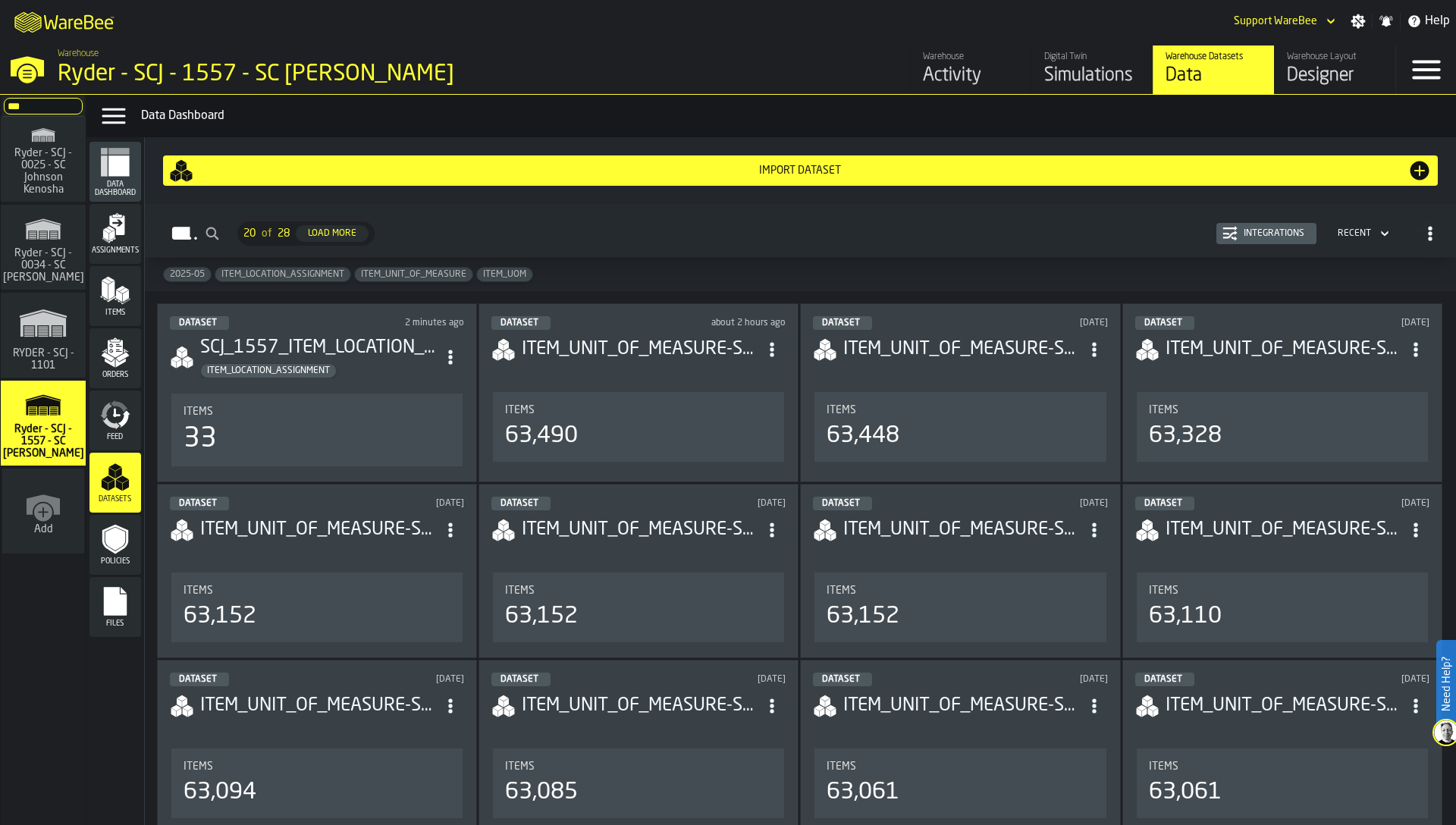
type input "***"
click at [50, 158] on span "Ryder - SCJ - 0025 - SC Johnson Kenosha" at bounding box center [43, 171] width 73 height 48
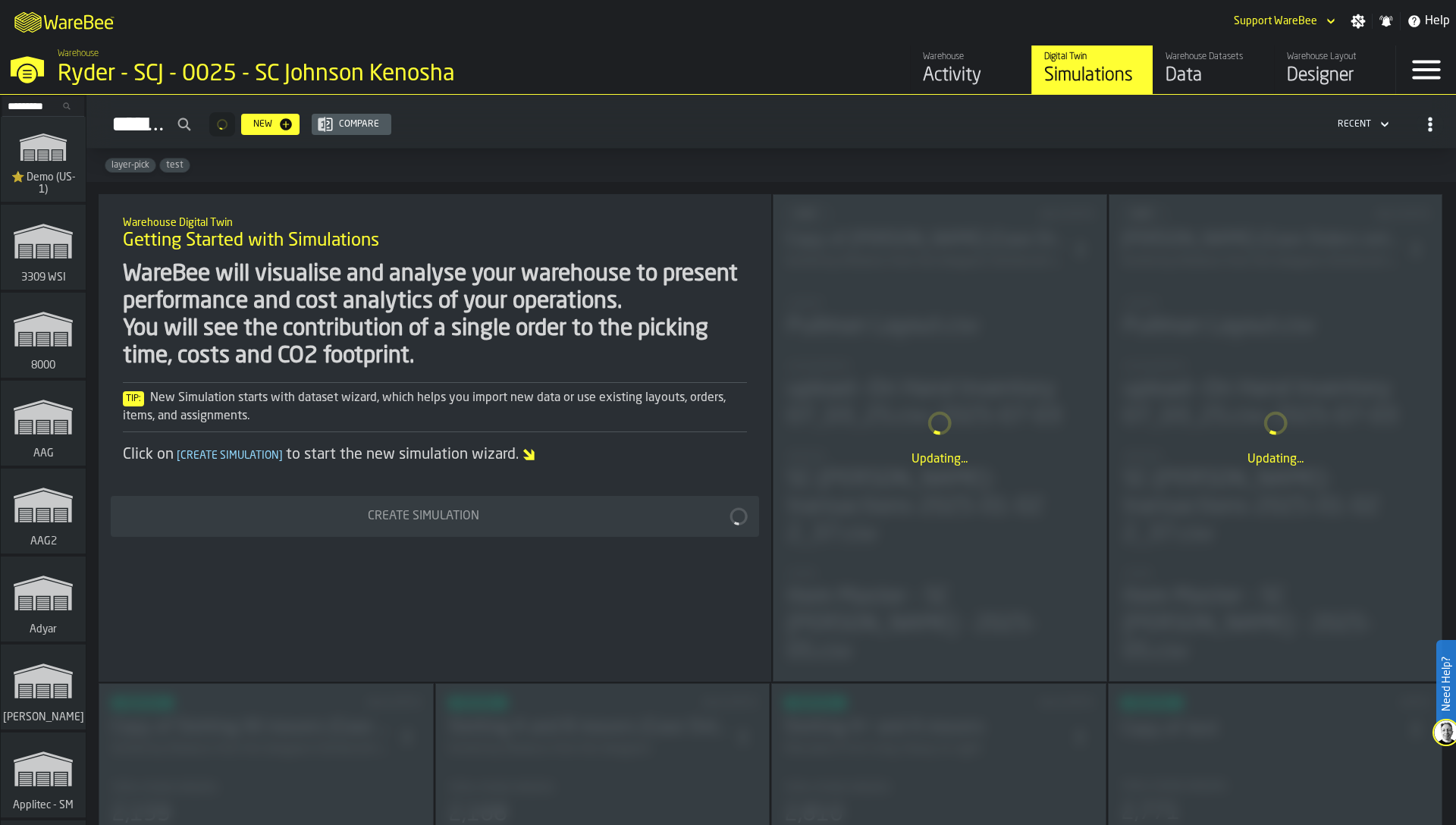
click at [1230, 66] on div "Data" at bounding box center [1214, 76] width 96 height 24
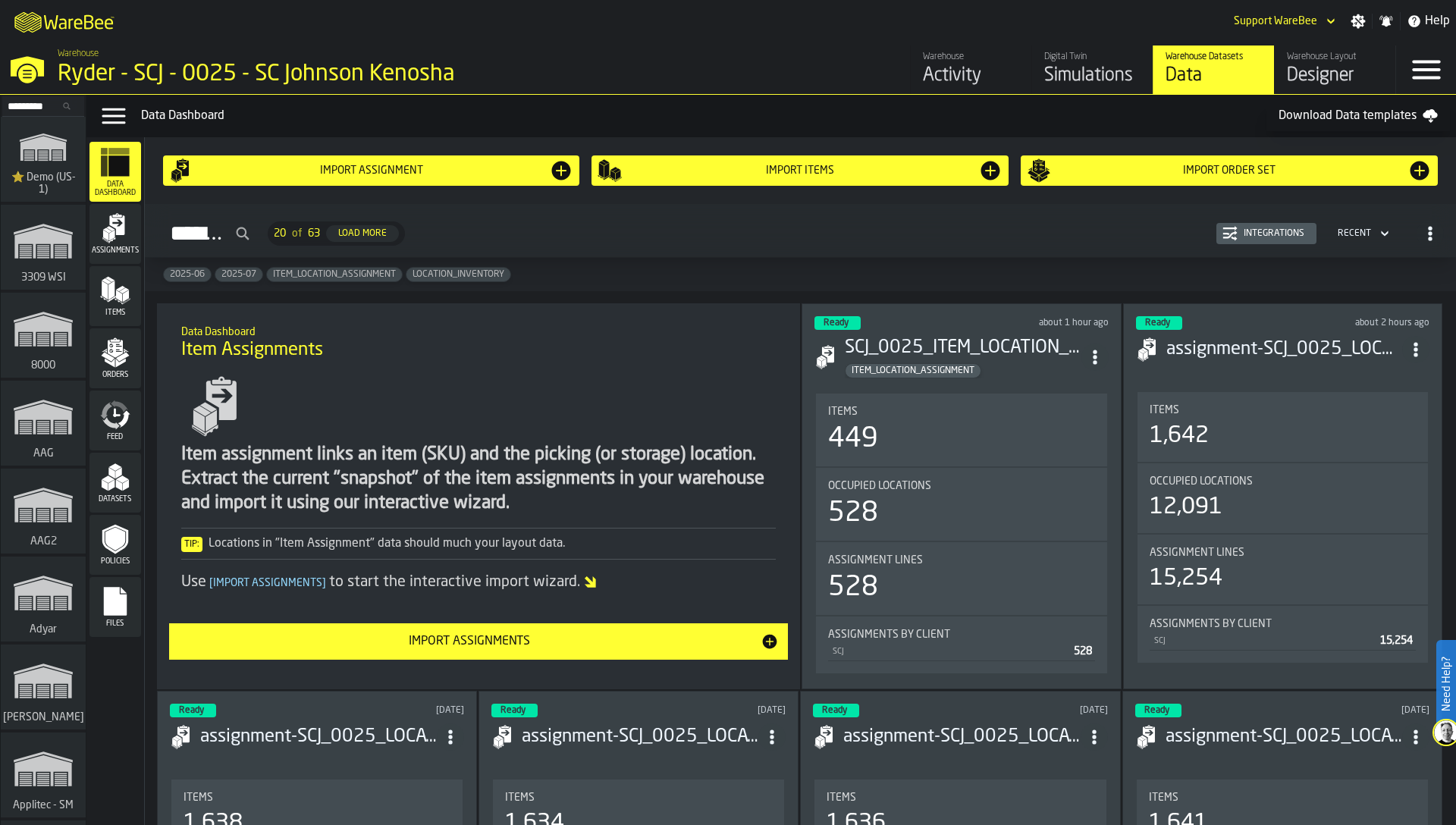
click at [119, 237] on icon "menu Assignments" at bounding box center [115, 228] width 30 height 30
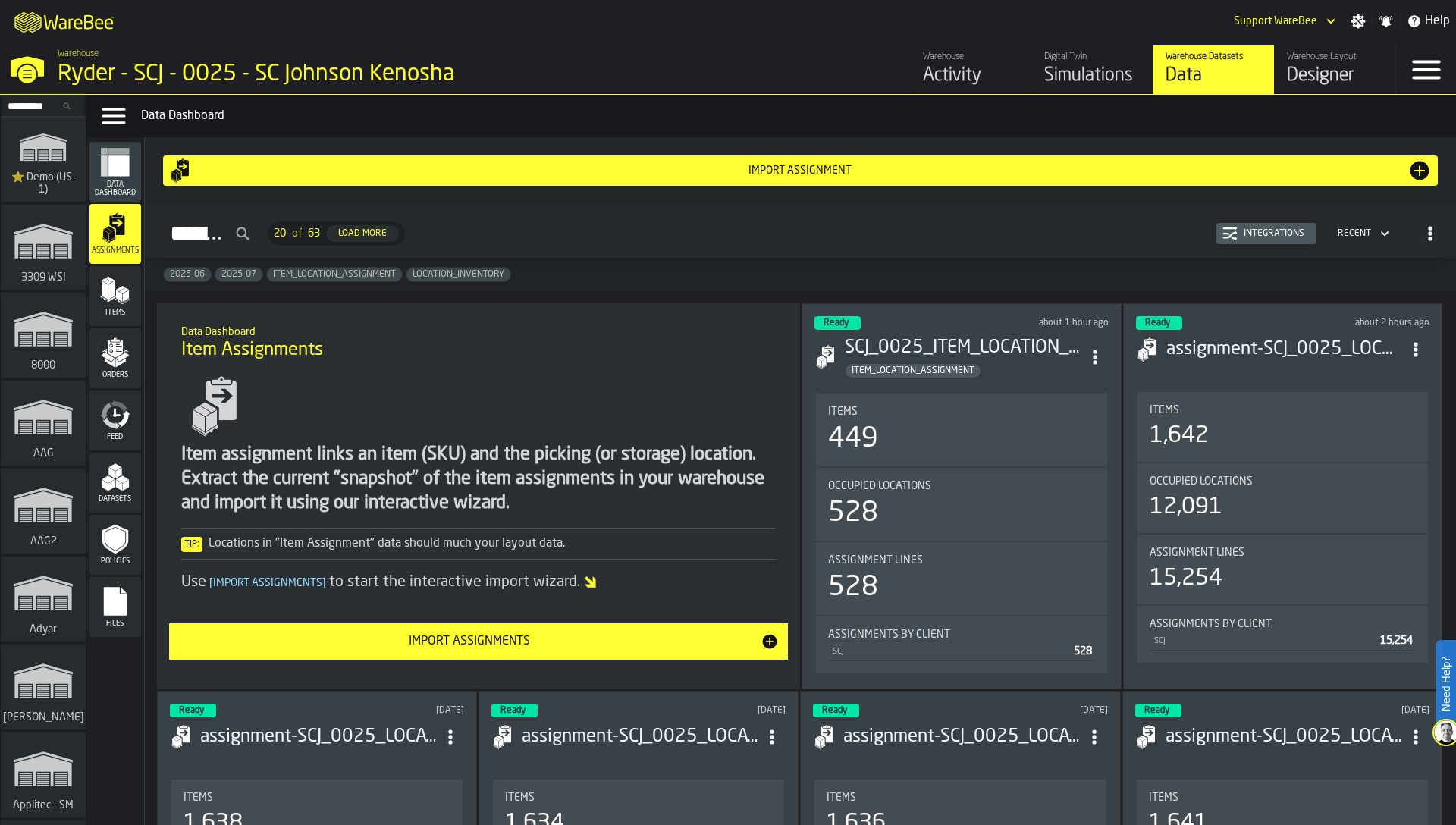
click at [119, 290] on polygon "menu Items" at bounding box center [120, 289] width 9 height 5
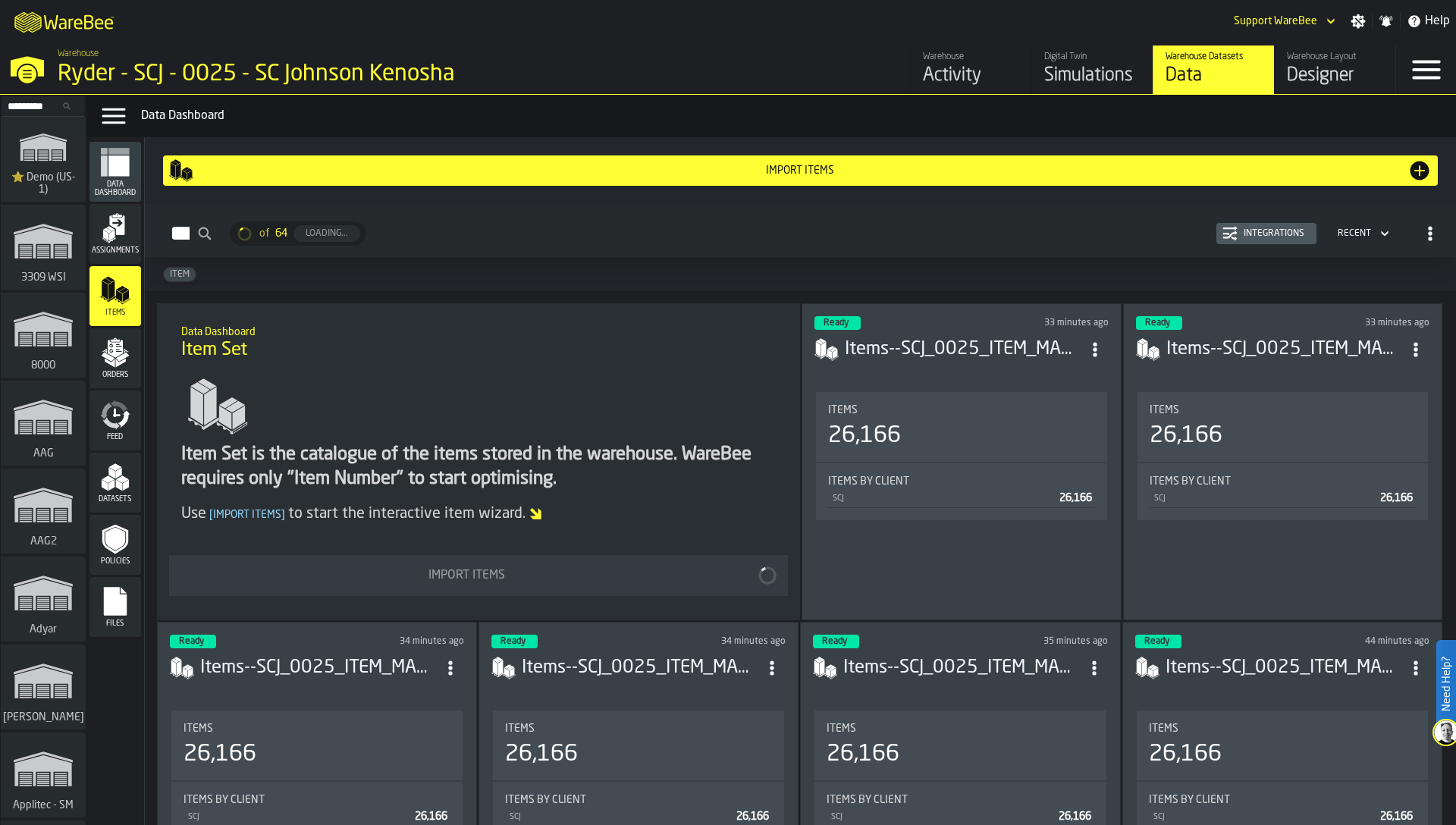
click at [125, 365] on icon "menu Orders" at bounding box center [115, 352] width 30 height 30
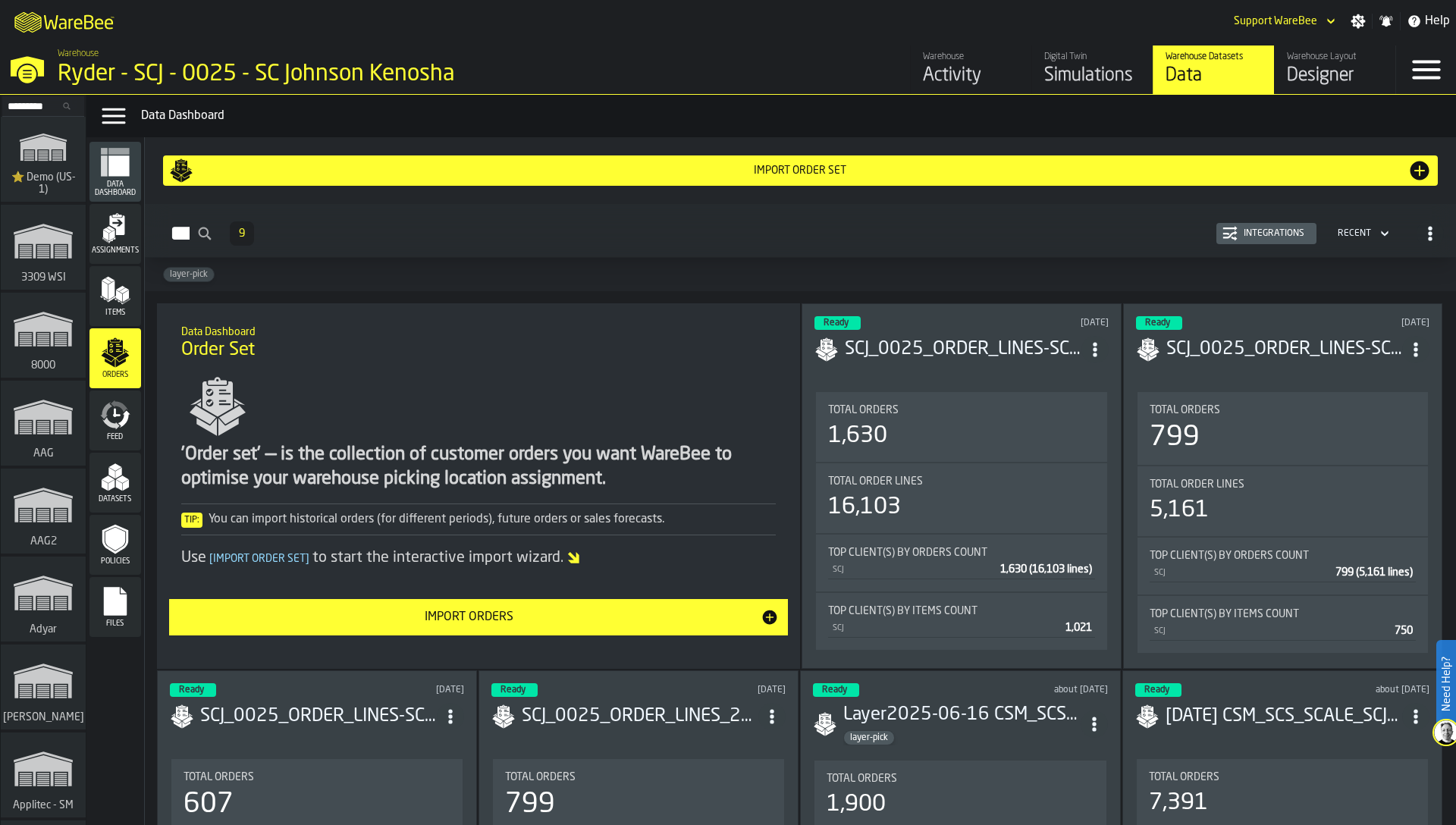
click at [126, 429] on icon "menu Feed" at bounding box center [115, 414] width 30 height 30
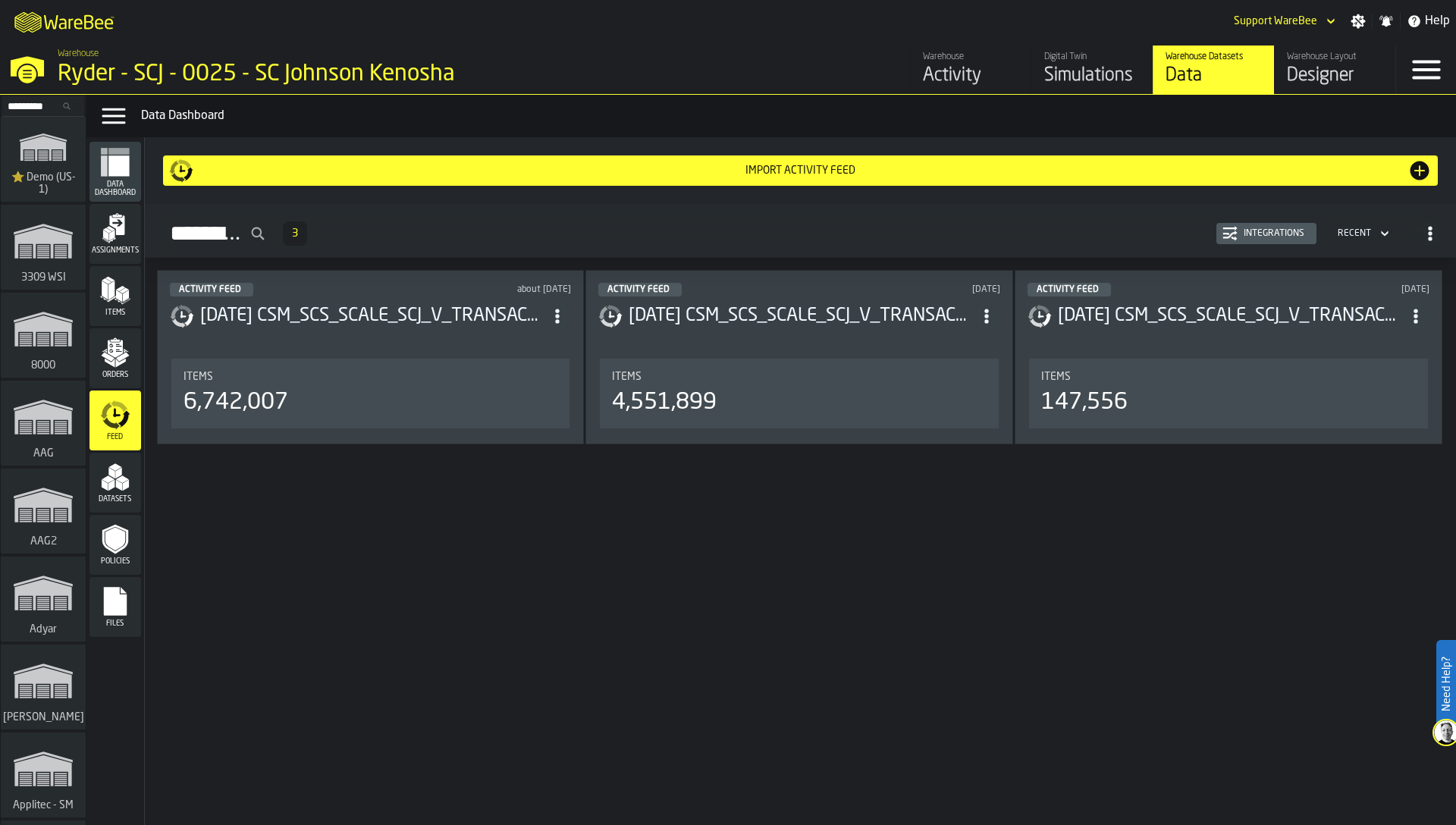
click at [109, 352] on icon "menu Orders" at bounding box center [115, 348] width 15 height 17
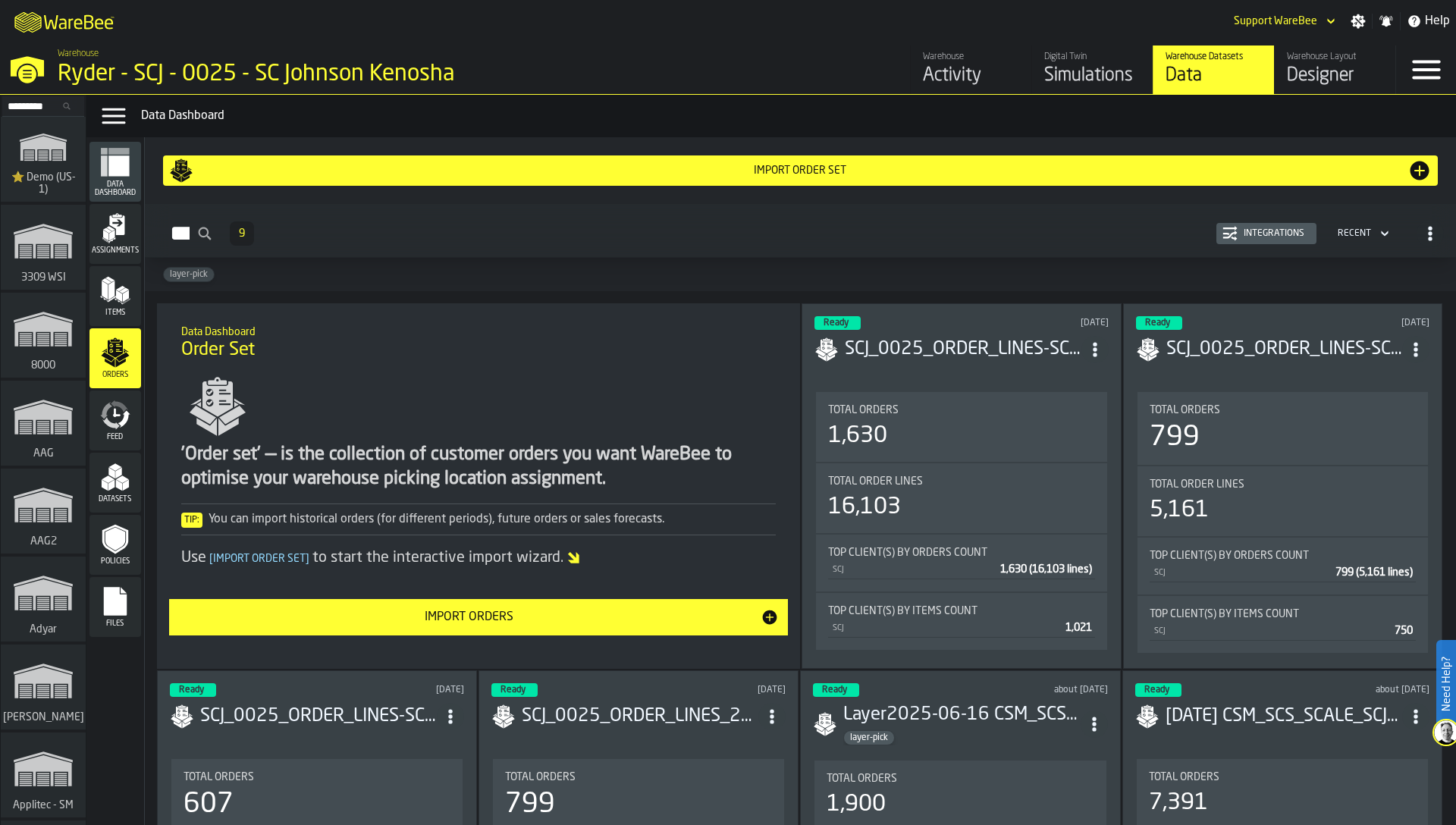
click at [1245, 224] on button "Integrations" at bounding box center [1266, 234] width 101 height 21
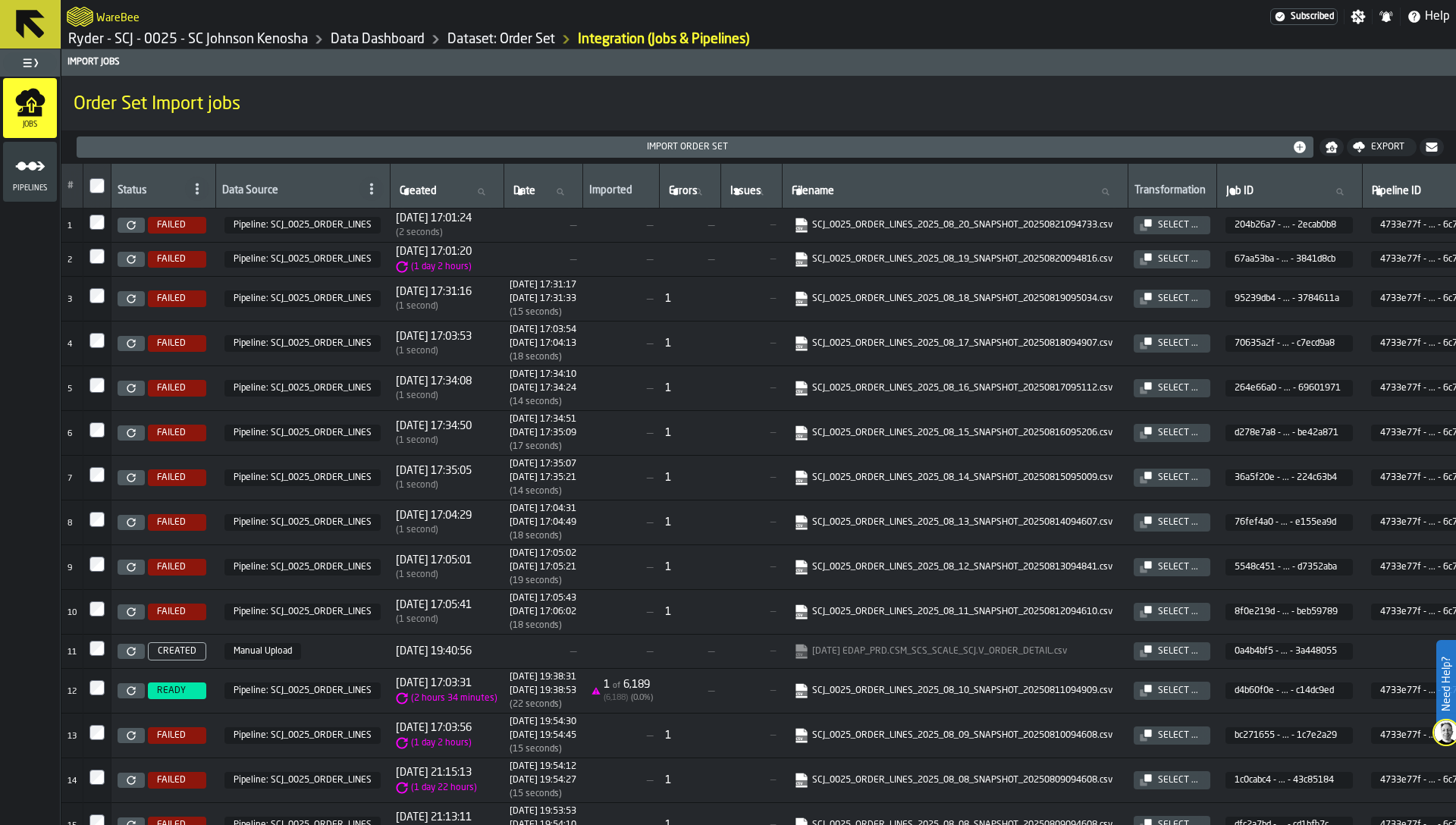
click at [46, 180] on div "Pipelines" at bounding box center [30, 172] width 54 height 42
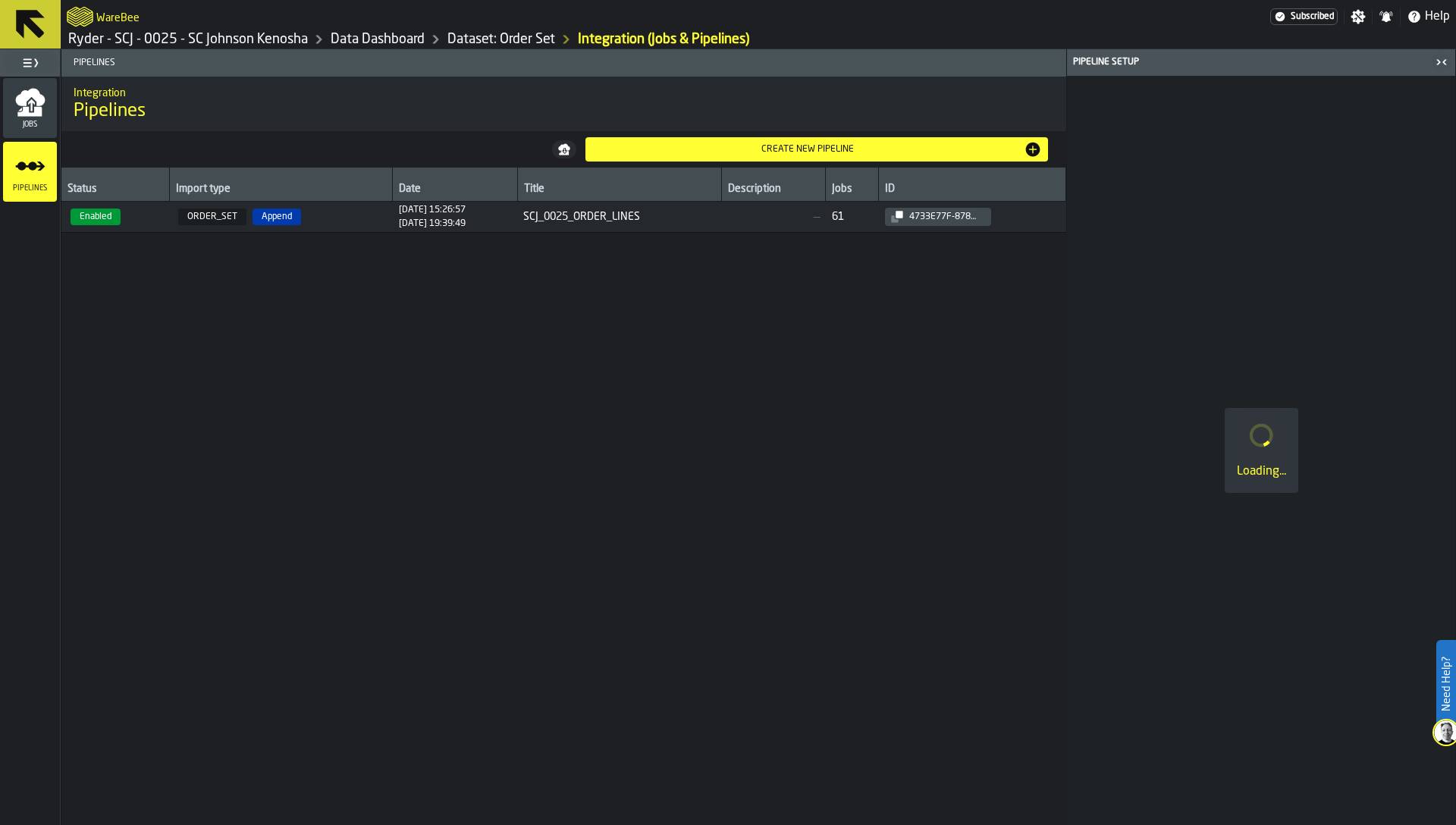
click at [962, 216] on div "4733e77f-8787-4d17-b2c3-1c666c7506ec" at bounding box center [943, 217] width 82 height 10
click at [1026, 217] on span "4733e77f-8787-4d17-b2c3-1c666c7506ec Copied" at bounding box center [972, 217] width 175 height 18
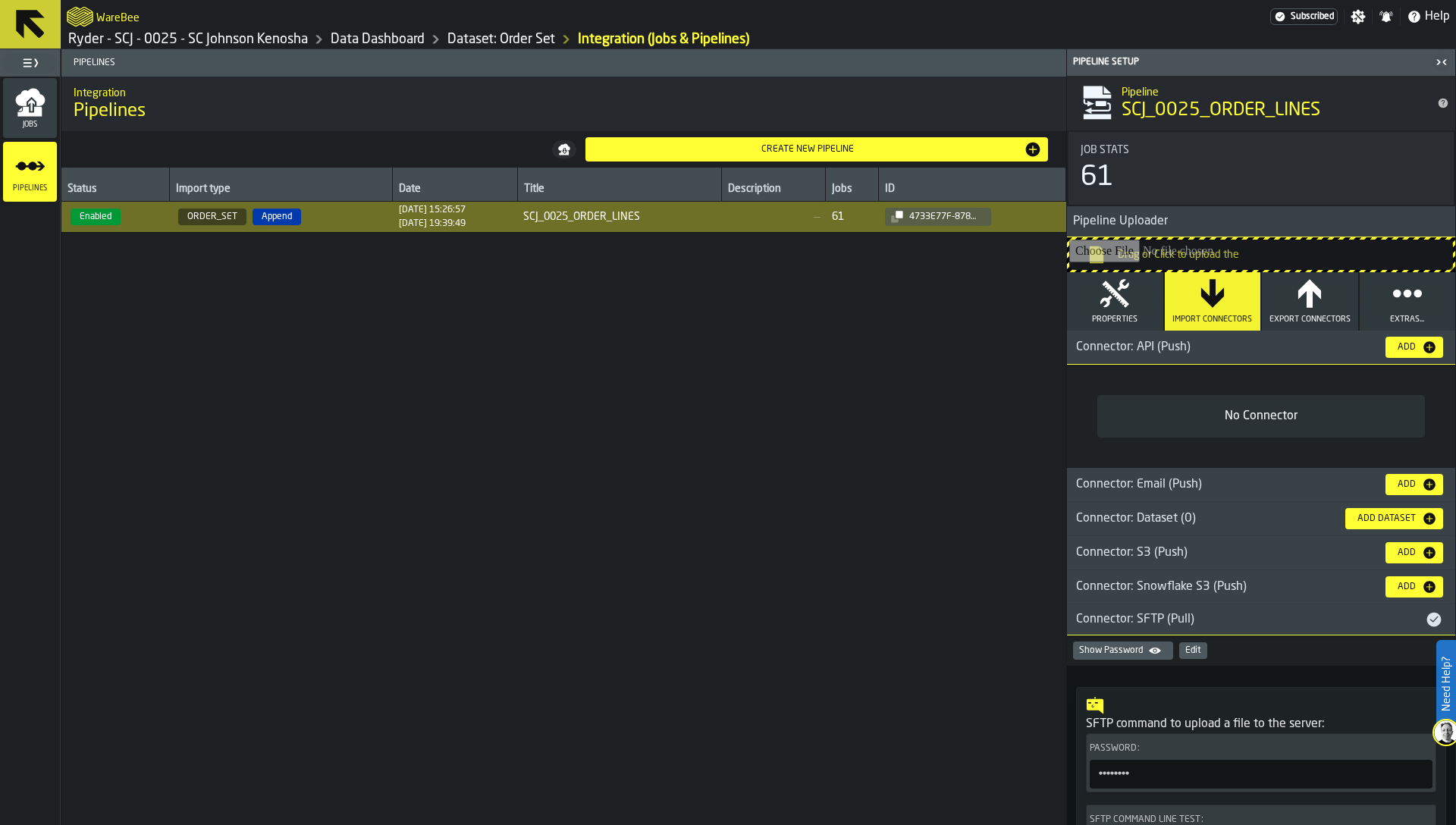
click at [1114, 310] on button "Properties" at bounding box center [1115, 302] width 96 height 58
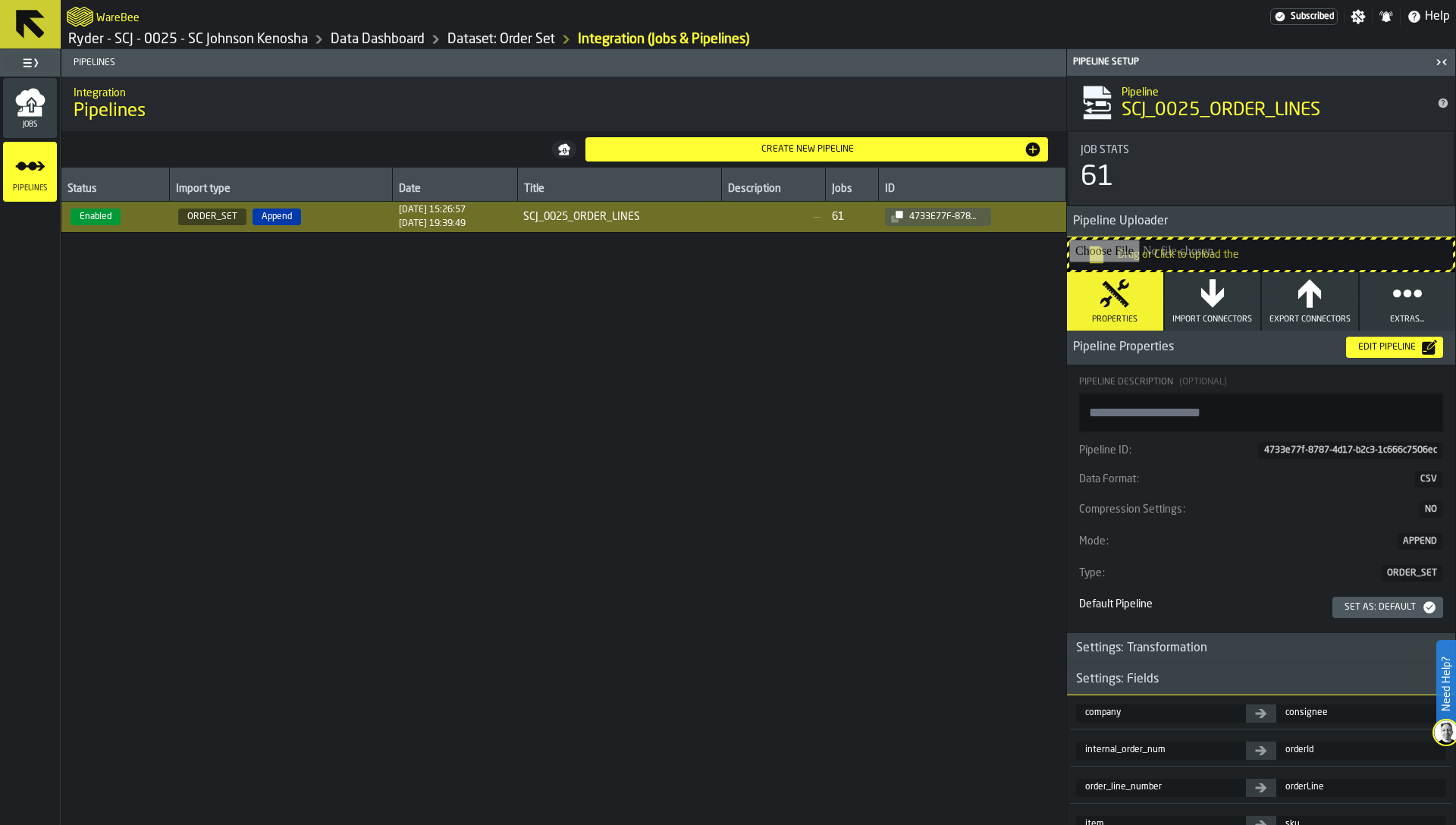
click at [1404, 344] on div "Edit Pipeline" at bounding box center [1386, 347] width 70 height 10
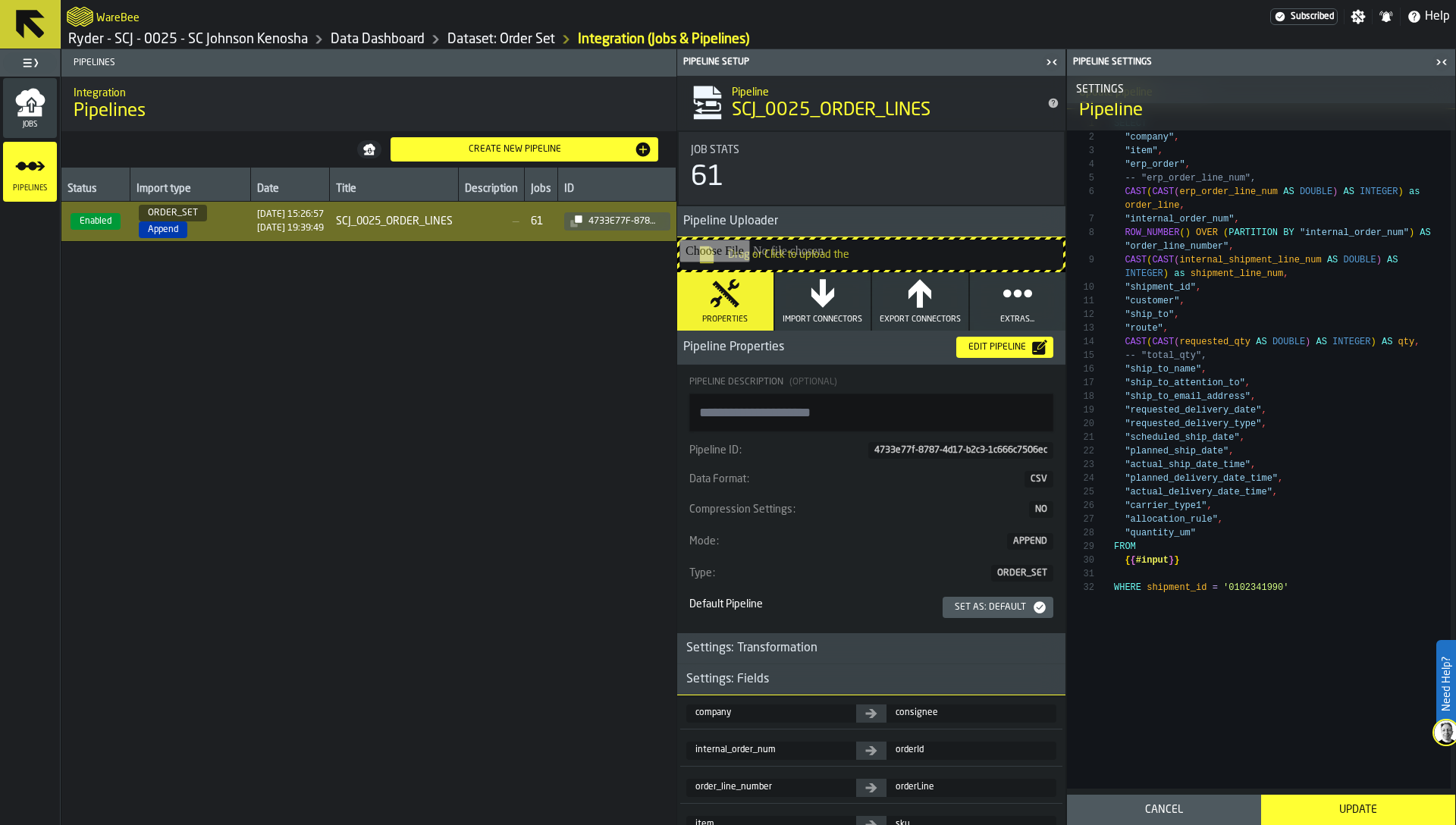
scroll to position [55, 0]
drag, startPoint x: 1305, startPoint y: 587, endPoint x: 1117, endPoint y: 585, distance: 188.0
type textarea "**********"
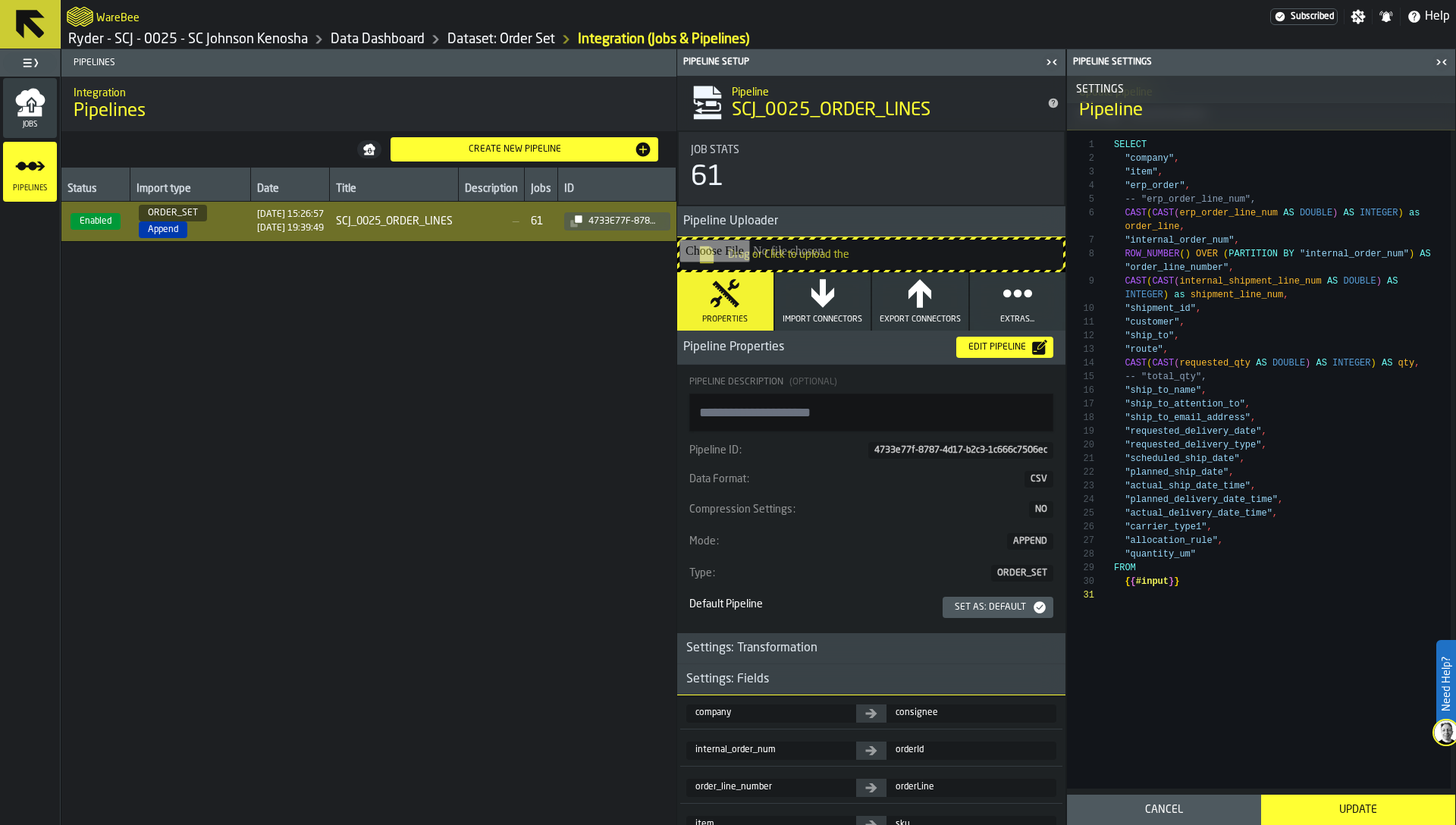
click at [1387, 810] on div "Update" at bounding box center [1358, 810] width 176 height 12
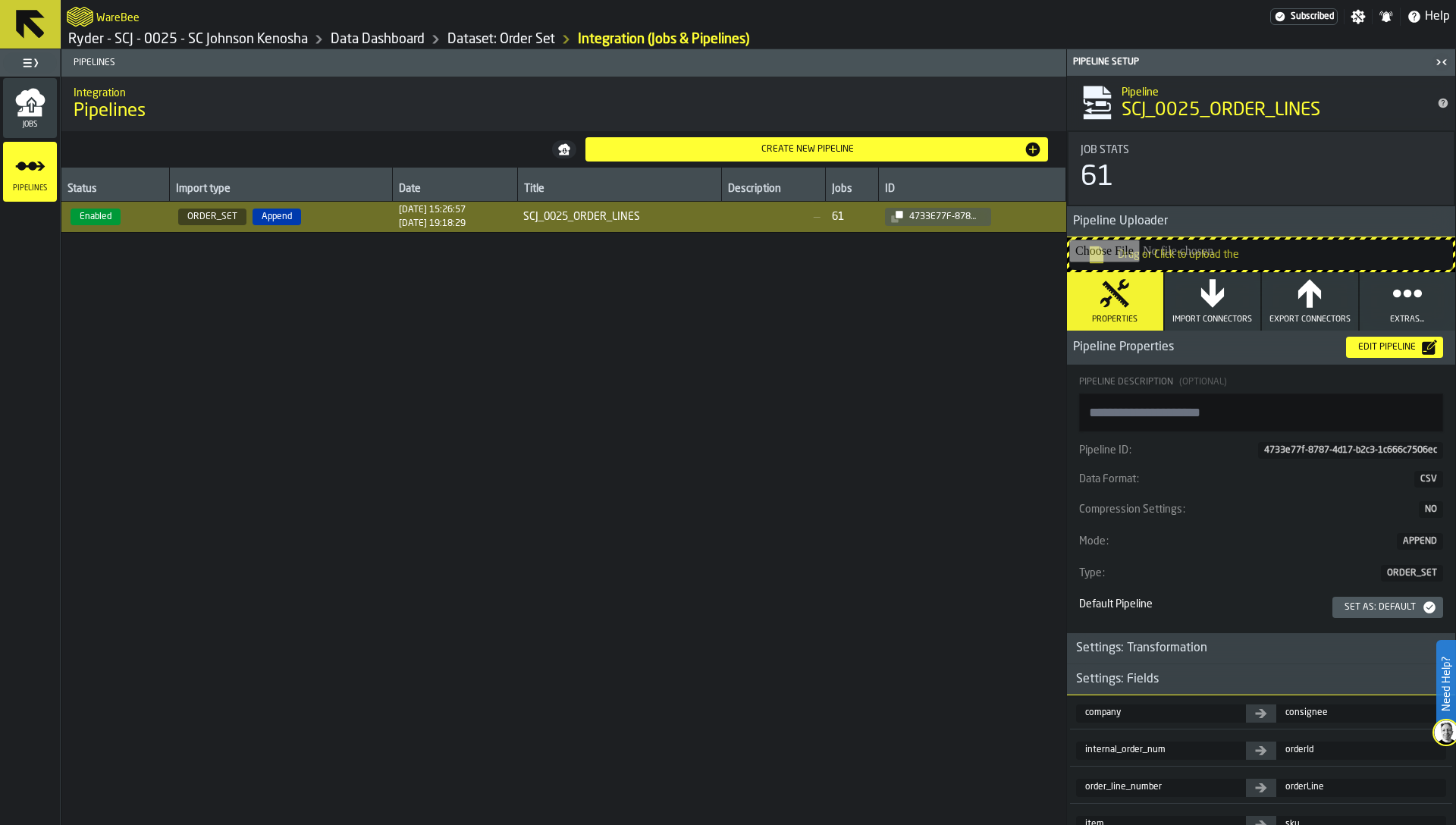
click at [27, 117] on div "Jobs" at bounding box center [30, 108] width 54 height 42
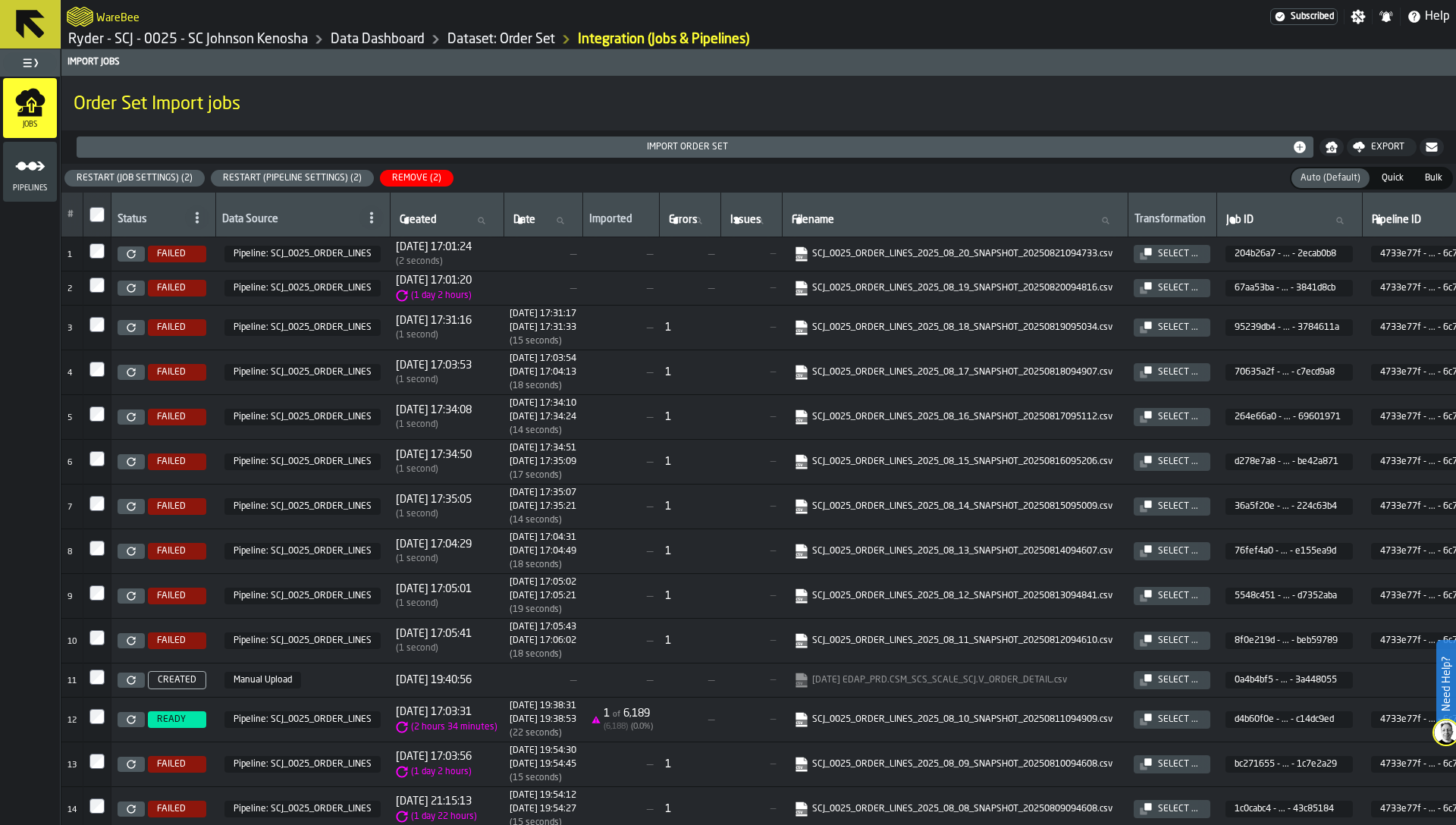
click at [288, 174] on div "Restart (Pipeline Settings) (2)" at bounding box center [292, 178] width 151 height 10
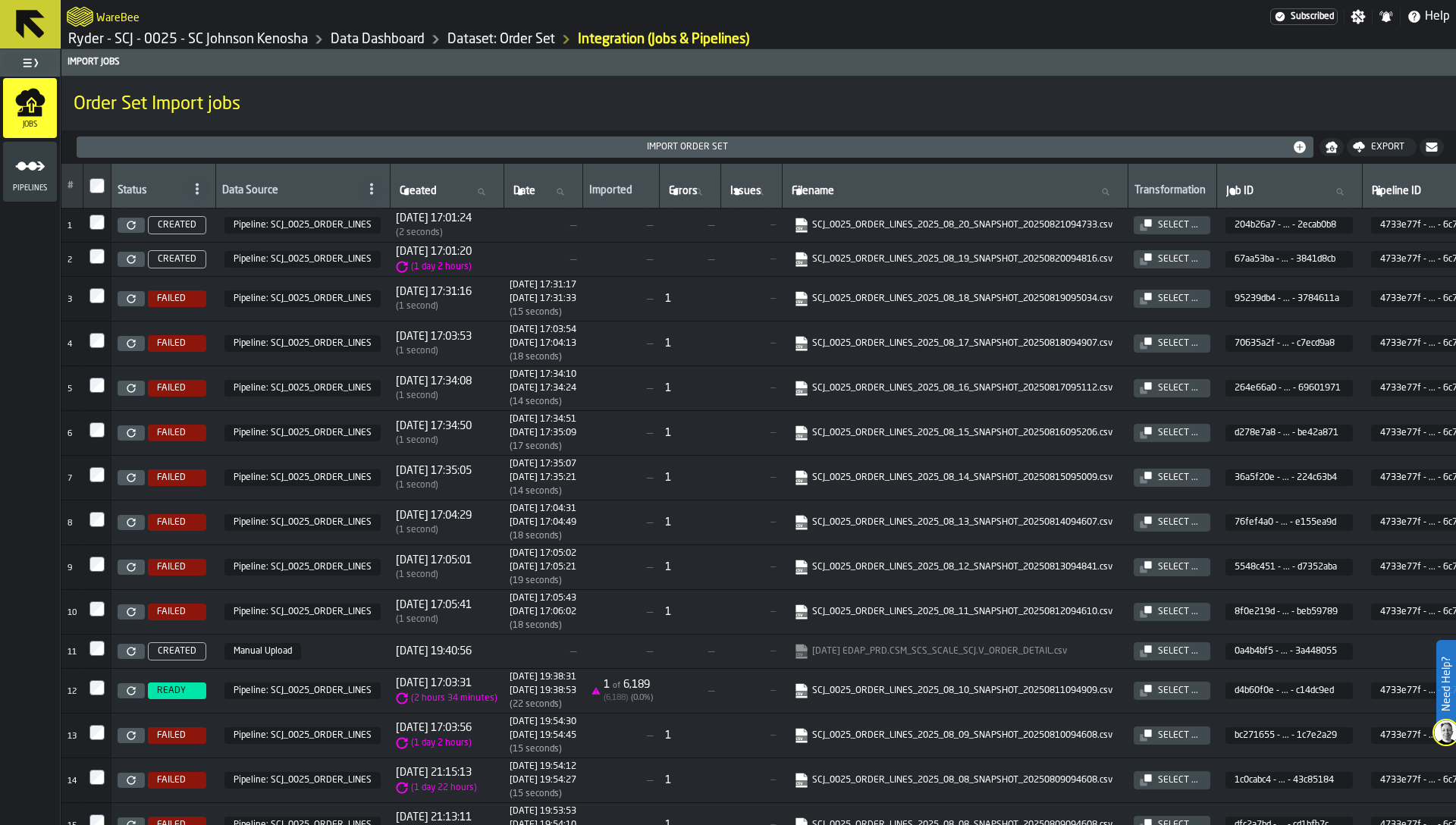
click at [509, 40] on link "Dataset: Order Set" at bounding box center [501, 39] width 107 height 16
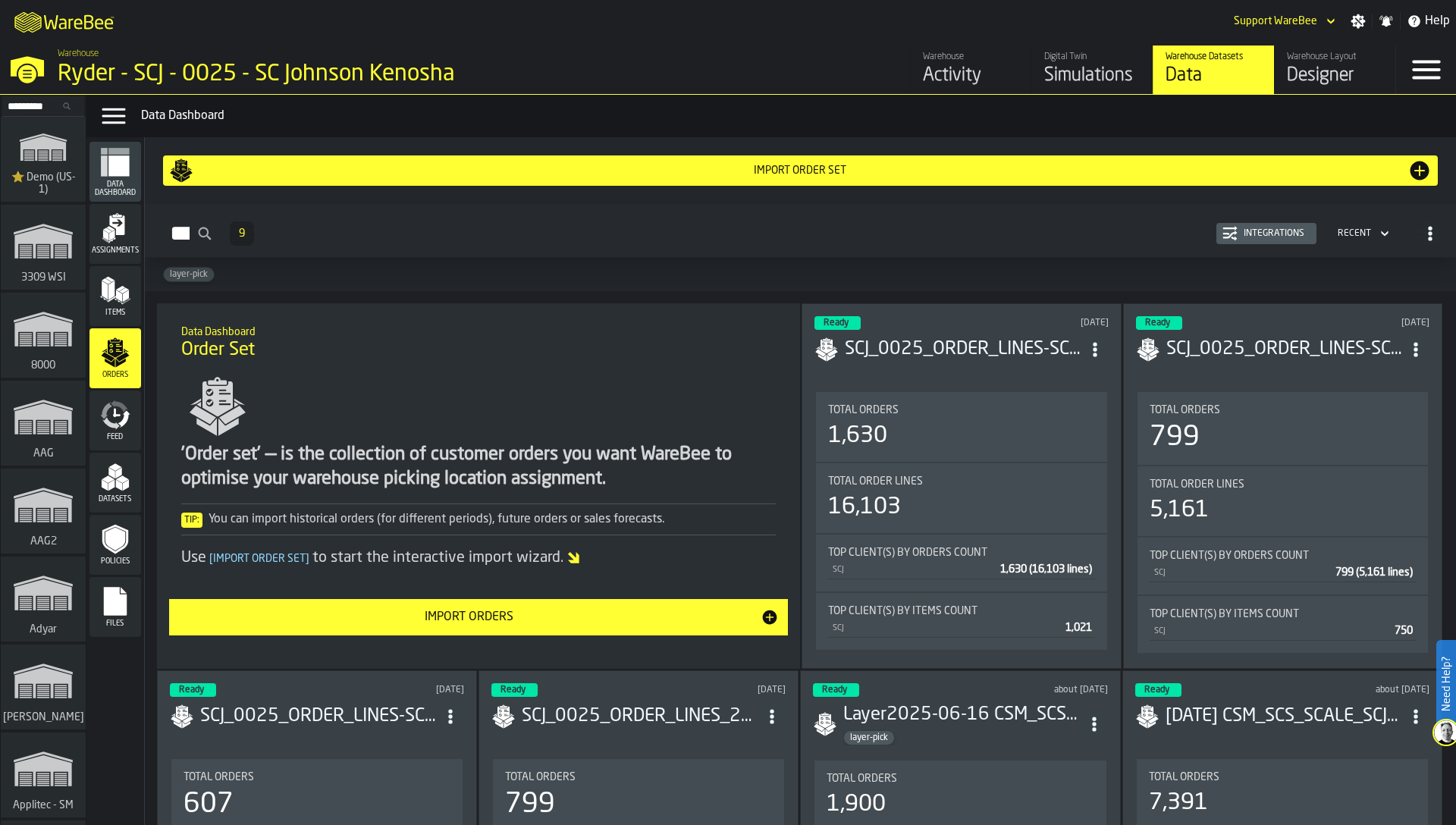
click at [1252, 237] on div "Integrations" at bounding box center [1274, 234] width 73 height 10
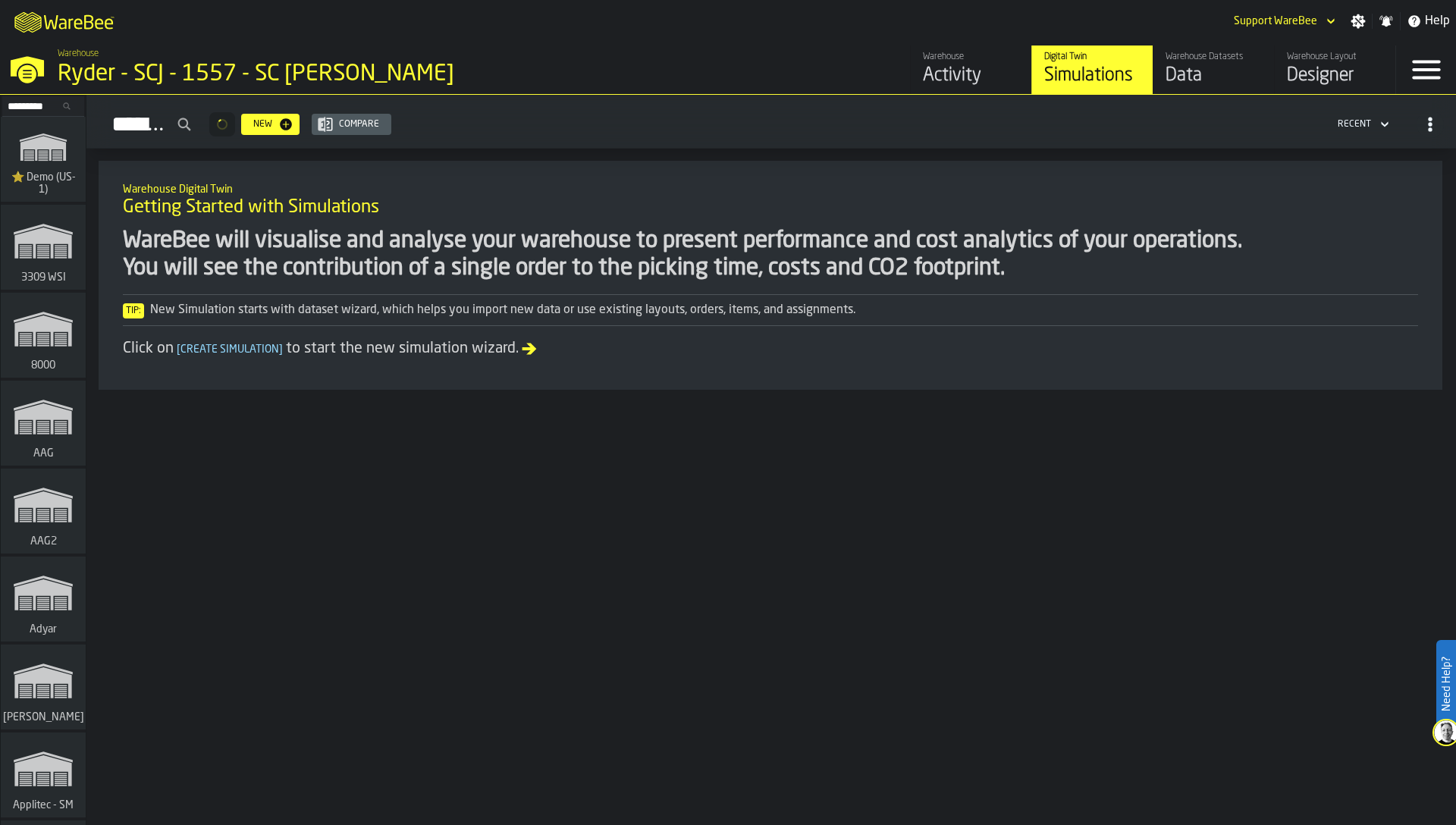
click at [1195, 76] on div "Data" at bounding box center [1214, 76] width 96 height 24
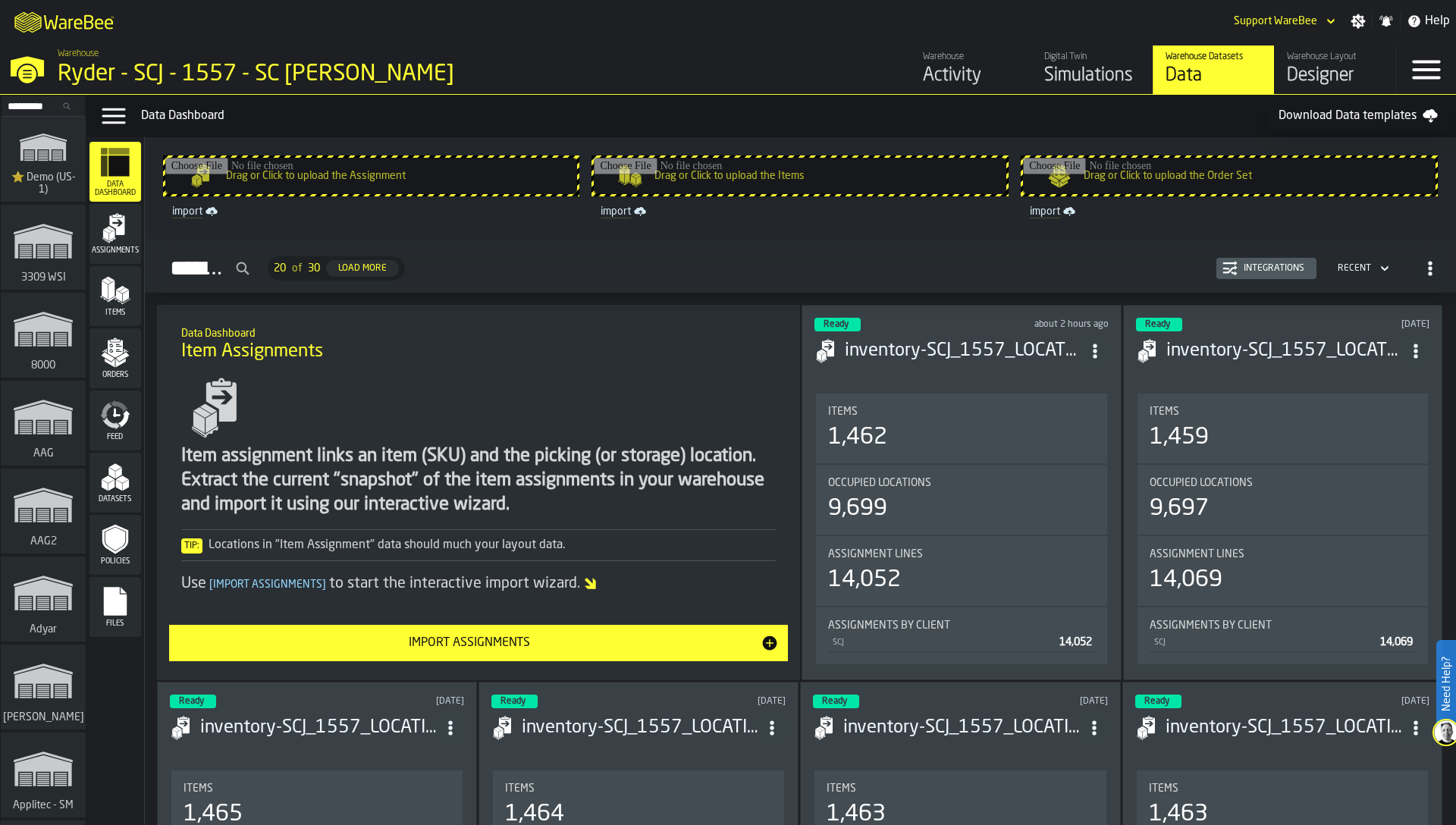
click at [124, 477] on polygon "menu Datasets" at bounding box center [122, 479] width 13 height 8
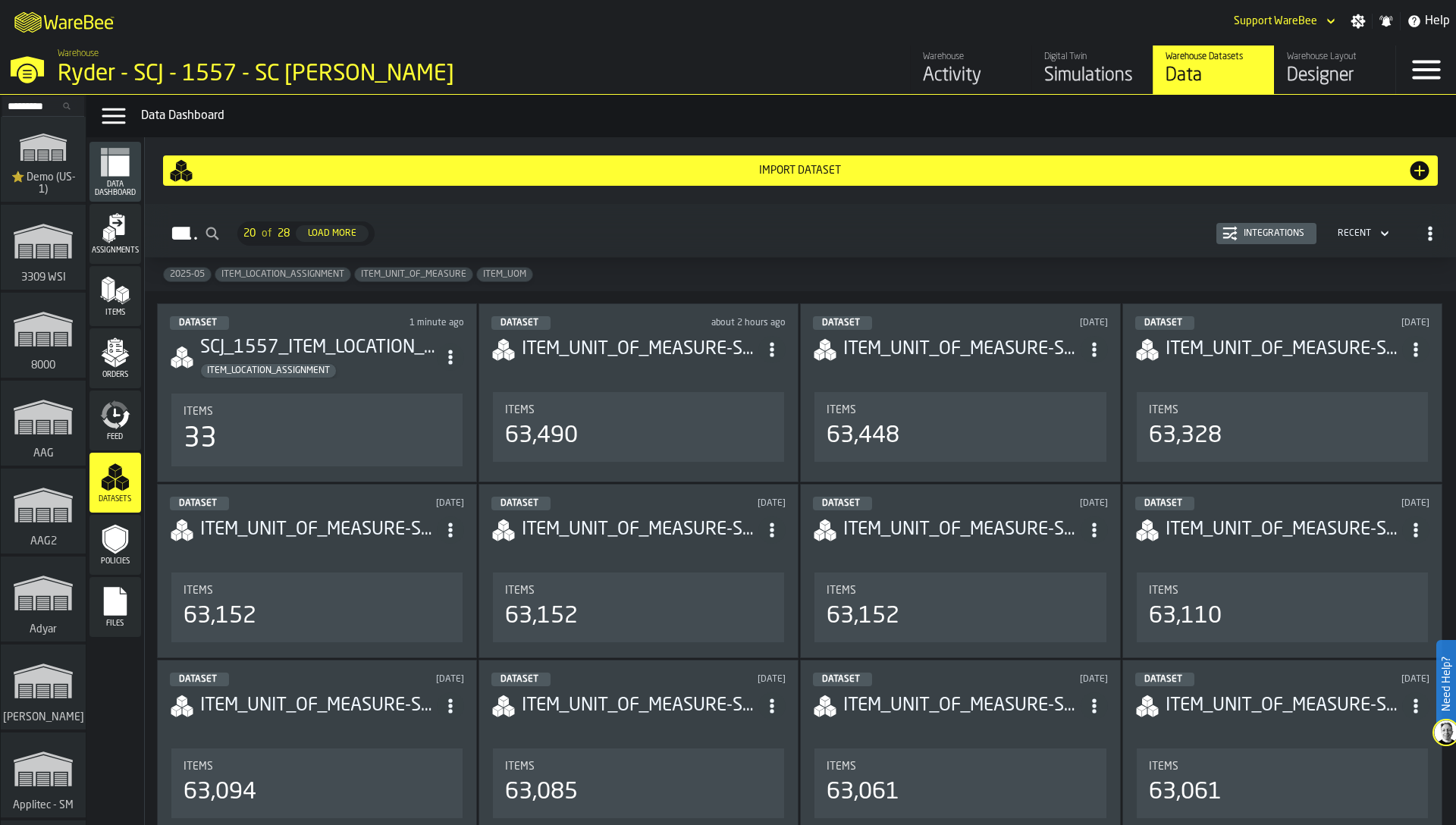
click at [1270, 234] on div "Integrations" at bounding box center [1274, 234] width 73 height 10
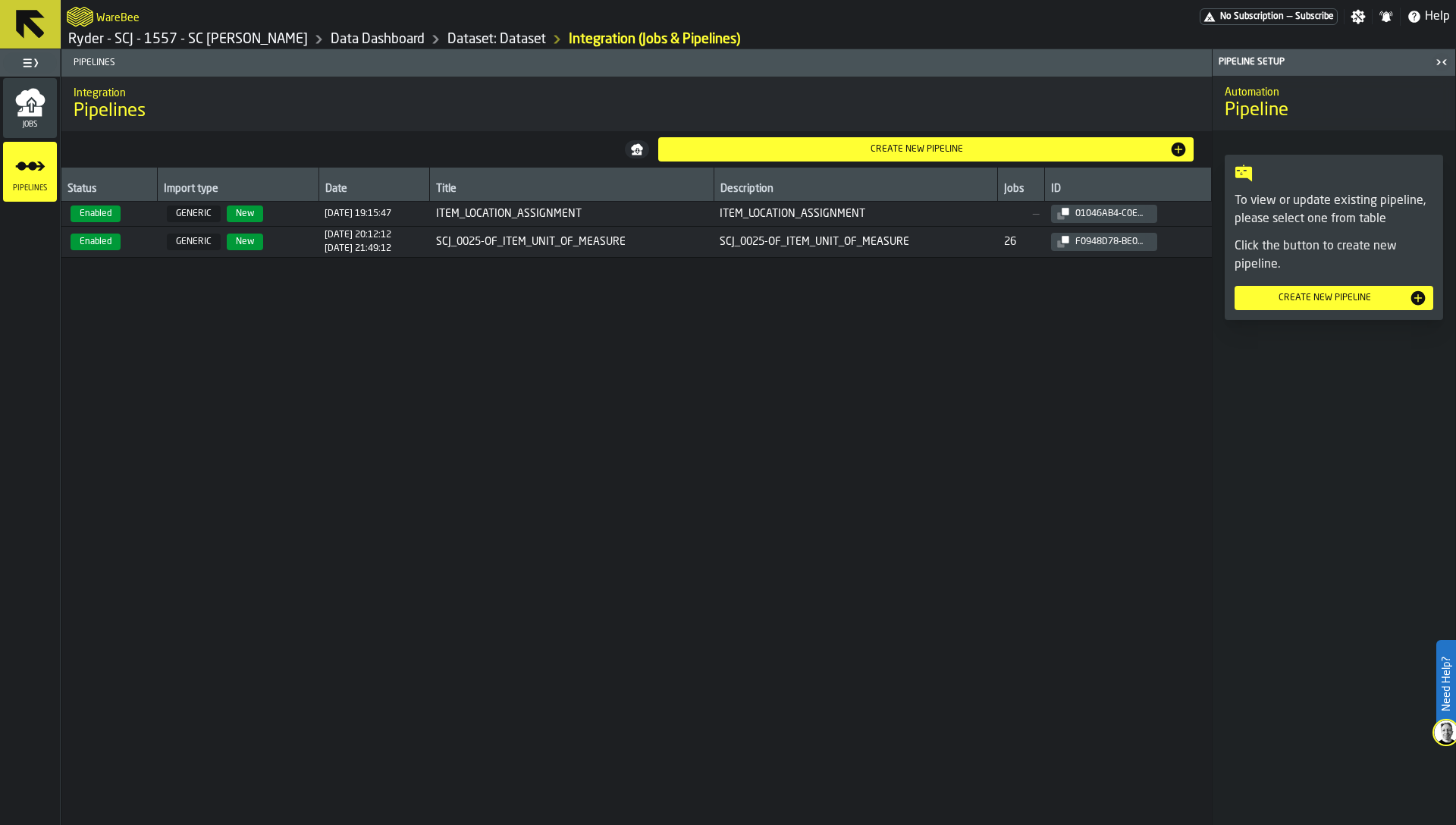
click at [113, 249] on span "Enabled" at bounding box center [95, 241] width 50 height 16
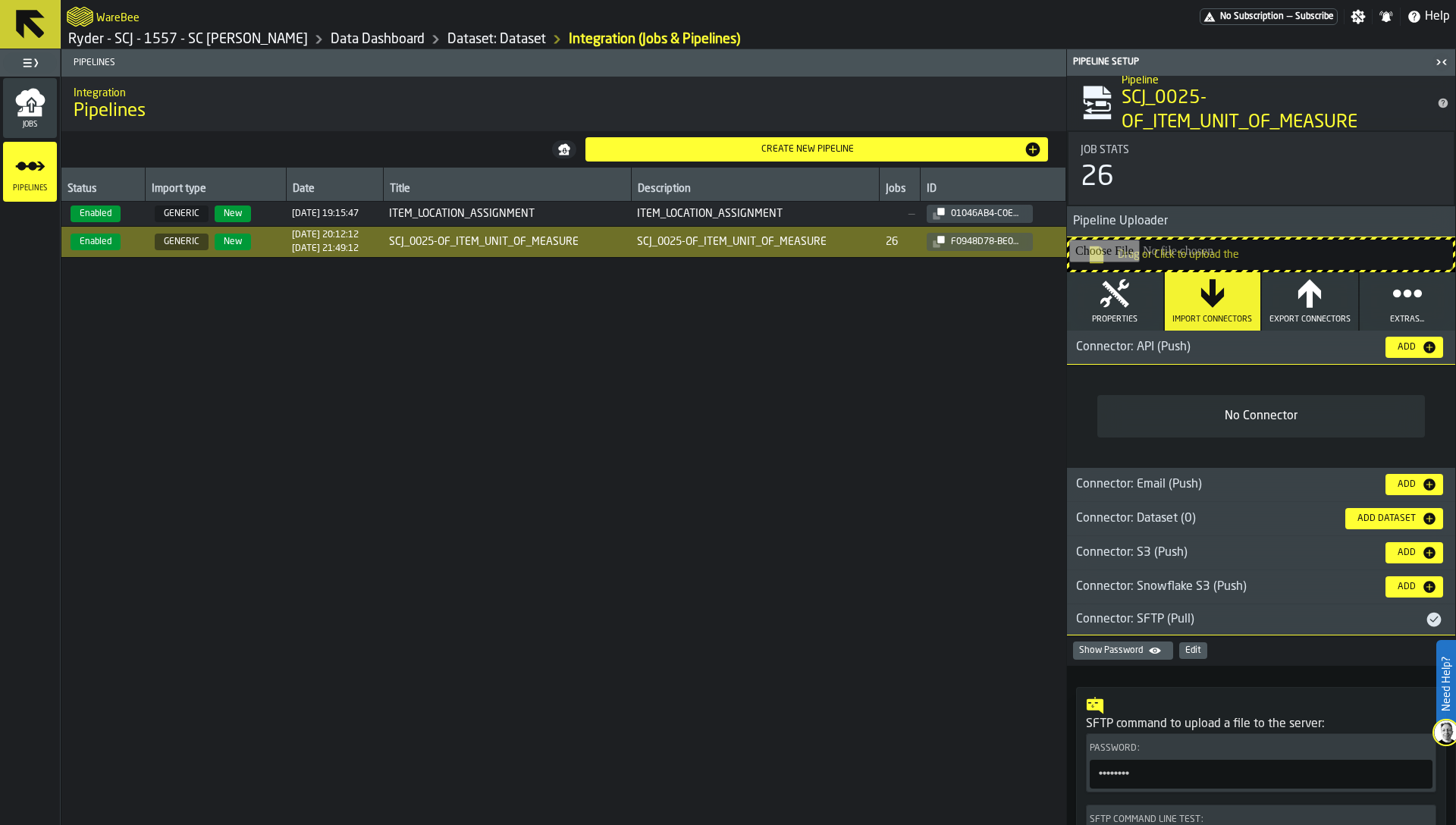
click at [1201, 653] on button "Edit" at bounding box center [1193, 651] width 28 height 16
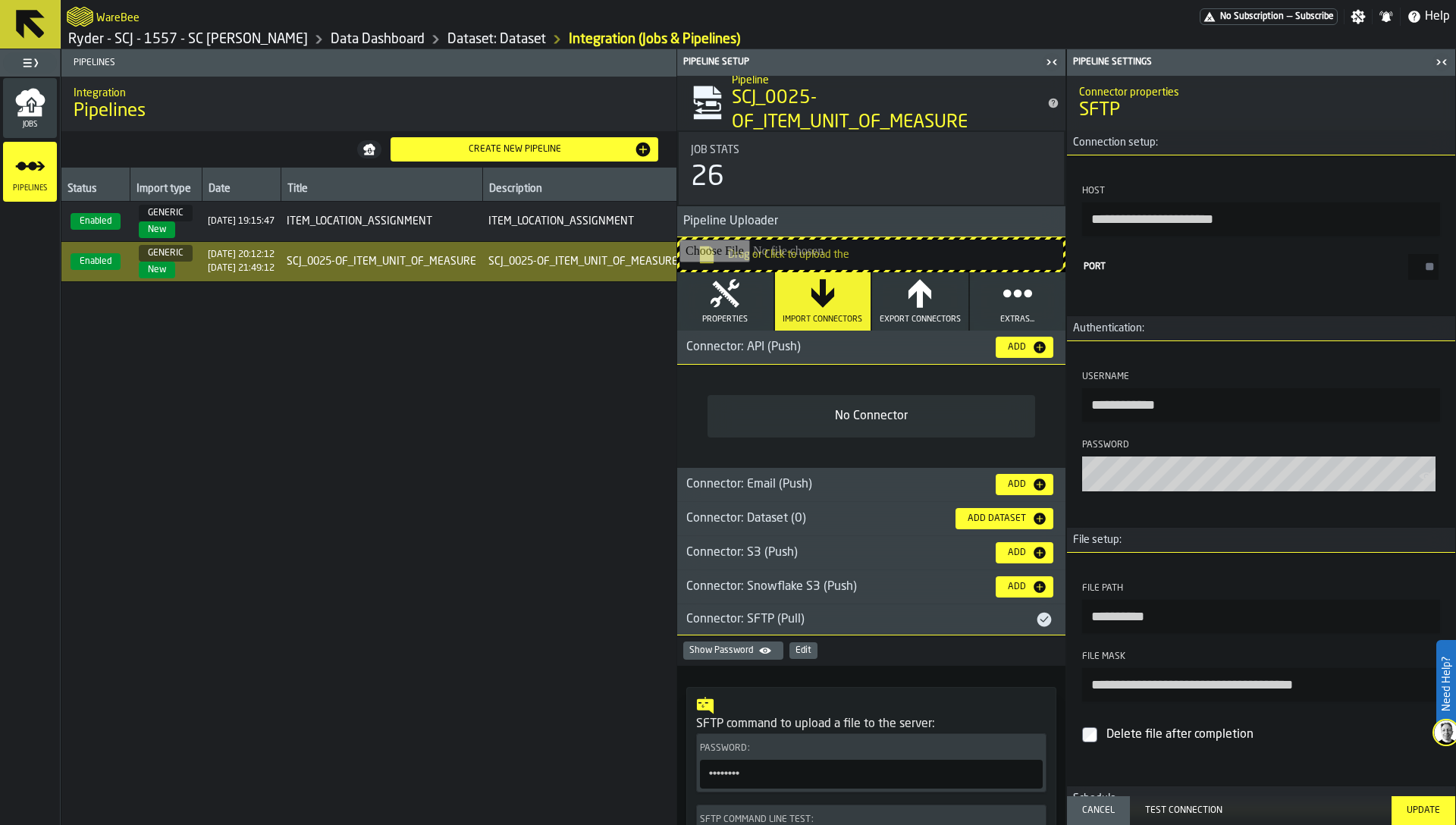
click at [1167, 211] on input "**********" at bounding box center [1261, 219] width 358 height 34
click at [1281, 399] on input "**********" at bounding box center [1261, 405] width 358 height 34
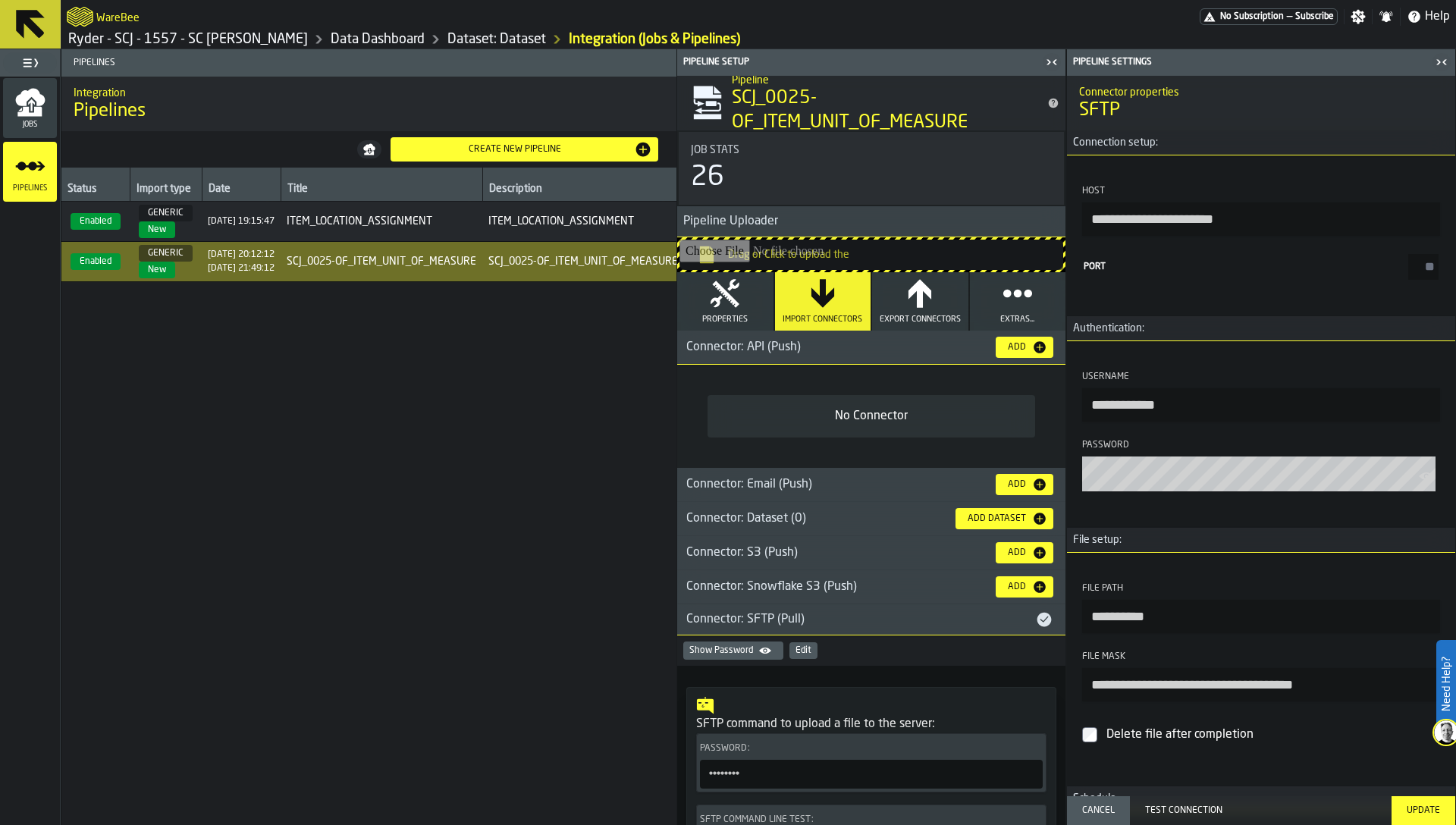
click at [1281, 399] on input "**********" at bounding box center [1261, 405] width 358 height 34
click at [1428, 484] on icon "button-toolbar-Password" at bounding box center [1427, 477] width 15 height 15
click at [1230, 708] on section "**********" at bounding box center [1261, 667] width 364 height 179
click at [1228, 698] on input "**********" at bounding box center [1261, 685] width 358 height 34
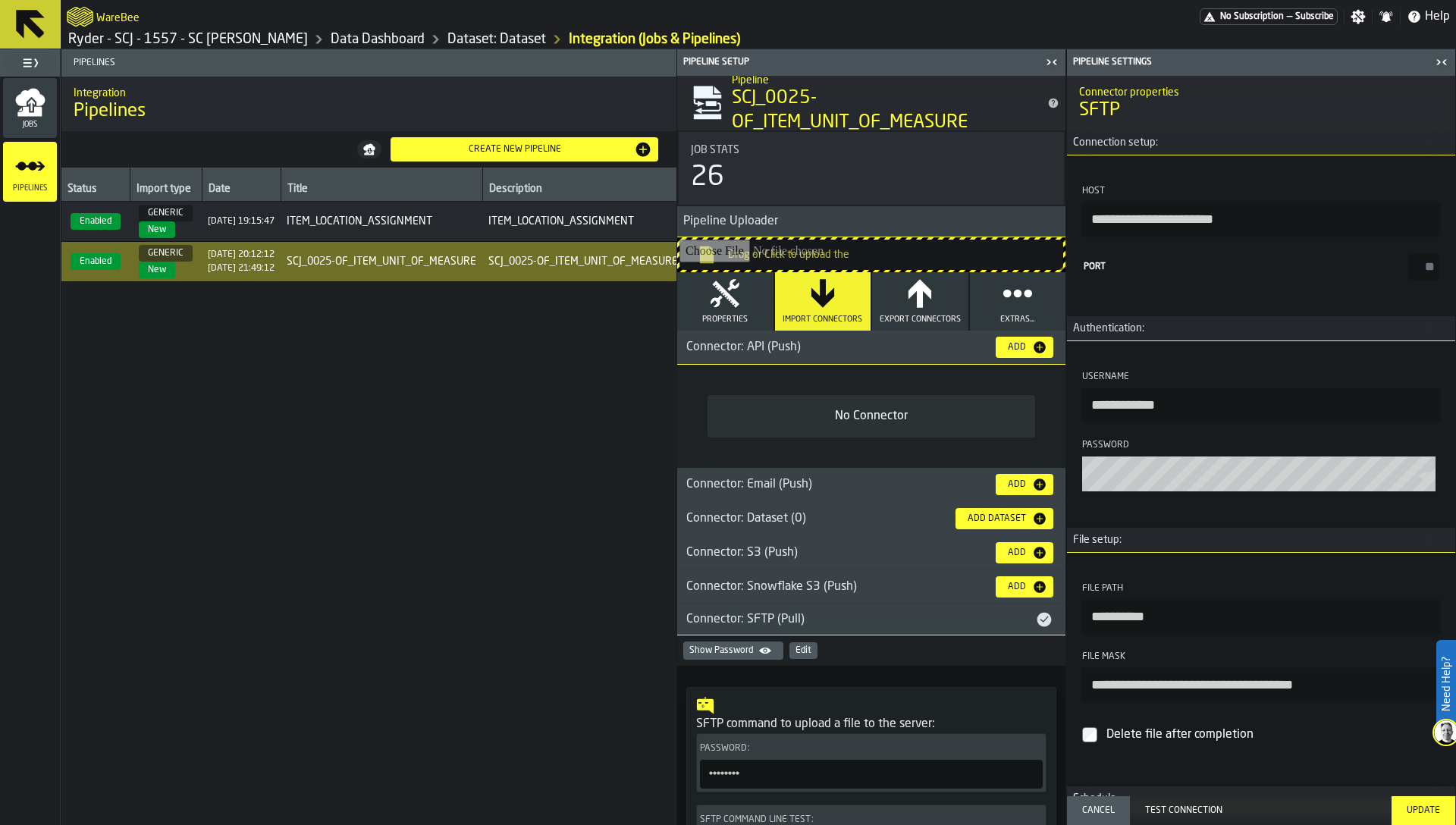
click at [1228, 698] on input "**********" at bounding box center [1261, 685] width 358 height 34
click at [1164, 623] on input "**********" at bounding box center [1261, 616] width 358 height 34
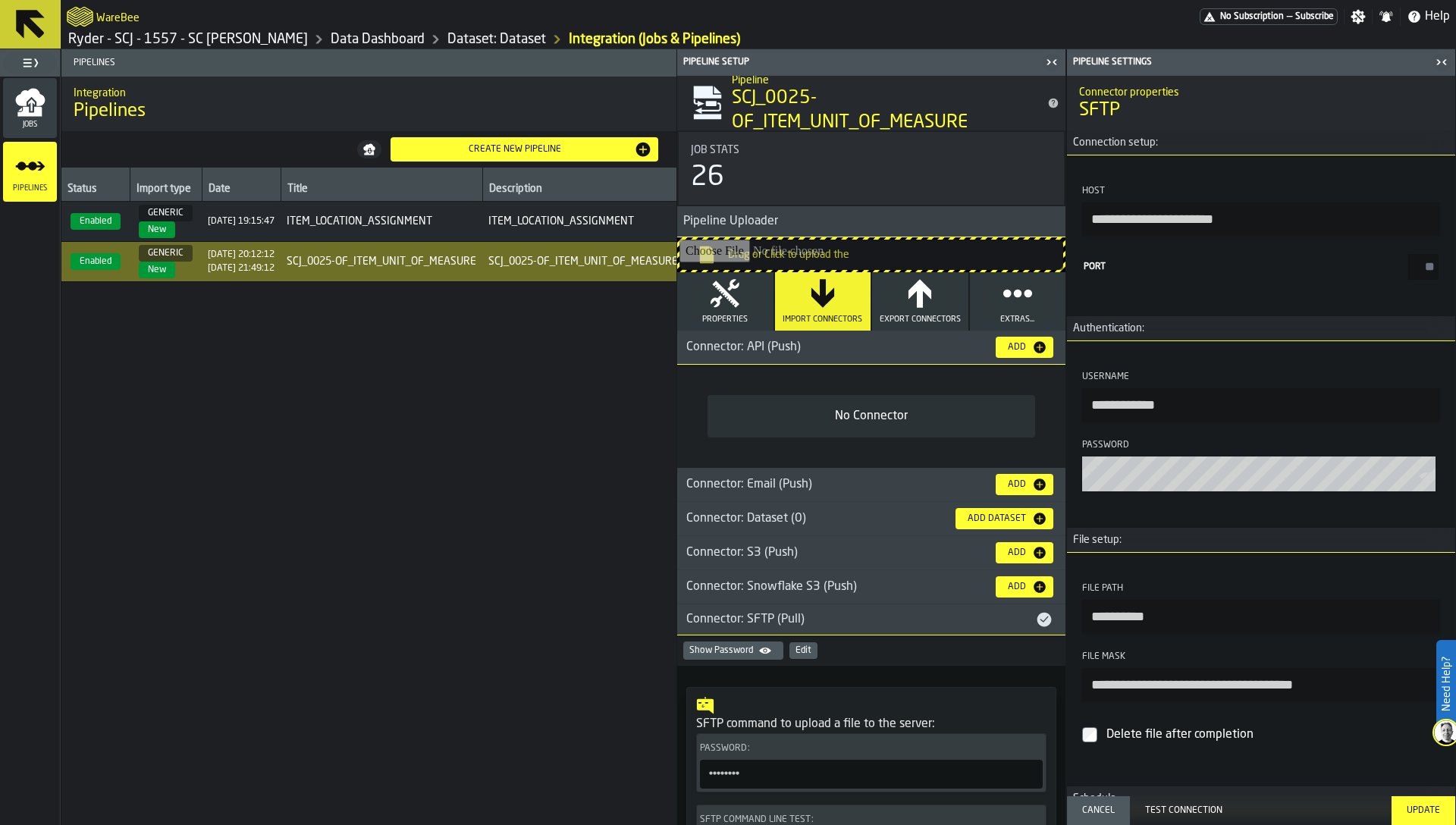
scroll to position [147, 0]
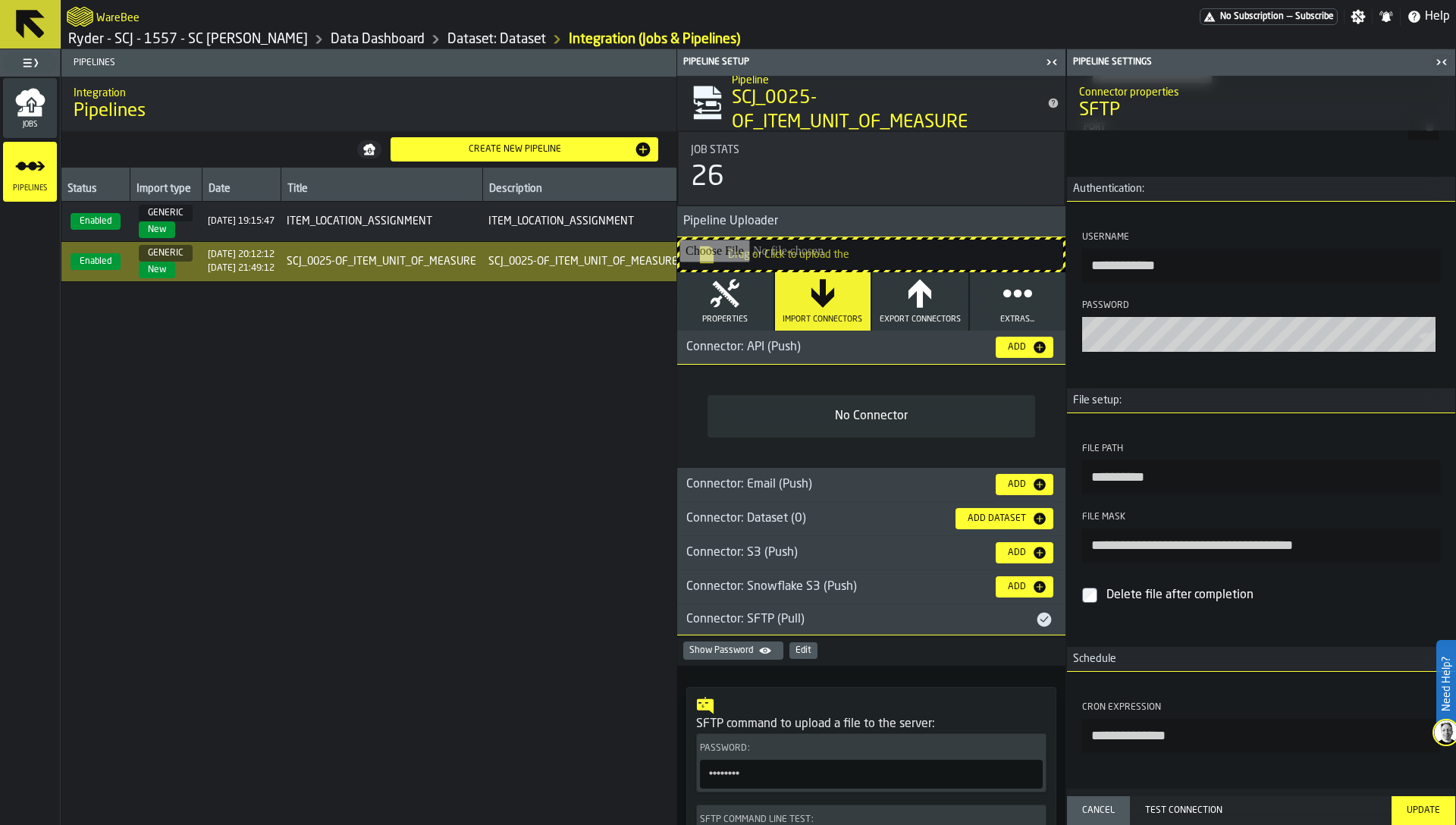
click at [1112, 750] on input "**********" at bounding box center [1261, 736] width 358 height 34
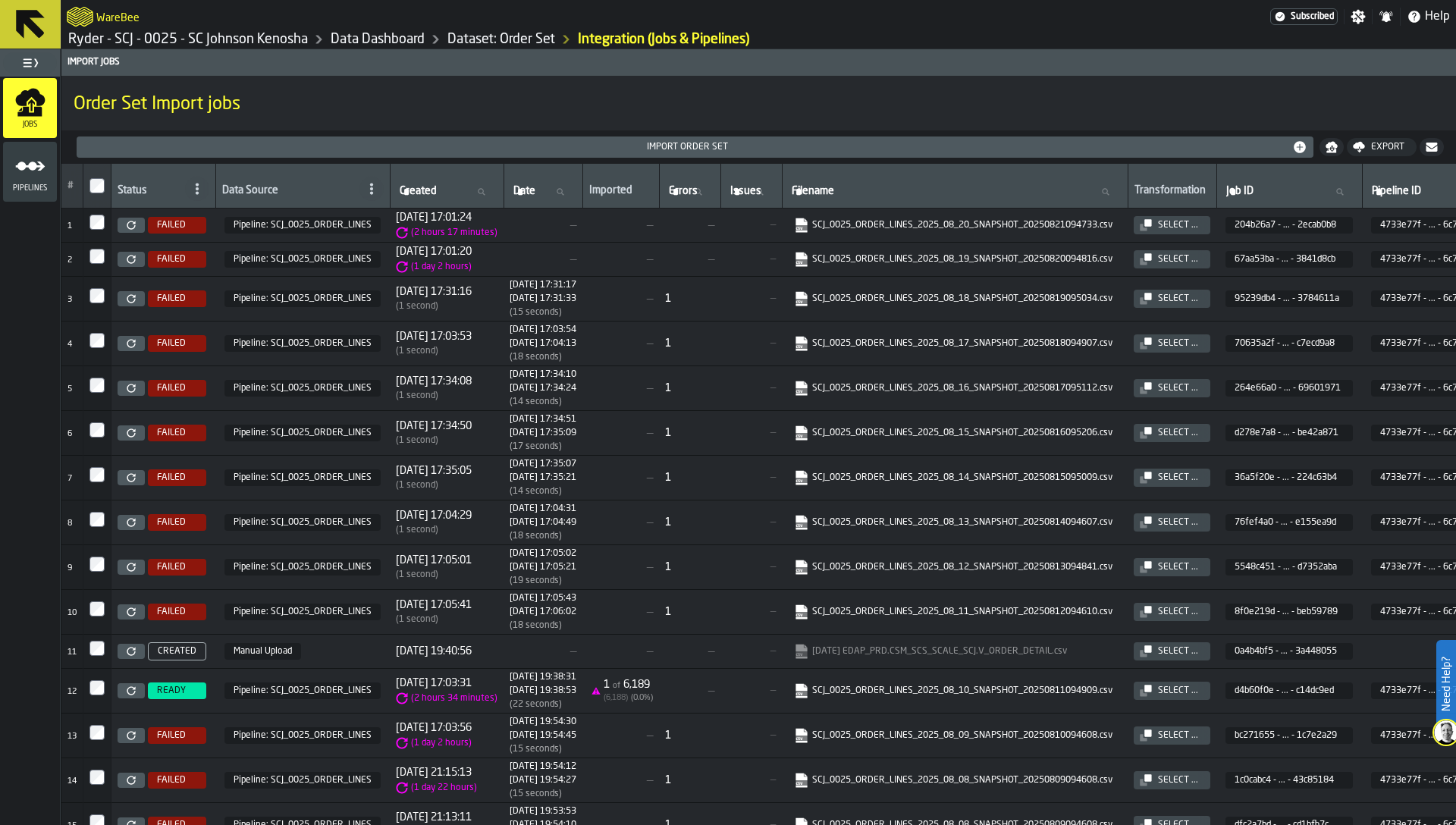
click at [129, 224] on icon at bounding box center [131, 225] width 9 height 9
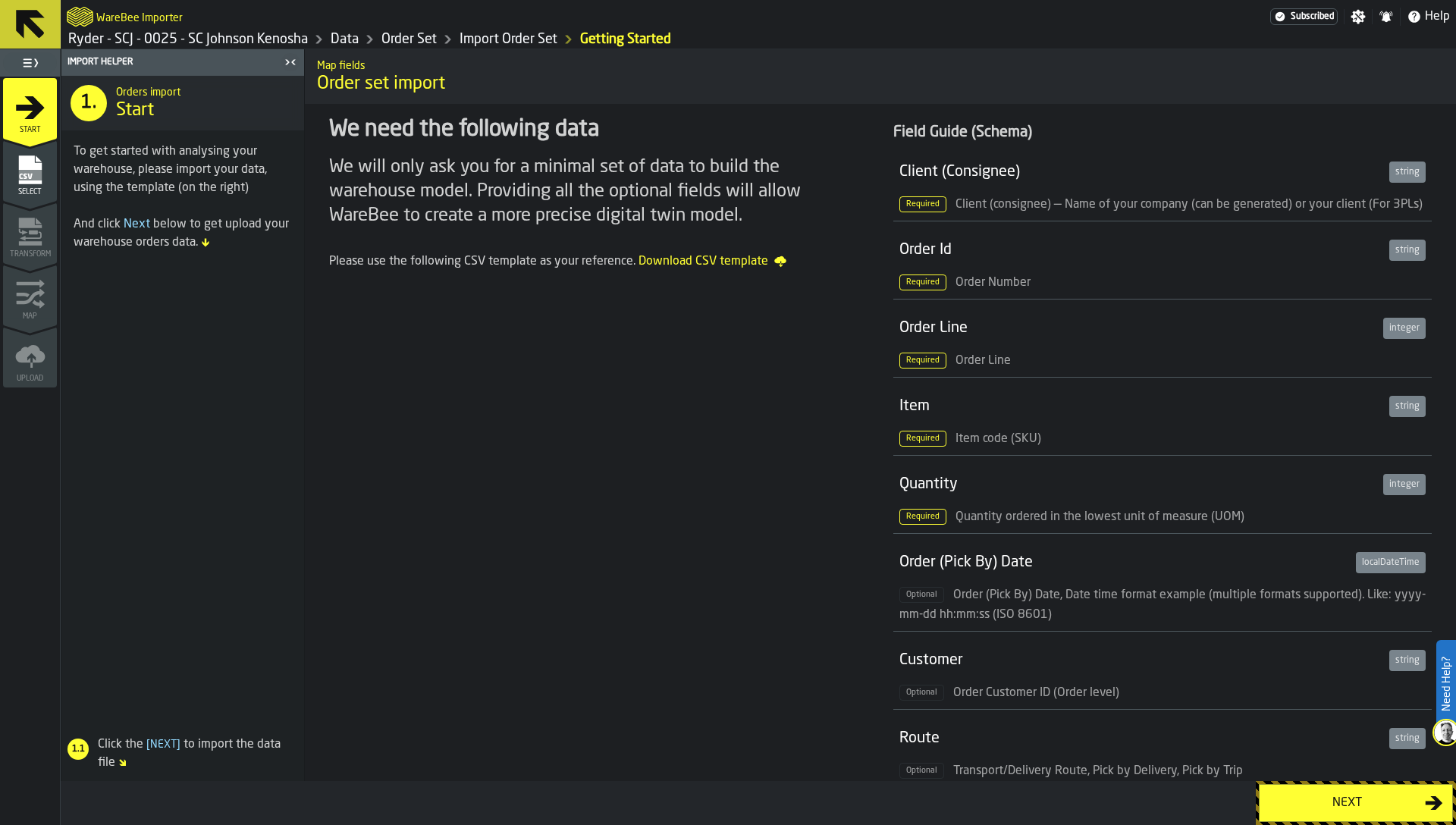
click at [36, 180] on rect "menu Select" at bounding box center [29, 175] width 22 height 10
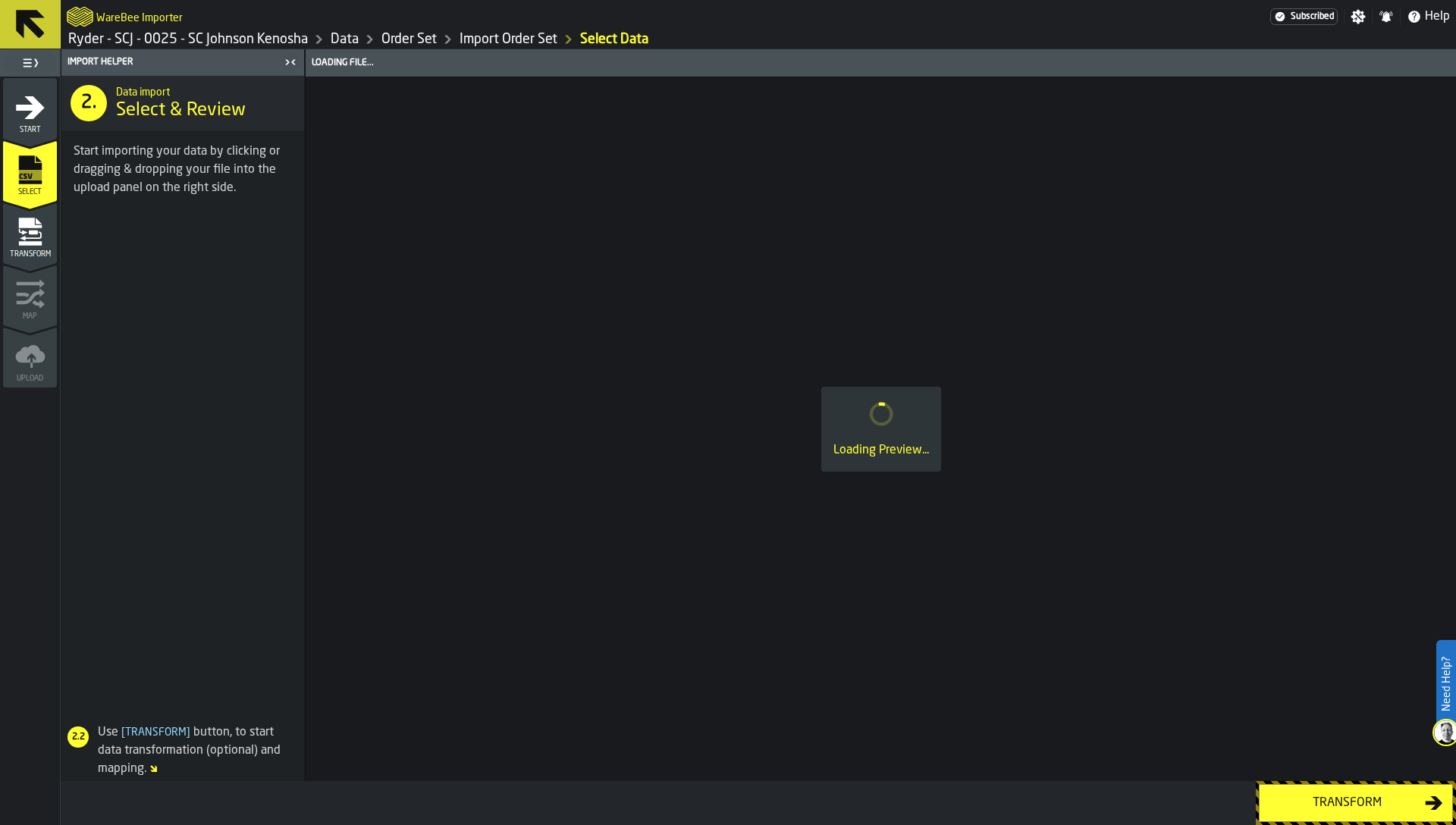
click at [35, 240] on icon "menu Transform" at bounding box center [30, 231] width 30 height 30
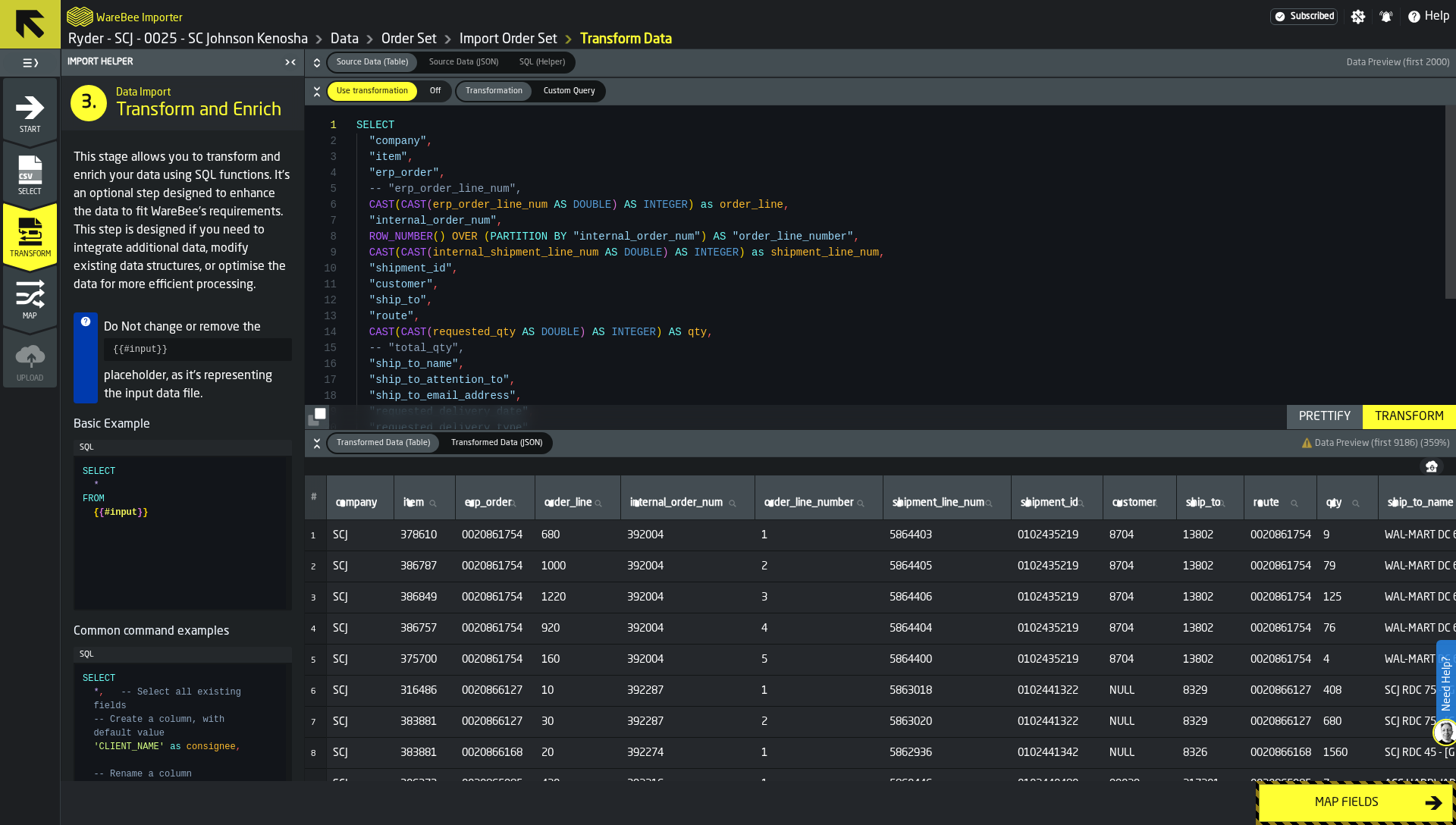
click at [22, 294] on icon "menu Map" at bounding box center [22, 295] width 13 height 4
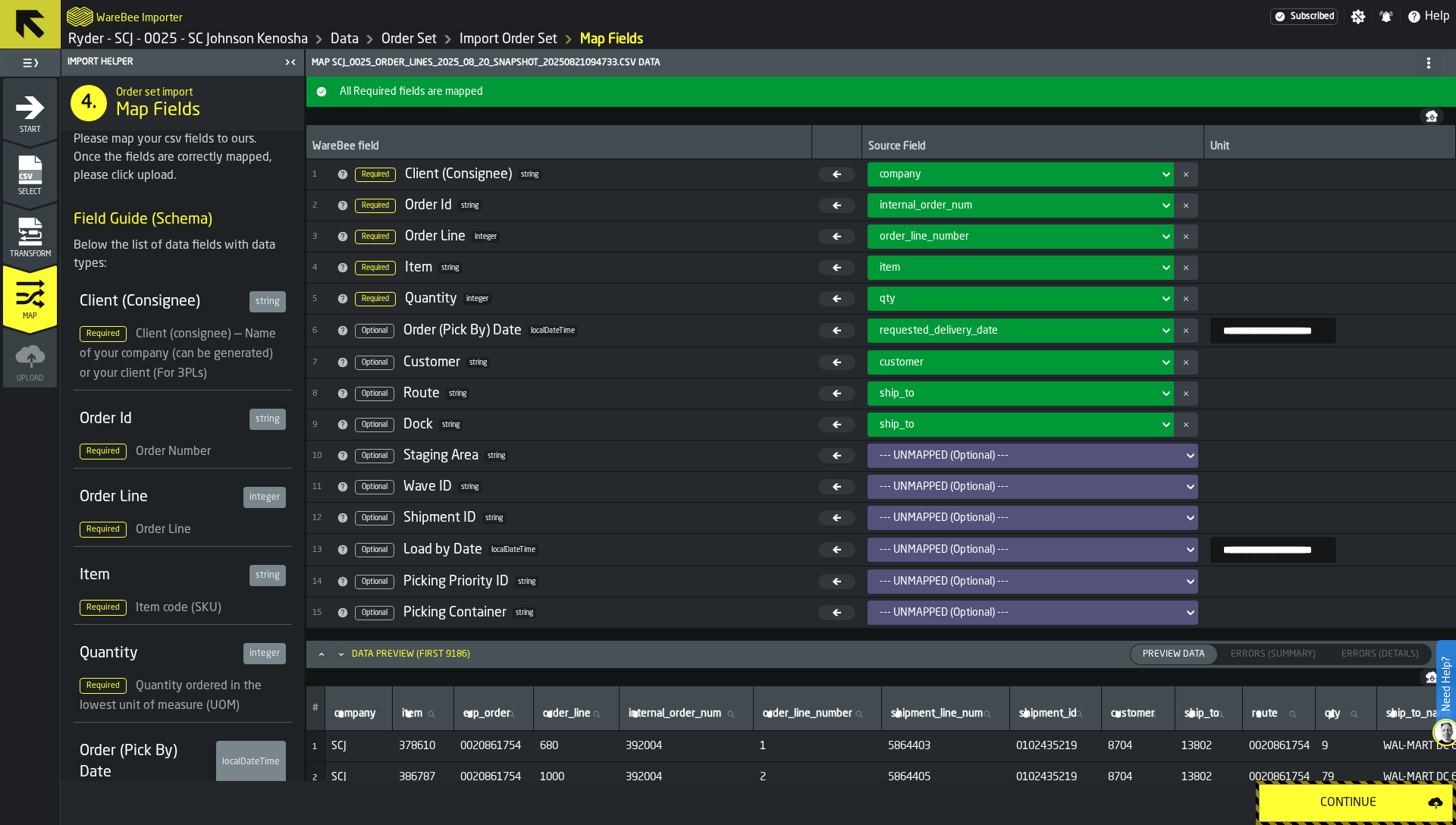
click at [1301, 794] on div "Continue" at bounding box center [1348, 803] width 159 height 18
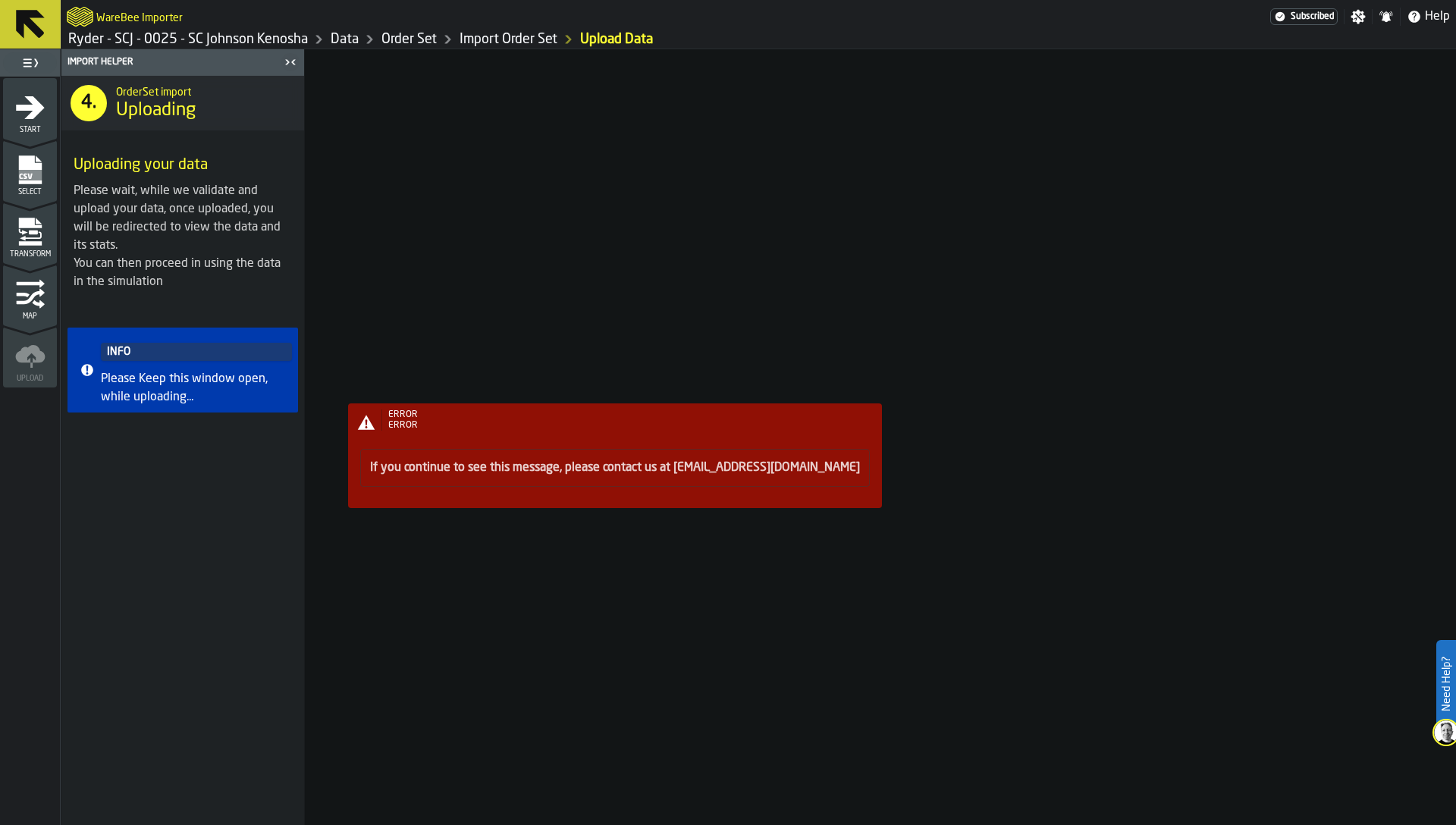
click at [842, 333] on div "ERROR ERROR If you continue to see this message, please contact us at [EMAIL_AD…" at bounding box center [880, 437] width 1150 height 776
click at [41, 241] on icon "menu Transform" at bounding box center [30, 231] width 30 height 30
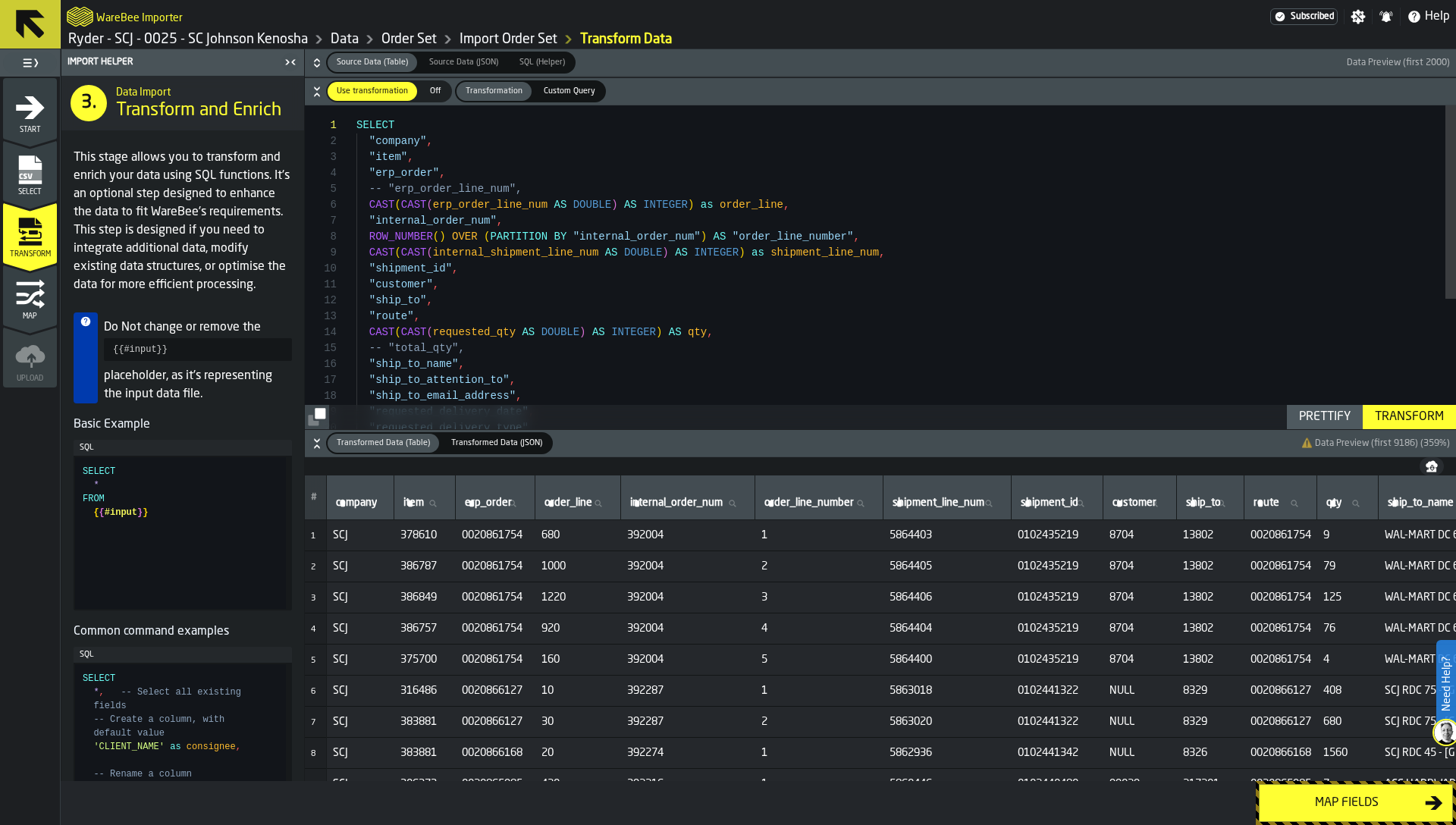
click at [28, 294] on icon "menu Map" at bounding box center [22, 295] width 13 height 4
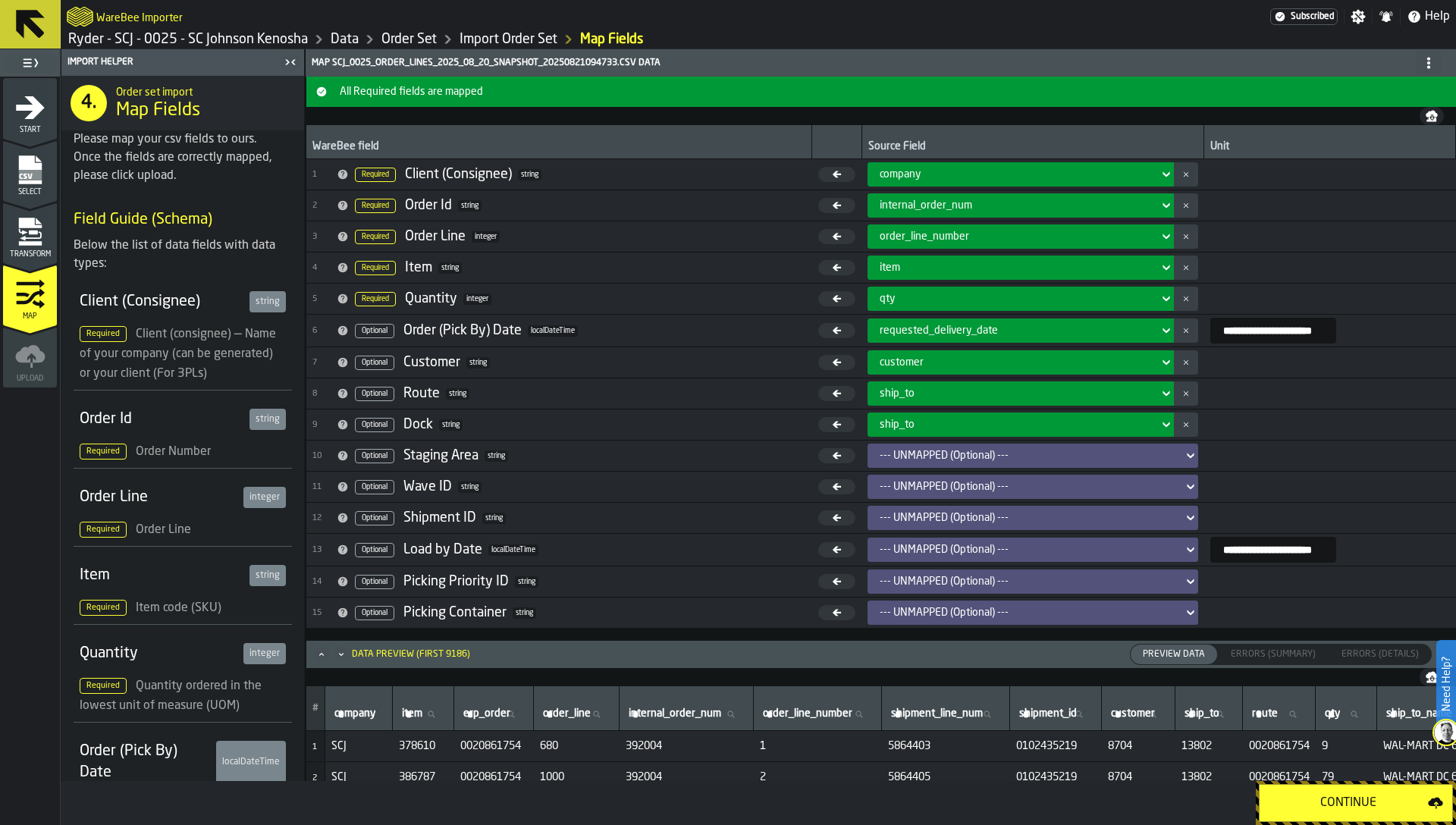
click at [635, 357] on span "7 Optional Customer string" at bounding box center [559, 363] width 494 height 22
click at [554, 483] on span "11 Optional Wave ID string" at bounding box center [559, 486] width 494 height 22
click at [344, 35] on link "Data" at bounding box center [344, 39] width 28 height 16
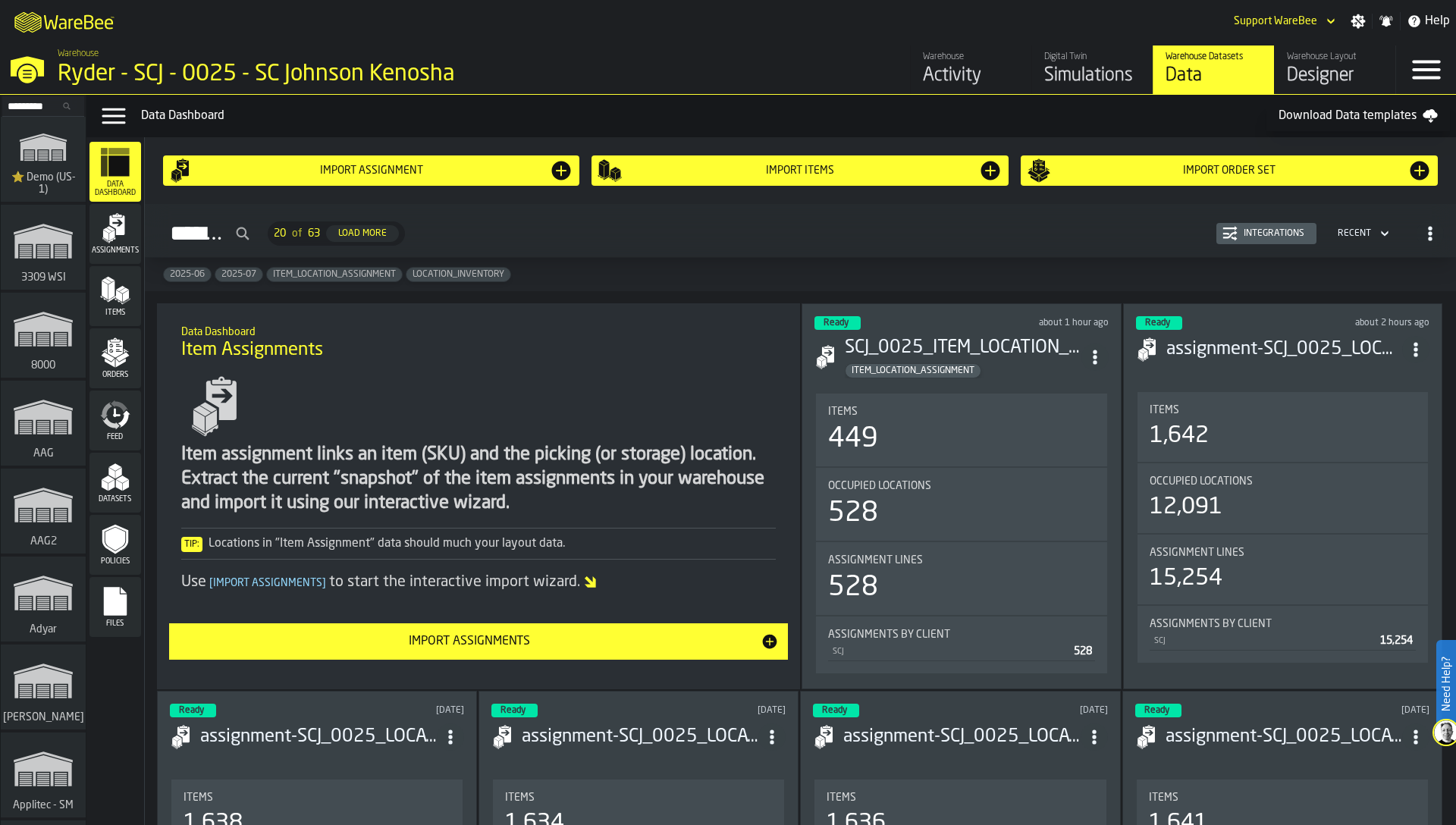
click at [106, 354] on polygon "menu Orders" at bounding box center [107, 357] width 13 height 9
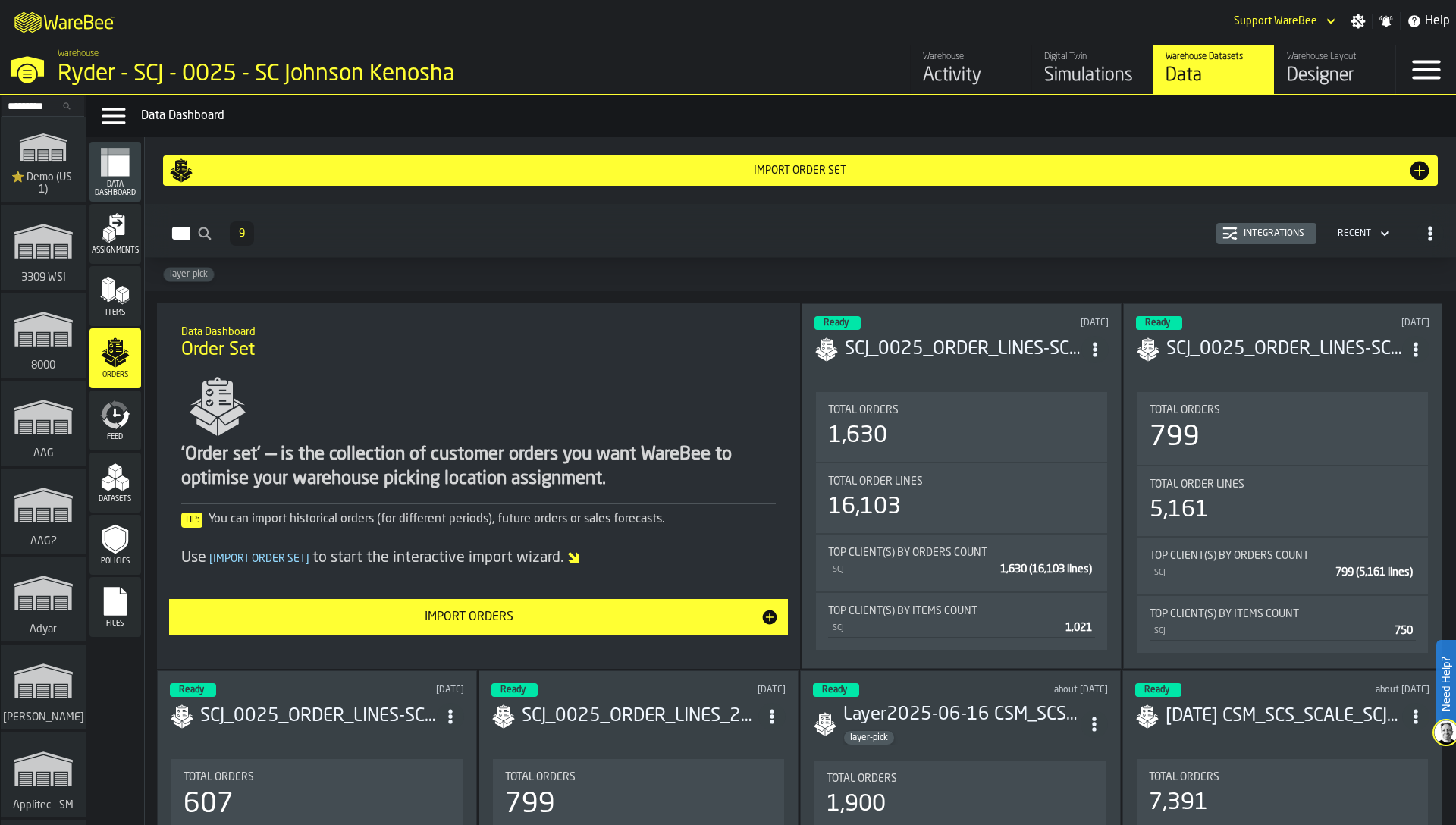
click at [1255, 233] on div "Integrations" at bounding box center [1274, 234] width 73 height 10
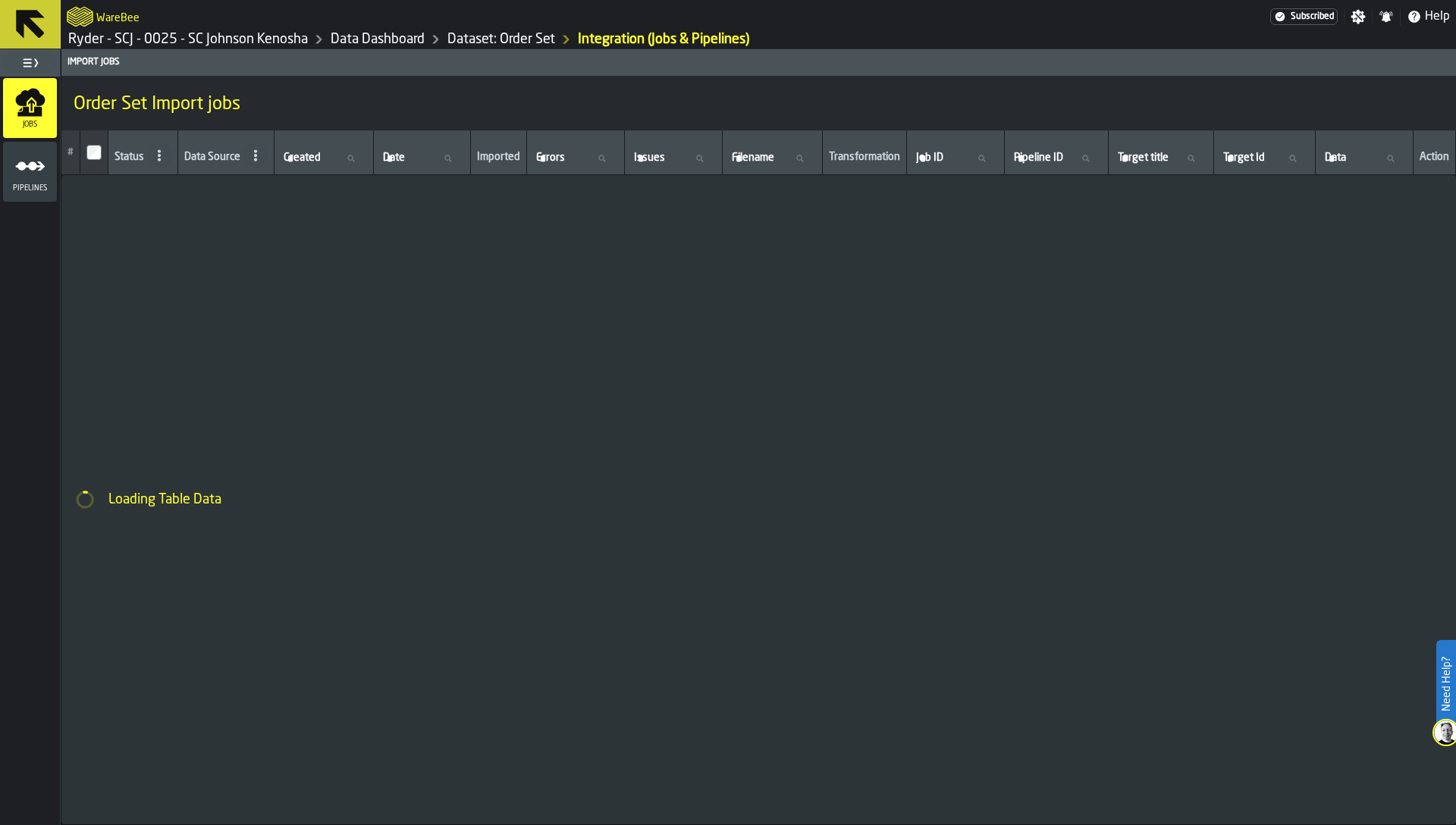
click at [46, 188] on span "Pipelines" at bounding box center [30, 188] width 54 height 9
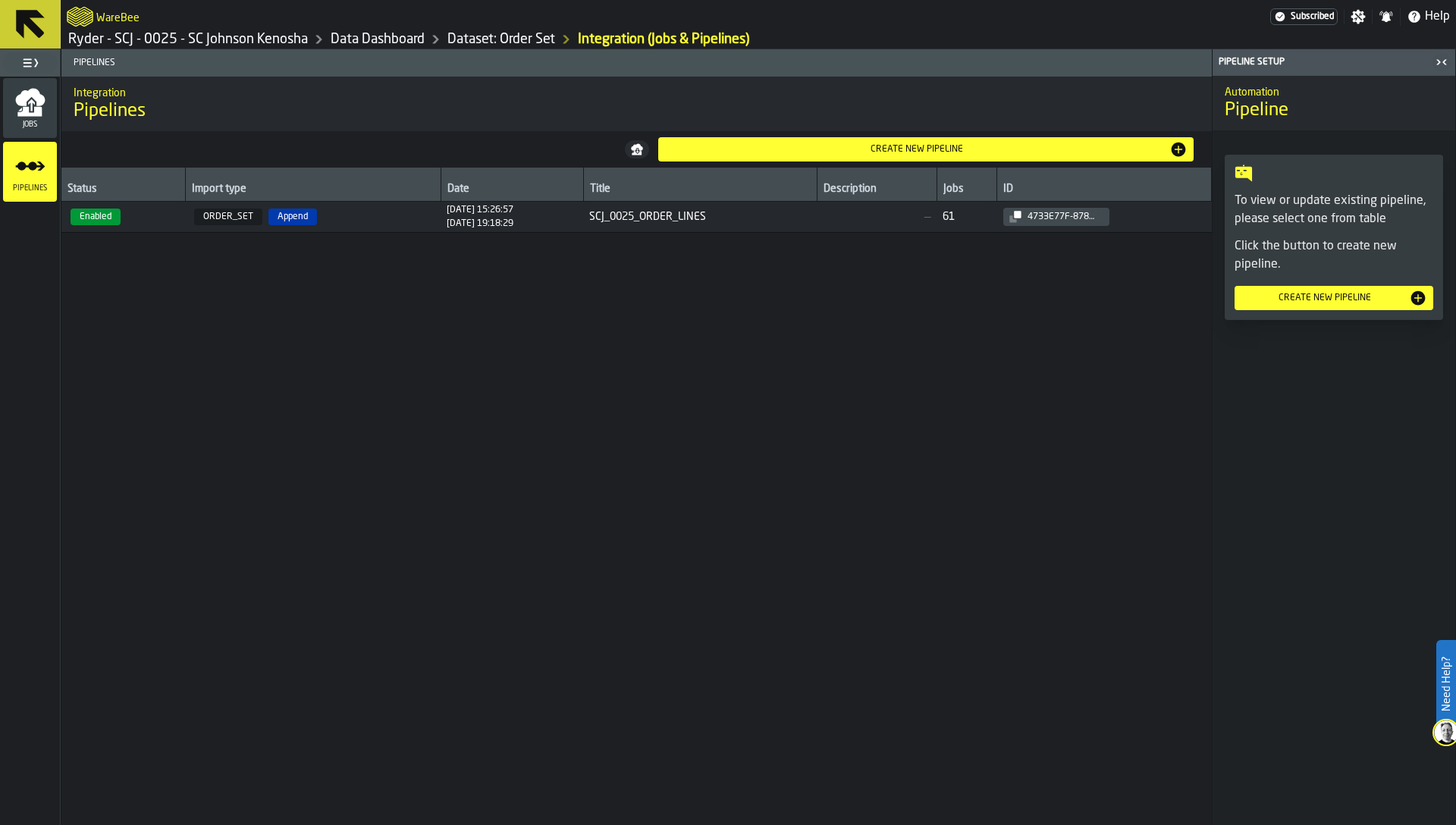
click at [185, 213] on td "ORDER_SET Append" at bounding box center [312, 217] width 255 height 31
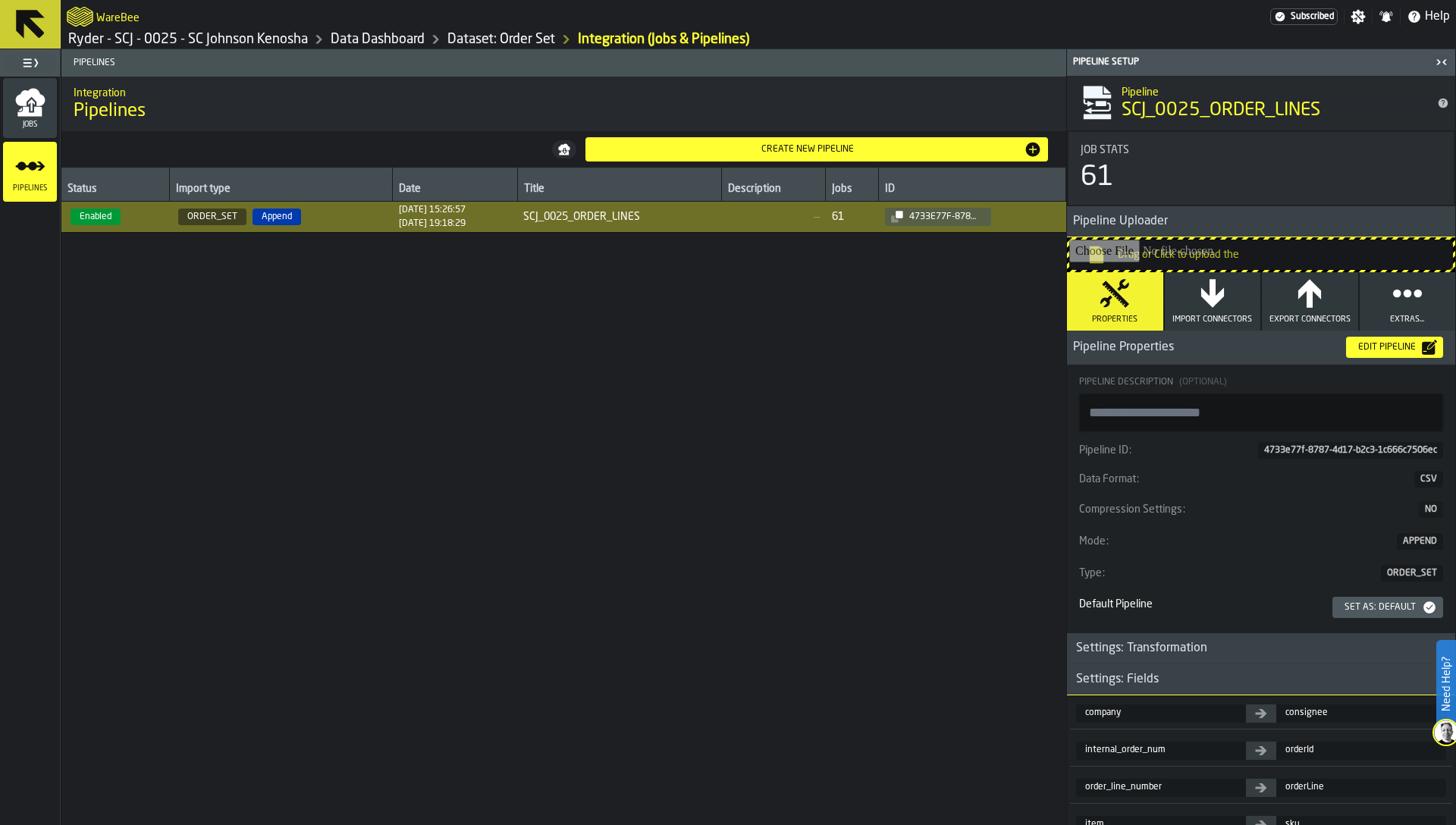
click at [1392, 342] on div "Edit Pipeline" at bounding box center [1386, 347] width 70 height 10
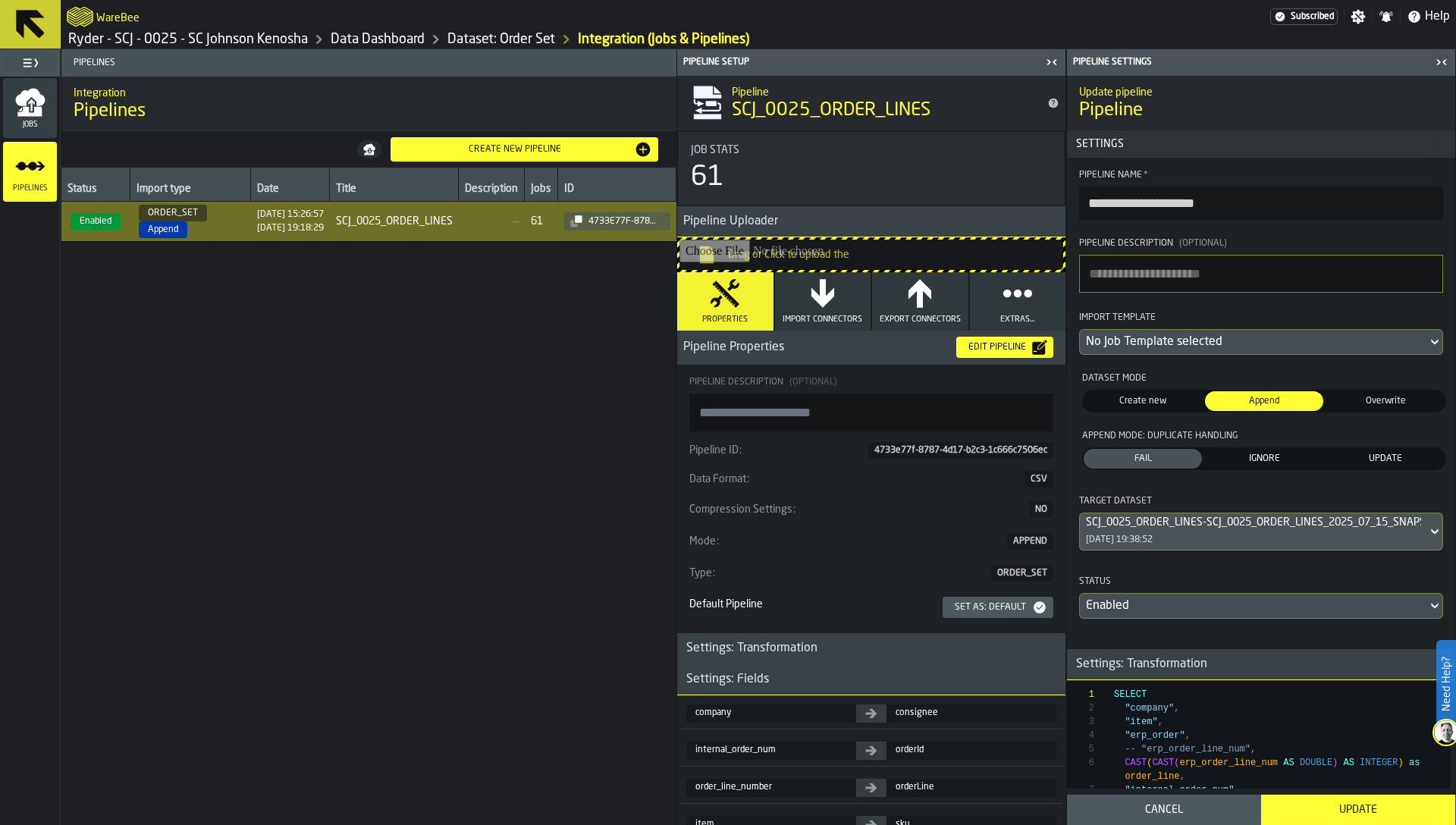
click at [1263, 455] on span "IGNORE" at bounding box center [1264, 459] width 113 height 14
click at [1366, 807] on div "Update" at bounding box center [1358, 810] width 176 height 12
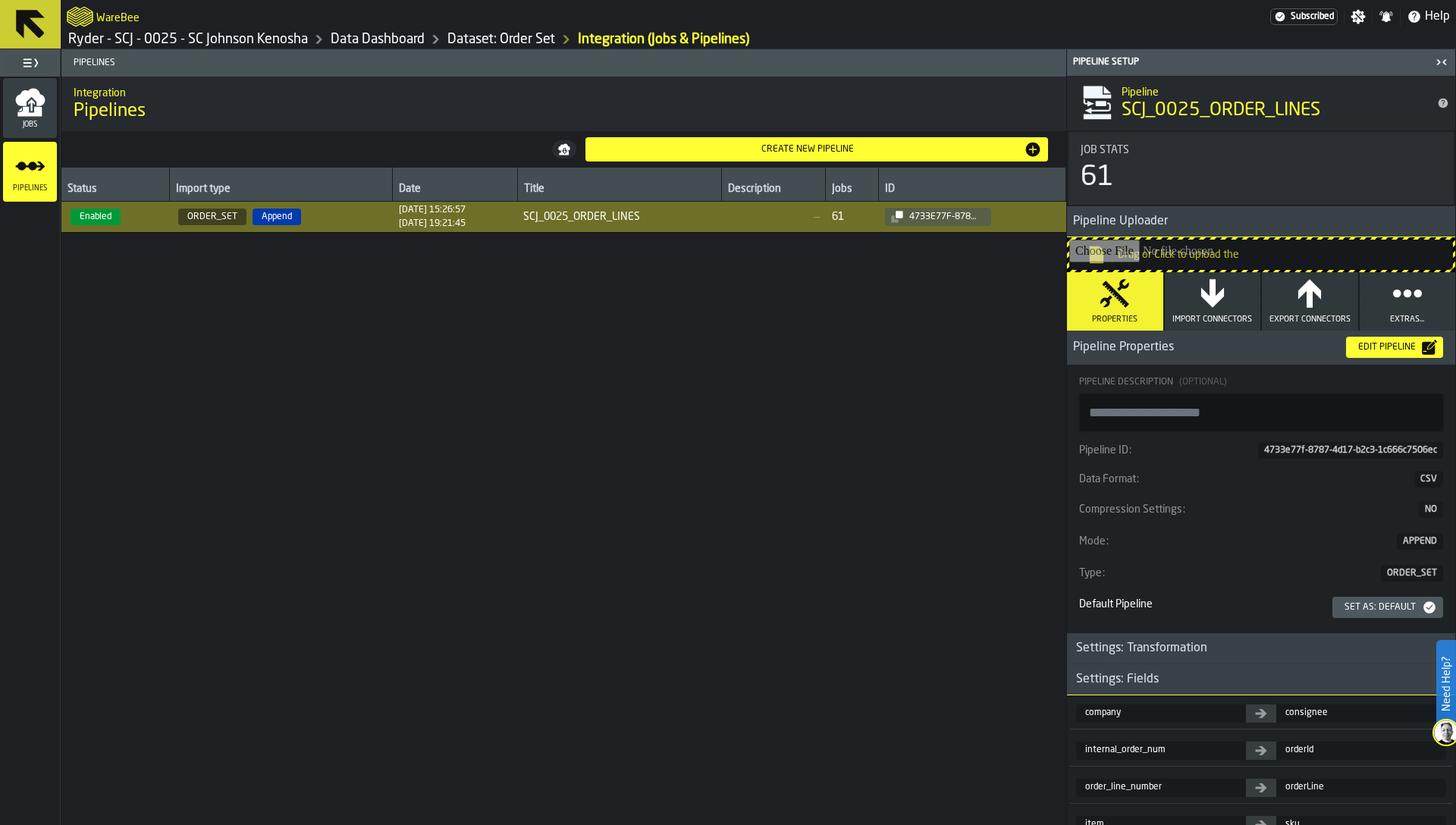
click at [21, 122] on span "Jobs" at bounding box center [30, 125] width 54 height 9
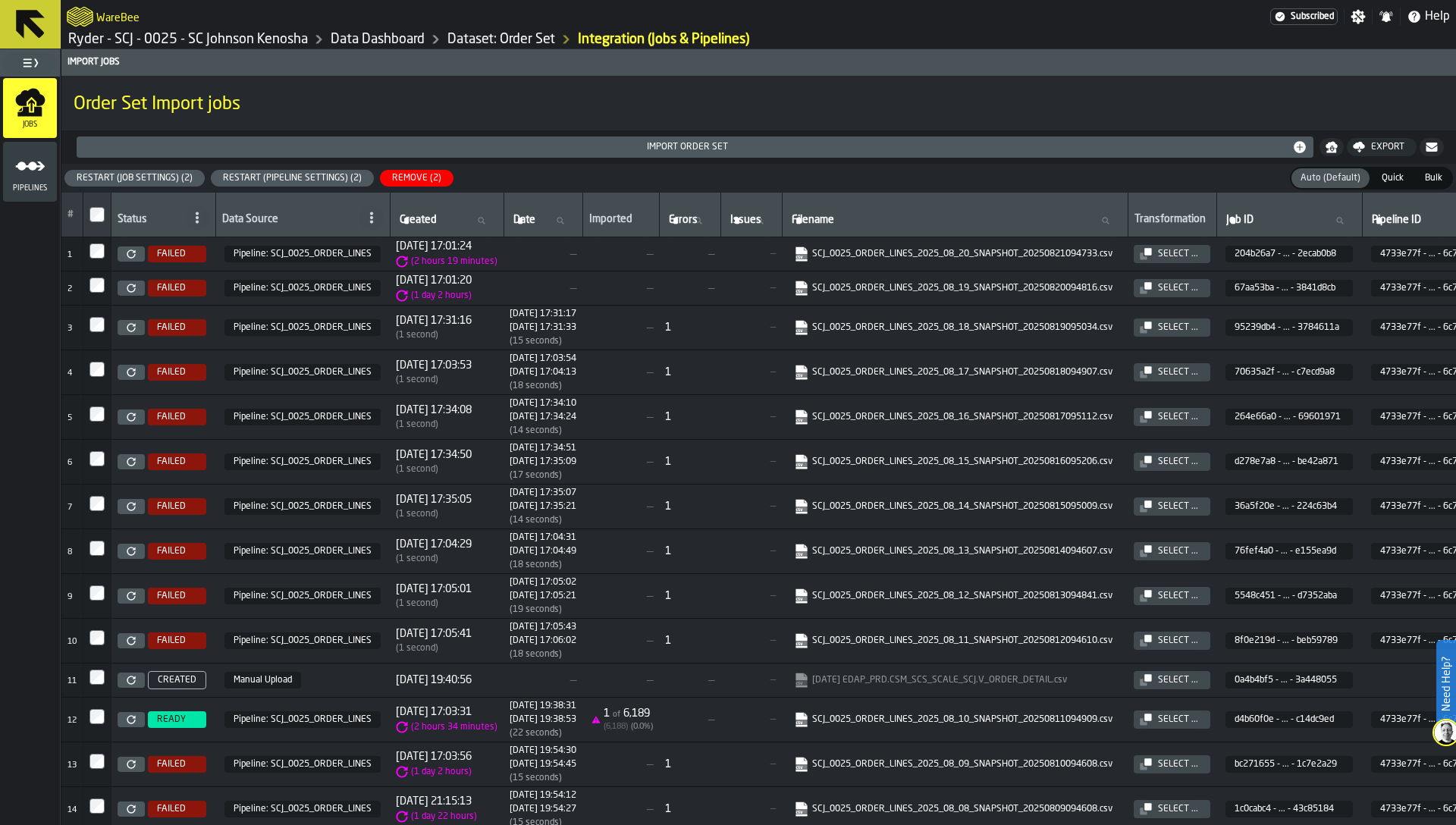
click at [88, 329] on td at bounding box center [97, 328] width 28 height 45
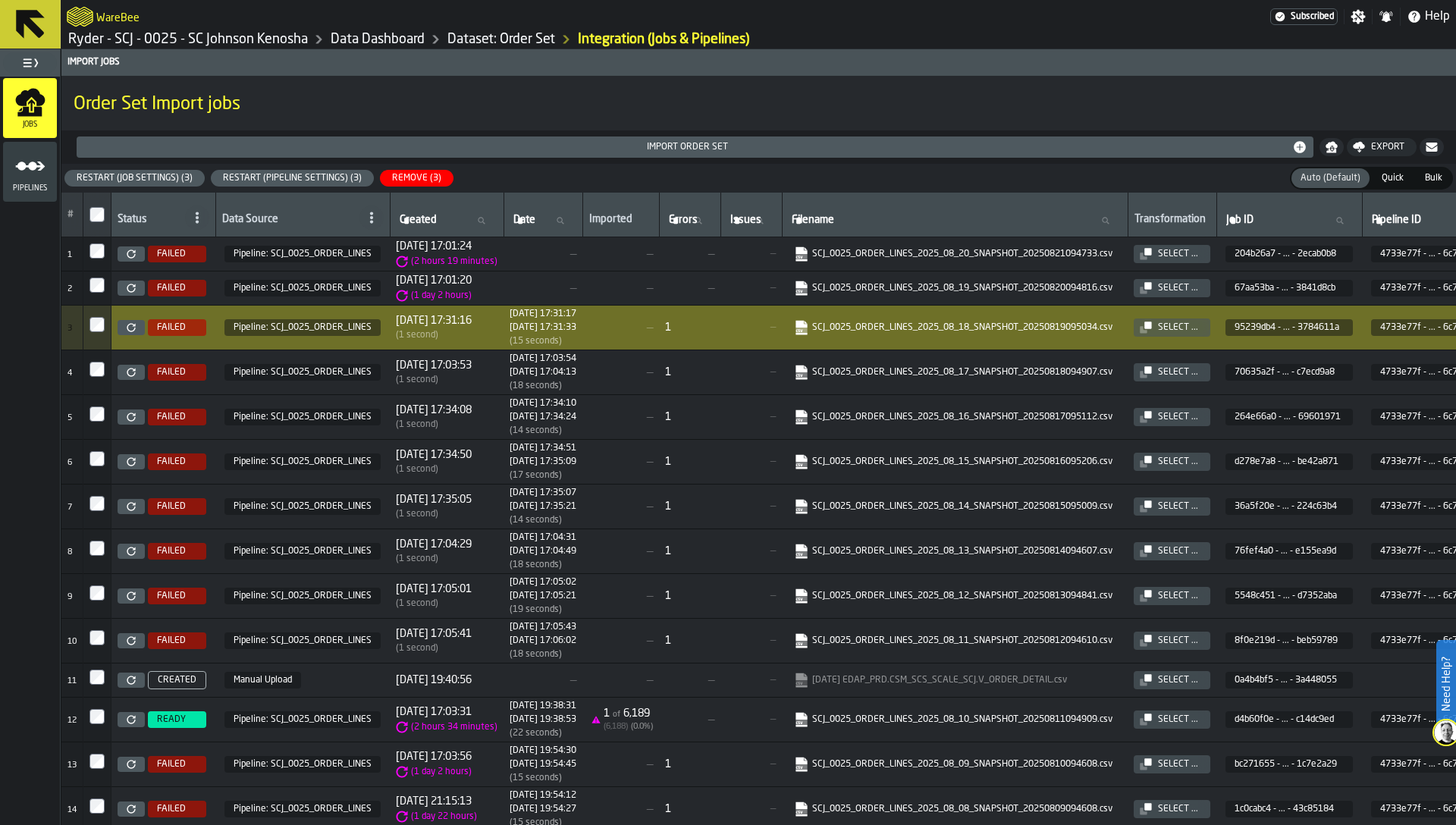
click at [281, 176] on div "Restart (Pipeline Settings) (3)" at bounding box center [292, 178] width 151 height 10
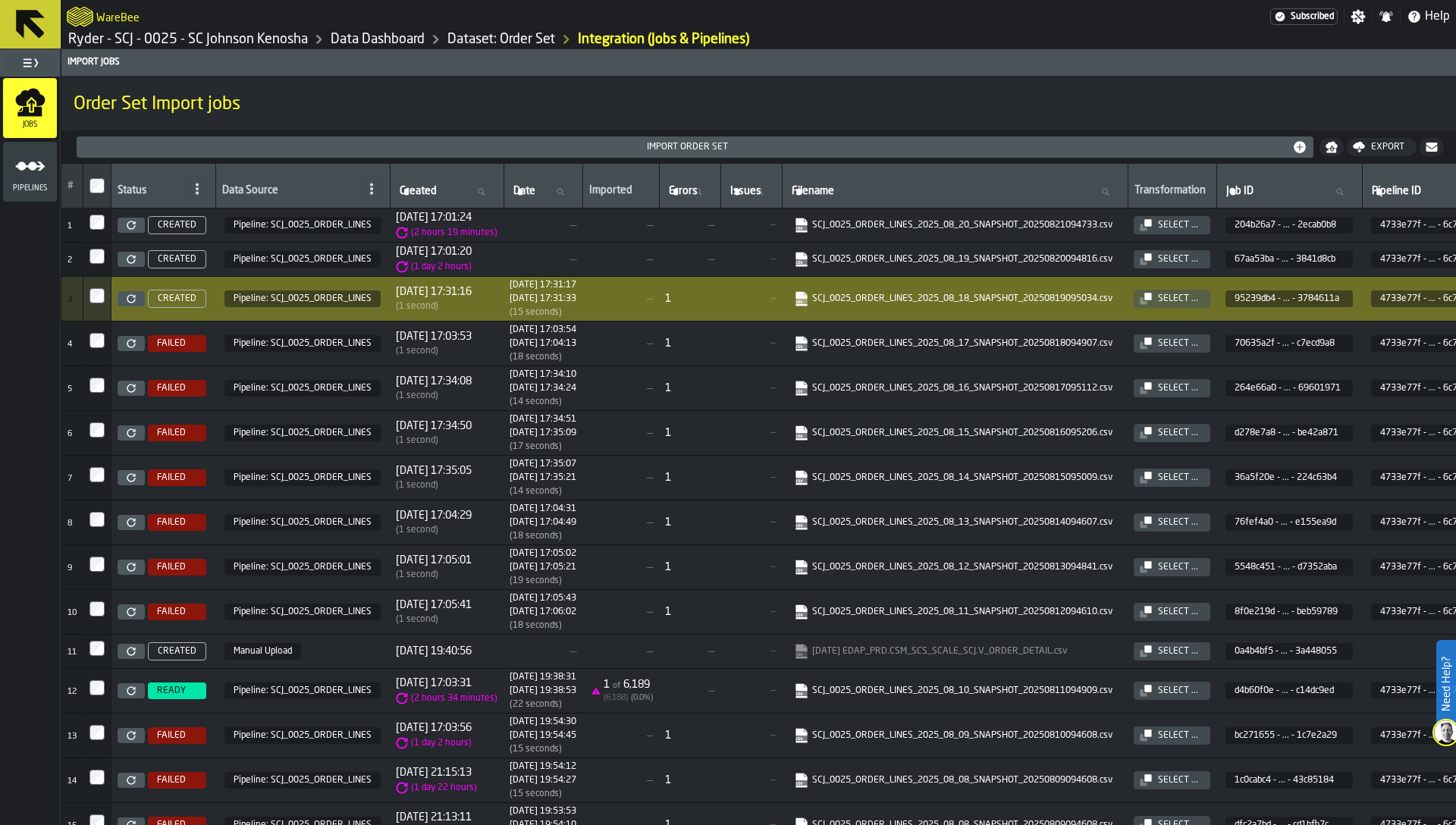
click at [803, 224] on icon "link-to-https://import.app.warebee.com/204b26a7-2364-4a06-be6a-28242ecab0b8/inp…" at bounding box center [797, 221] width 12 height 12
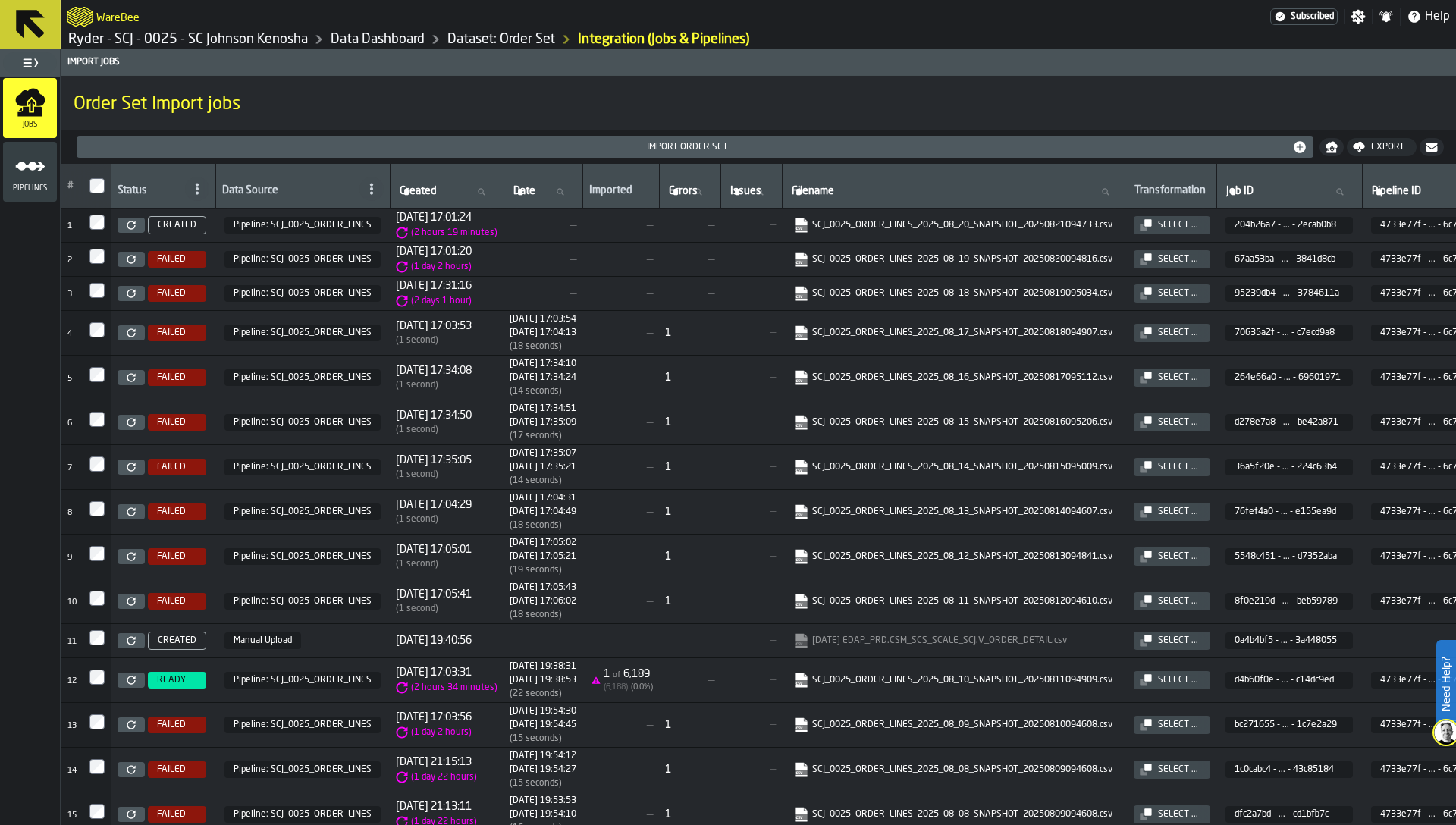
click at [791, 145] on div "Import Order Set" at bounding box center [687, 147] width 1209 height 10
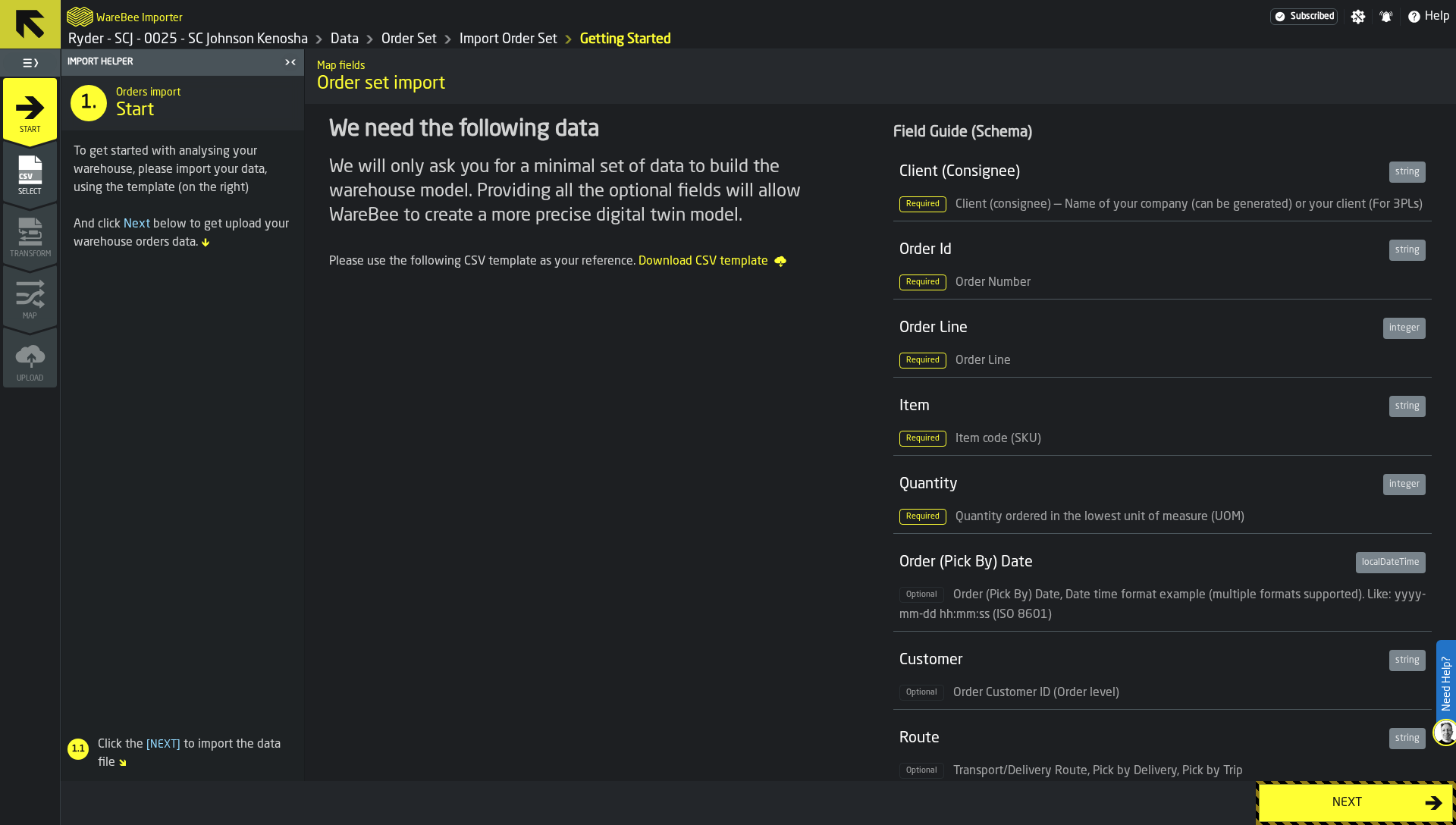
click at [1348, 794] on div "Next" at bounding box center [1347, 803] width 156 height 18
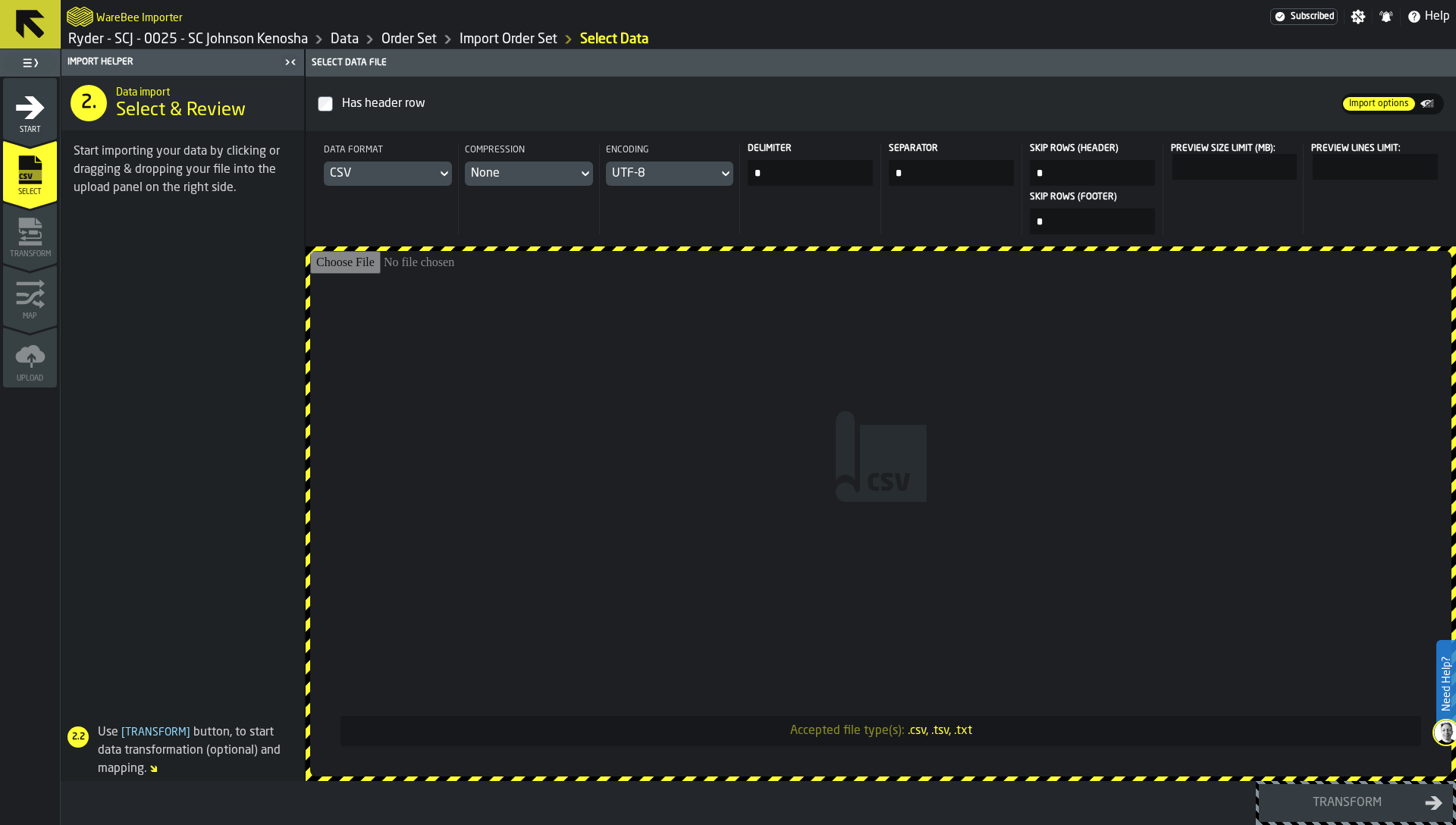
click at [1117, 547] on input "Accepted file type(s): .csv, .tsv, .txt" at bounding box center [880, 514] width 1141 height 526
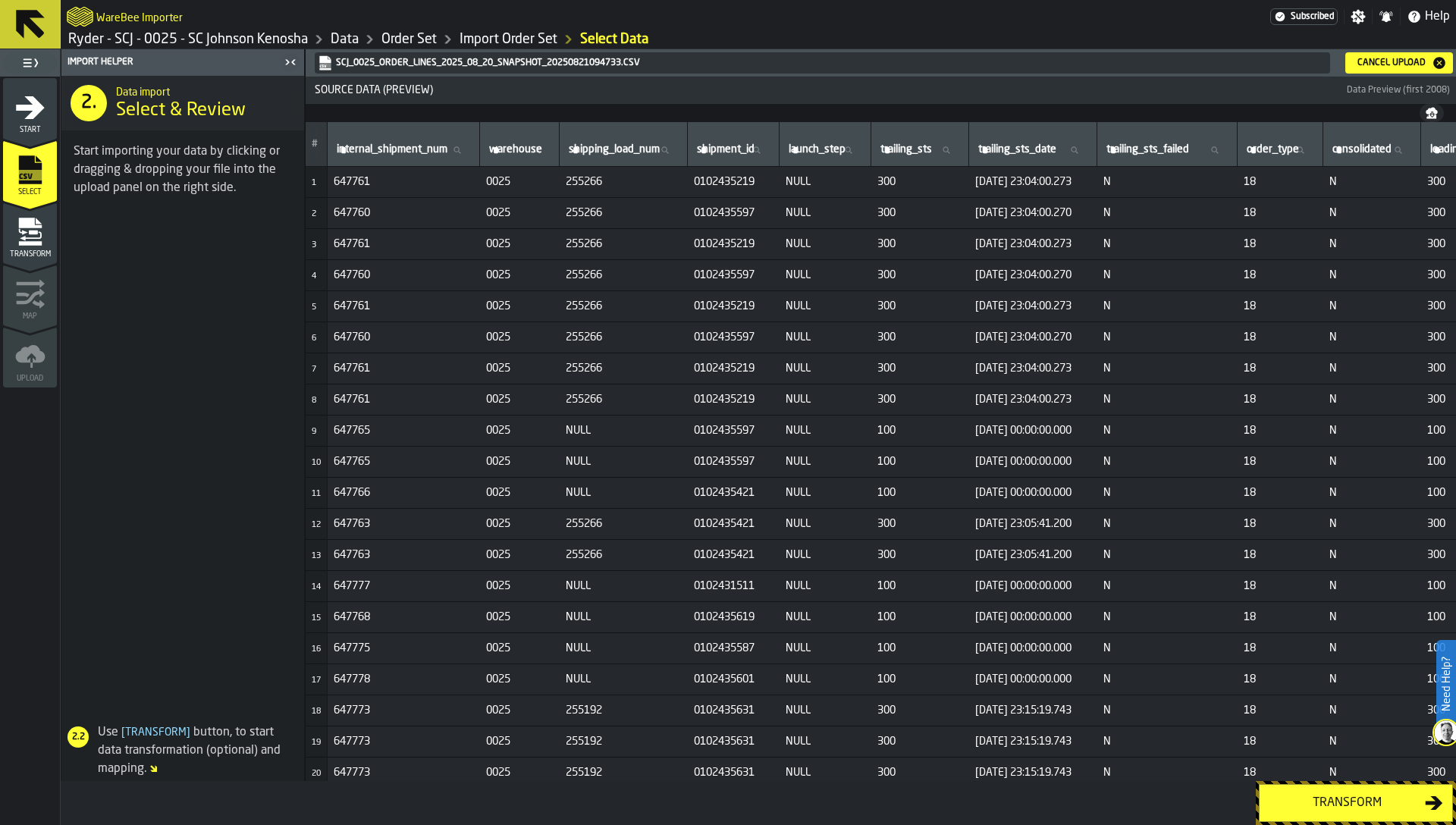
click at [26, 238] on icon "menu Transform" at bounding box center [30, 231] width 30 height 30
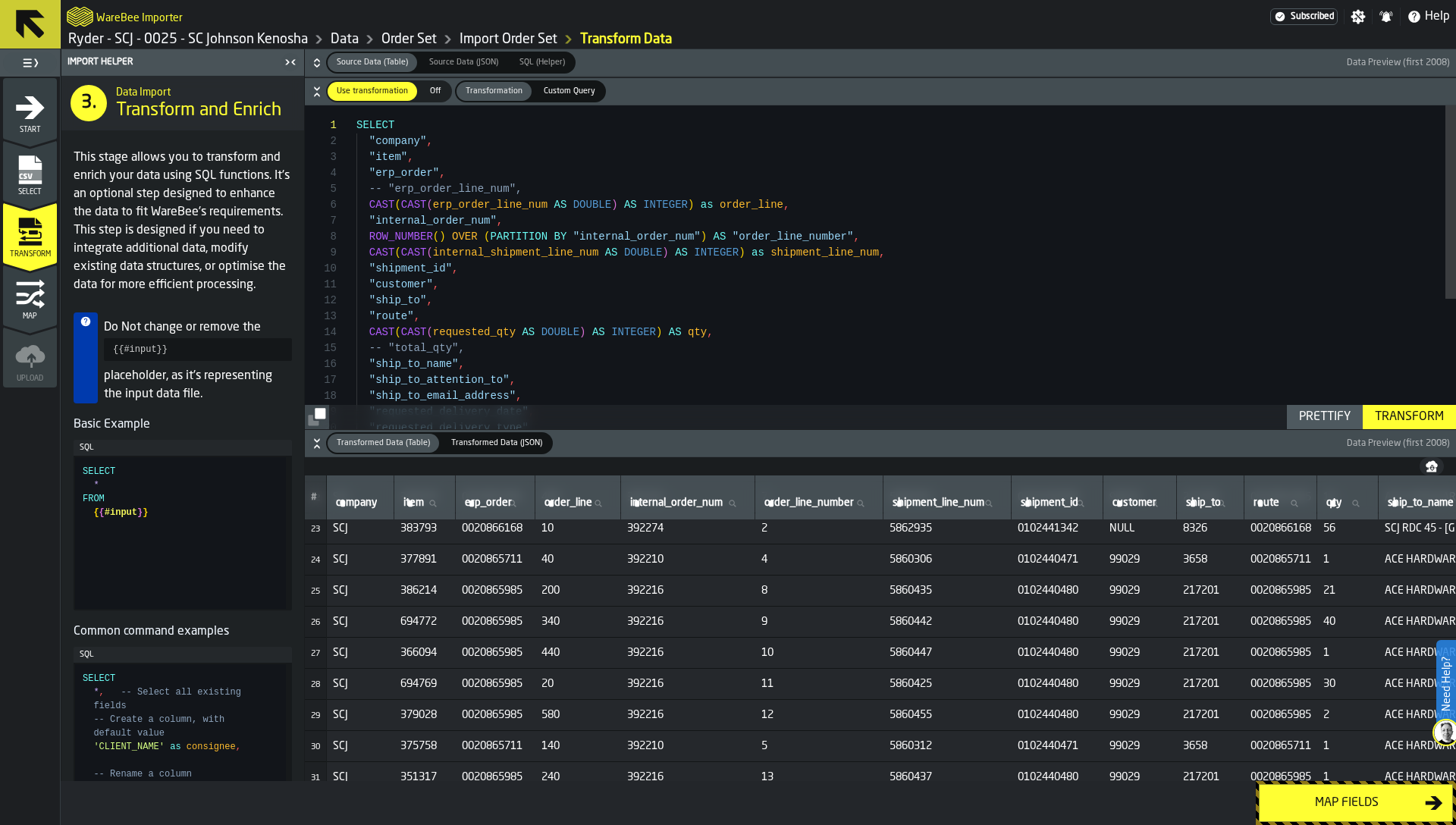
scroll to position [807, 0]
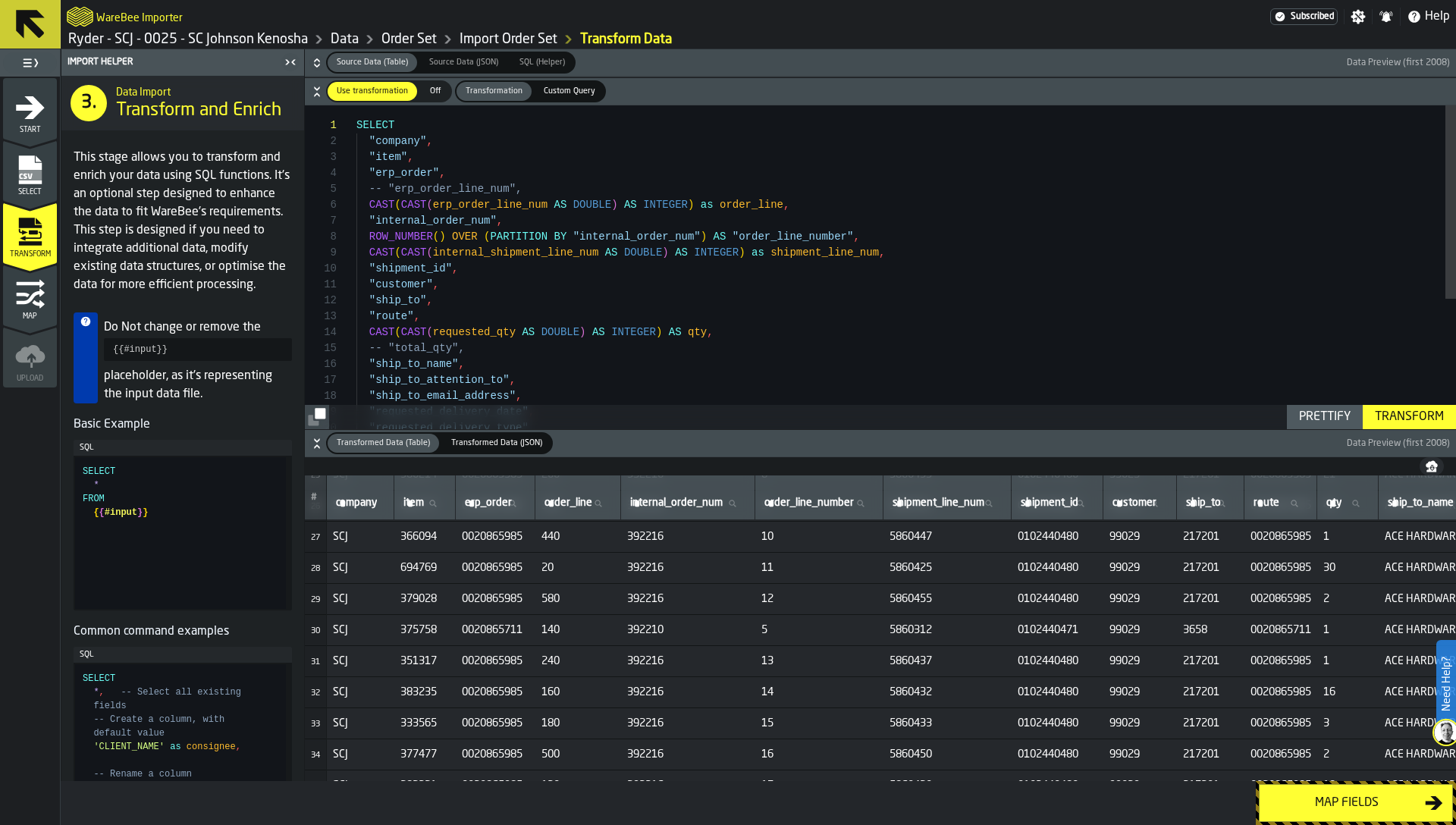
click at [1325, 805] on div "Map fields" at bounding box center [1347, 803] width 156 height 18
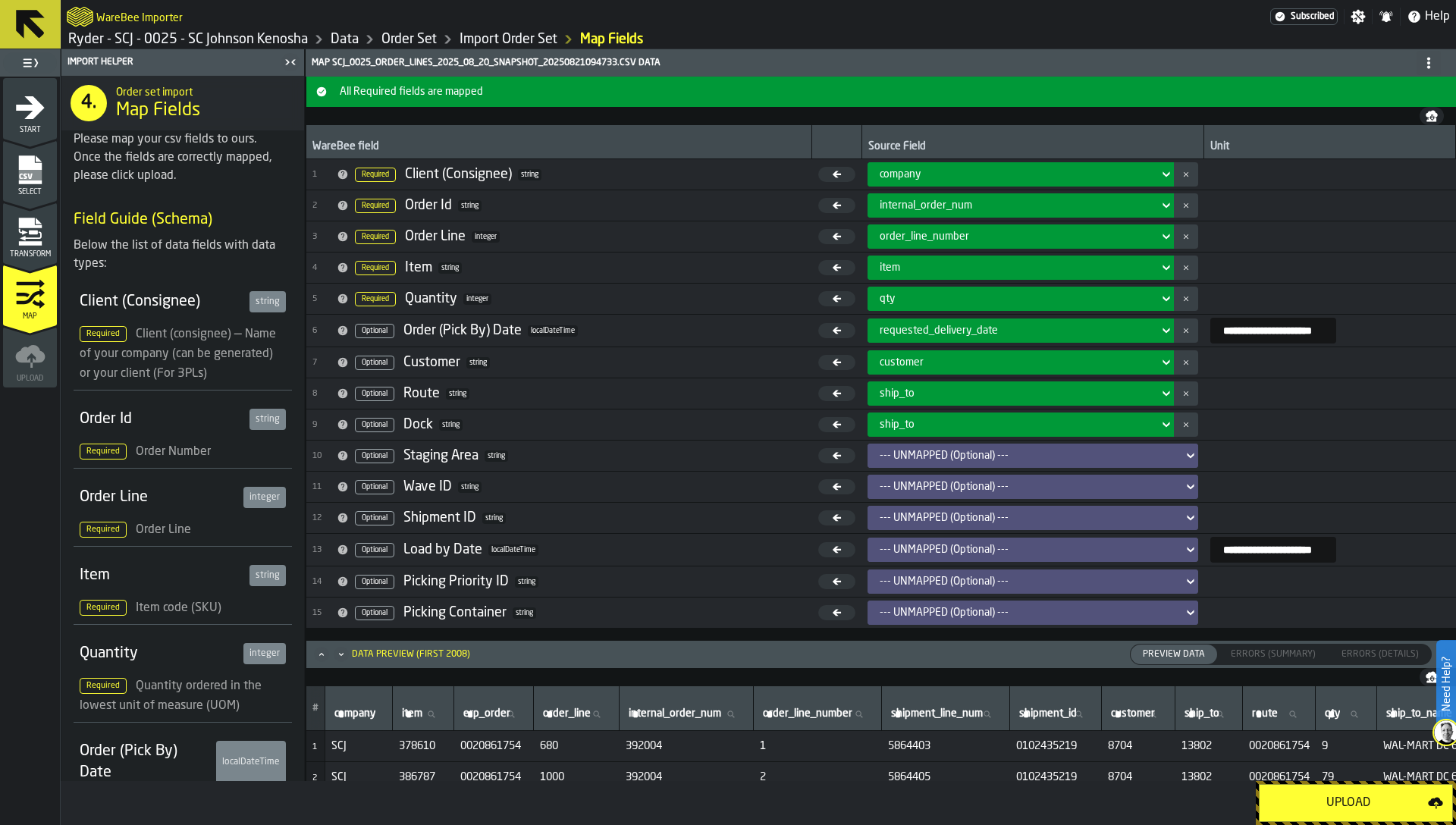
click at [1325, 806] on div "Upload" at bounding box center [1348, 803] width 159 height 18
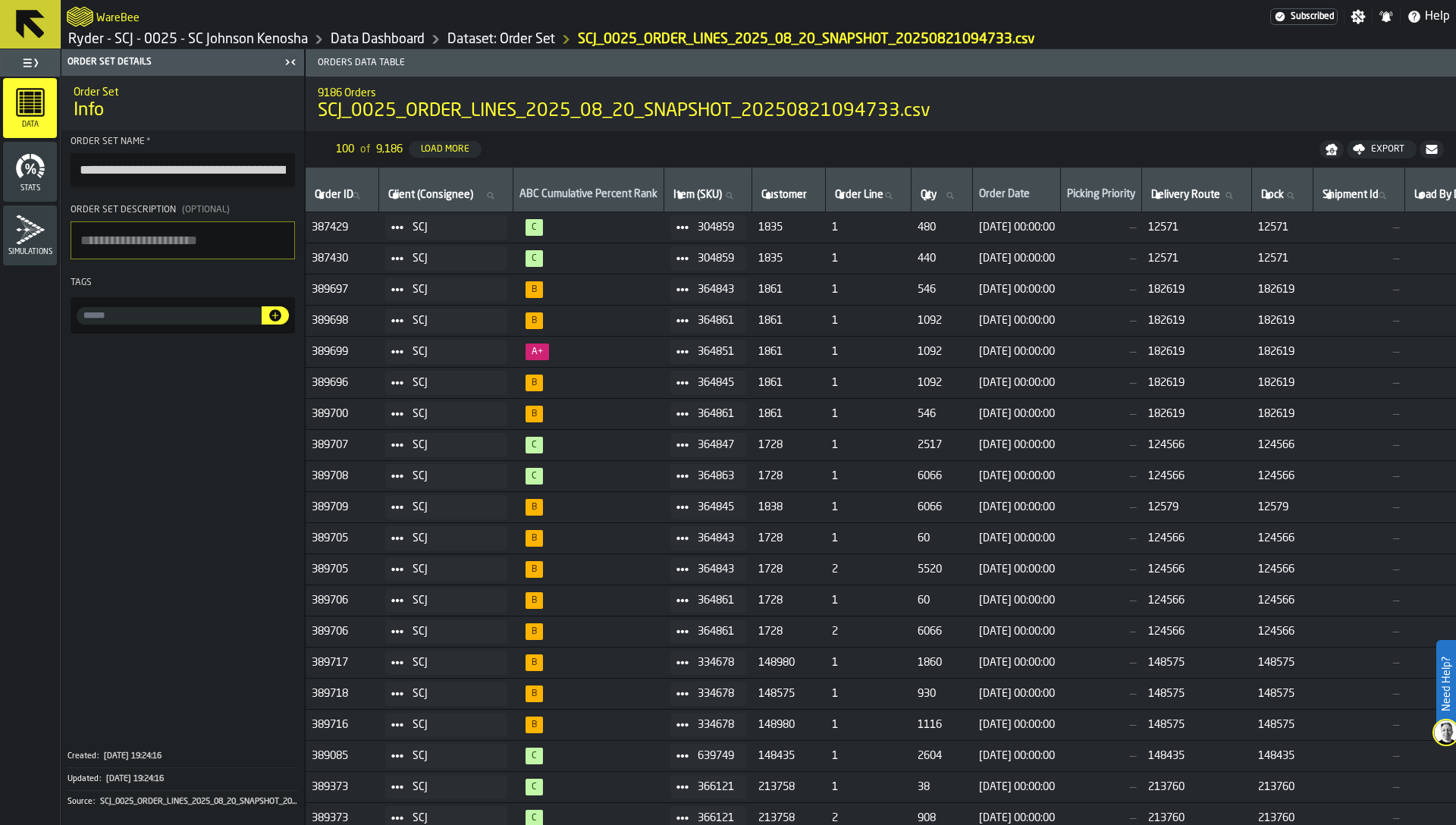
click at [509, 40] on link "Dataset: Order Set" at bounding box center [501, 39] width 107 height 16
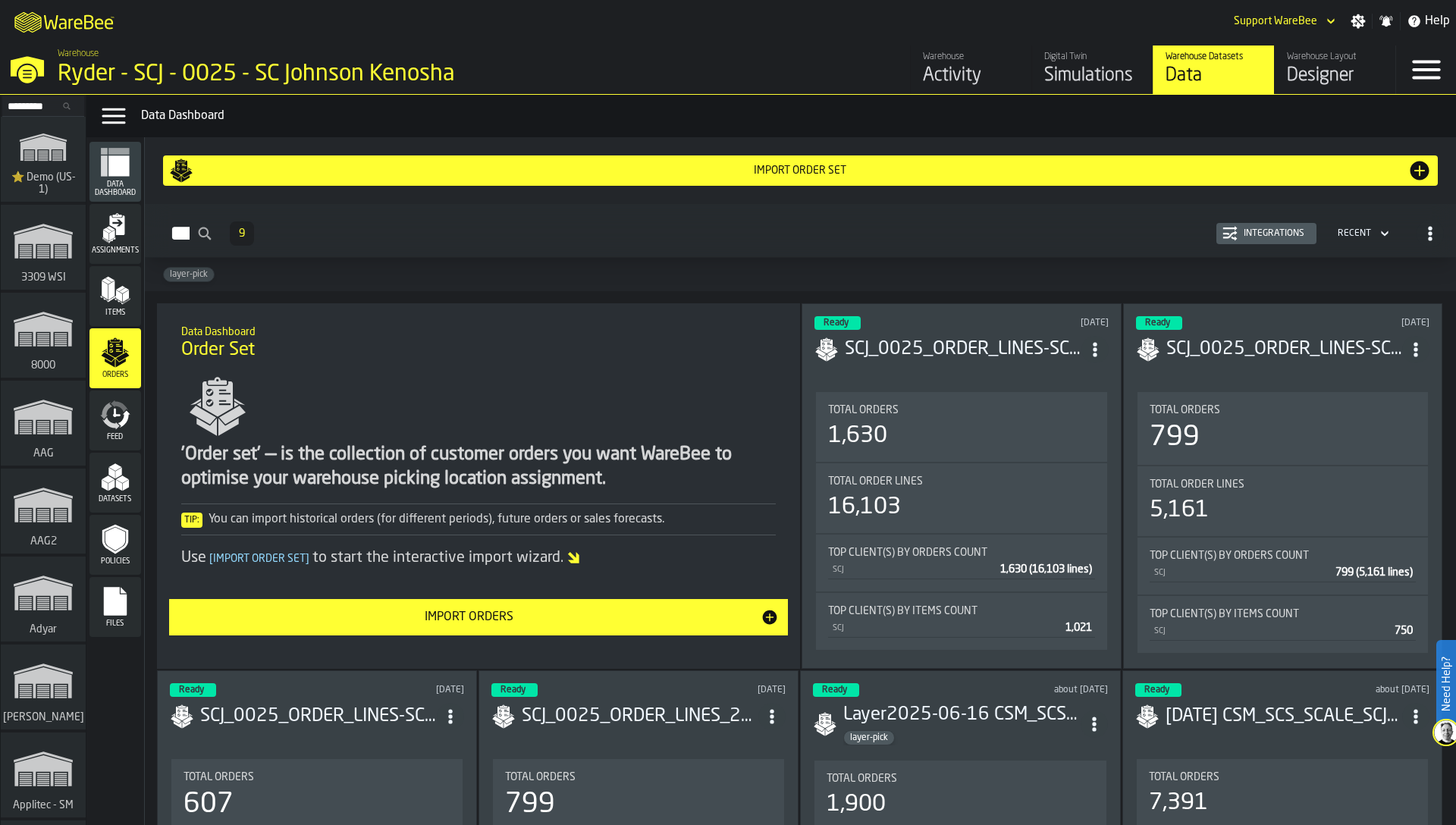
click at [1283, 230] on div "Integrations" at bounding box center [1274, 234] width 73 height 10
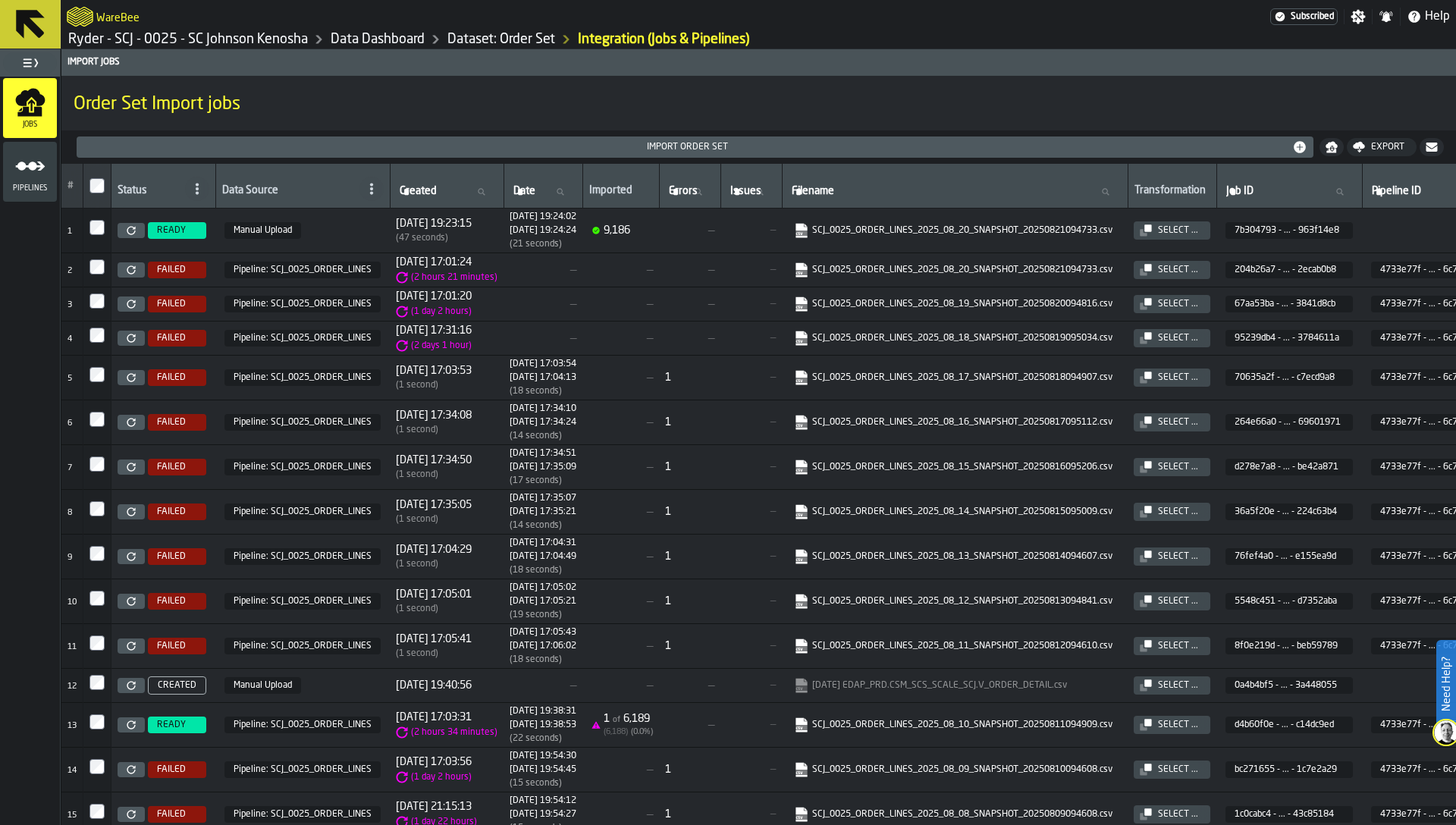
click at [31, 177] on icon "menu Pipelines" at bounding box center [30, 166] width 30 height 30
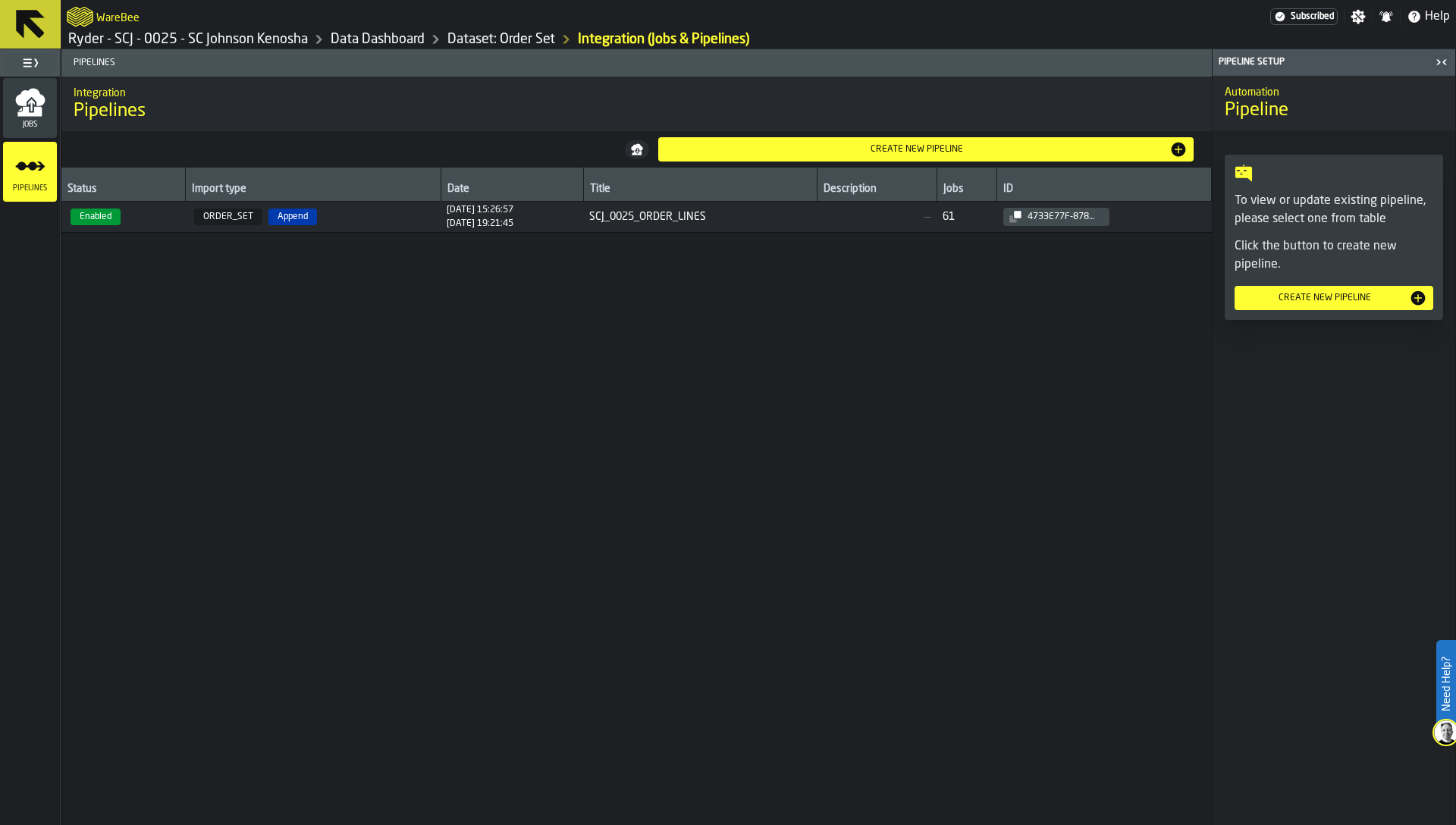
click at [314, 216] on span "ORDER_SET Append" at bounding box center [312, 217] width 243 height 16
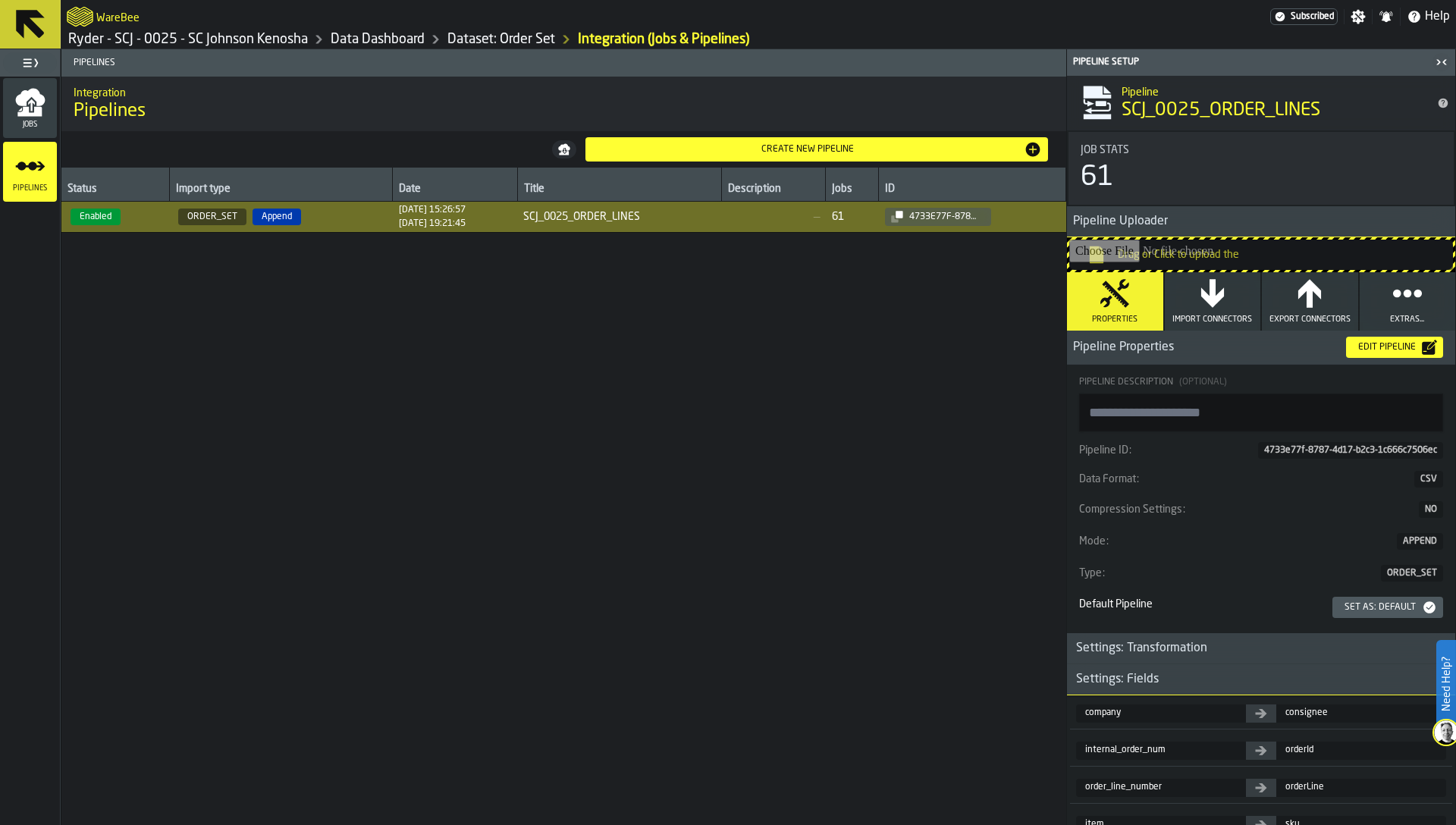
click at [1375, 362] on h3 "Pipeline Properties Edit Pipeline" at bounding box center [1261, 348] width 388 height 34
click at [1376, 350] on div "Edit Pipeline" at bounding box center [1386, 347] width 70 height 10
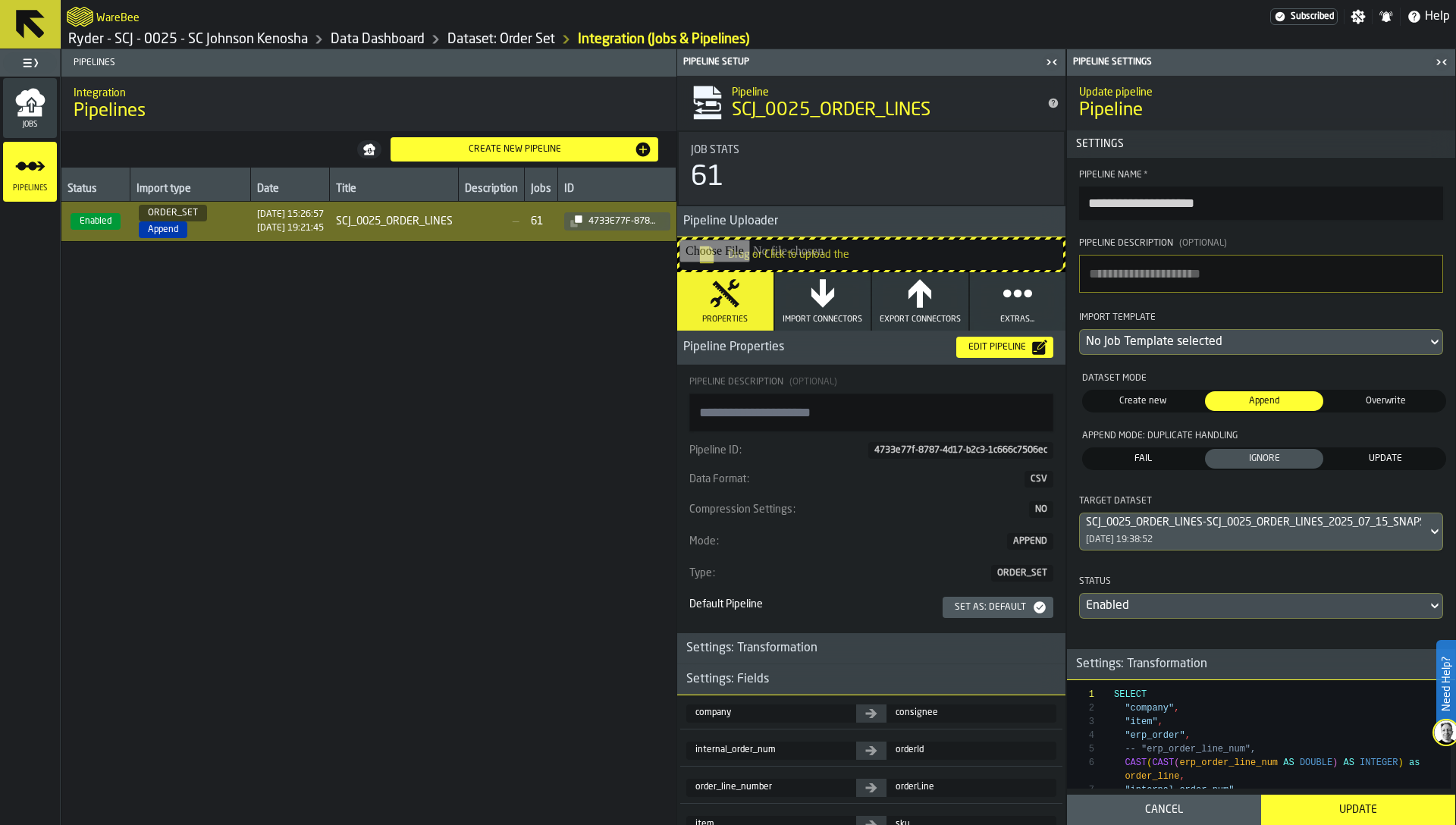
click at [1189, 351] on div "No Job Template selected" at bounding box center [1253, 342] width 335 height 18
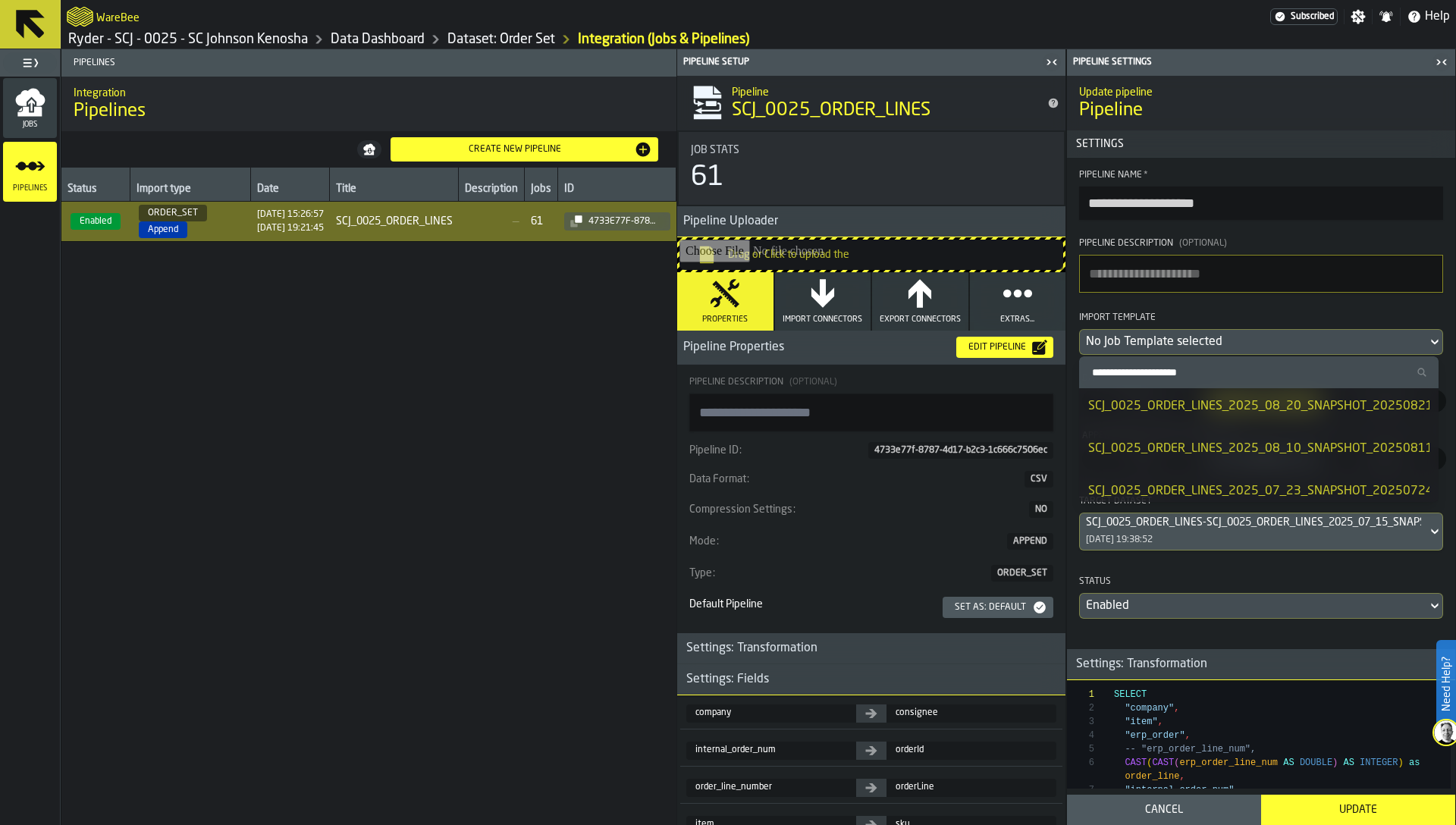
click at [1173, 370] on input "Search Import Template" at bounding box center [1258, 372] width 347 height 20
paste input "********"
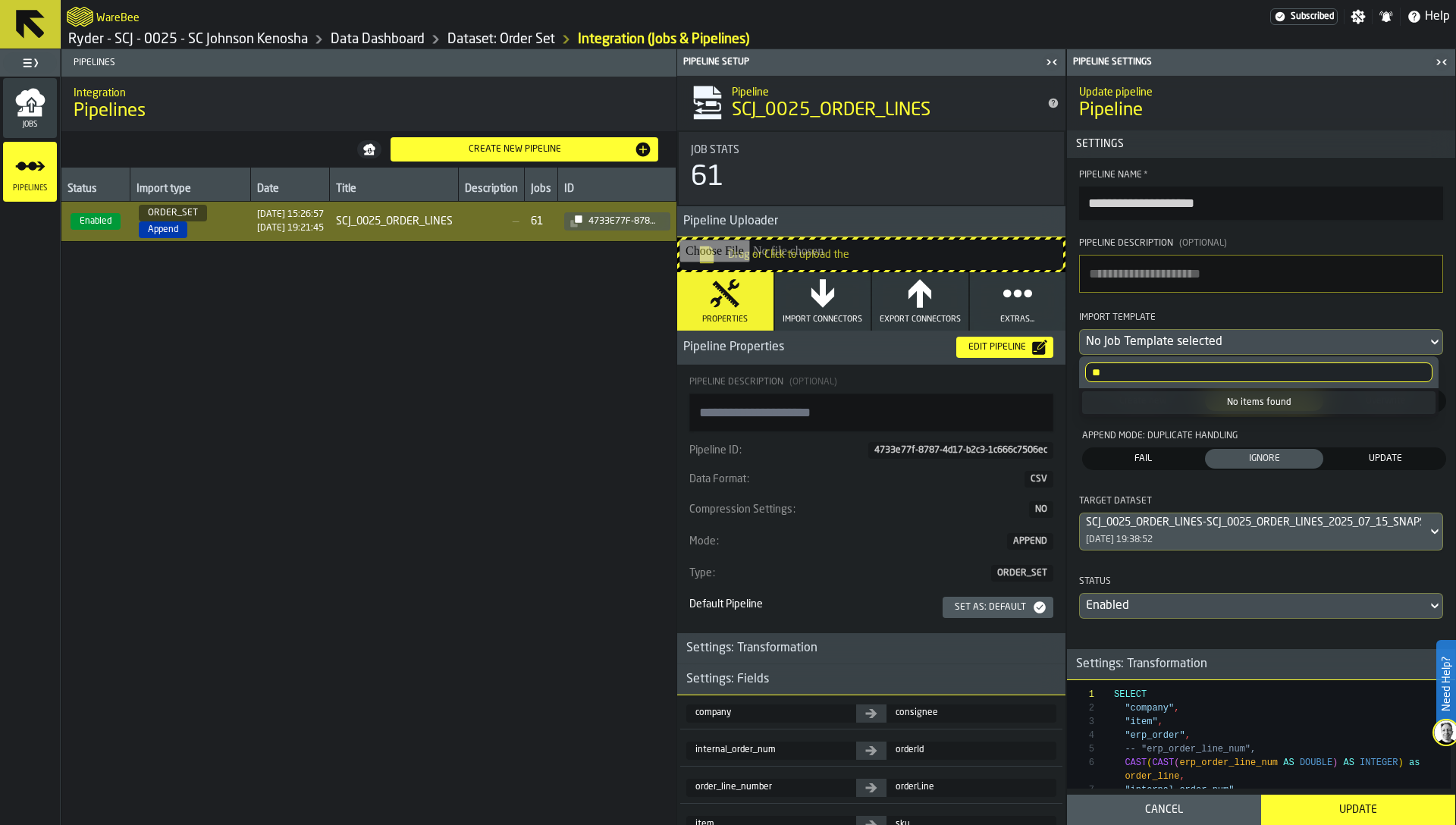
type input "*"
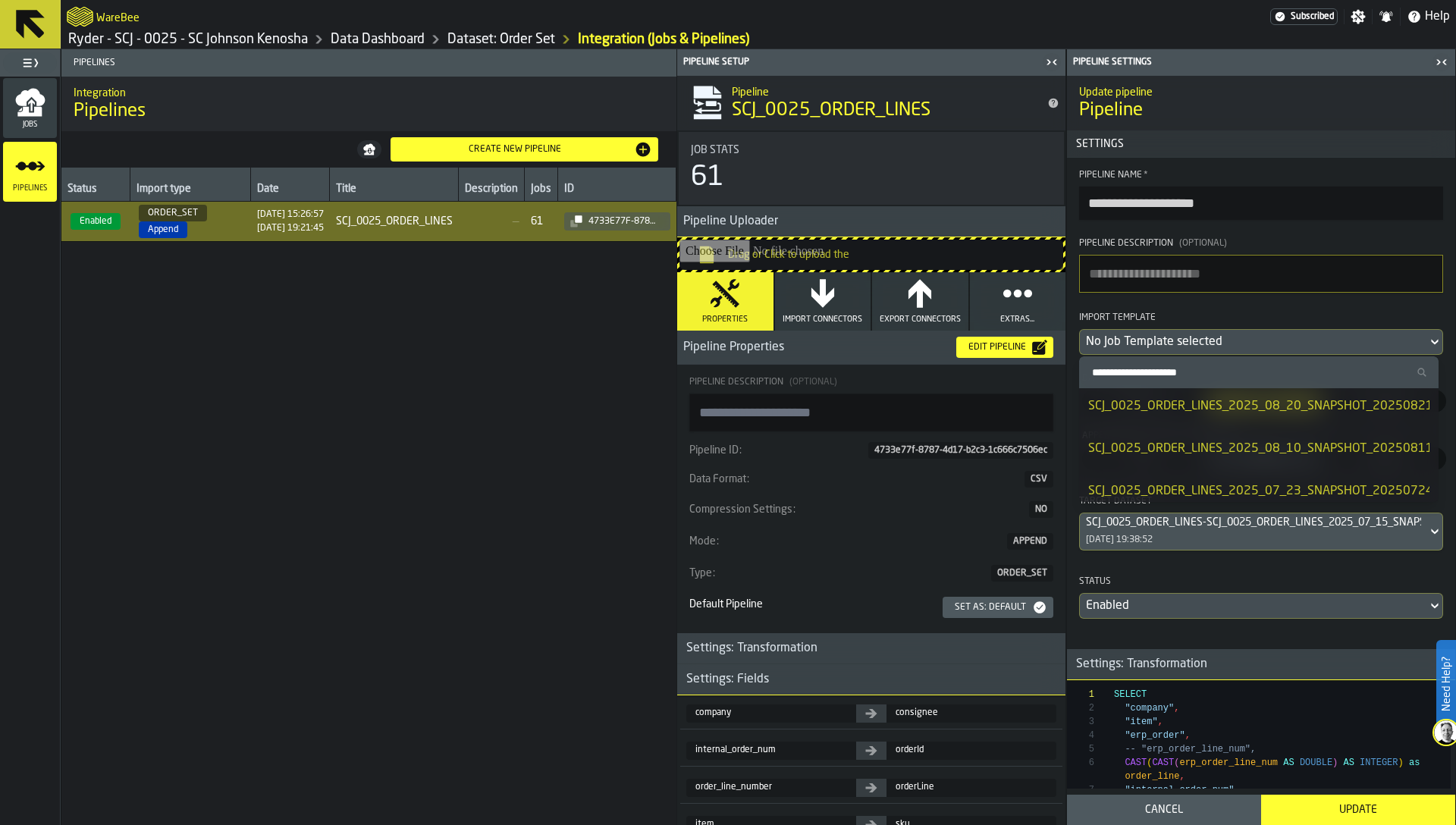
click at [1209, 407] on div "SCJ_0025_ORDER_LINES_2025_08_20_SNAPSHOT_20250821094733.csv" at bounding box center [1293, 406] width 410 height 18
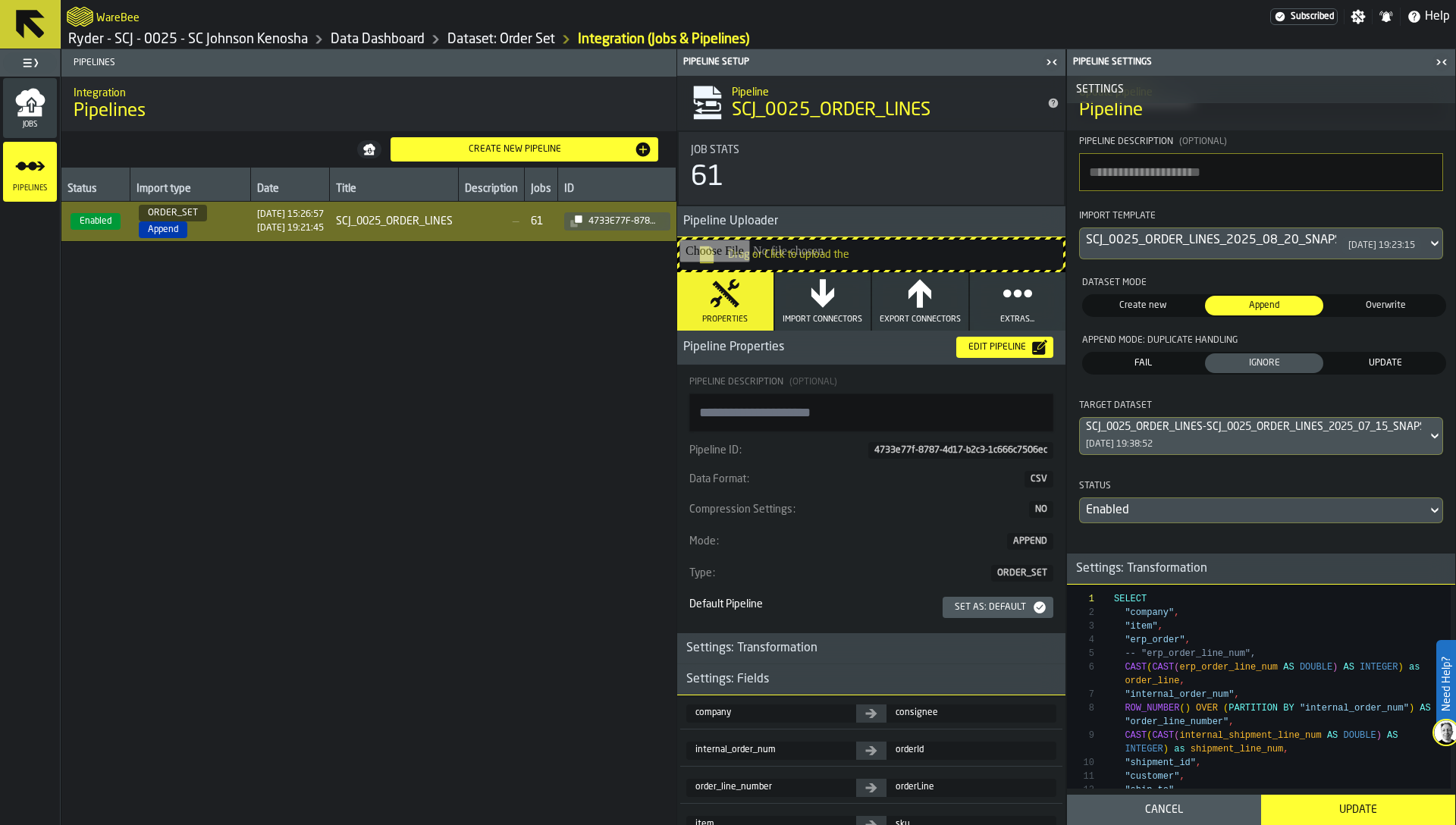
scroll to position [157, 0]
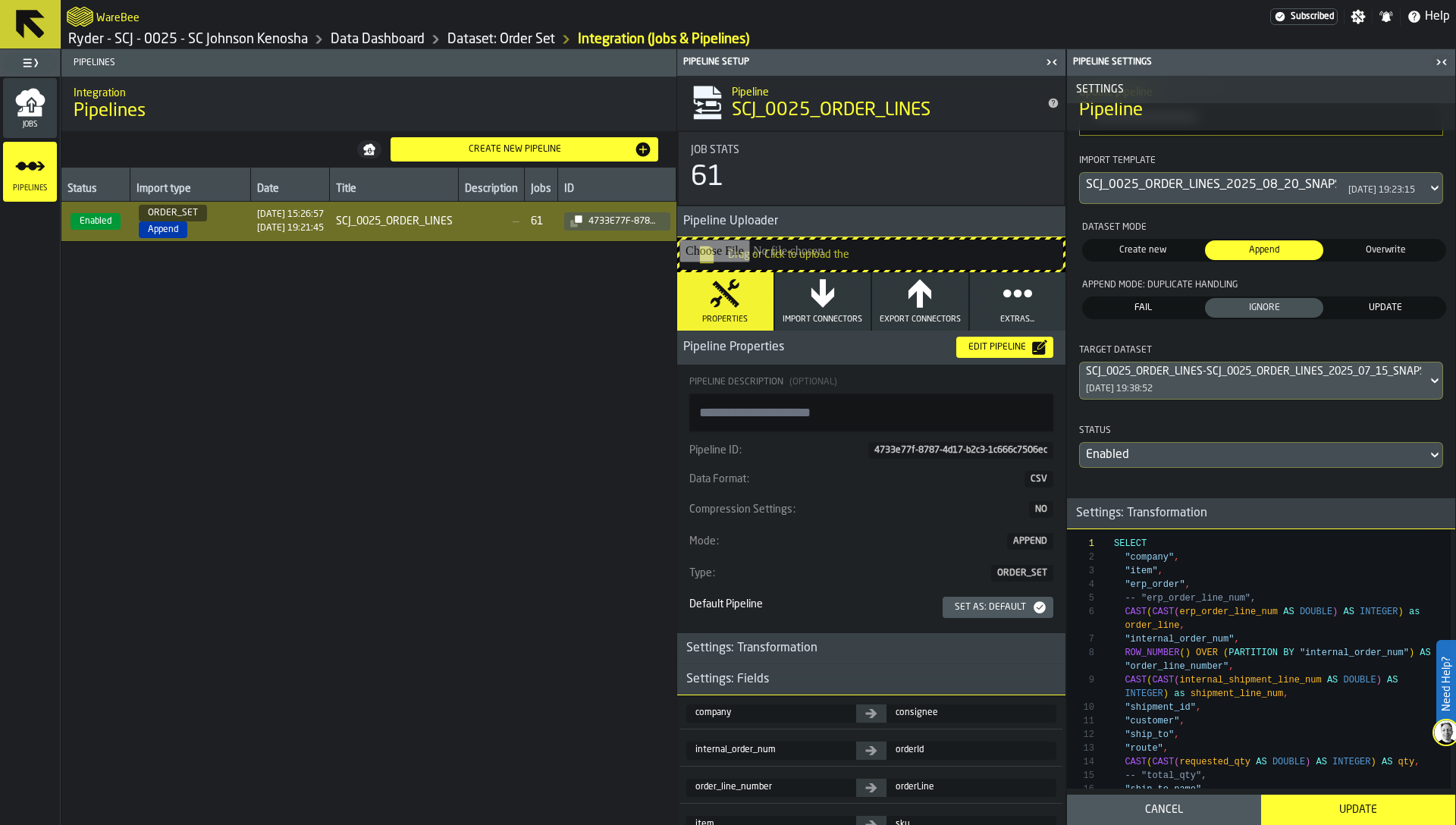
click at [1240, 374] on div "SCJ_0025_ORDER_LINES-SCJ_0025_ORDER_LINES_2025_07_15_SNAPSHOT.csv-2025-07-28" at bounding box center [1253, 371] width 335 height 12
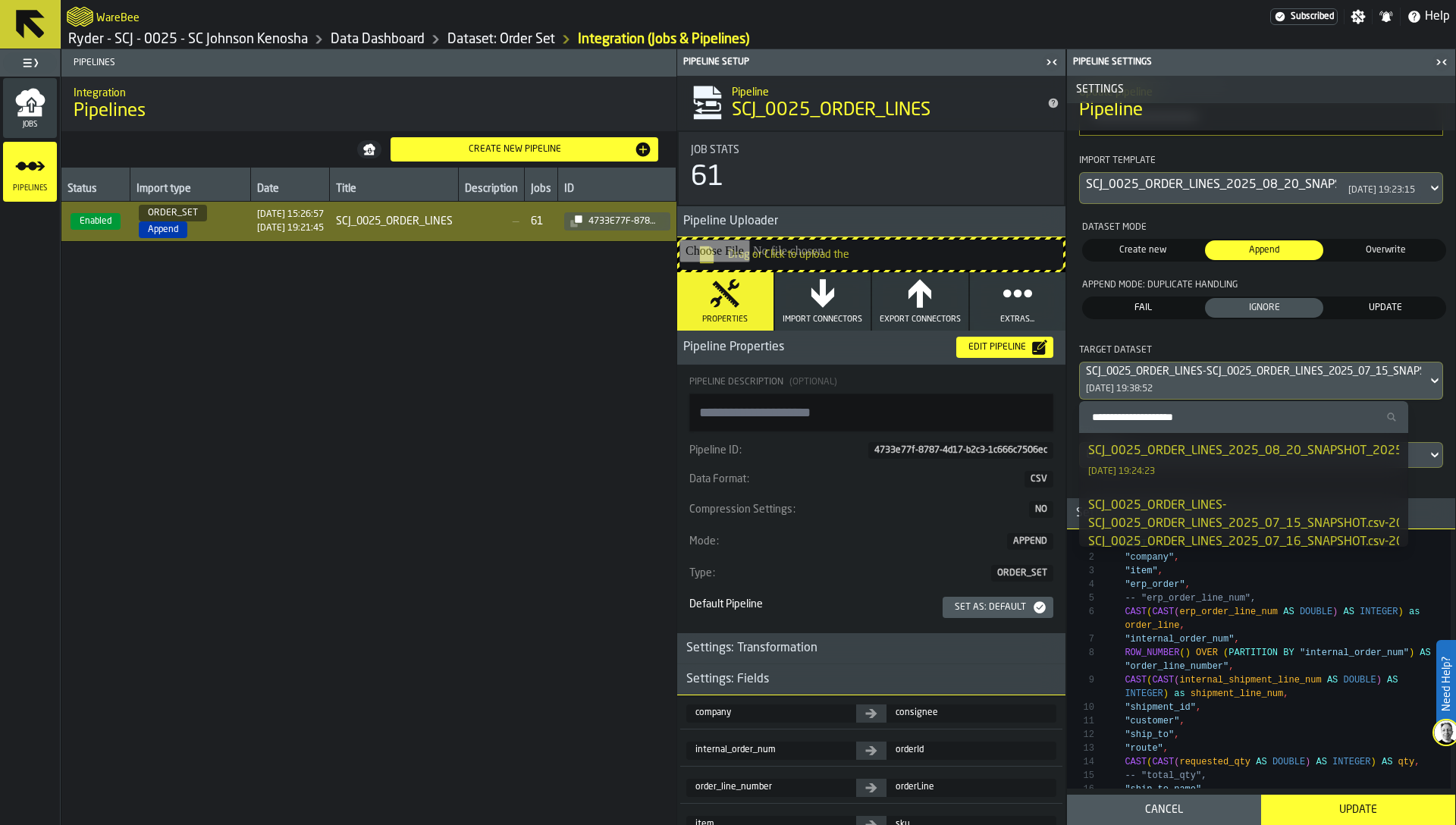
click at [1242, 345] on div "Target Dataset" at bounding box center [1261, 352] width 364 height 18
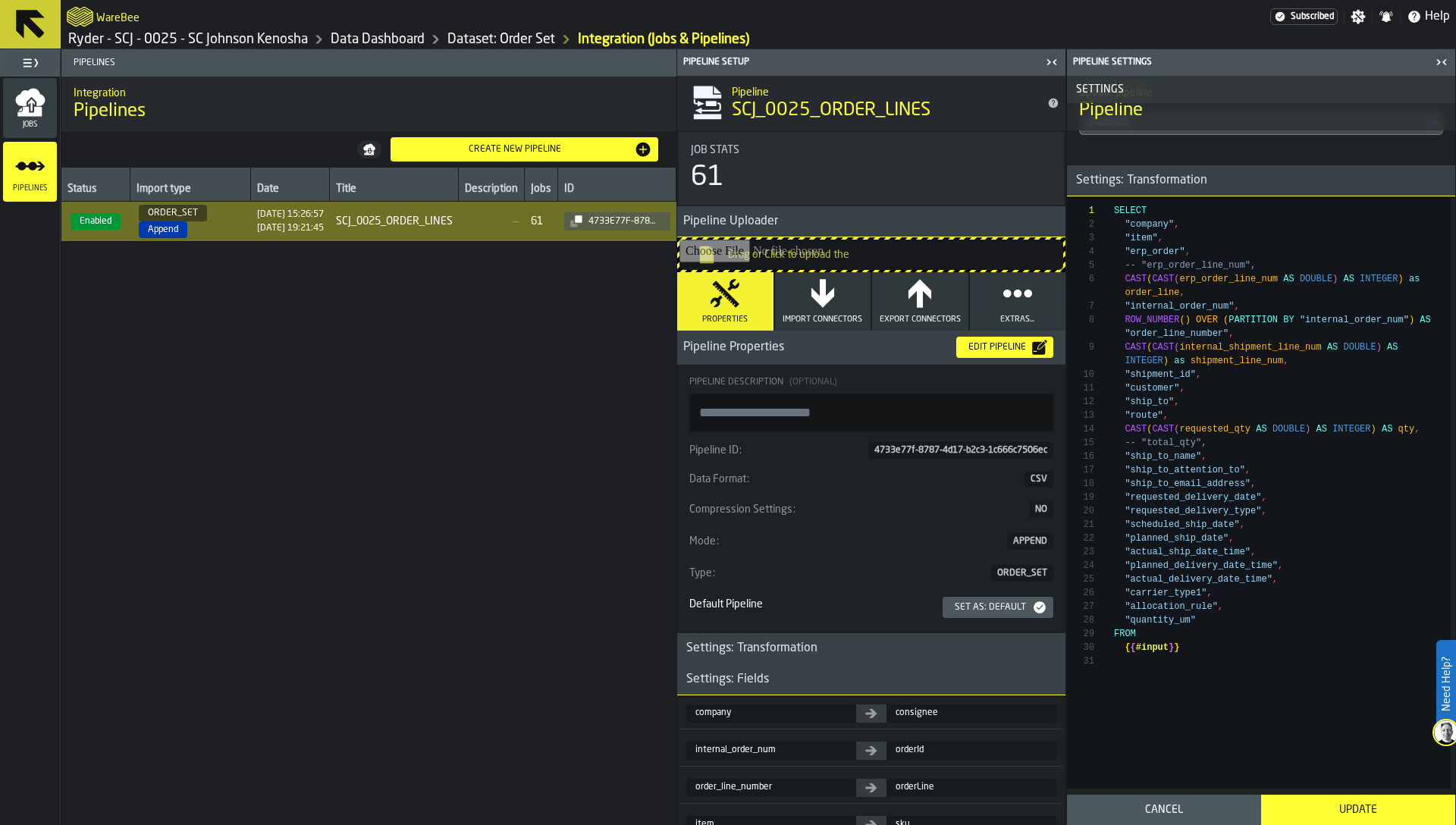
scroll to position [558, 0]
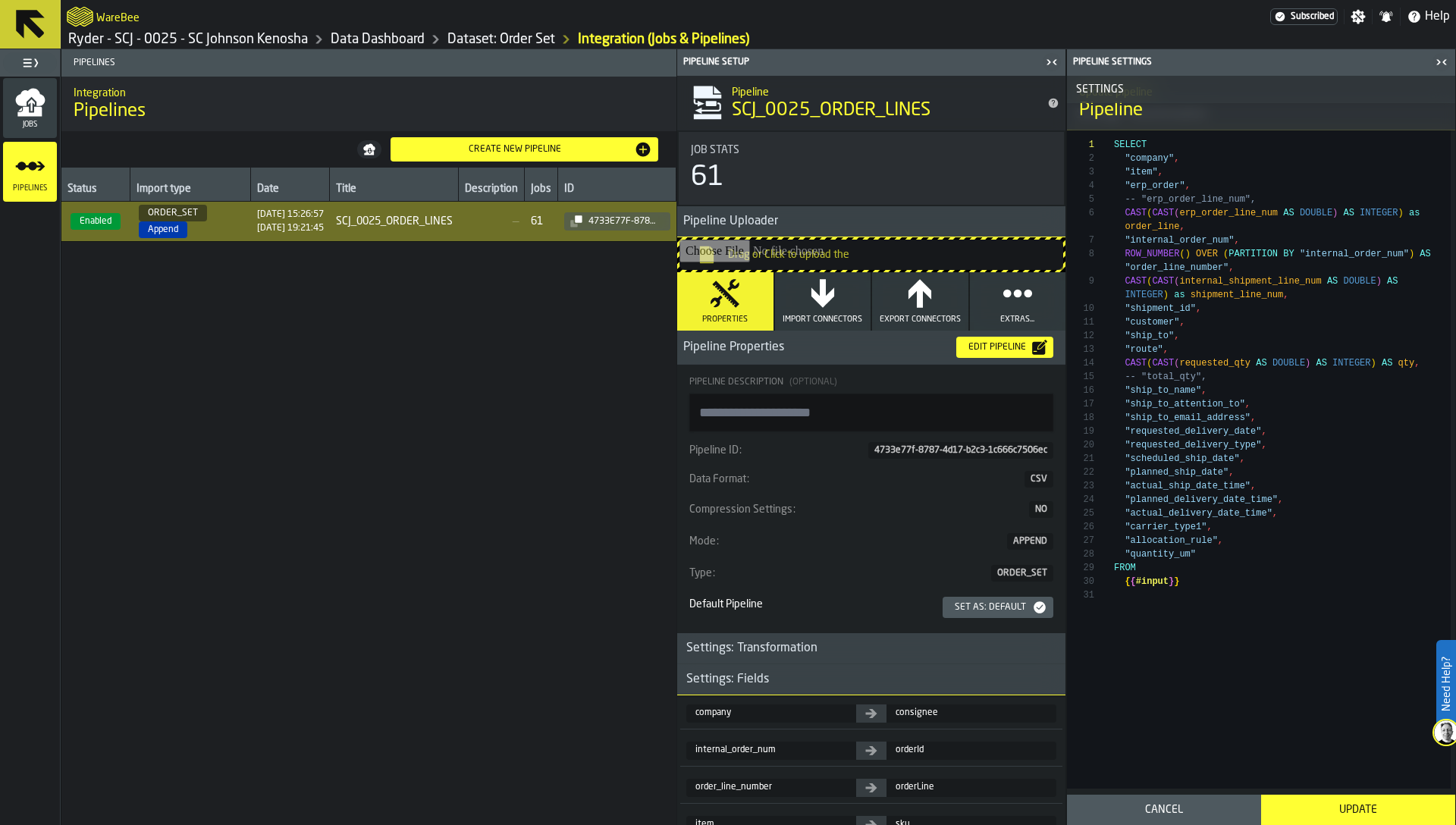
click at [1345, 803] on button "Update" at bounding box center [1358, 810] width 194 height 30
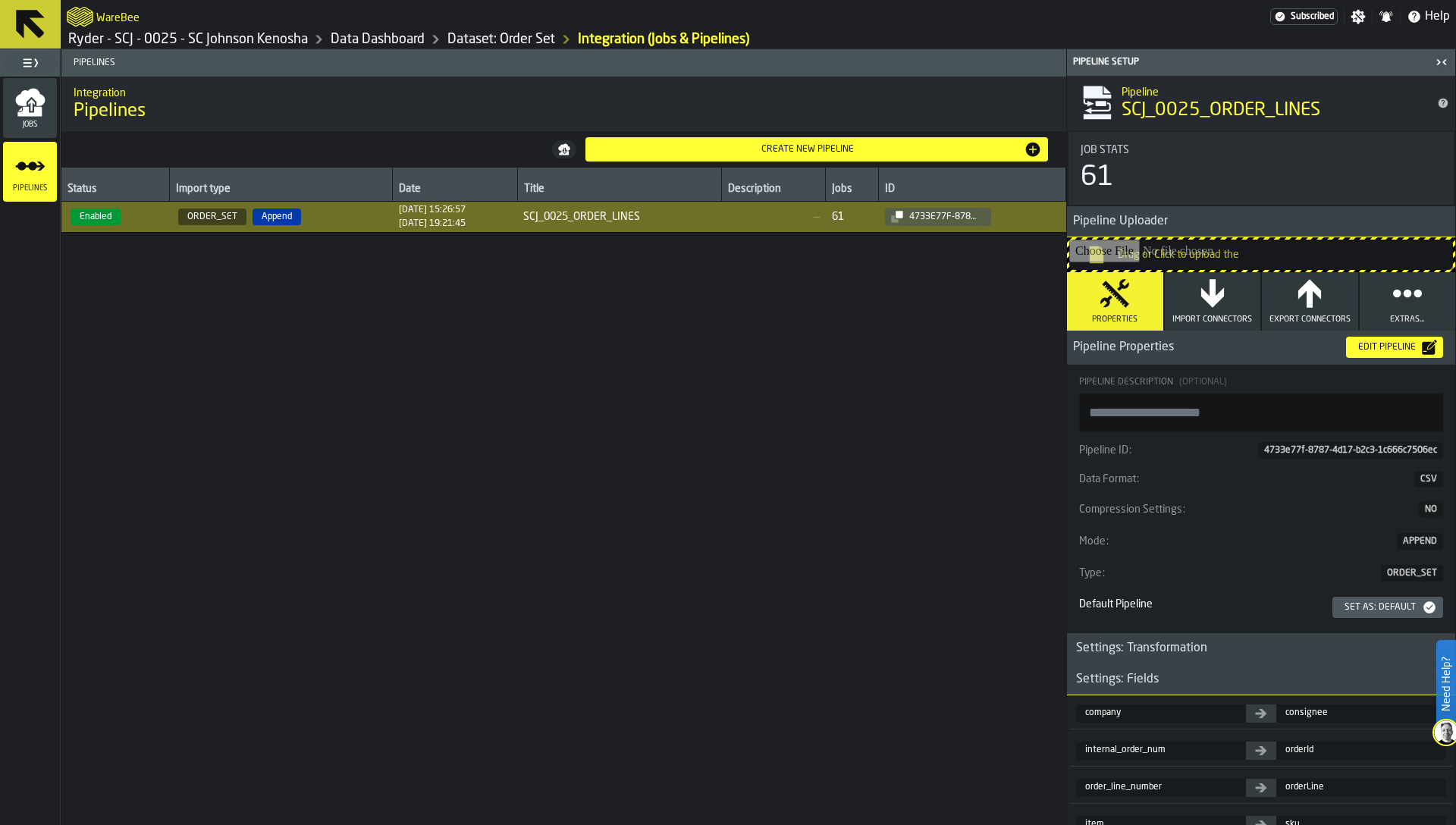
click at [19, 113] on icon "menu Jobs" at bounding box center [29, 111] width 24 height 9
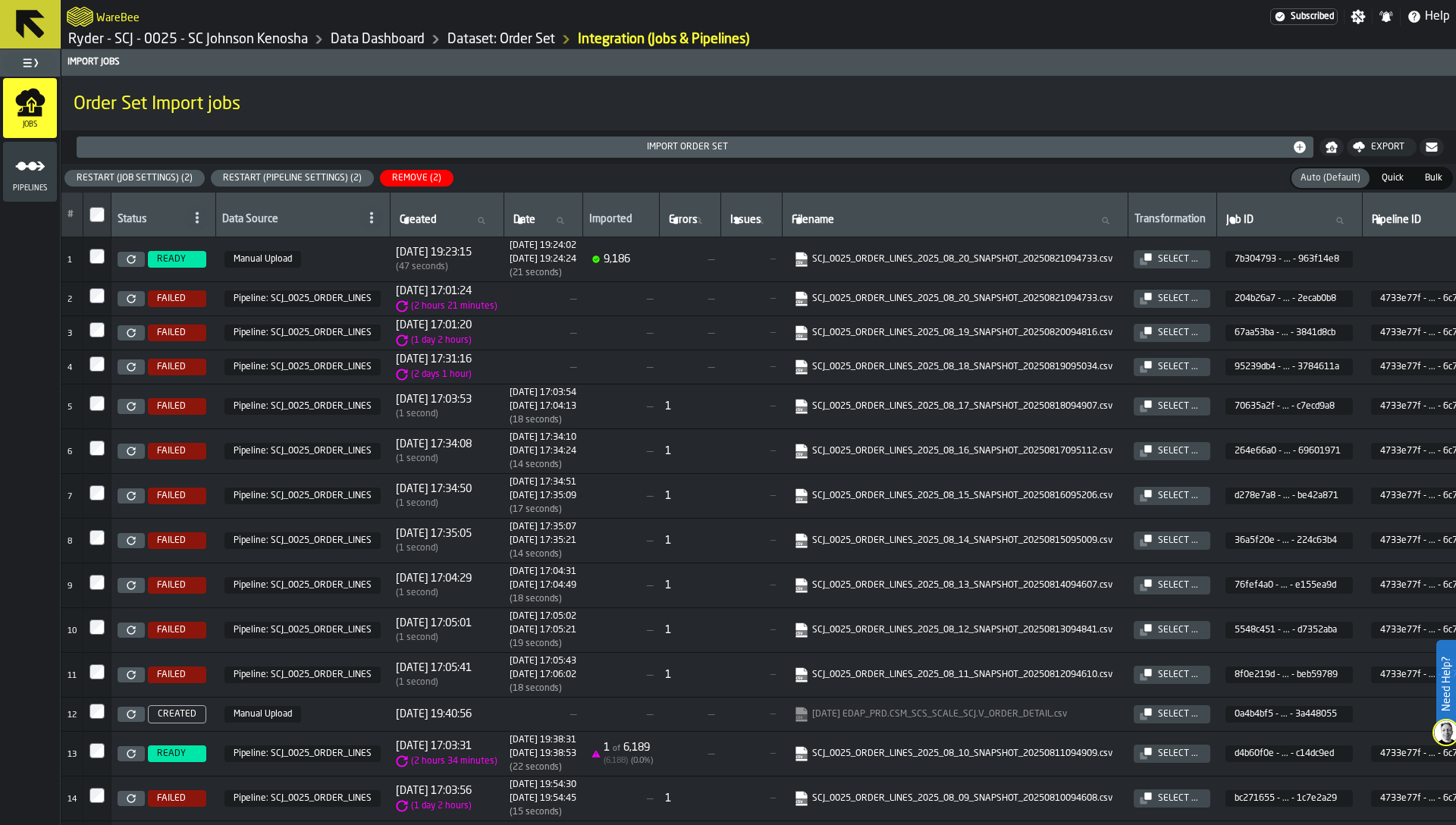
click at [277, 178] on div "Restart (Pipeline Settings) (2)" at bounding box center [292, 178] width 151 height 10
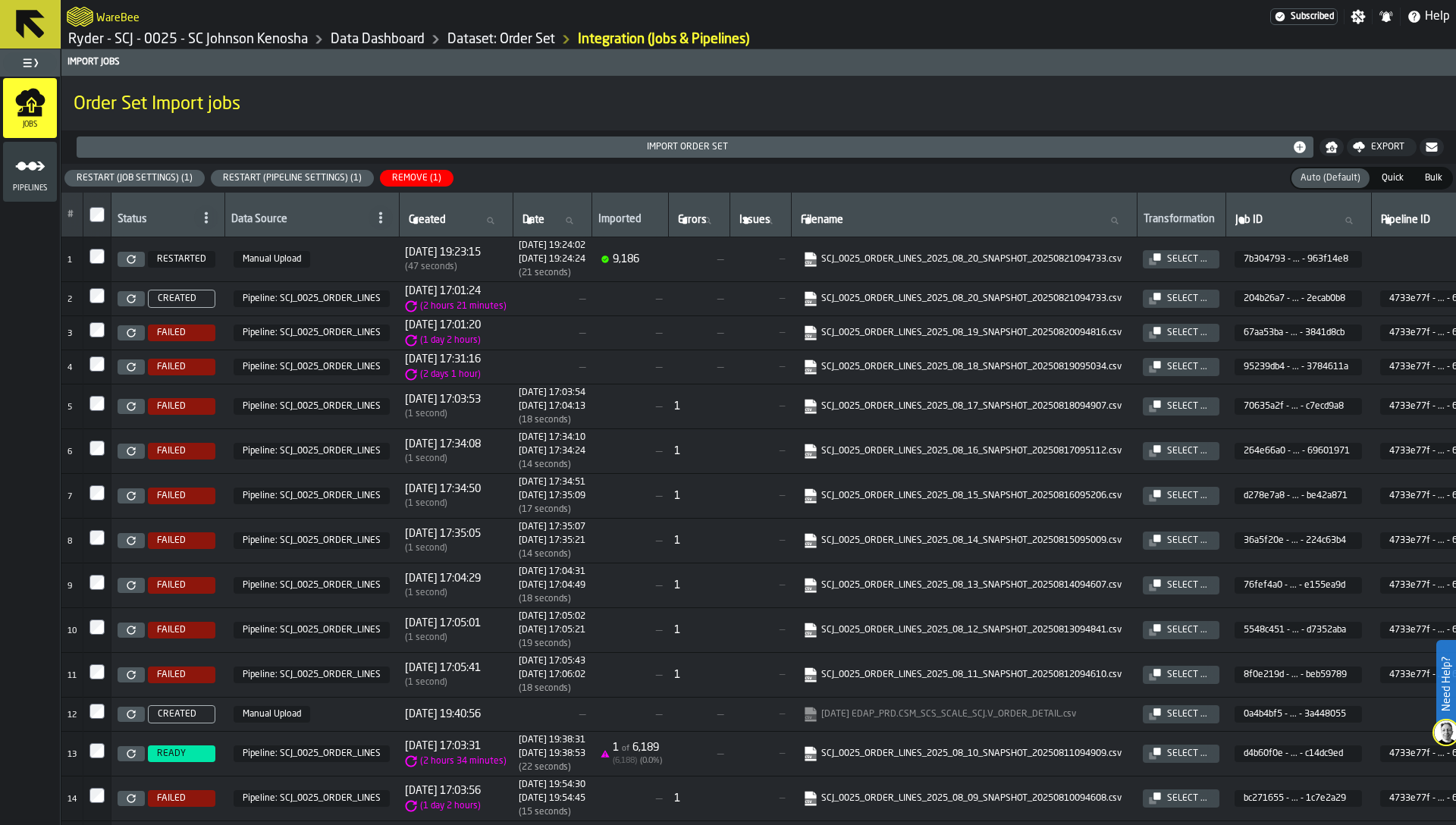
click at [101, 354] on td at bounding box center [97, 368] width 28 height 34
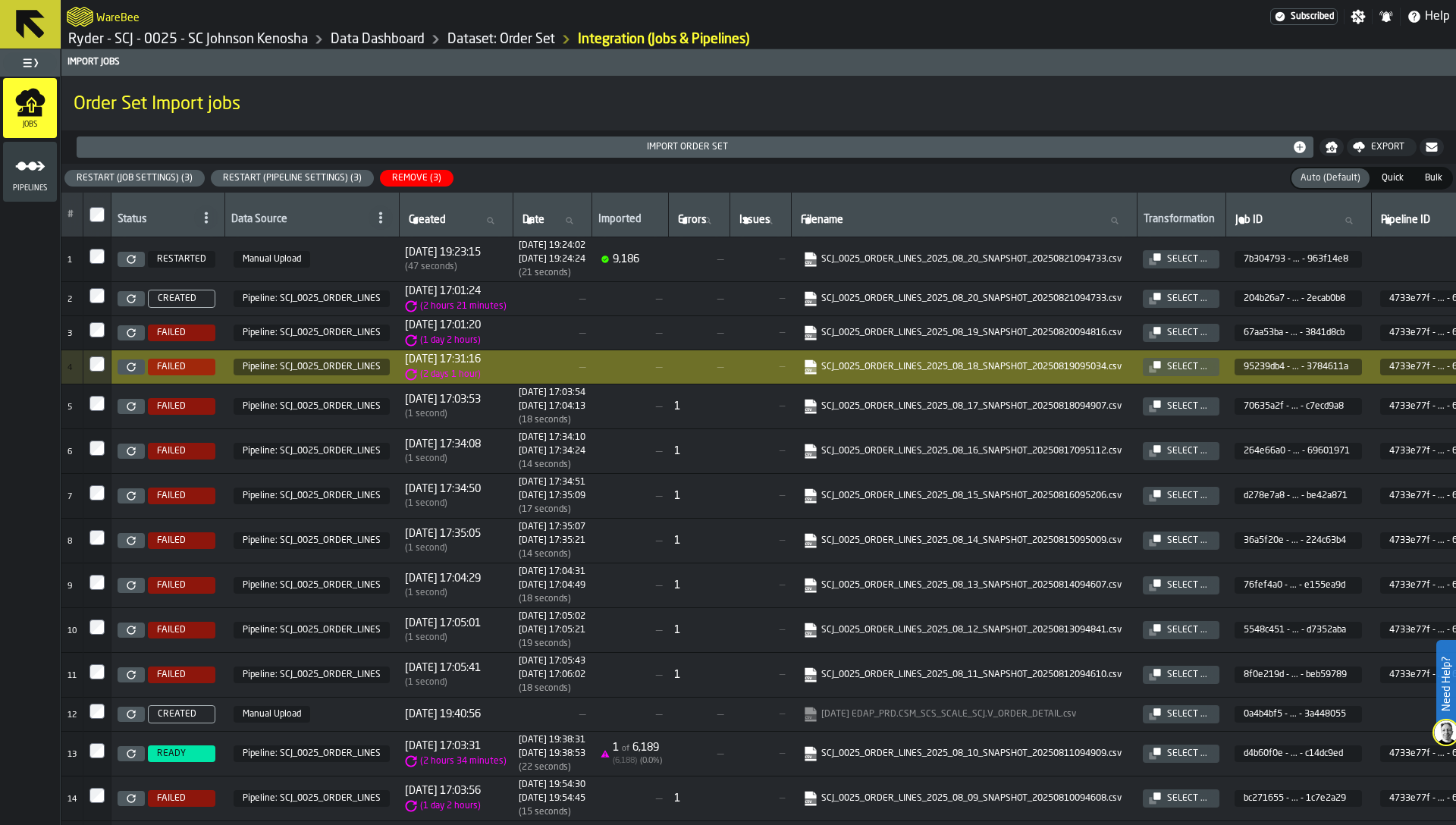
click at [287, 174] on div "Restart (Pipeline Settings) (3)" at bounding box center [292, 178] width 151 height 10
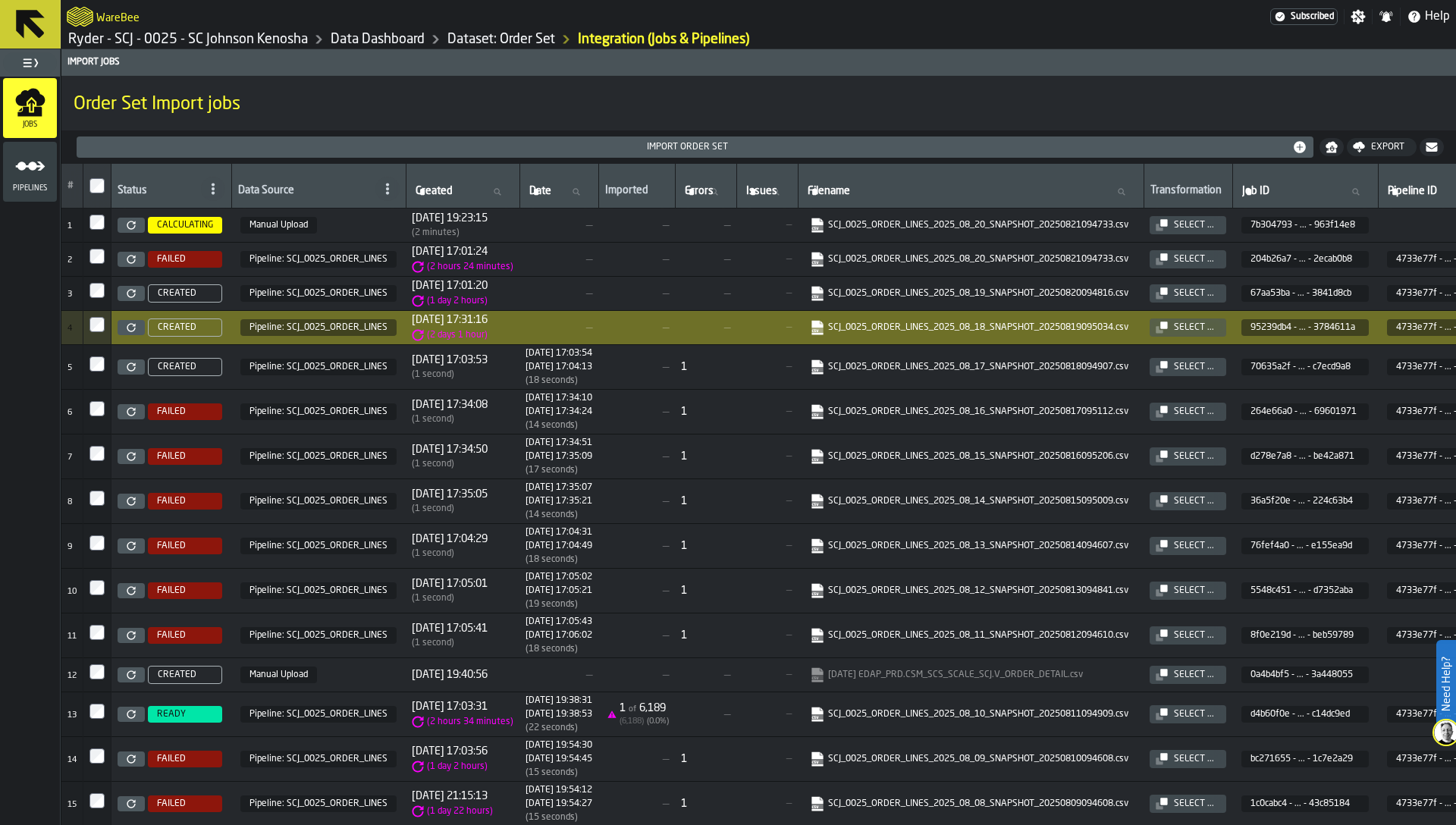
click at [12, 164] on div "Pipelines" at bounding box center [30, 172] width 54 height 42
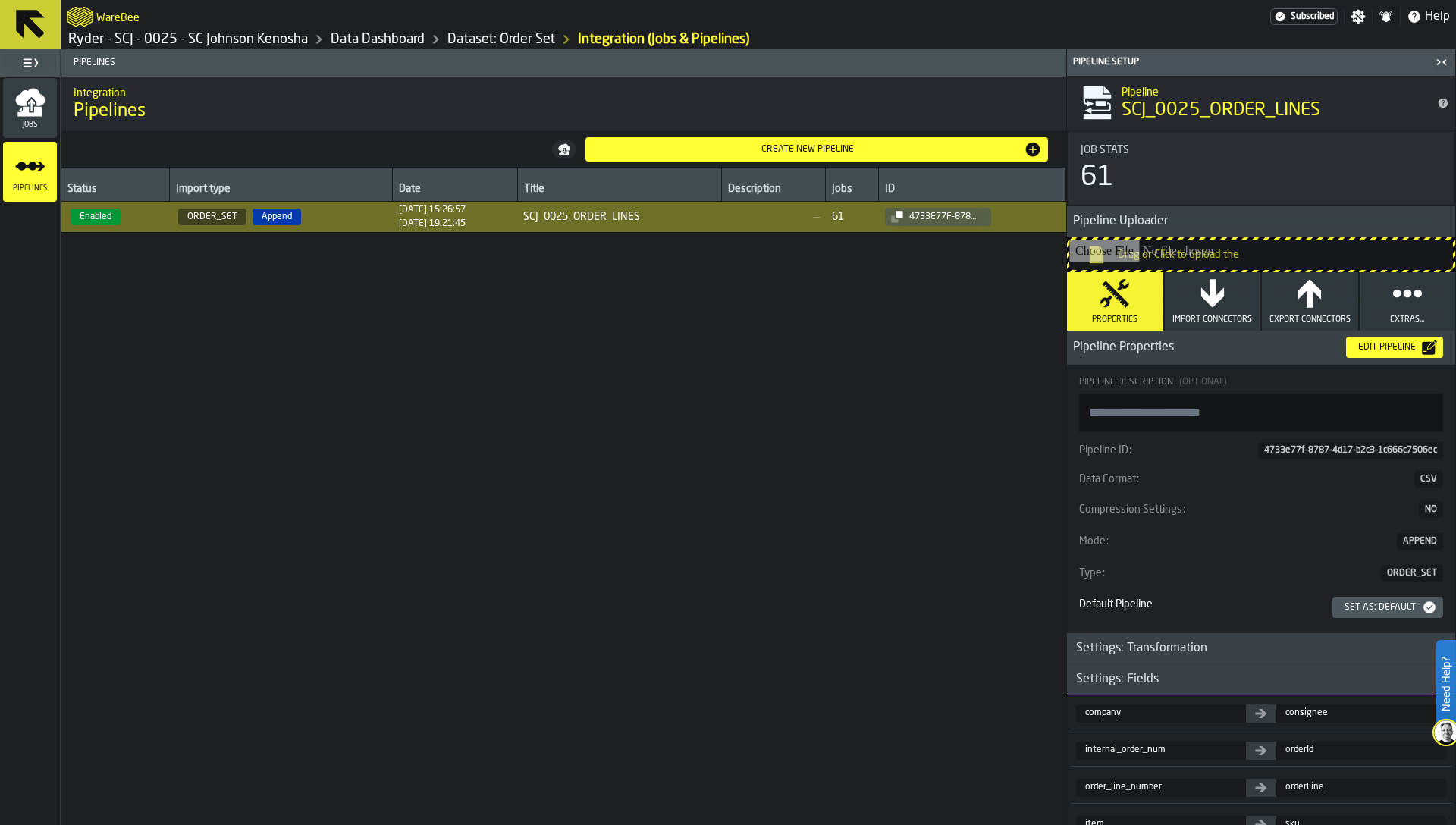
click at [29, 121] on span "Jobs" at bounding box center [30, 125] width 54 height 9
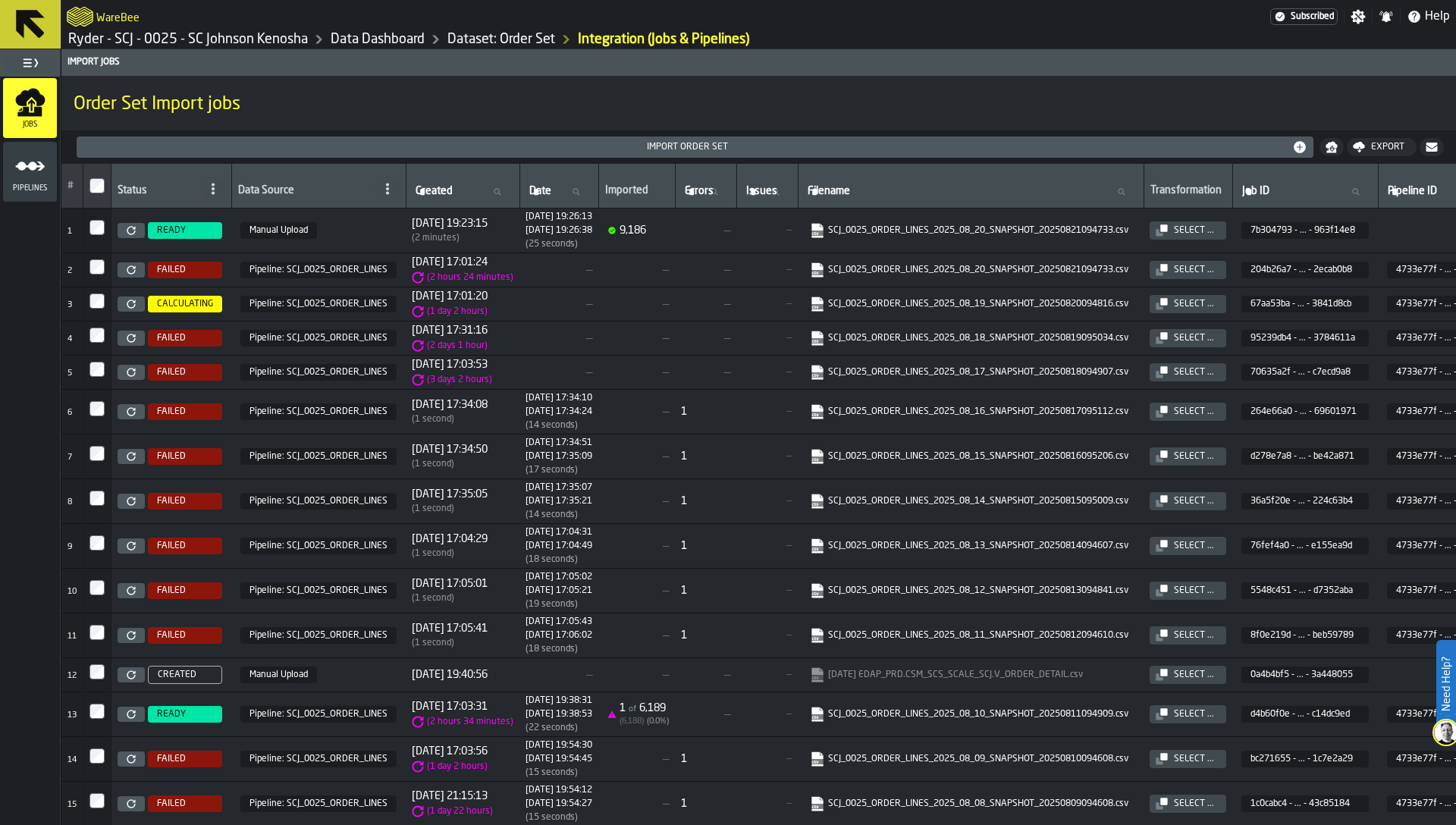
click at [521, 35] on link "Dataset: Order Set" at bounding box center [501, 39] width 107 height 16
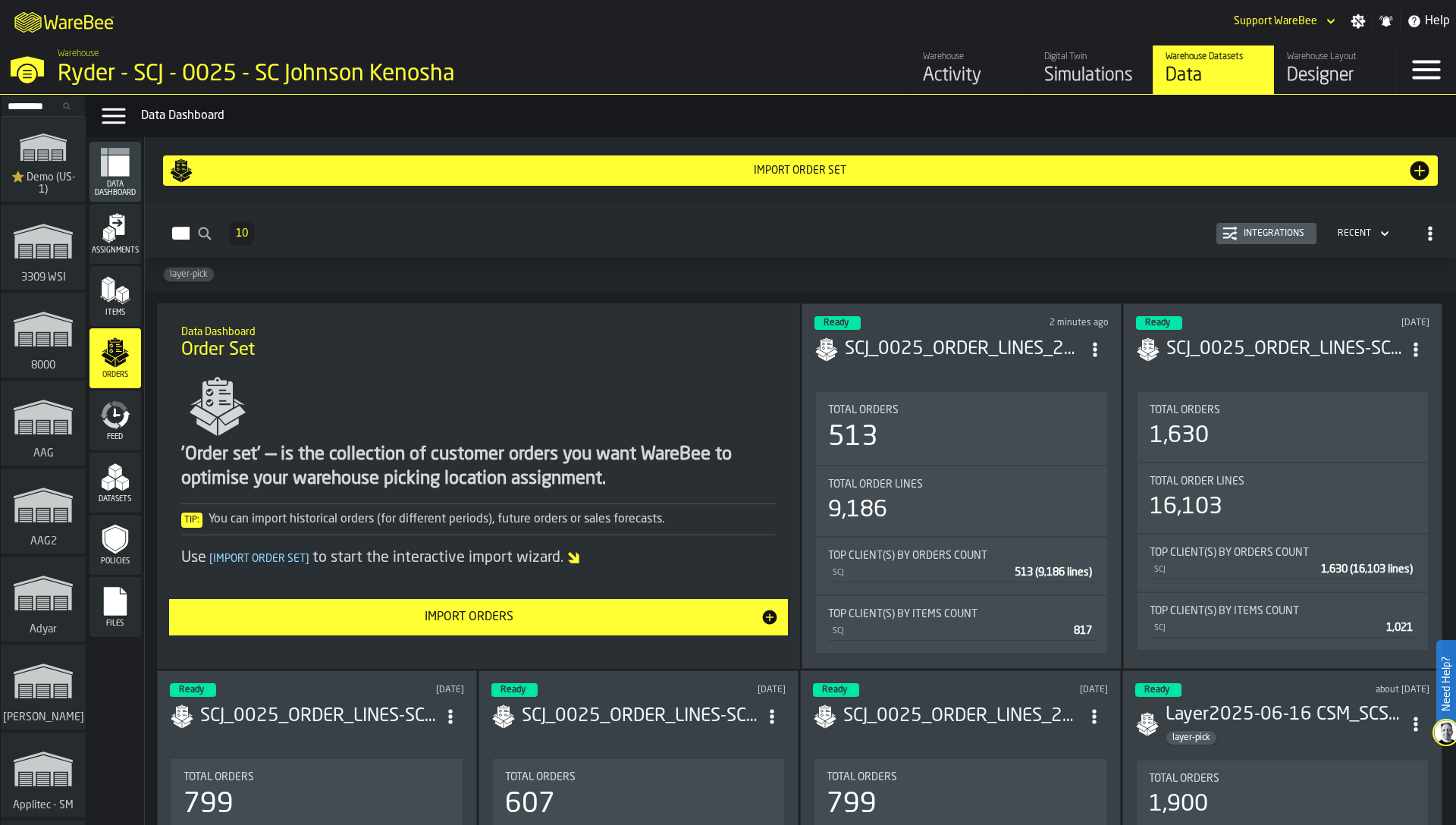
click at [1266, 230] on div "Integrations" at bounding box center [1274, 234] width 73 height 10
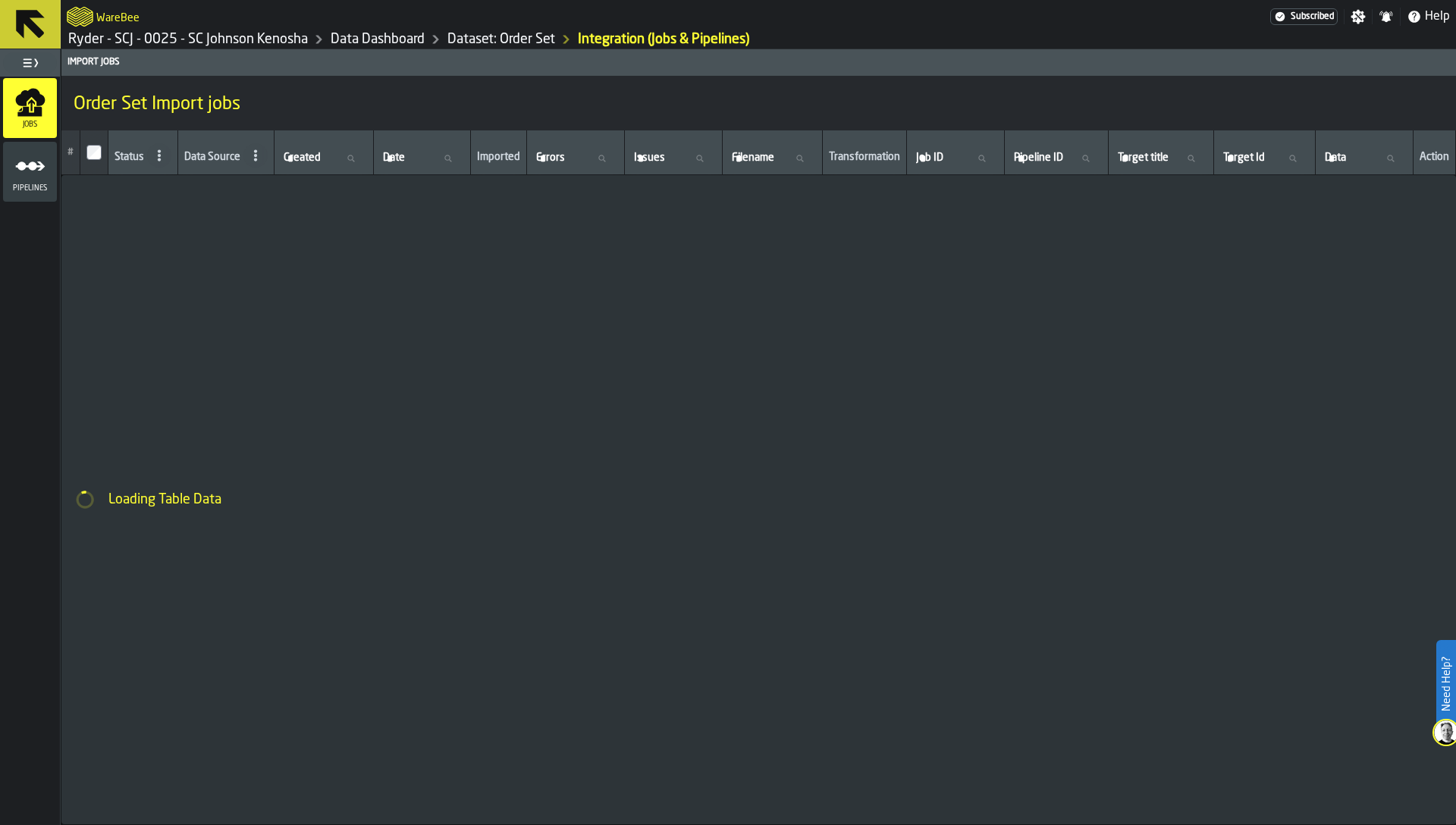
click at [36, 176] on icon "menu Pipelines" at bounding box center [30, 166] width 30 height 30
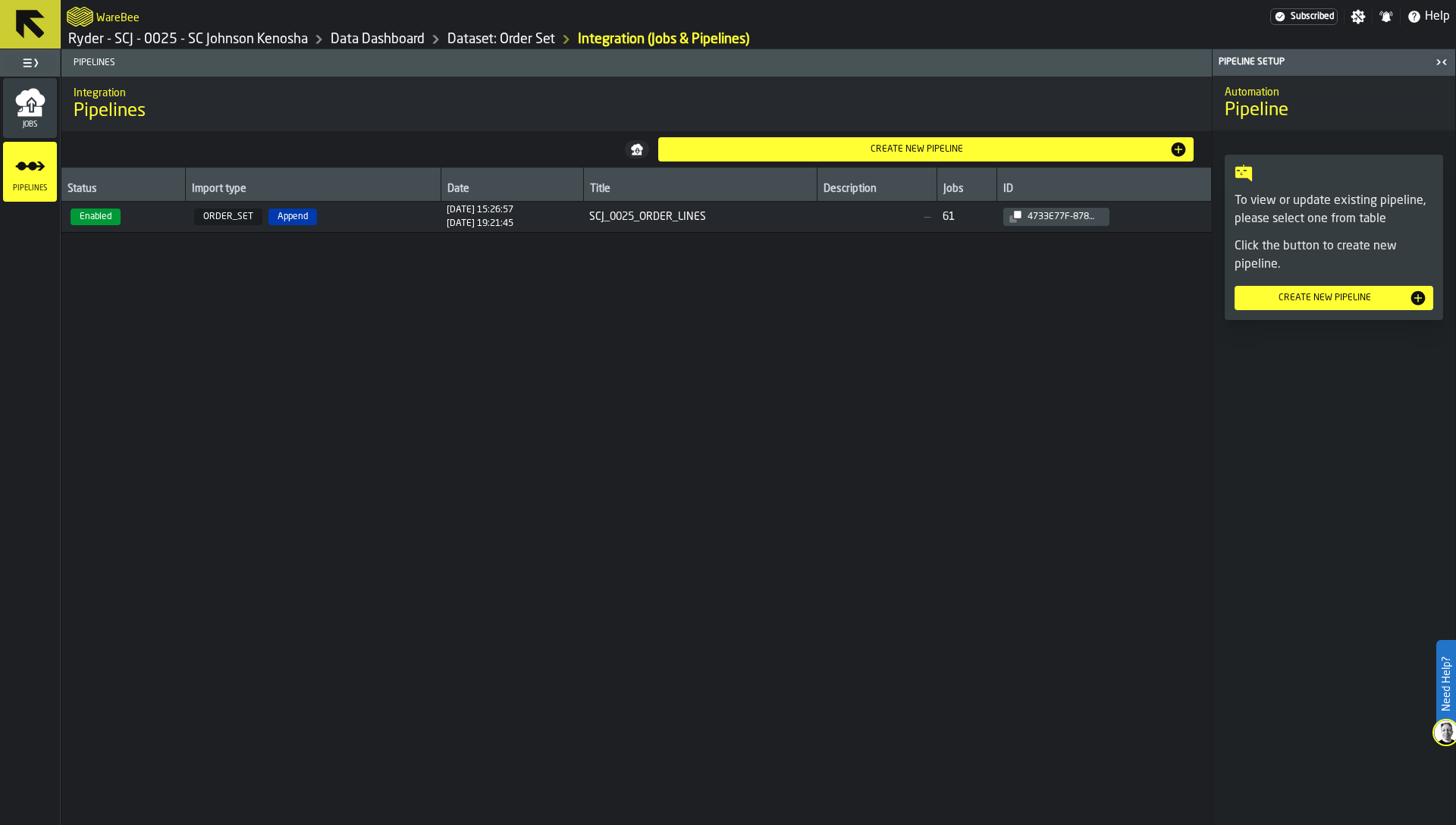
click at [119, 220] on span "Enabled" at bounding box center [95, 217] width 50 height 16
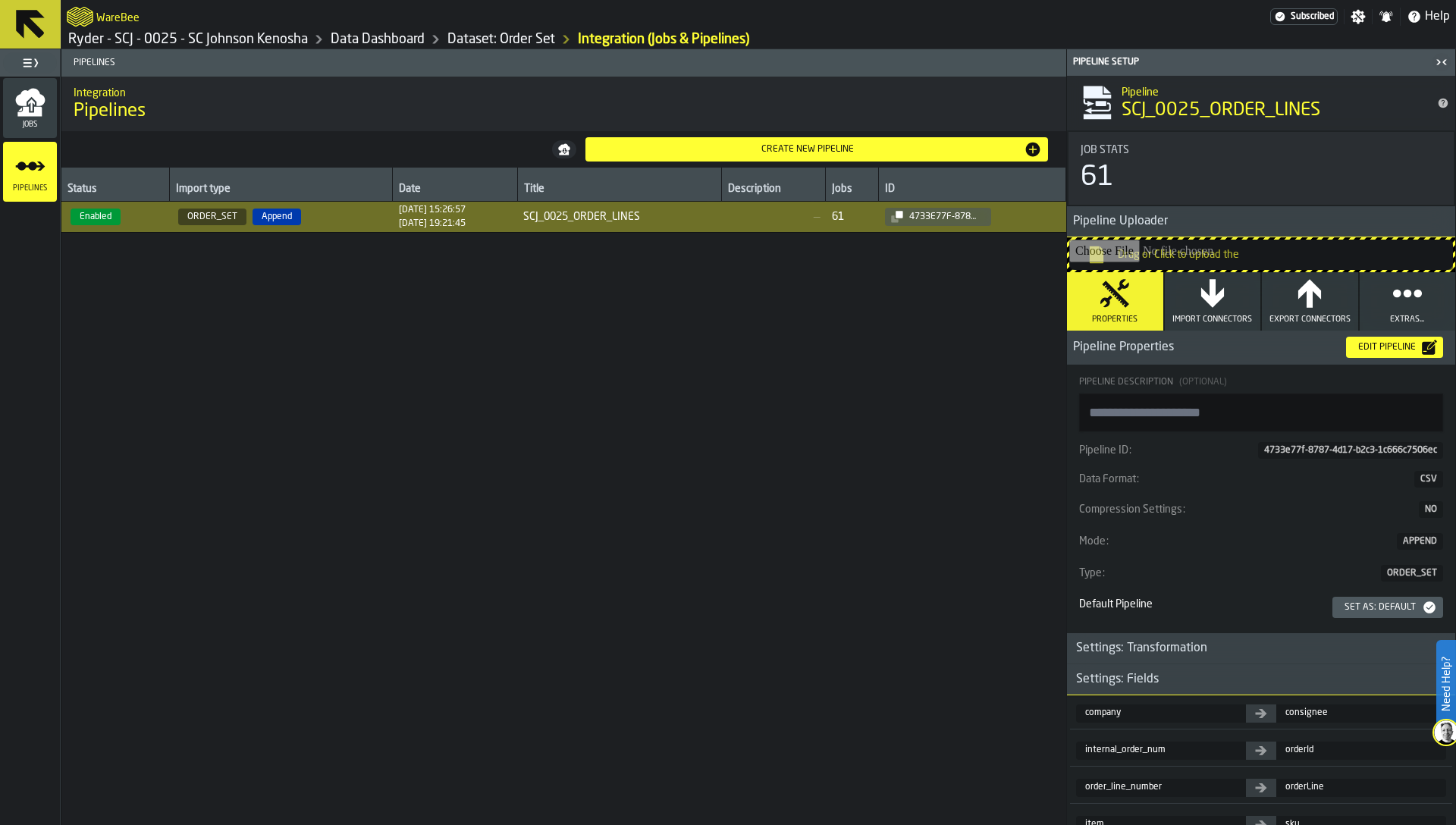
click at [42, 132] on div "Jobs" at bounding box center [30, 108] width 54 height 60
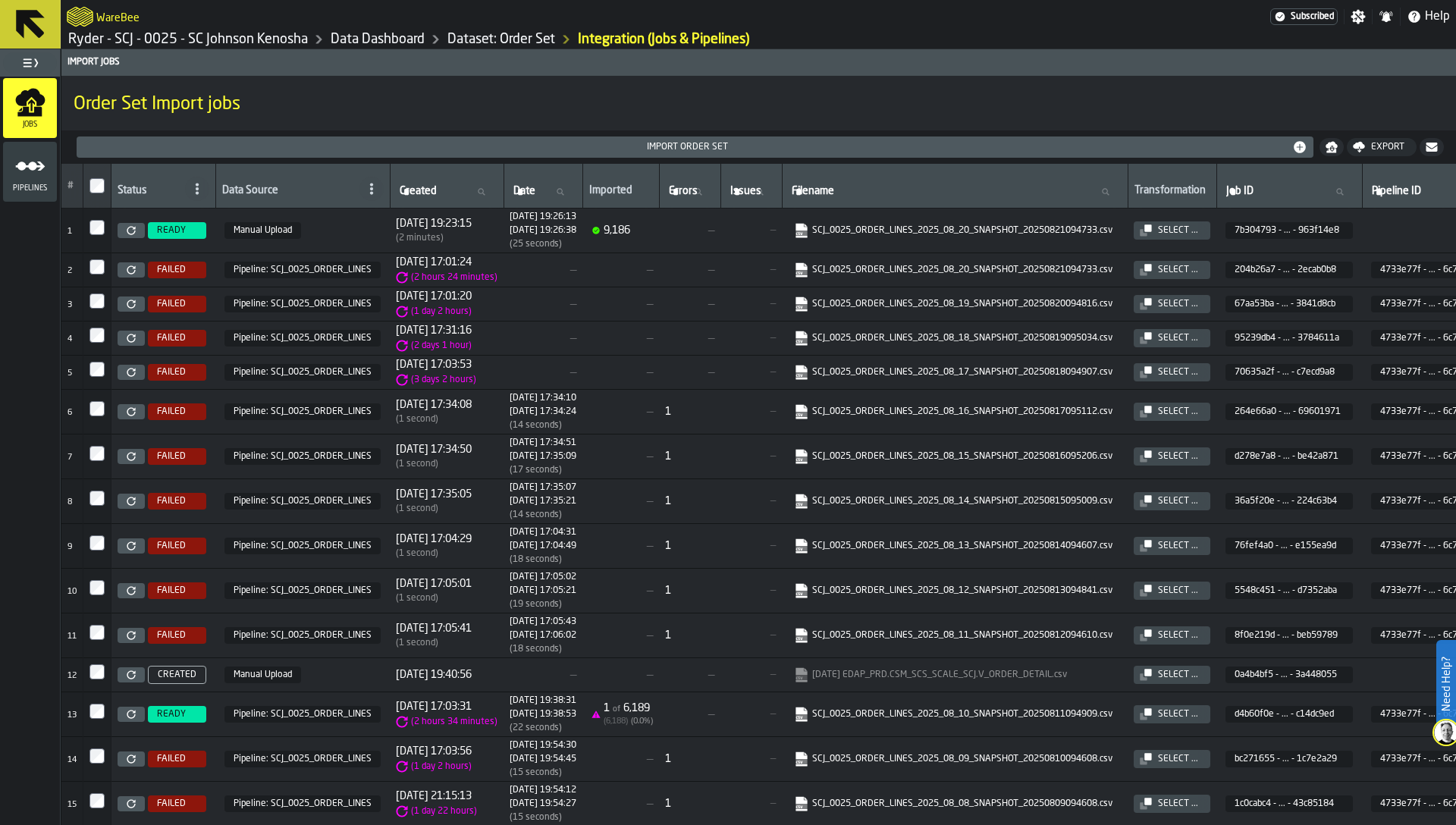
click at [125, 268] on link at bounding box center [131, 270] width 27 height 15
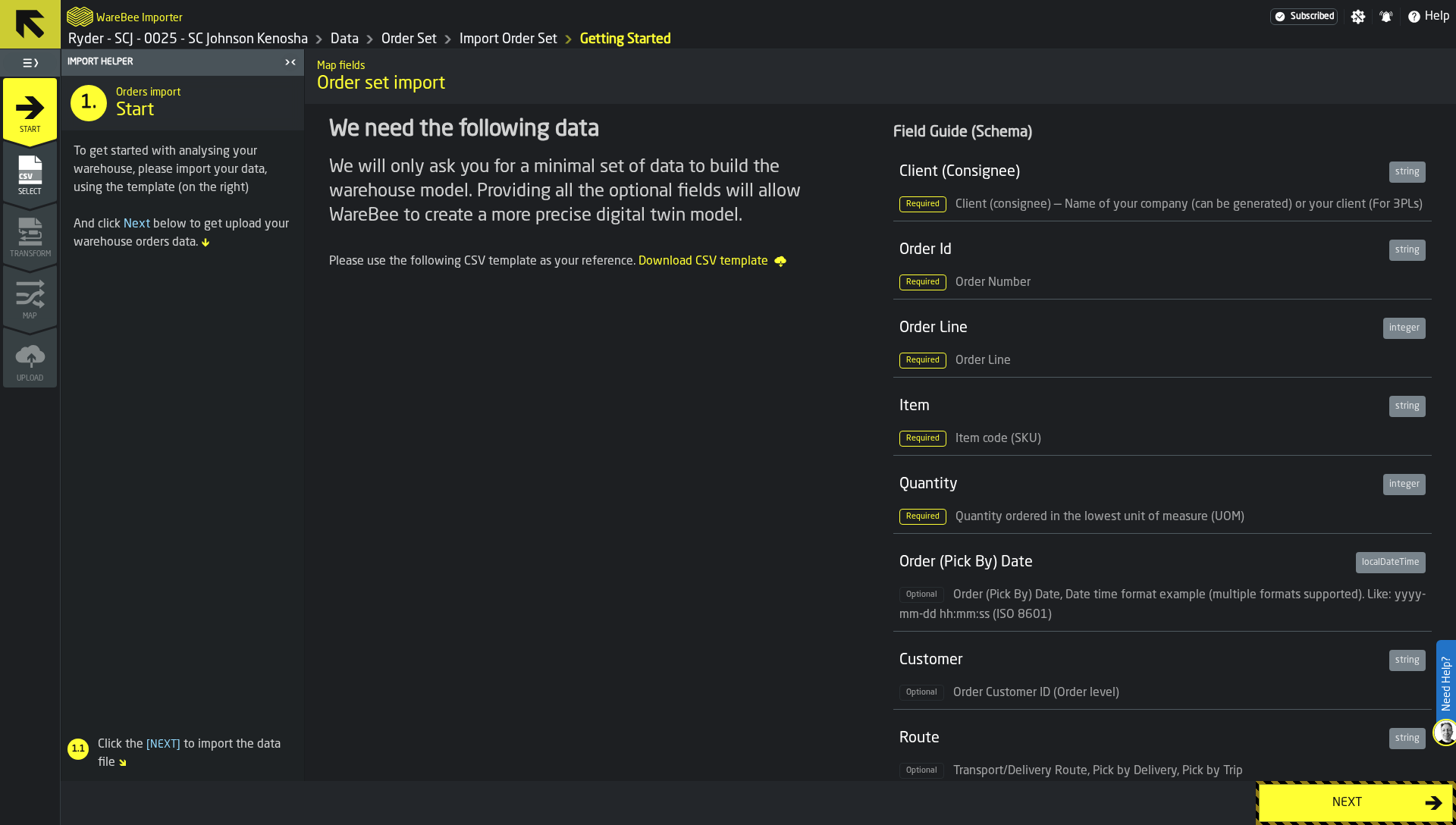
click at [463, 89] on span "Order set import" at bounding box center [880, 84] width 1127 height 24
click at [25, 170] on rect "menu Select" at bounding box center [29, 175] width 22 height 10
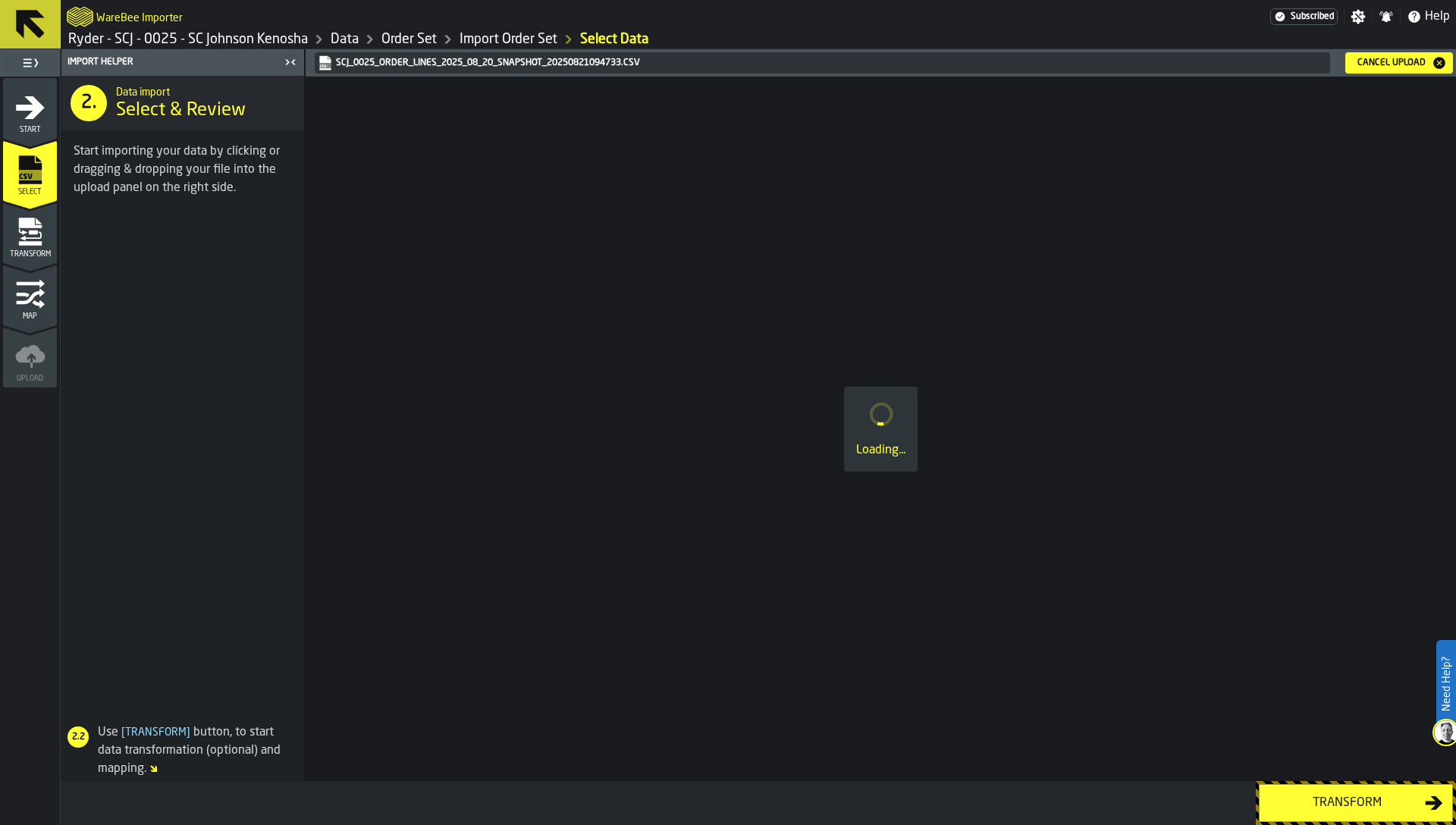
click at [49, 239] on div "Transform" at bounding box center [30, 237] width 54 height 42
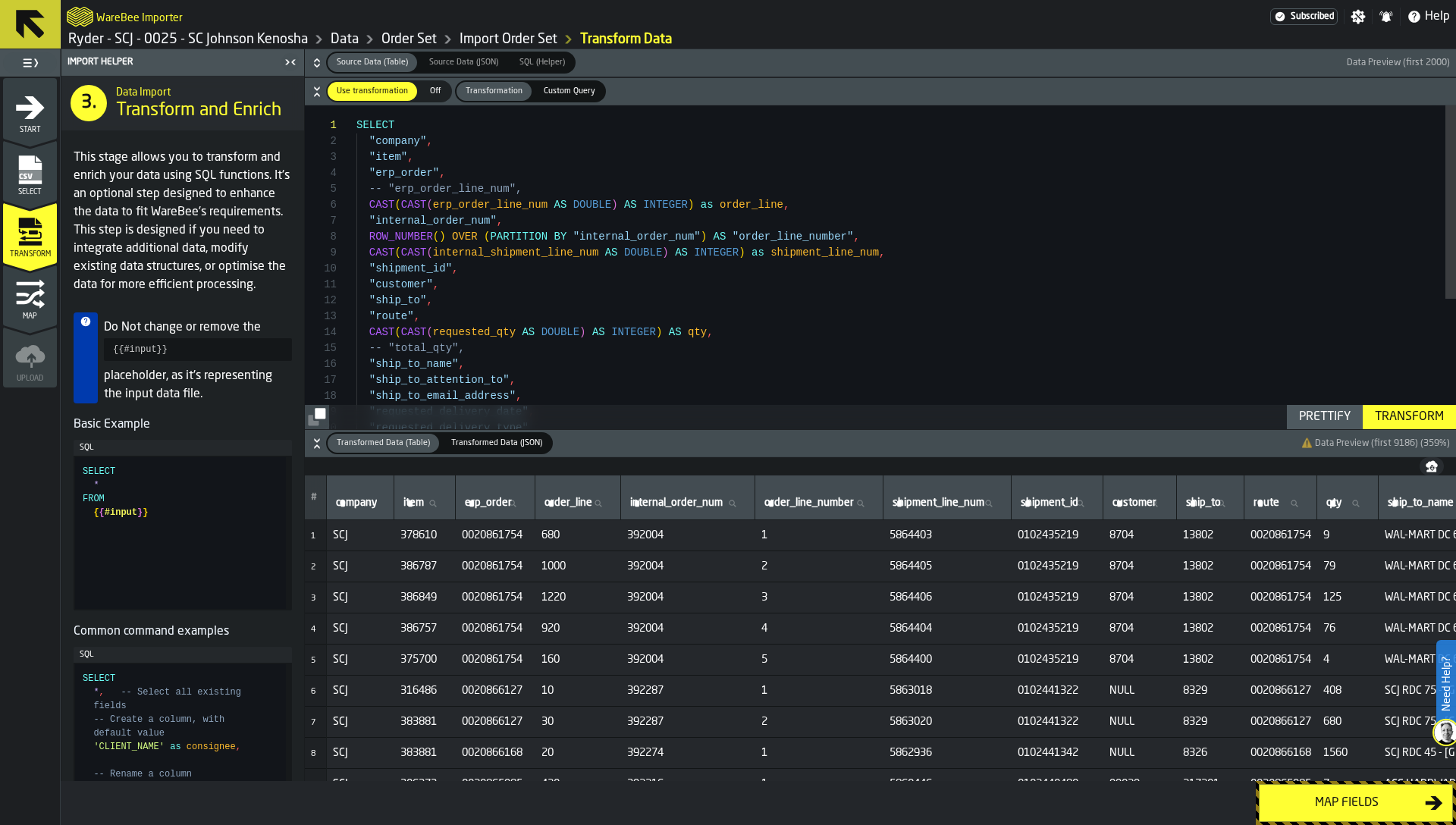
click at [484, 203] on div ""route" , CAST ( CAST ( requested_qty AS DOUBLE ) AS INTEGER ) AS qty , -- "tot…" at bounding box center [906, 376] width 1100 height 542
click at [637, 205] on div ""route" , CAST ( CAST ( requested_qty AS DOUBLE ) AS INTEGER ) AS qty , -- "tot…" at bounding box center [906, 376] width 1100 height 542
click at [638, 259] on div ""route" , CAST ( CAST ( requested_qty AS DOUBLE ) AS INTEGER ) AS qty , -- "tot…" at bounding box center [906, 376] width 1100 height 542
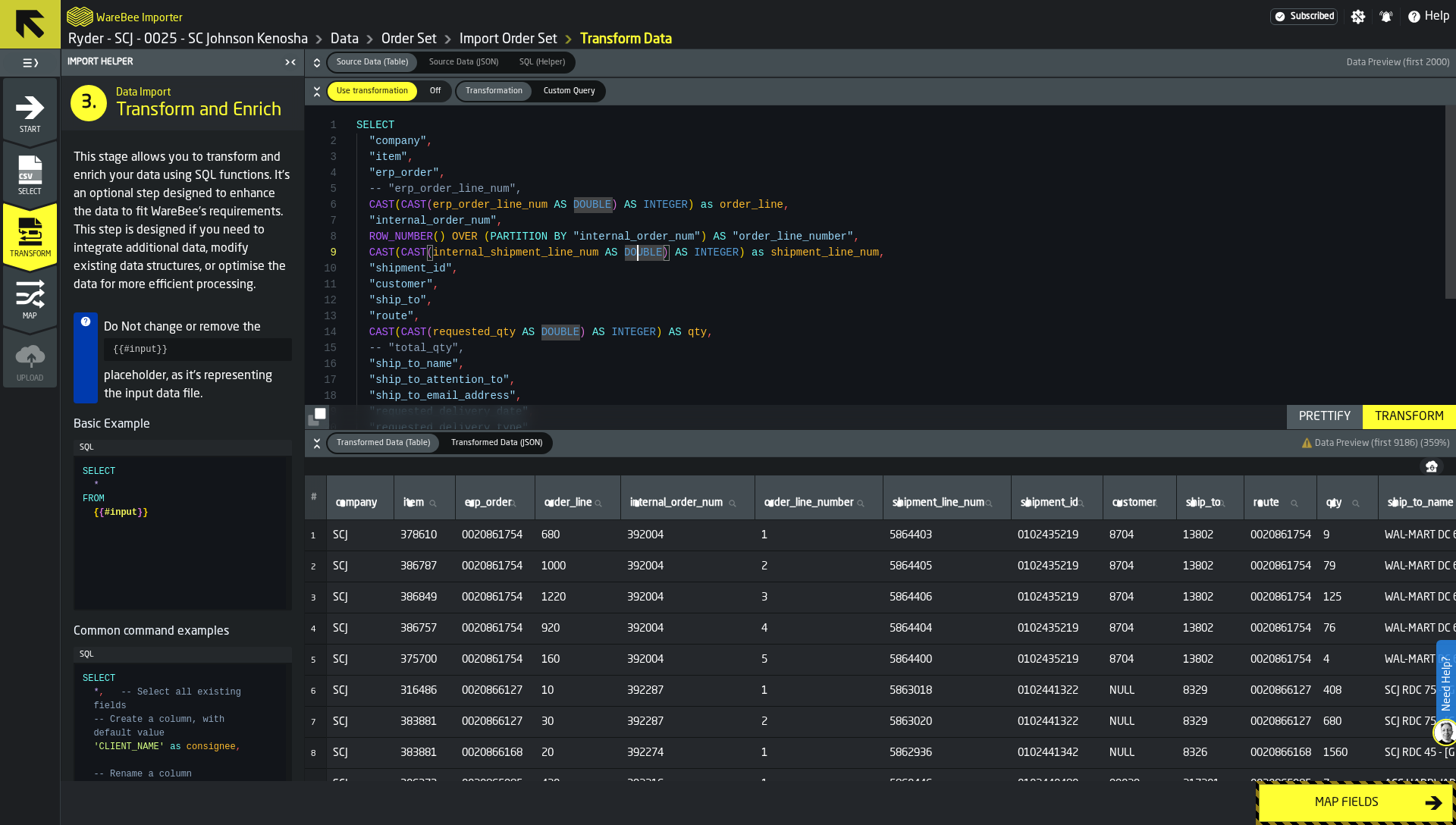
type textarea "**********"
click at [598, 281] on div ""route" , CAST ( CAST ( requested_qty AS DOUBLE ) AS INTEGER ) AS qty , -- "tot…" at bounding box center [906, 376] width 1100 height 542
type textarea "*"
type textarea "**********"
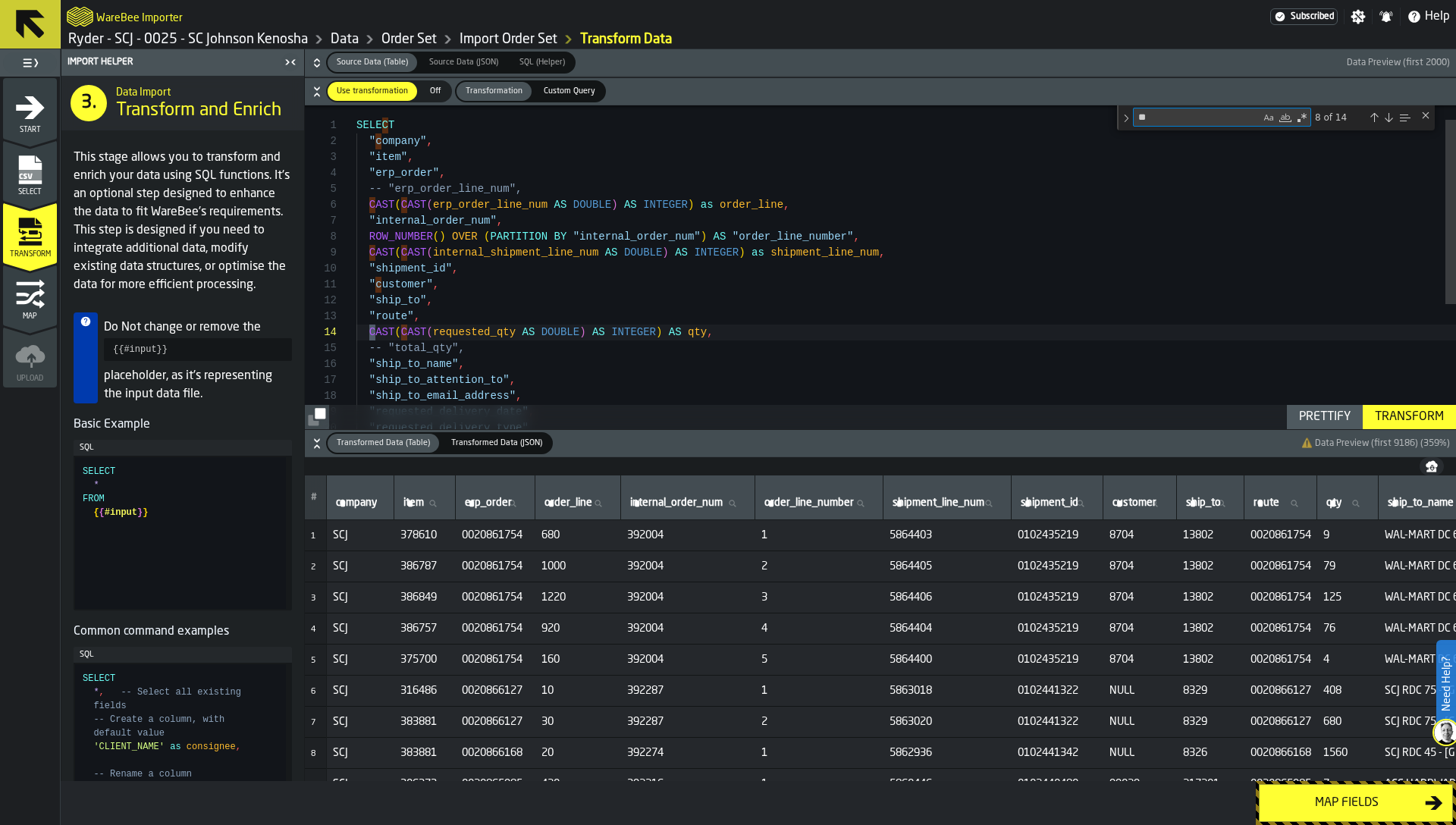
scroll to position [159, 0]
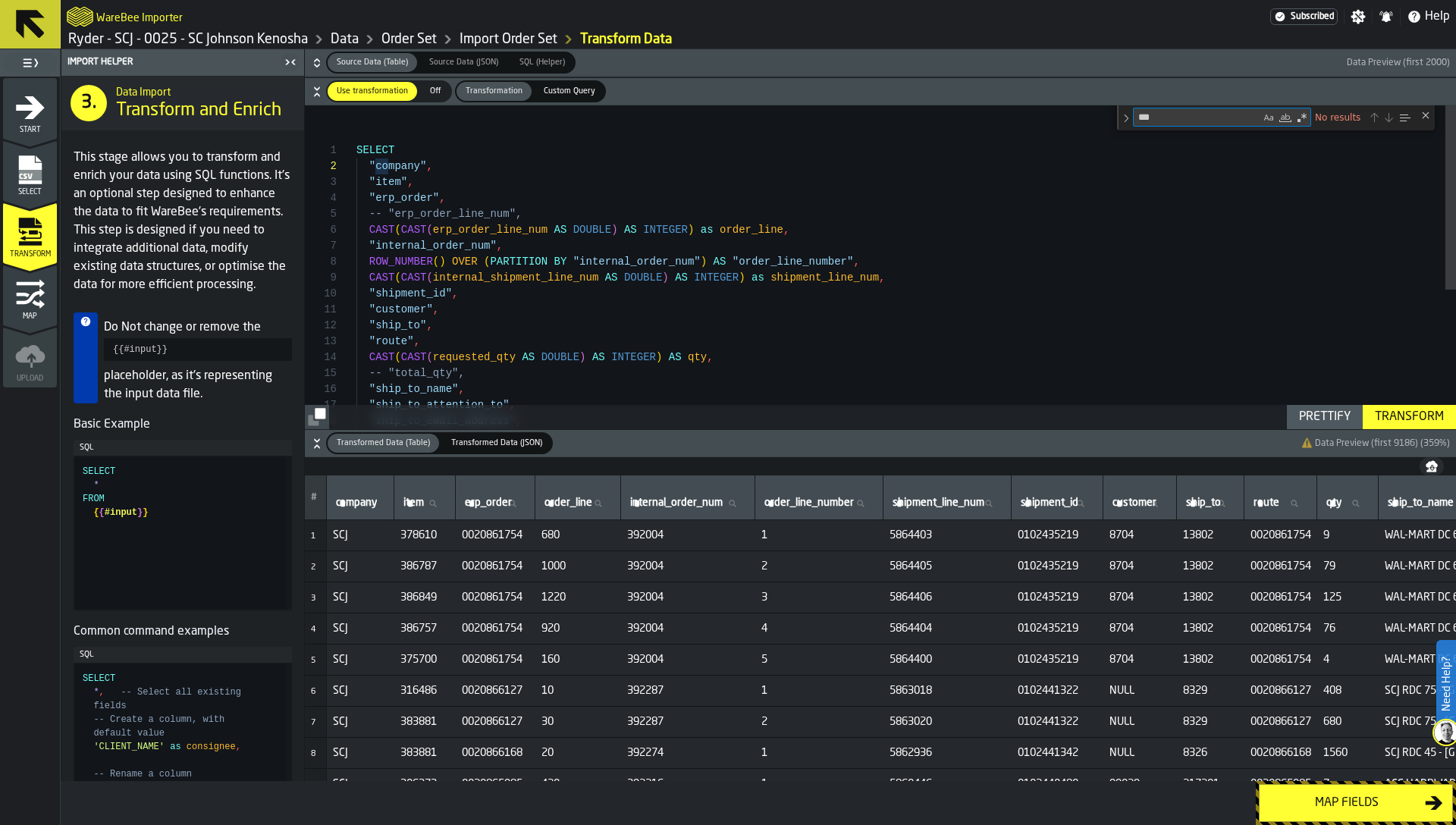
type textarea "***"
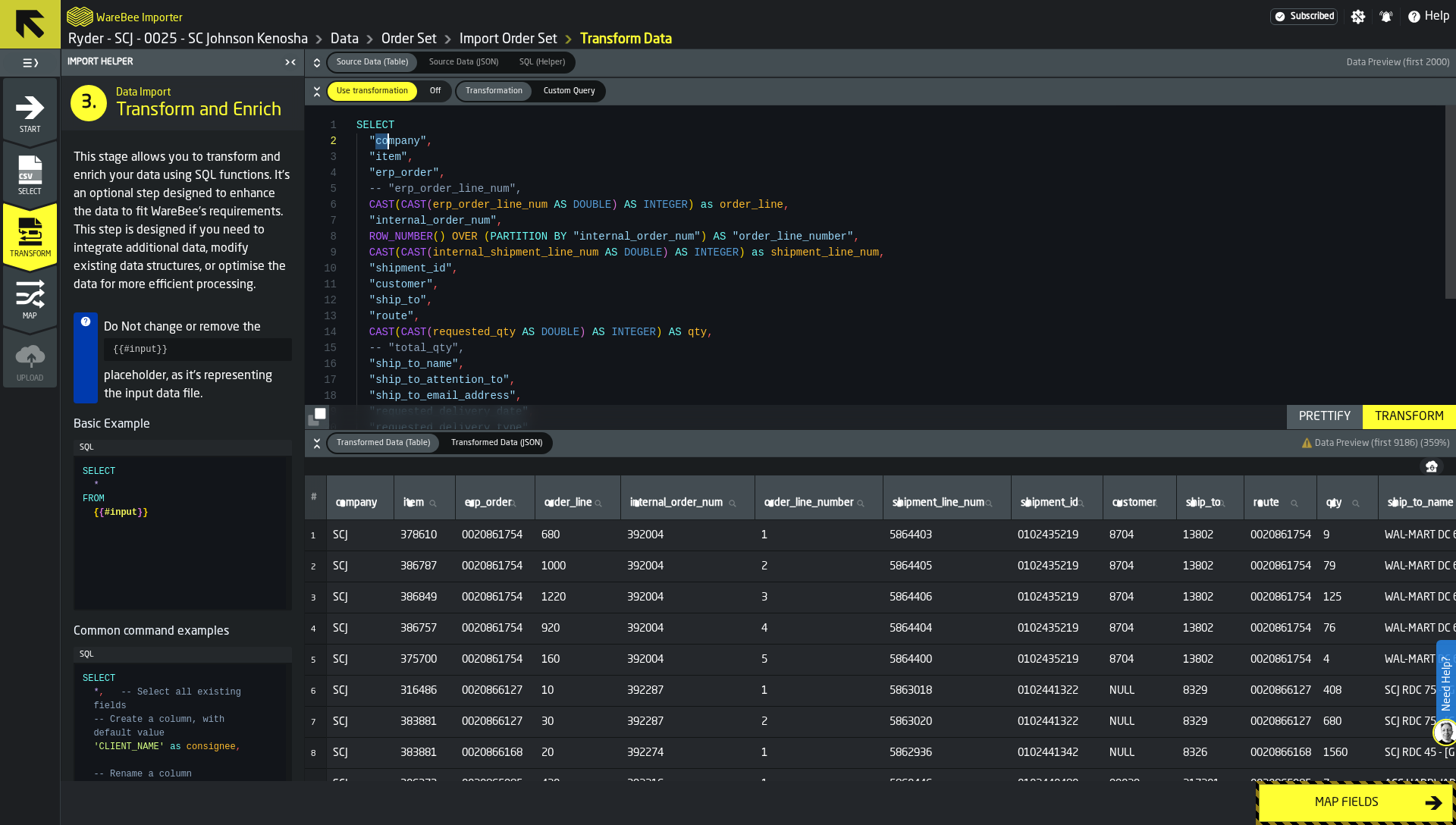
scroll to position [16, 0]
click at [478, 42] on link "Import Order Set" at bounding box center [509, 39] width 98 height 16
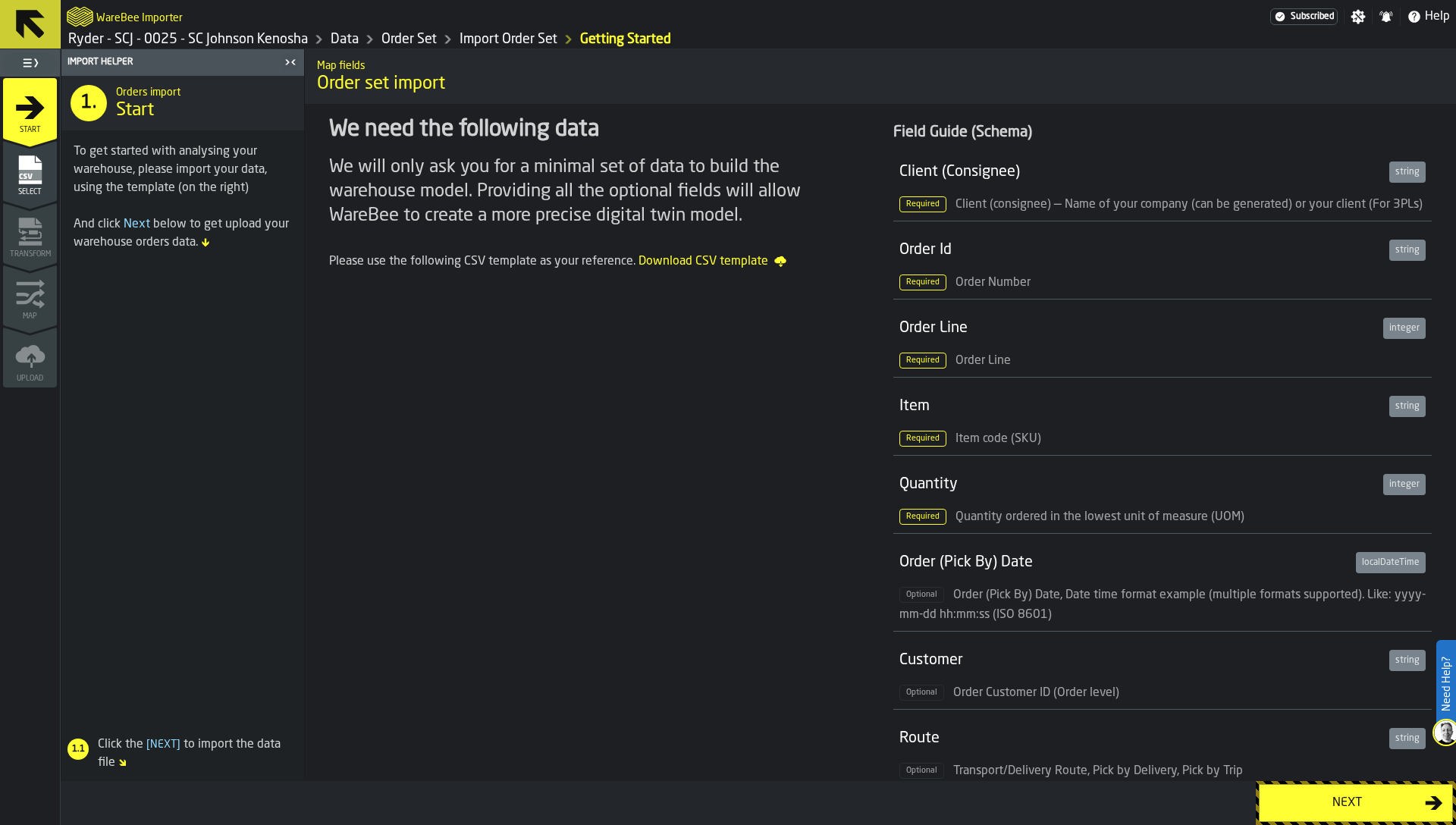
click at [491, 33] on link "Import Order Set" at bounding box center [509, 39] width 98 height 16
click at [34, 192] on span "Select" at bounding box center [30, 192] width 54 height 9
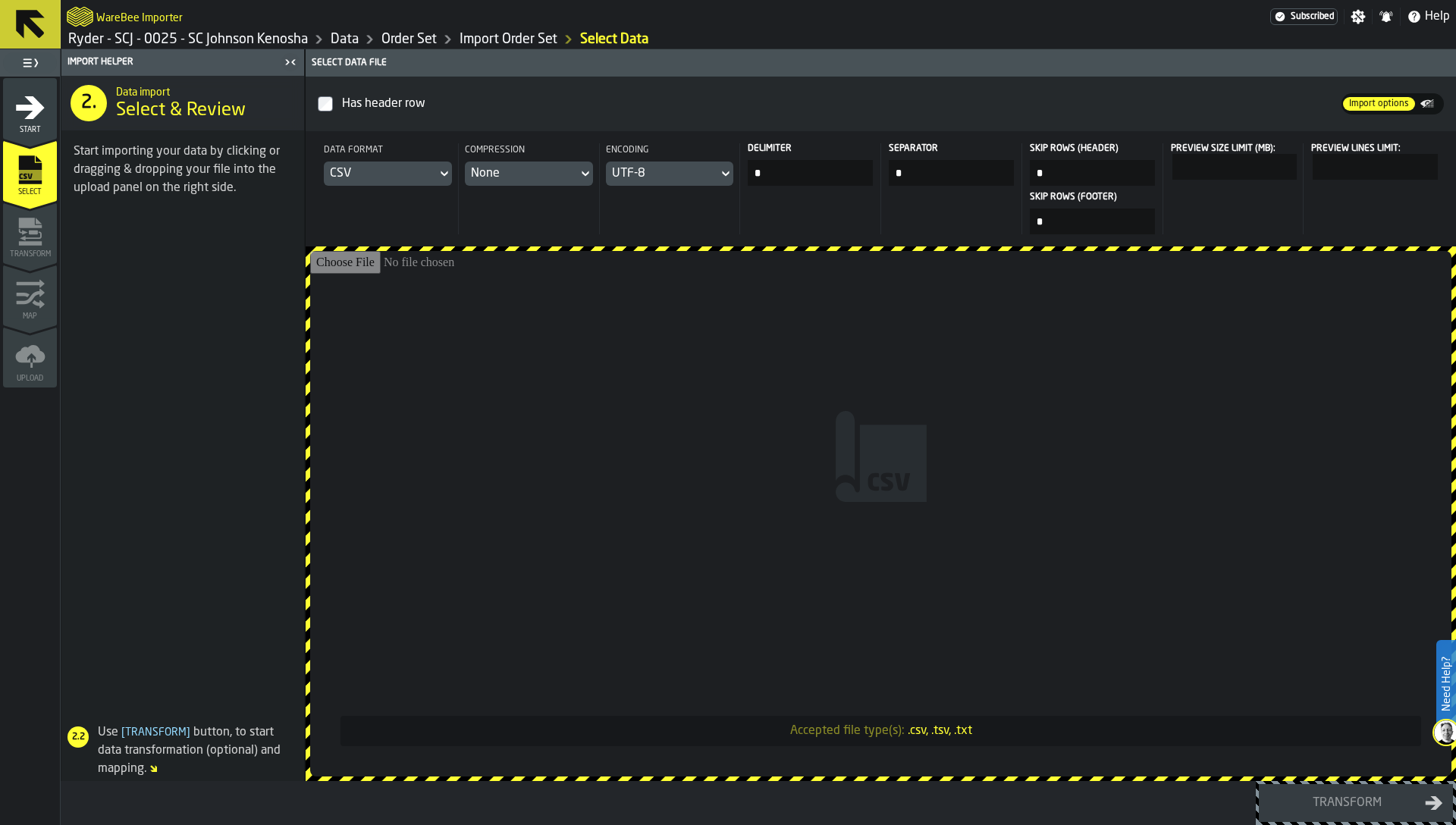
click at [395, 44] on link "Order Set" at bounding box center [409, 39] width 55 height 16
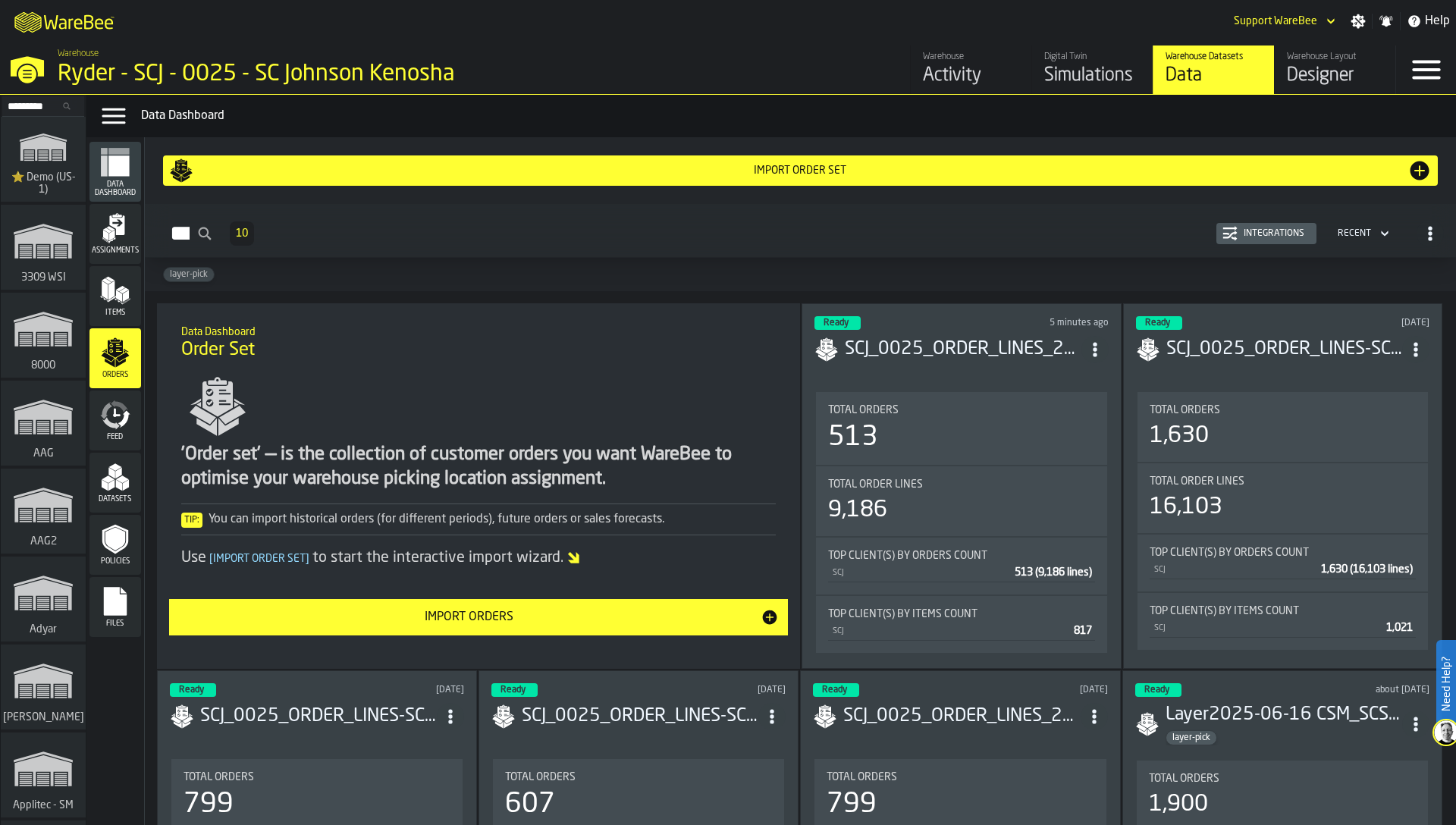
click at [1248, 240] on div "Integrations" at bounding box center [1266, 234] width 88 height 15
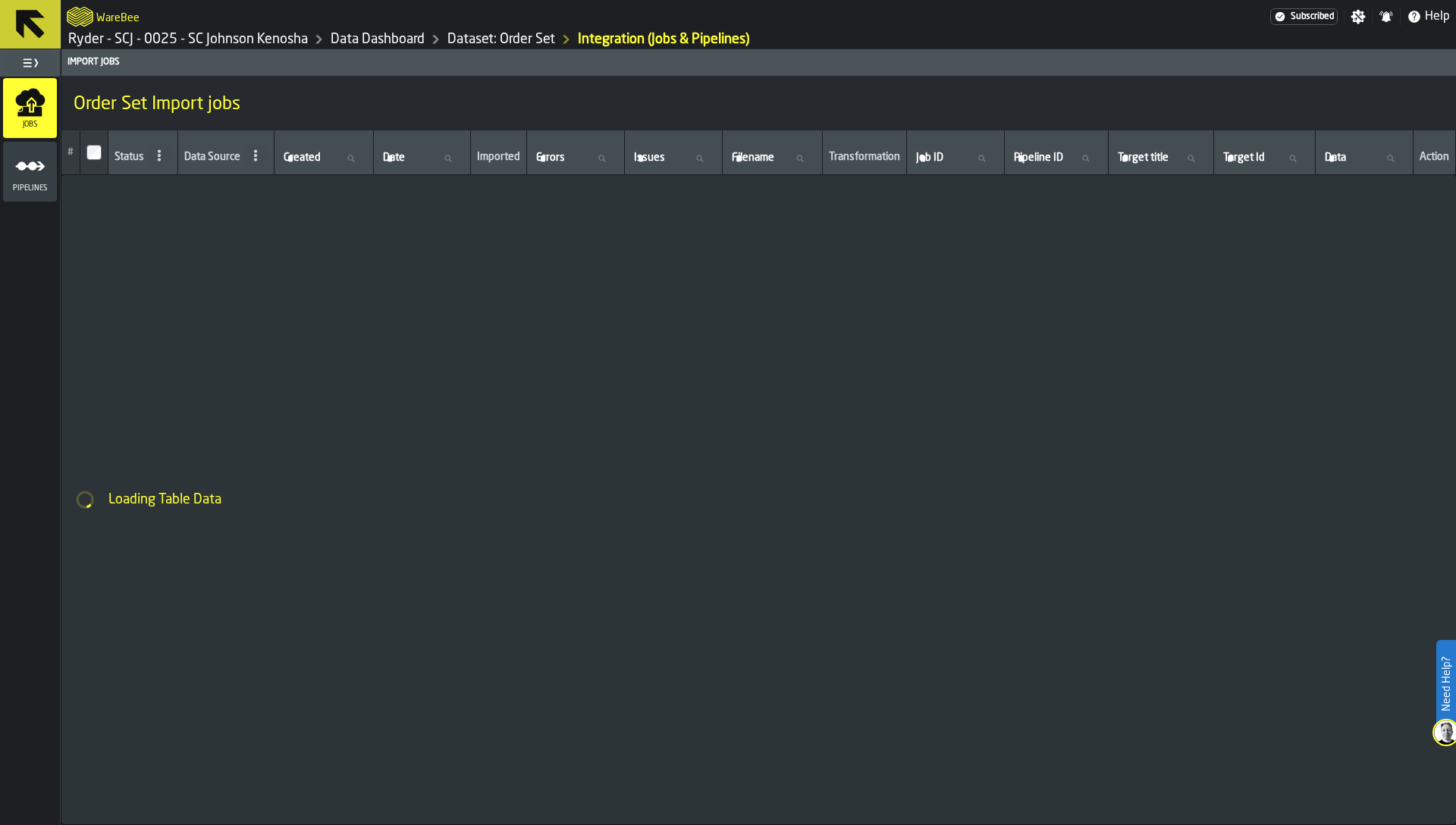
click at [42, 186] on span "Pipelines" at bounding box center [30, 188] width 54 height 9
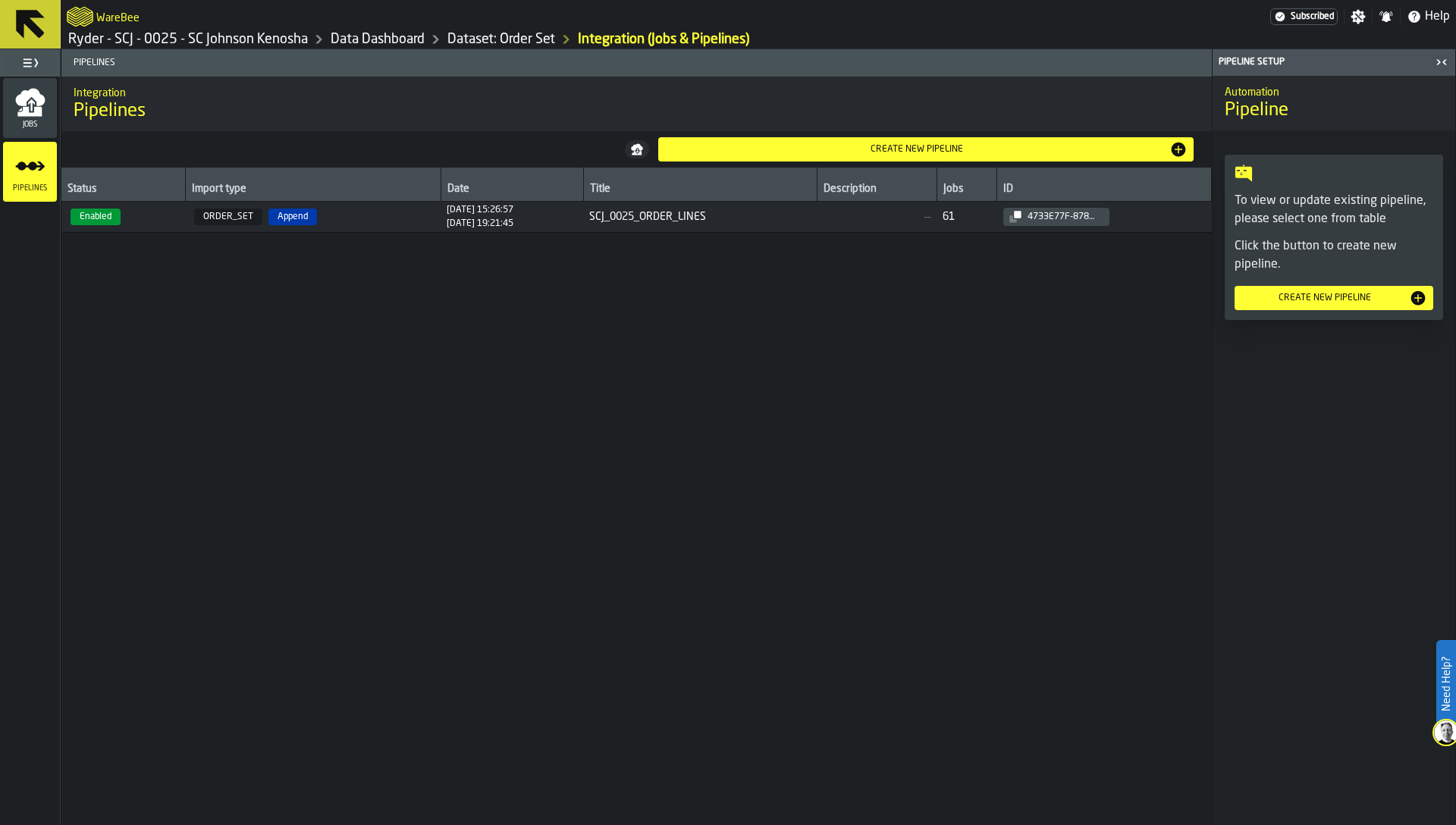
click at [36, 126] on span "Jobs" at bounding box center [30, 125] width 54 height 9
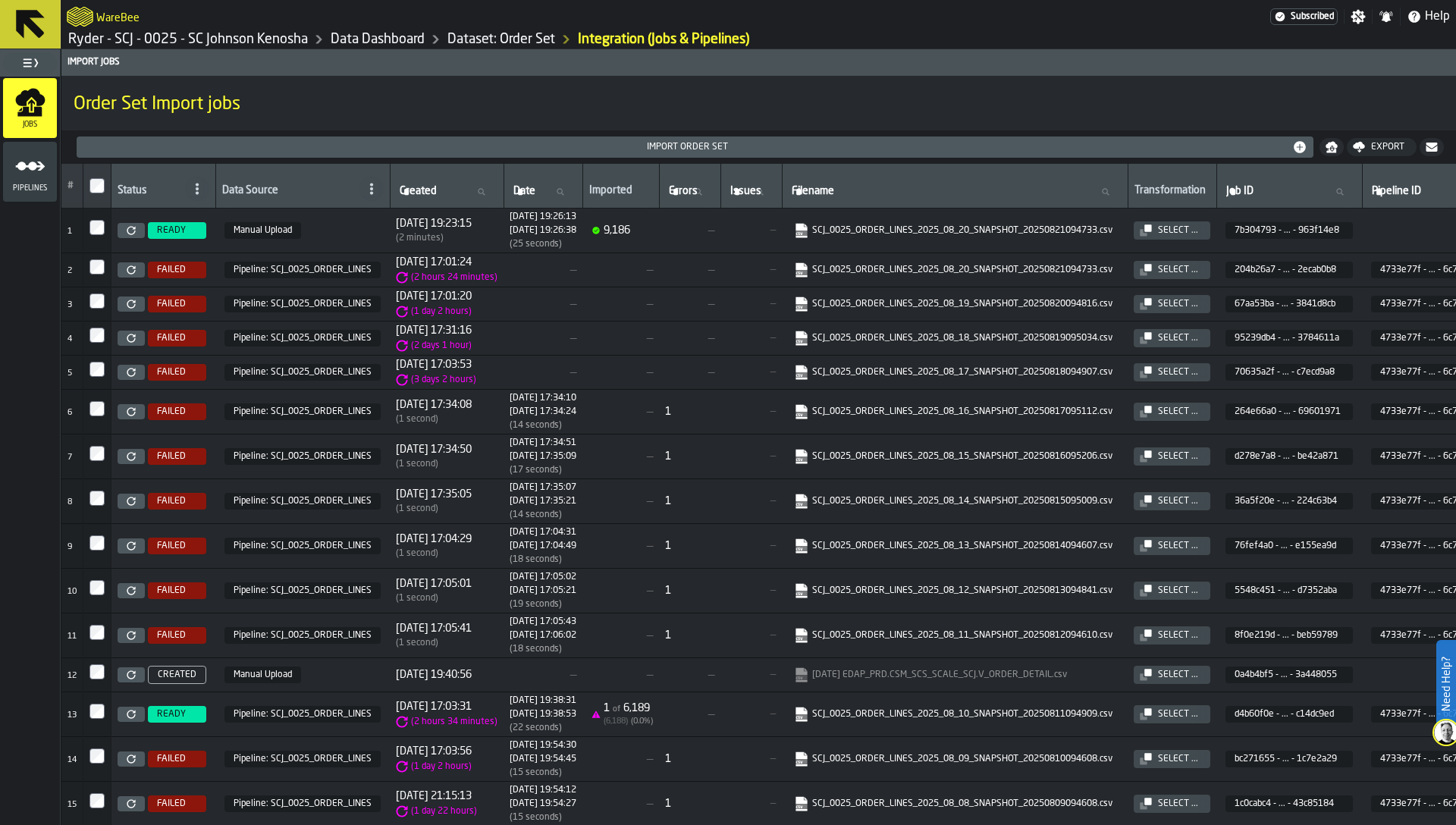
click at [134, 266] on icon at bounding box center [131, 270] width 9 height 9
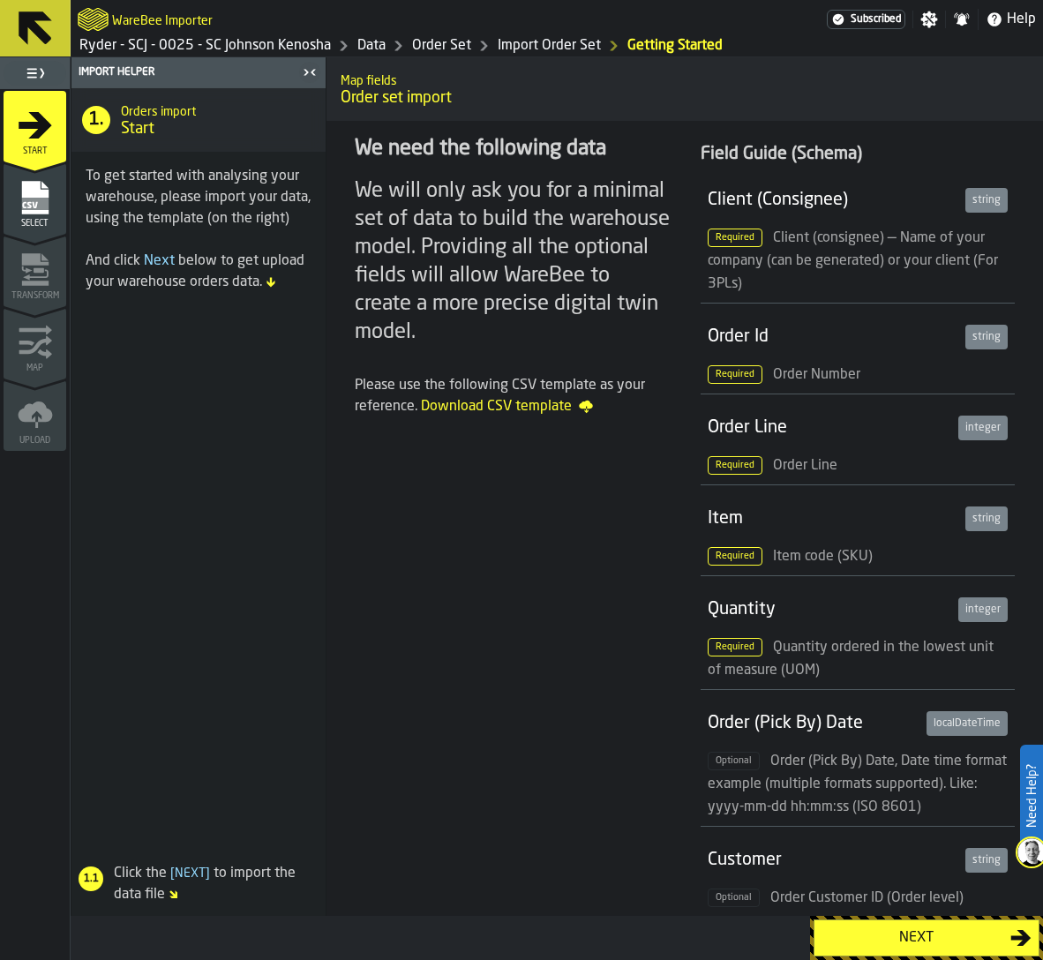
click at [57, 204] on div "Select" at bounding box center [35, 204] width 63 height 49
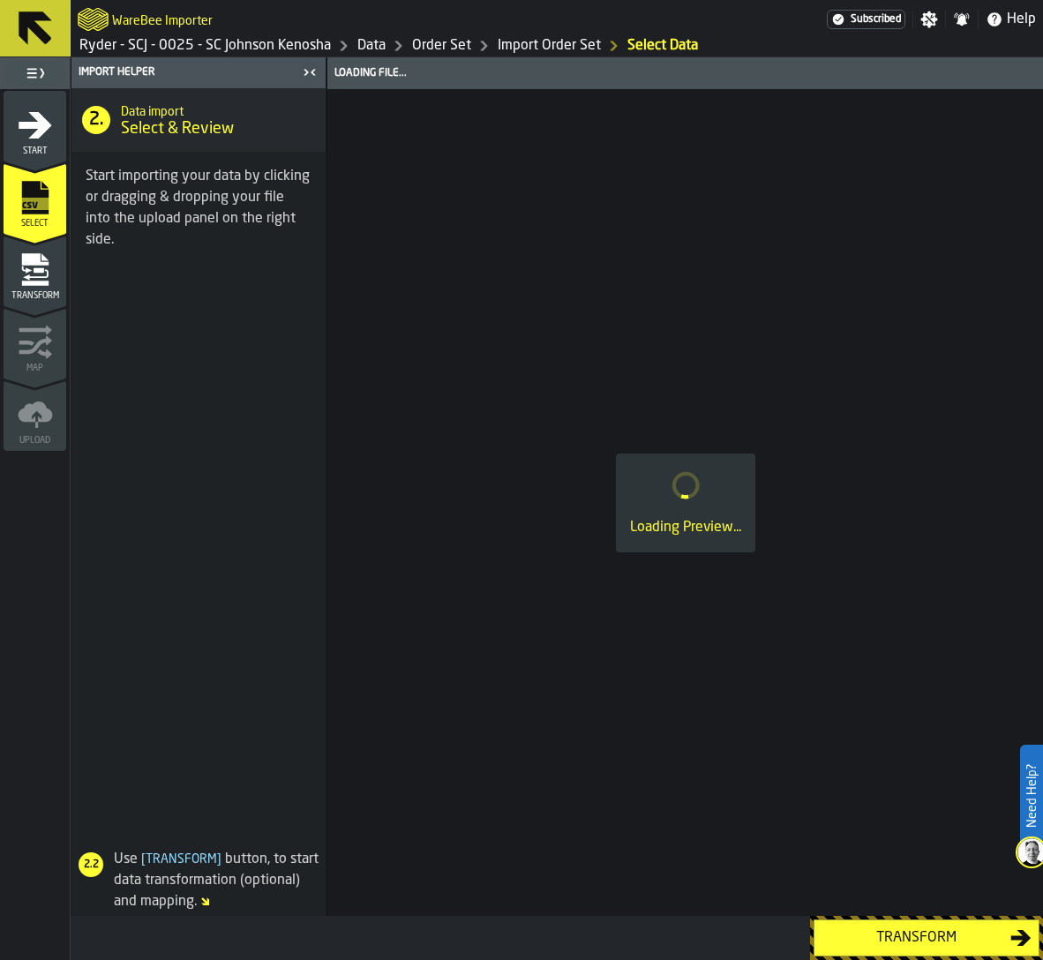
click at [44, 268] on icon "menu Transform" at bounding box center [35, 269] width 35 height 35
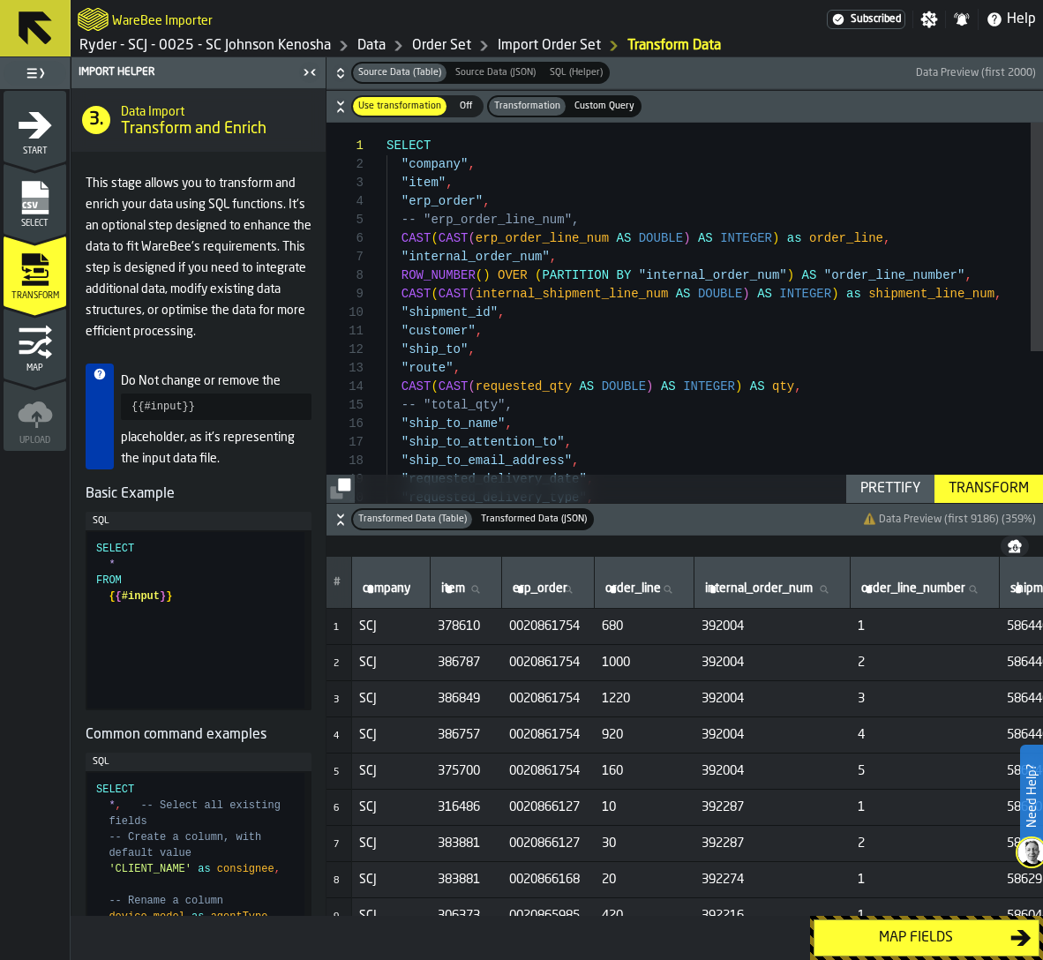
click at [25, 342] on icon "menu Map" at bounding box center [26, 343] width 15 height 5
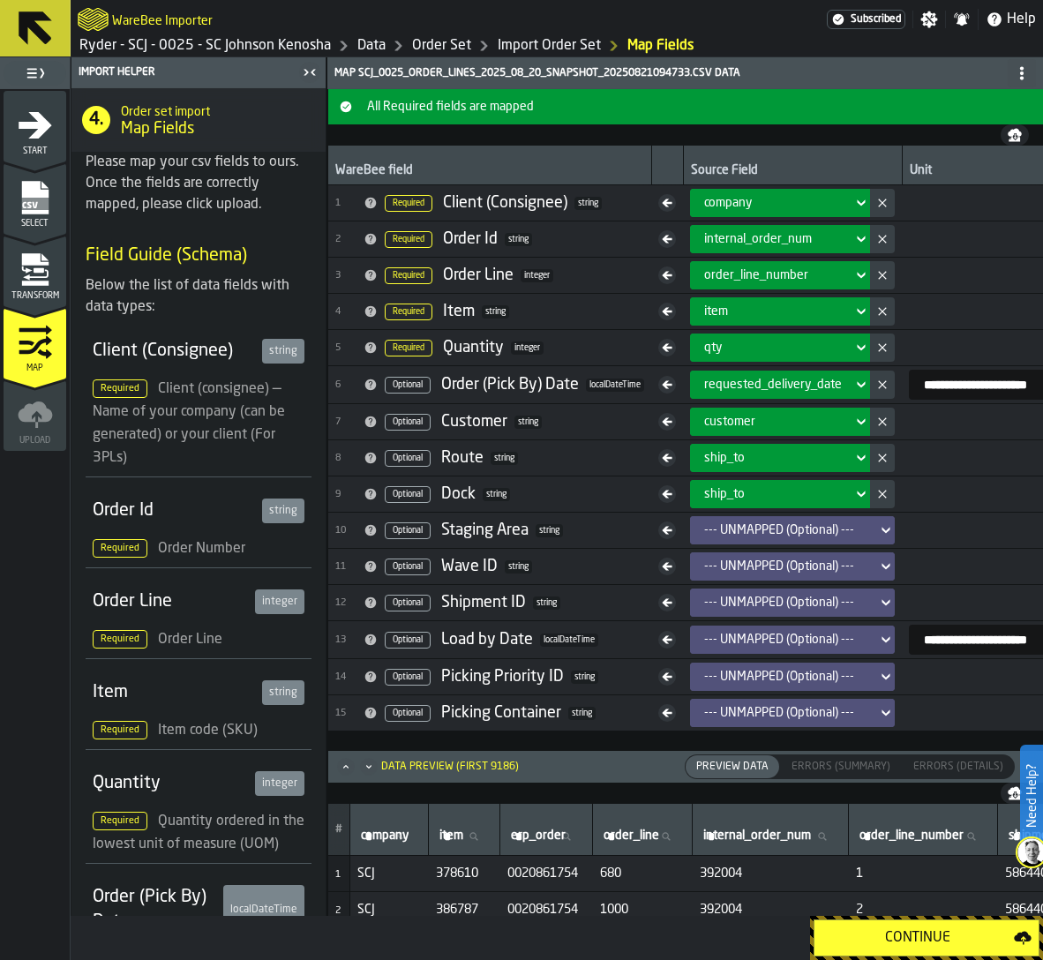
click at [912, 944] on div "Continue" at bounding box center [918, 938] width 192 height 21
